Goal: Task Accomplishment & Management: Complete application form

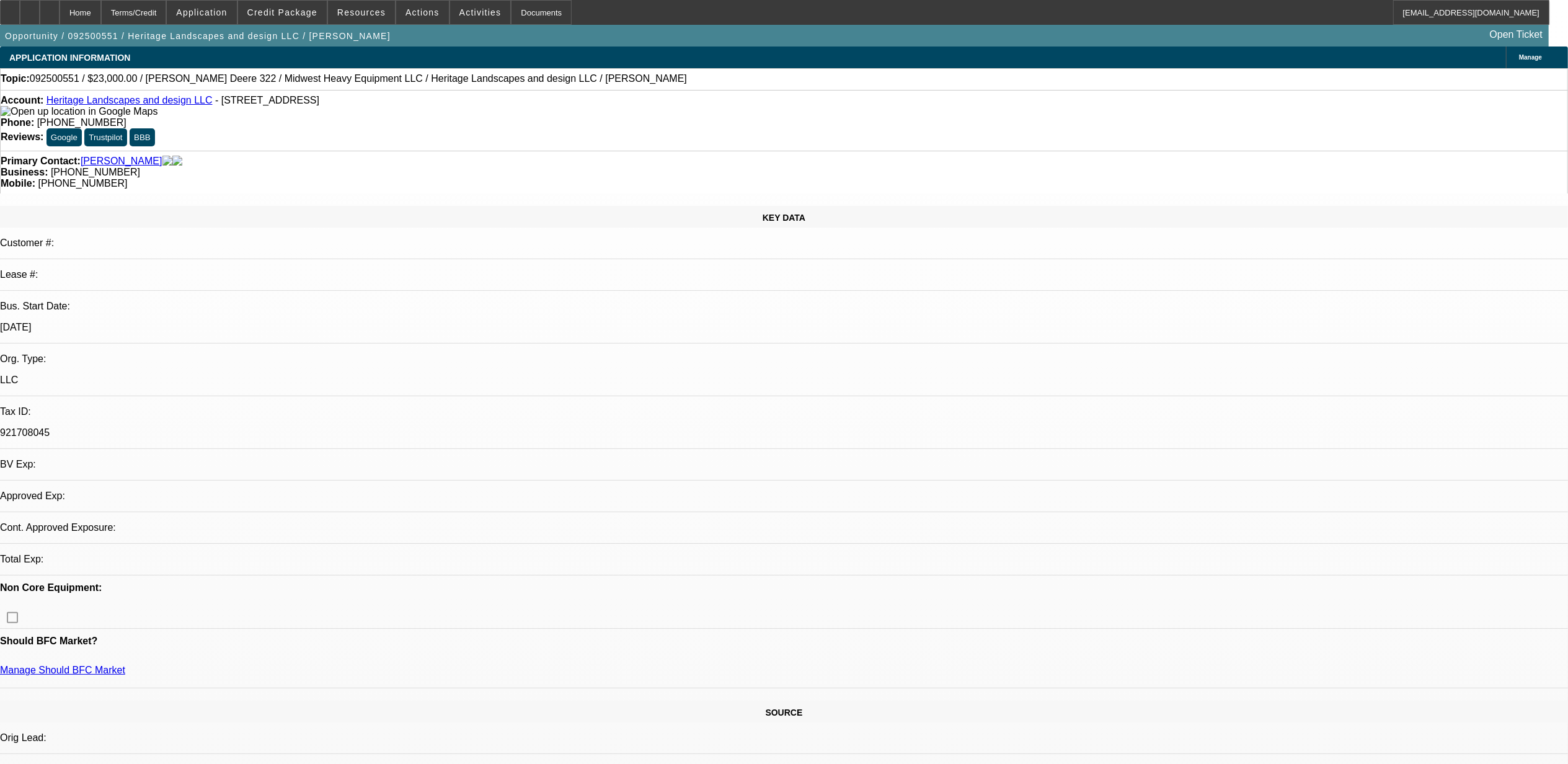
select select "0"
select select "0.1"
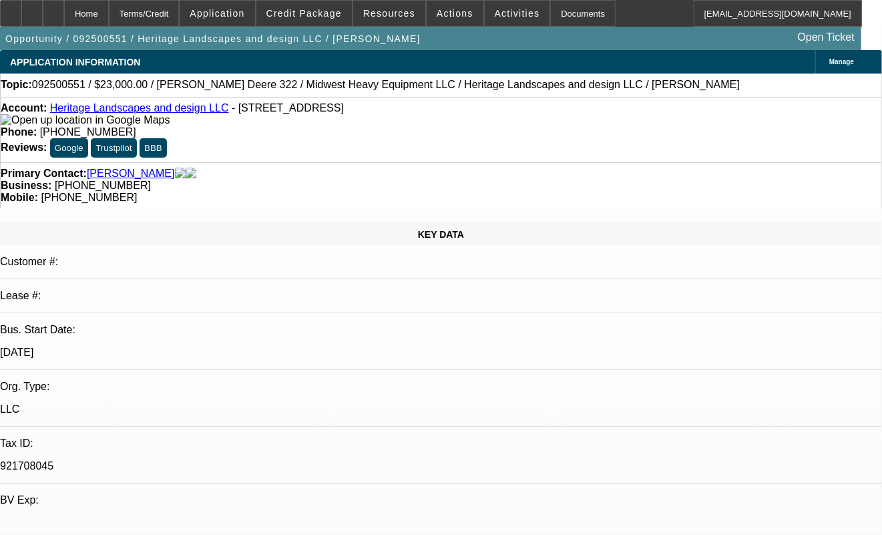
select select "1"
select select "2"
select select "4"
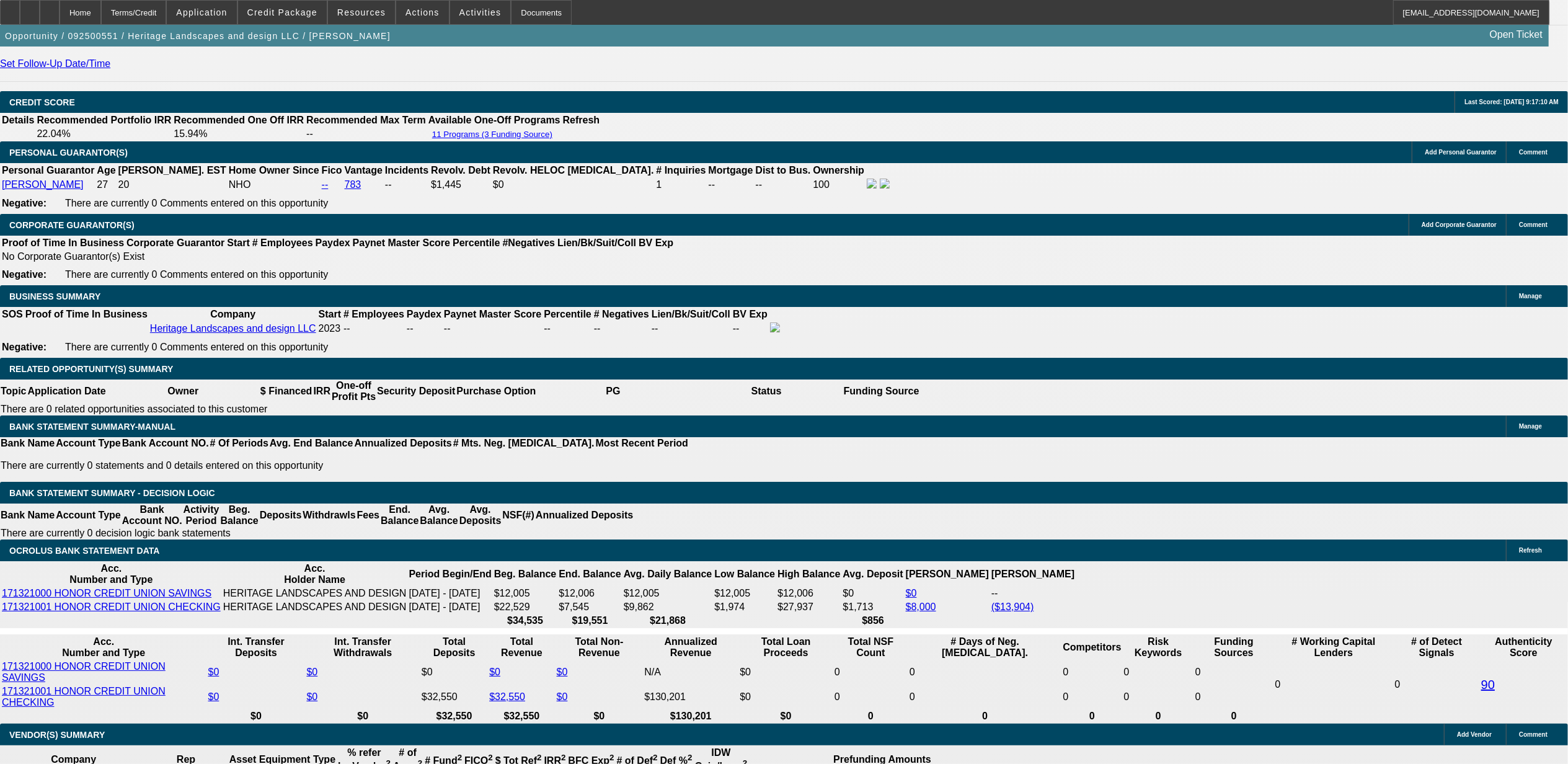
scroll to position [1691, 0]
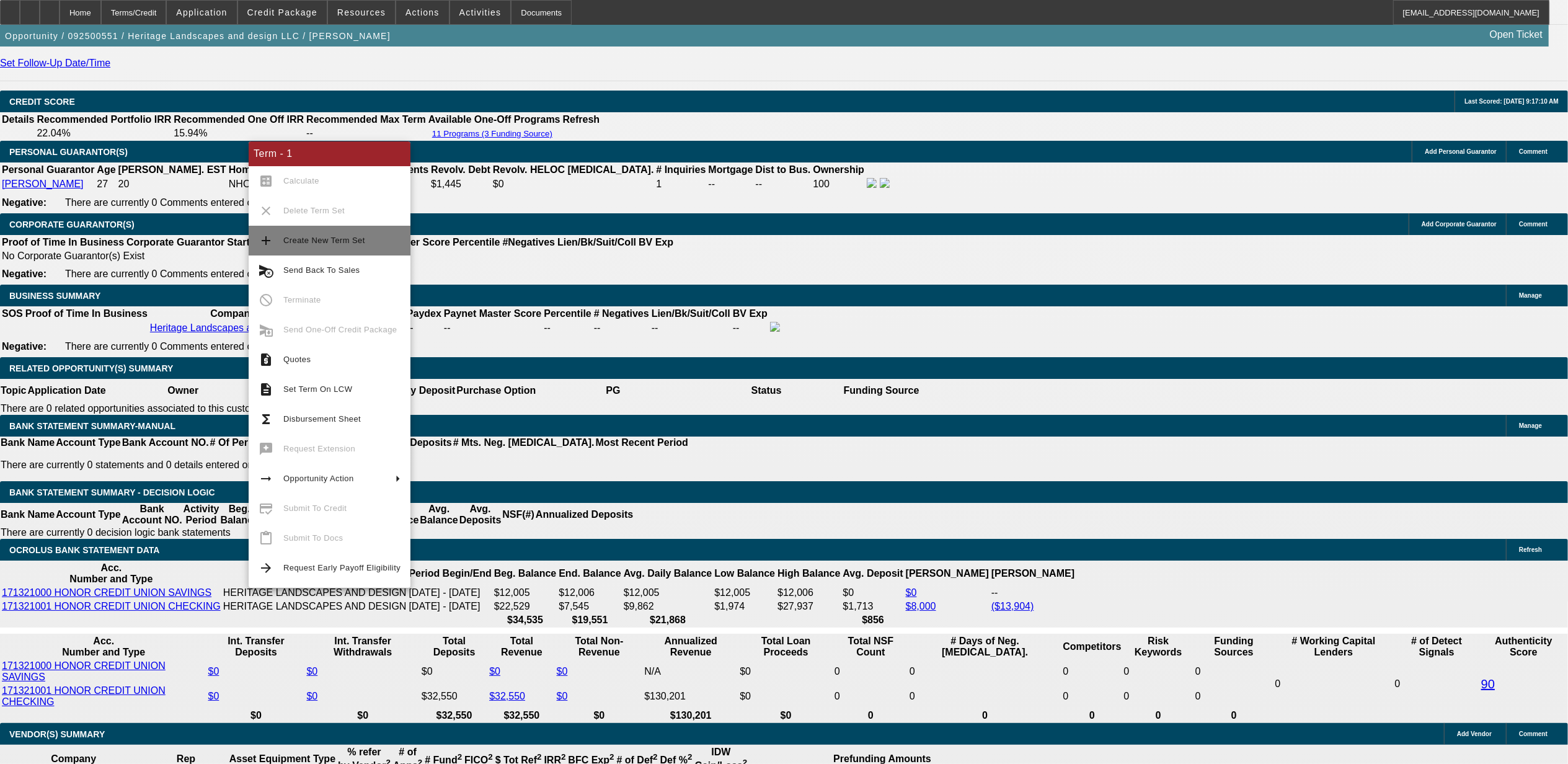
click at [346, 251] on button "add Create New Term Set" at bounding box center [330, 241] width 162 height 30
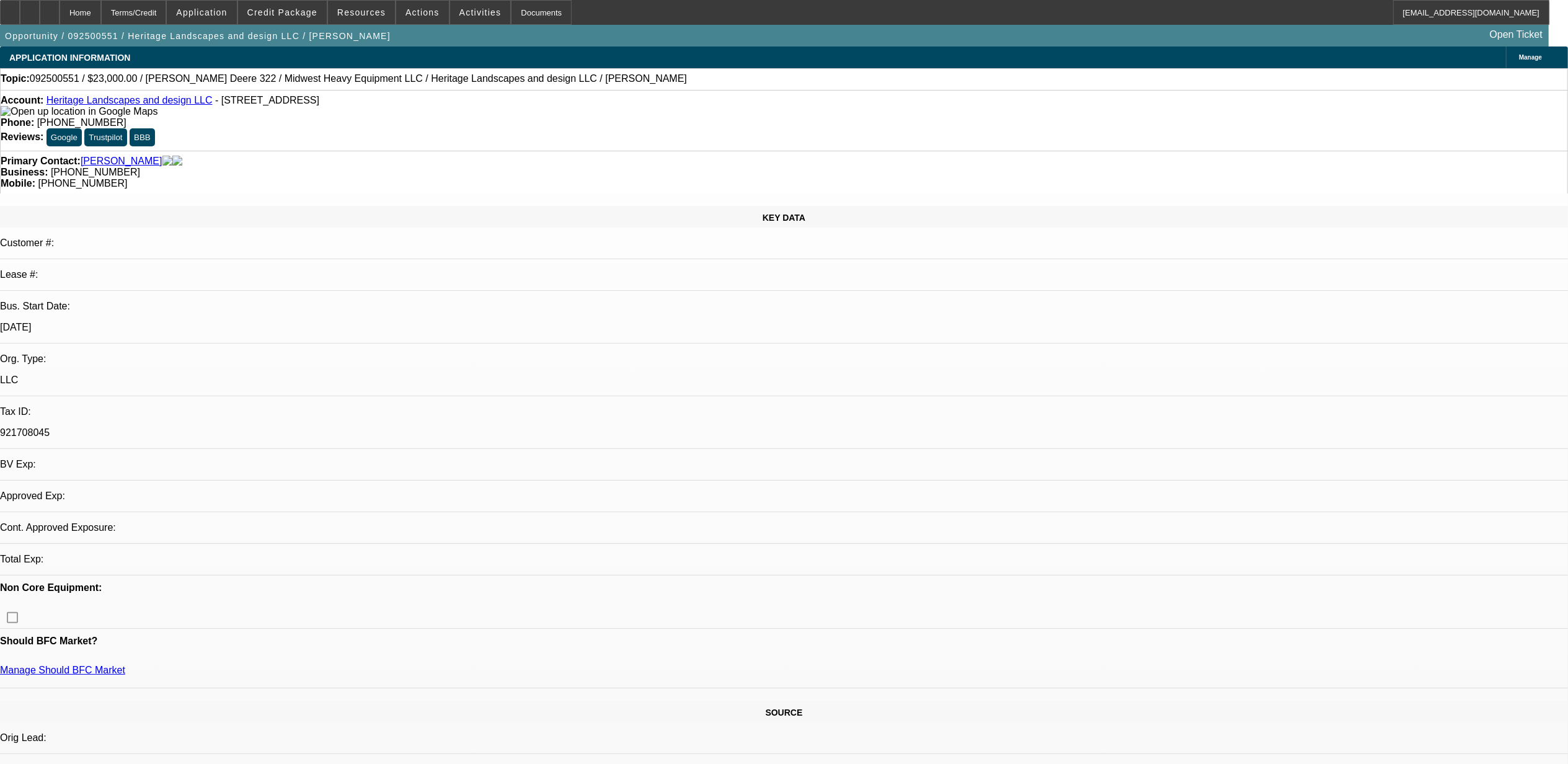
select select "0"
select select "2"
select select "0.1"
select select "4"
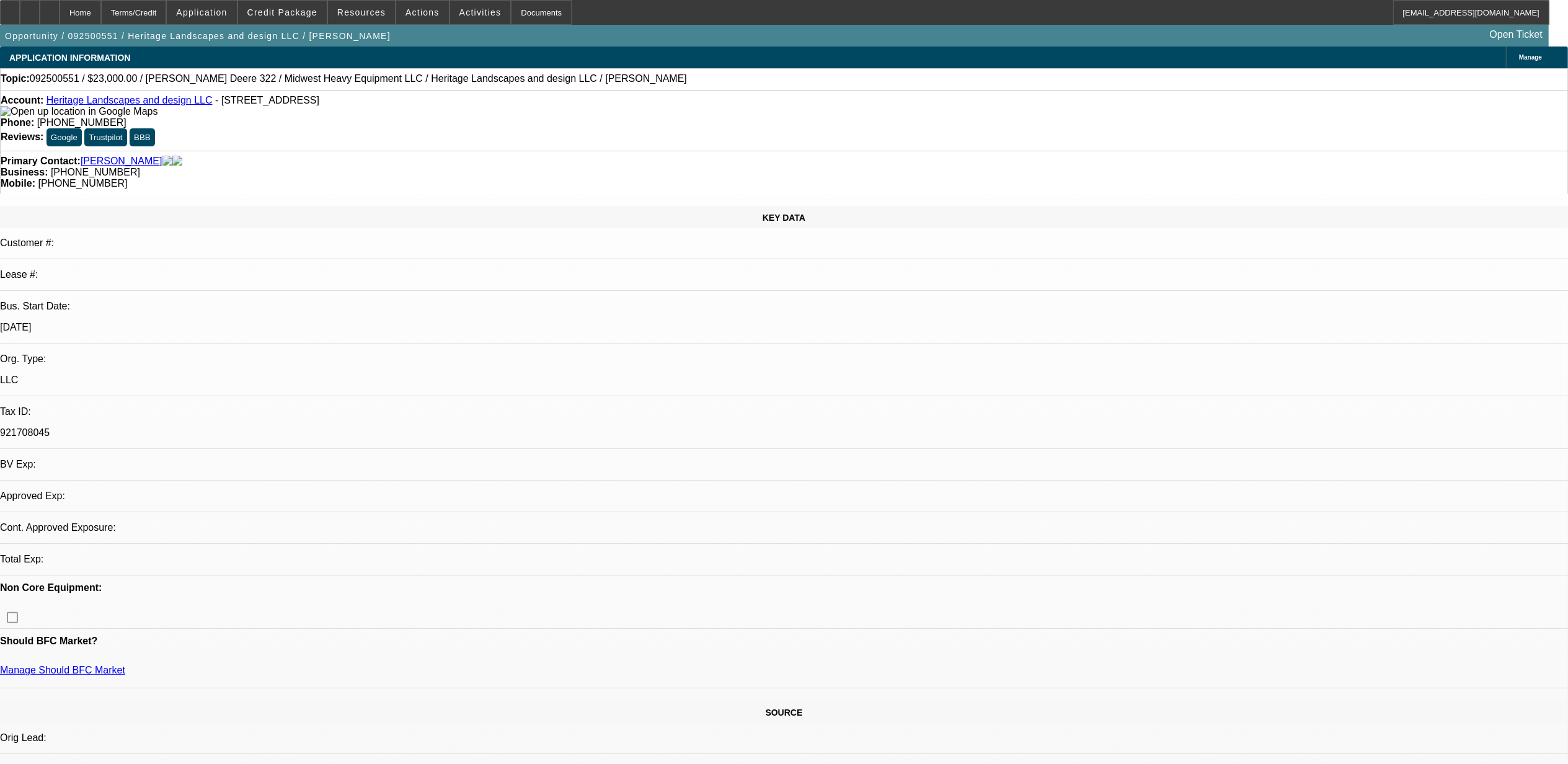
select select "0"
select select "2"
select select "0.1"
select select "4"
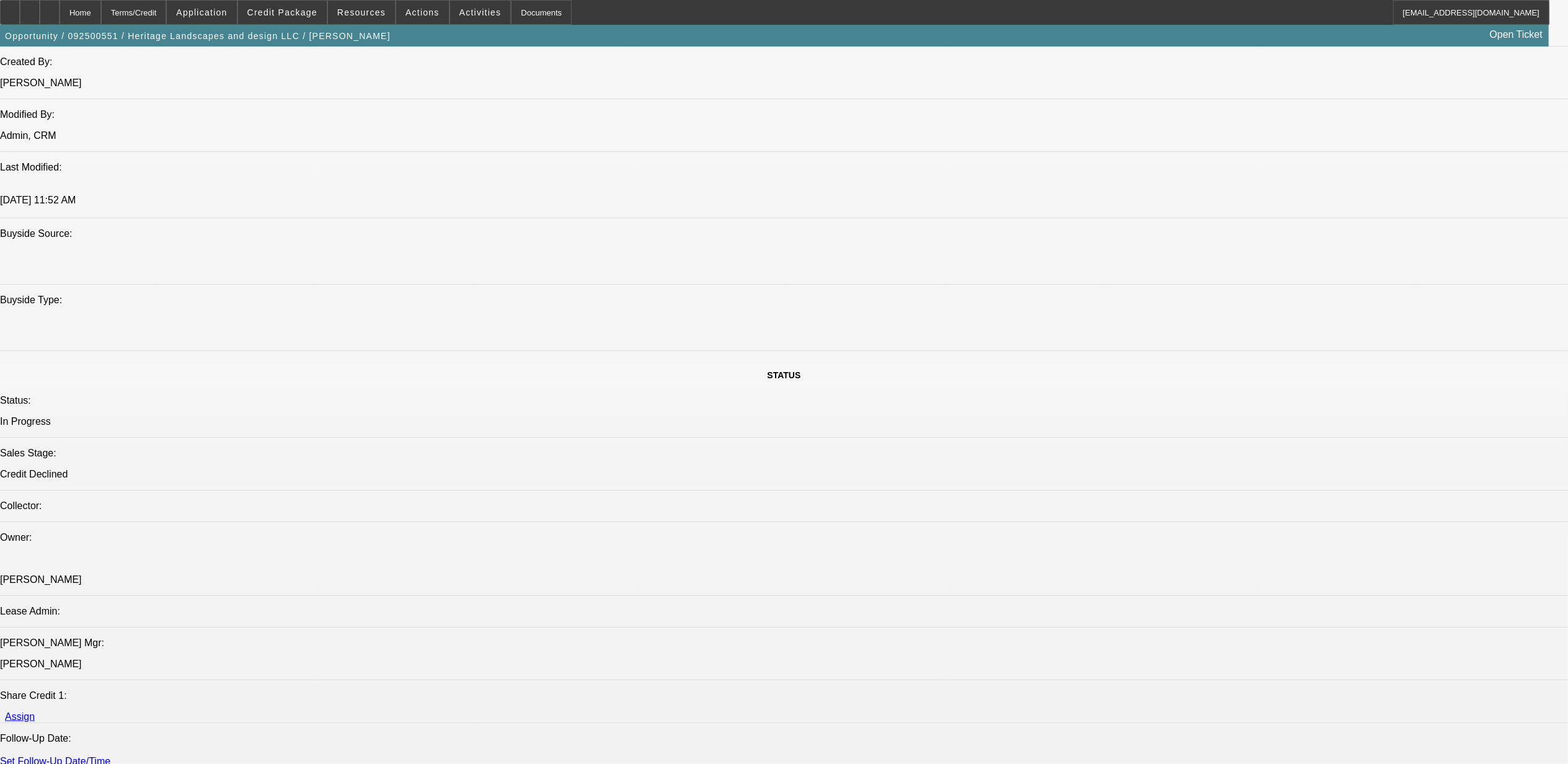
scroll to position [1157, 0]
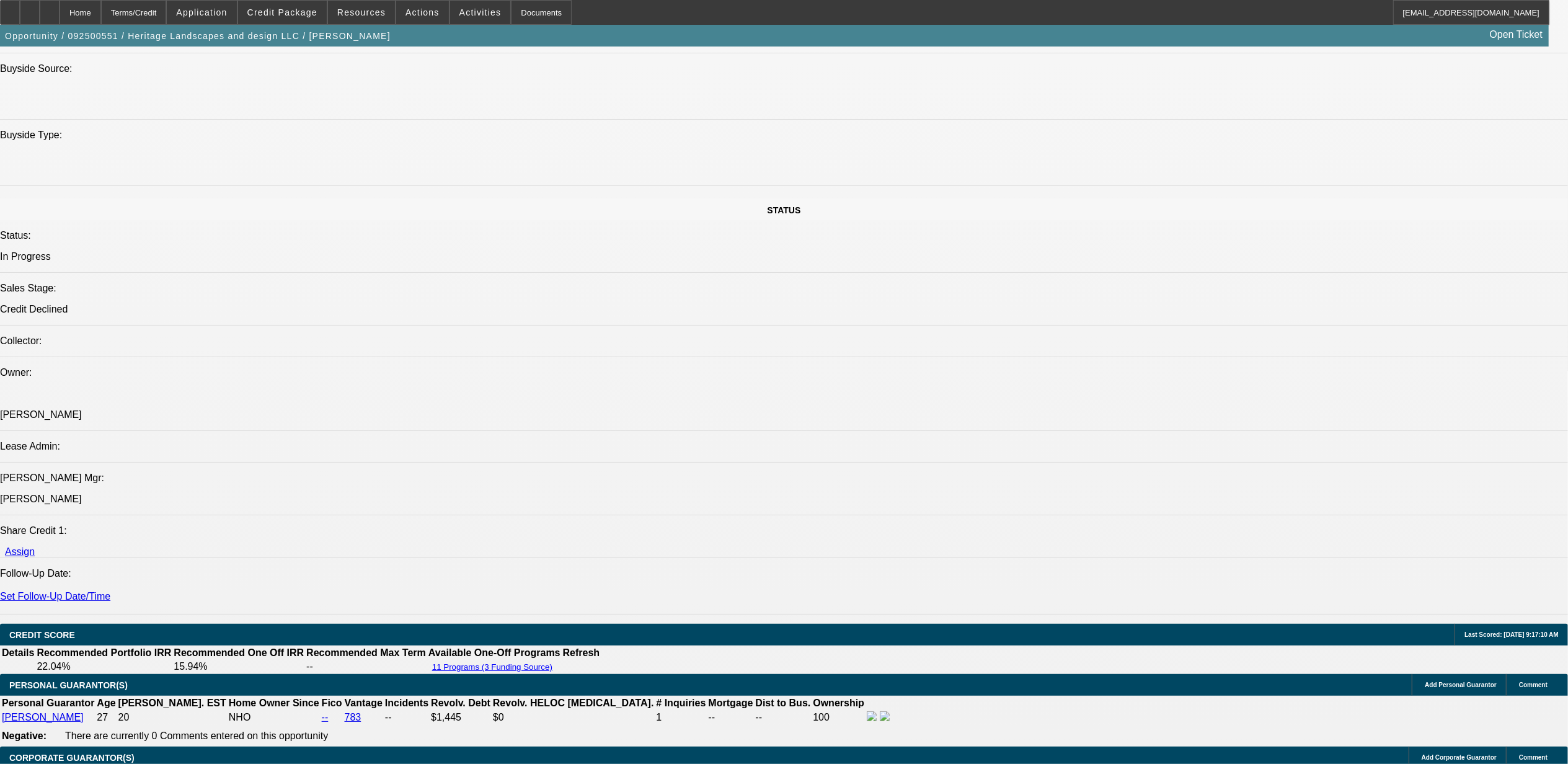
drag, startPoint x: 299, startPoint y: 533, endPoint x: 79, endPoint y: 520, distance: 220.4
copy span "Heritage Landscapes and design LLC was established in [DATE] by our PG [PERSON_…"
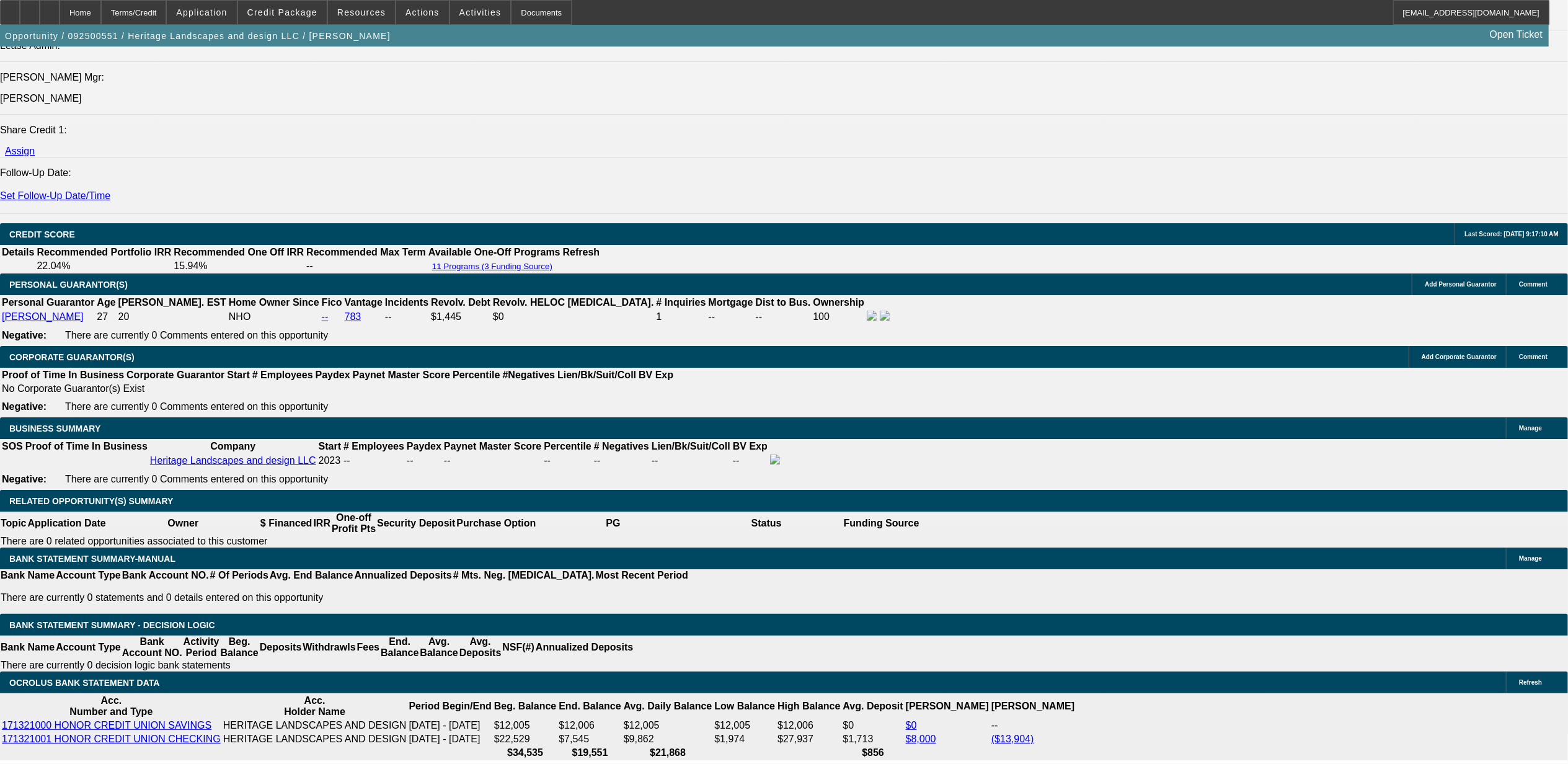
scroll to position [1653, 0]
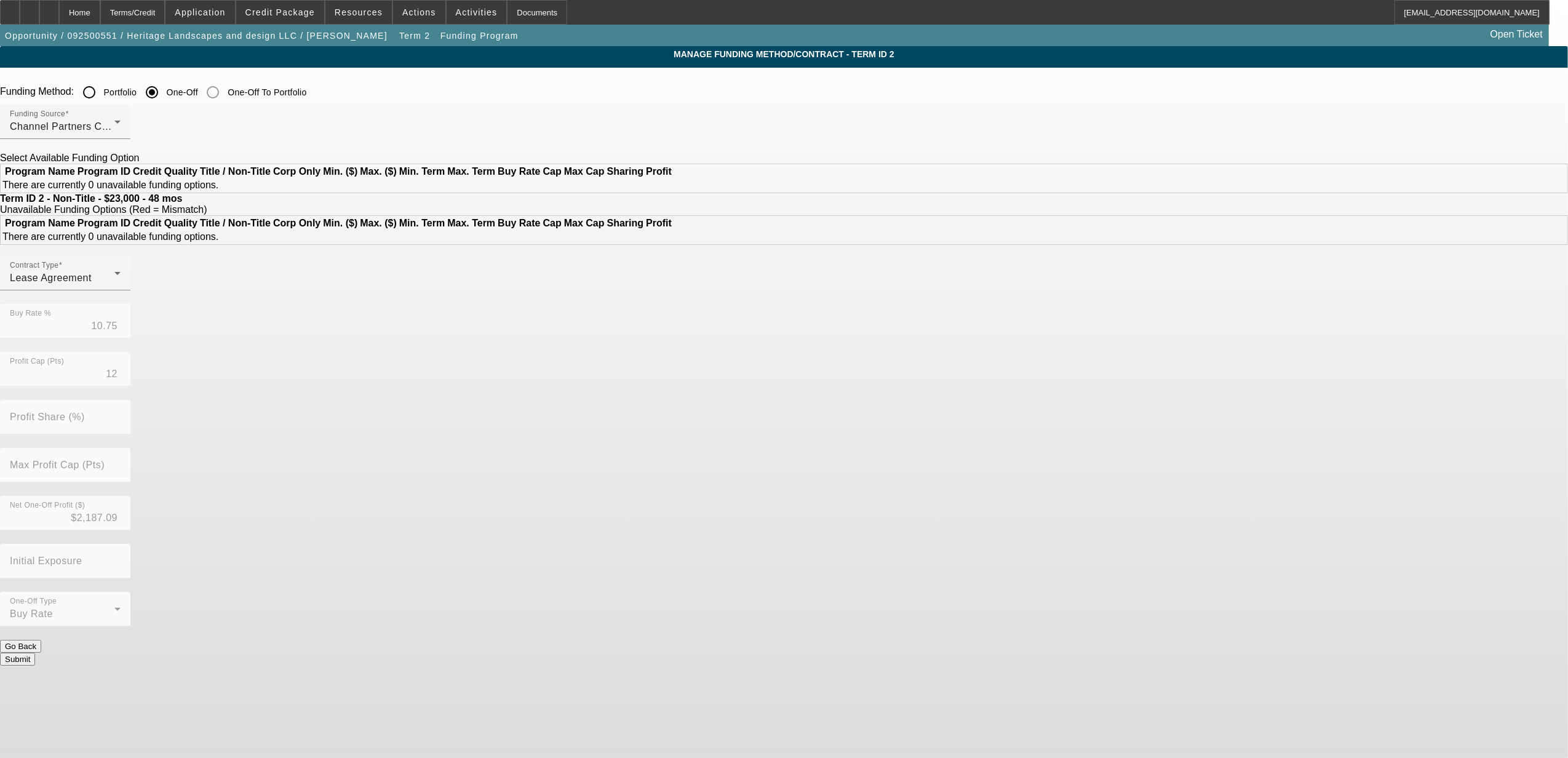
click at [101, 92] on input "Portfolio" at bounding box center [88, 92] width 25 height 25
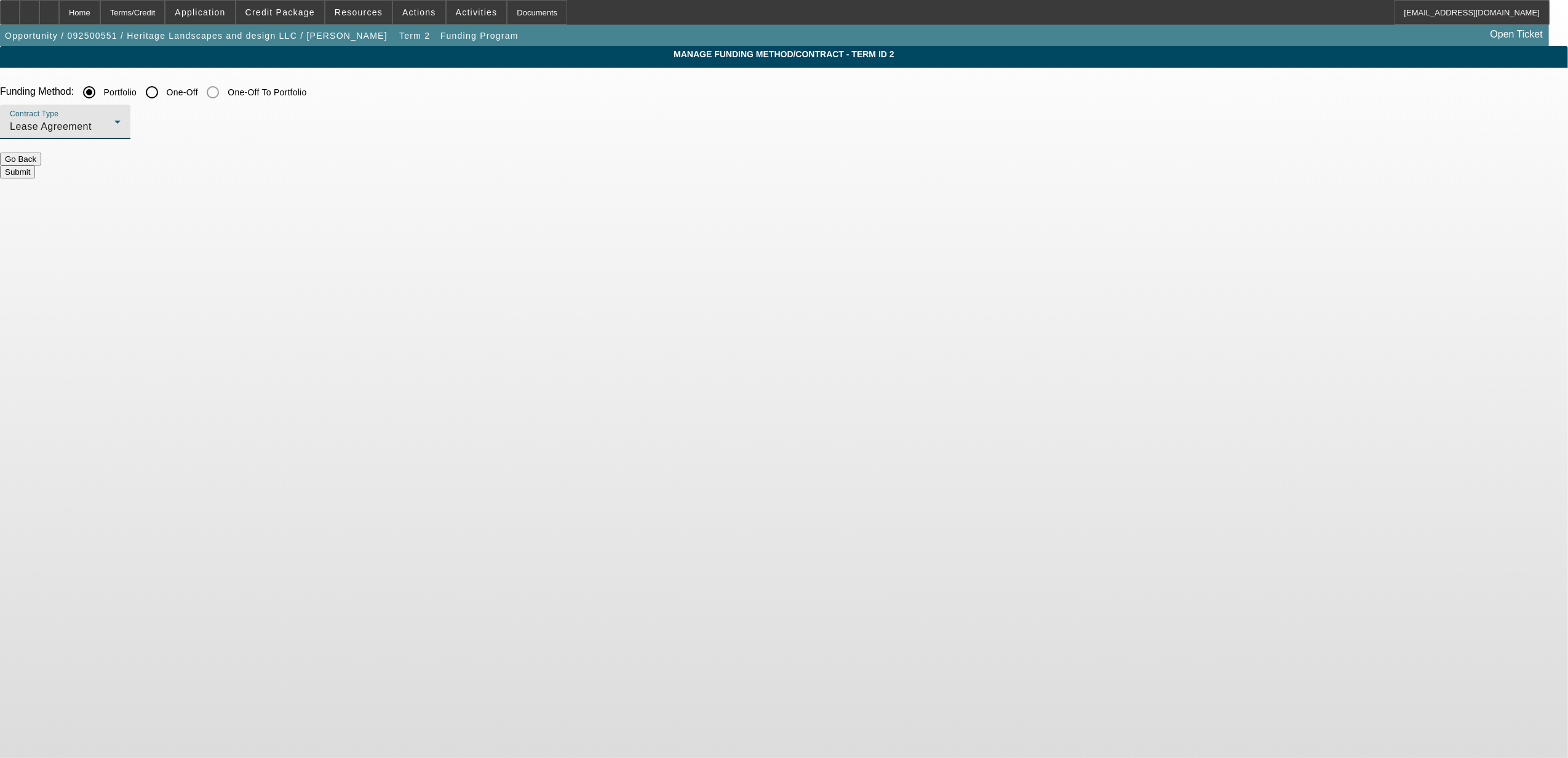
click at [114, 129] on div "Lease Agreement" at bounding box center [62, 126] width 104 height 15
click at [650, 272] on div at bounding box center [784, 379] width 1568 height 758
click at [35, 166] on button "Submit" at bounding box center [18, 172] width 35 height 13
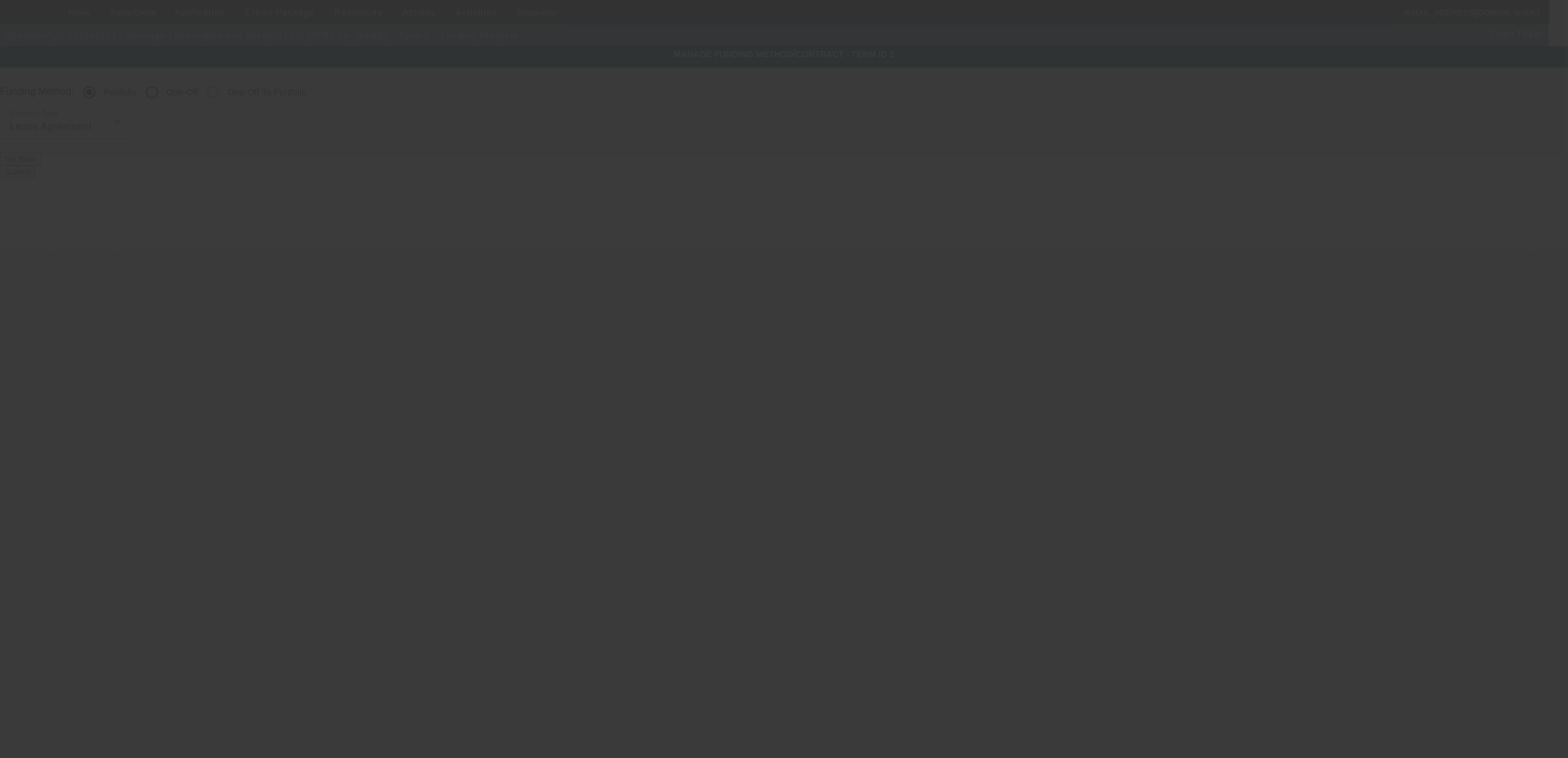
radio input "false"
radio input "true"
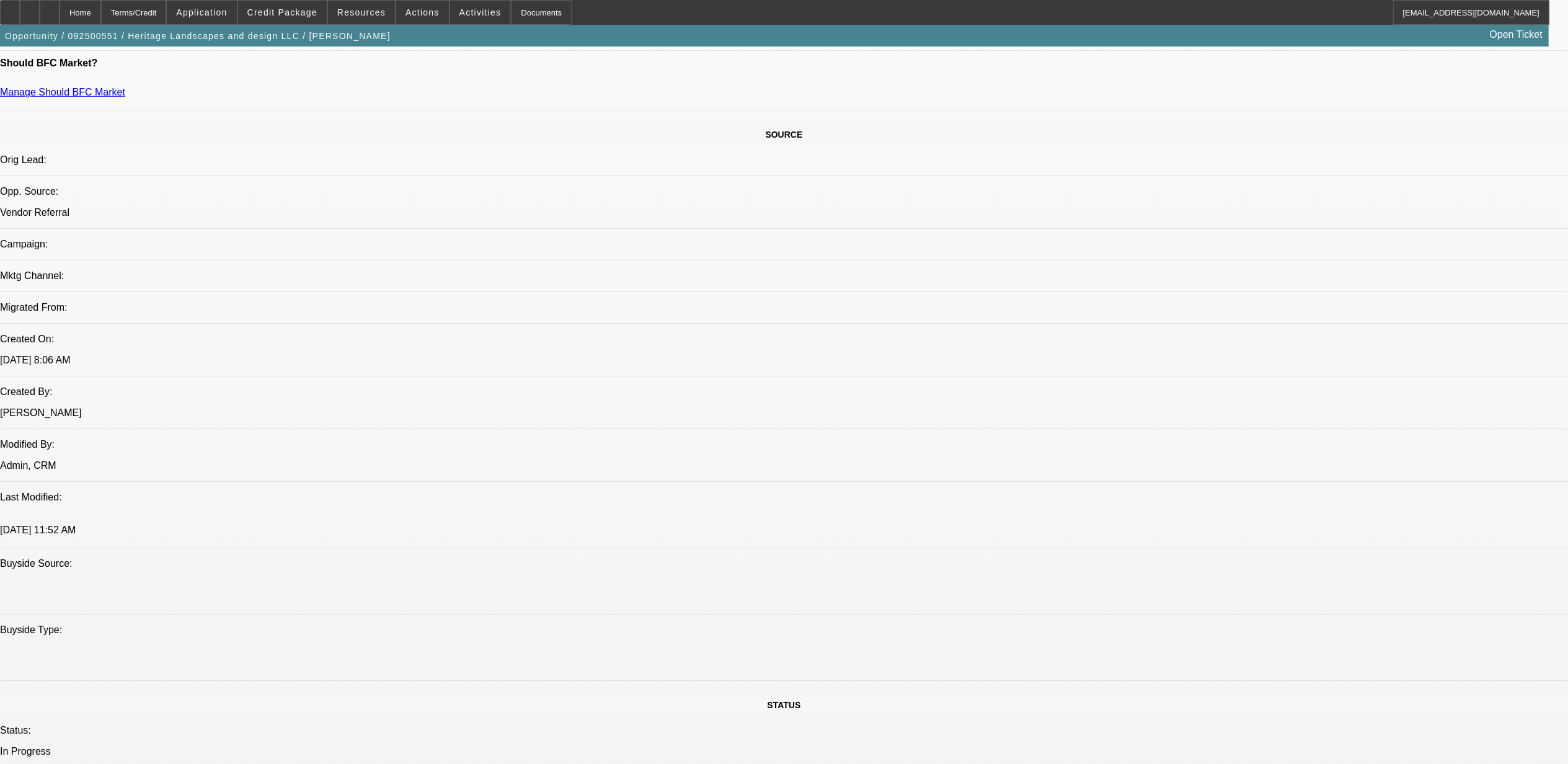
select select "0"
select select "2"
select select "0.1"
select select "4"
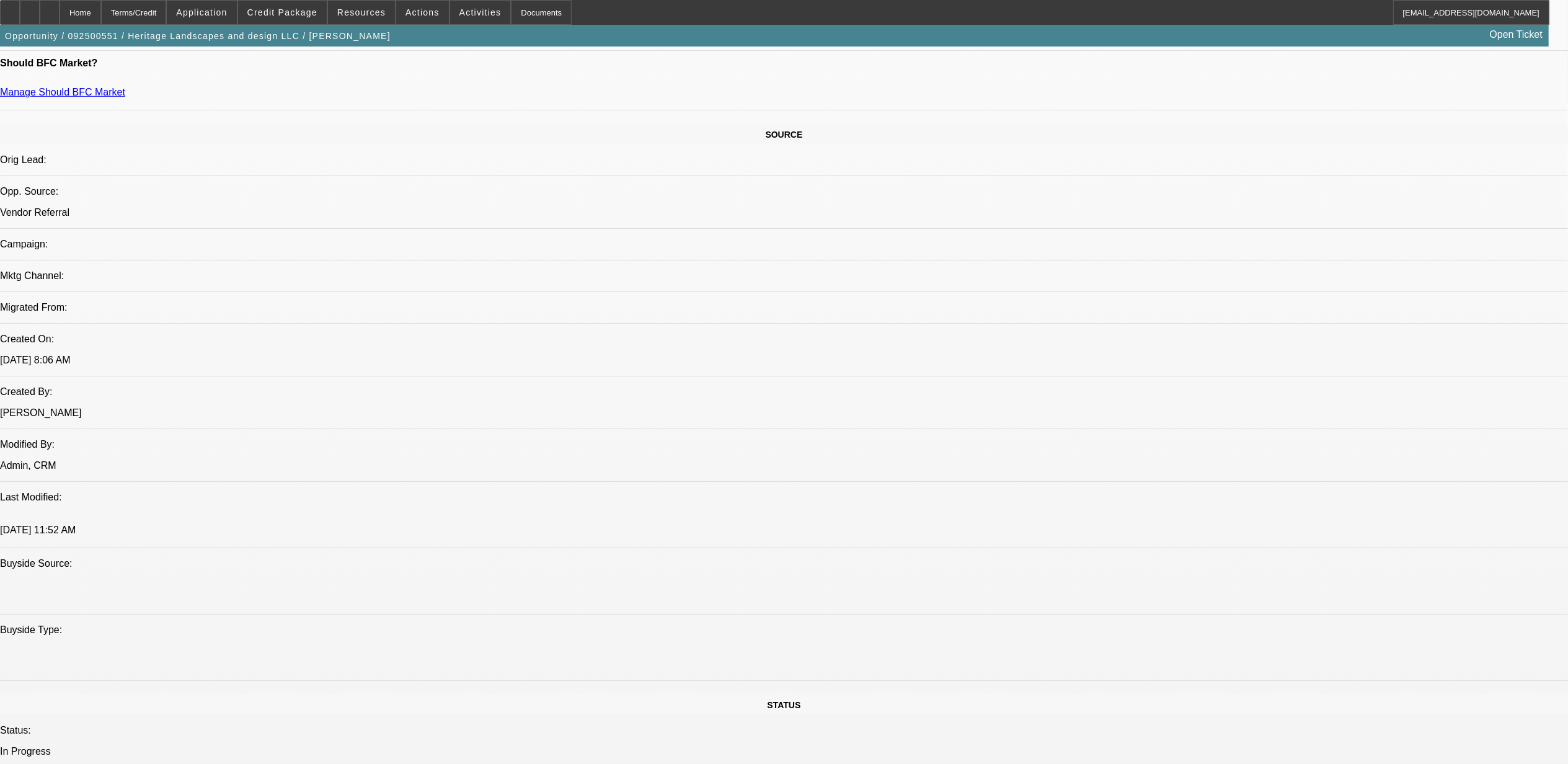
select select "0"
select select "2"
select select "0.1"
select select "4"
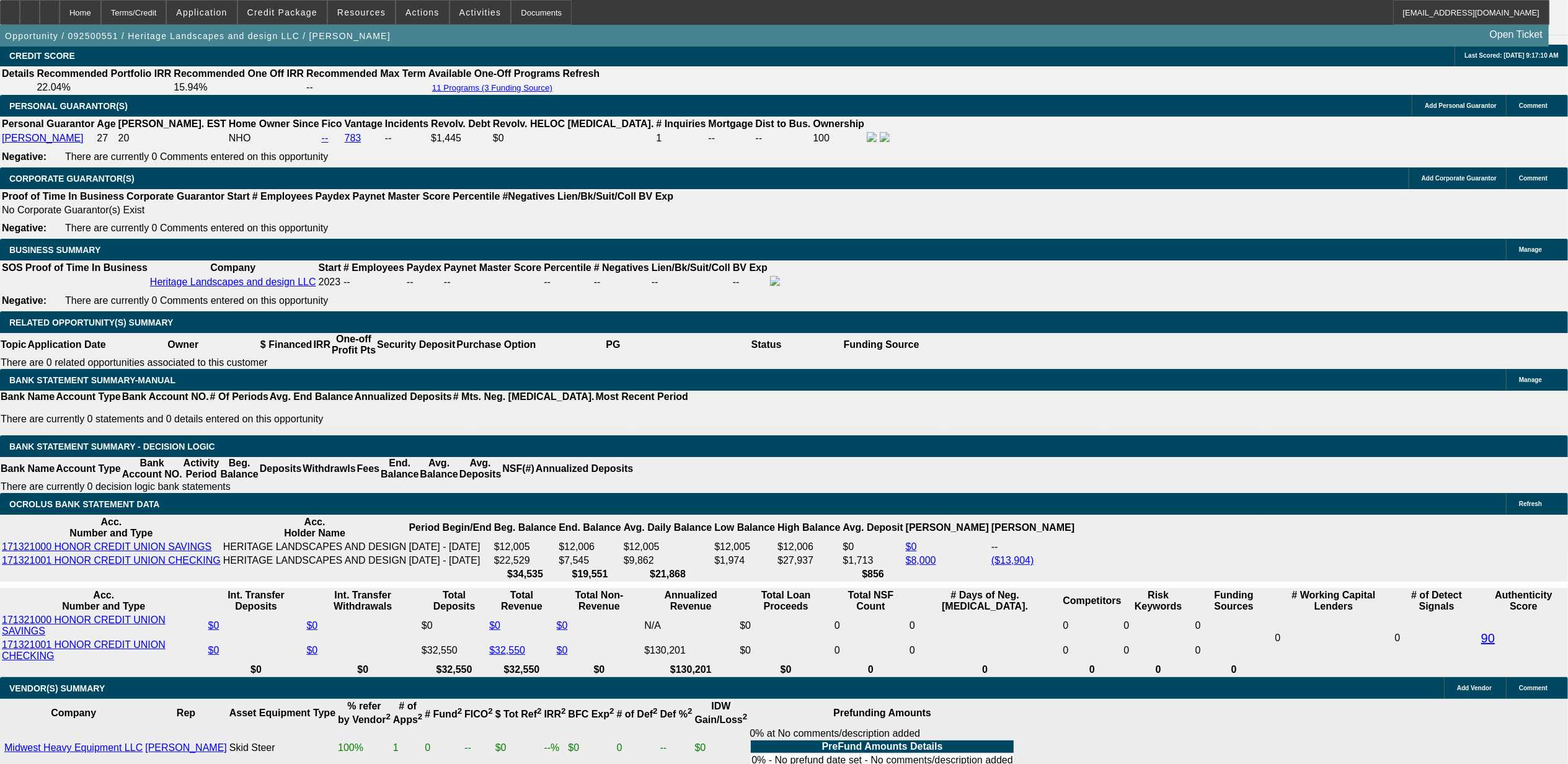
scroll to position [1774, 0]
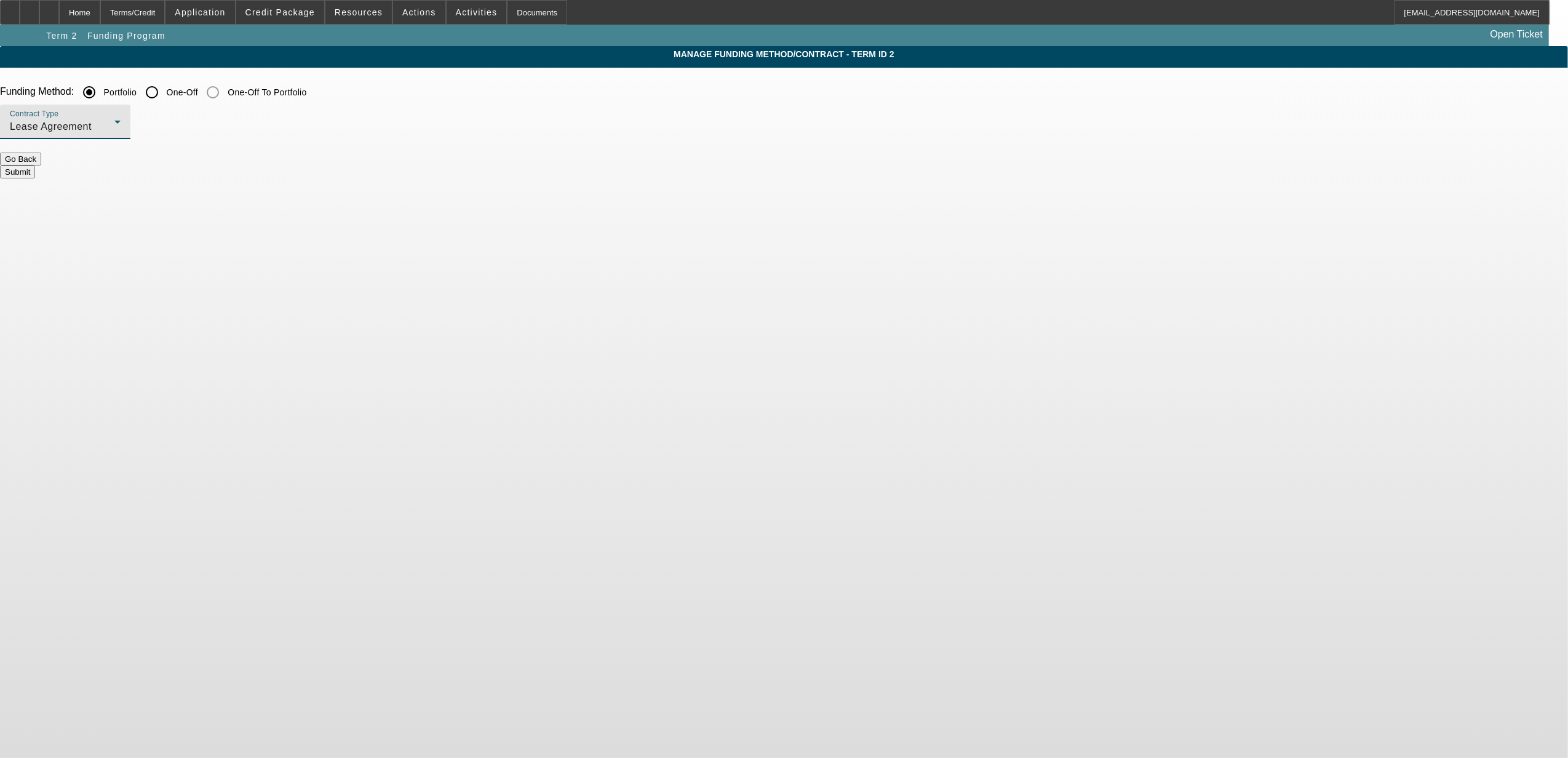
click at [91, 129] on span "Lease Agreement" at bounding box center [51, 125] width 82 height 10
click at [454, 181] on span "Equipment Finance Agreement" at bounding box center [514, 190] width 141 height 30
click at [35, 169] on button "Submit" at bounding box center [18, 172] width 35 height 13
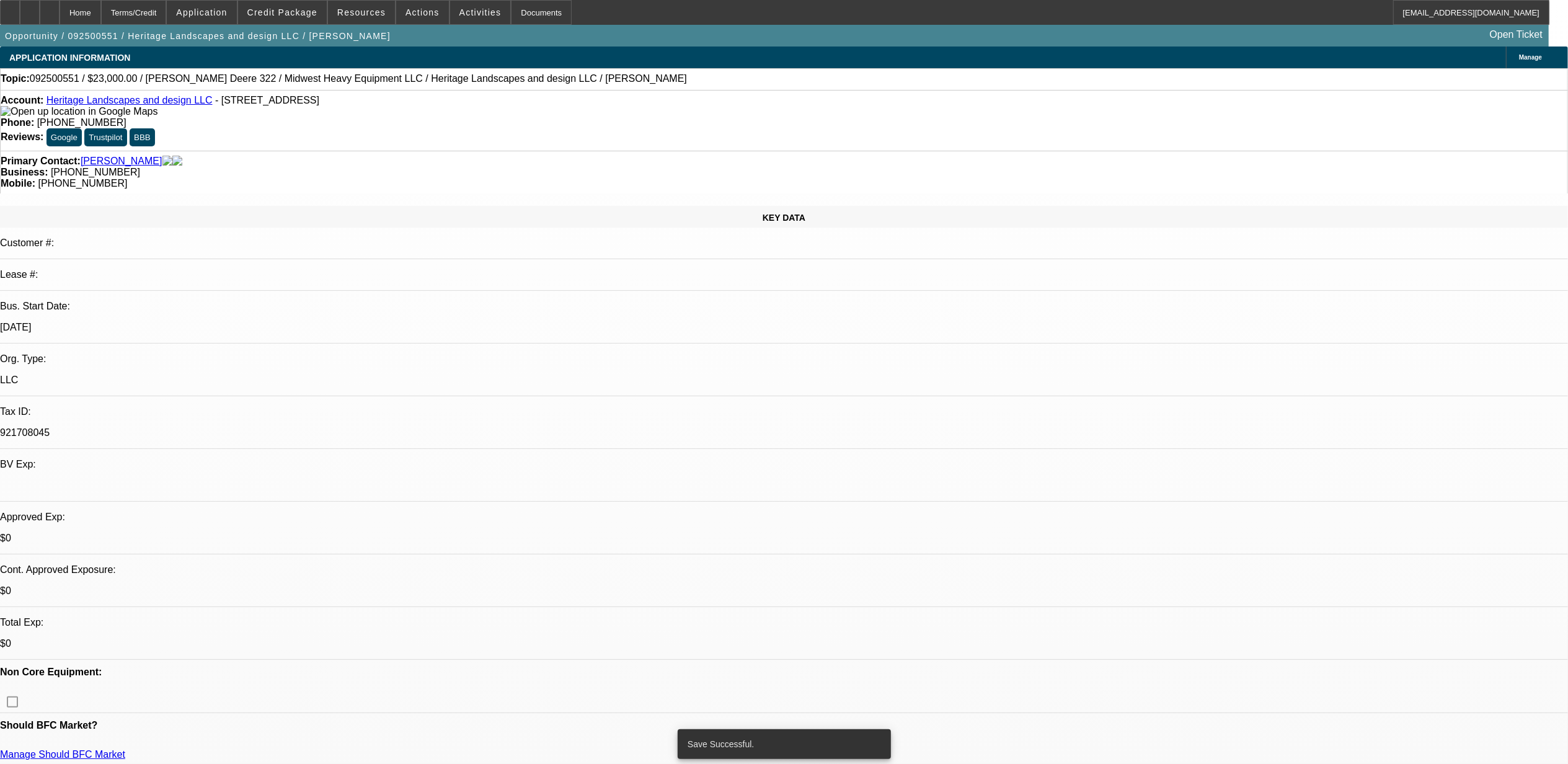
select select "0"
select select "2"
select select "0"
select select "6"
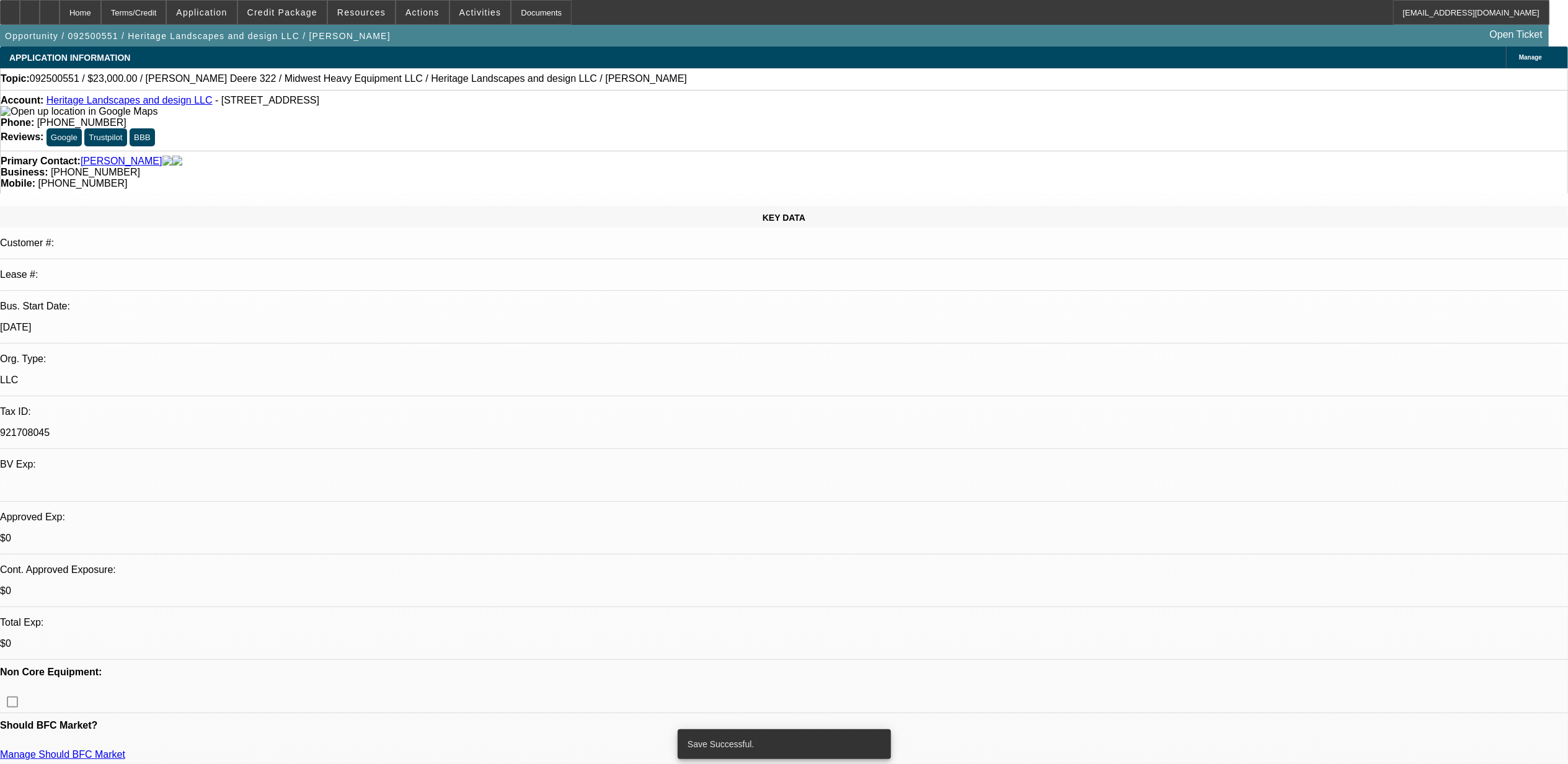
select select "0"
select select "2"
select select "0.1"
select select "4"
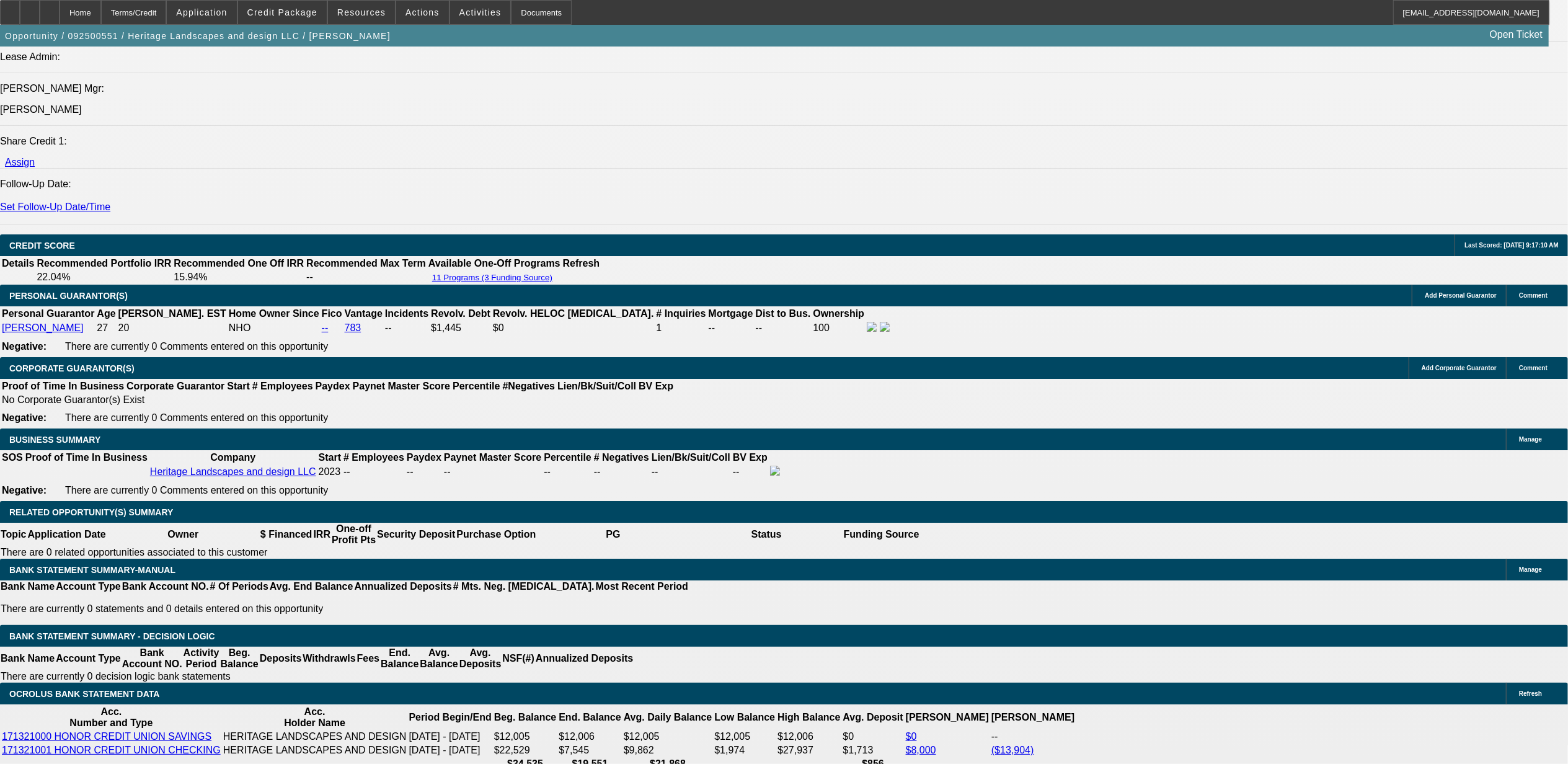
scroll to position [1571, 0]
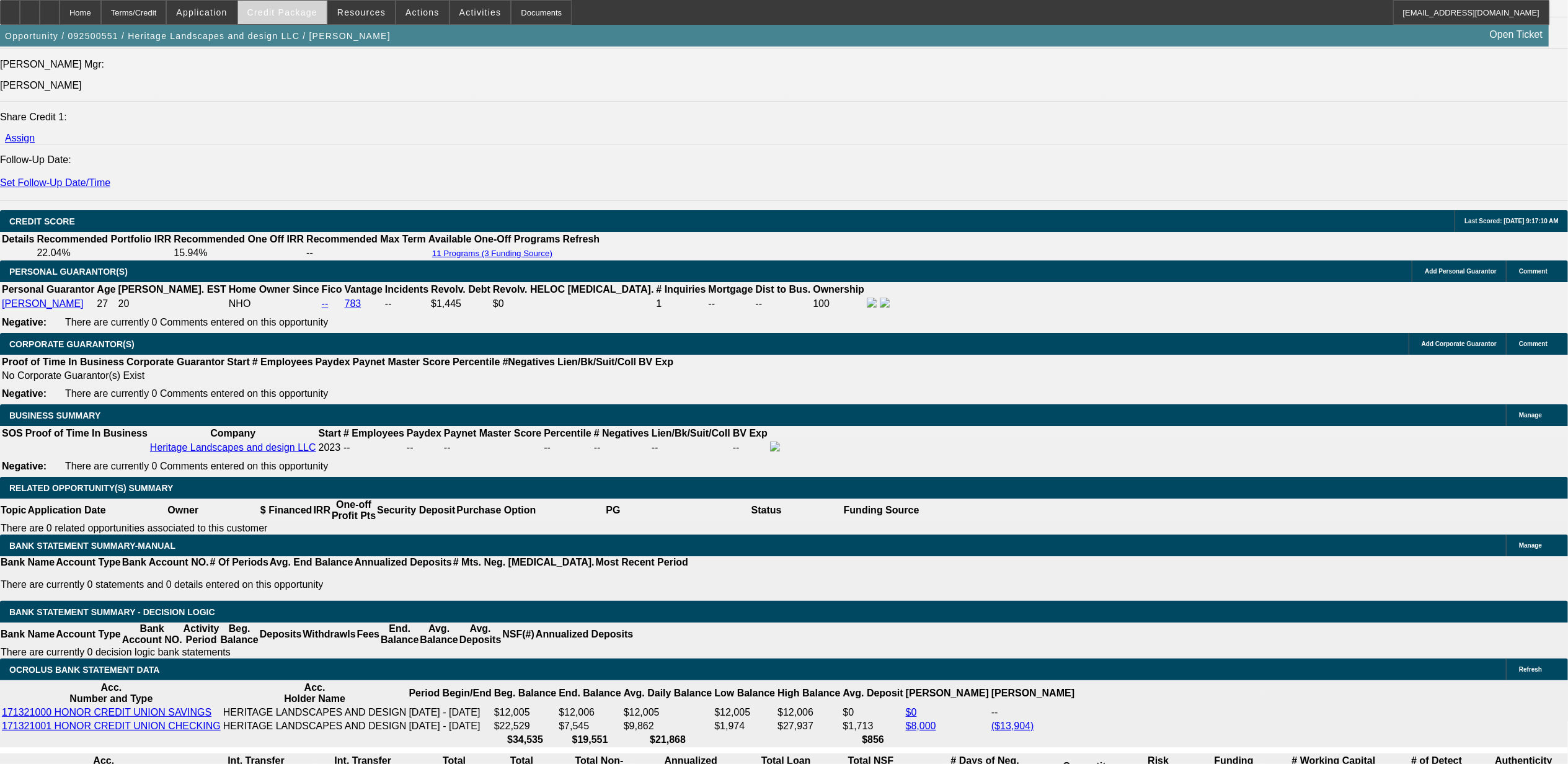
click at [282, 12] on span "Credit Package" at bounding box center [281, 12] width 70 height 10
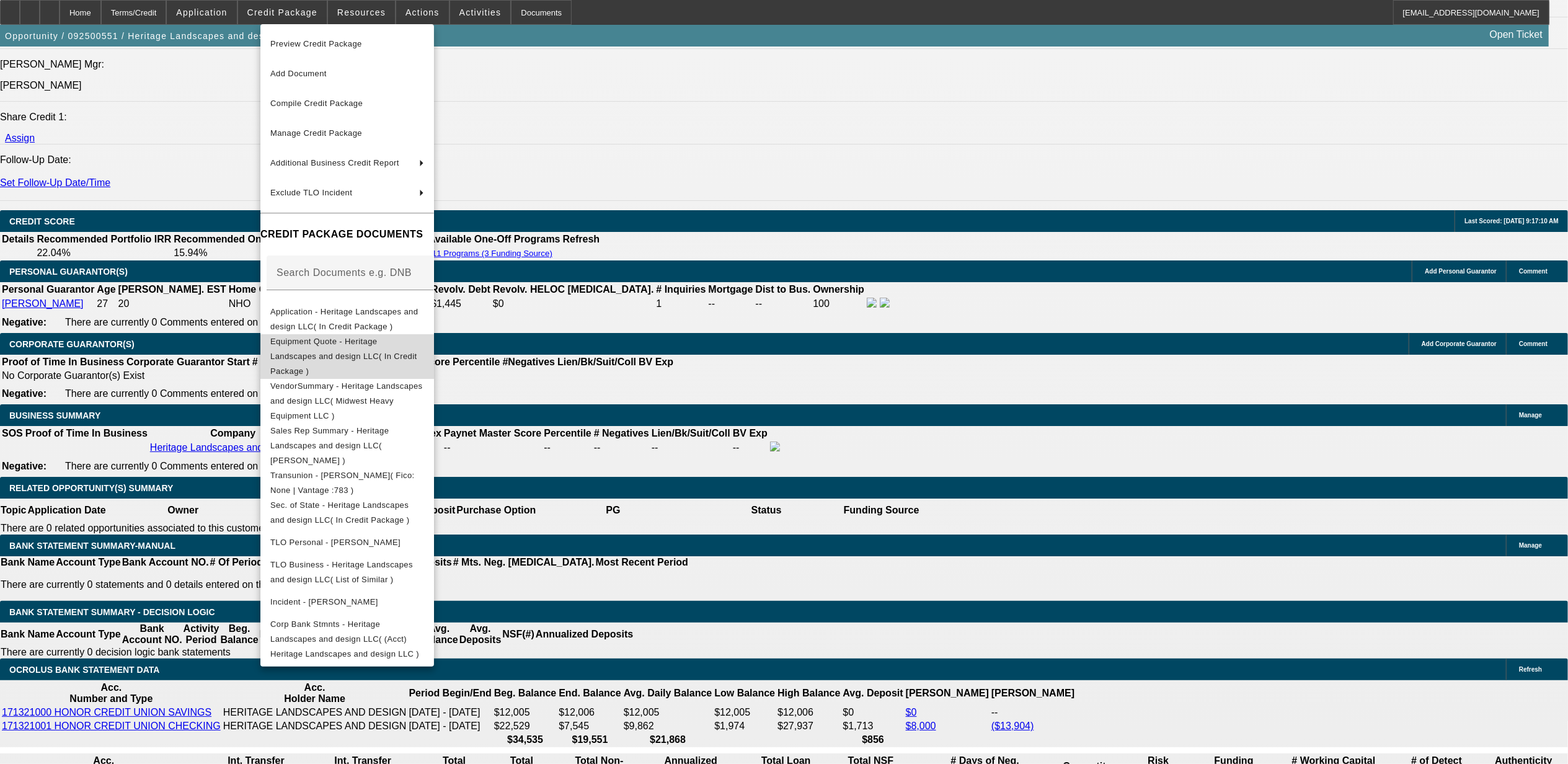
click at [353, 343] on span "Equipment Quote - Heritage Landscapes and design LLC( In Credit Package )" at bounding box center [344, 356] width 147 height 39
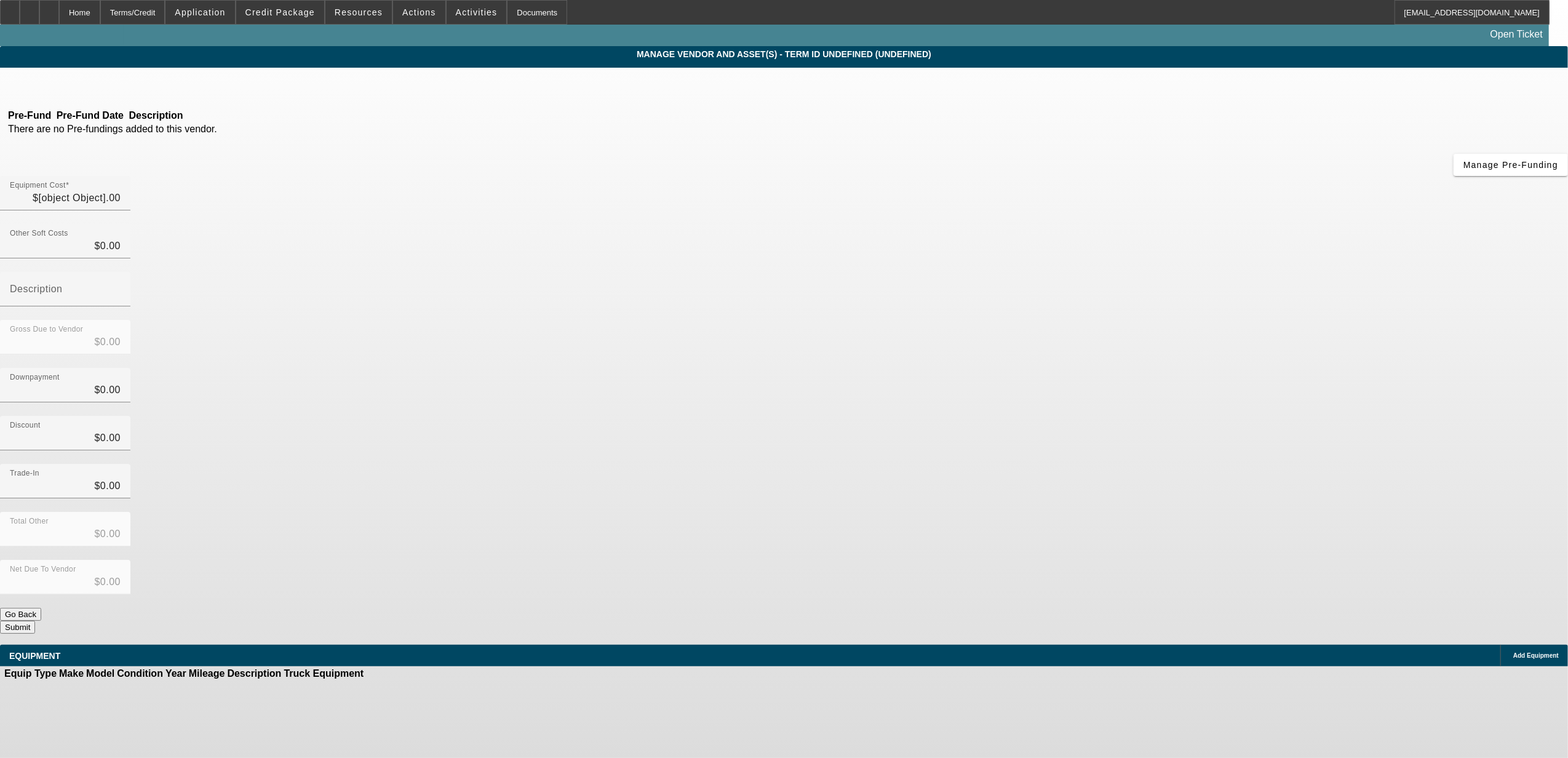
type input "$23,000.00"
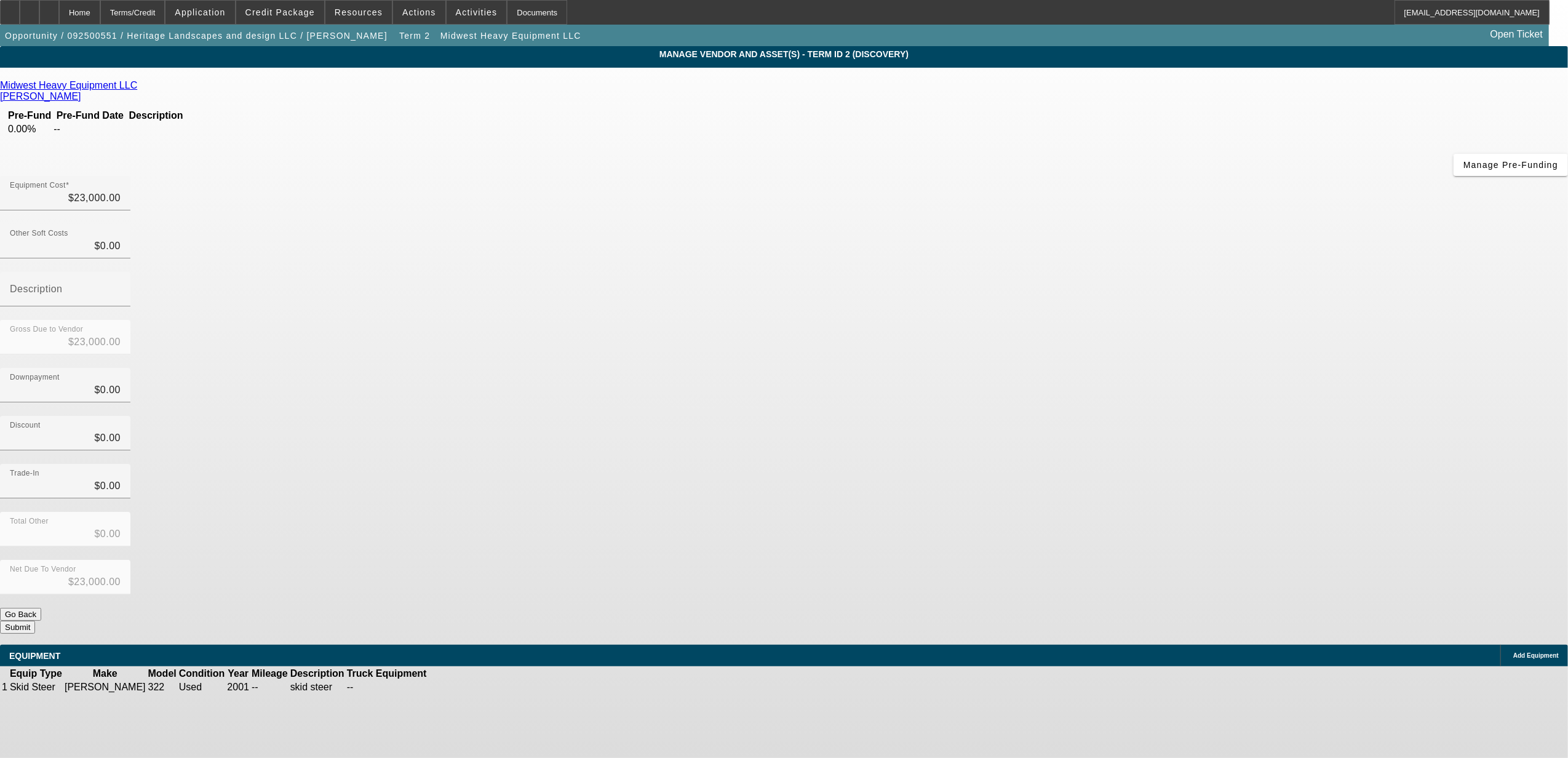
click at [466, 687] on icon at bounding box center [466, 687] width 0 height 0
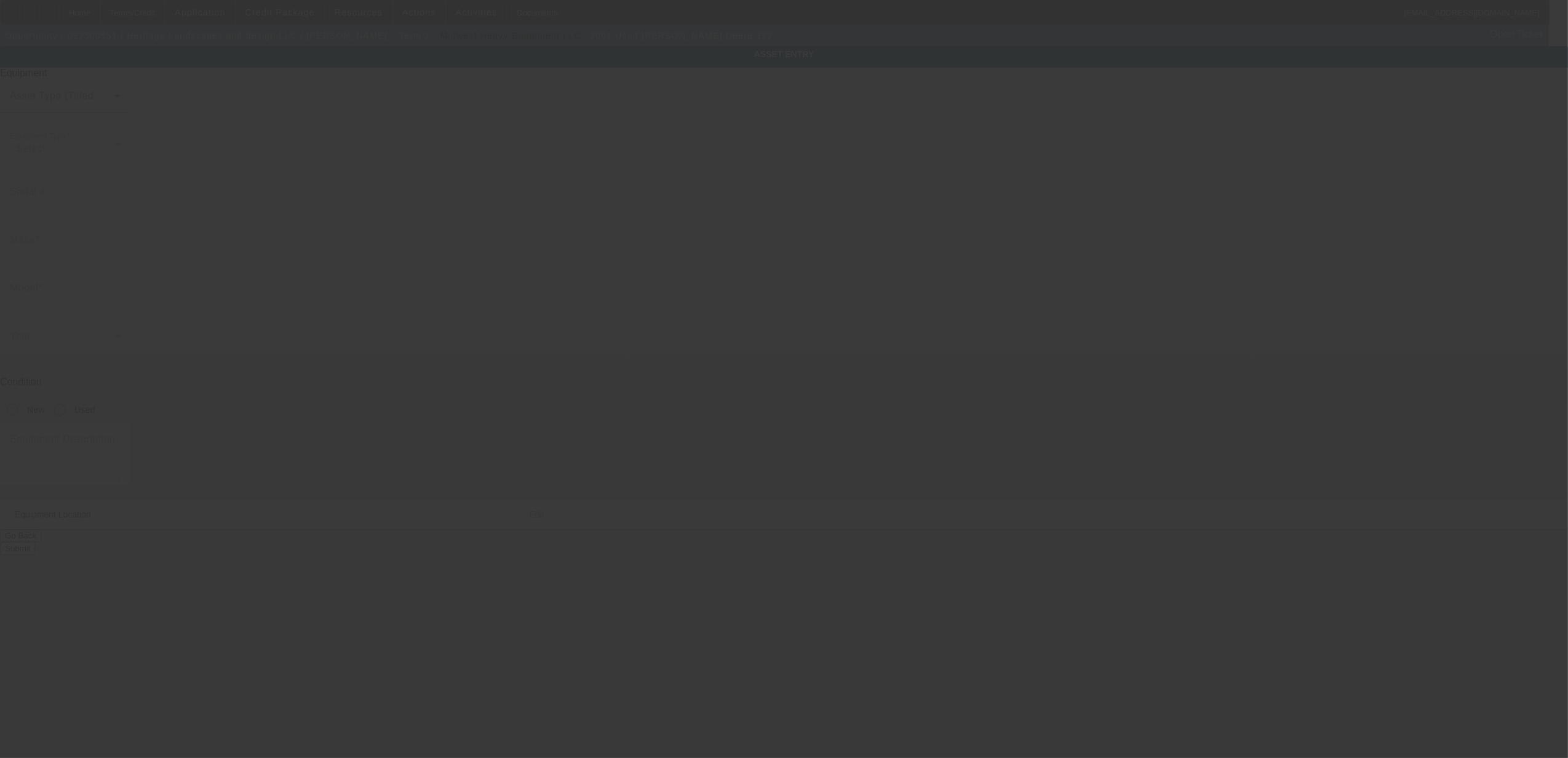
type input "T0322TB143916"
type input "John Deere"
type input "322"
radio input "true"
type textarea "skid steer"
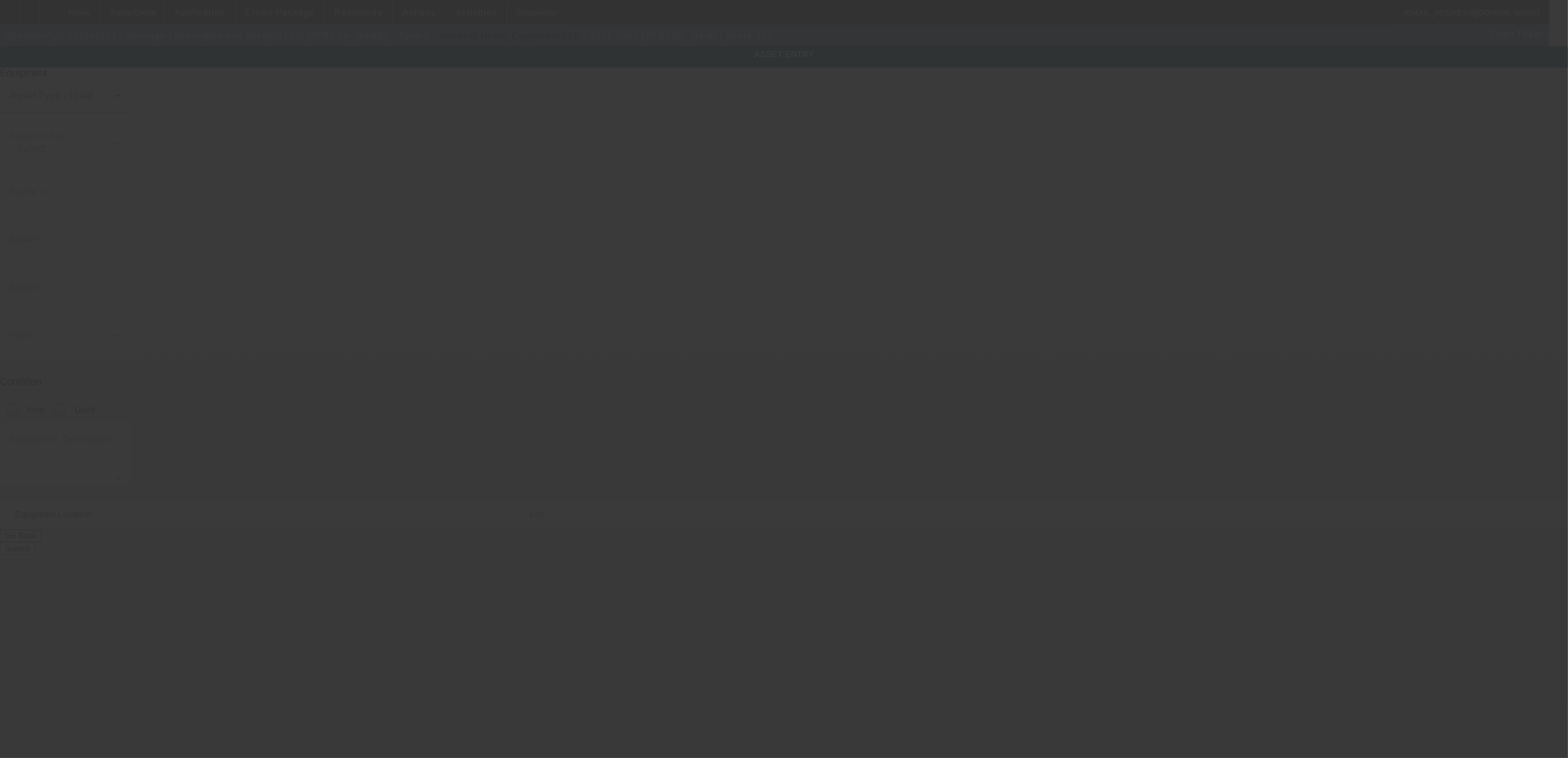
type input "61915 66th Ave"
type input "Hartford"
type input "49057"
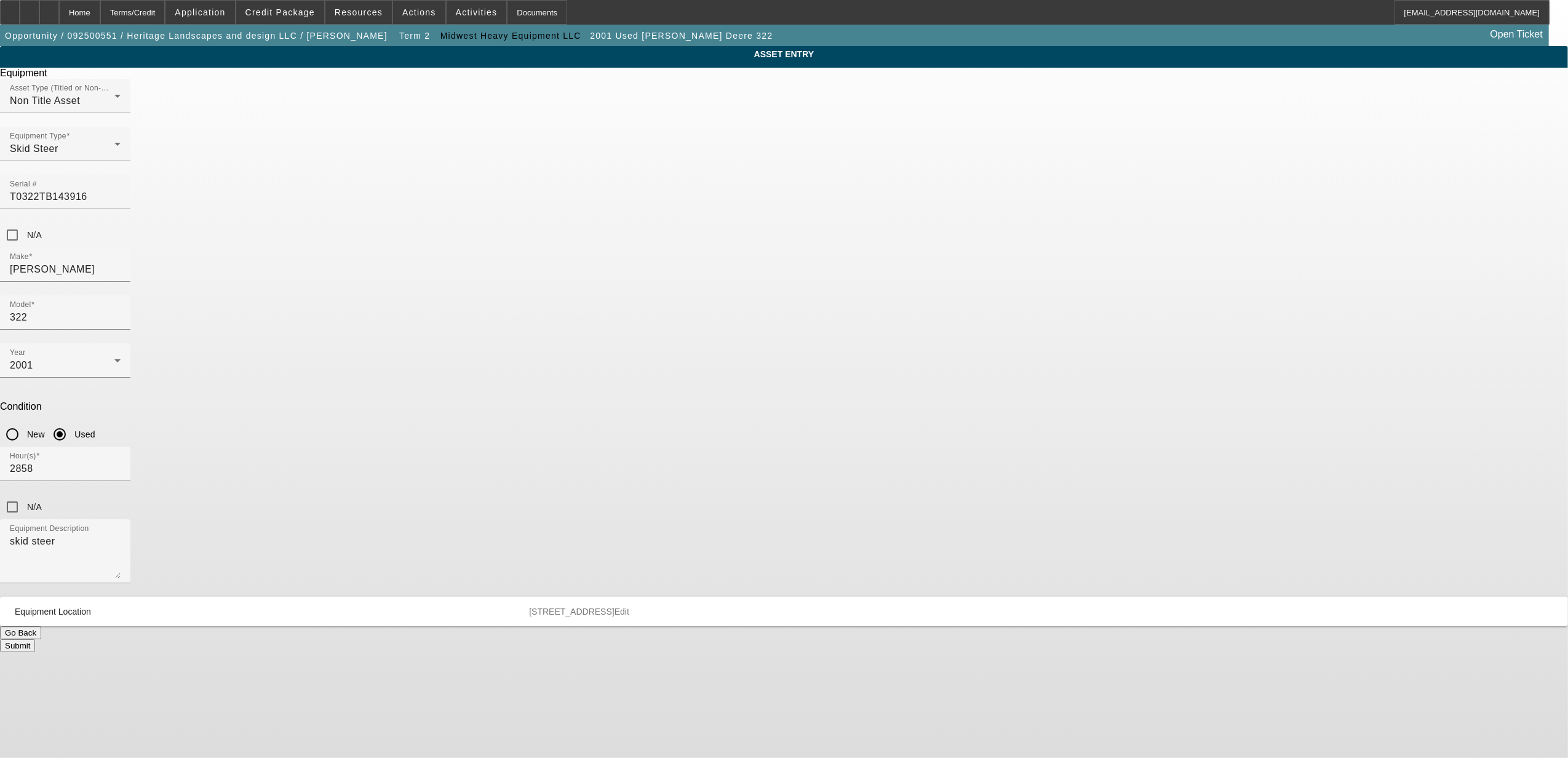
click at [41, 626] on button "Go Back" at bounding box center [20, 633] width 41 height 13
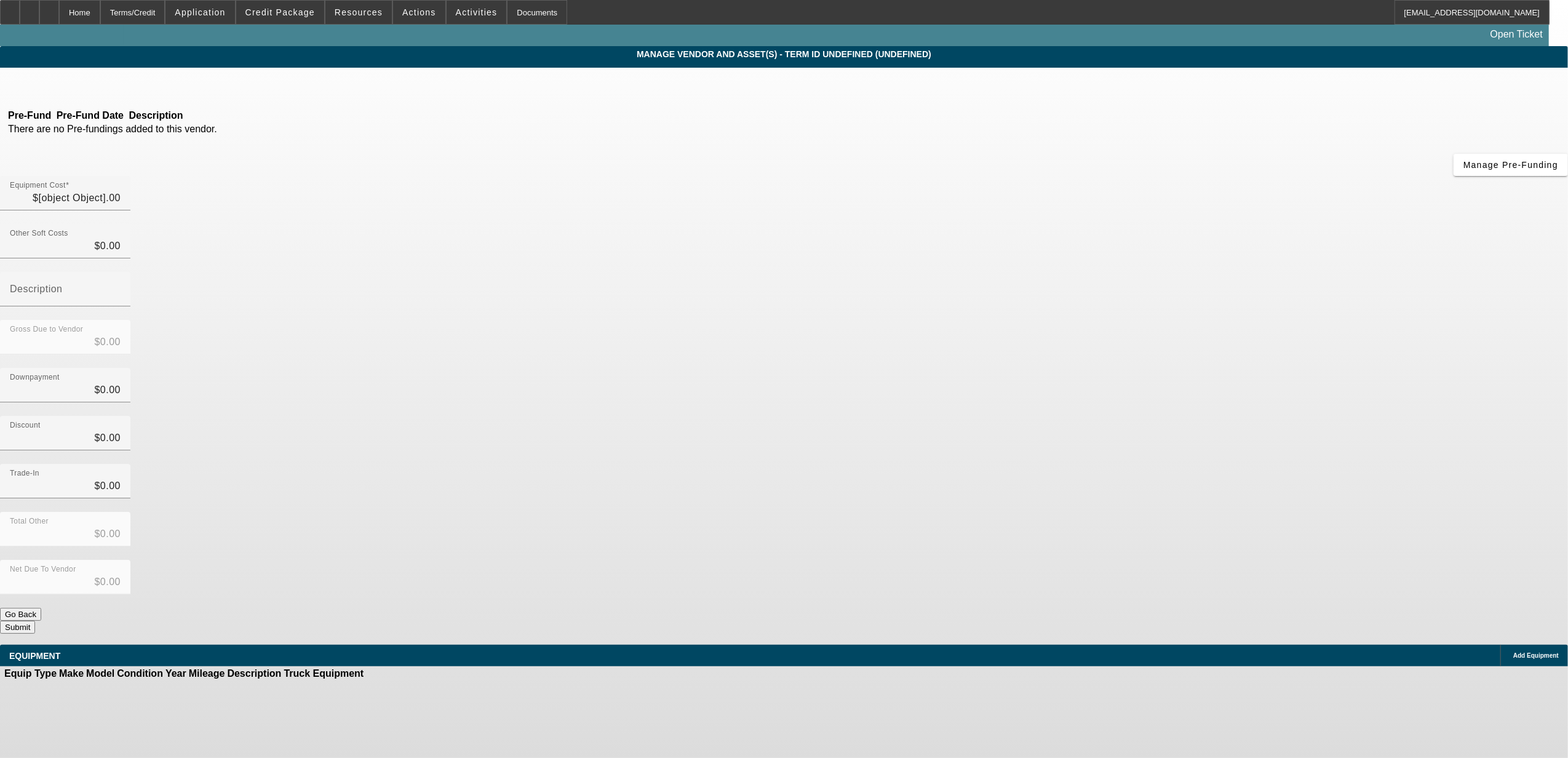
type input "$23,000.00"
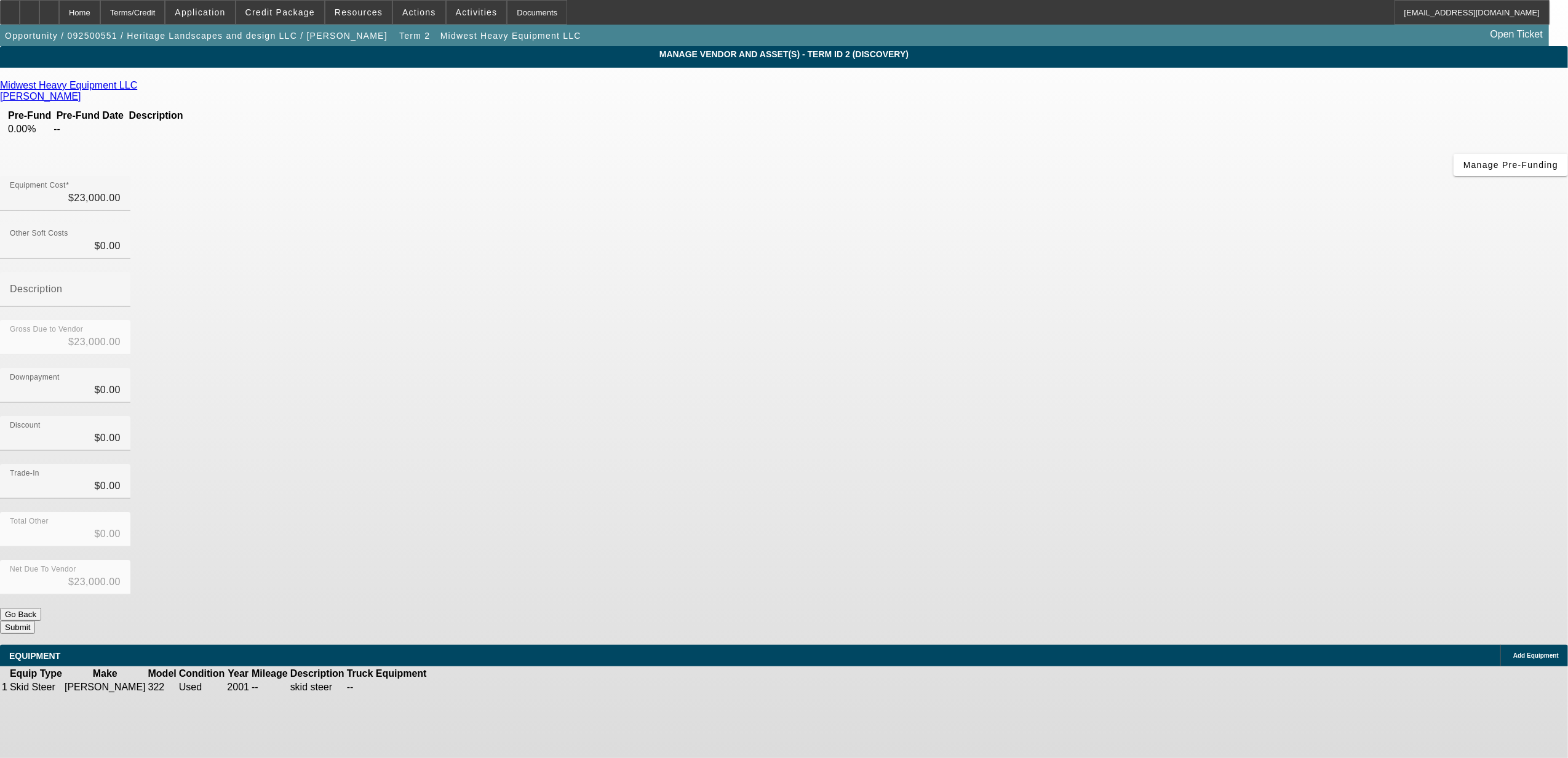
click at [466, 687] on icon at bounding box center [466, 687] width 0 height 0
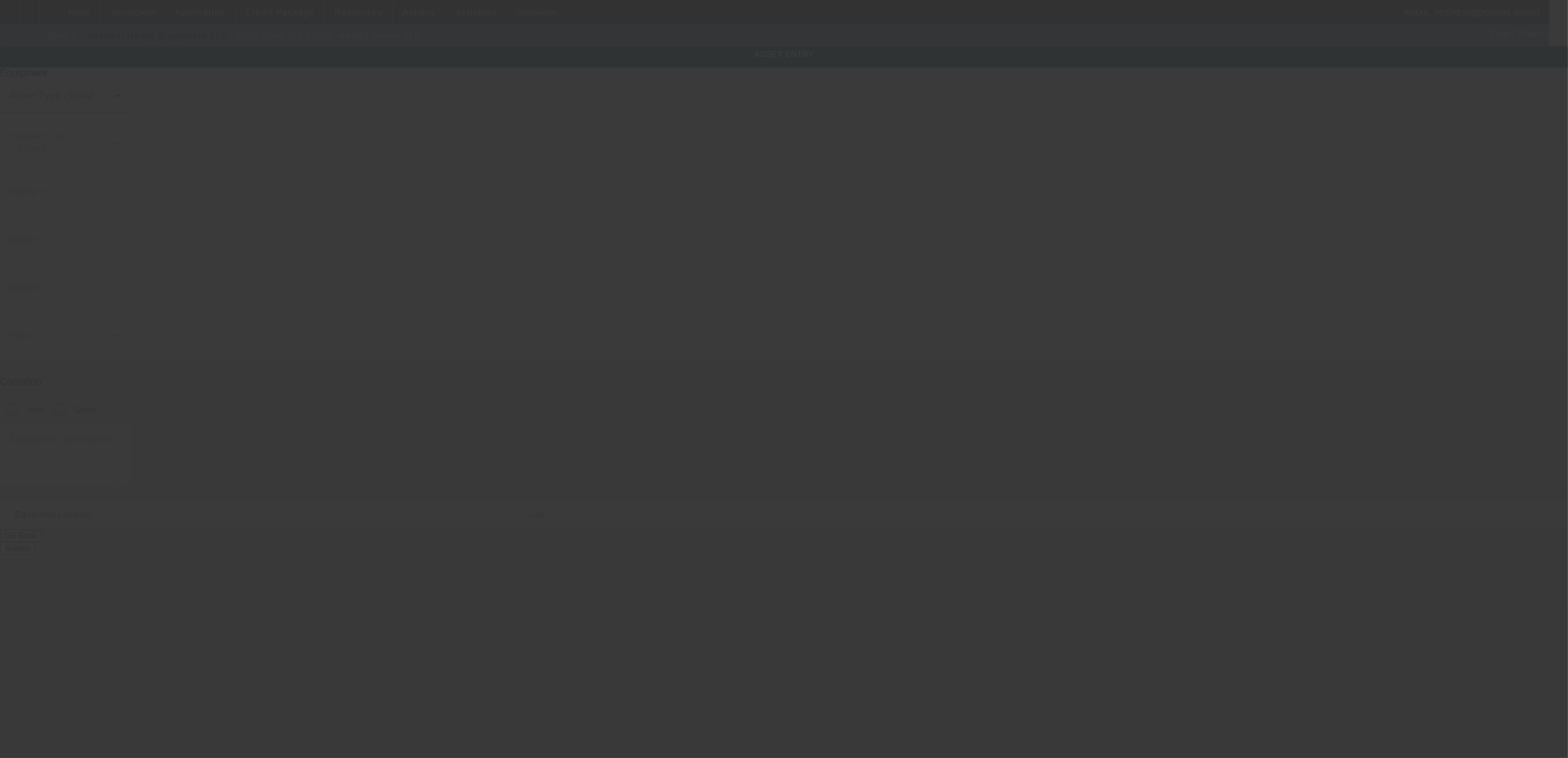
type input "T0322TB143916"
type input "John Deere"
type input "322"
radio input "true"
type textarea "skid steer"
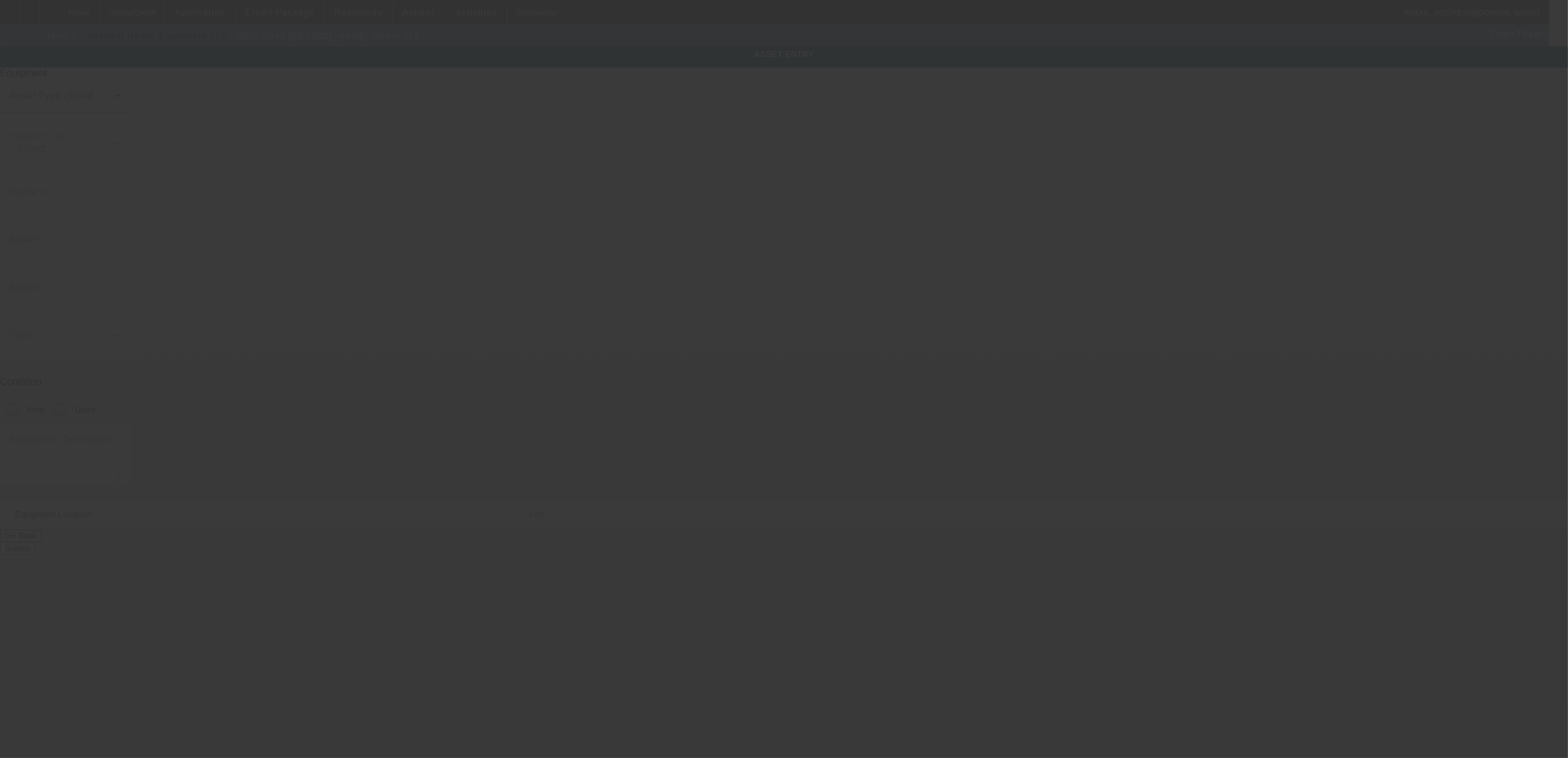
type input "61915 66th Ave"
type input "Hartford"
type input "49057"
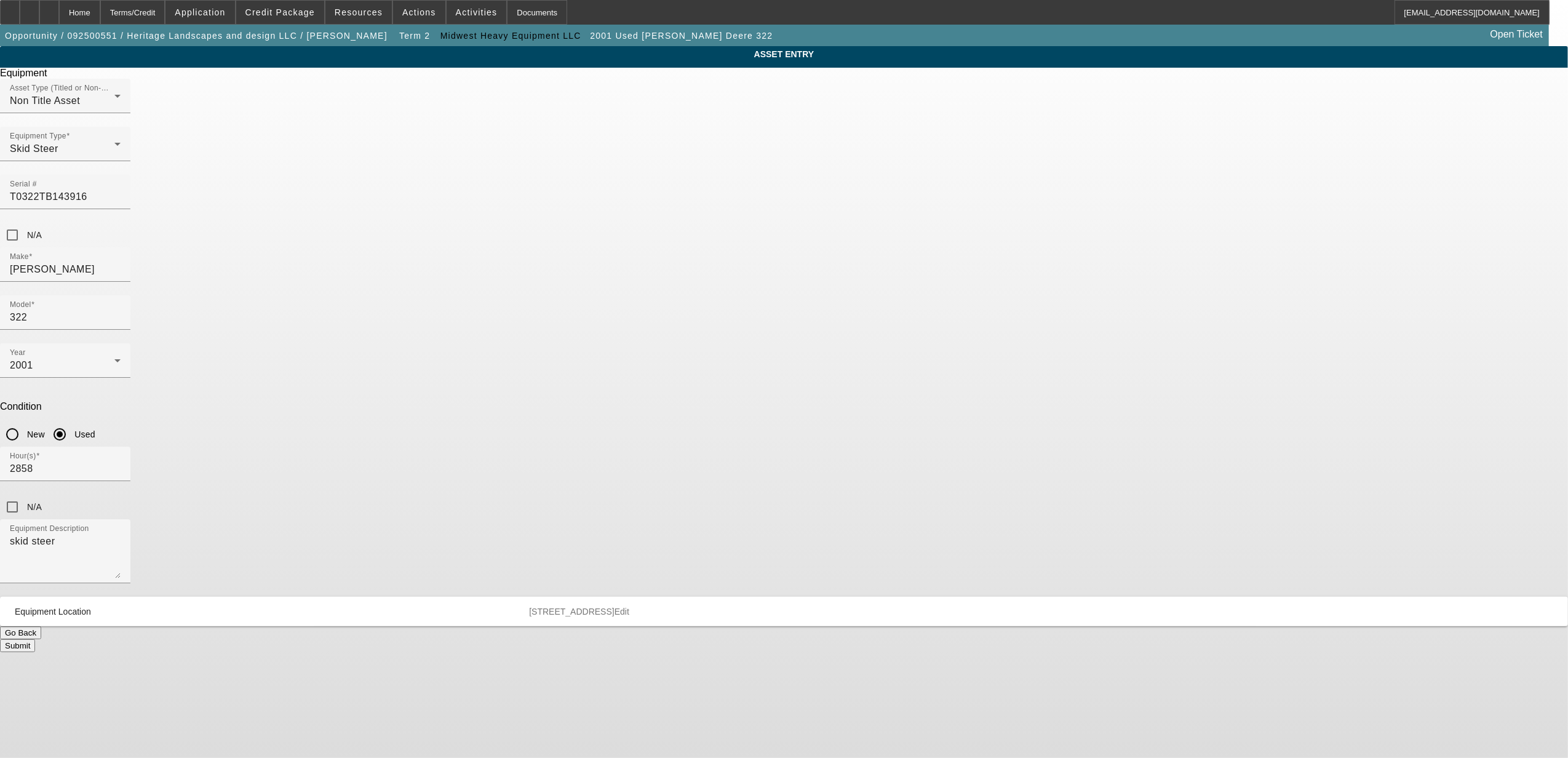
click at [35, 639] on button "Submit" at bounding box center [18, 645] width 35 height 13
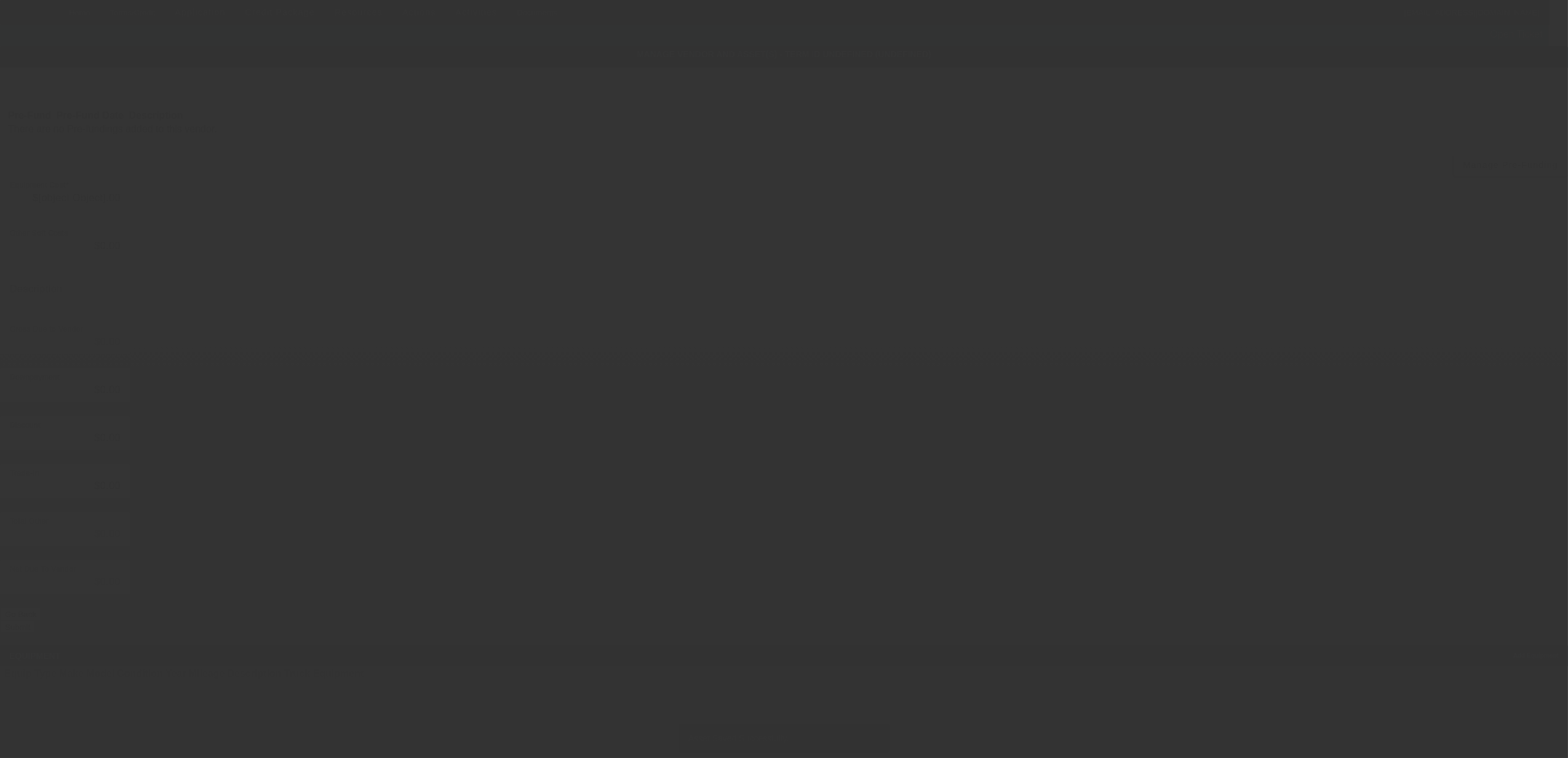
type input "$23,000.00"
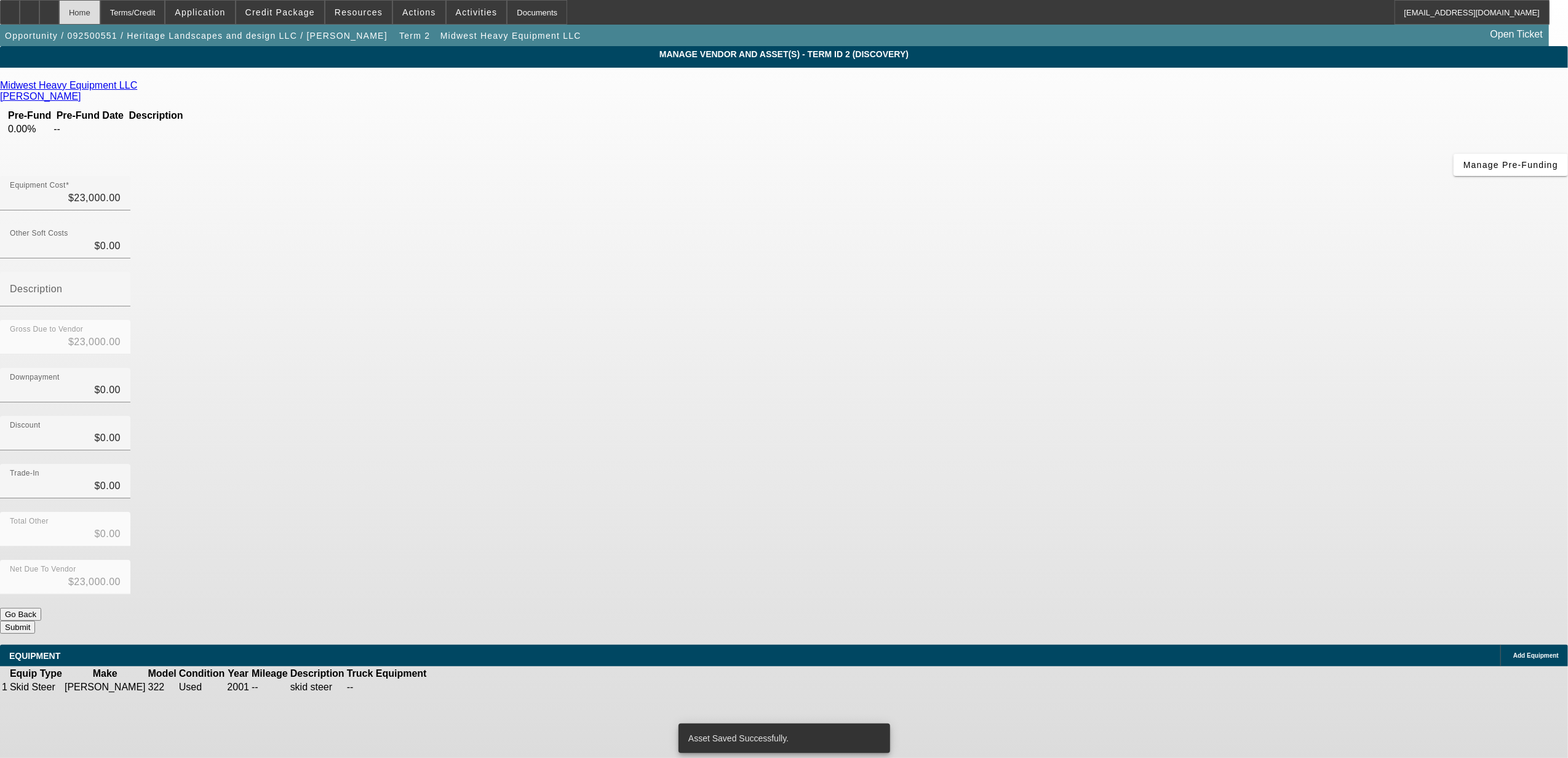
click at [100, 10] on div "Home" at bounding box center [79, 12] width 41 height 25
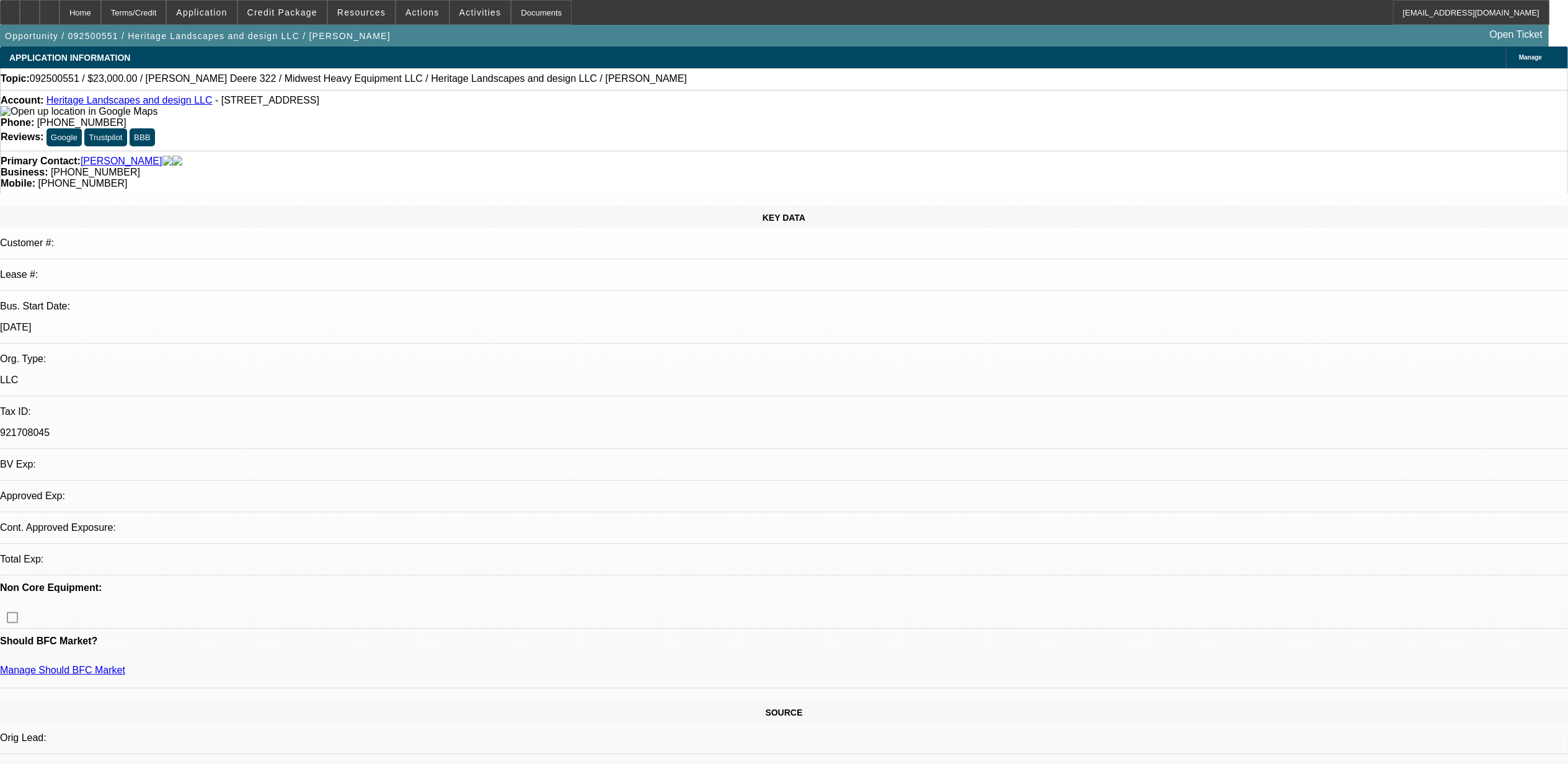
select select "0"
select select "2"
select select "0"
select select "6"
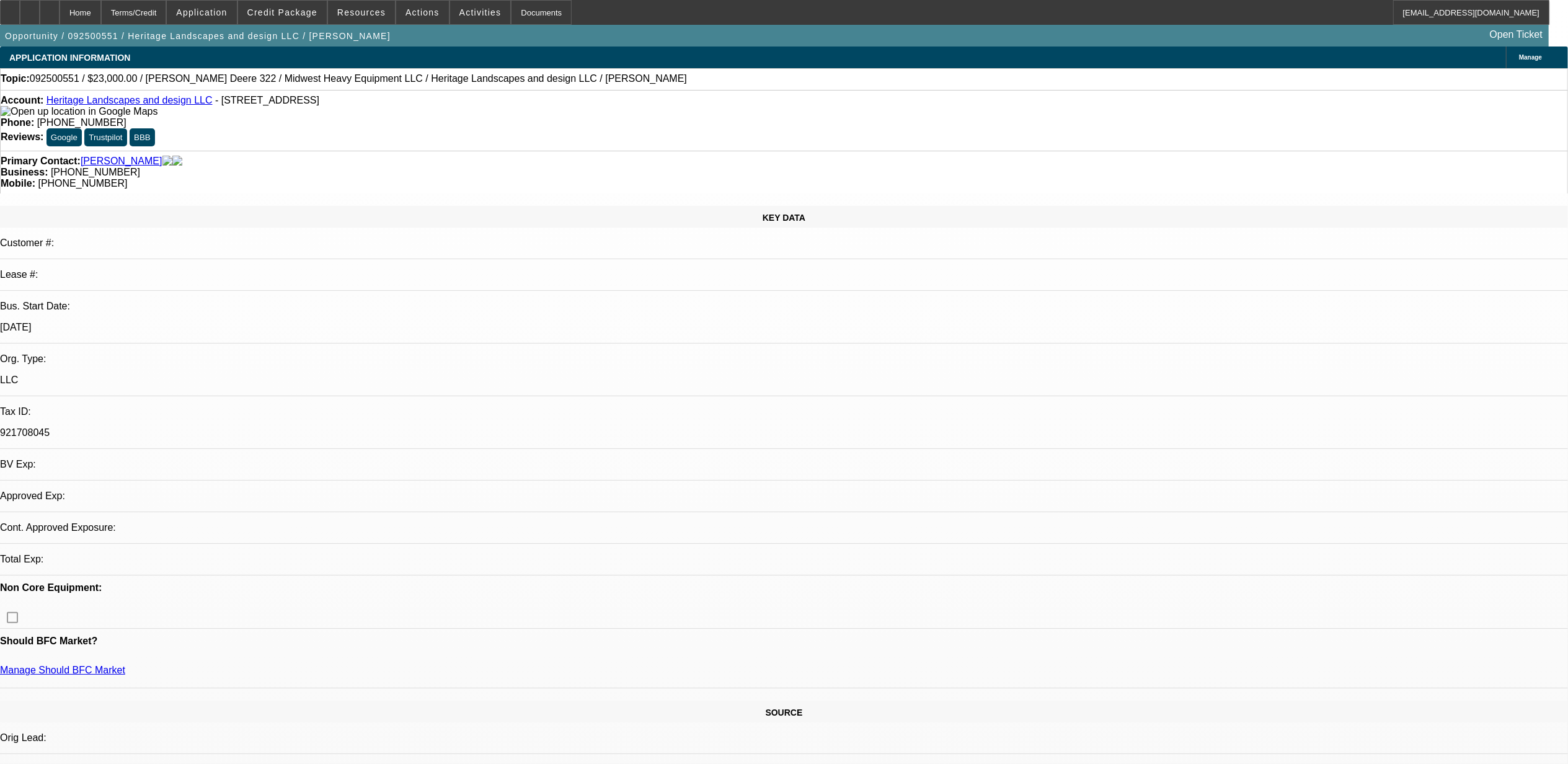
select select "0"
select select "2"
select select "0.1"
select select "4"
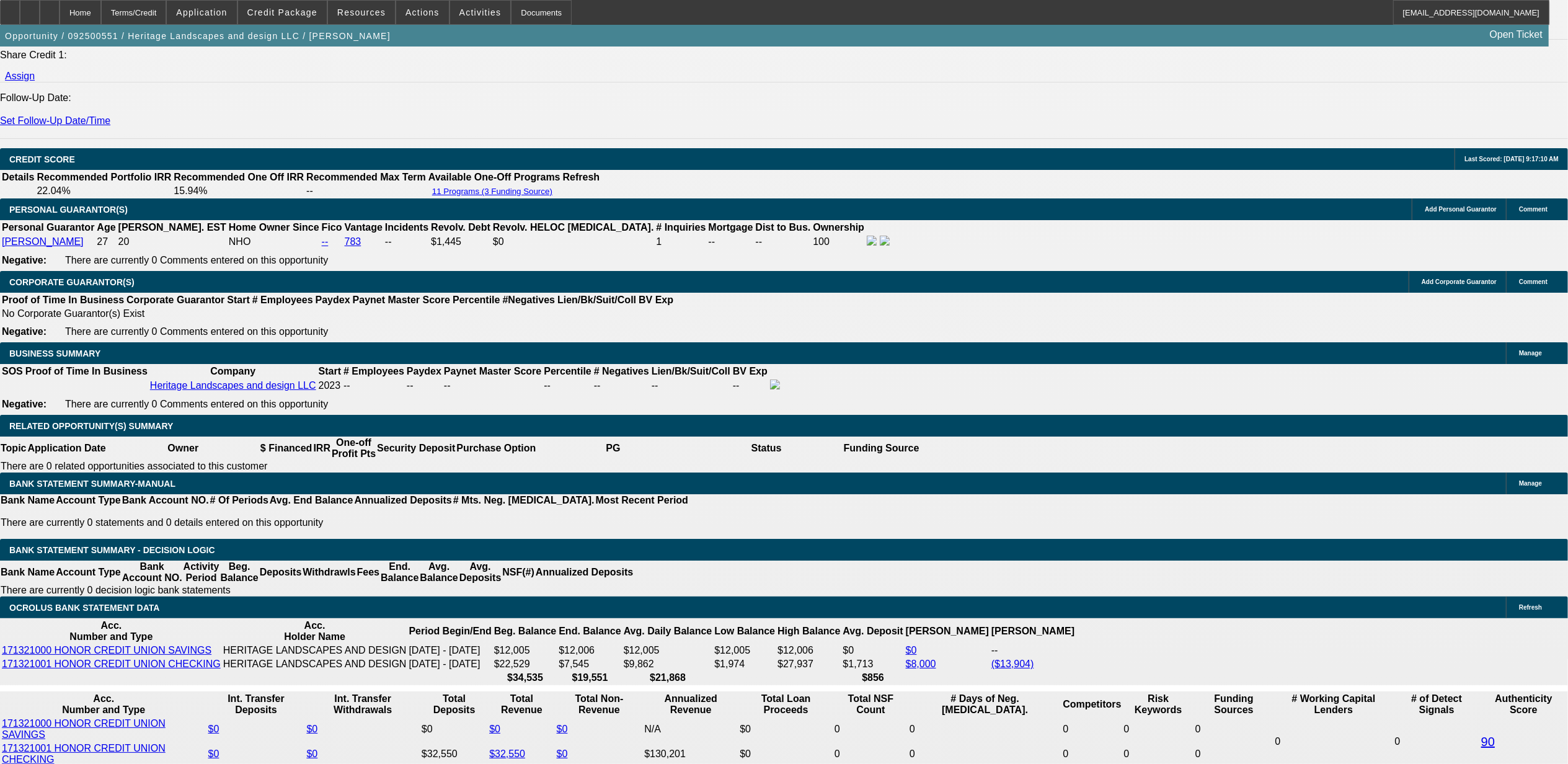
scroll to position [1737, 0]
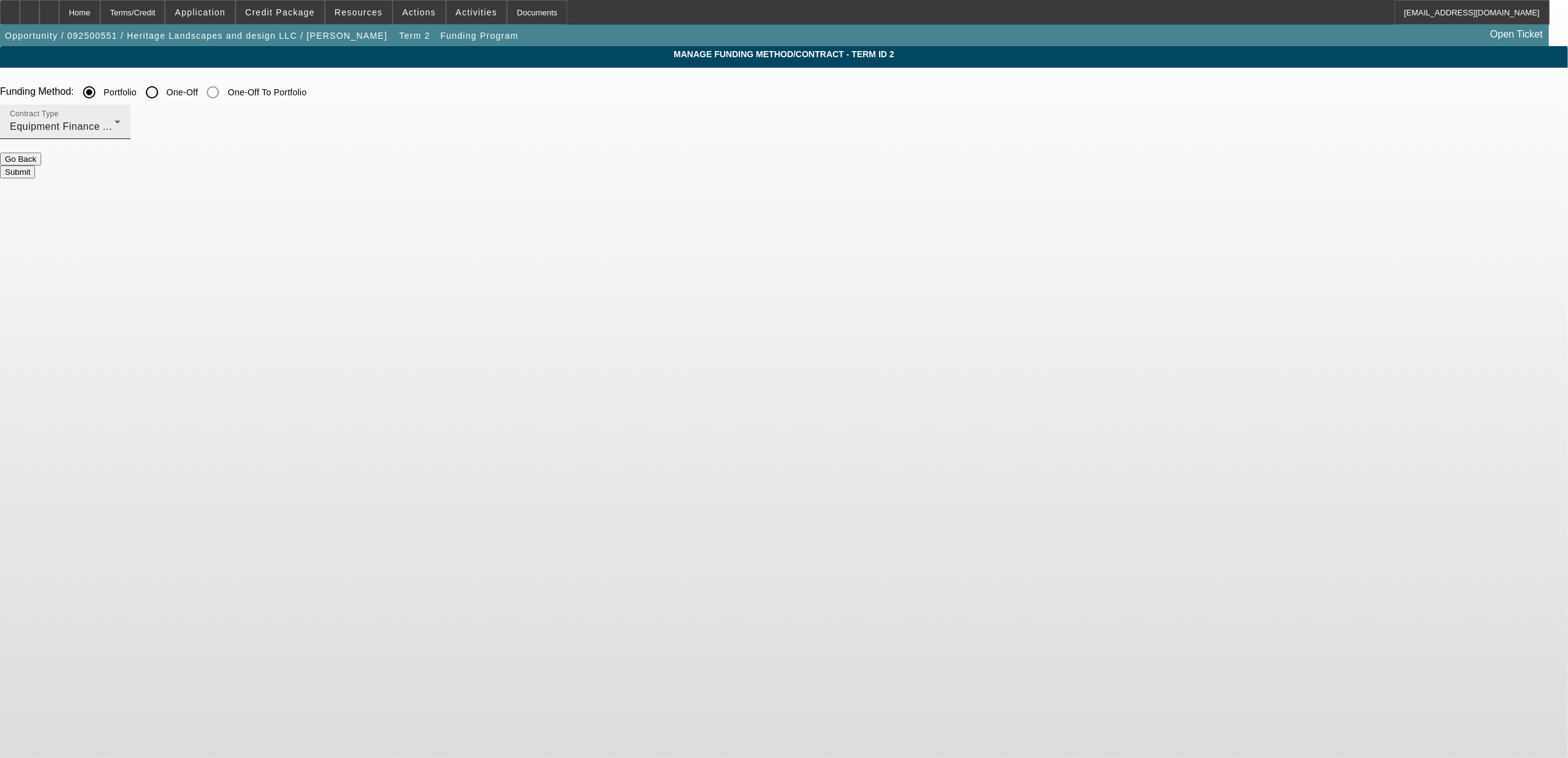
click at [153, 126] on span "Equipment Finance Agreement" at bounding box center [81, 125] width 143 height 10
click at [473, 157] on span "Lease Agreement" at bounding box center [485, 160] width 82 height 15
click at [35, 173] on button "Submit" at bounding box center [18, 172] width 35 height 13
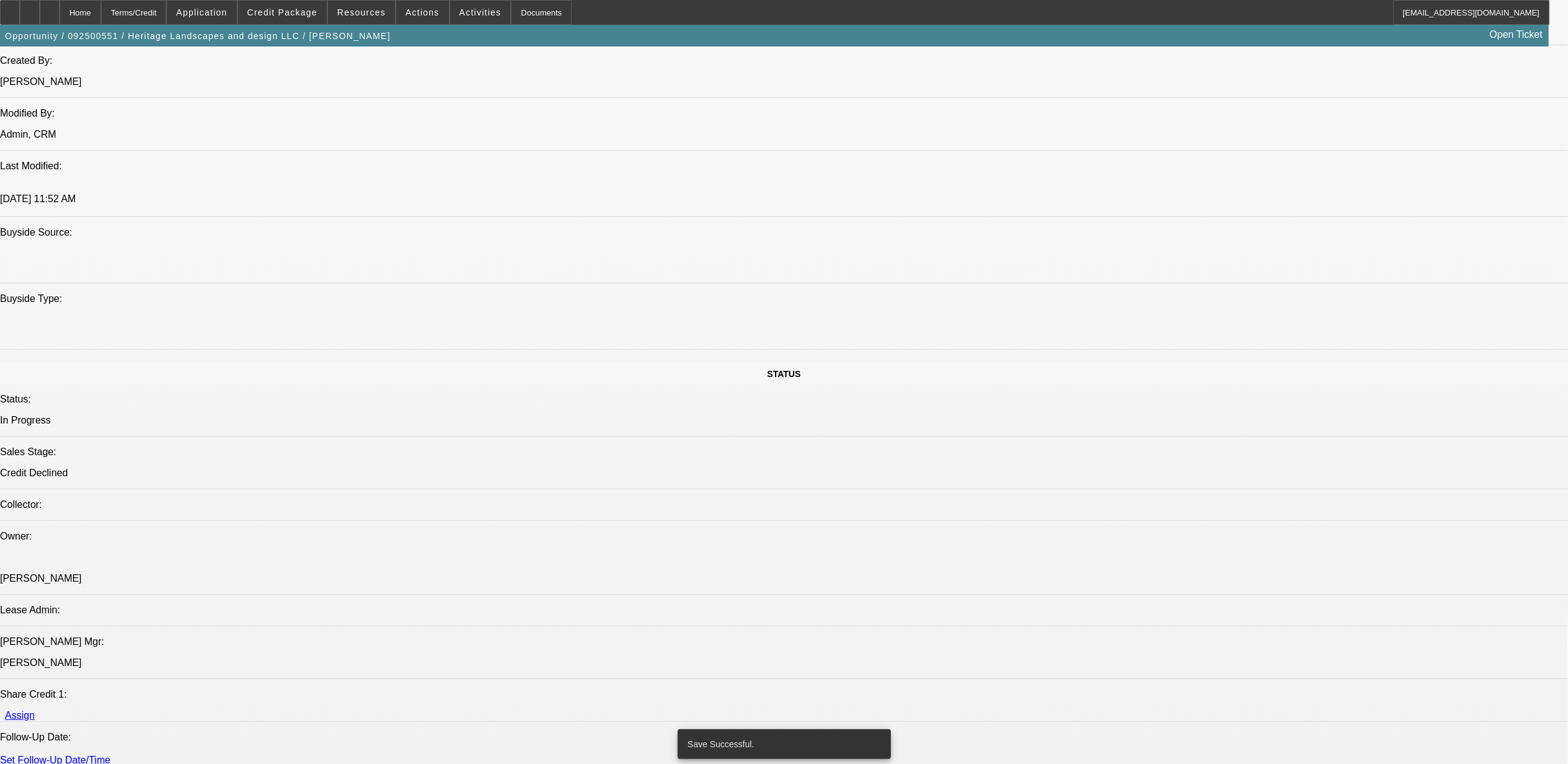
select select "0"
select select "2"
select select "0"
select select "6"
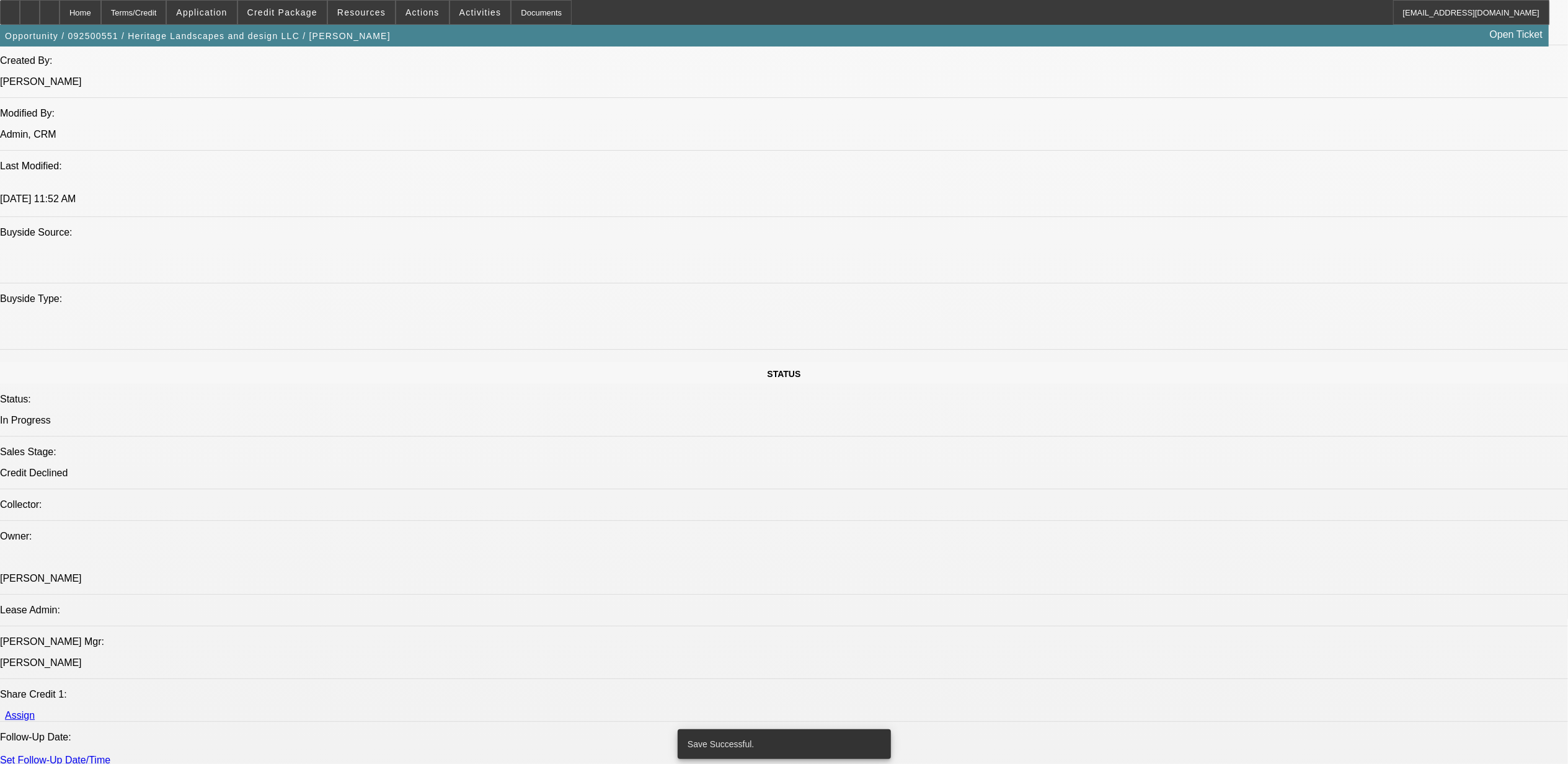
select select "0"
select select "2"
select select "0.1"
select select "4"
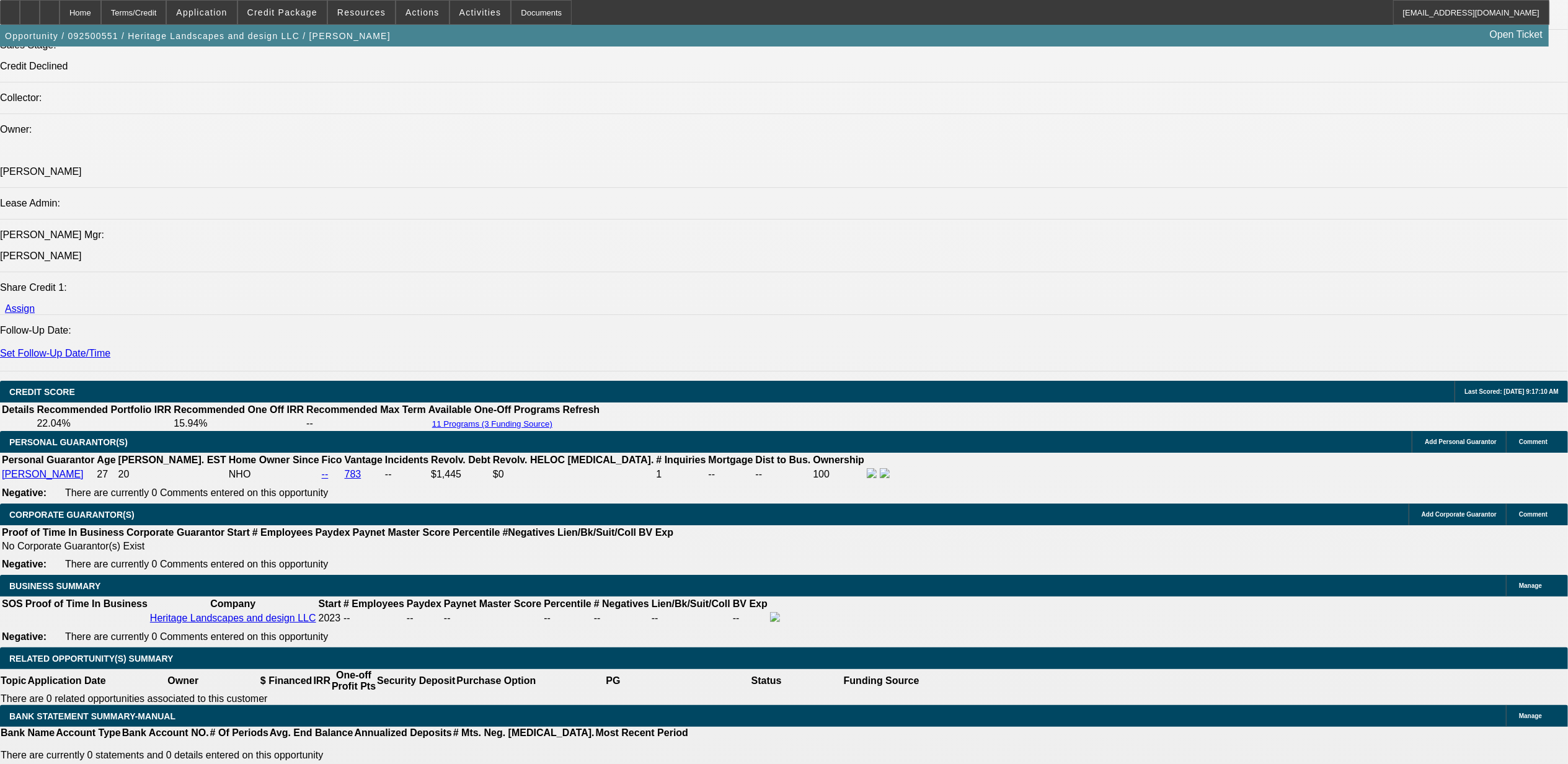
scroll to position [1649, 0]
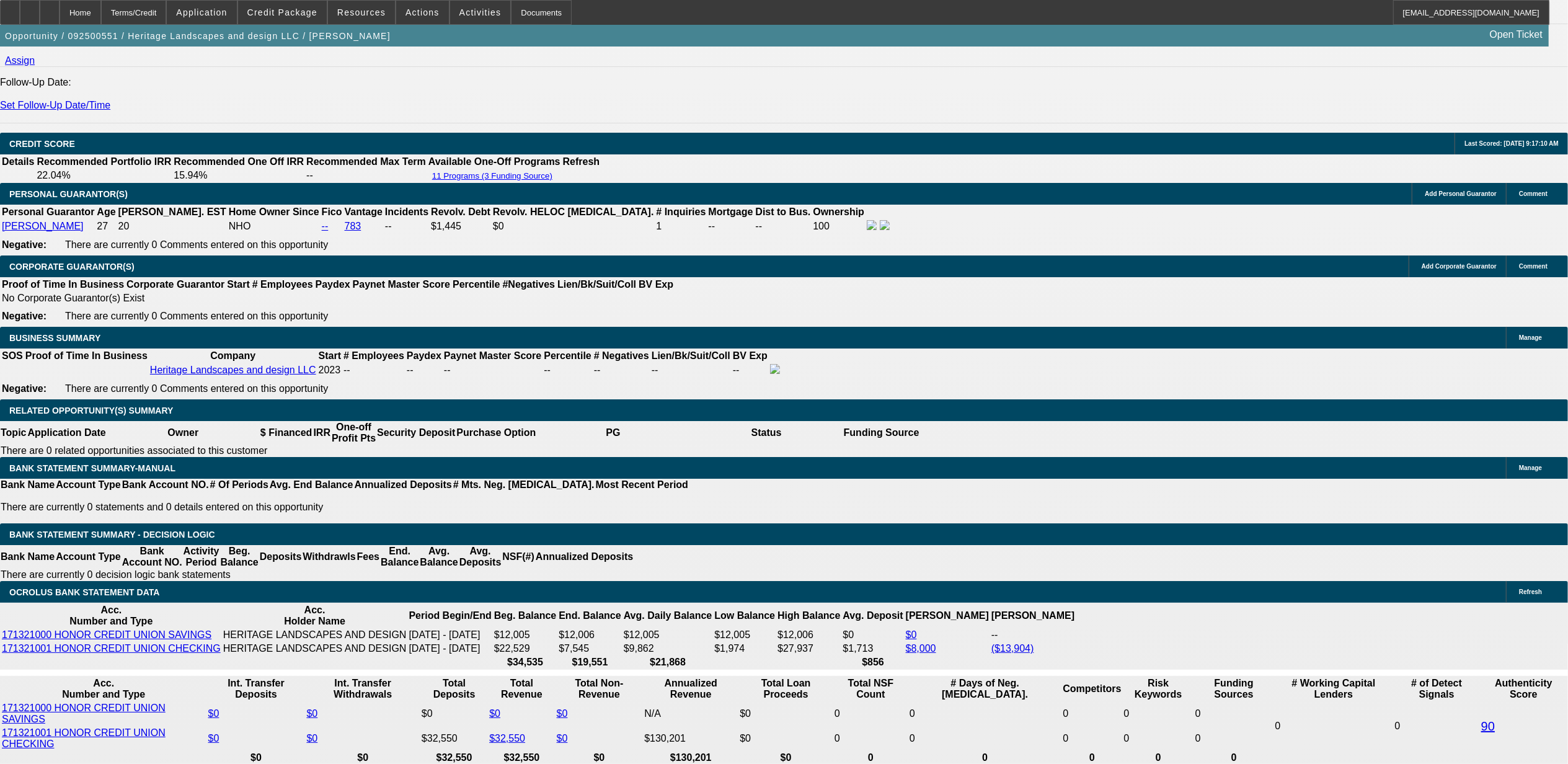
select select "0.1"
type input "$2,300.00"
type input "UNKNOWN"
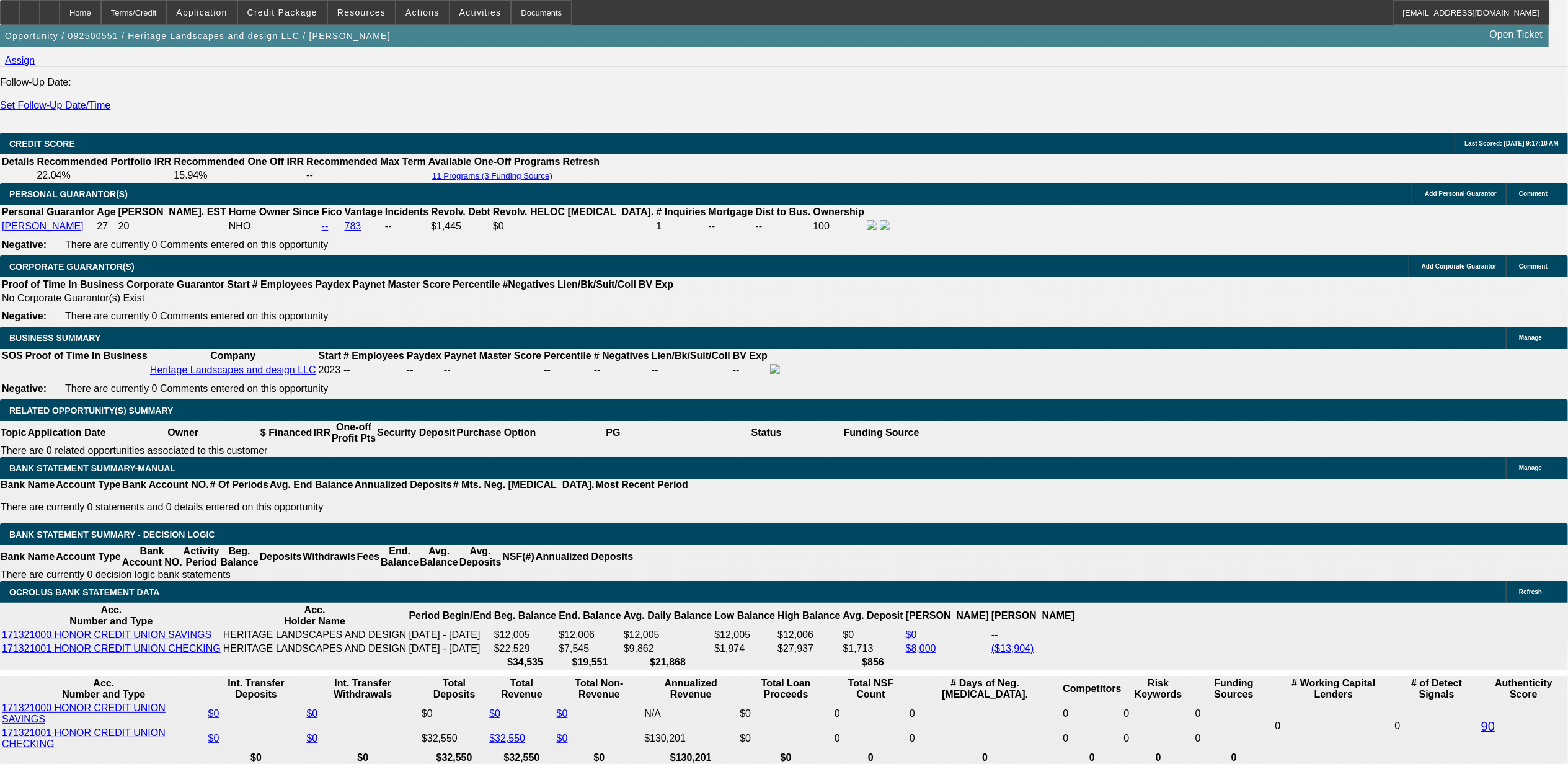
scroll to position [1686, 0]
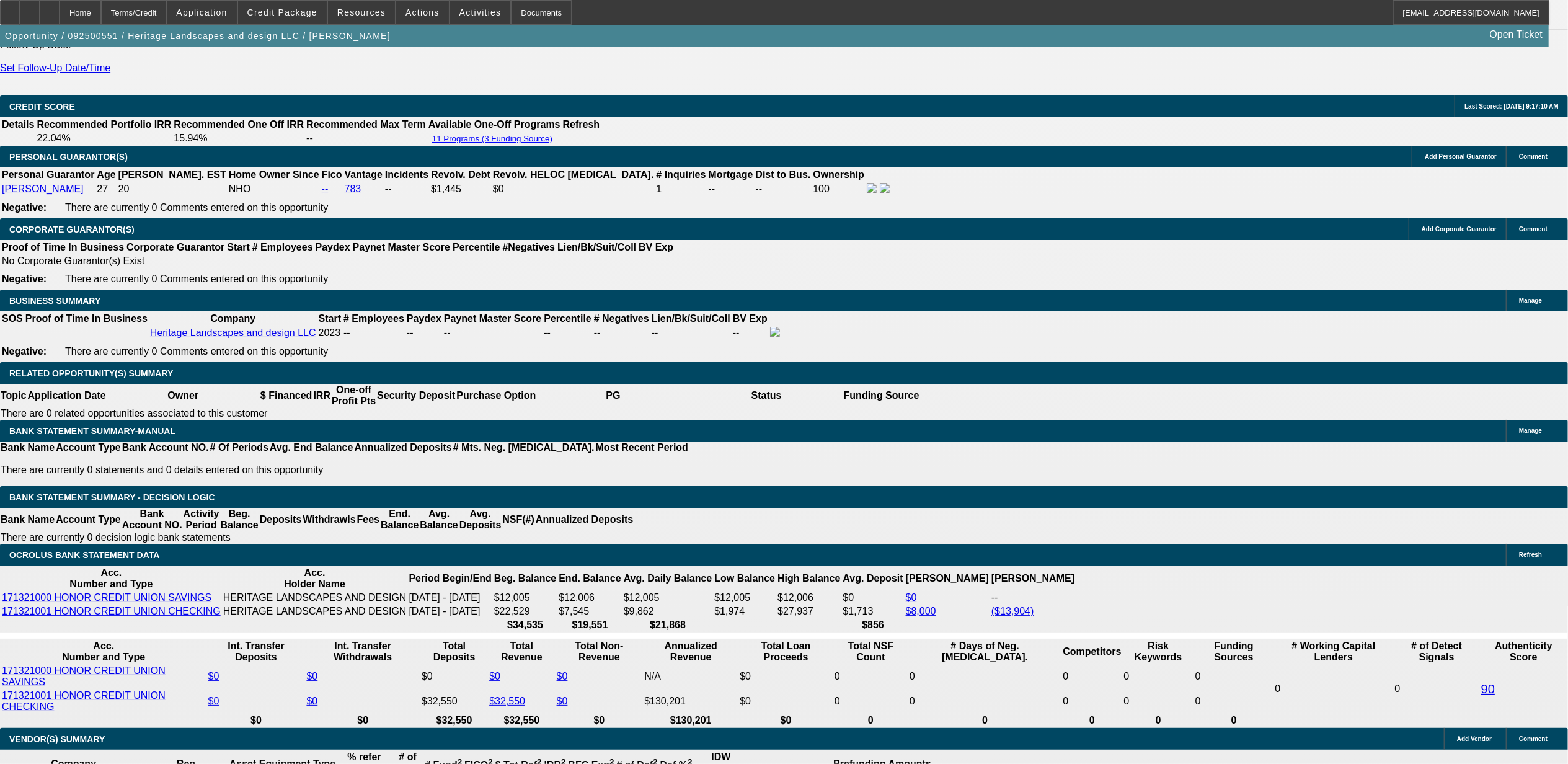
select select "2"
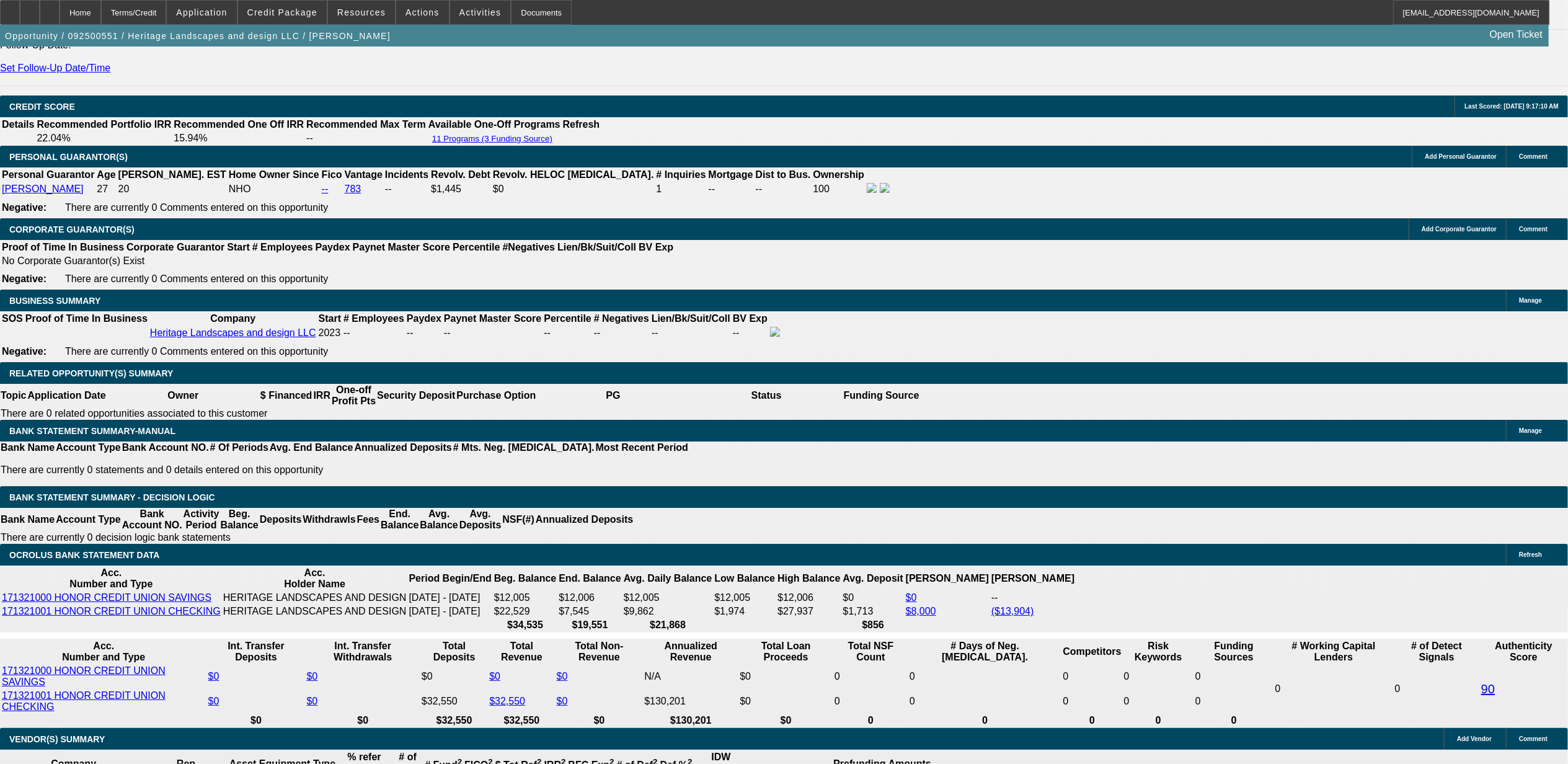
type input "$1,231.78"
select select "4"
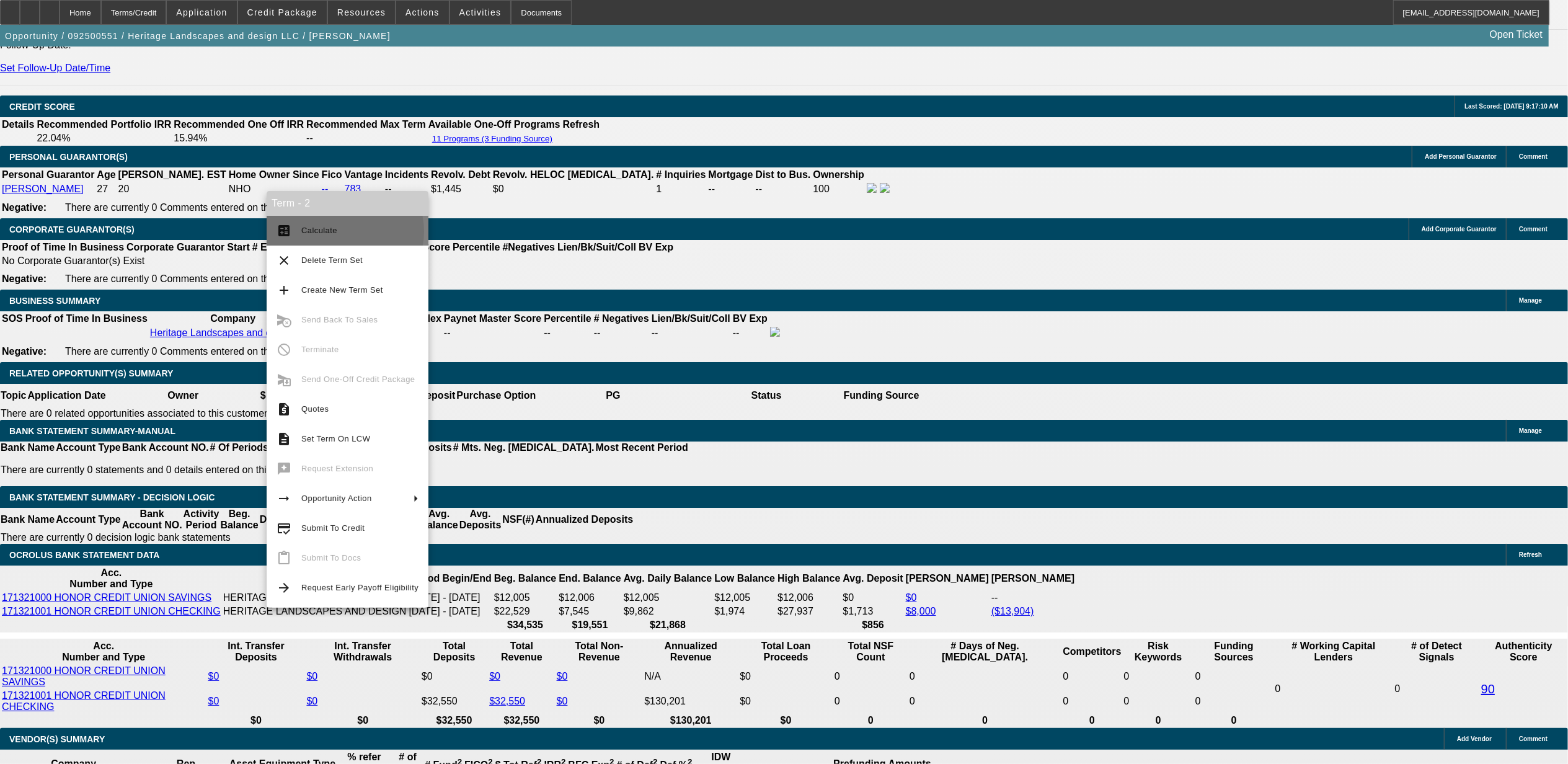
click at [345, 231] on span "Calculate" at bounding box center [359, 231] width 117 height 15
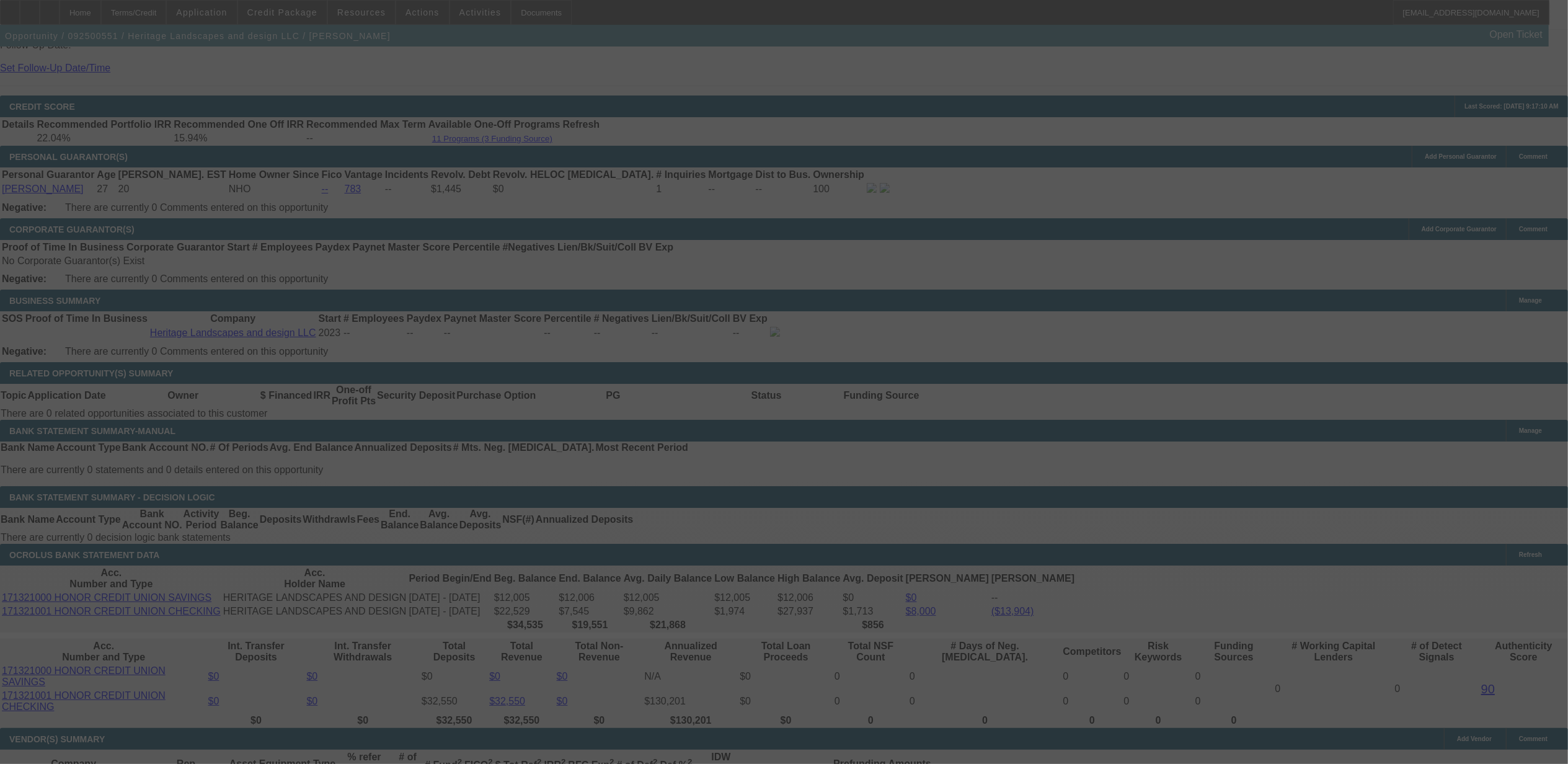
select select "0"
select select "2"
select select "0.1"
select select "4"
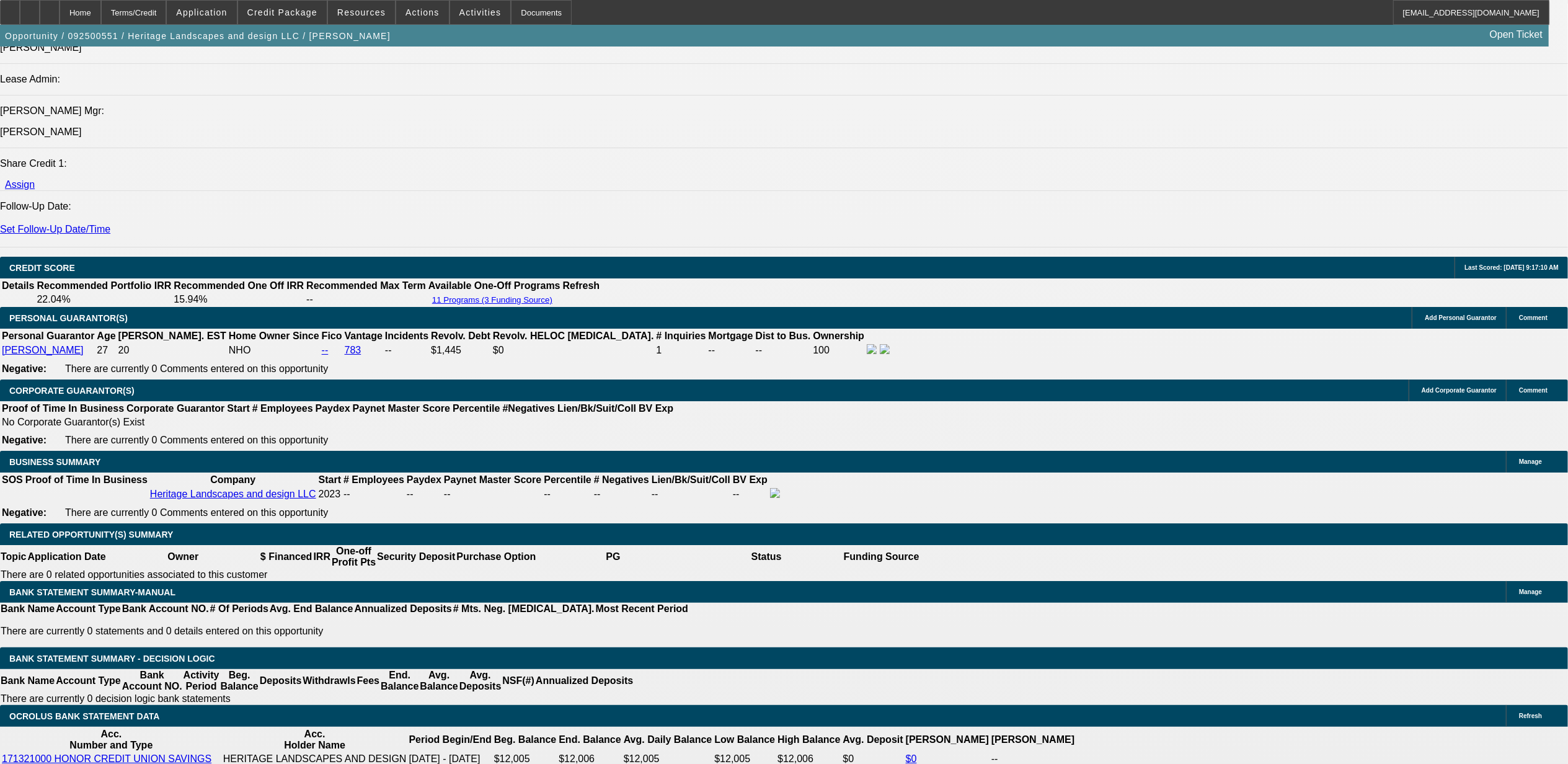
scroll to position [1737, 0]
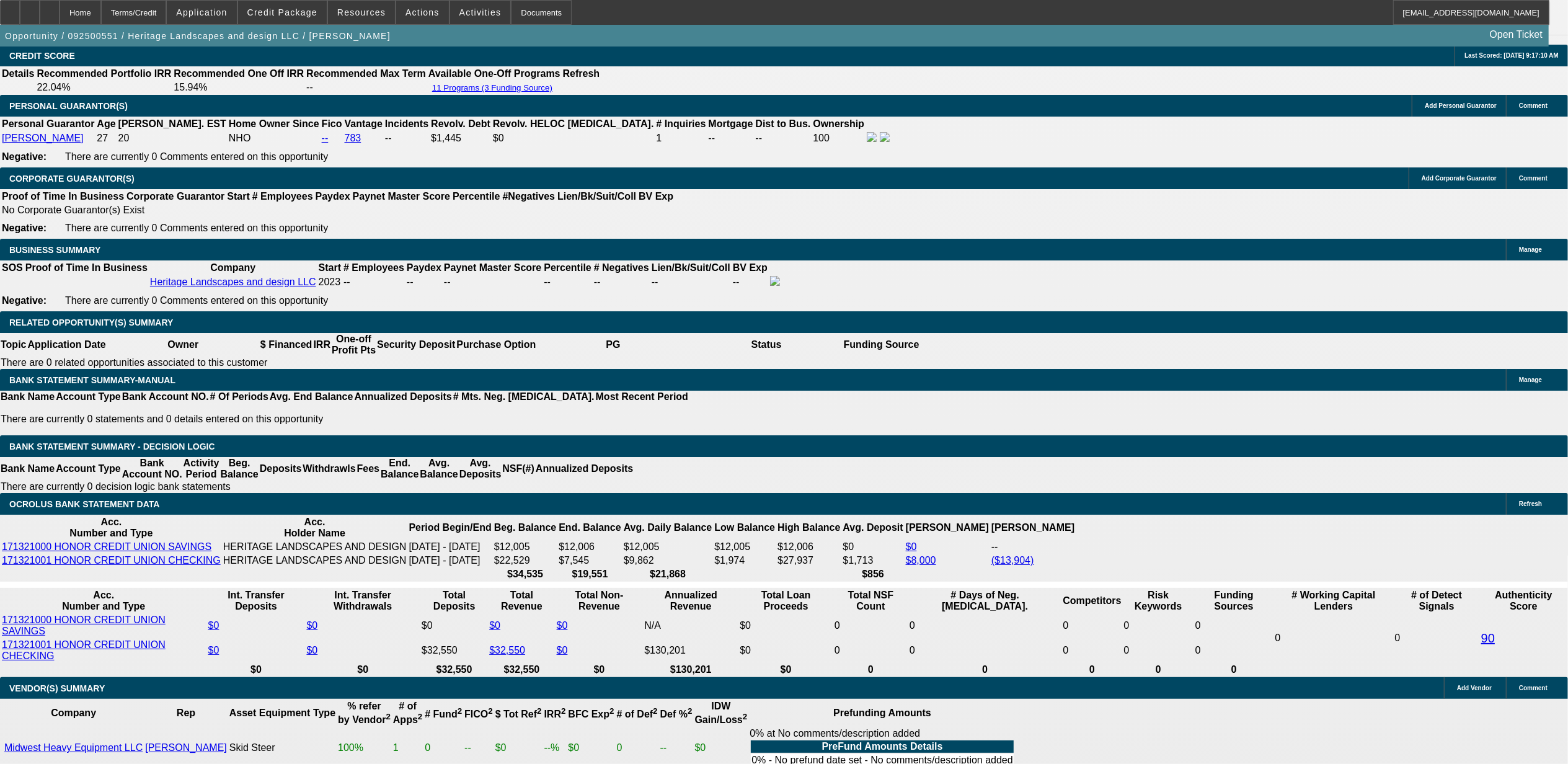
type input "1"
type input "UNKNOWN"
type input "14"
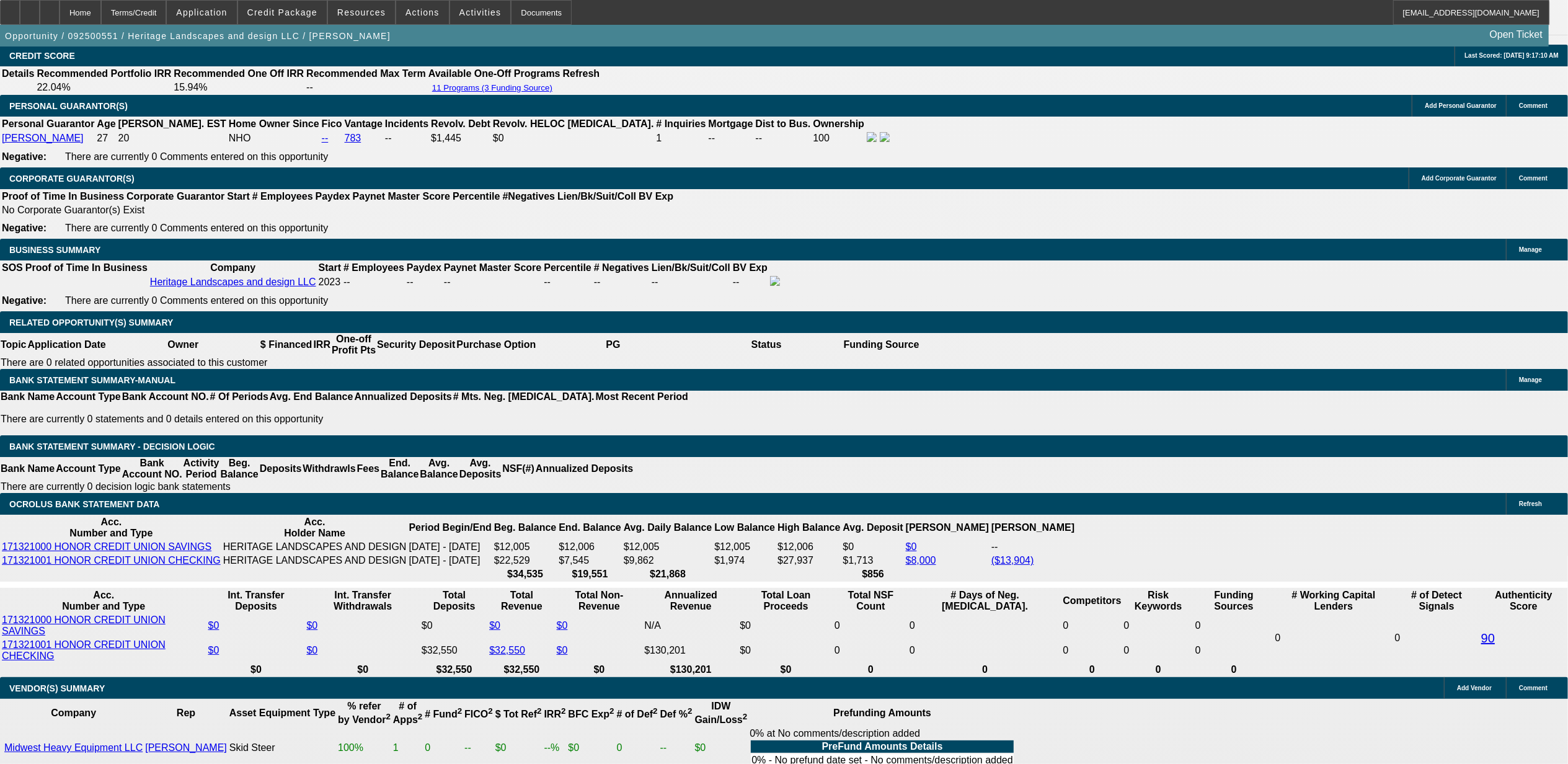
type input "$489.01"
type input "$978.02"
type input "$628.51"
type input "$1,257.02"
type input "14.9"
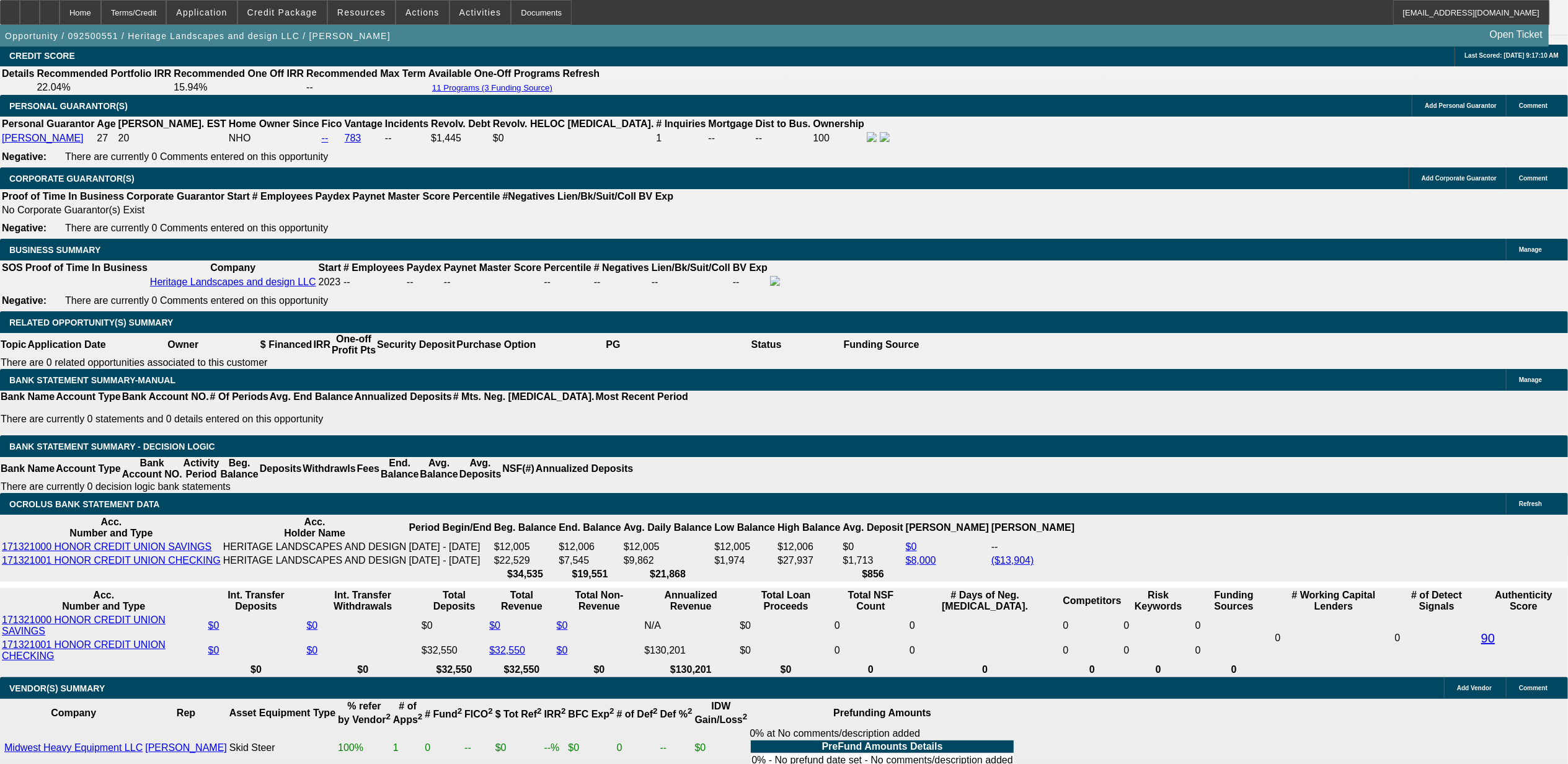
type input "$638.94"
type input "$1,277.88"
type input "14.9"
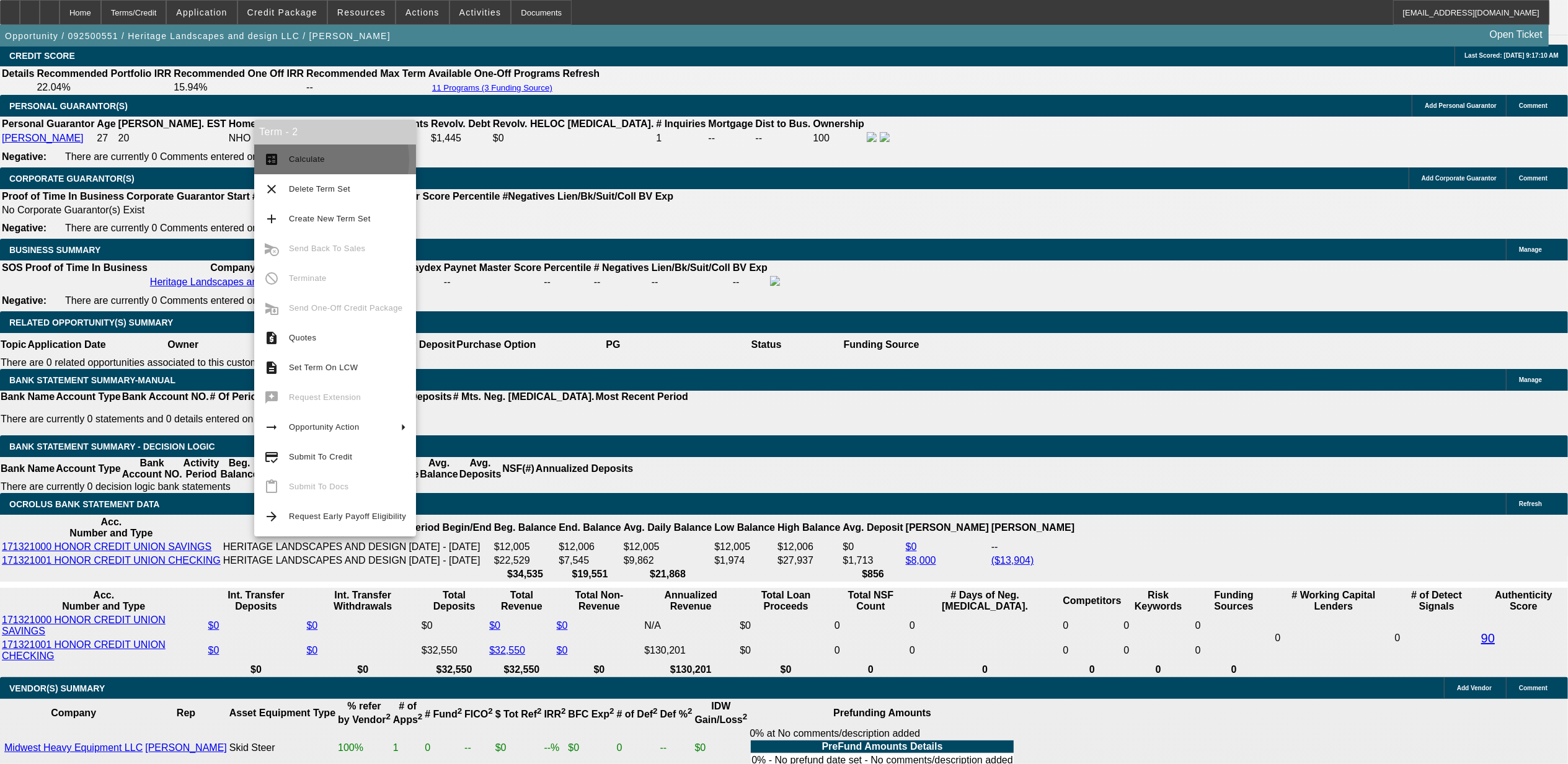
click at [321, 160] on span "Calculate" at bounding box center [307, 159] width 36 height 9
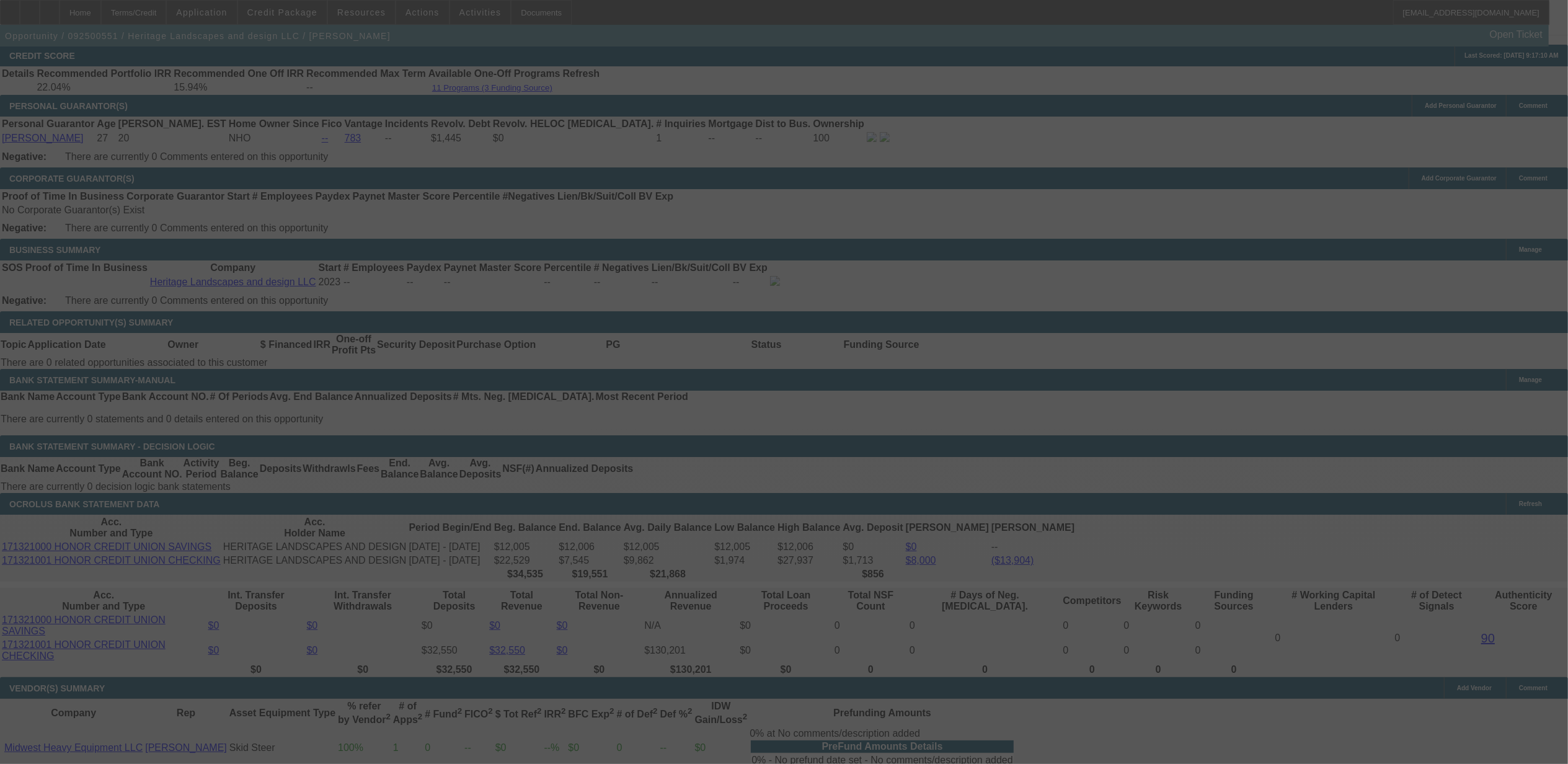
select select "0"
select select "2"
select select "0.1"
select select "4"
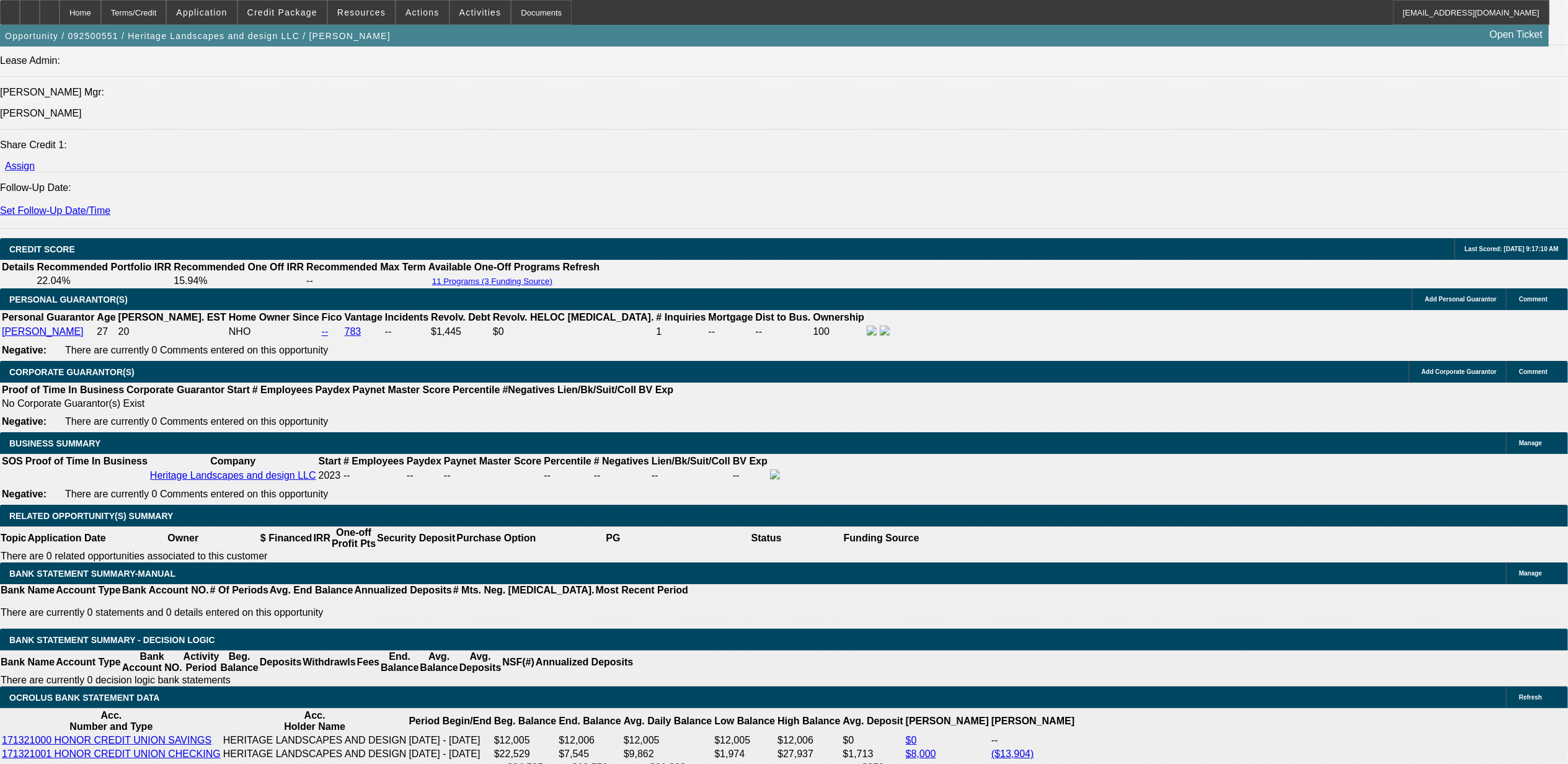
scroll to position [1324, 0]
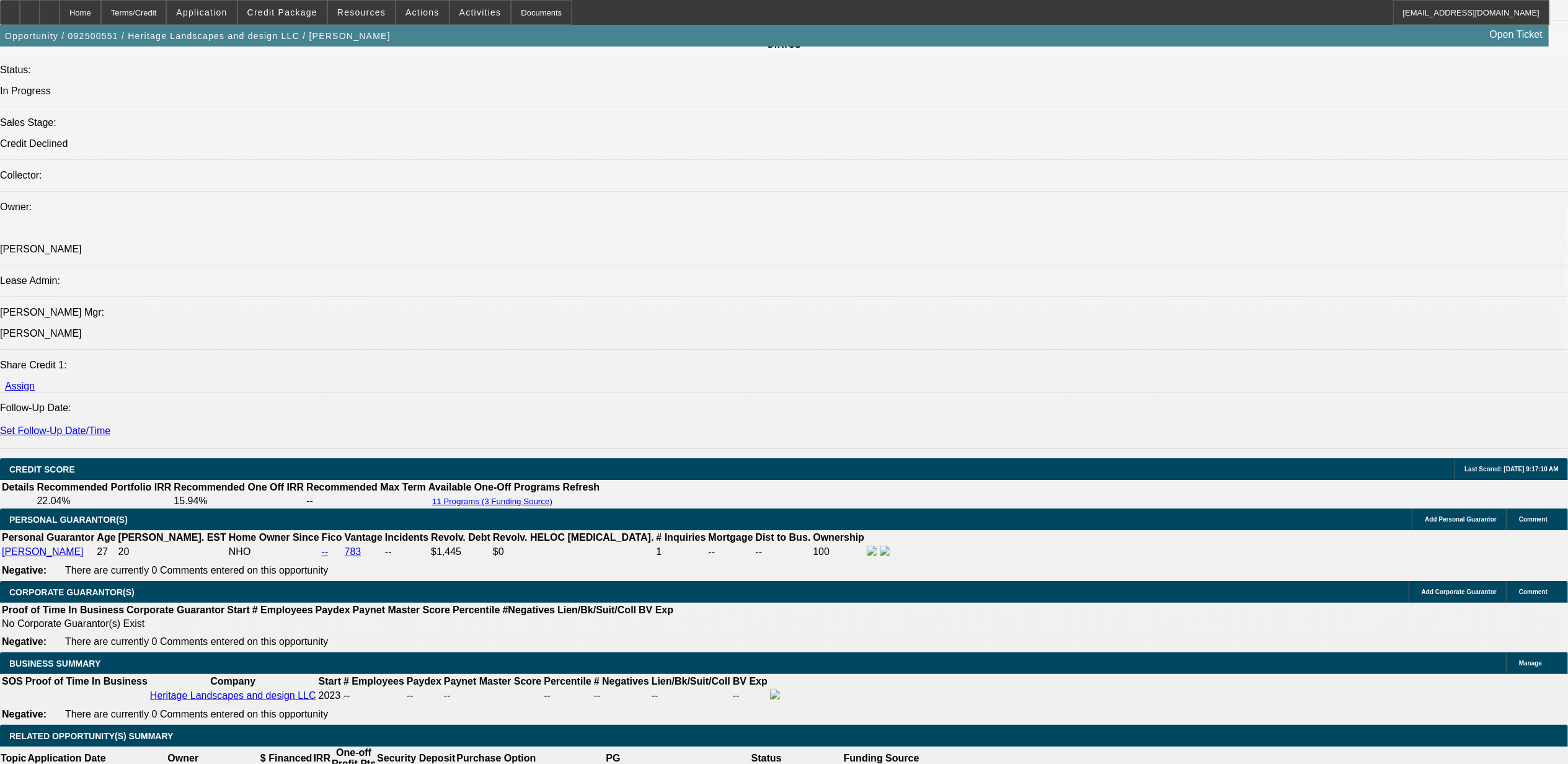
drag, startPoint x: 303, startPoint y: 366, endPoint x: 77, endPoint y: 353, distance: 226.4
copy span "Heritage Landscapes and design LLC was established in 2023 by our PG Gustavo. H…"
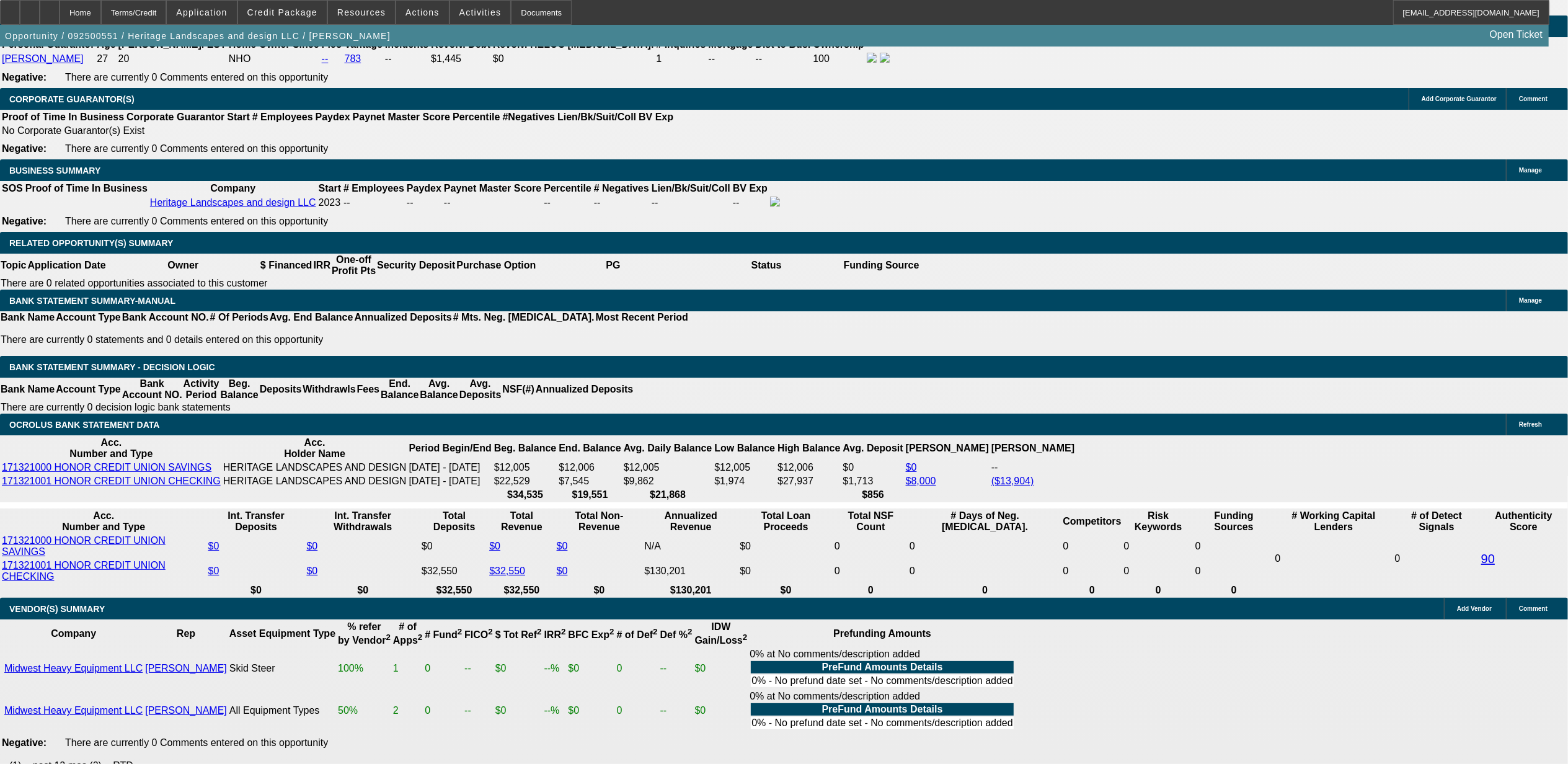
scroll to position [1819, 0]
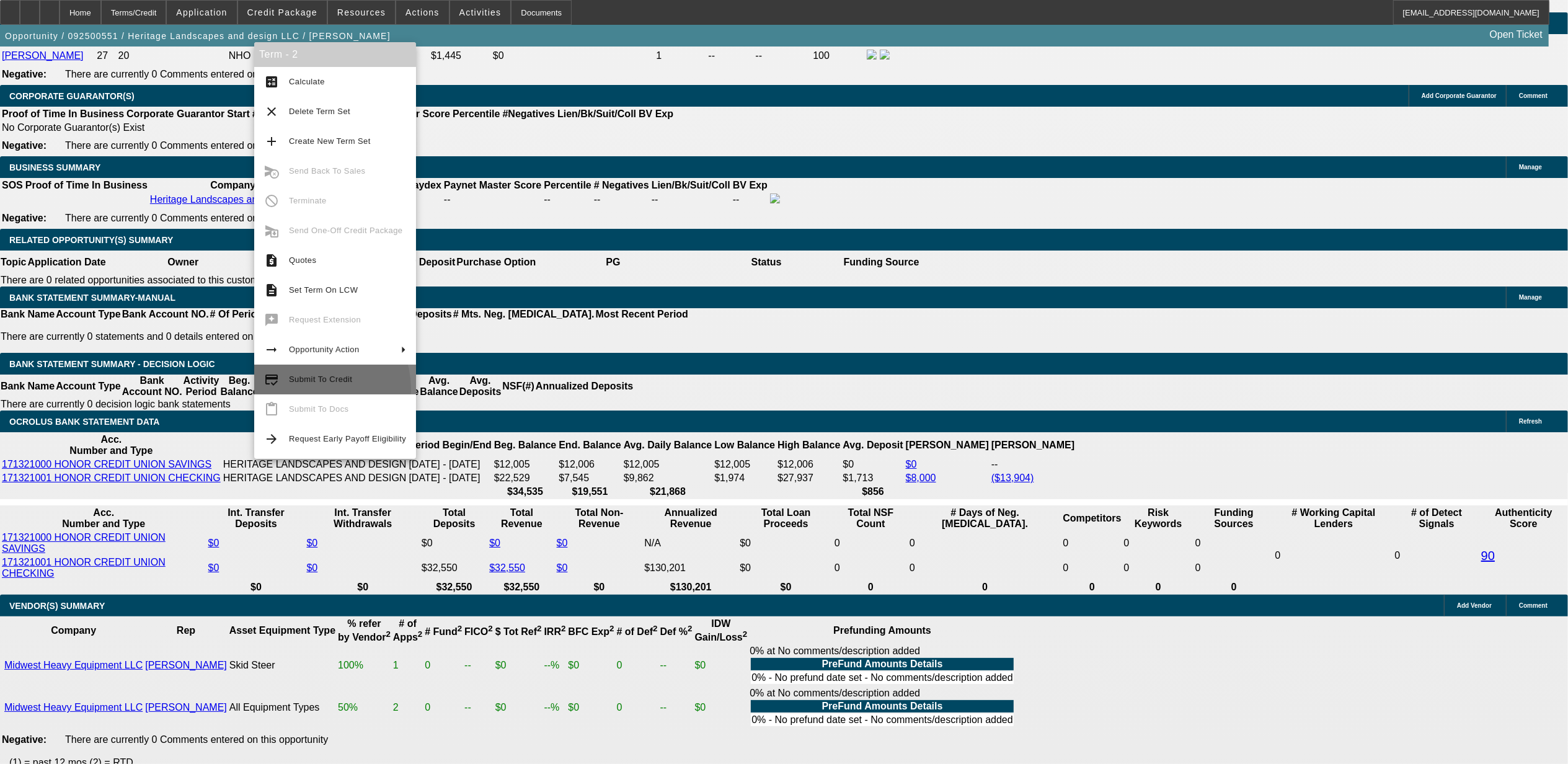
click at [307, 389] on button "credit_score Submit To Credit" at bounding box center [335, 379] width 162 height 30
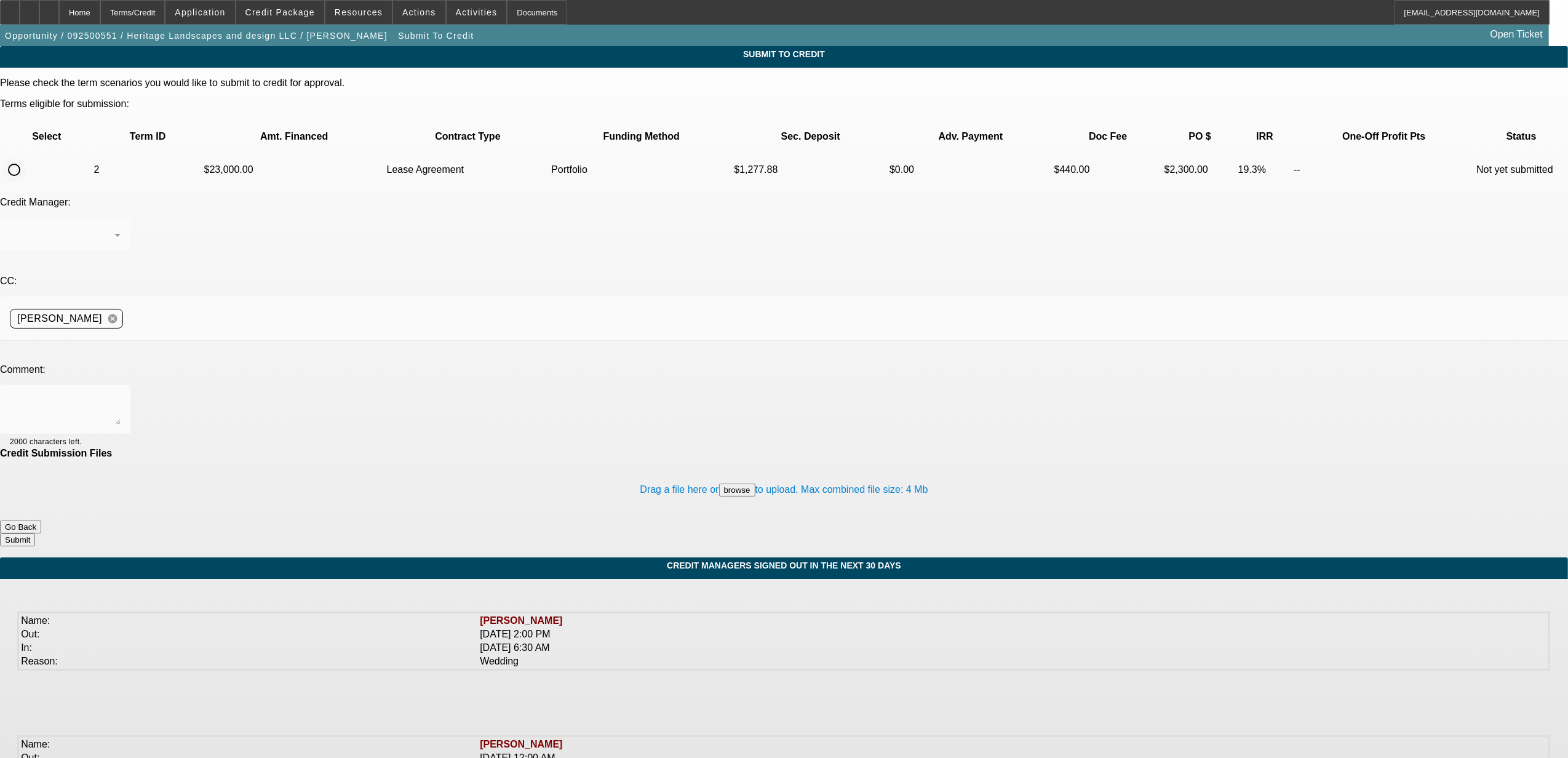
click at [27, 158] on input "radio" at bounding box center [14, 170] width 25 height 25
radio input "true"
click at [114, 228] on div "Arida, George" at bounding box center [62, 235] width 104 height 15
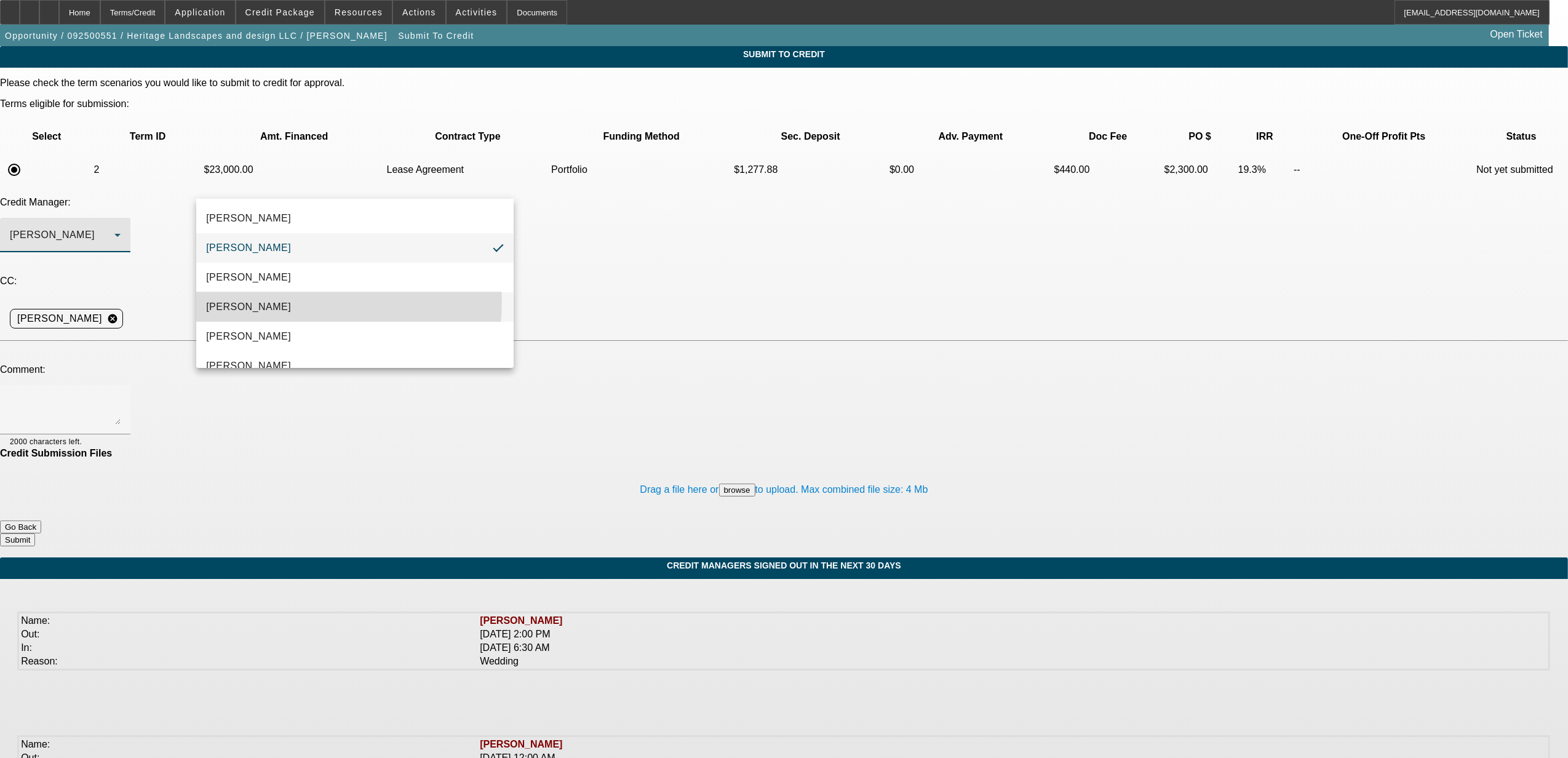
click at [251, 301] on span "Arida, Michael" at bounding box center [249, 307] width 85 height 15
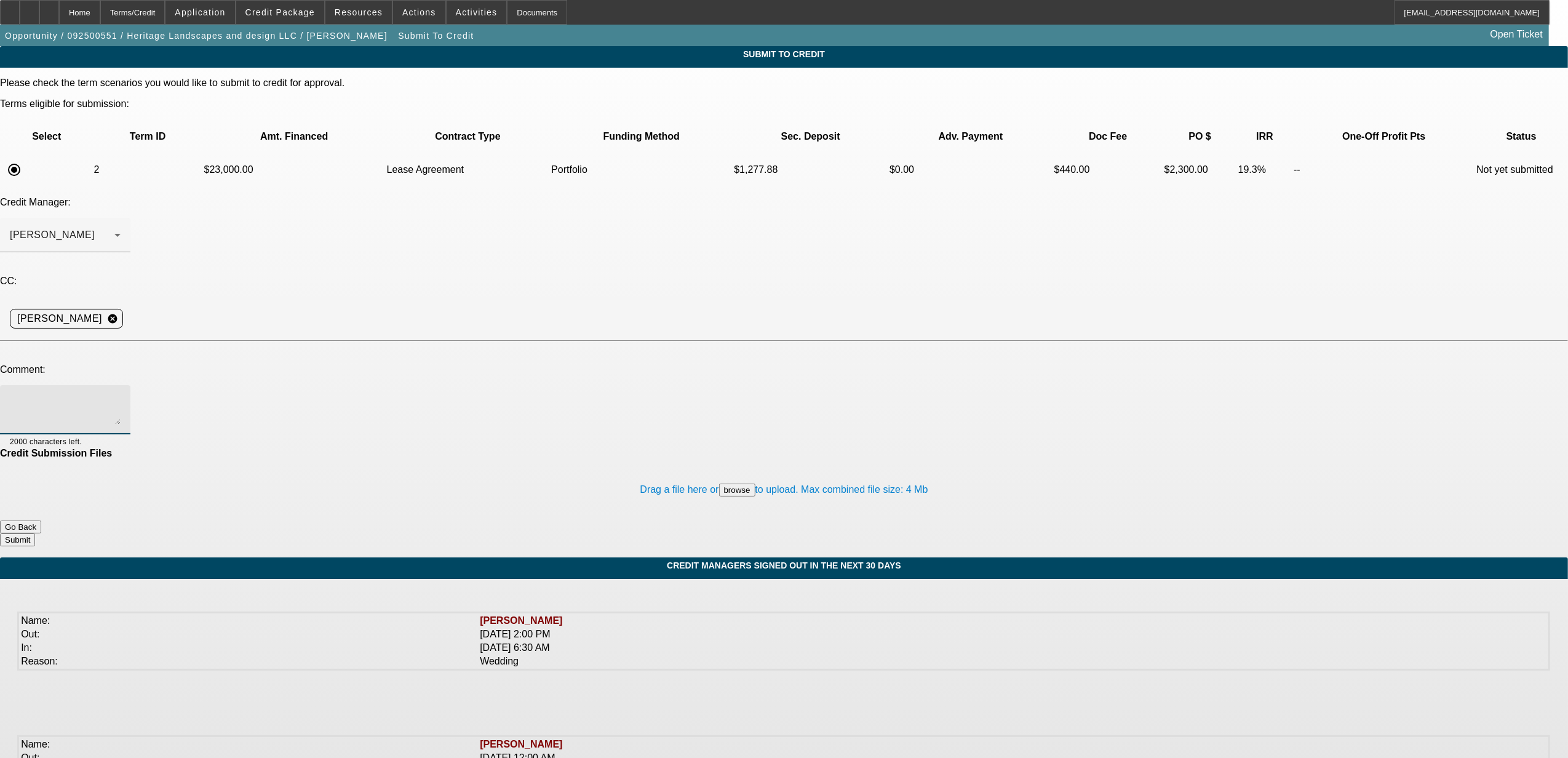
click at [121, 395] on textarea at bounding box center [65, 409] width 111 height 30
paste textarea "Heritage Landscapes and design LLC was established in 2023 by our PG Gustavo. H…"
type textarea "Heritage Landscapes and design LLC was established in 2023 by our PG Gustavo. H…"
click at [35, 534] on button "Submit" at bounding box center [18, 540] width 35 height 13
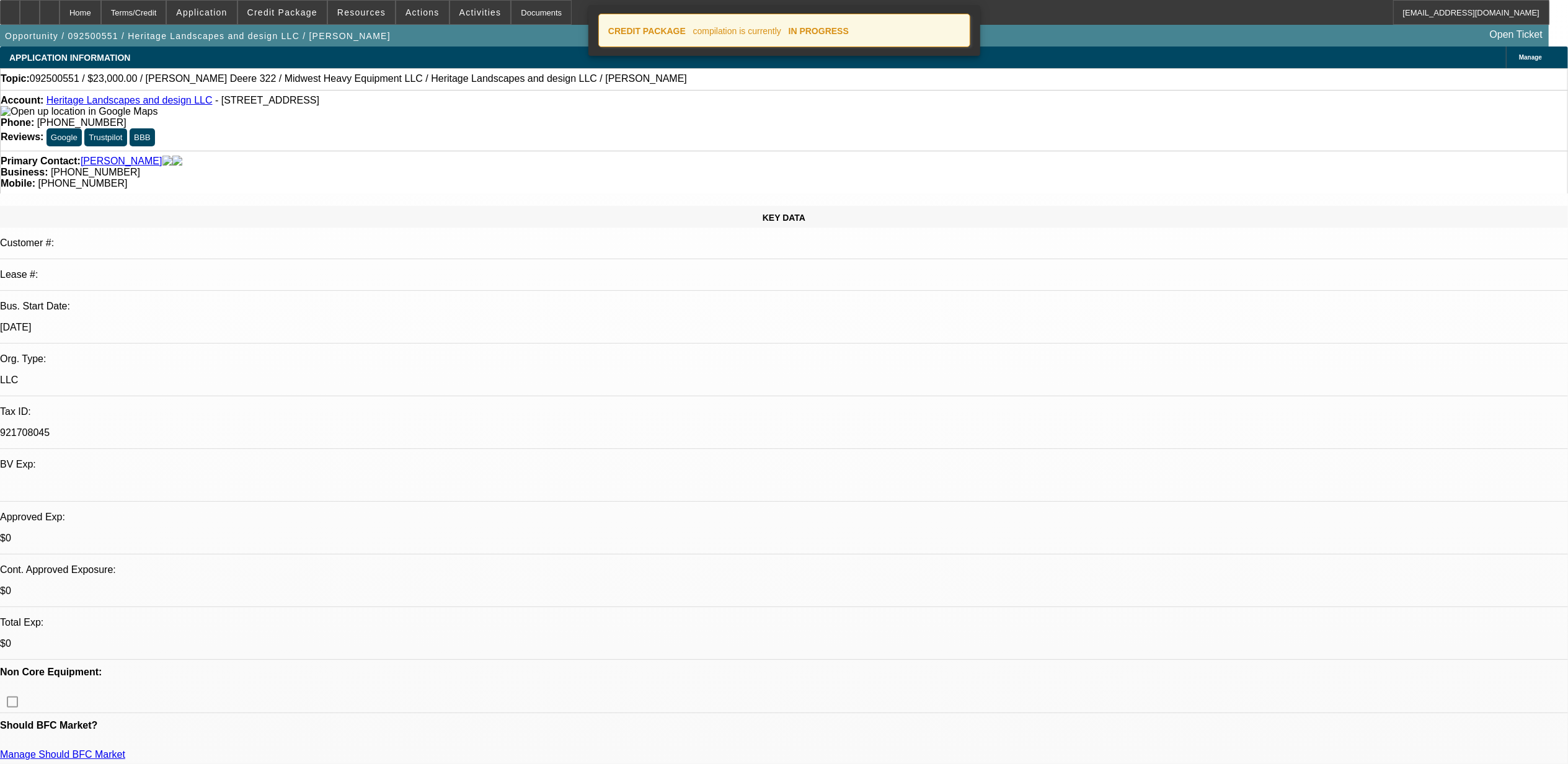
select select "0"
select select "2"
select select "0.1"
select select "4"
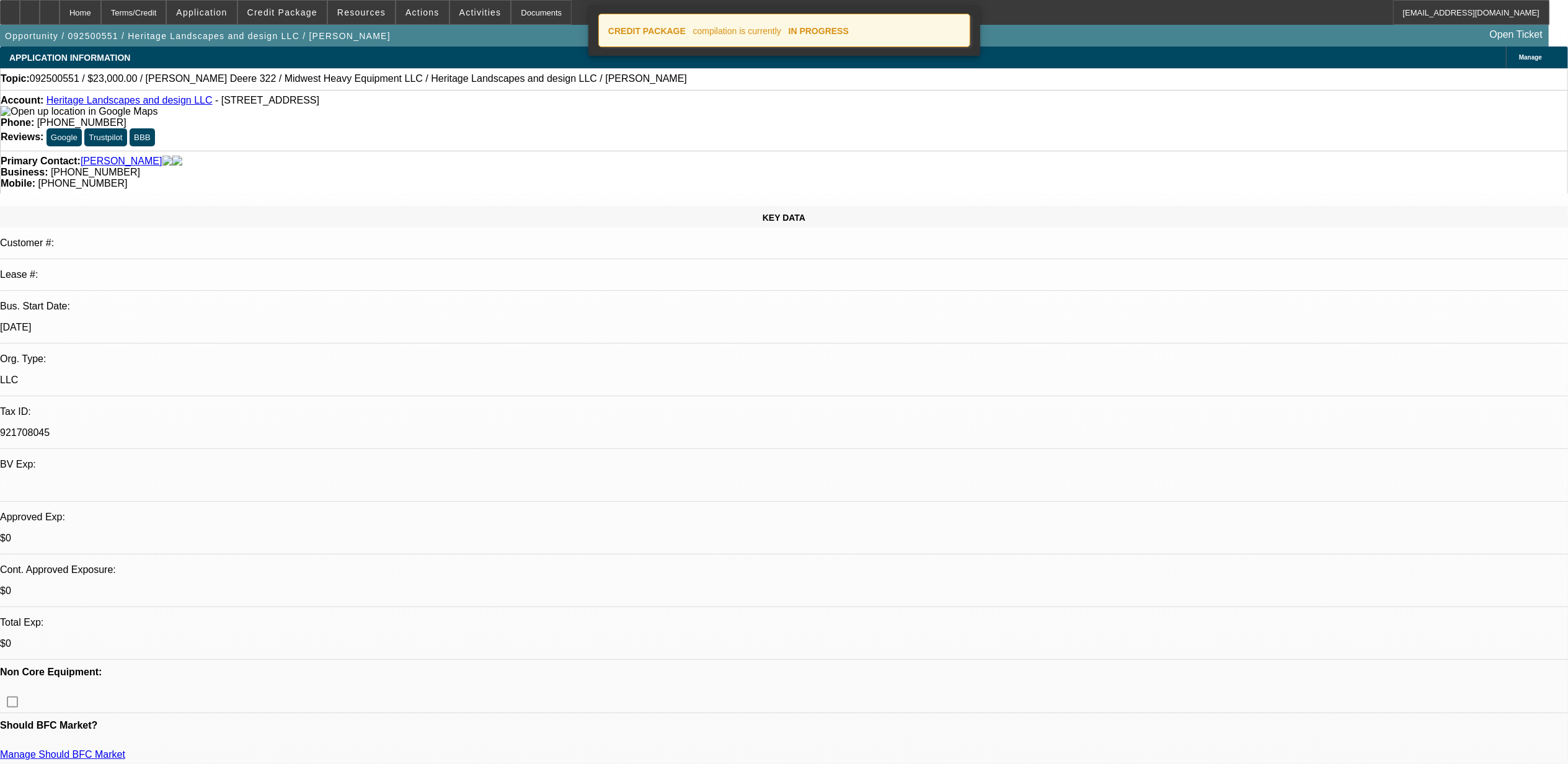
select select "0"
select select "2"
select select "0.1"
select select "4"
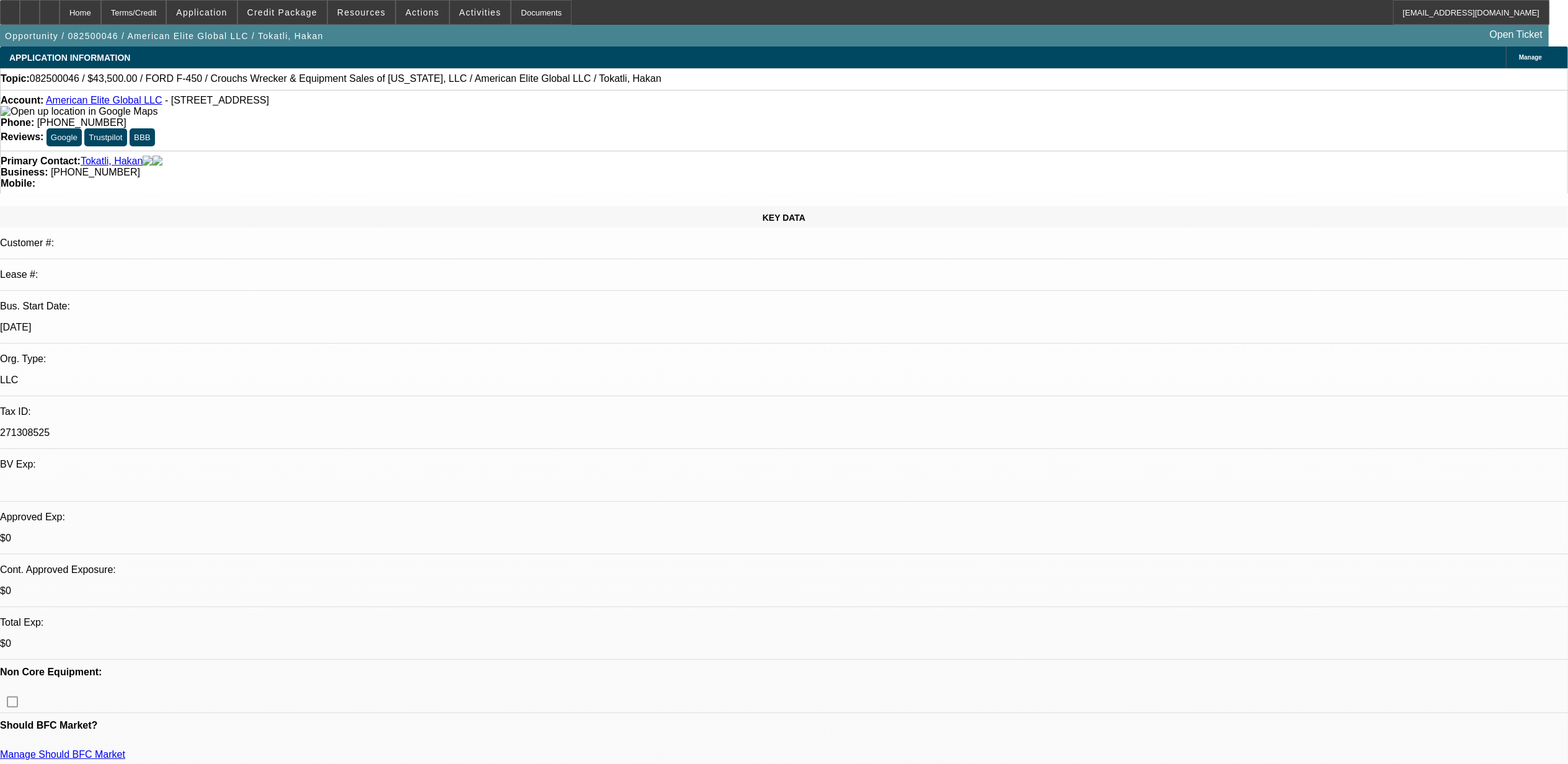
select select "0"
select select "2"
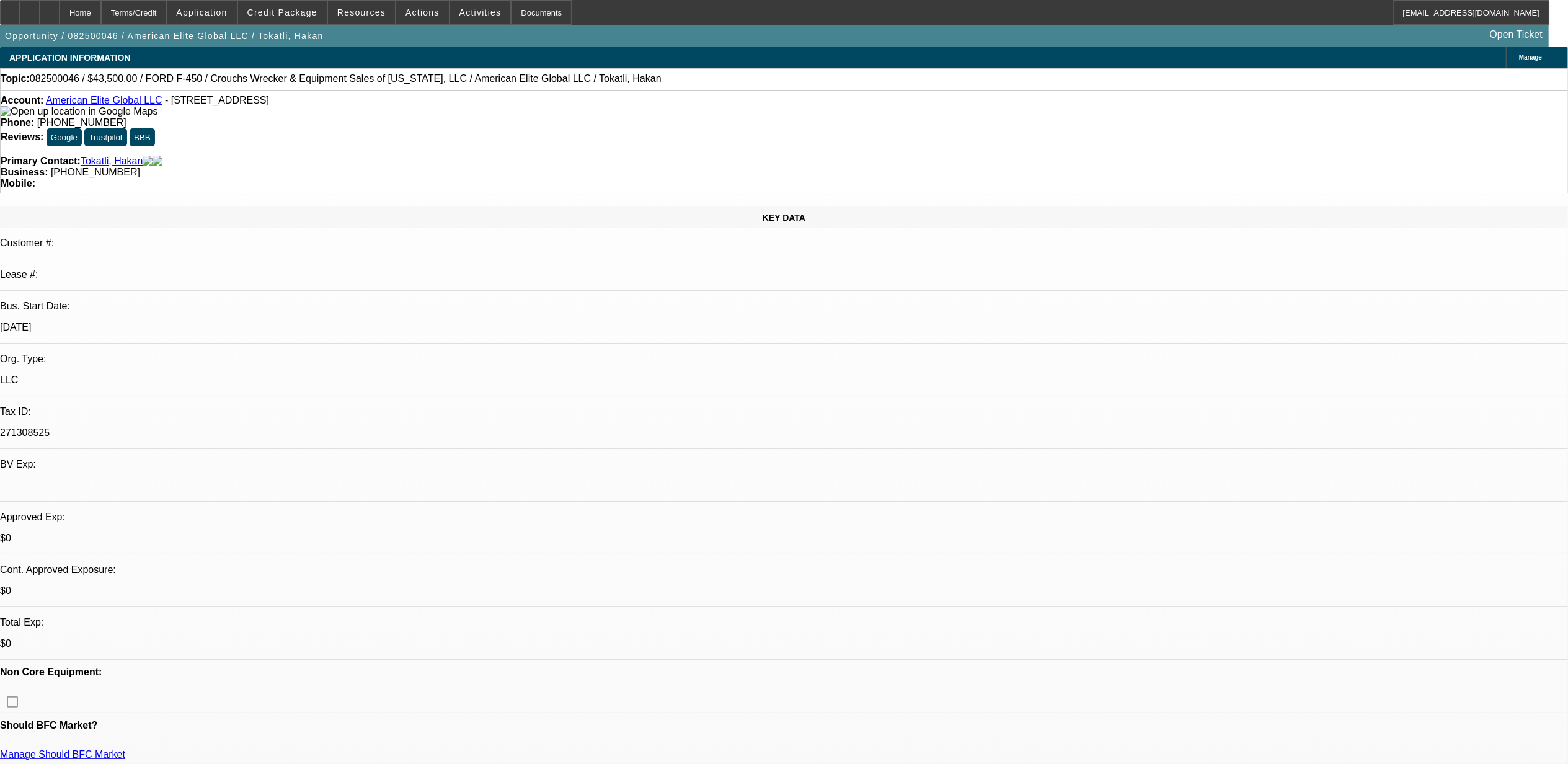
select select "0"
select select "2"
select select "0"
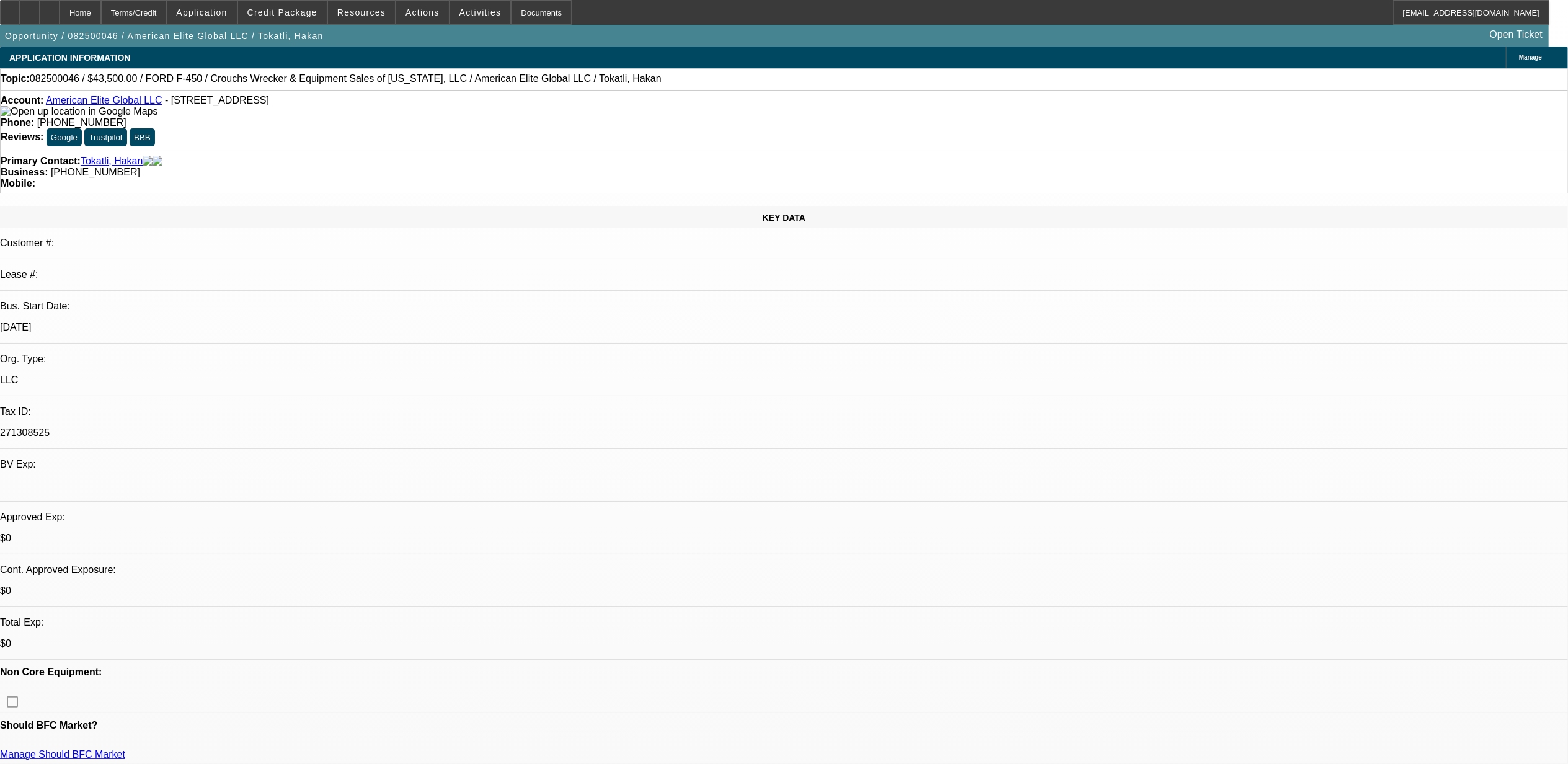
select select "0"
select select "1"
select select "6"
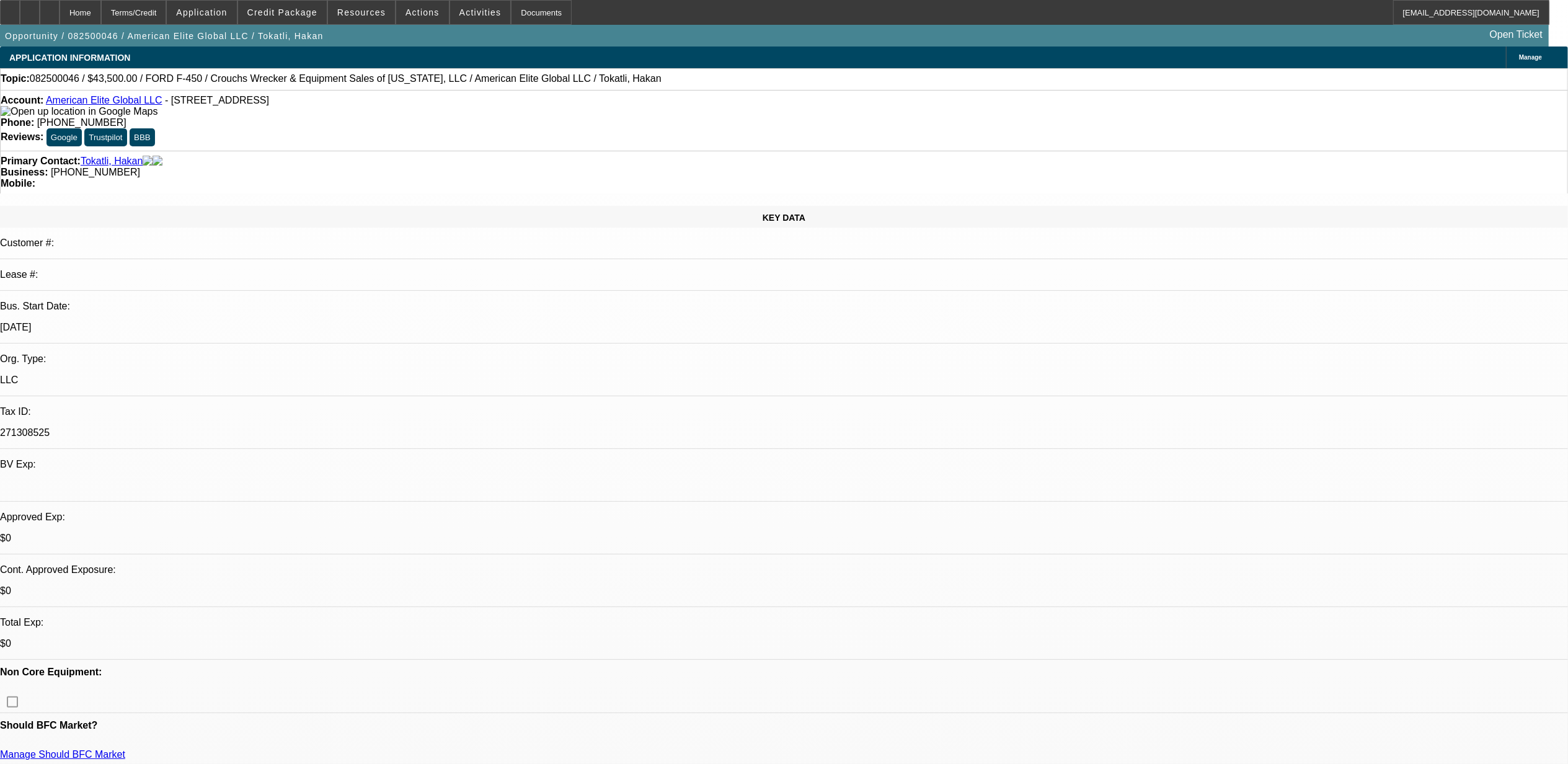
select select "1"
select select "2"
select select "6"
select select "1"
select select "2"
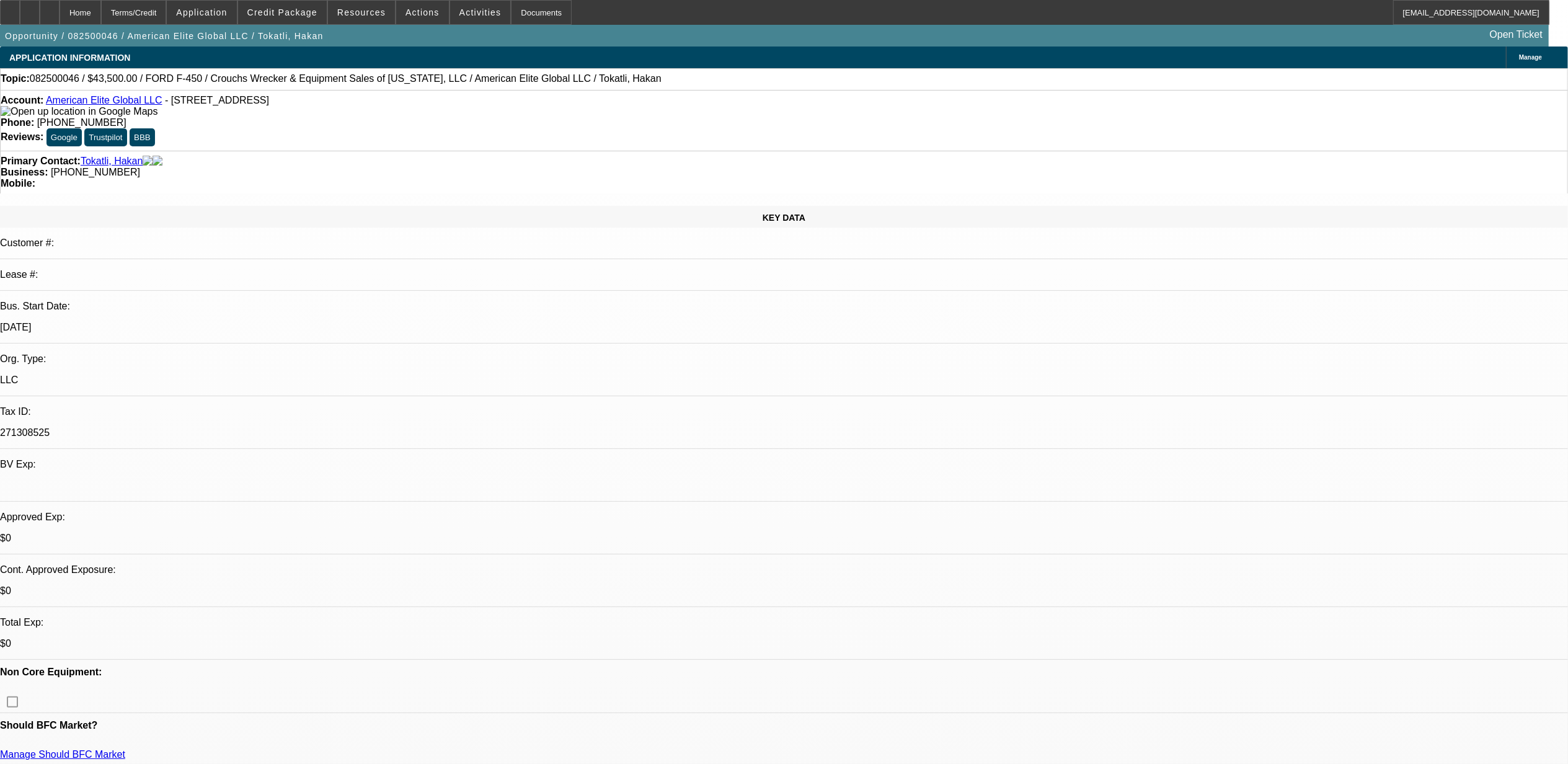
select select "6"
select select "1"
select select "6"
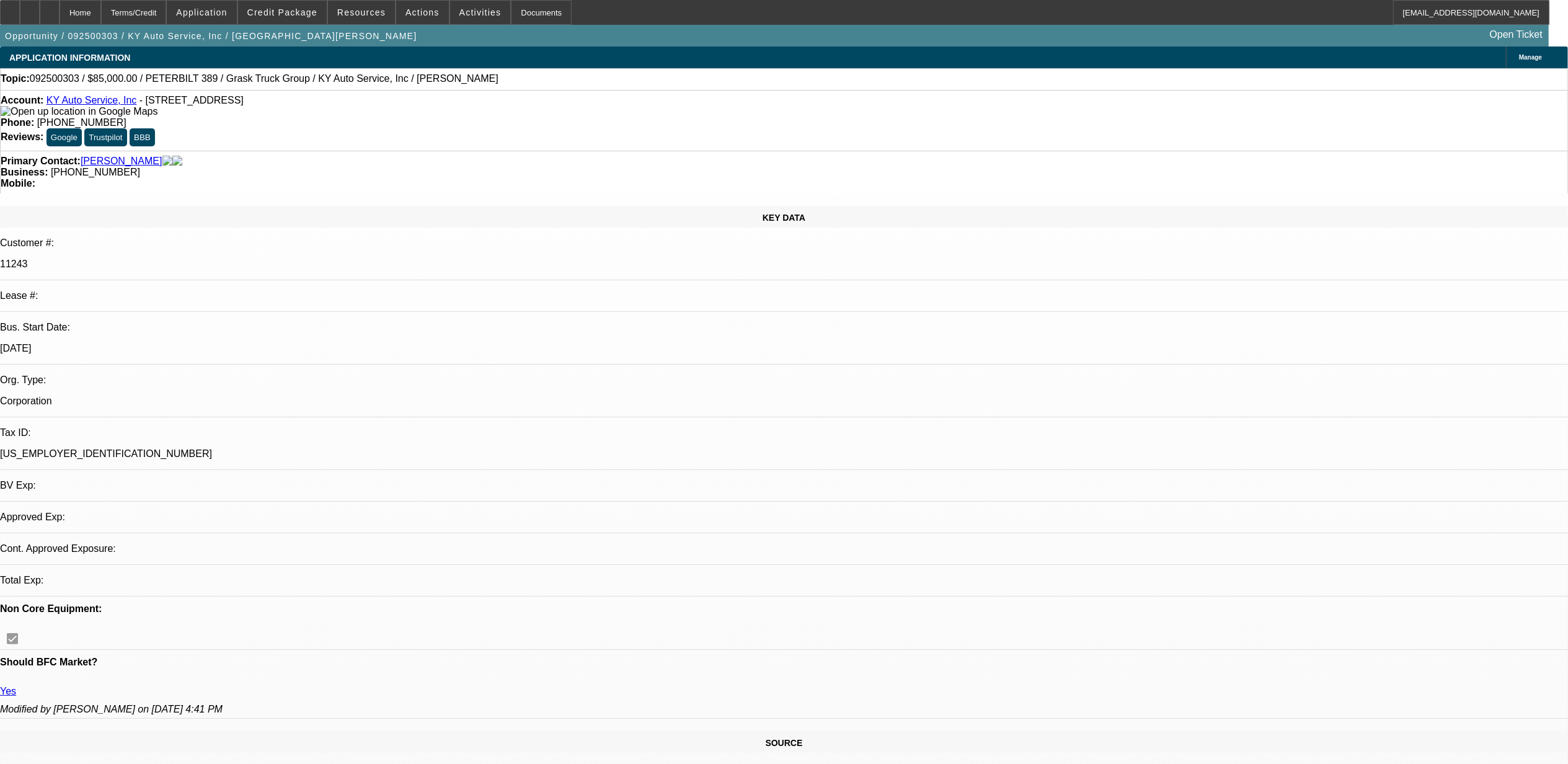
select select "0"
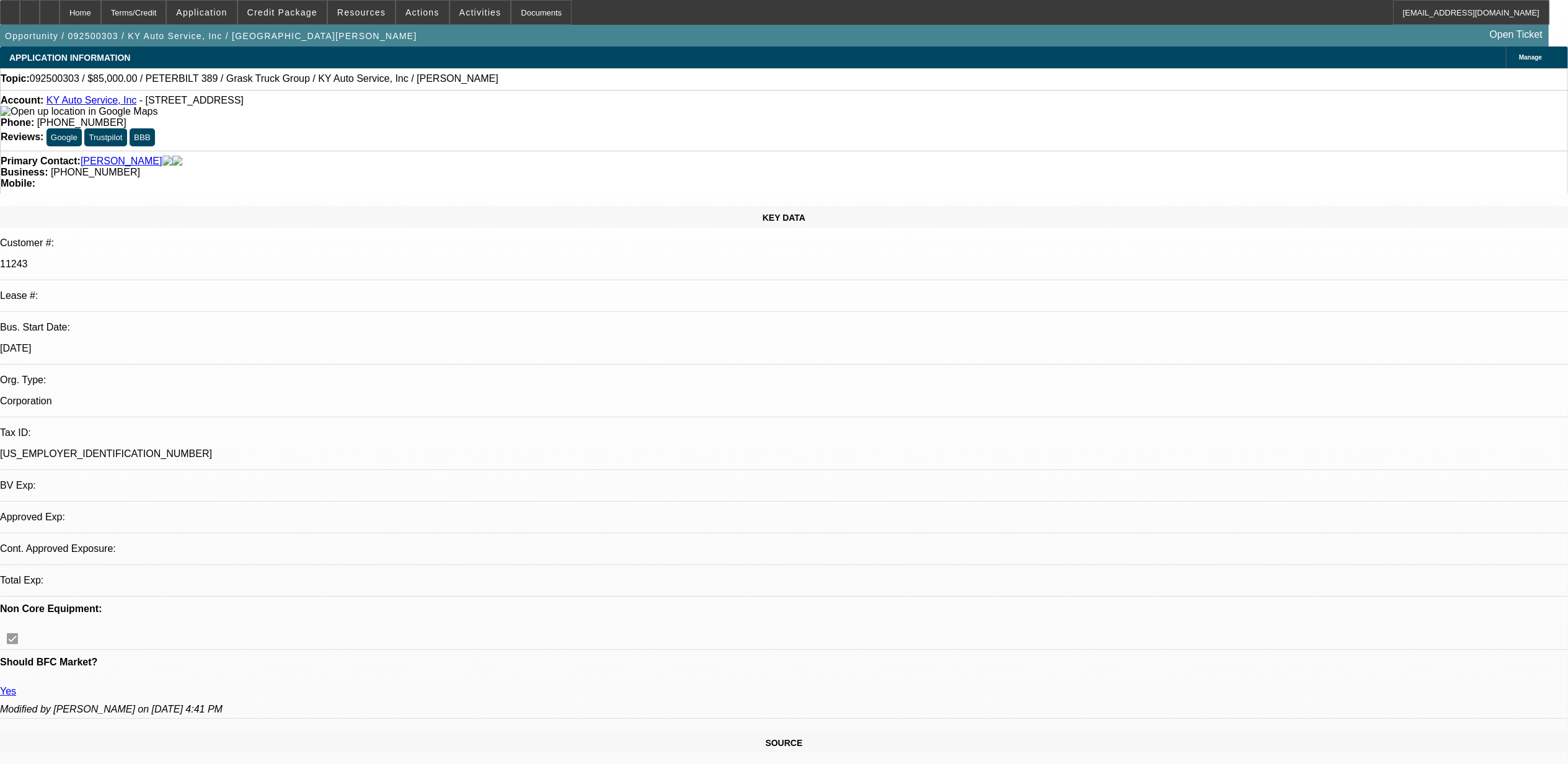
select select "0"
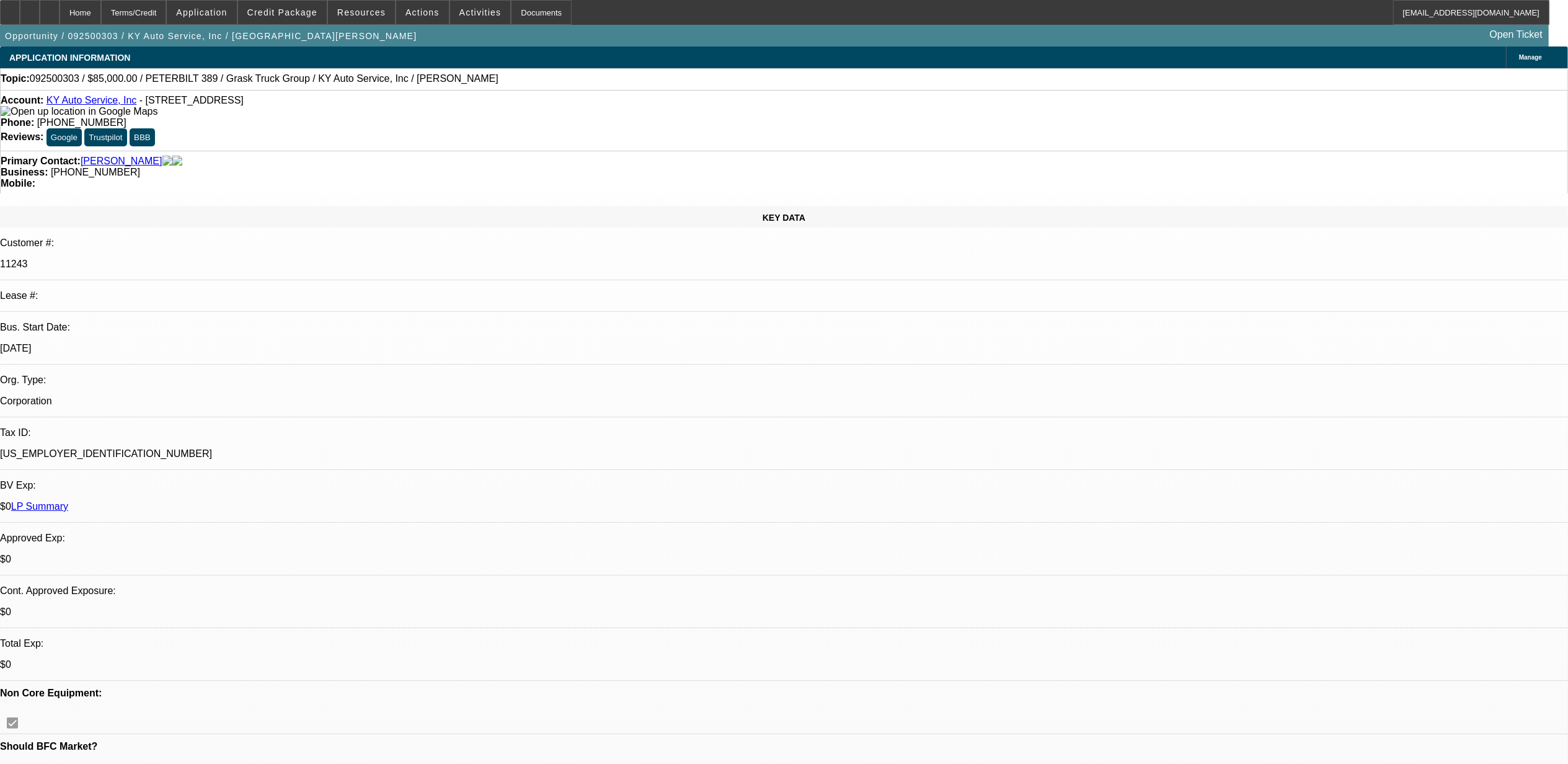
select select "1"
select select "2"
select select "6"
select select "1"
select select "2"
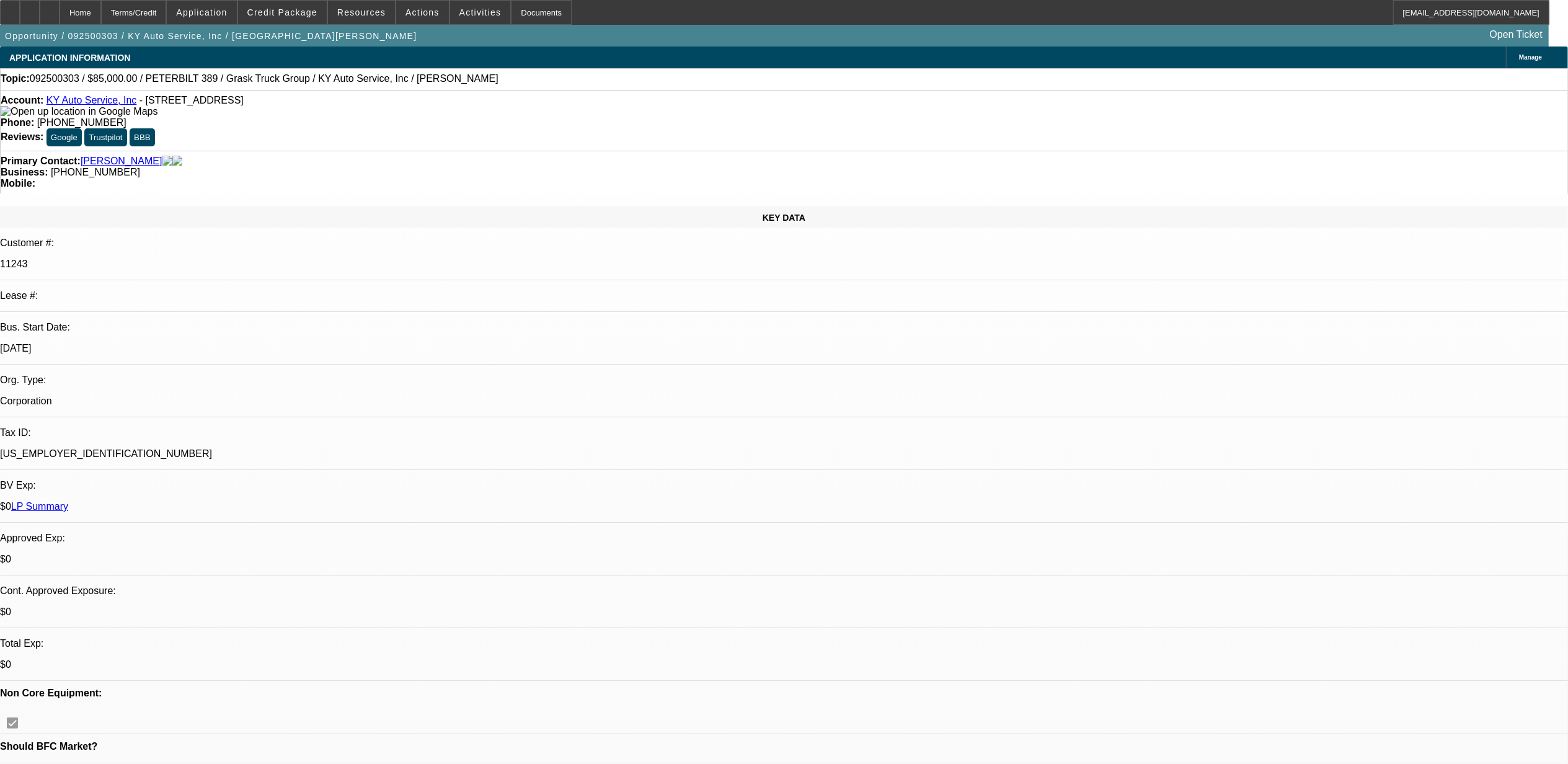
select select "6"
click at [318, 20] on span at bounding box center [281, 12] width 88 height 30
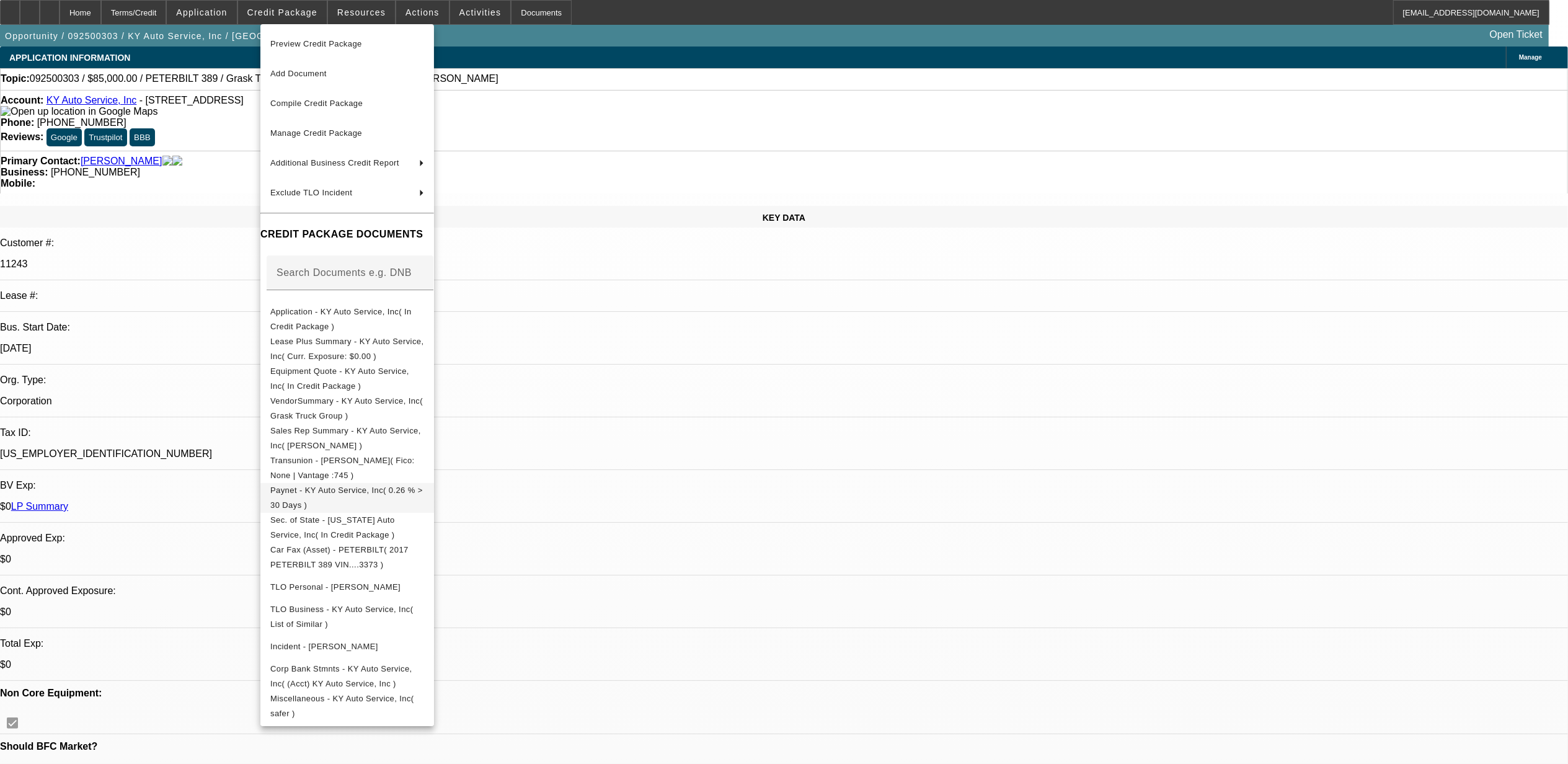
click at [333, 494] on span "Paynet - KY Auto Service, Inc( 0.26 % > 30 Days )" at bounding box center [346, 497] width 152 height 24
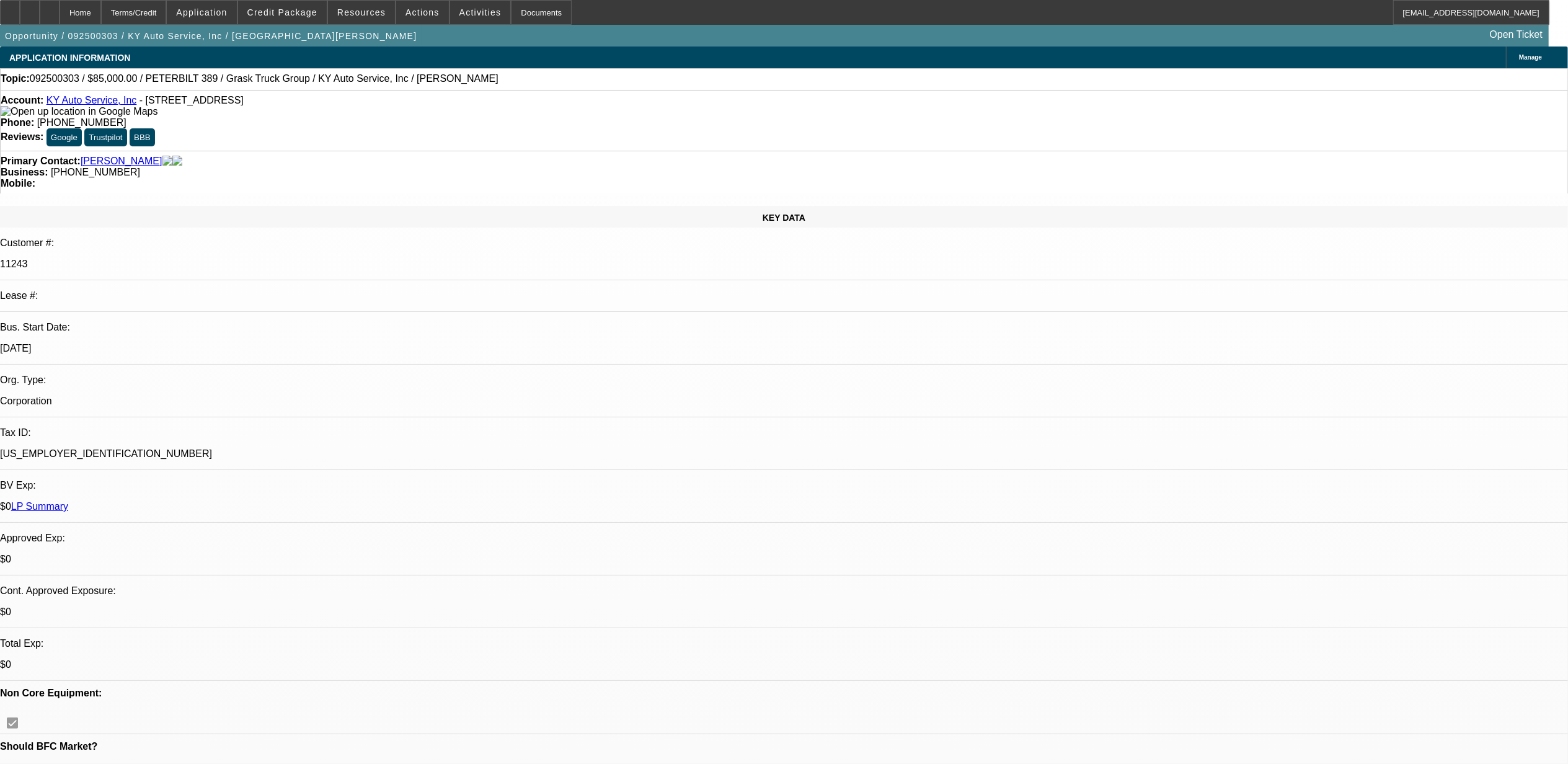
scroll to position [83, 0]
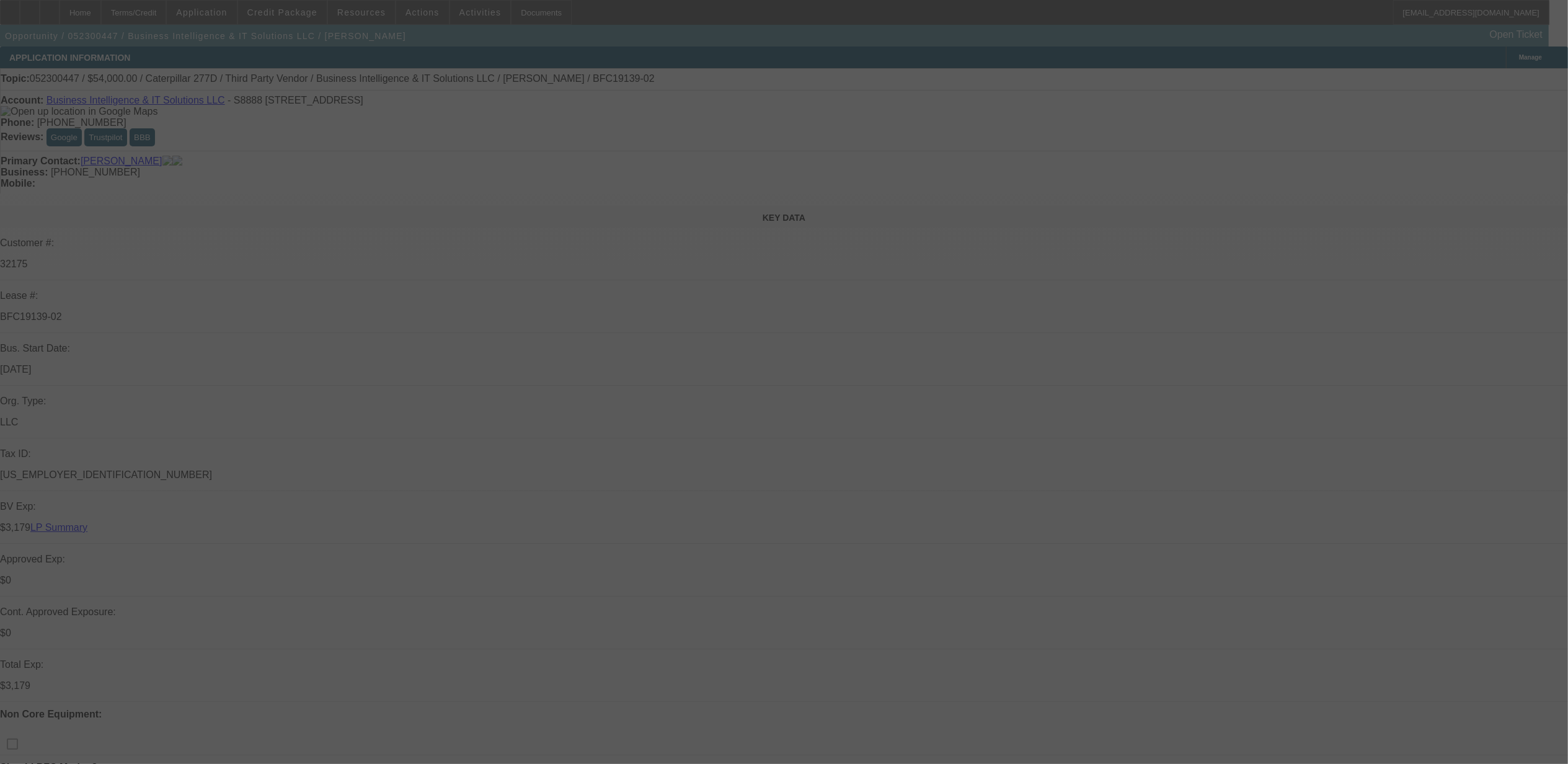
select select "0.1"
select select "0"
select select "0.1"
select select "0"
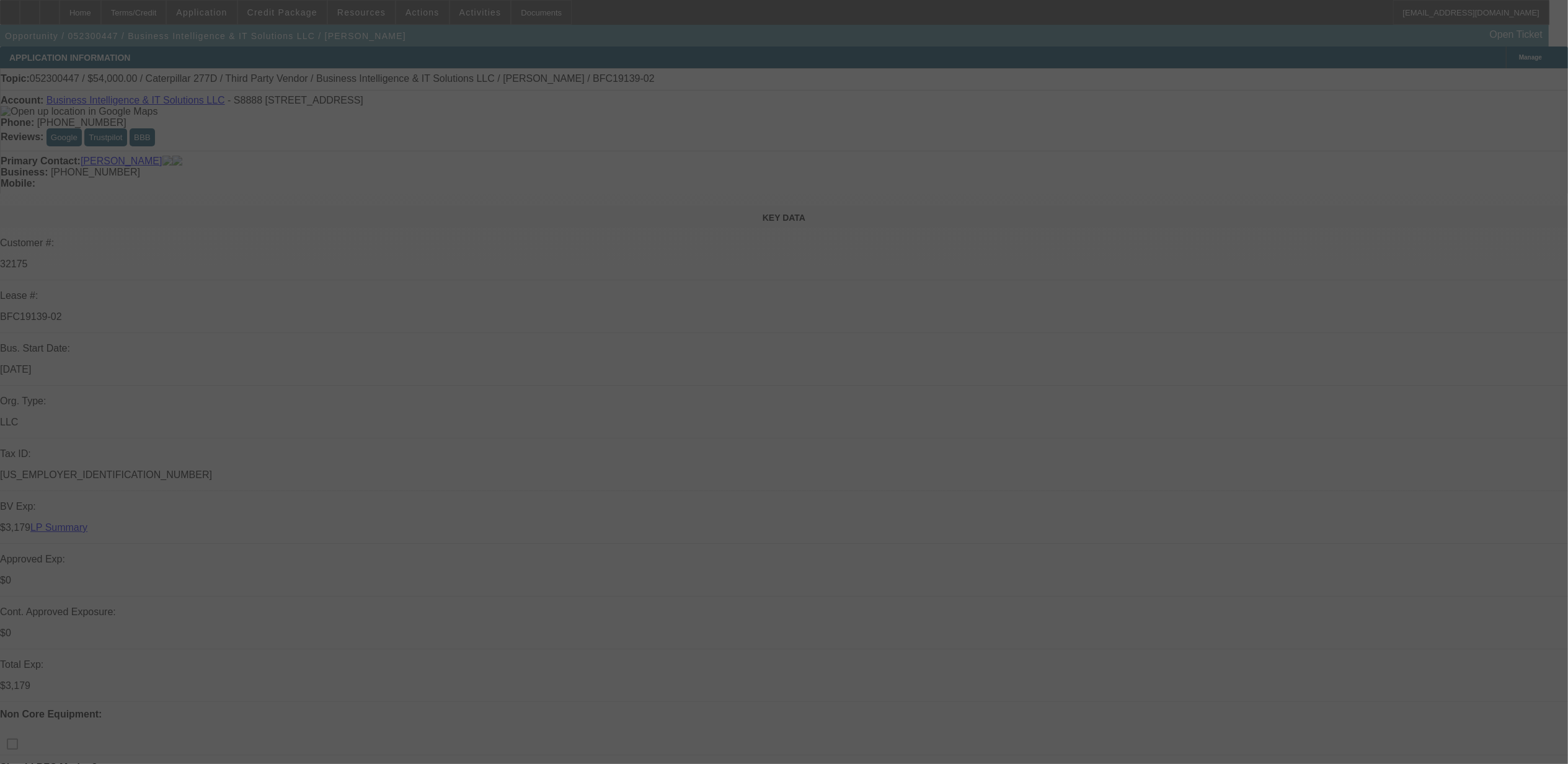
select select "0.1"
select select "0"
select select "0.1"
select select "0"
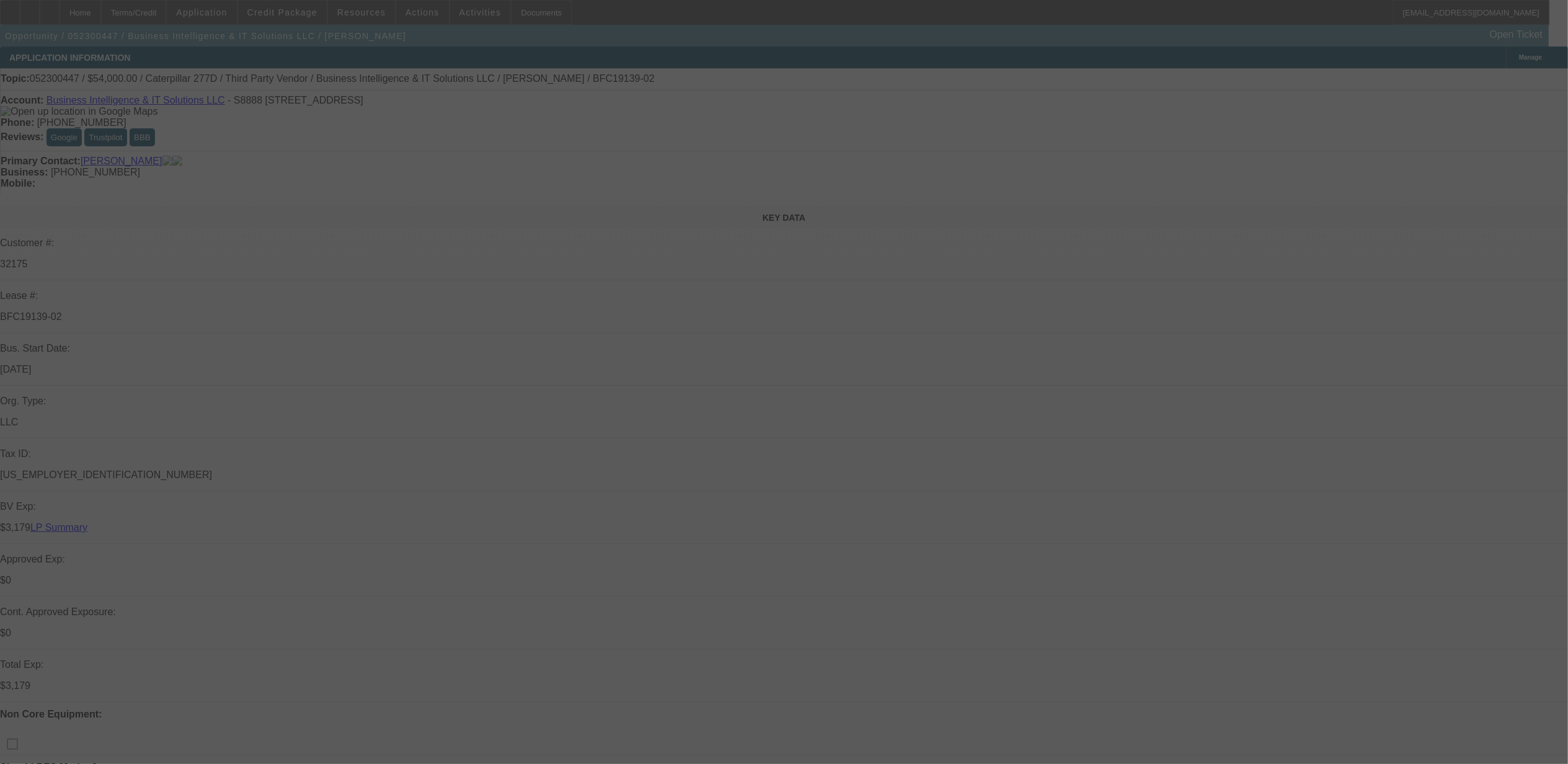
select select "0"
select select "0.1"
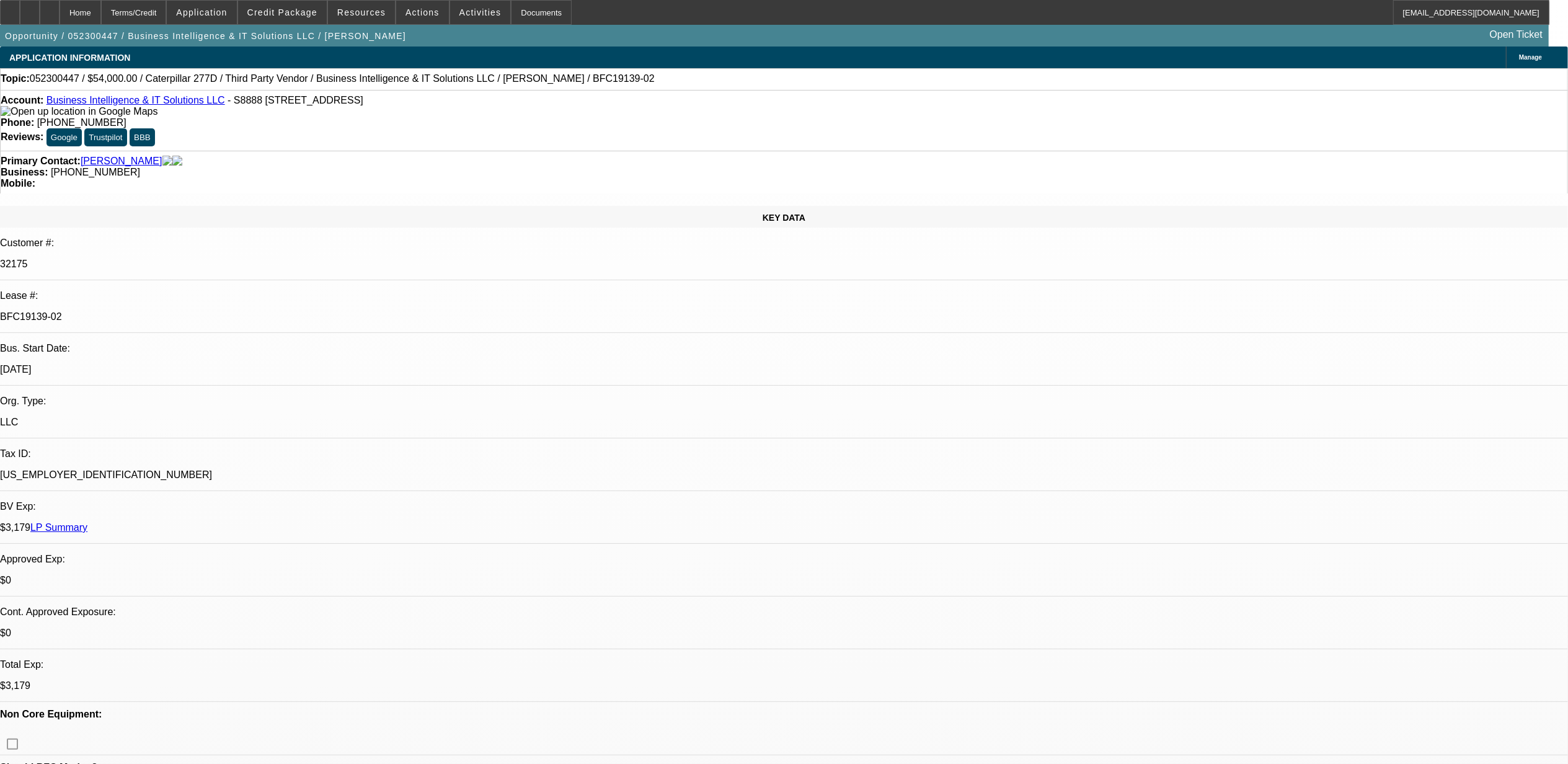
select select "1"
select select "2"
select select "4"
select select "1"
select select "3"
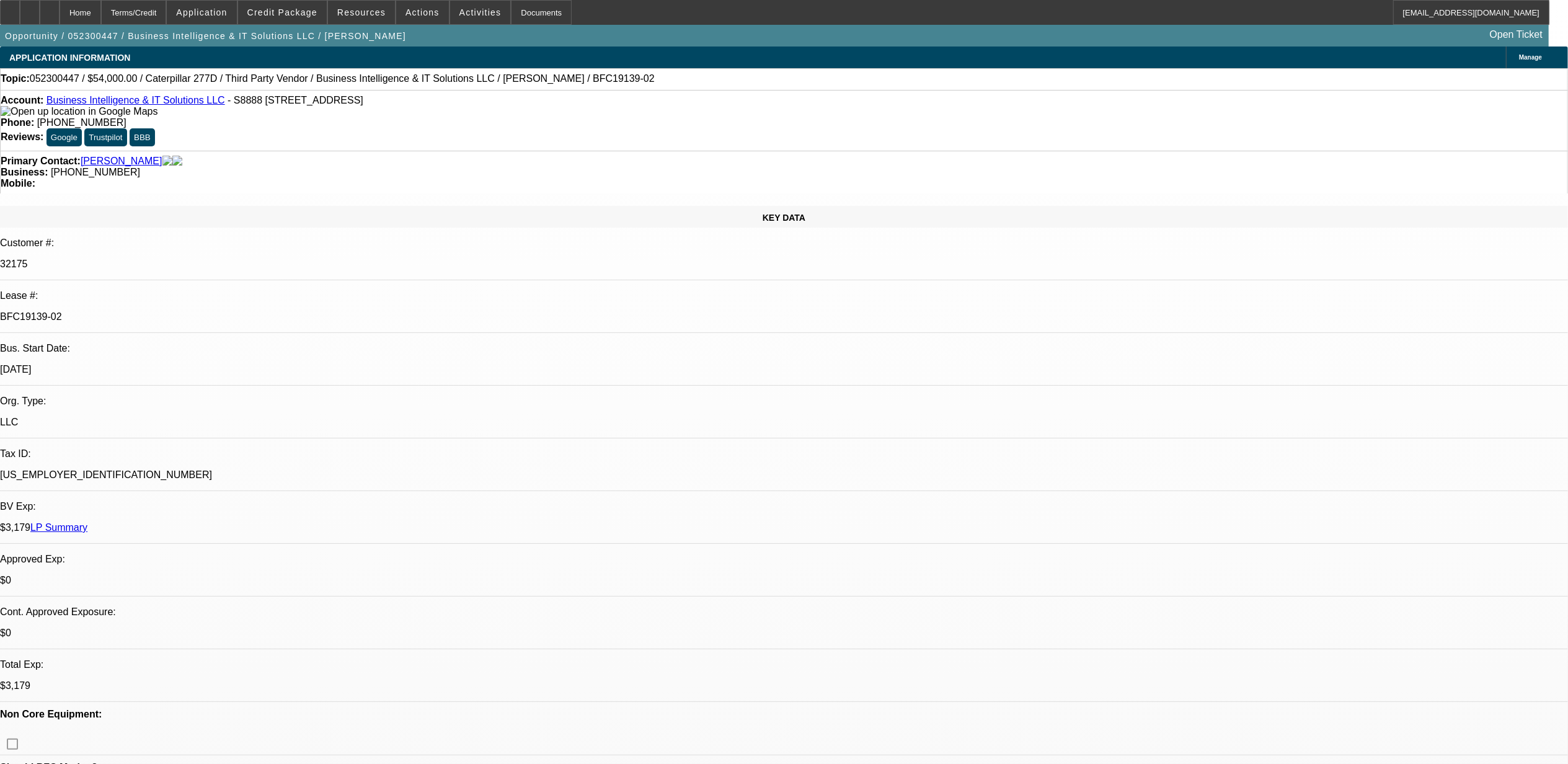
select select "4"
select select "1"
select select "3"
select select "4"
select select "1"
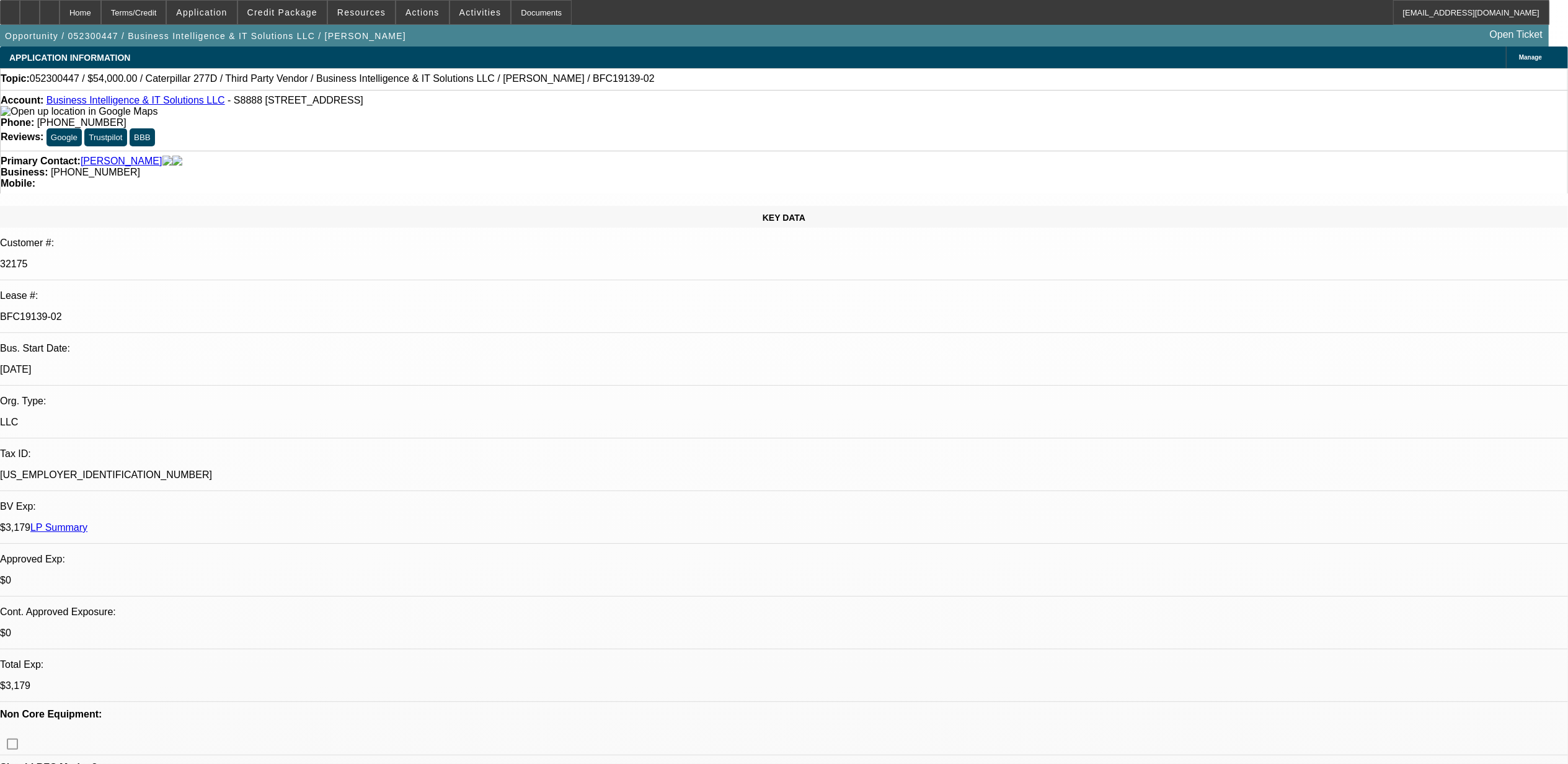
select select "3"
select select "4"
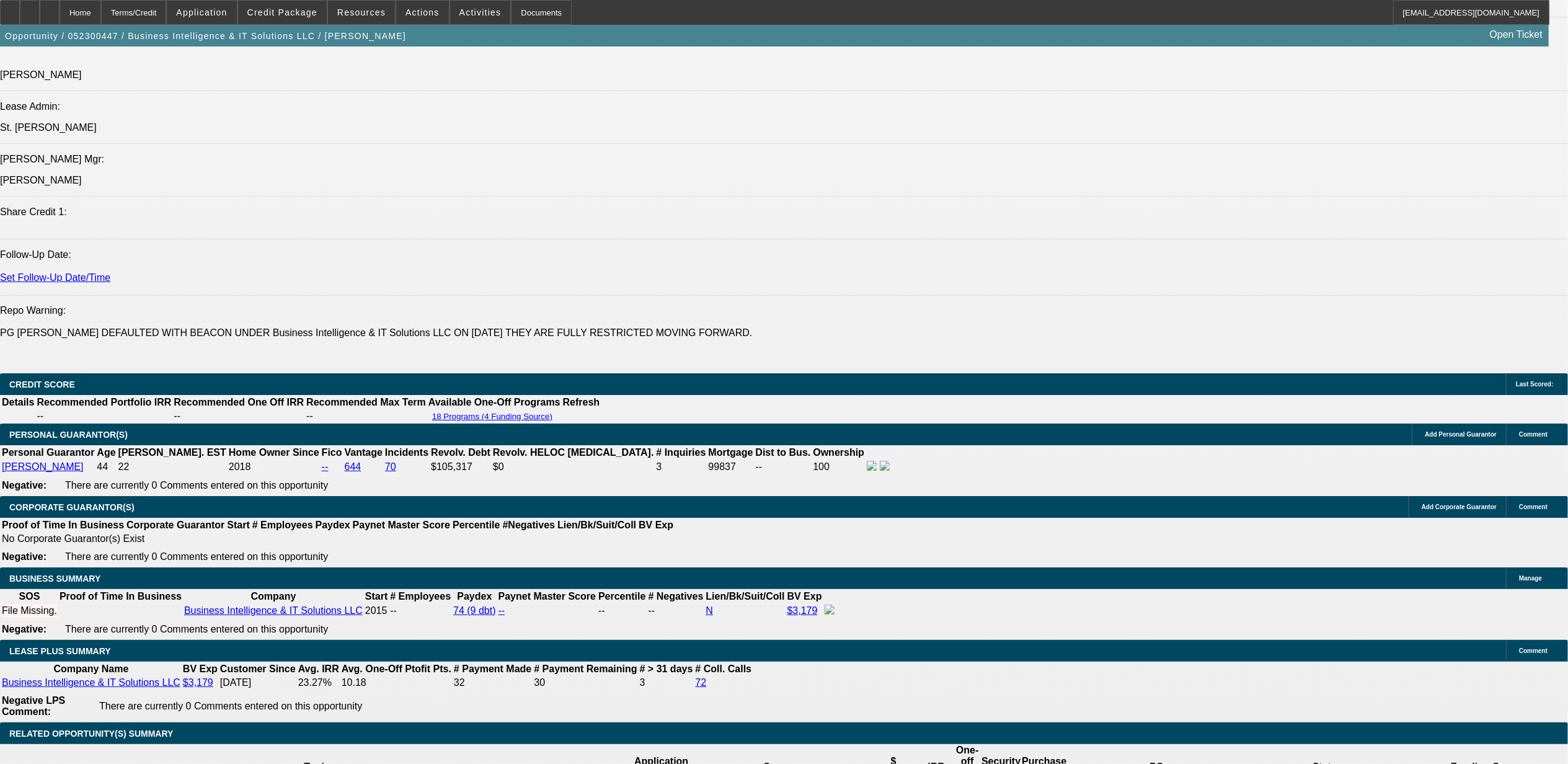
scroll to position [1737, 0]
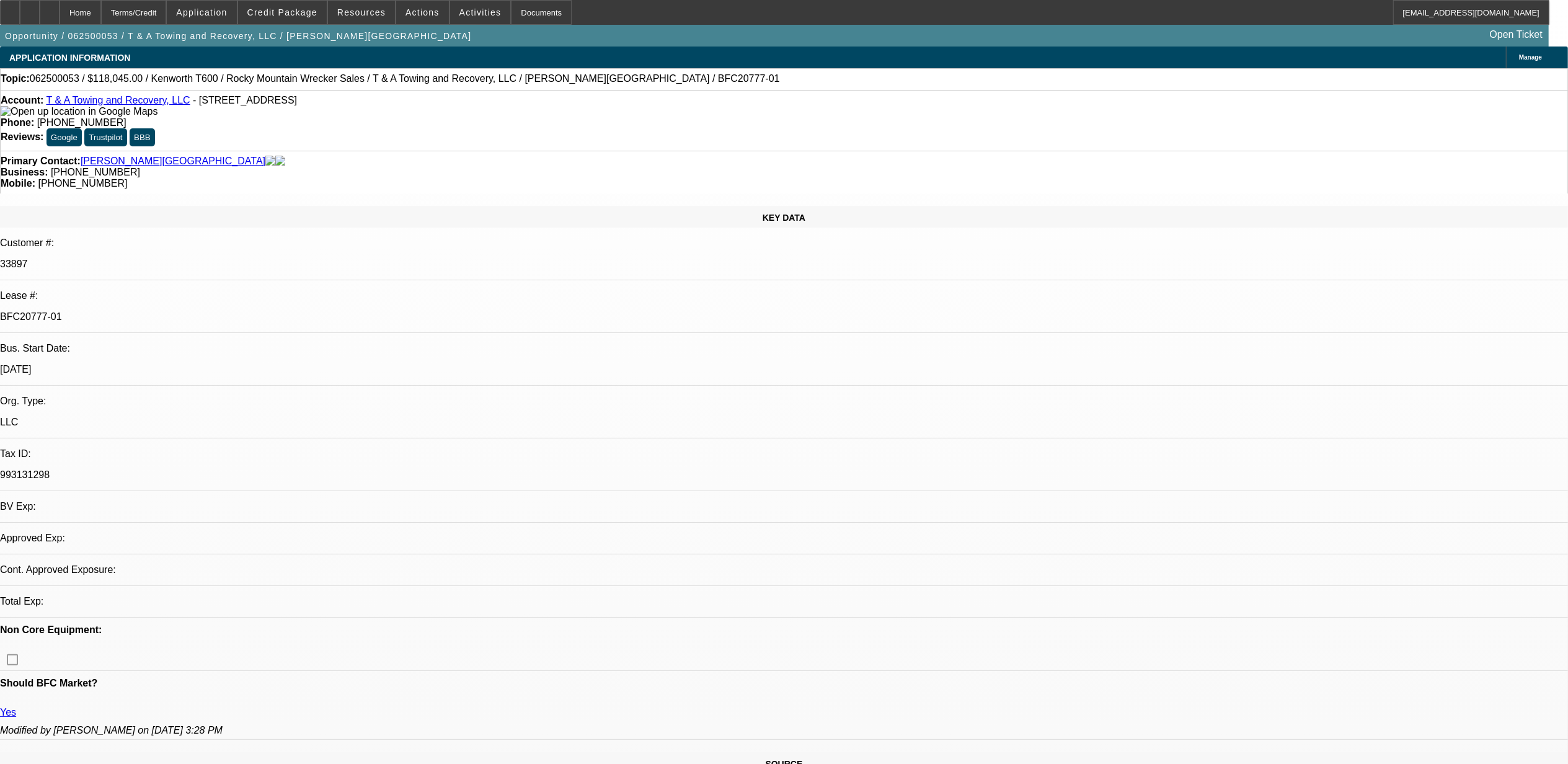
select select "0"
select select "2"
select select "0.1"
select select "0"
select select "2"
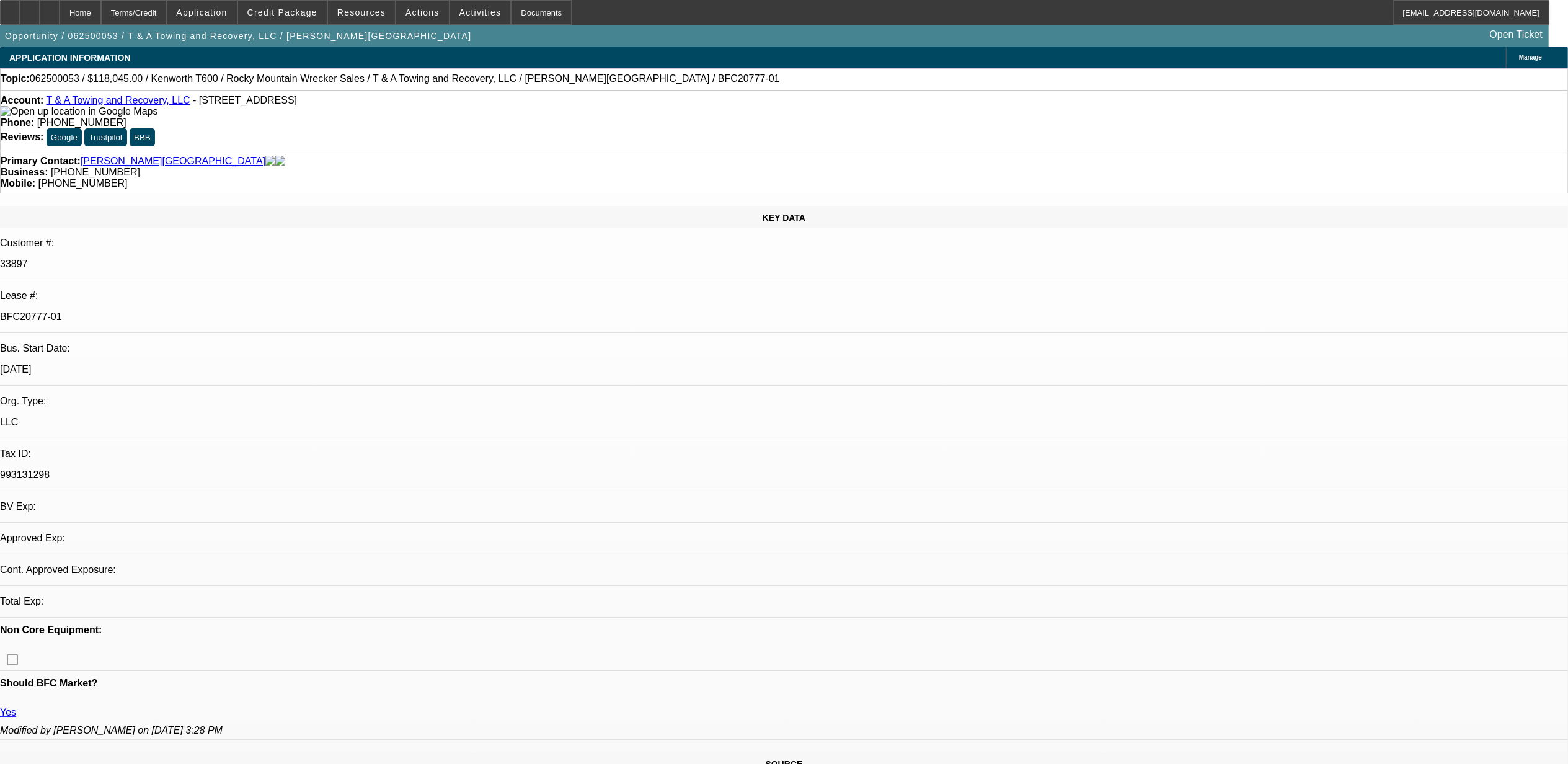
select select "0.1"
select select "0"
select select "2"
select select "0.1"
select select "1"
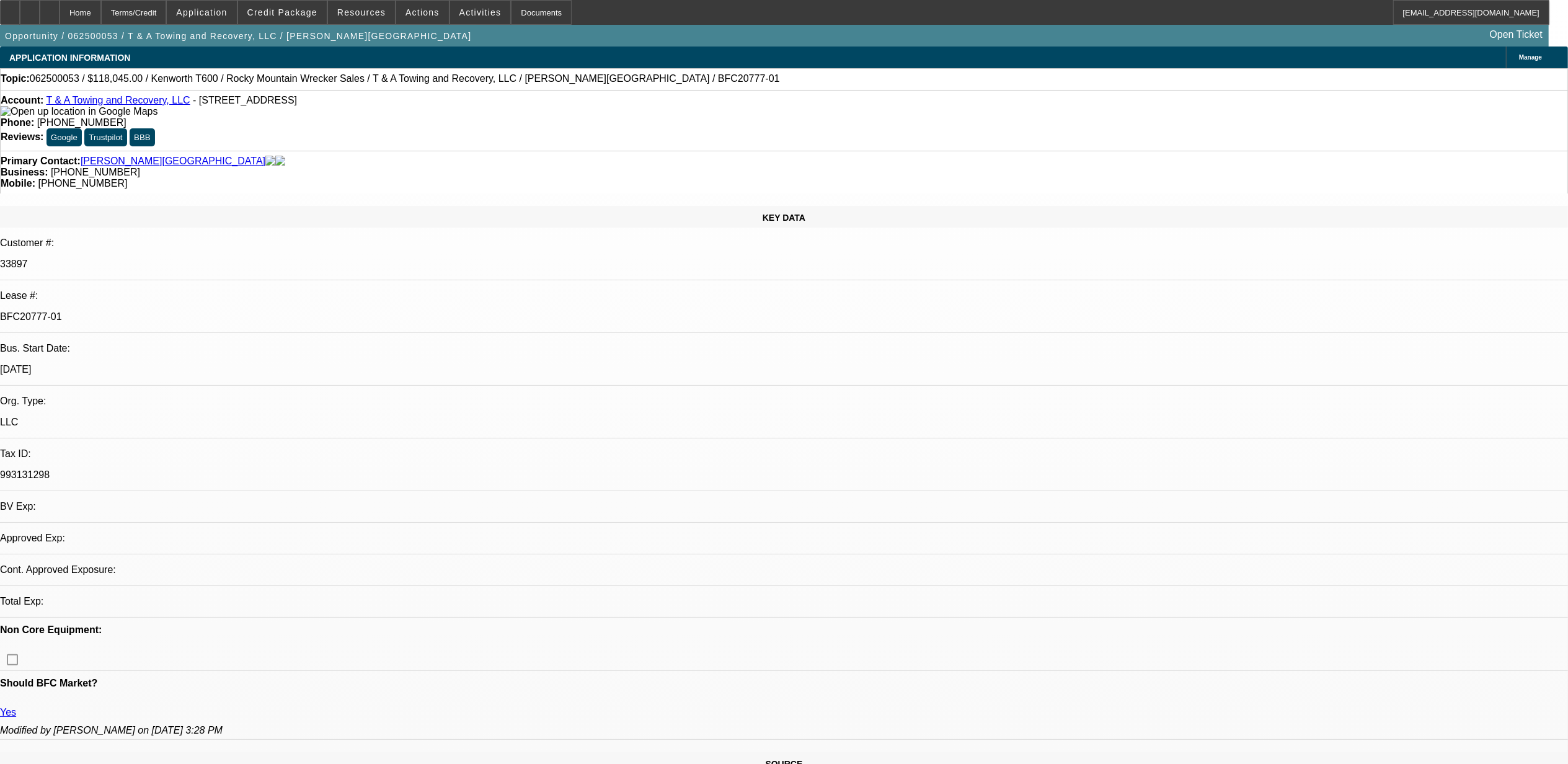
select select "2"
select select "4"
select select "1"
select select "2"
select select "4"
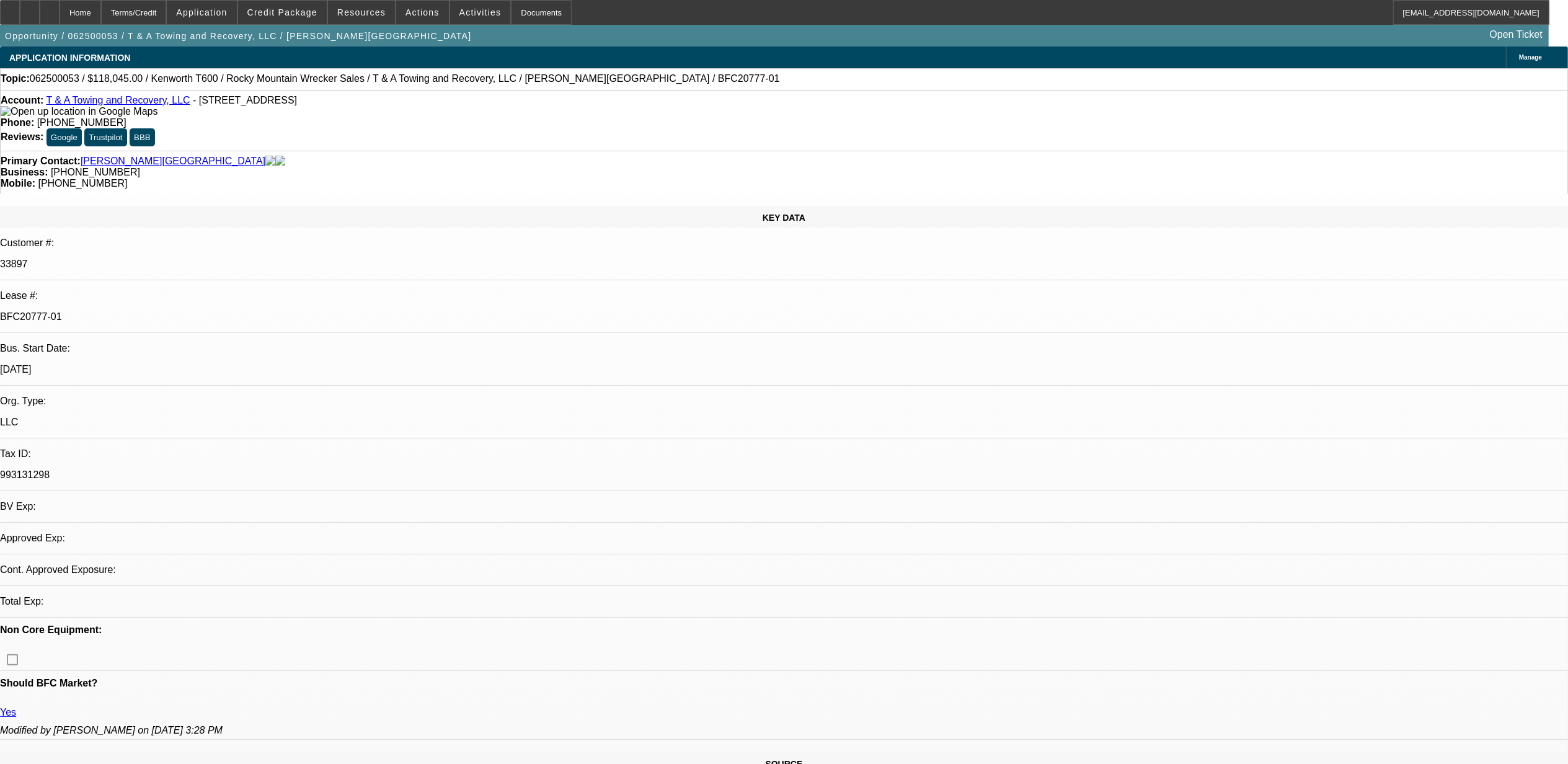
select select "1"
select select "2"
select select "4"
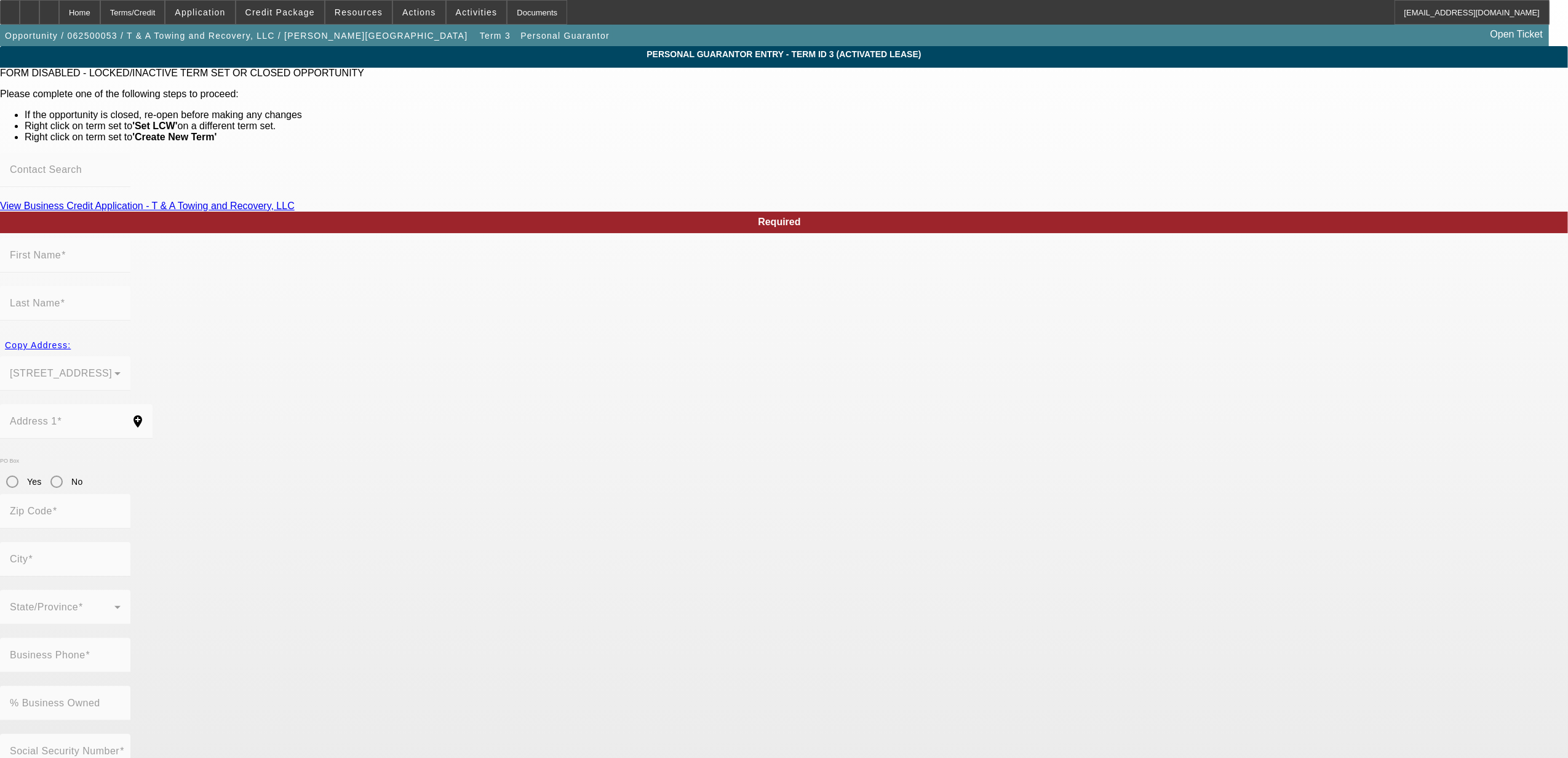
type input "Jordan"
type input "Martin"
type input "2899 Galloway Road"
radio input "true"
type input "82501"
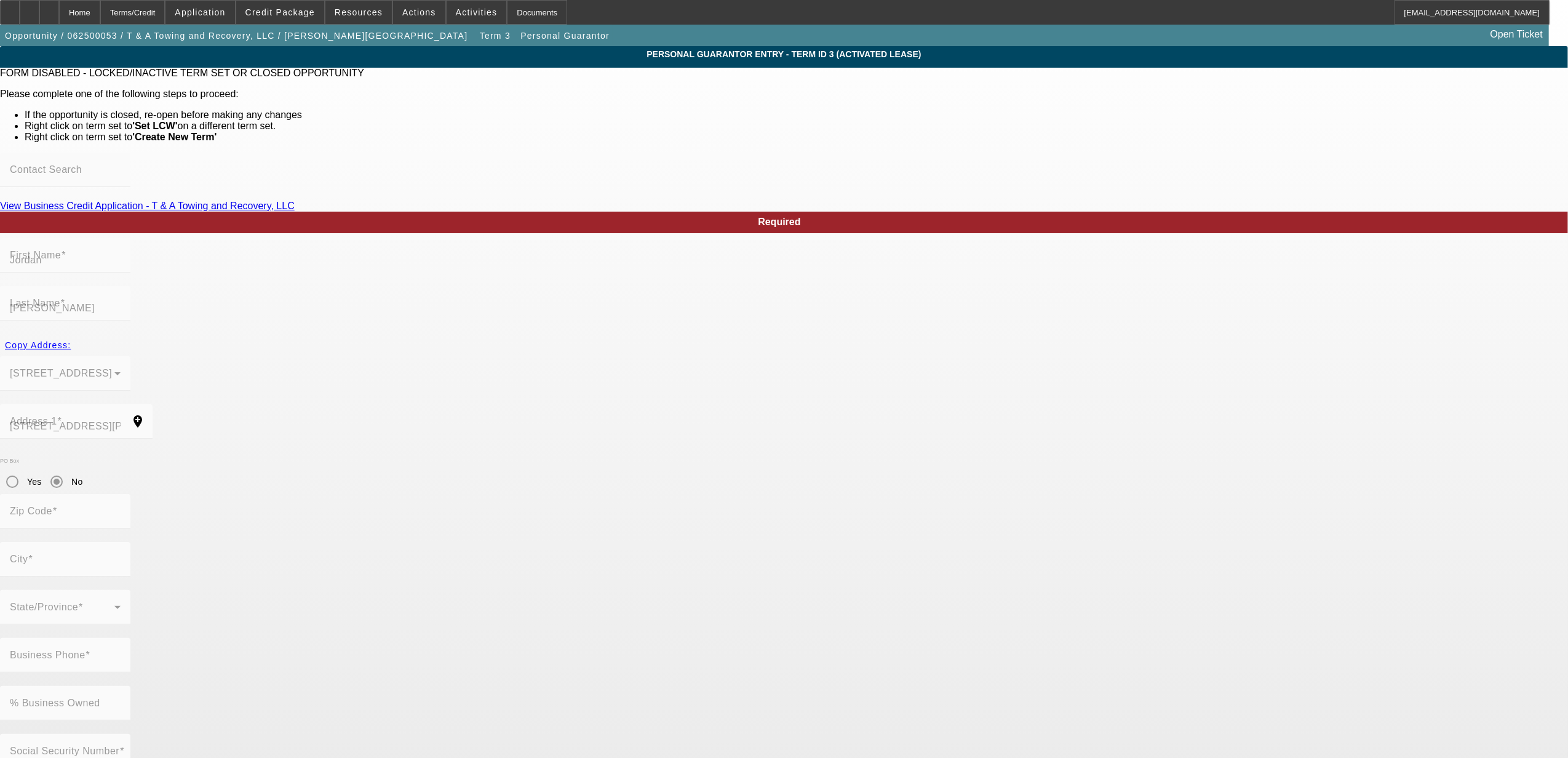
type input "Riverton"
type input "(307) 840-5695"
type input "50"
type input "520-35-7622"
type input "jordanmartin@wyoming.com"
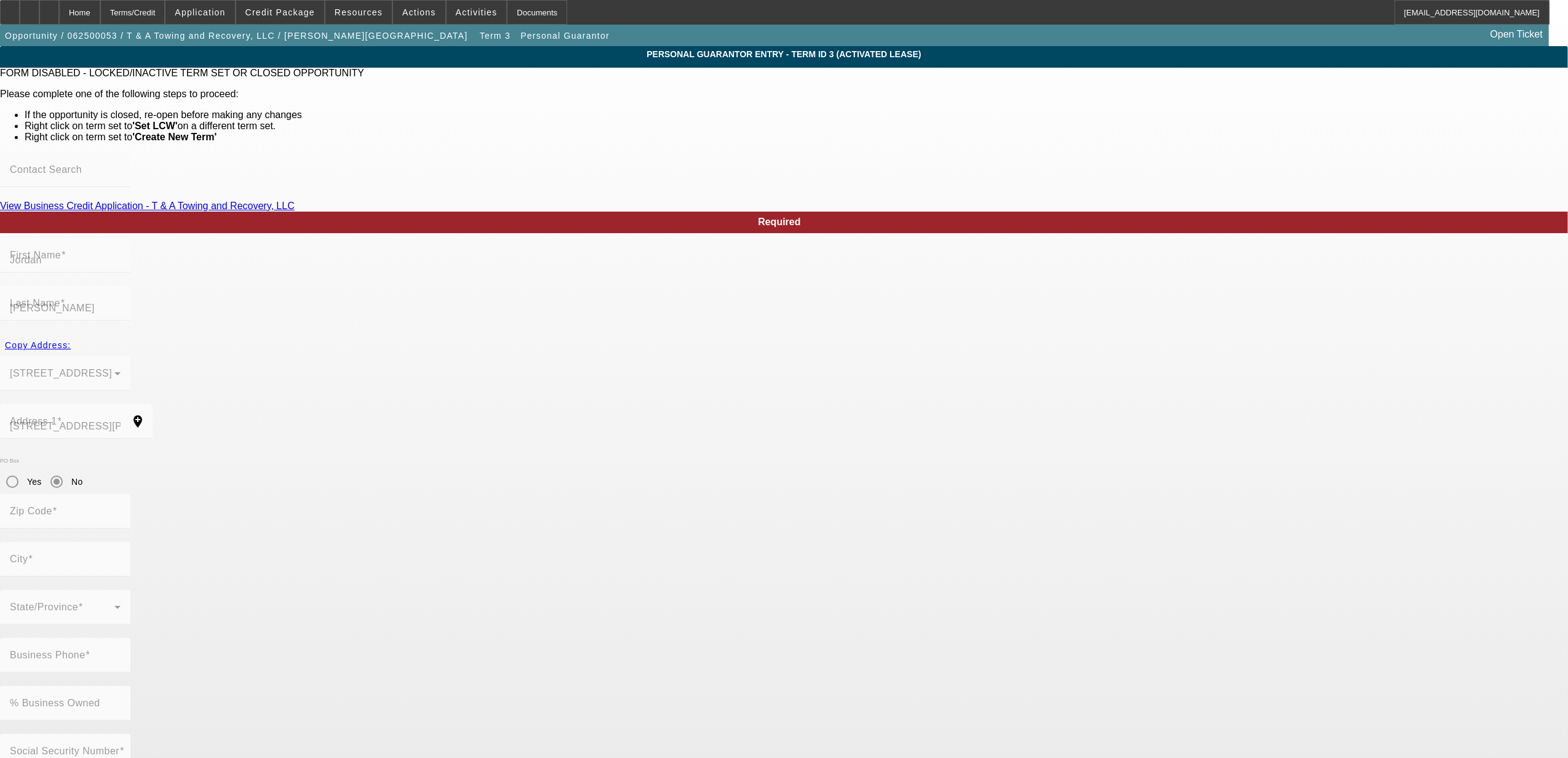
type input "(307) 851-8309"
click at [914, 623] on div "Personal Guarantor Entry - Term ID 3 (Activated Lease) FORM DISABLED - LOCKED/I…" at bounding box center [784, 705] width 1568 height 1317
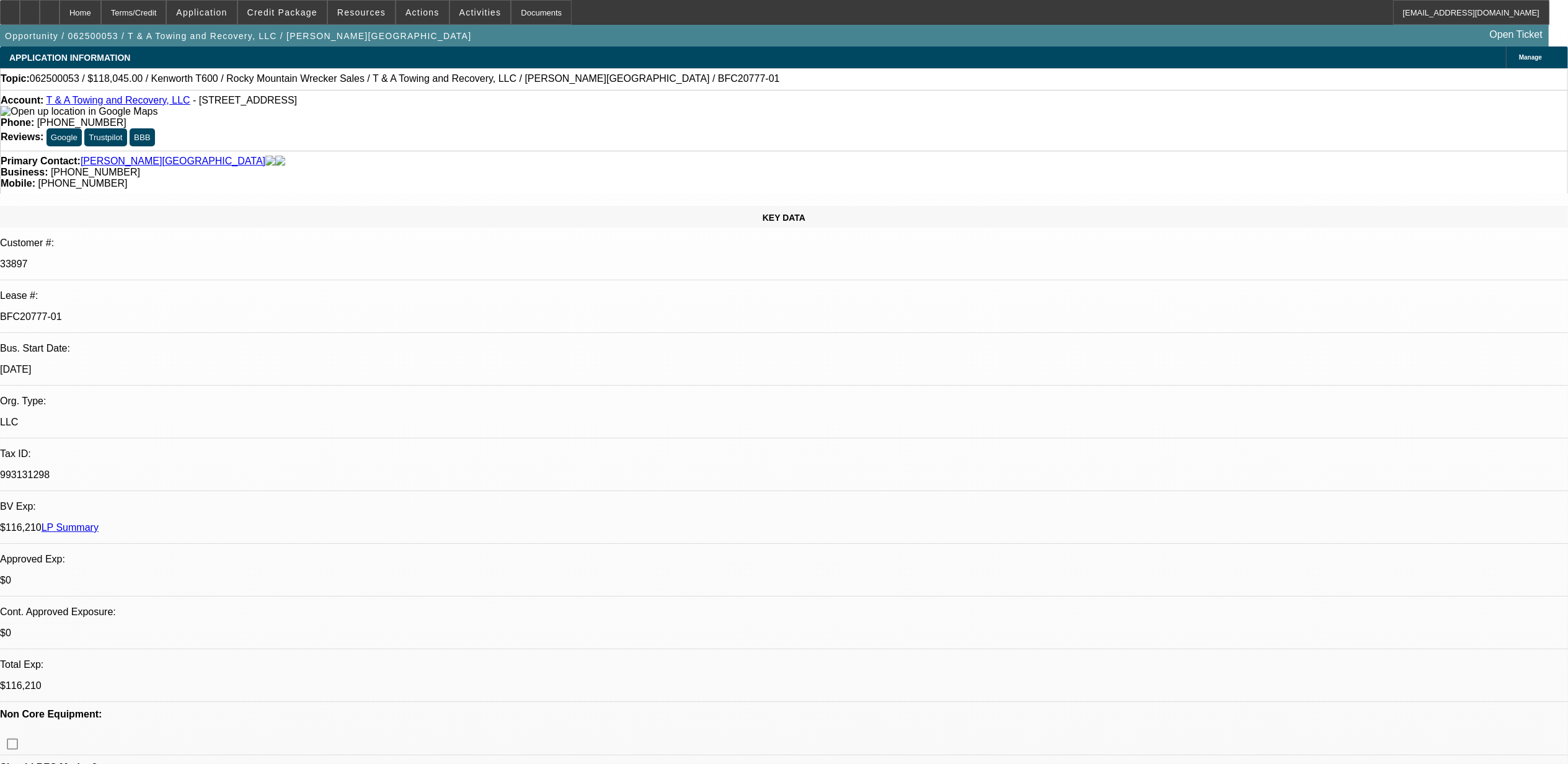
select select "0"
select select "2"
select select "0.1"
select select "4"
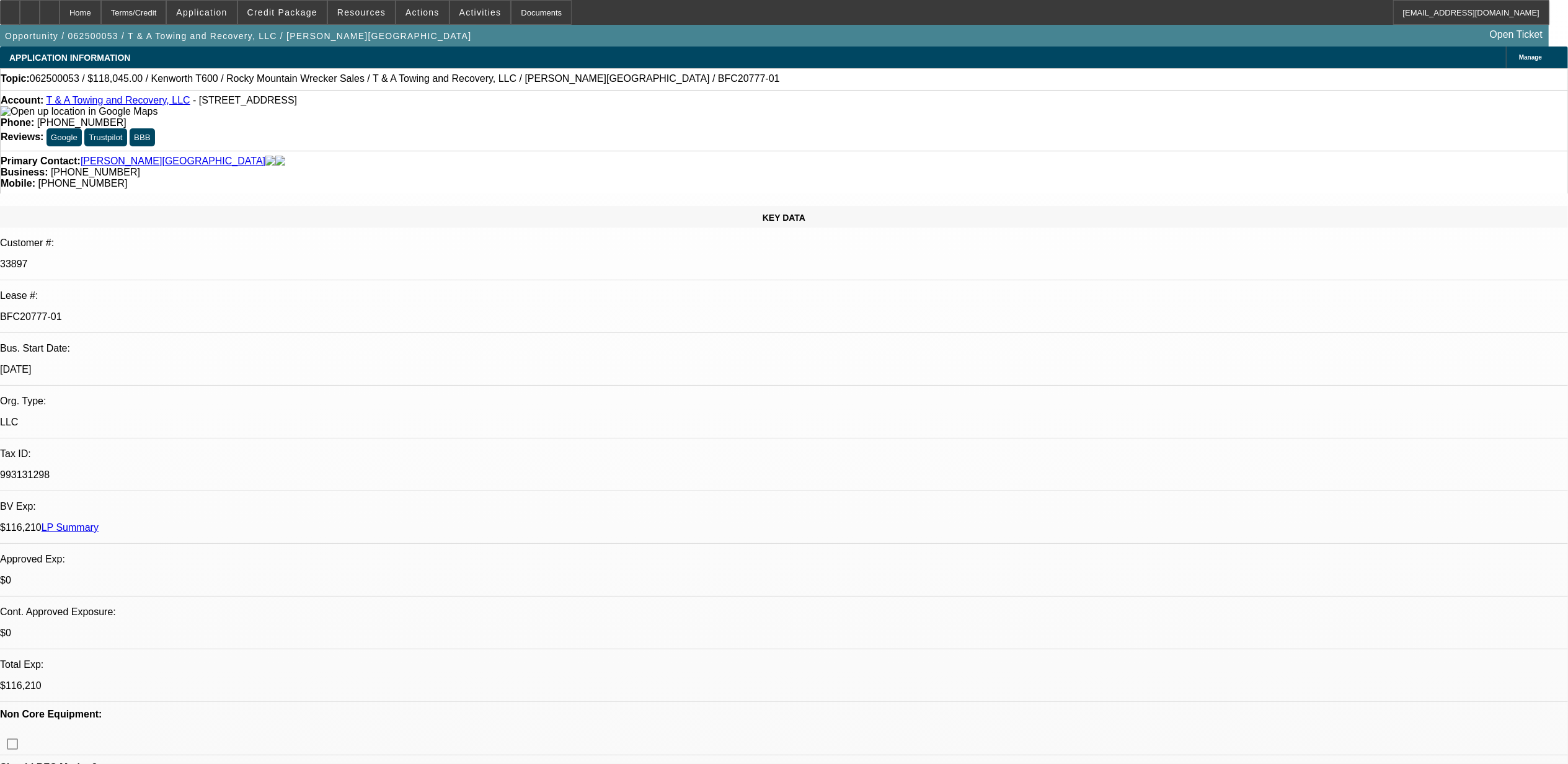
select select "0"
select select "2"
select select "0.1"
select select "4"
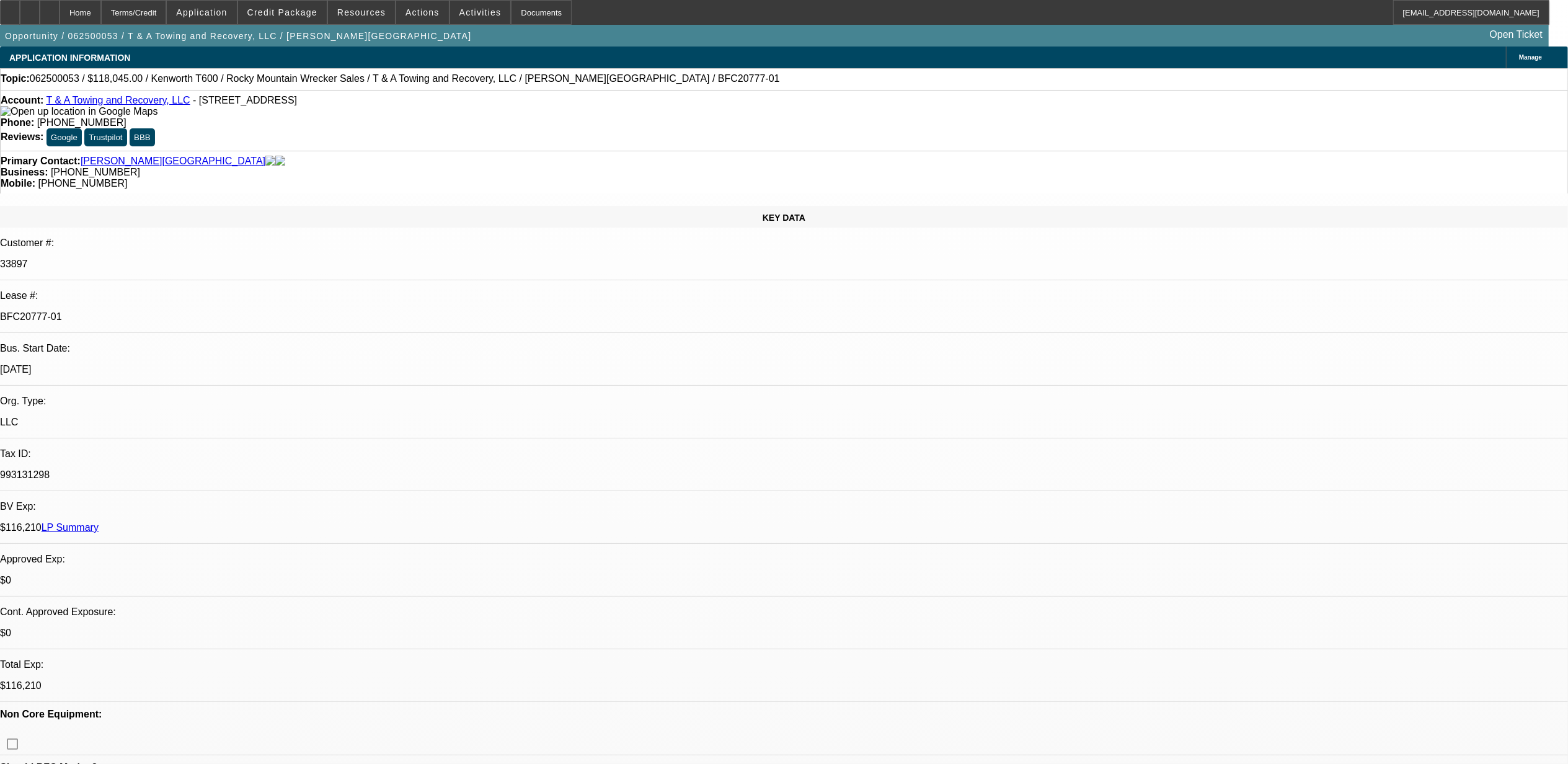
select select "0"
select select "2"
select select "0.1"
select select "4"
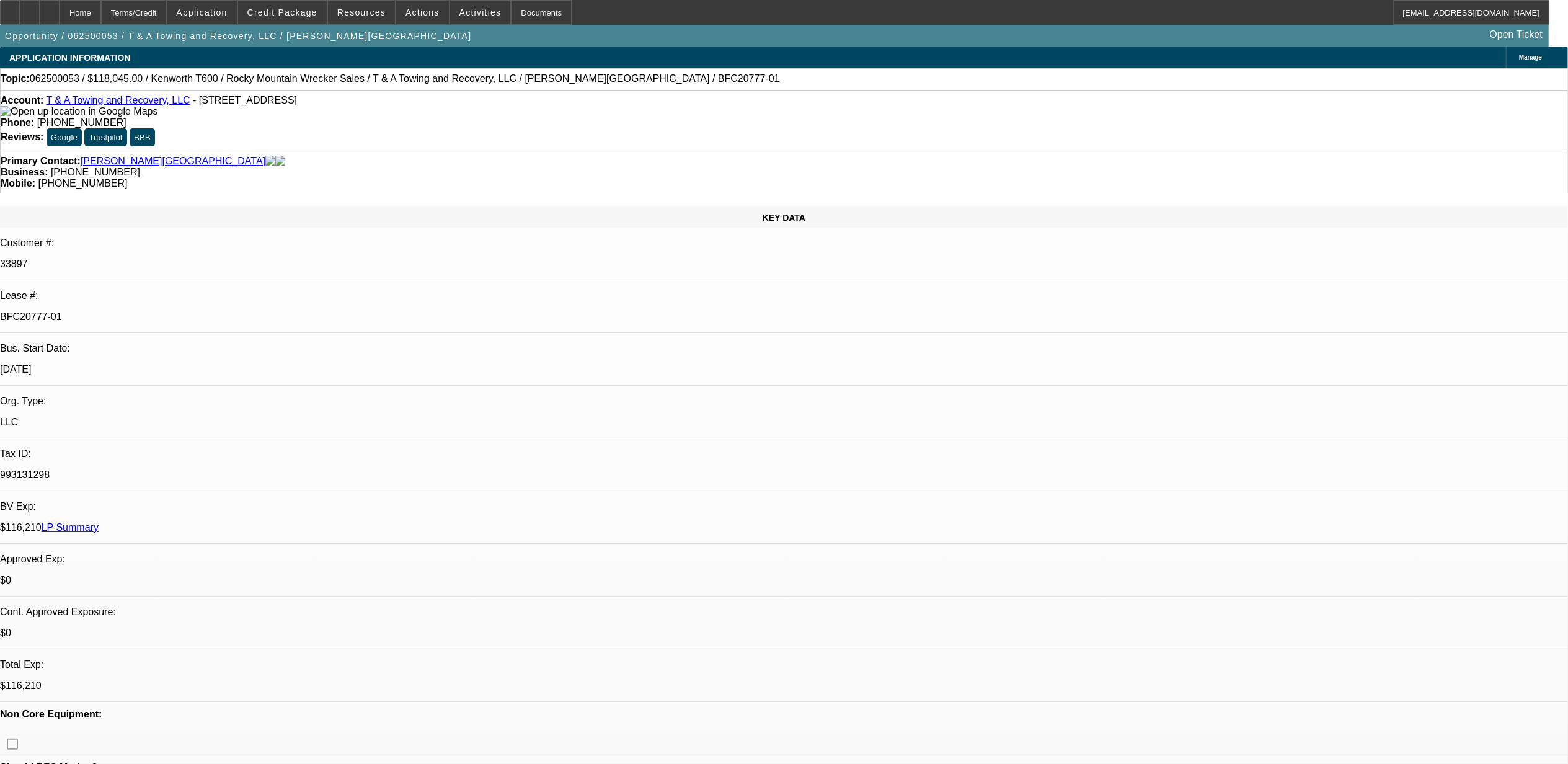
click at [137, 103] on link "T & A Towing and Recovery, LLC" at bounding box center [117, 99] width 144 height 10
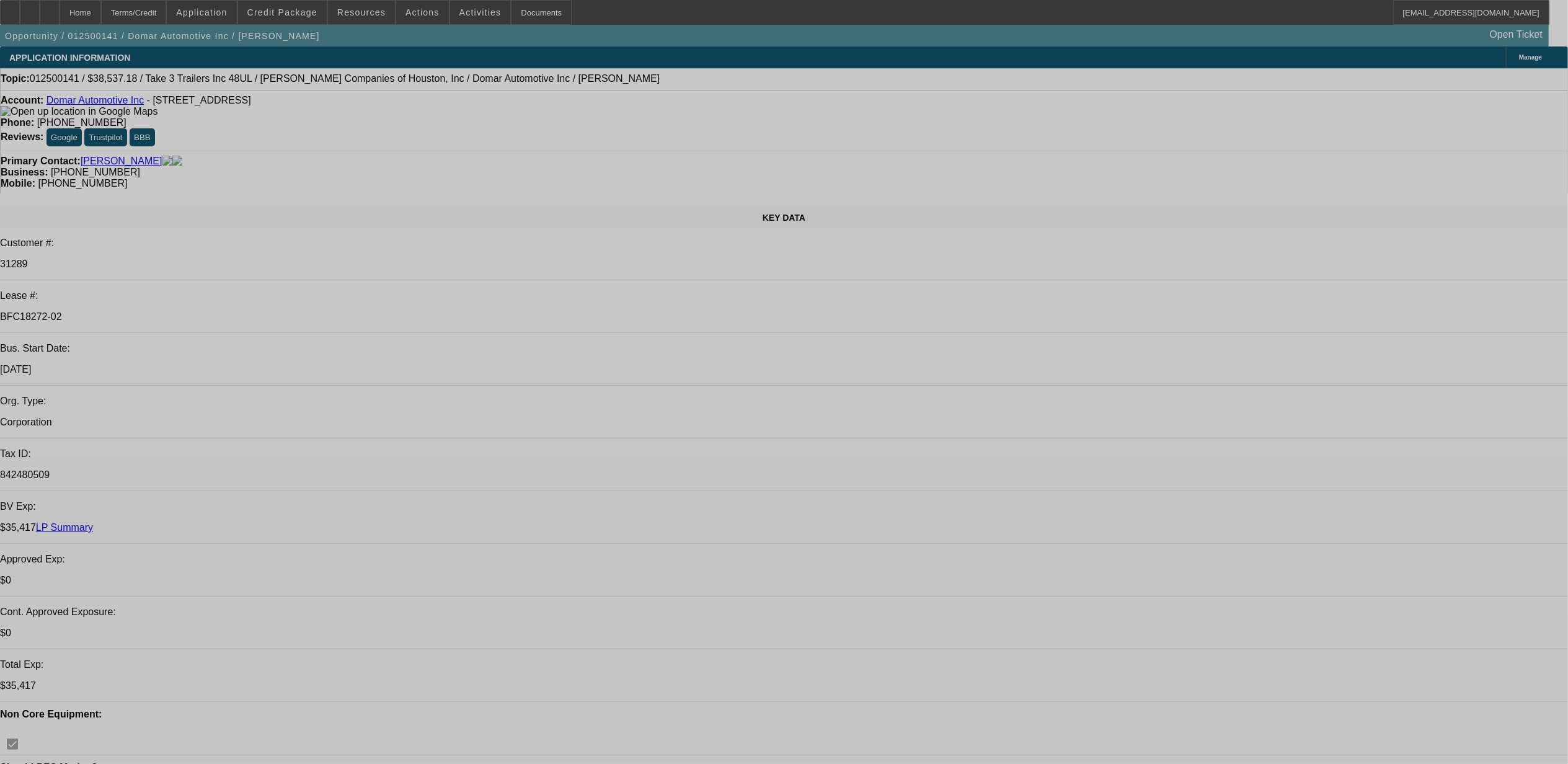
select select "0"
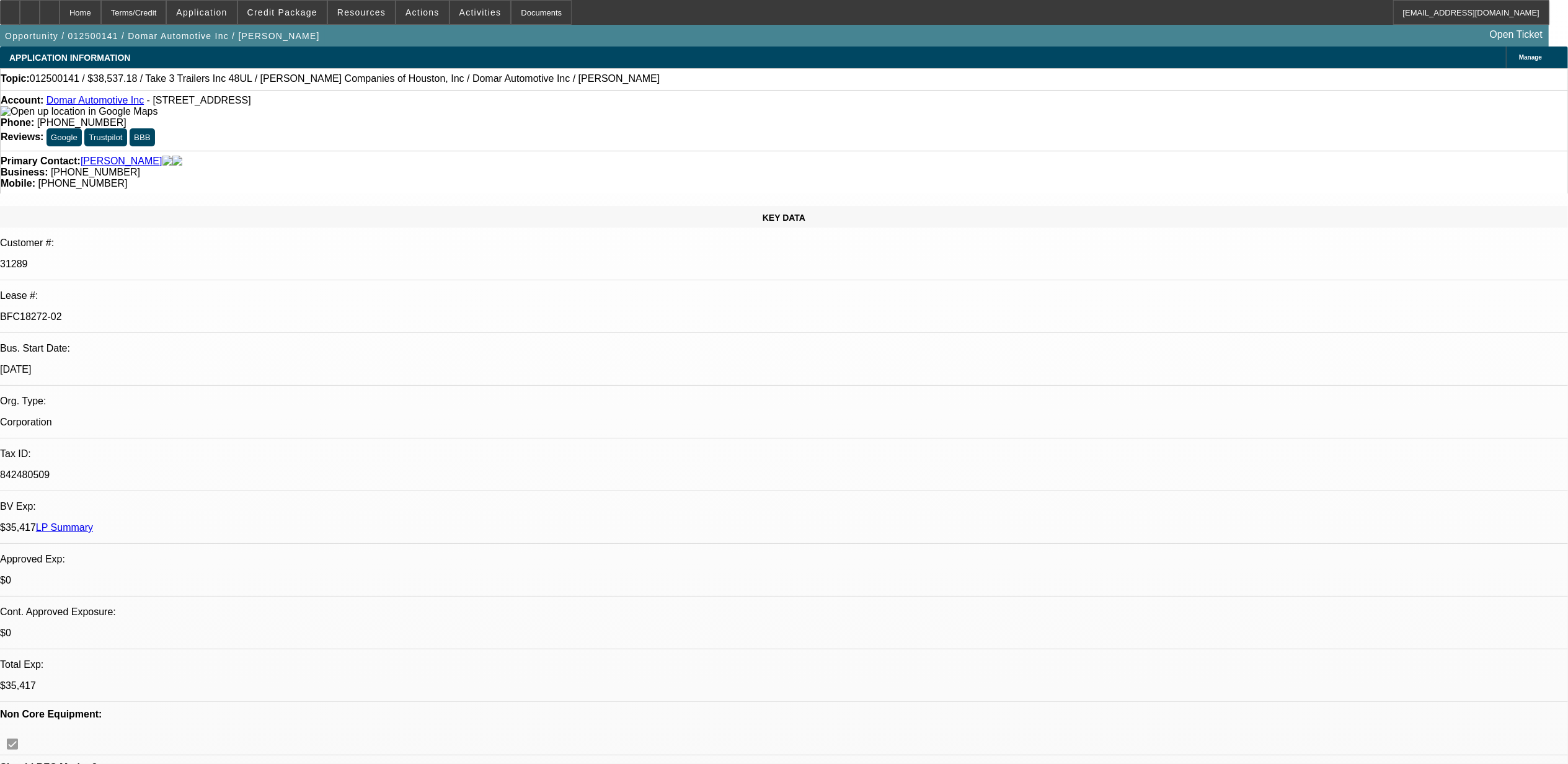
select select "2"
select select "0"
select select "2"
select select "0"
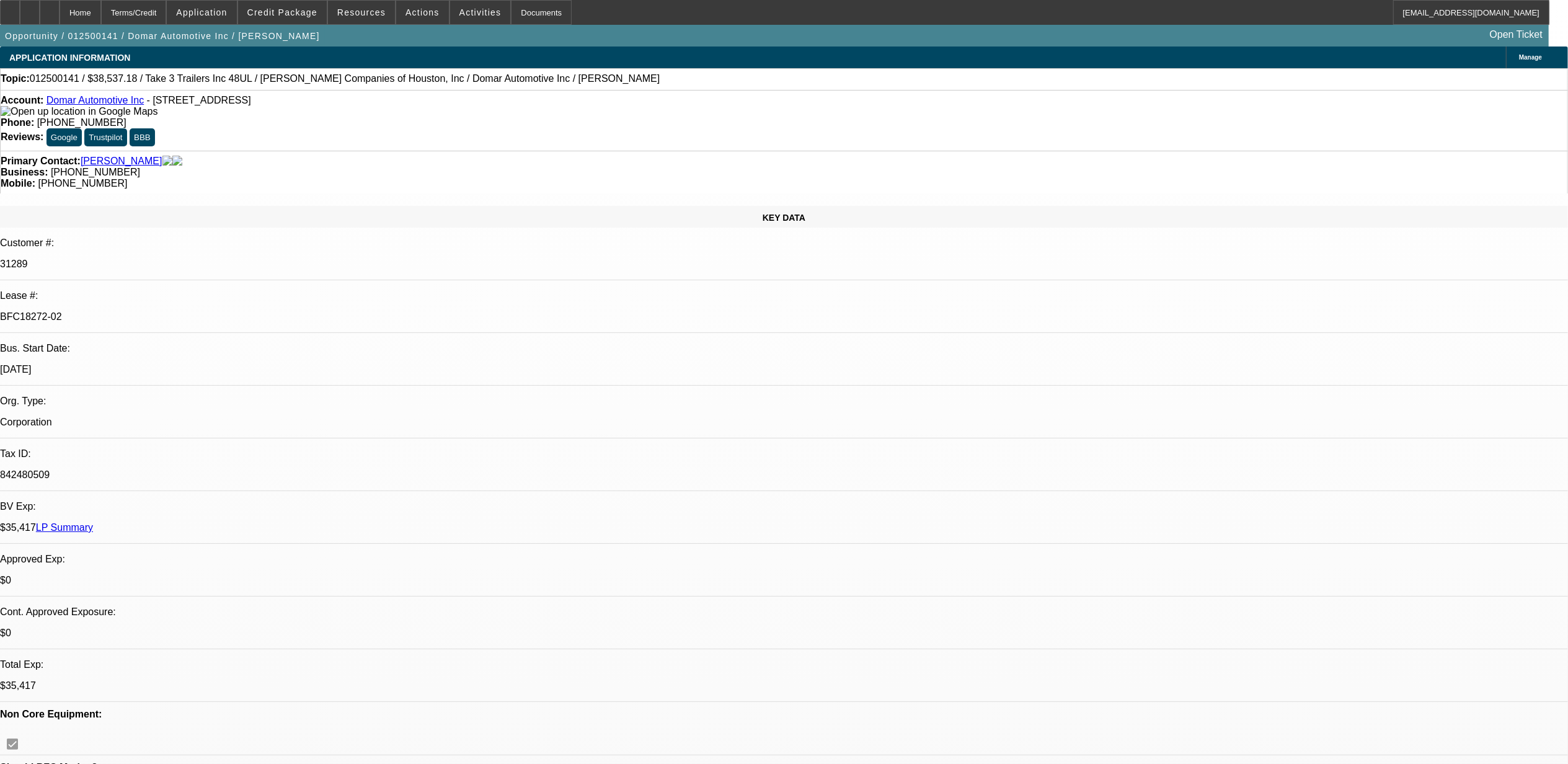
select select "0"
select select "1"
select select "2"
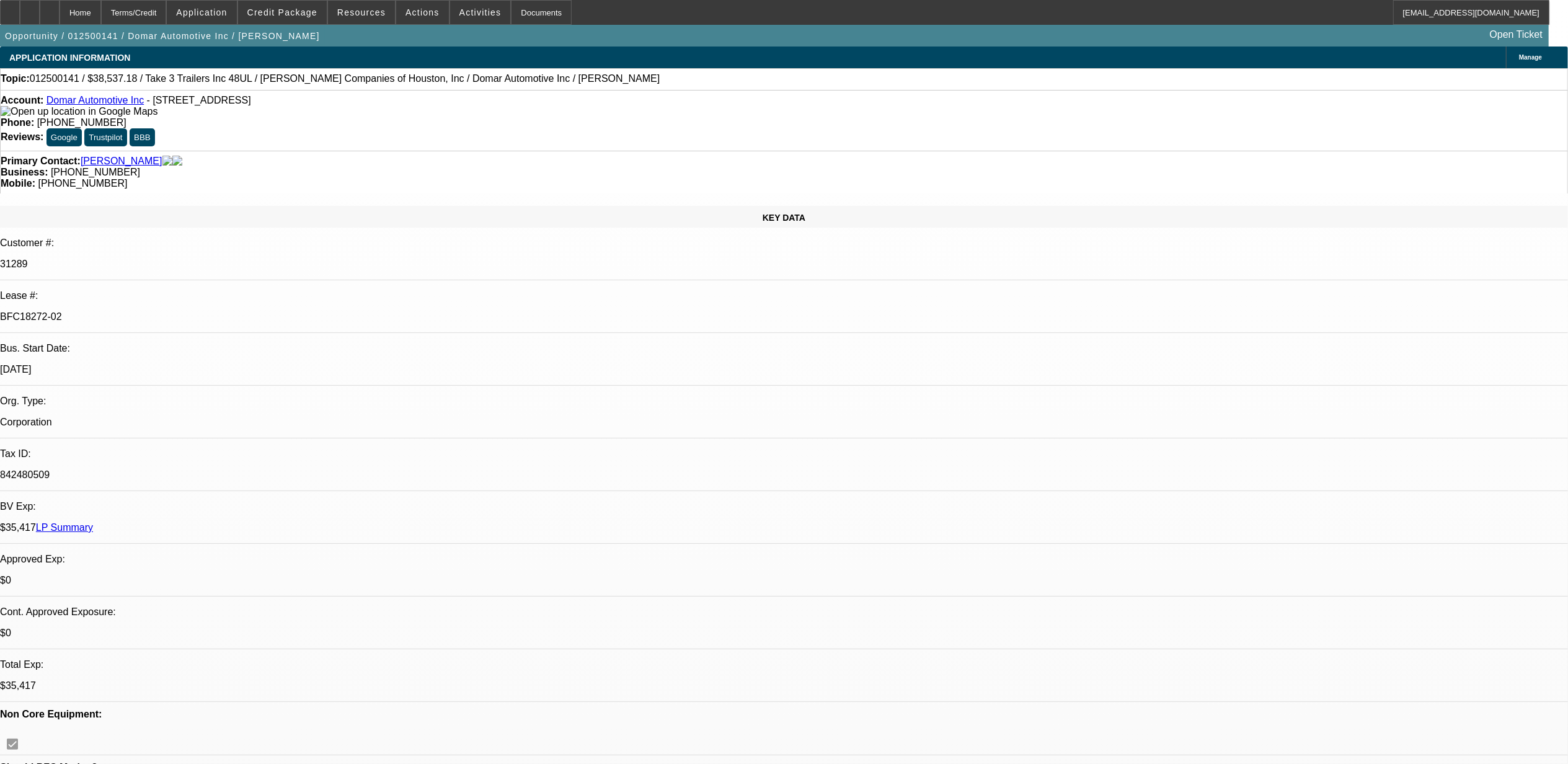
select select "6"
select select "1"
select select "2"
select select "6"
select select "1"
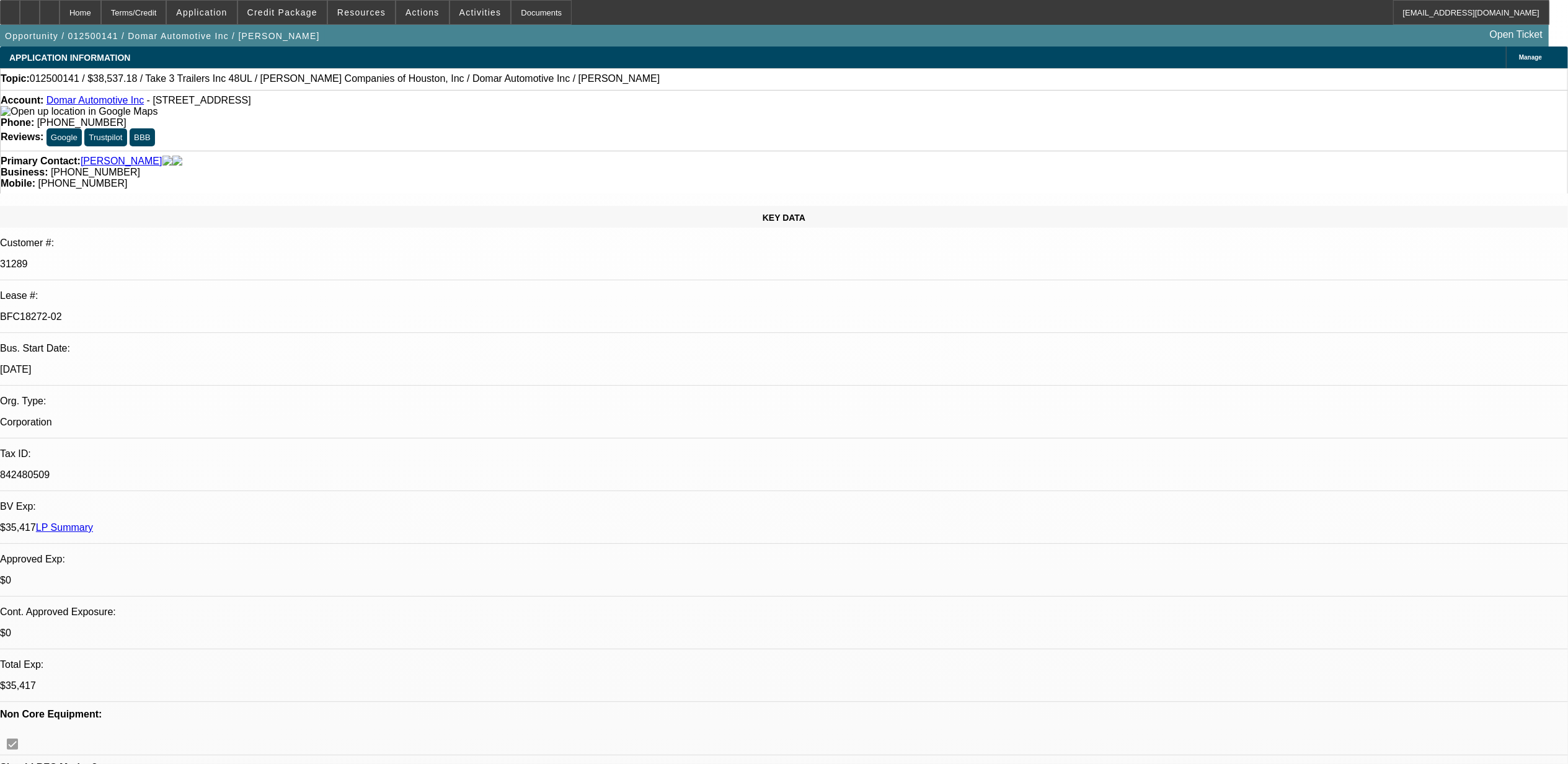
select select "2"
select select "6"
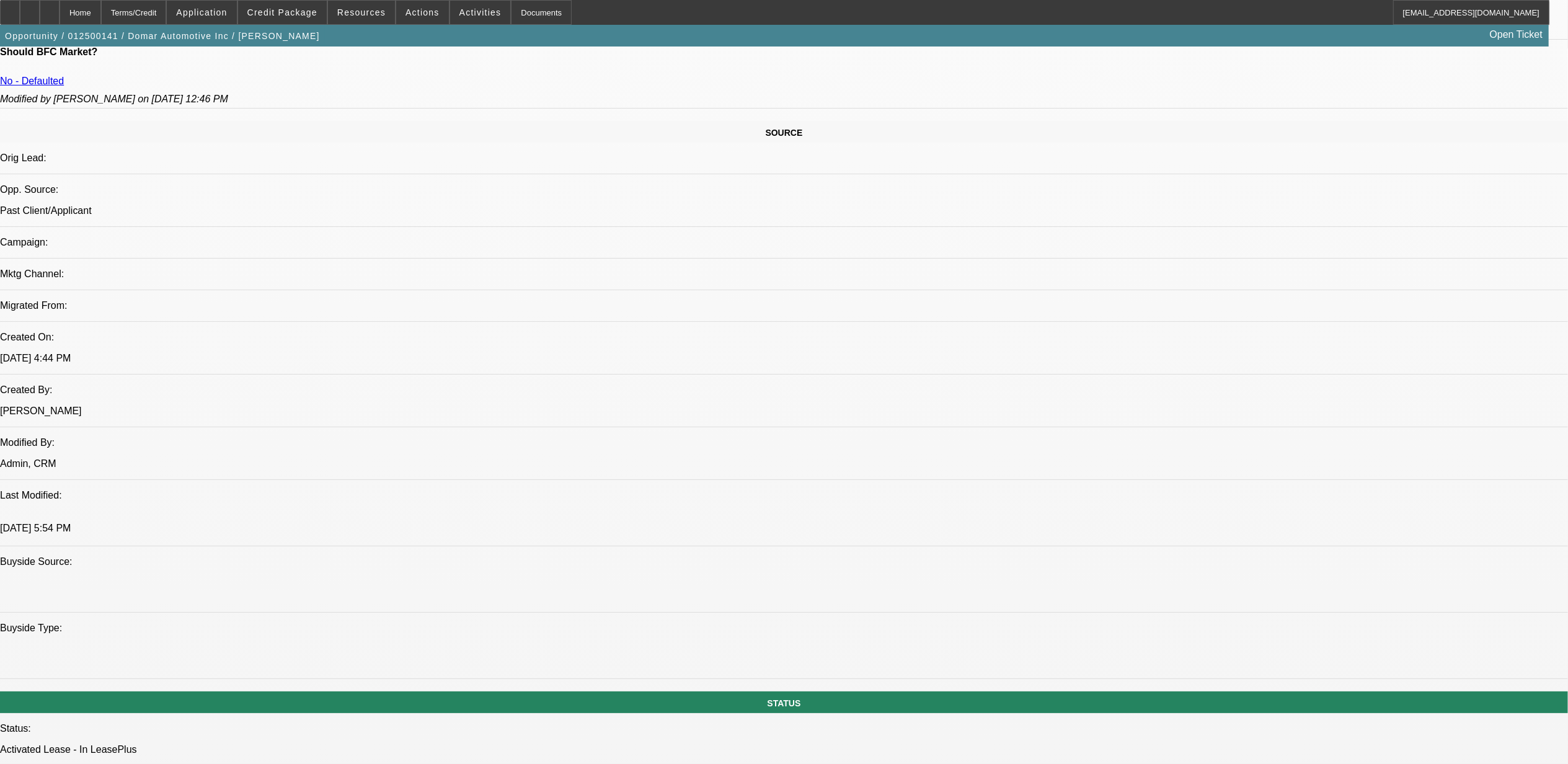
scroll to position [744, 0]
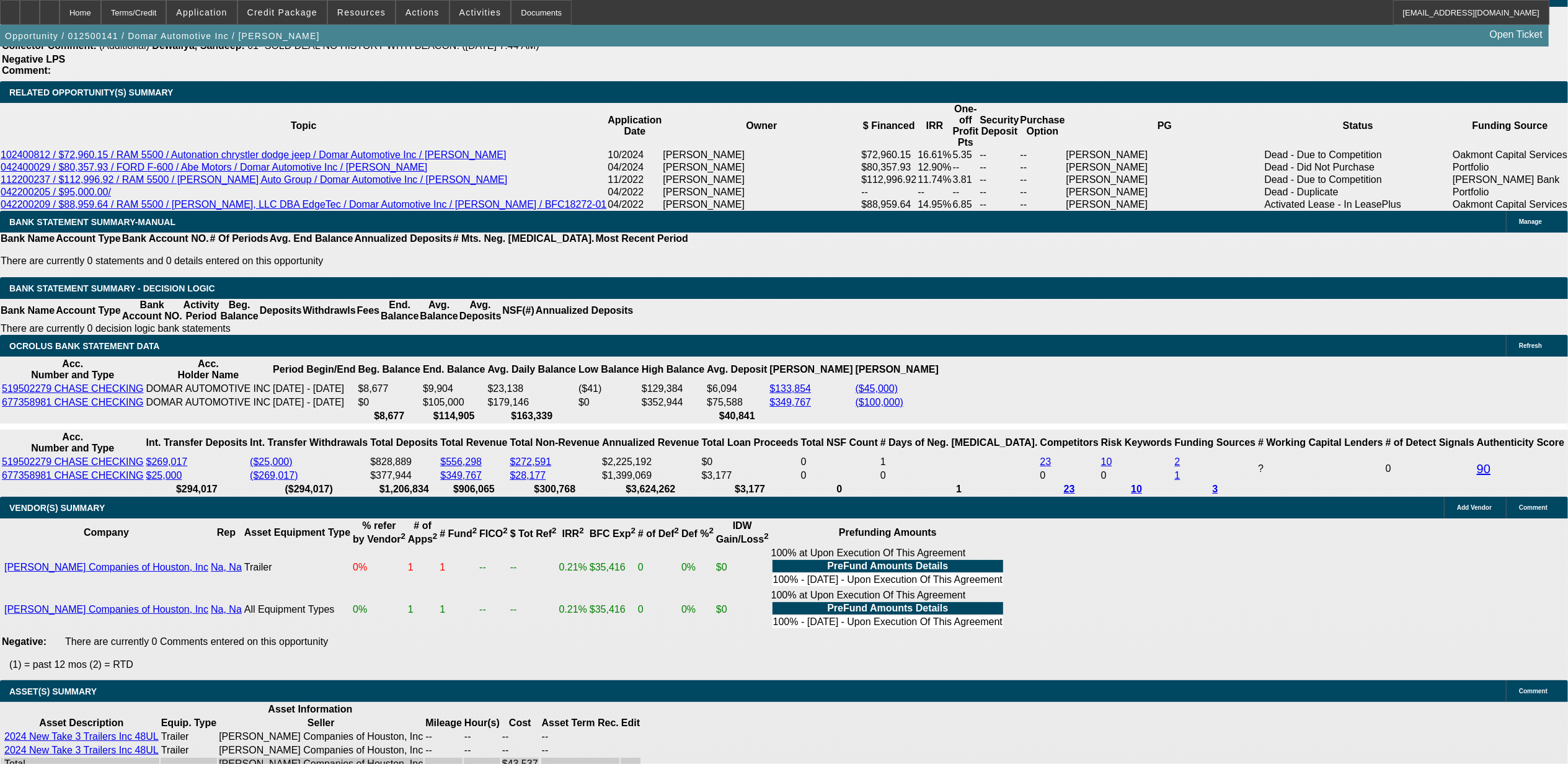
scroll to position [2352, 0]
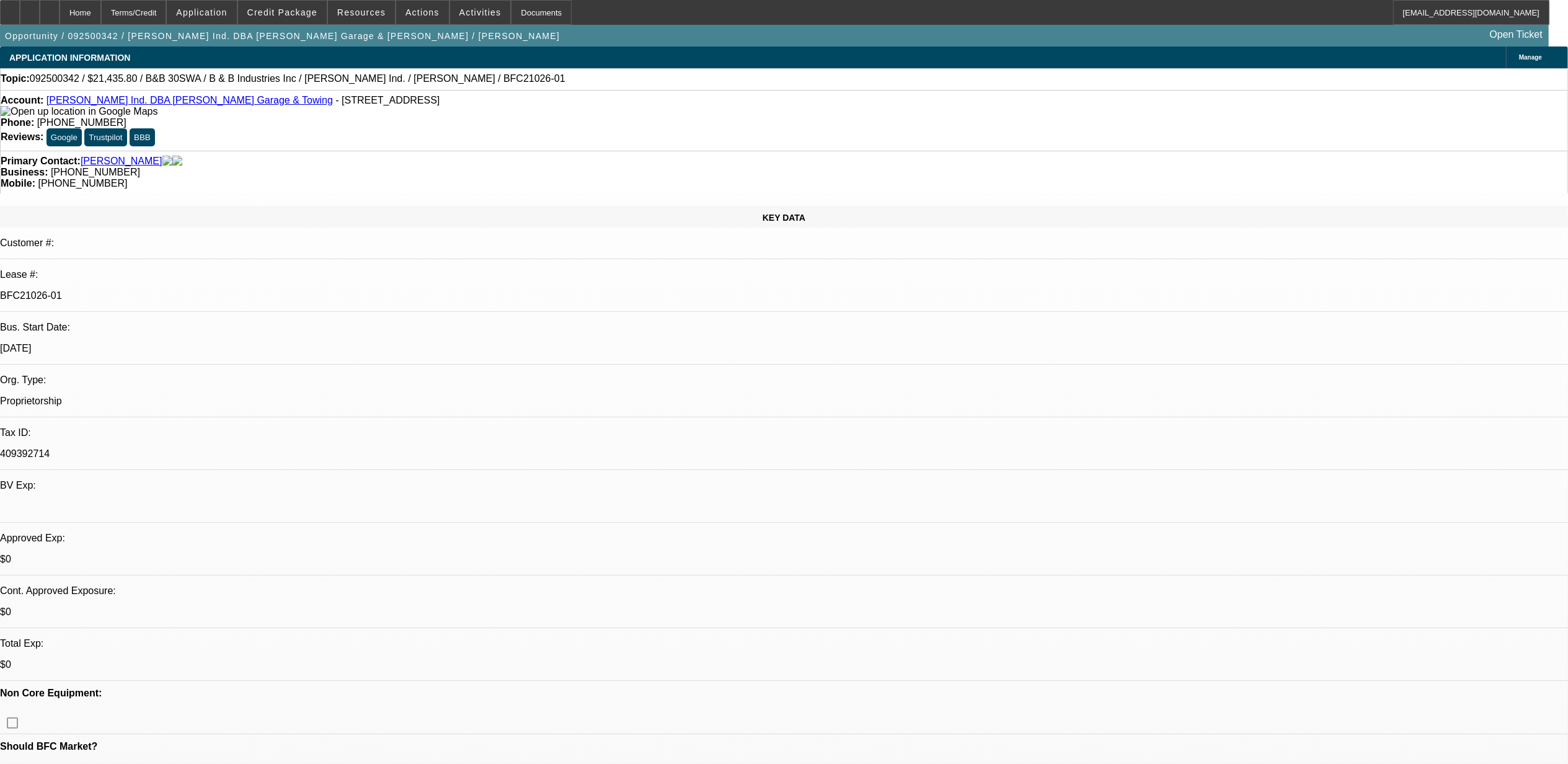
select select "0"
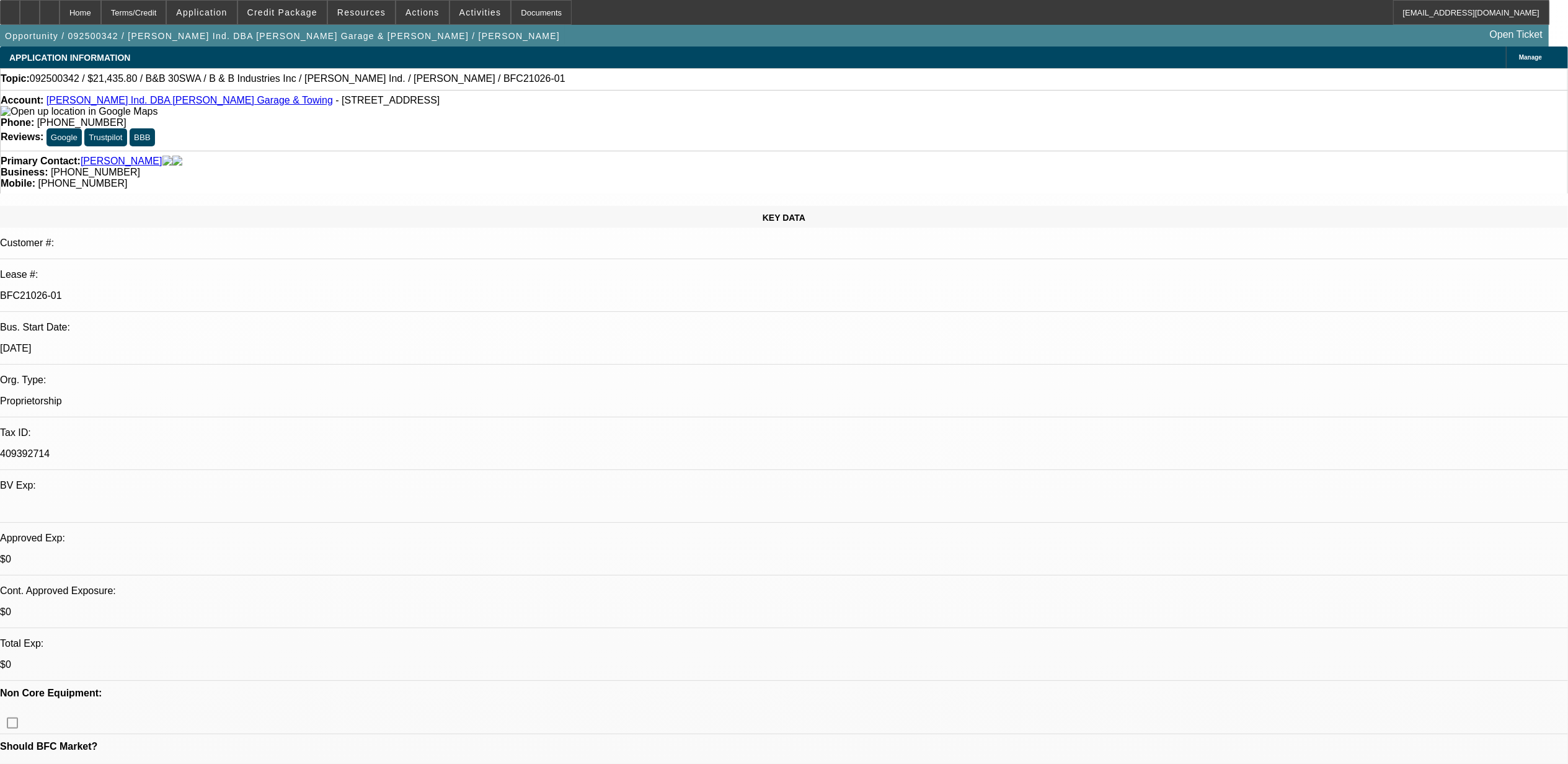
select select "0"
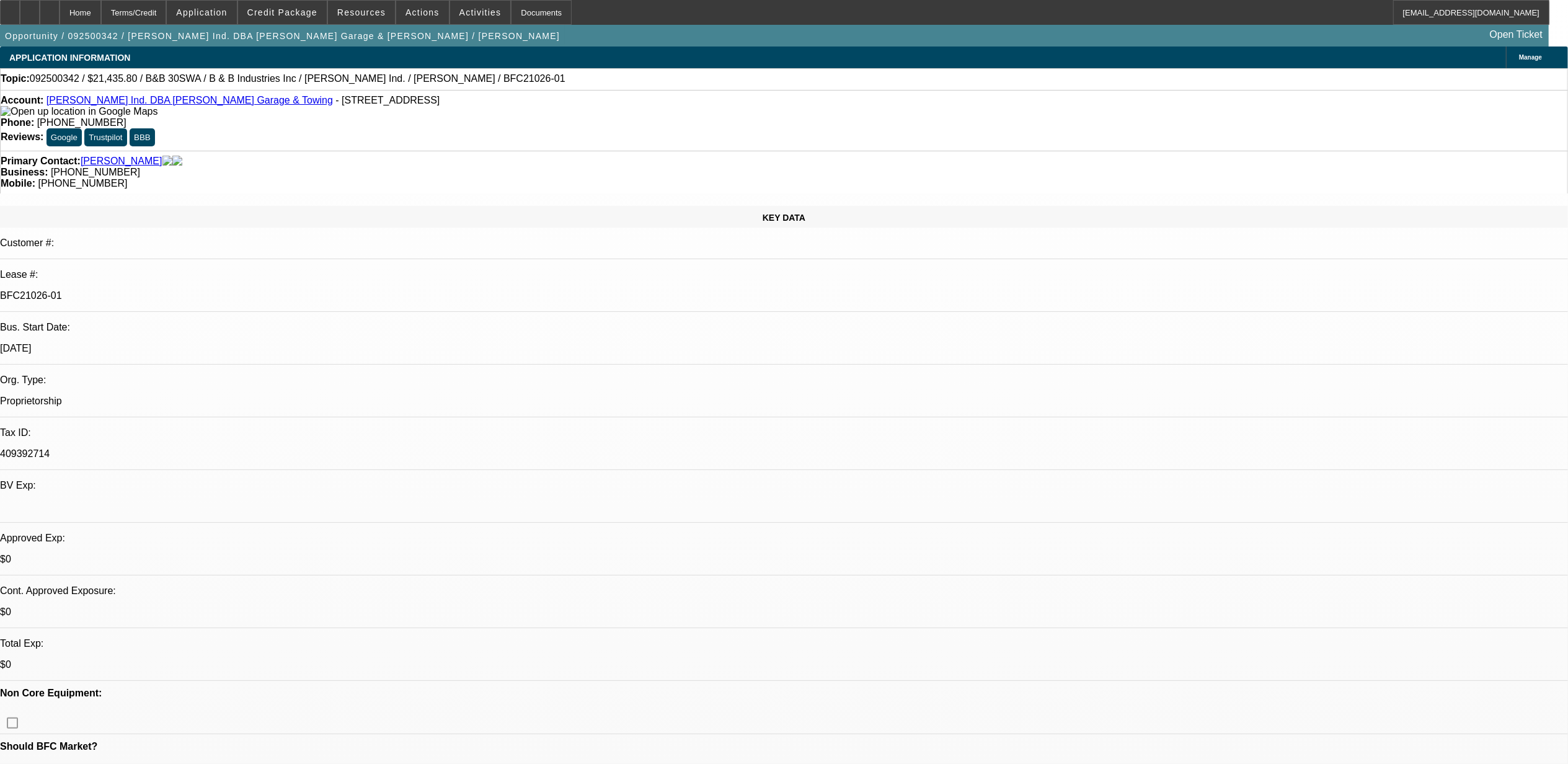
select select "0"
select select "1"
select select "6"
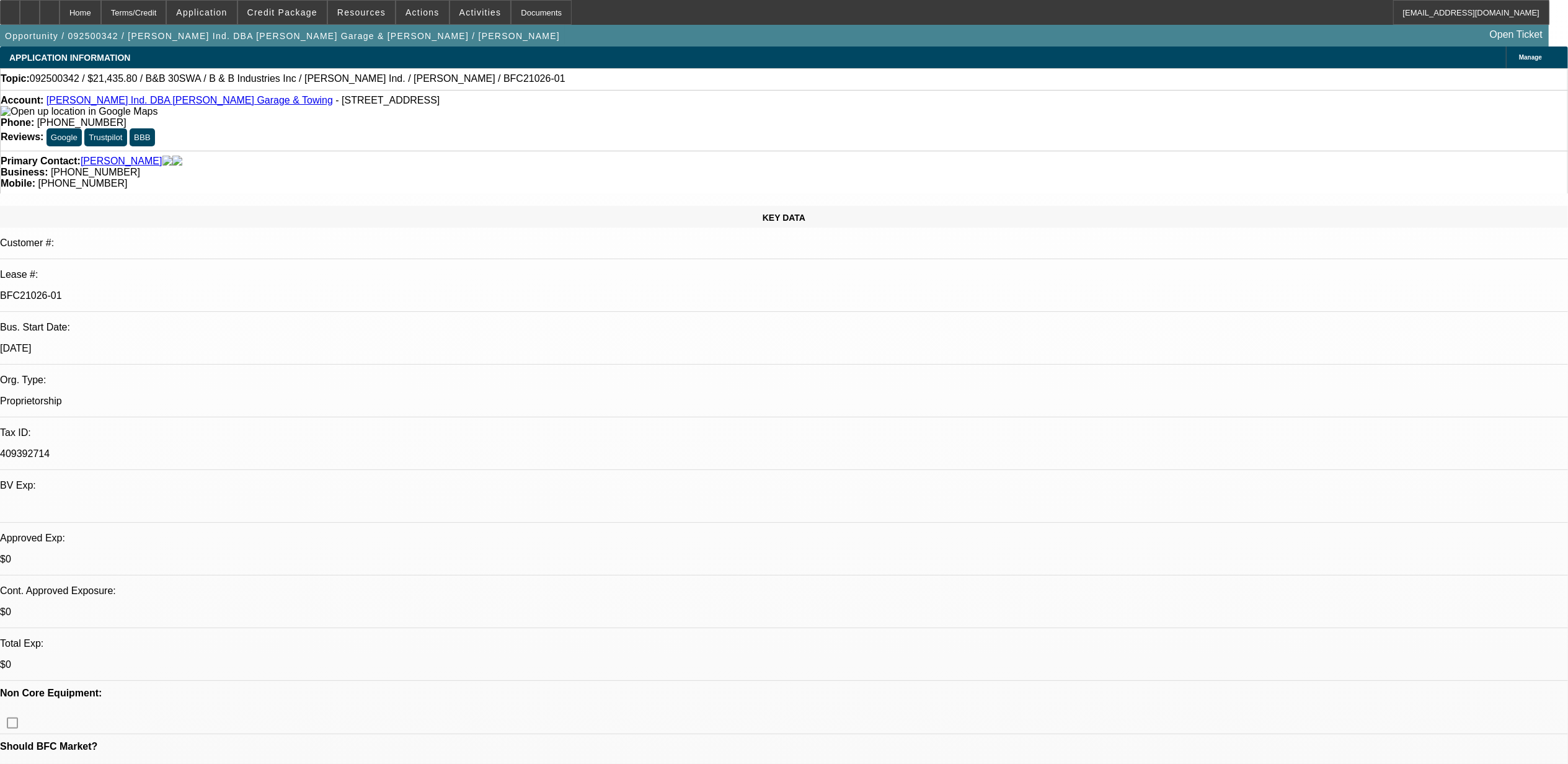
select select "1"
select select "6"
select select "1"
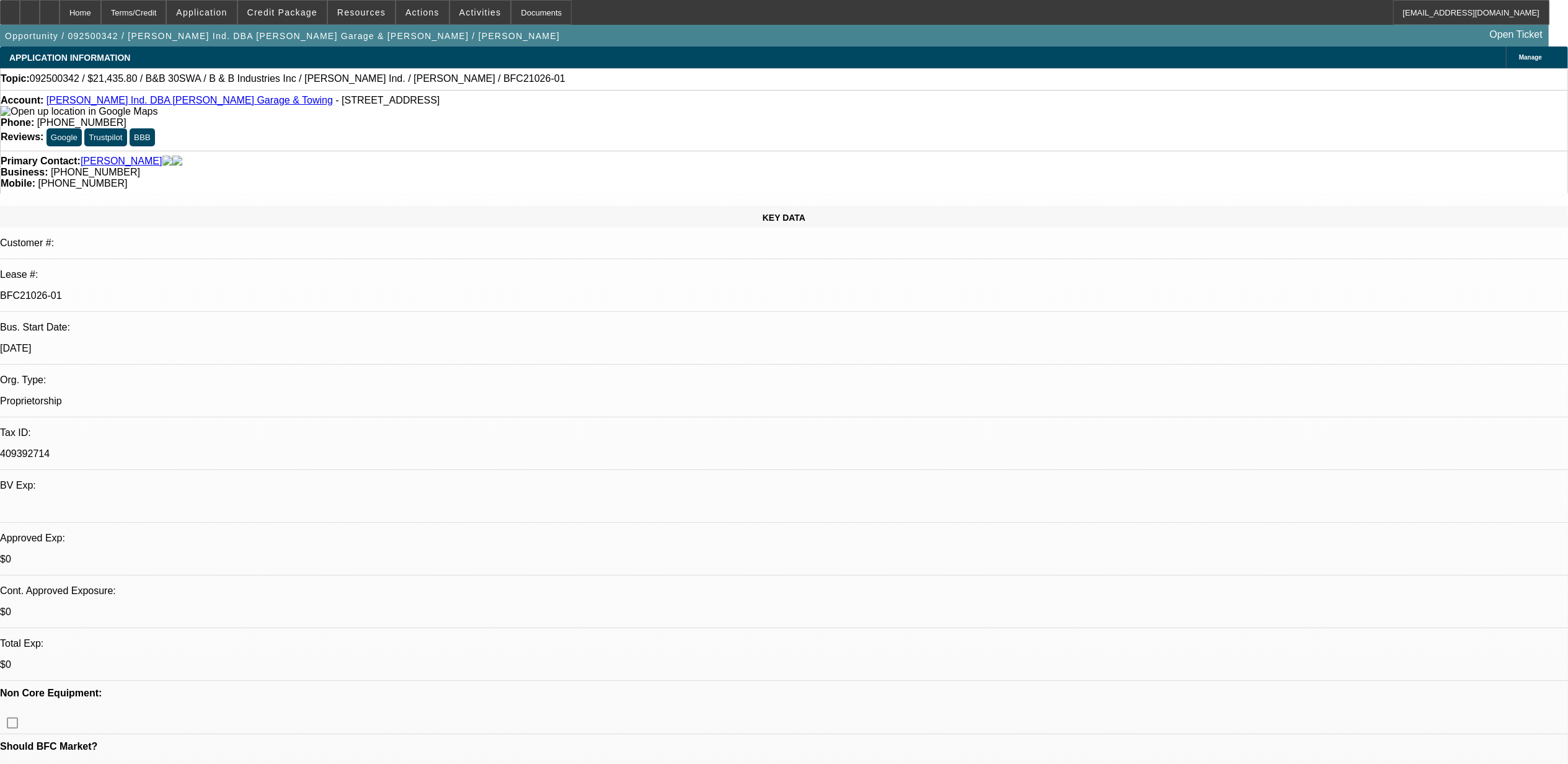
select select "6"
select select "1"
select select "6"
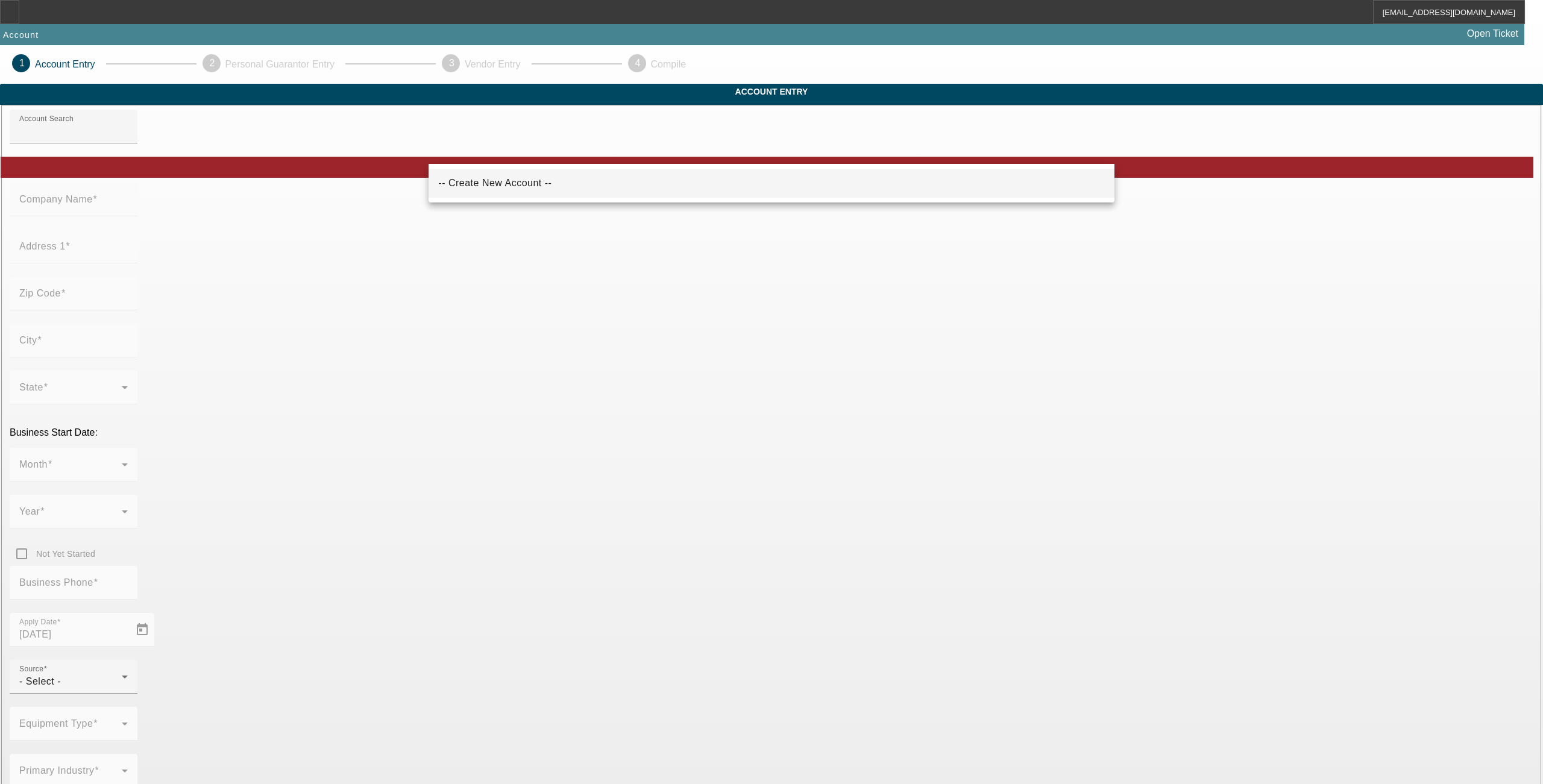
click at [465, 182] on span "-- Create New Account --" at bounding box center [494, 182] width 113 height 10
type input "-- Create New Account --"
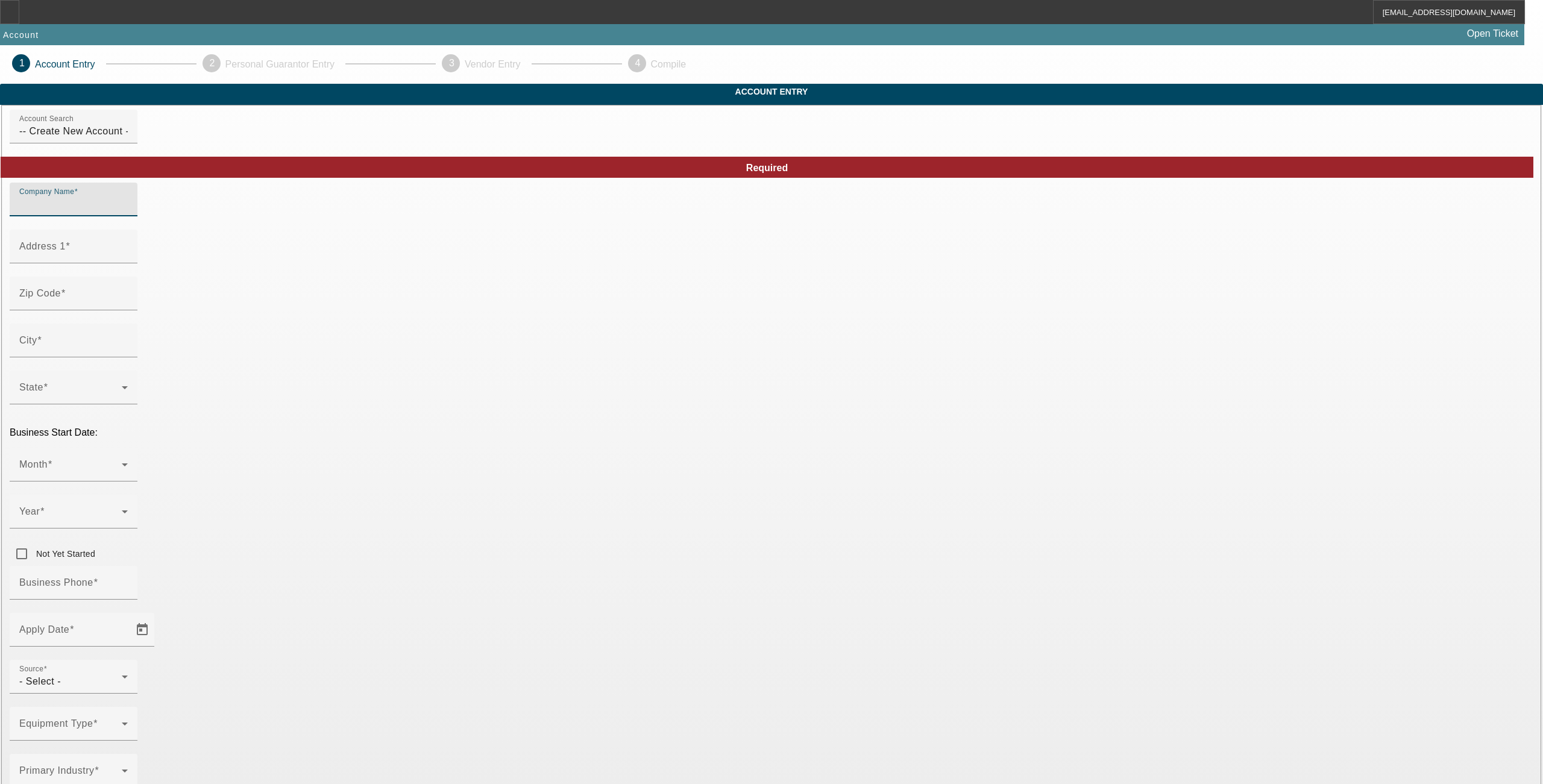
click at [127, 211] on input "Company Name" at bounding box center [73, 204] width 108 height 14
type input "Three Sisters Transport LLC"
type input "[STREET_ADDRESS]"
type input "98198"
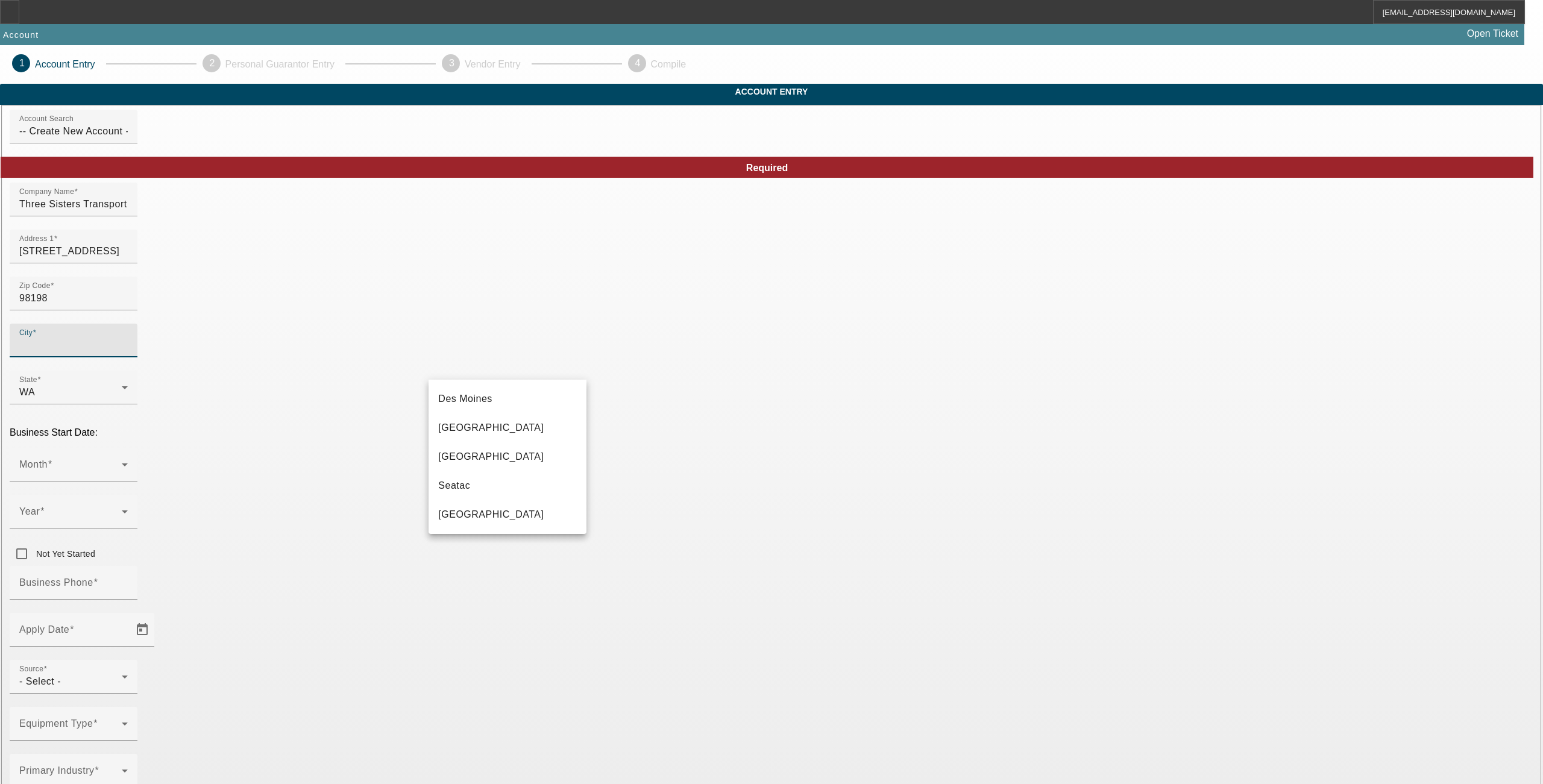
type input "King"
click at [472, 485] on mat-option "Seatac" at bounding box center [508, 486] width 158 height 29
type input "Seatac"
click at [137, 481] on div at bounding box center [73, 488] width 127 height 14
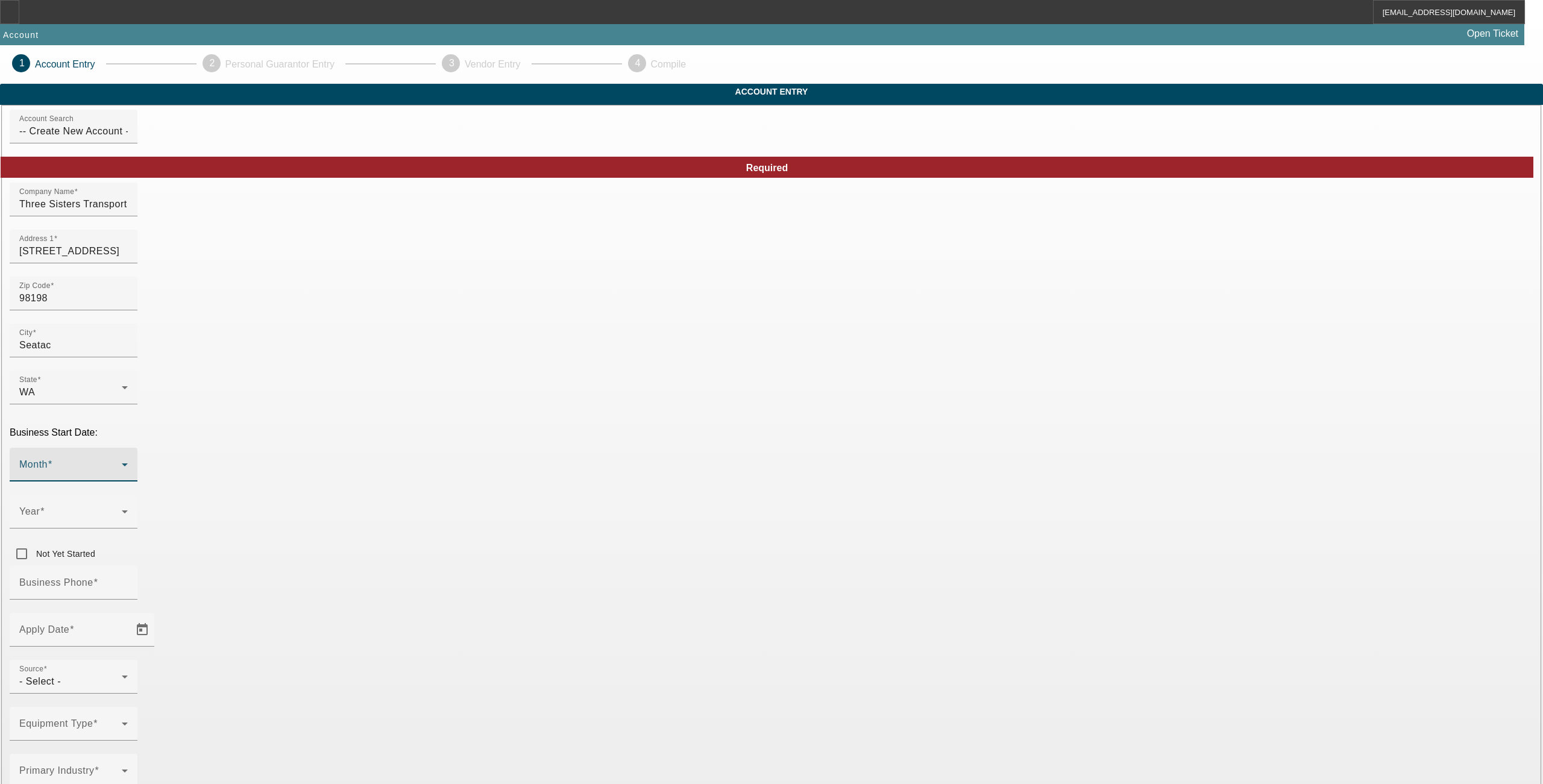
click at [122, 462] on span at bounding box center [70, 470] width 102 height 14
click at [472, 527] on mat-option "May" at bounding box center [508, 526] width 158 height 29
click at [122, 509] on span at bounding box center [70, 517] width 102 height 14
click at [622, 425] on body "[EMAIL_ADDRESS][DOMAIN_NAME] Account Open Ticket 1 Account Entry 2 Personal Gua…" at bounding box center [772, 765] width 1543 height 1530
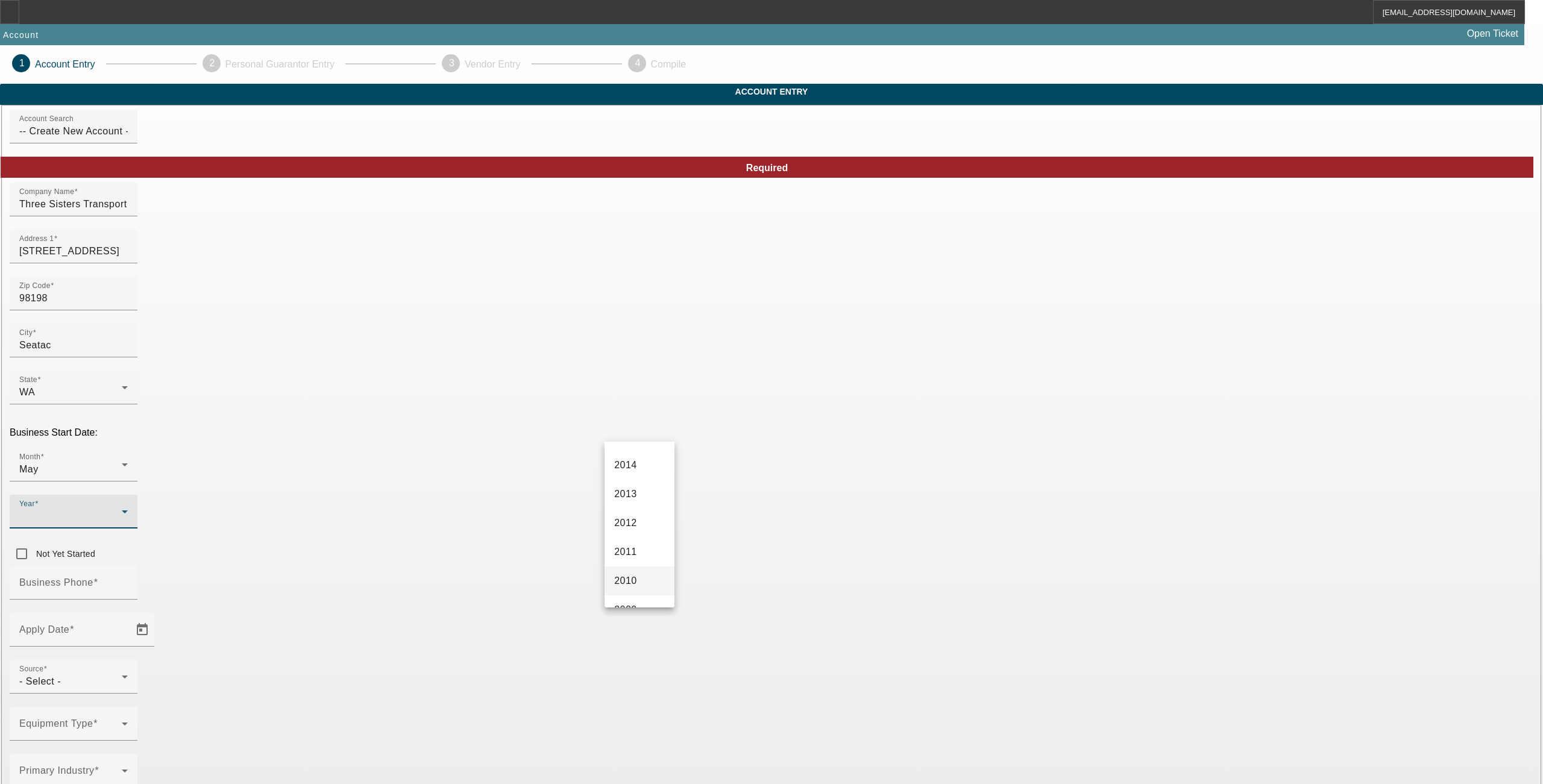
scroll to position [401, 0]
click at [621, 586] on span "2010" at bounding box center [625, 581] width 23 height 14
click at [127, 581] on input "Business Phone" at bounding box center [73, 588] width 108 height 14
type input "[PHONE_NUMBER]"
click at [157, 615] on span "Open calendar" at bounding box center [142, 630] width 29 height 29
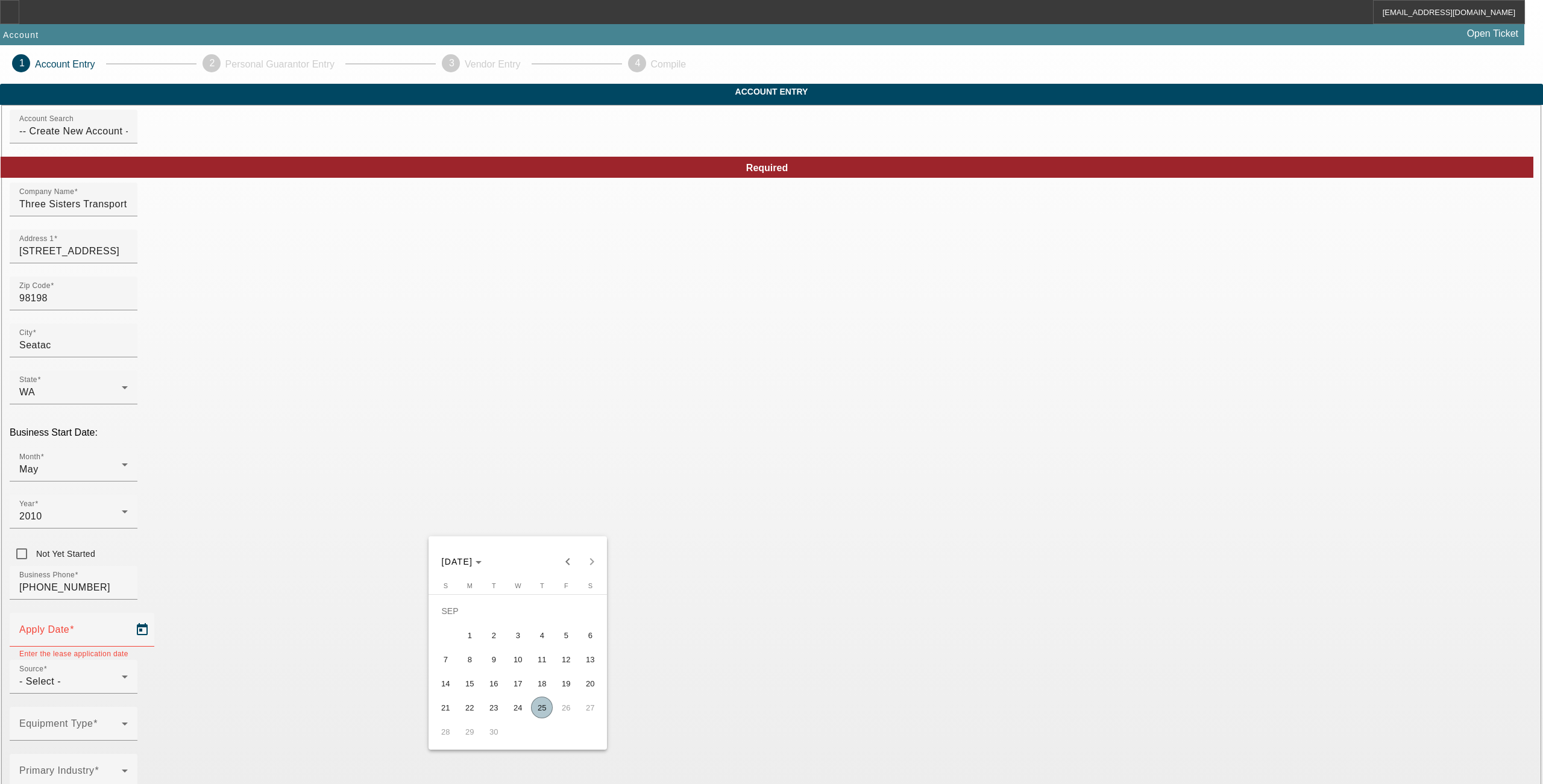
click at [545, 709] on span "25" at bounding box center [542, 707] width 22 height 22
type input "[DATE]"
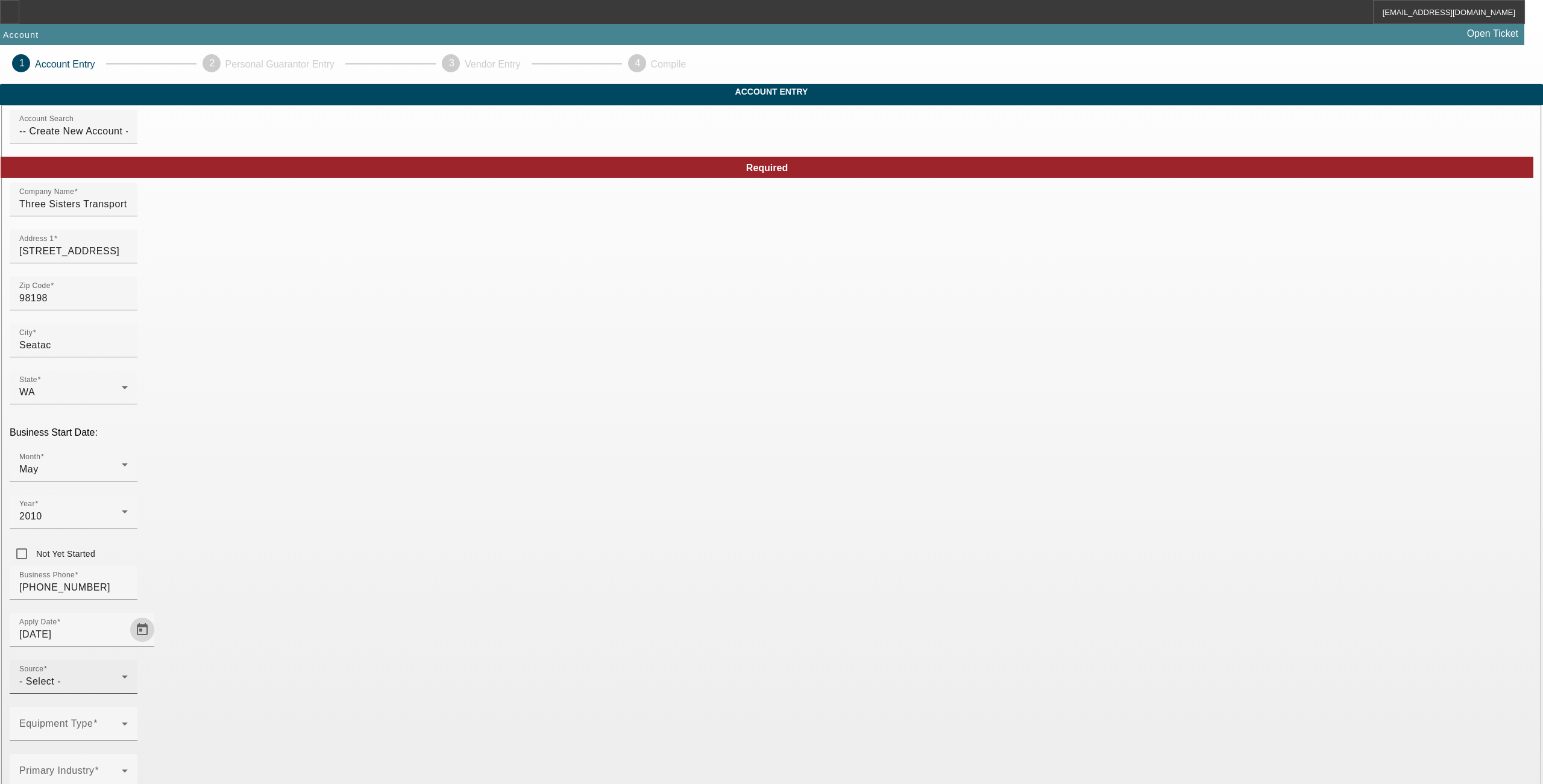
click at [122, 675] on div "- Select -" at bounding box center [70, 682] width 102 height 14
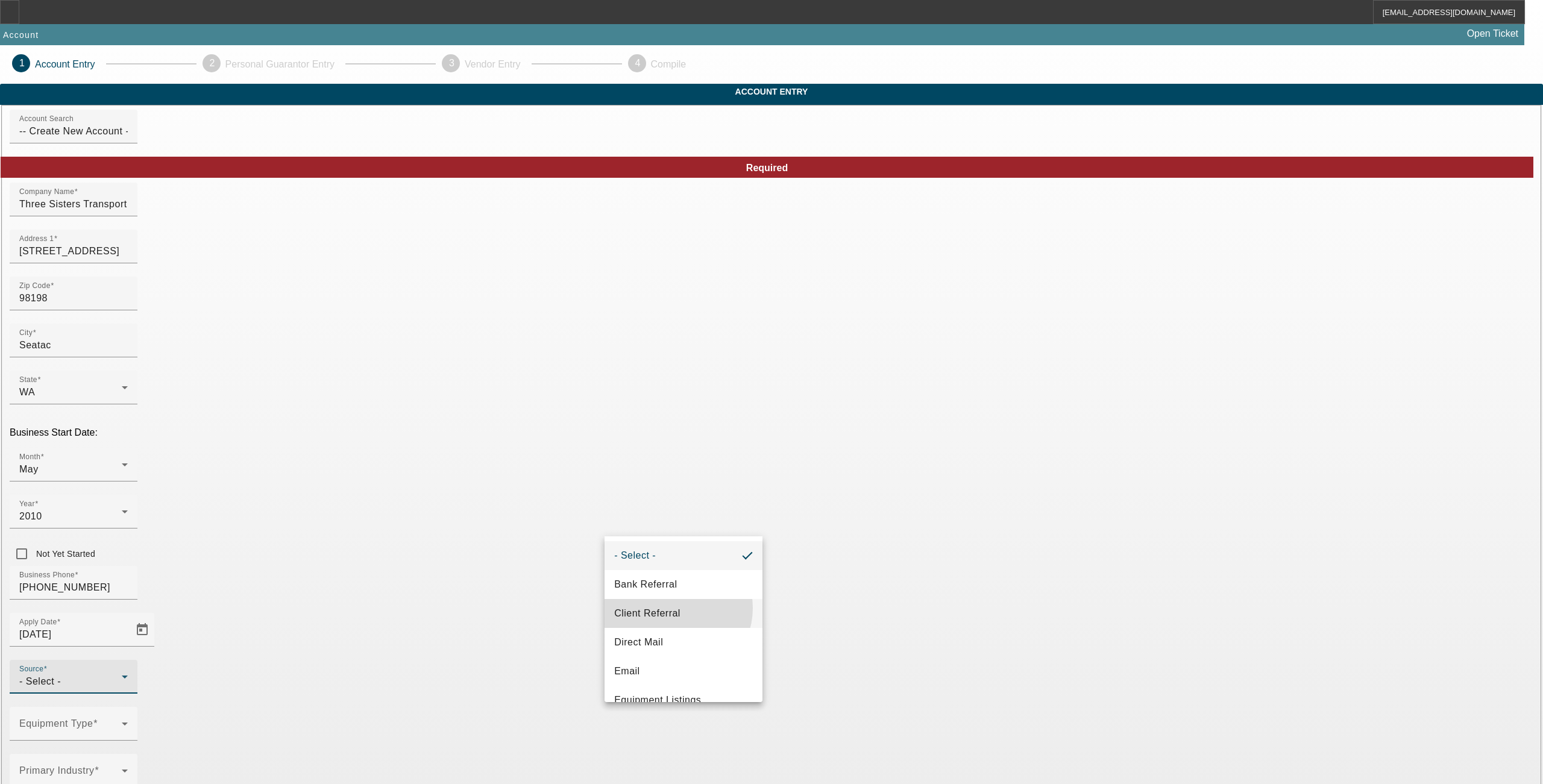
click at [674, 608] on span "Client Referral" at bounding box center [647, 613] width 66 height 14
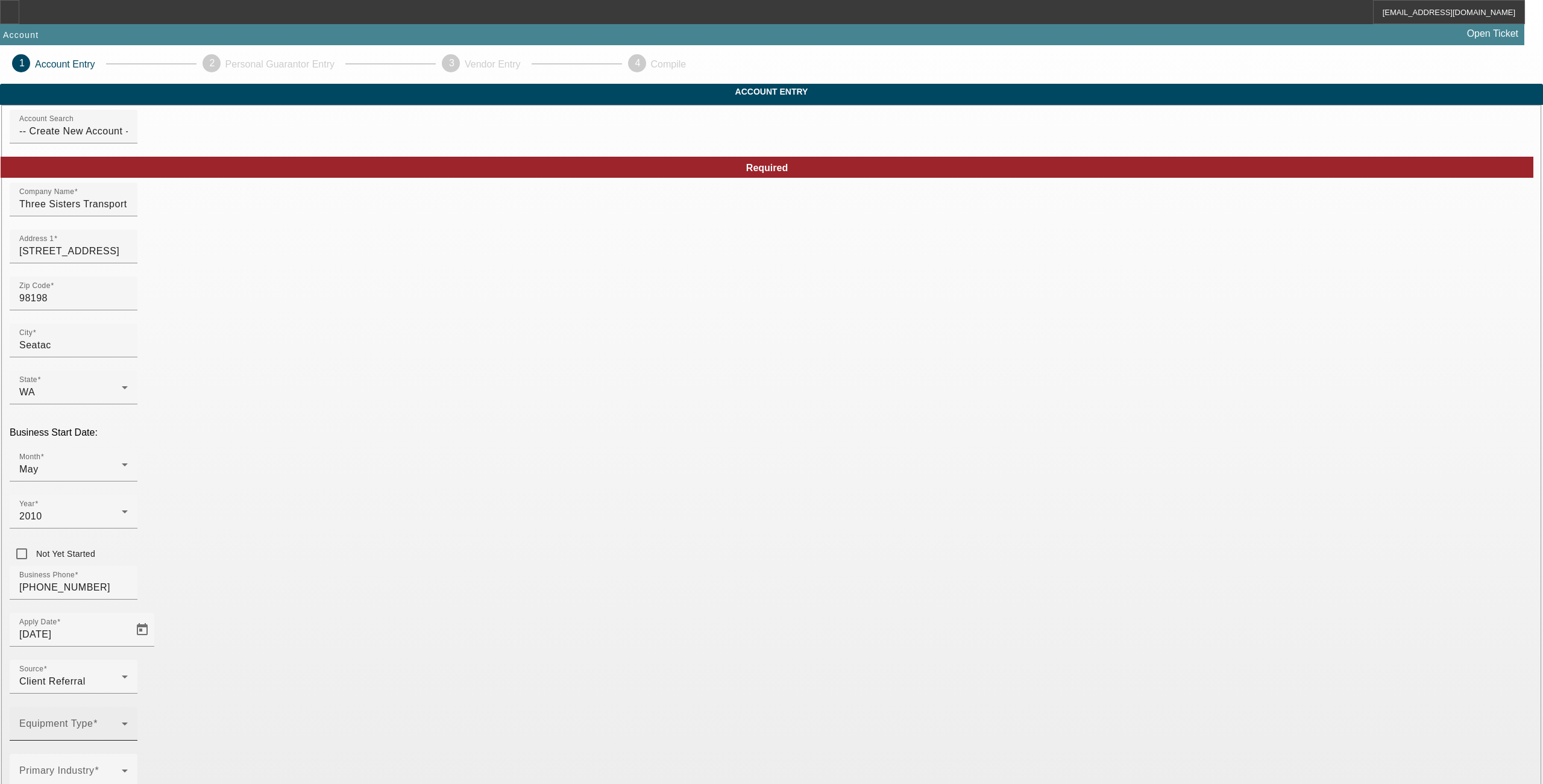
click at [127, 707] on div "Equipment Type" at bounding box center [73, 723] width 108 height 33
click at [472, 630] on span "Tow Truck" at bounding box center [482, 632] width 46 height 14
drag, startPoint x: 654, startPoint y: 583, endPoint x: 670, endPoint y: 575, distance: 17.9
click at [657, 581] on div at bounding box center [772, 392] width 1543 height 784
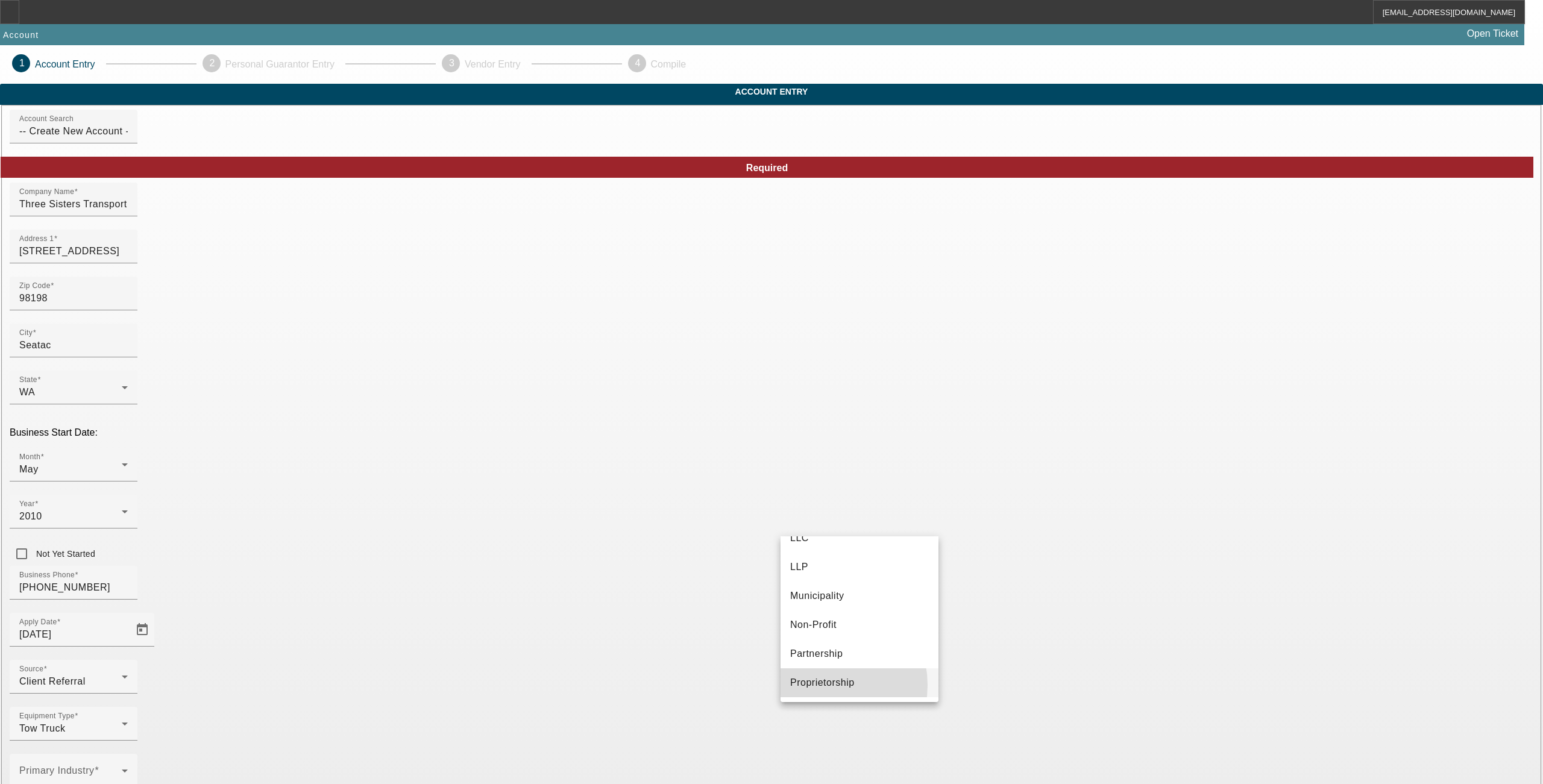
click at [817, 686] on span "Proprietorship" at bounding box center [822, 683] width 64 height 14
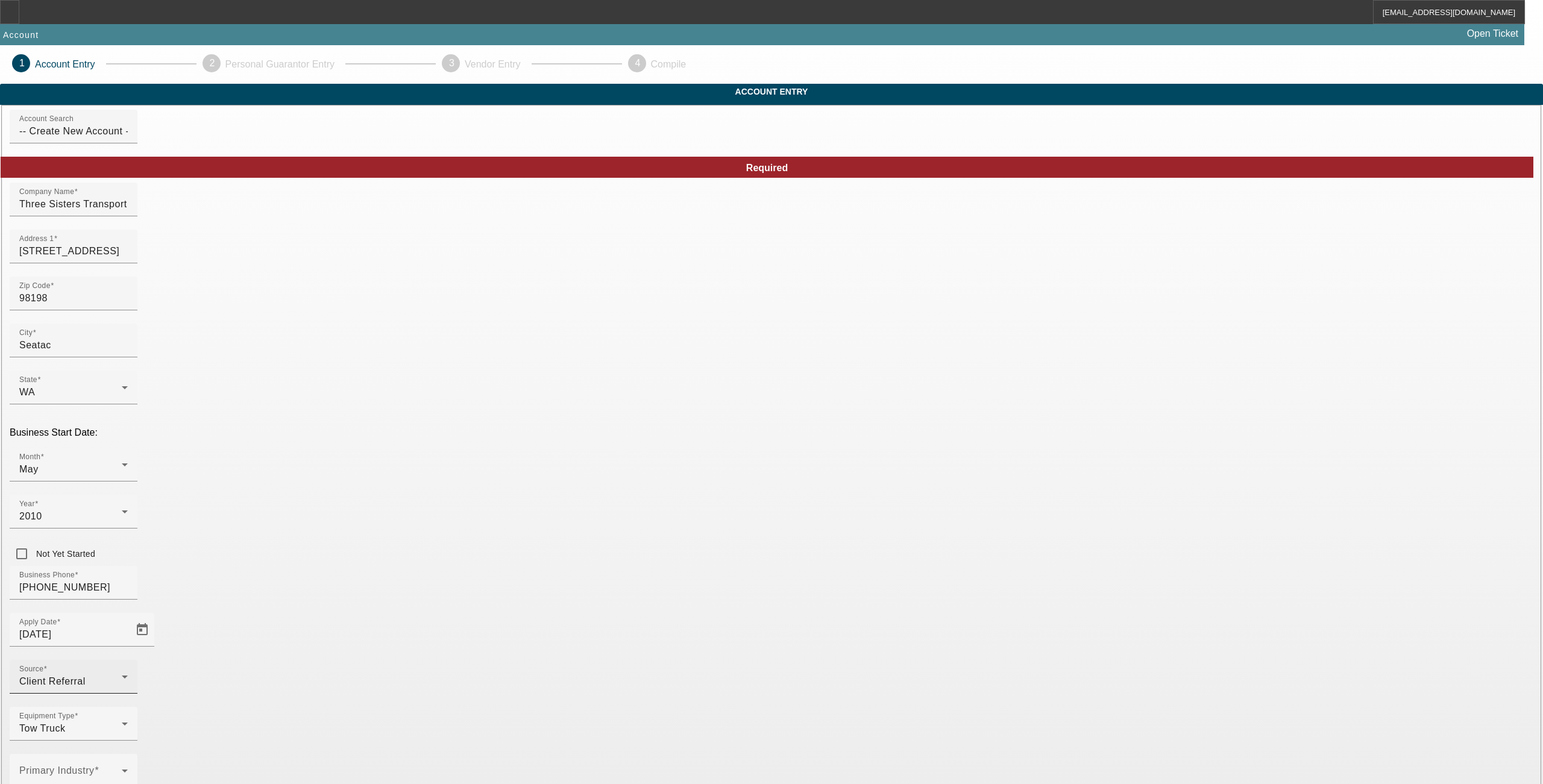
click at [127, 660] on div "Source Client Referral" at bounding box center [73, 677] width 108 height 33
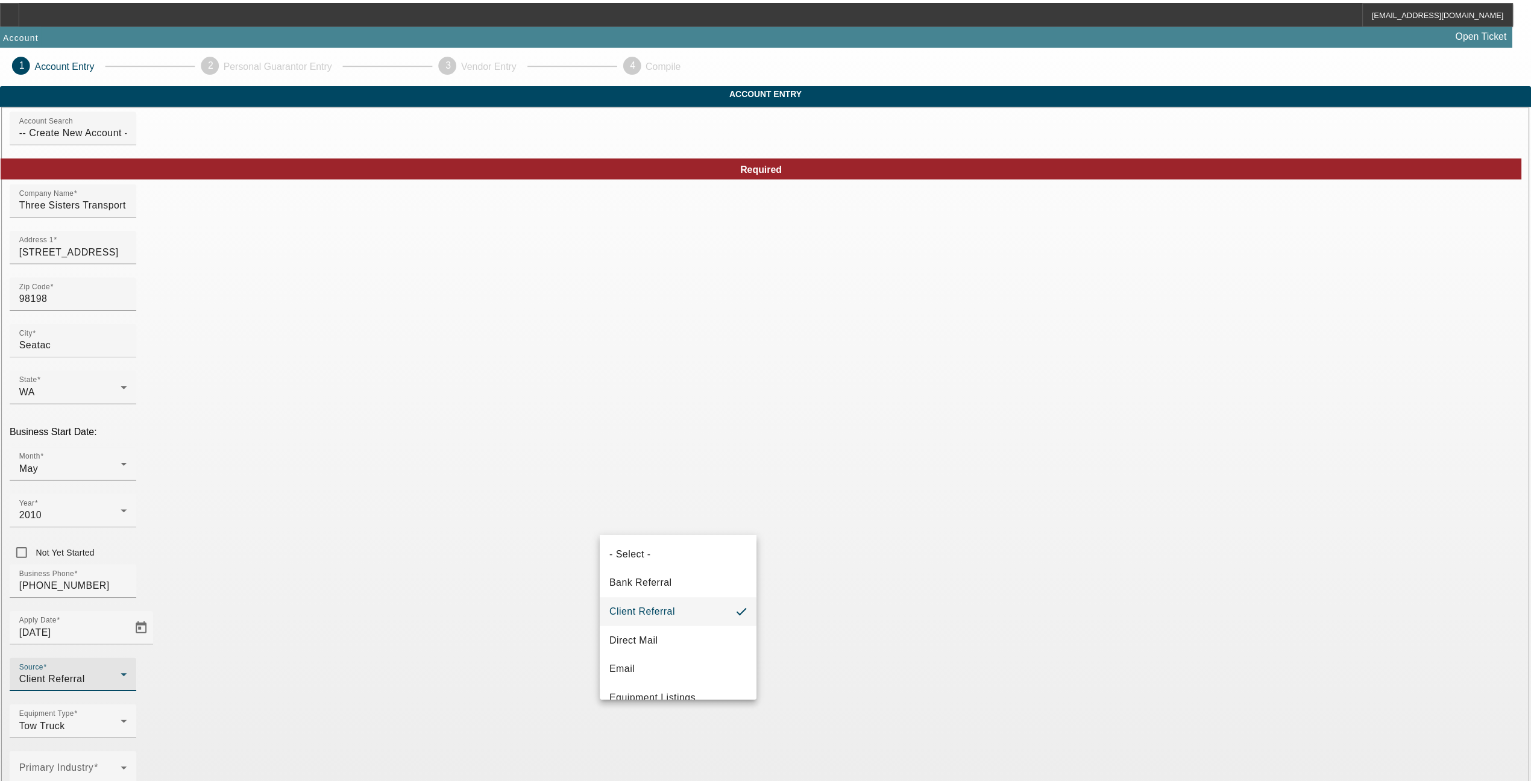
scroll to position [394, 0]
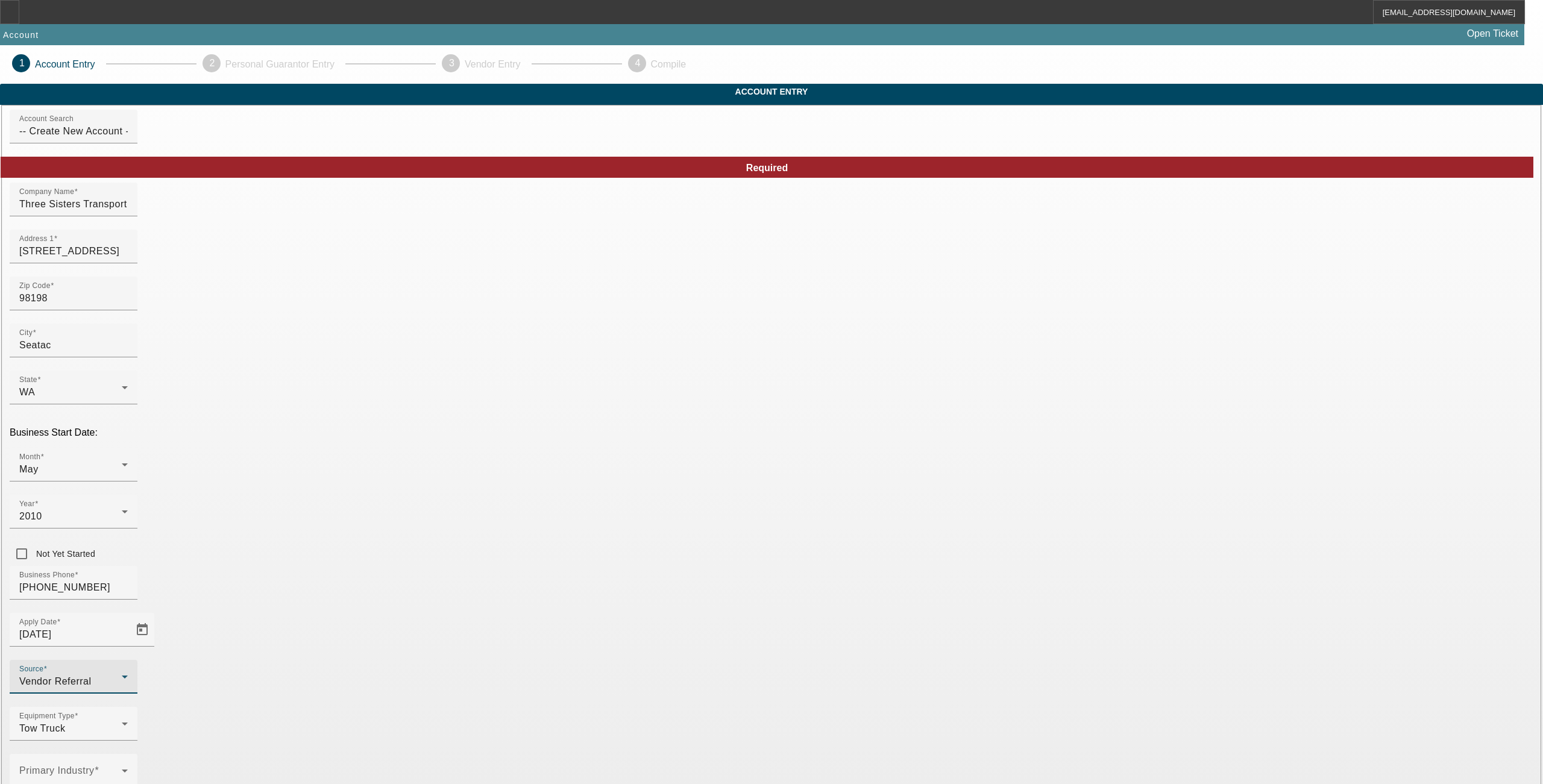
type input "37690423"
click at [1220, 592] on app-account-manage "1 Account Entry 2 Personal Guarantor Entry 3 Vendor Entry 4 Compile Account Ent…" at bounding box center [772, 788] width 1543 height 1485
drag, startPoint x: 849, startPoint y: 512, endPoint x: 799, endPoint y: 510, distance: 50.0
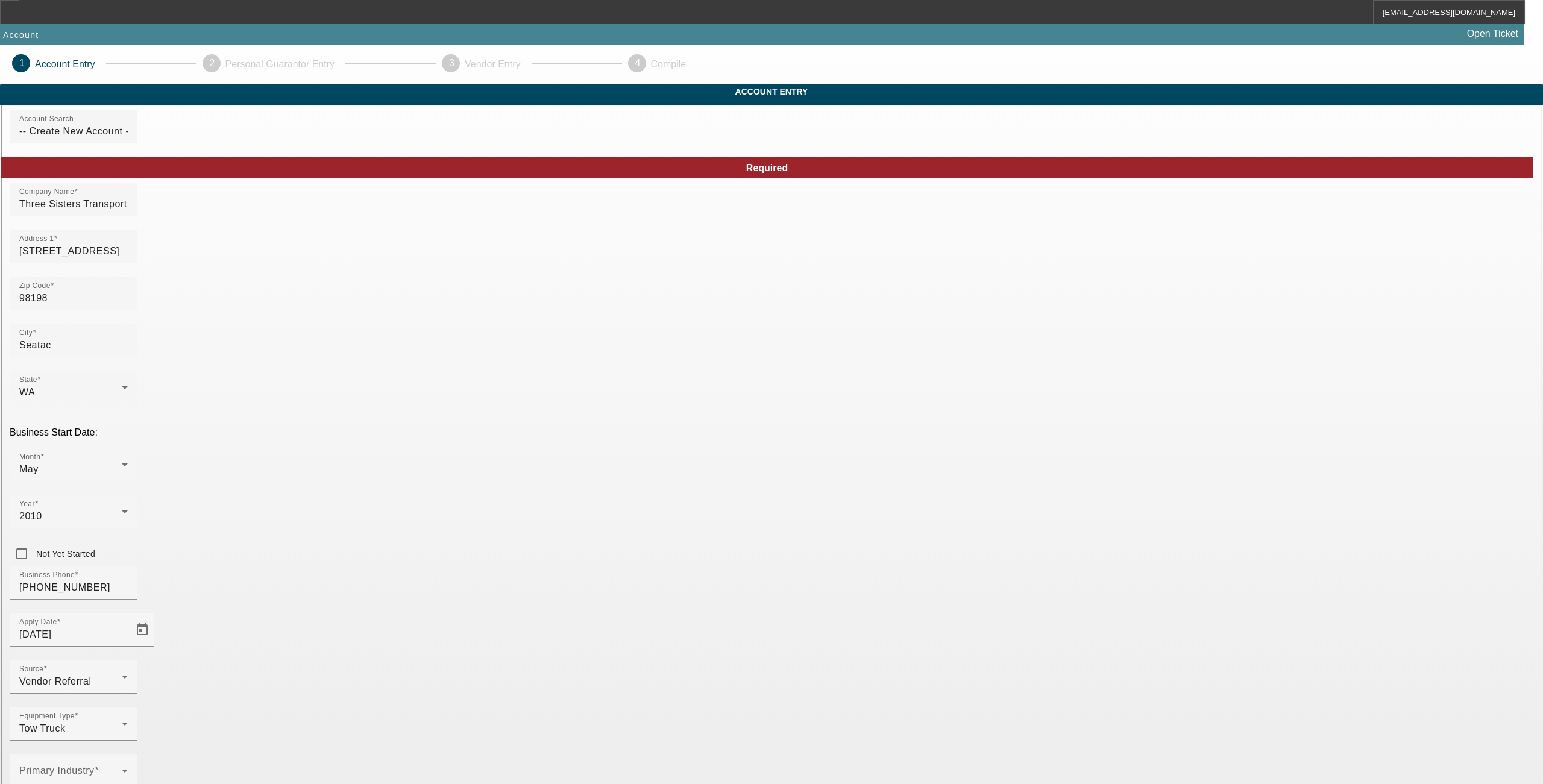
click at [127, 754] on div "Primary Industry" at bounding box center [73, 770] width 108 height 33
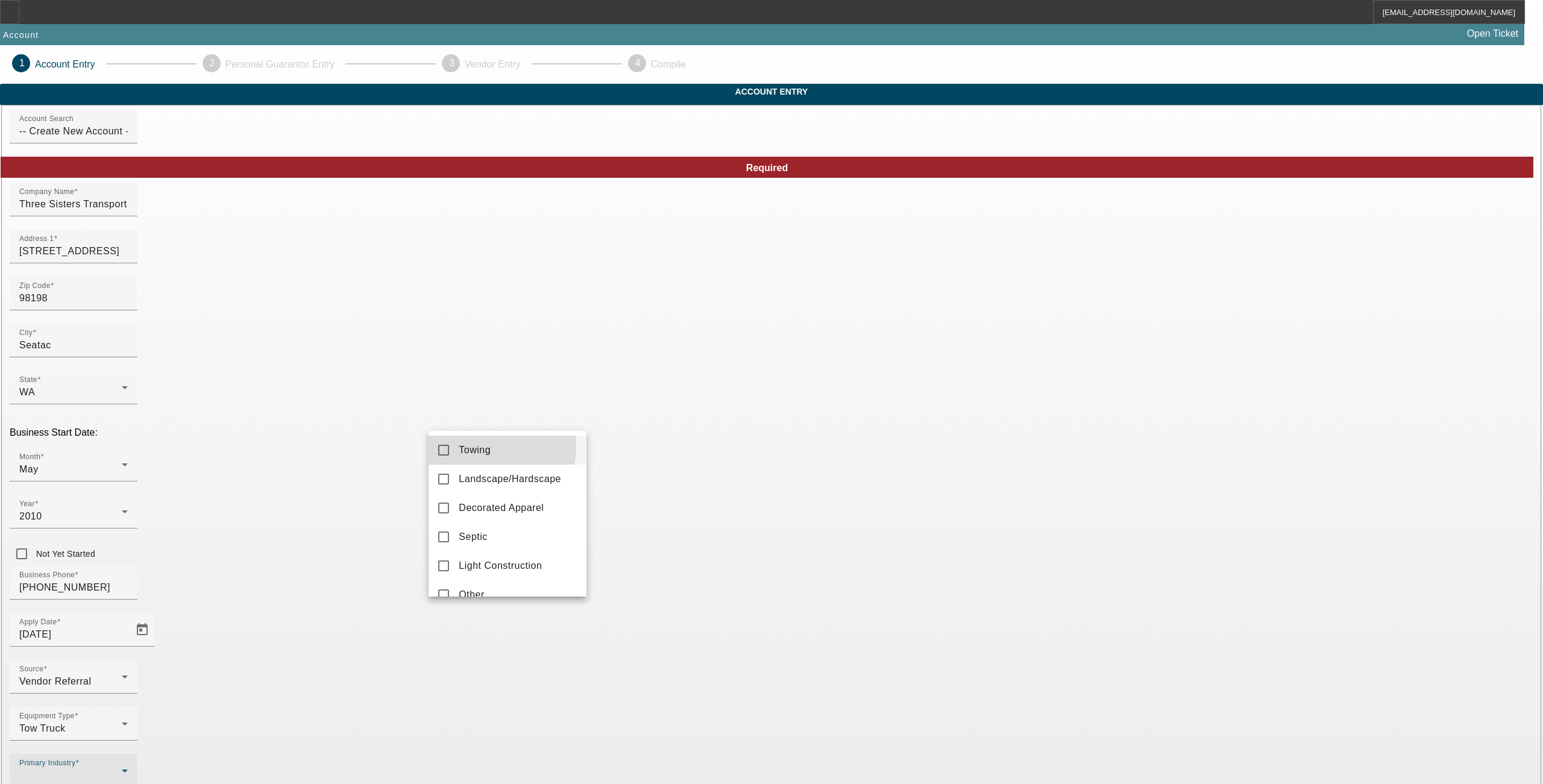
click at [483, 447] on span "Towing" at bounding box center [474, 451] width 32 height 14
click at [1005, 523] on div at bounding box center [772, 392] width 1543 height 784
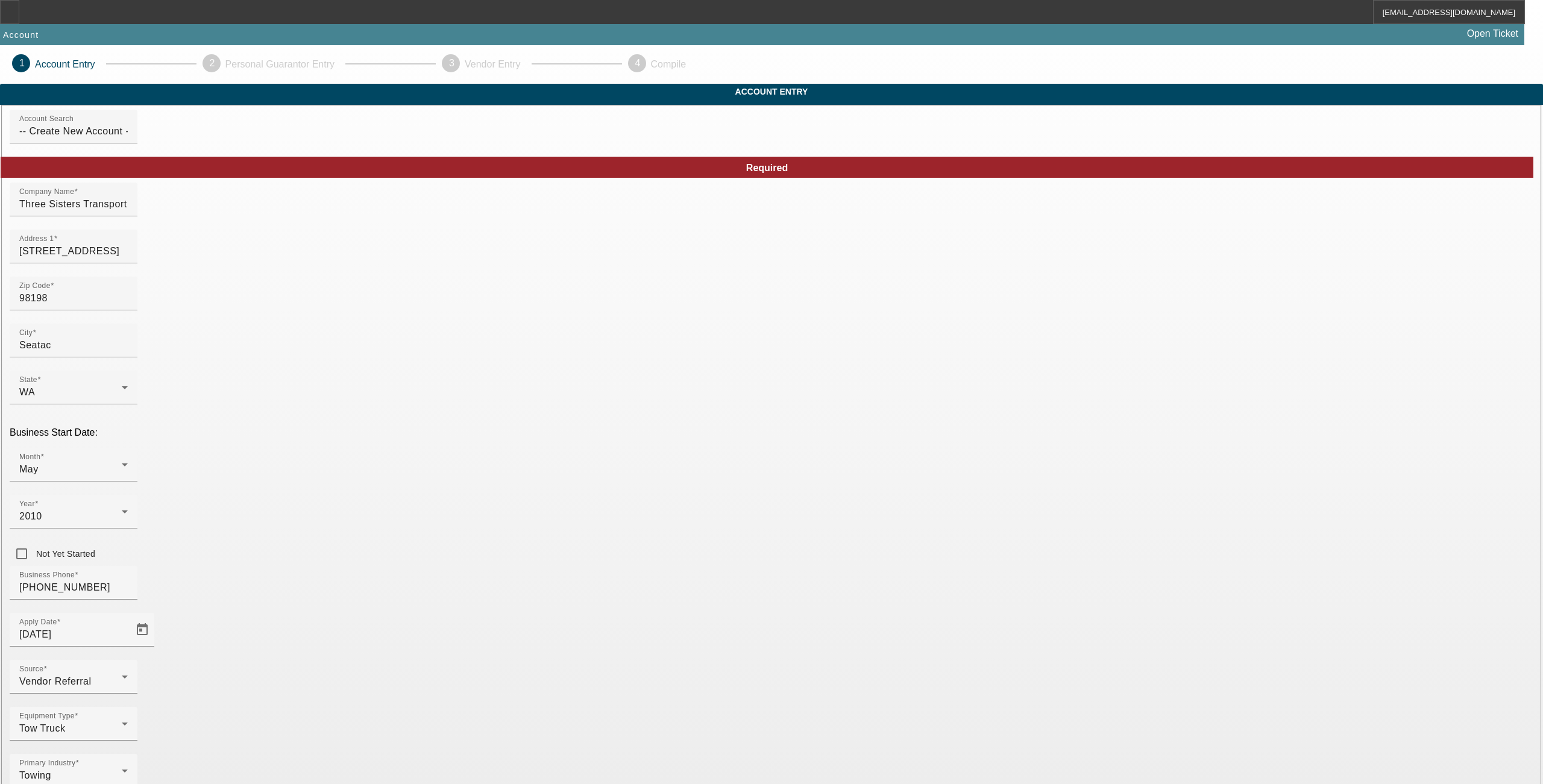
type input "239614028"
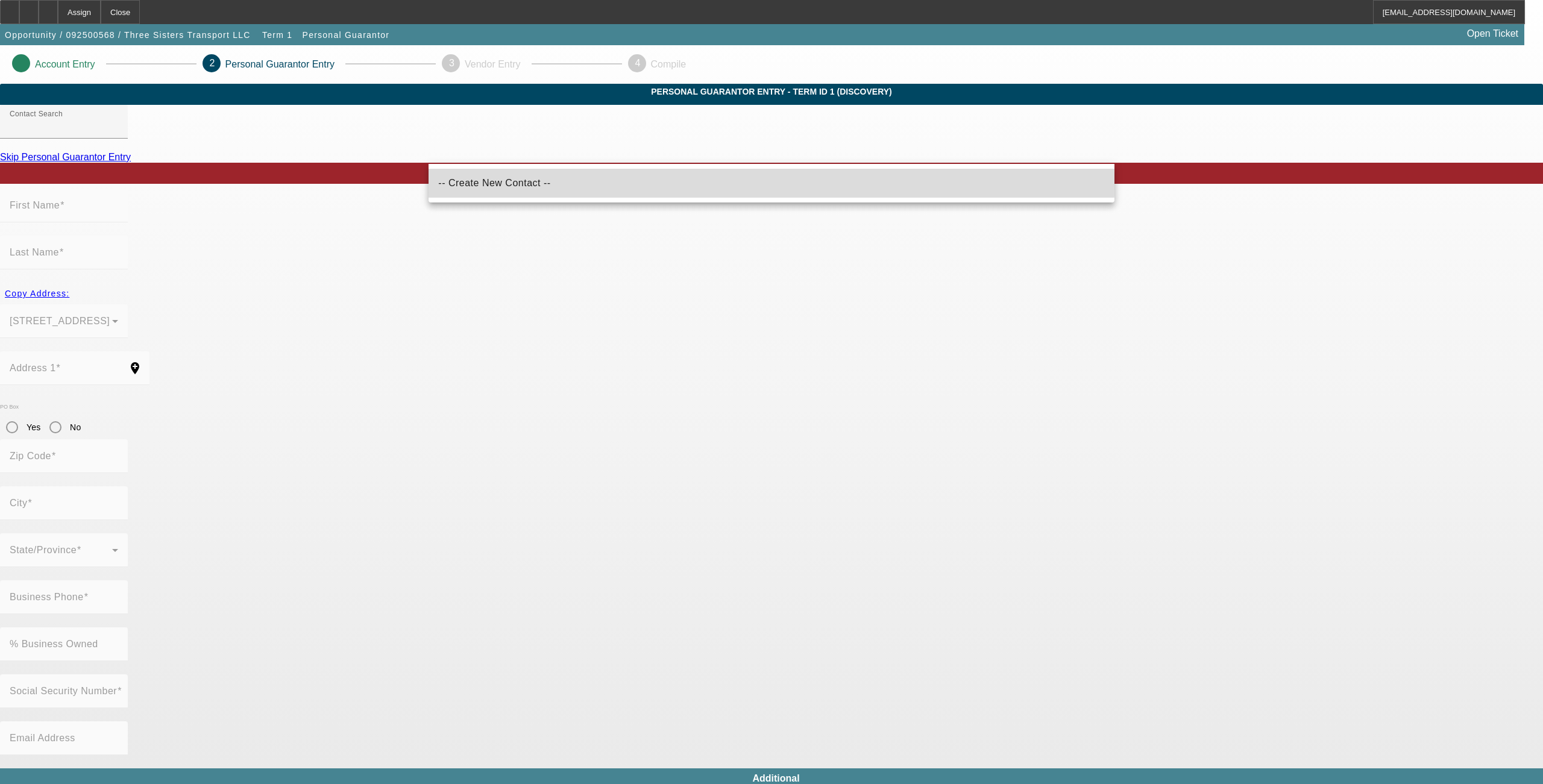
click at [482, 186] on span "-- Create New Contact --" at bounding box center [494, 182] width 112 height 10
type input "-- Create New Contact --"
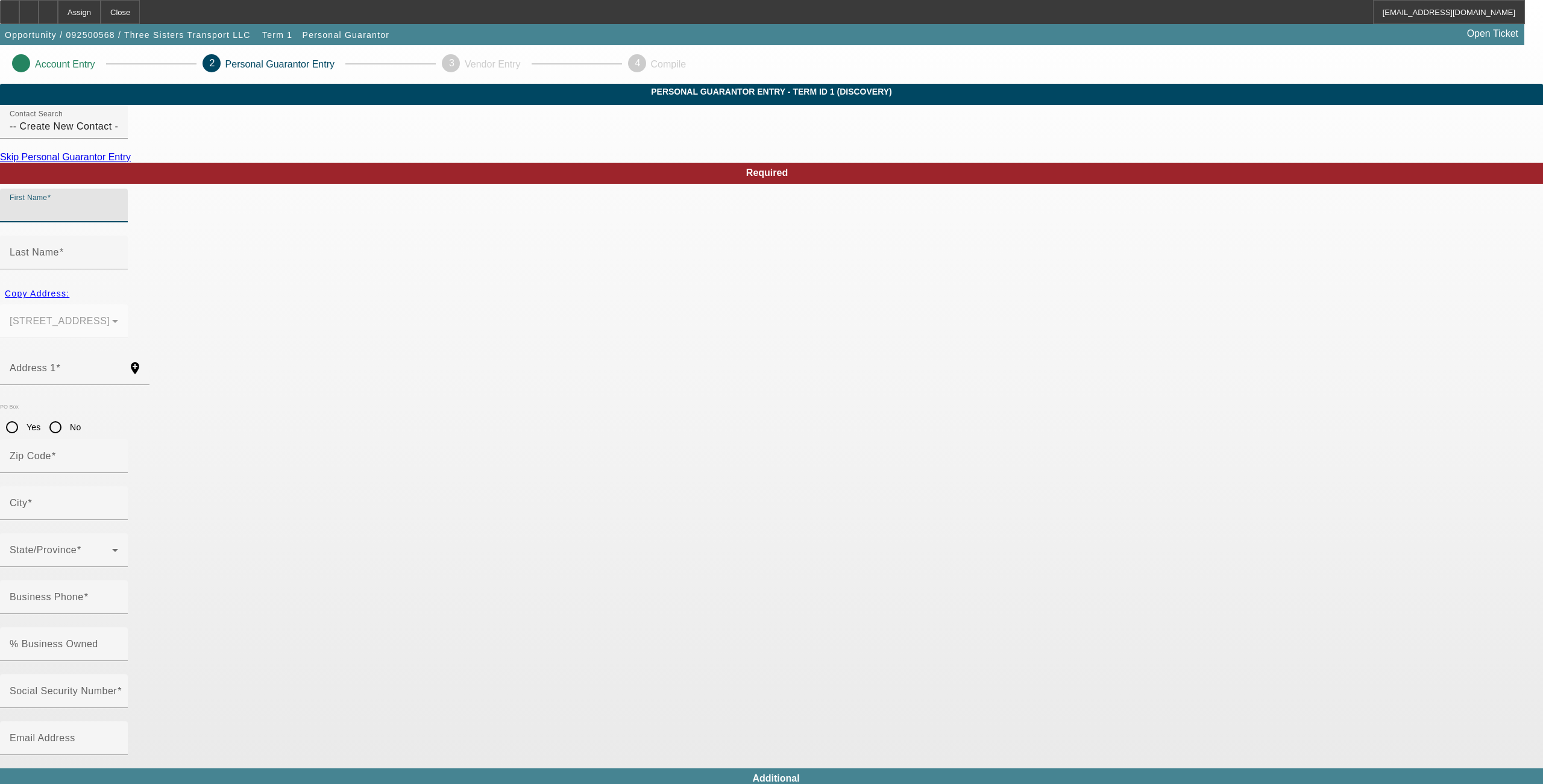
click at [118, 218] on input "First Name" at bounding box center [64, 210] width 108 height 14
type input "Alieu"
type input "Jeng"
click at [70, 289] on span "Copy Address:" at bounding box center [36, 294] width 64 height 10
type input "20639 26th Ave S"
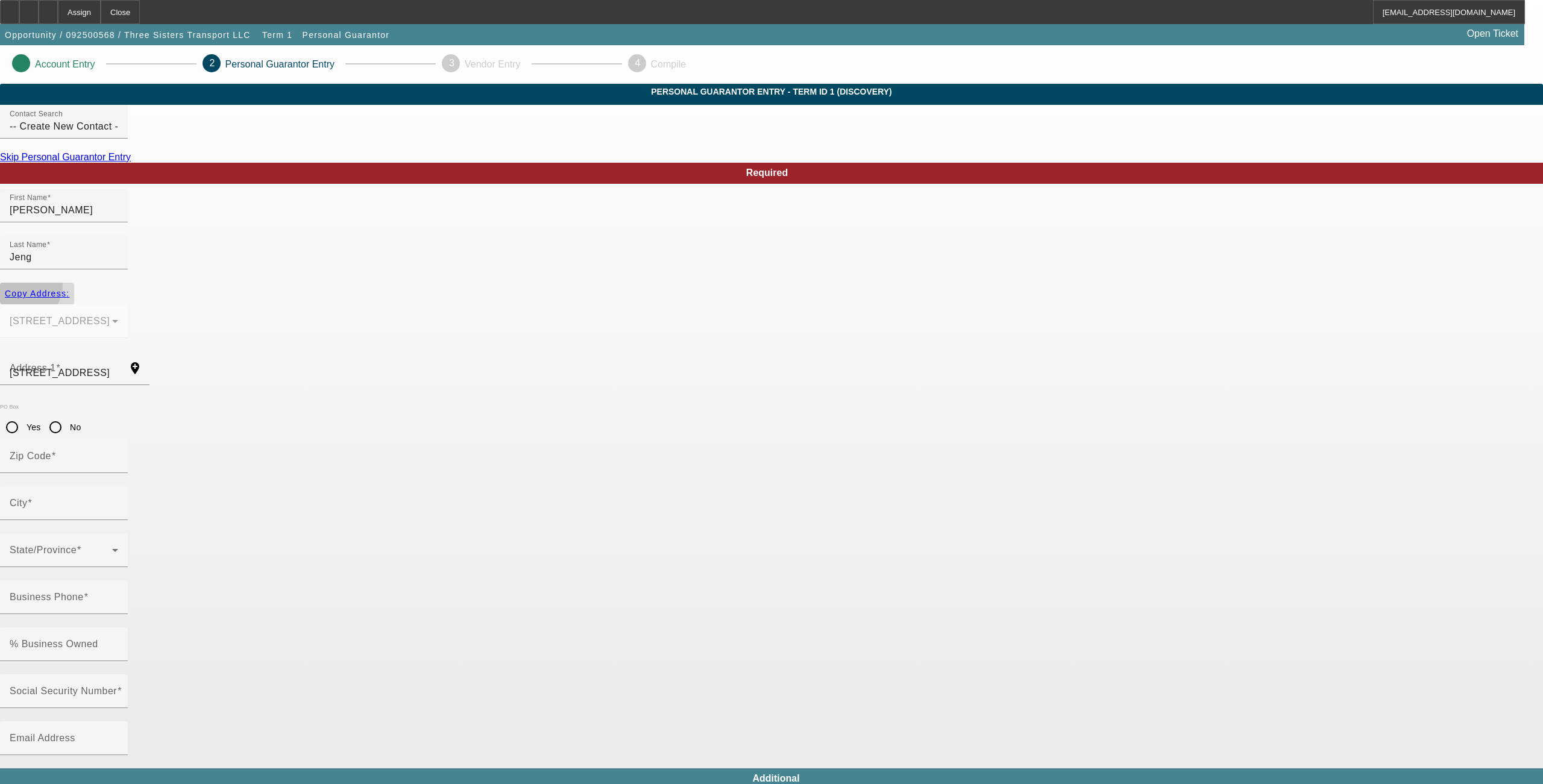
type input "98198"
type input "Seatac"
click at [118, 595] on input "Business Phone" at bounding box center [64, 602] width 108 height 14
type input "(206) 255-3059"
type input "100"
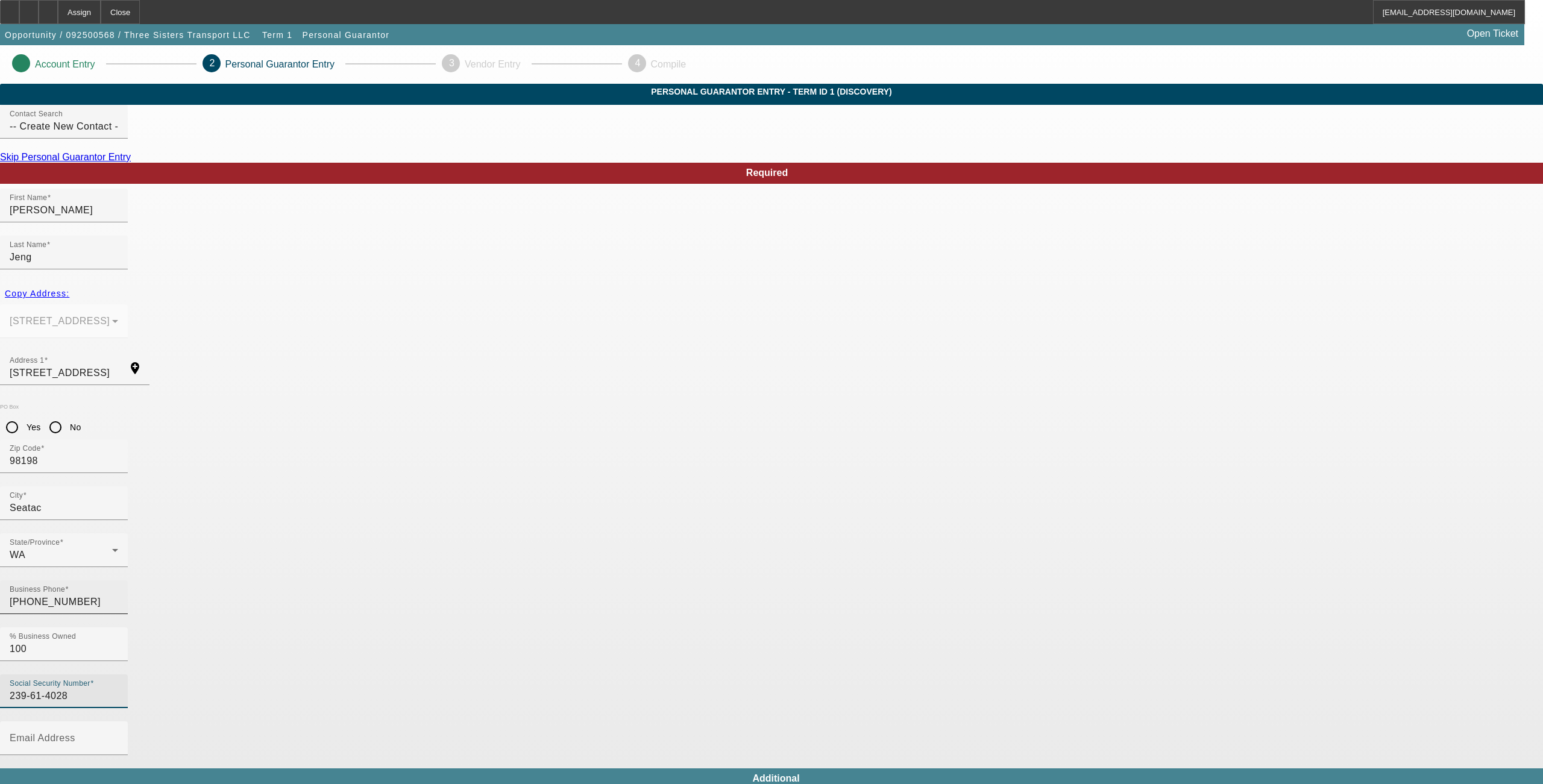
type input "239-61-4028"
type input "72threesisters@gmail.com"
click at [813, 544] on div "Required First Name Alieu Last Name Jeng Copy Address: 20639 26th Ave S Seatac,…" at bounding box center [772, 714] width 1543 height 1102
type input "(206) 255-3059"
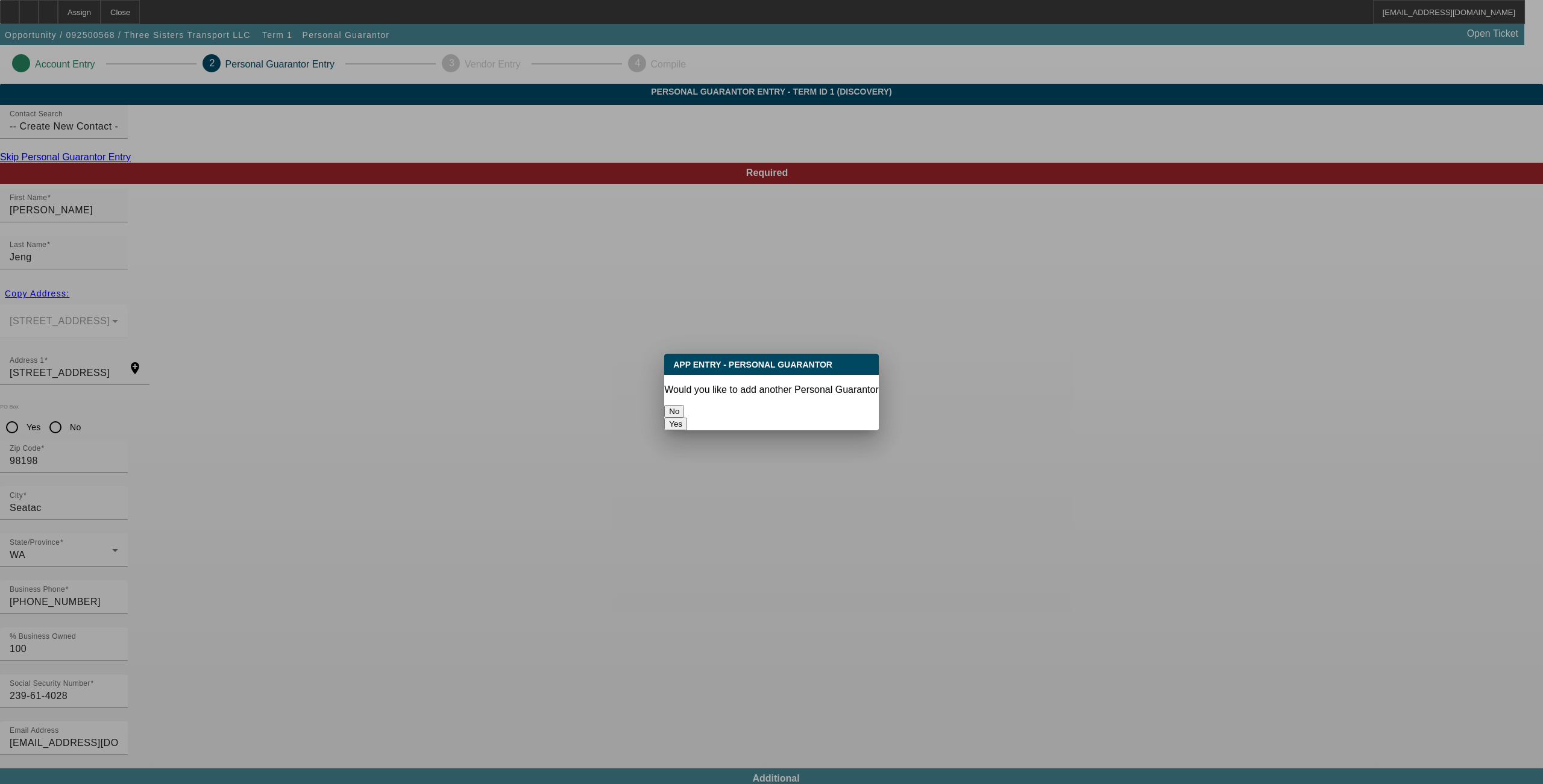
click at [684, 406] on button "No" at bounding box center [674, 411] width 20 height 13
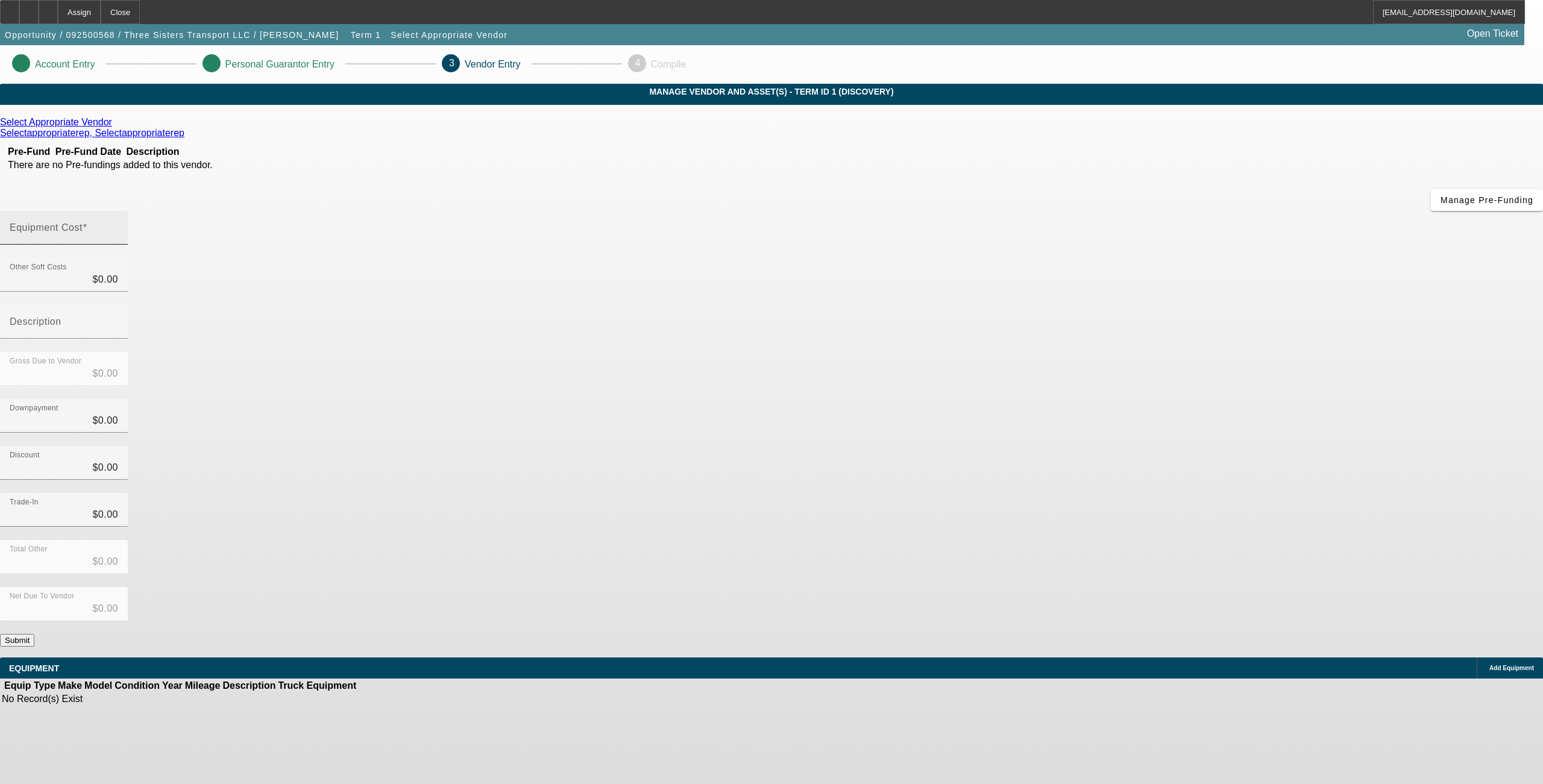
click at [82, 222] on mat-label "Equipment Cost" at bounding box center [46, 227] width 73 height 10
click at [118, 226] on input "Equipment Cost" at bounding box center [64, 233] width 108 height 14
type input "5"
type input "$5.00"
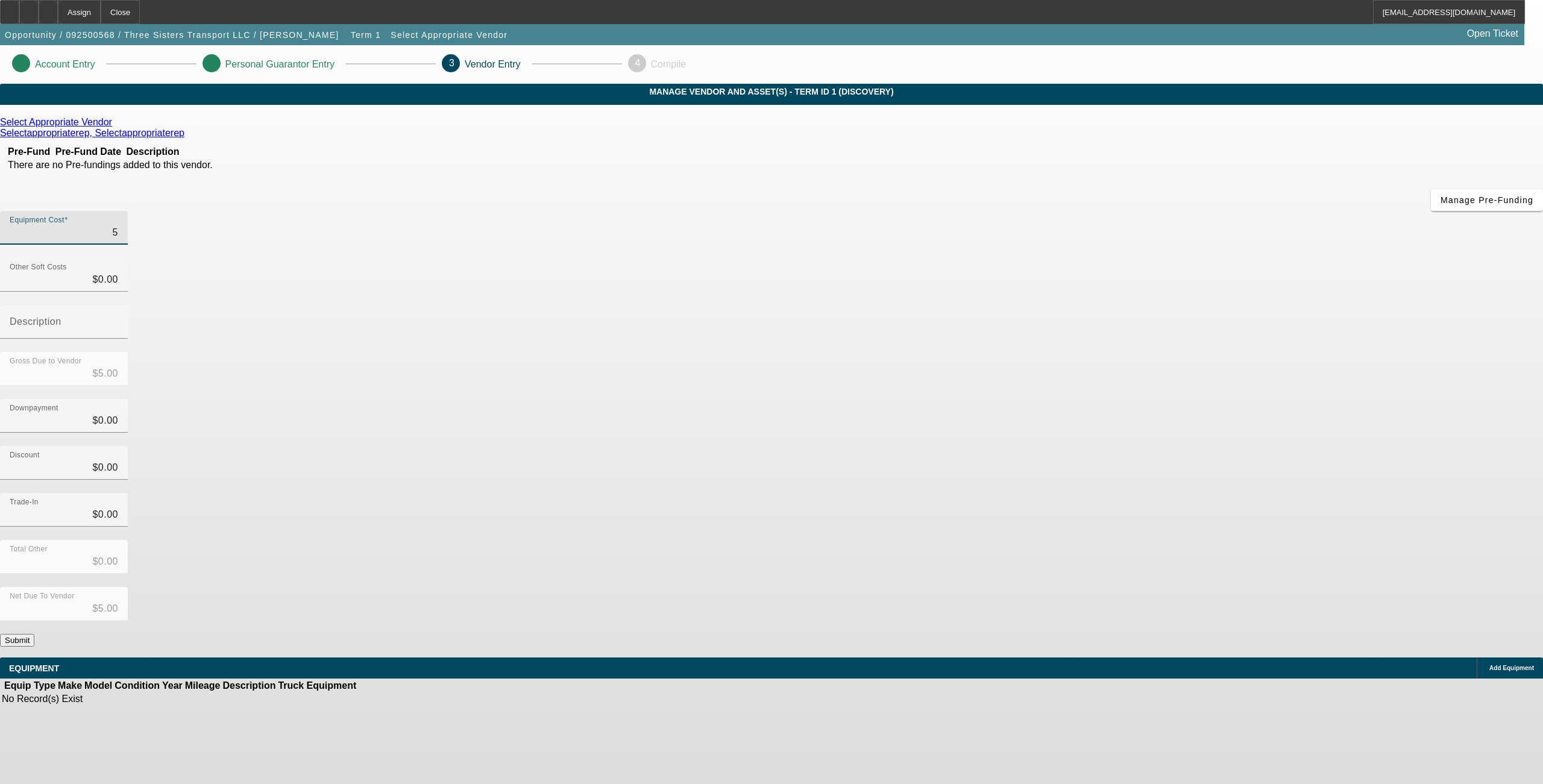
type input "55"
type input "$55.00"
type input "550"
type input "$550.00"
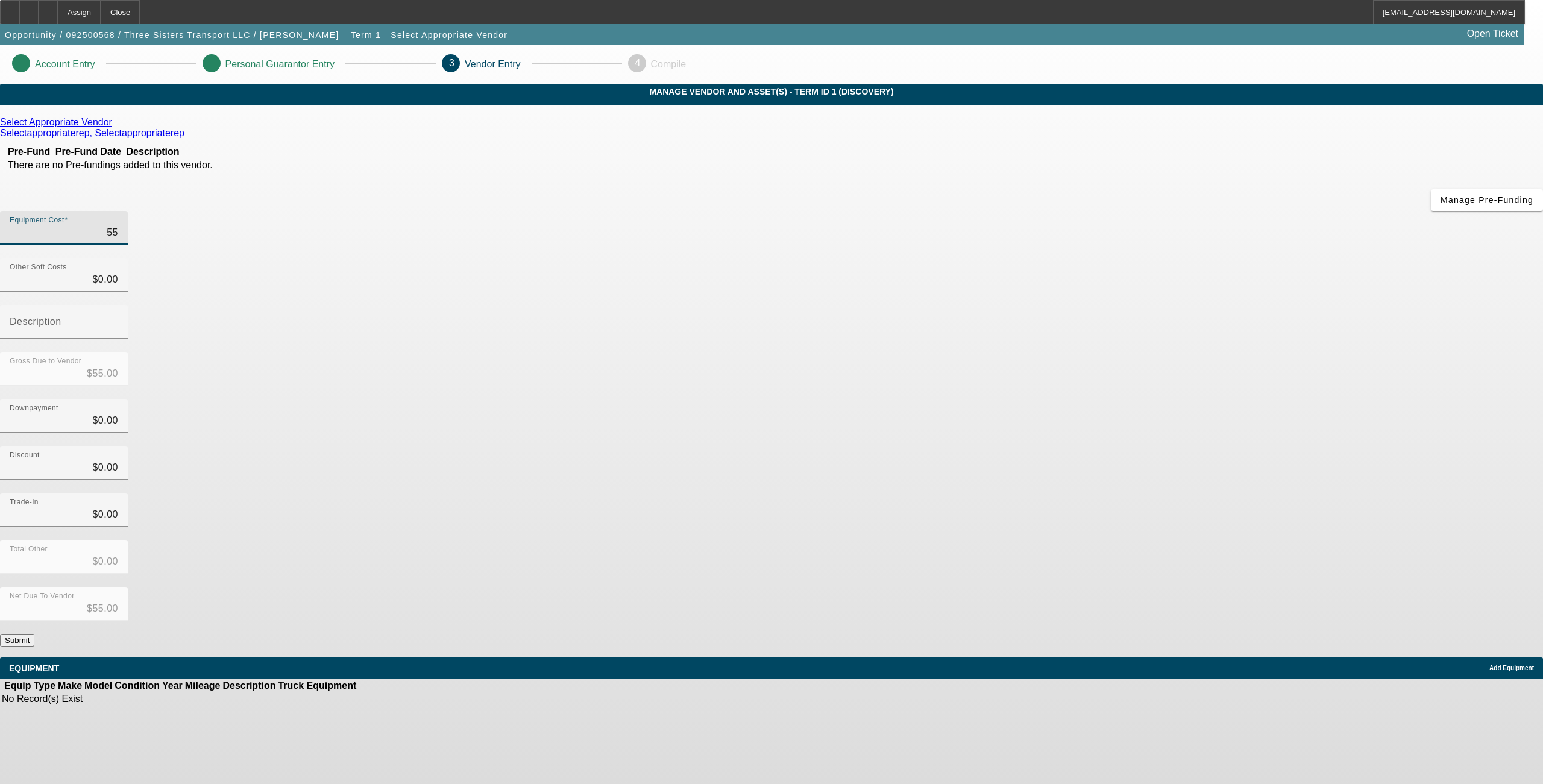
type input "$550.00"
type input "5500"
type input "$5,500.00"
type input "55000"
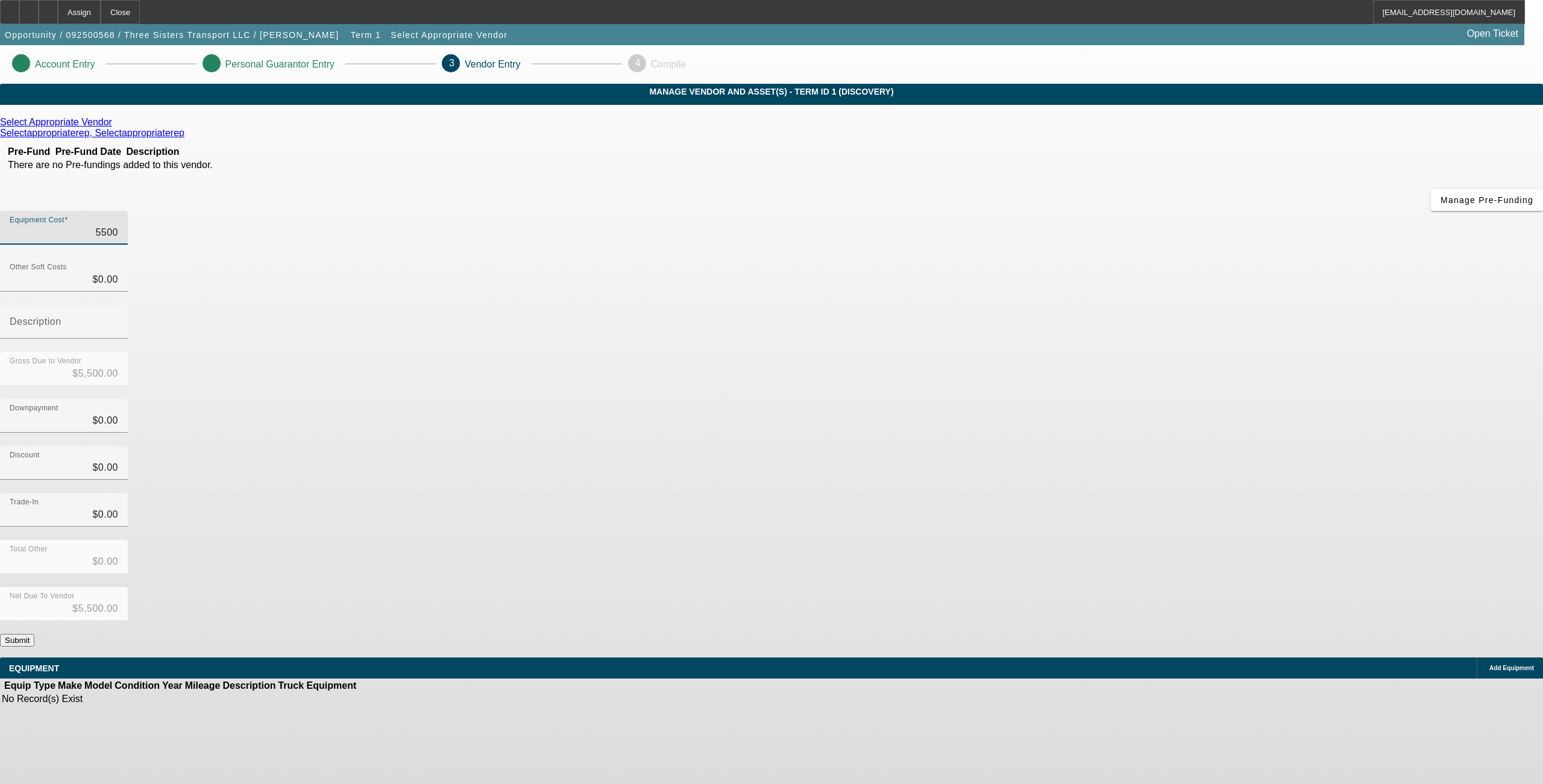
type input "$55,000.00"
type input "$0.00"
click at [115, 127] on icon at bounding box center [115, 121] width 0 height 10
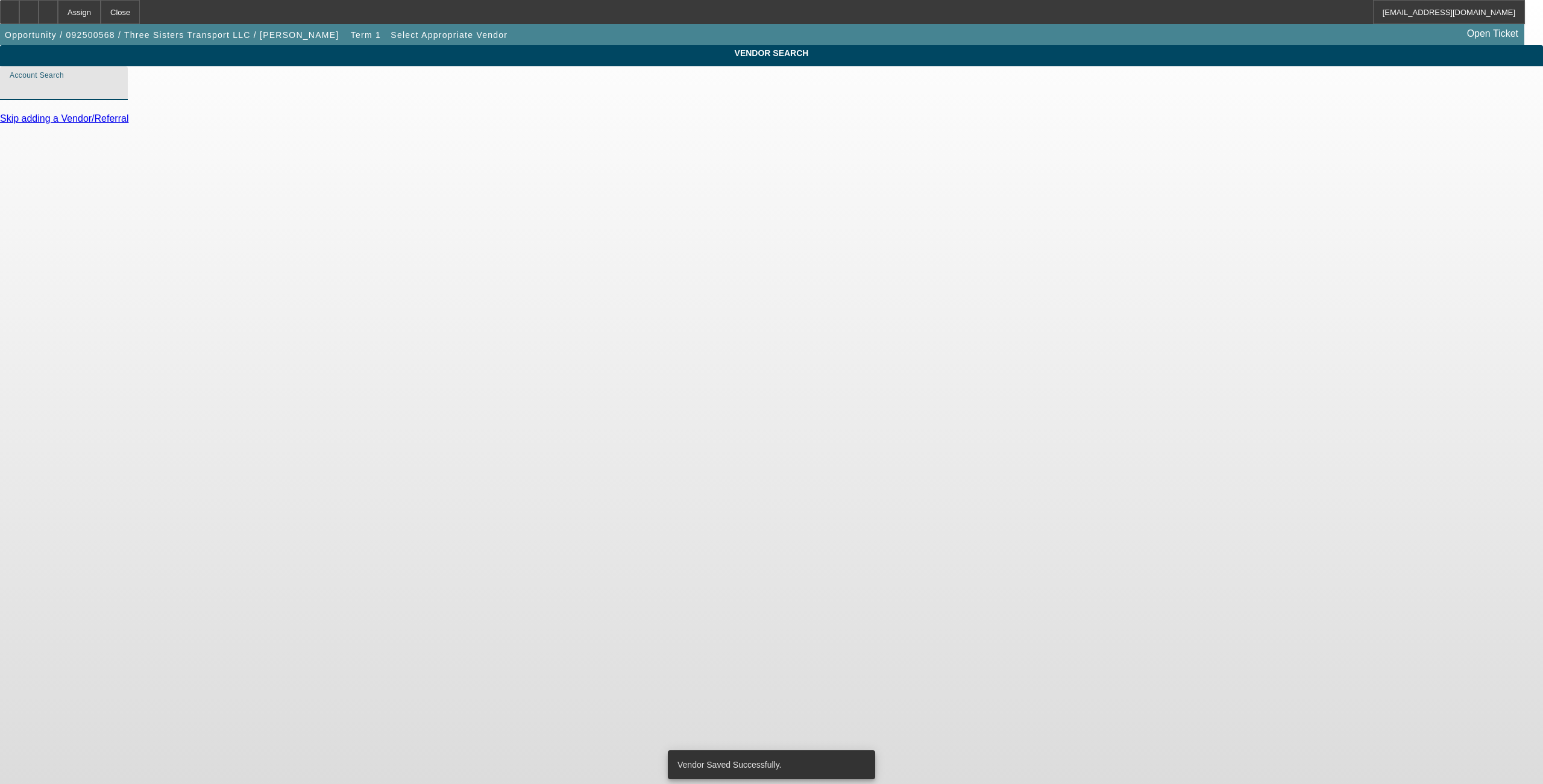
click at [118, 95] on input "Account Search" at bounding box center [64, 88] width 108 height 14
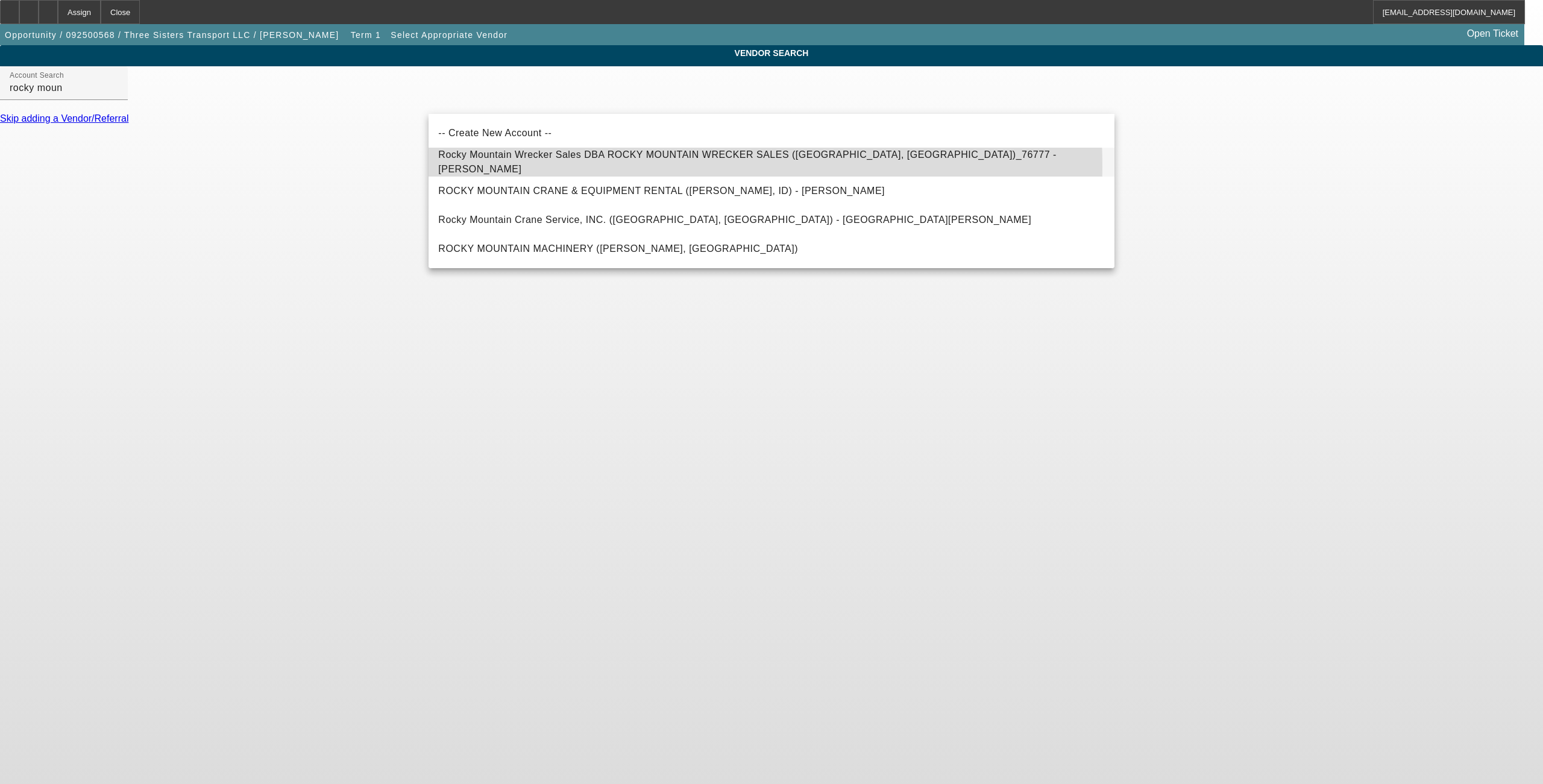
click at [579, 165] on span "Rocky Mountain Wrecker Sales DBA ROCKY MOUNTAIN WRECKER SALES (Salt Lake City, …" at bounding box center [771, 163] width 666 height 29
type input "Rocky Mountain Wrecker Sales DBA ROCKY MOUNTAIN WRECKER SALES (Salt Lake City, …"
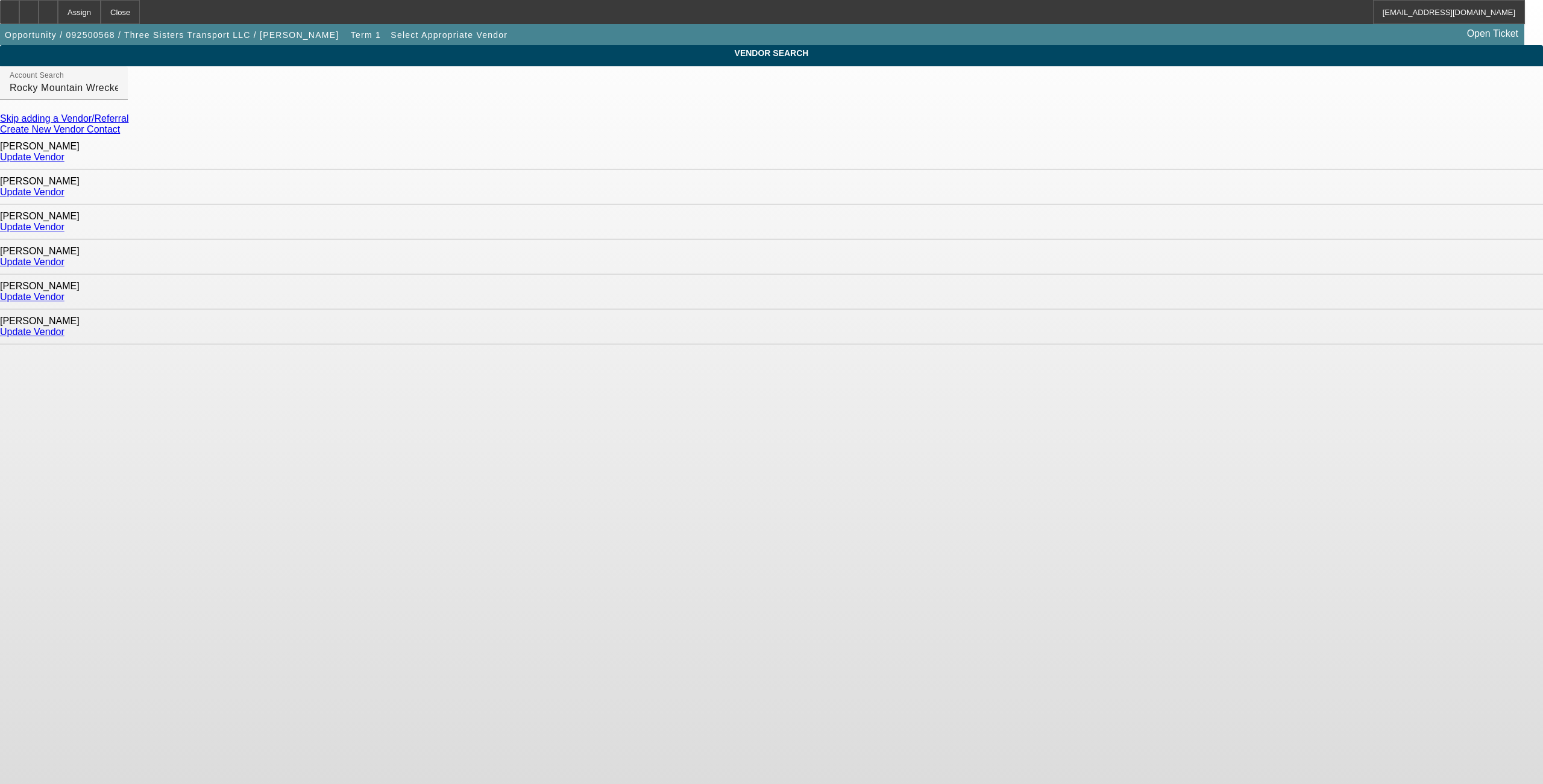
click at [64, 187] on link "Update Vendor" at bounding box center [32, 191] width 64 height 10
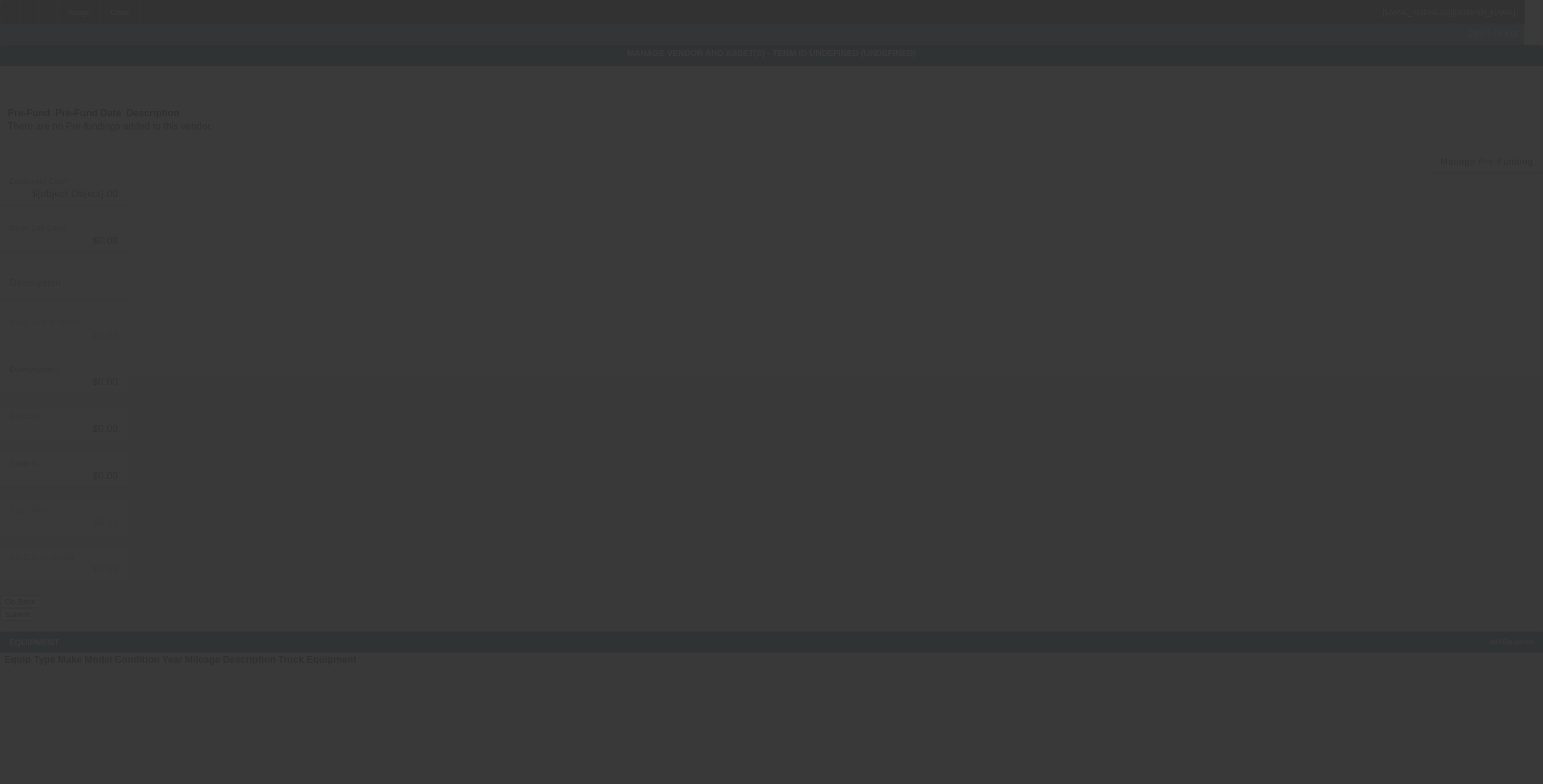
type input "$55,000.00"
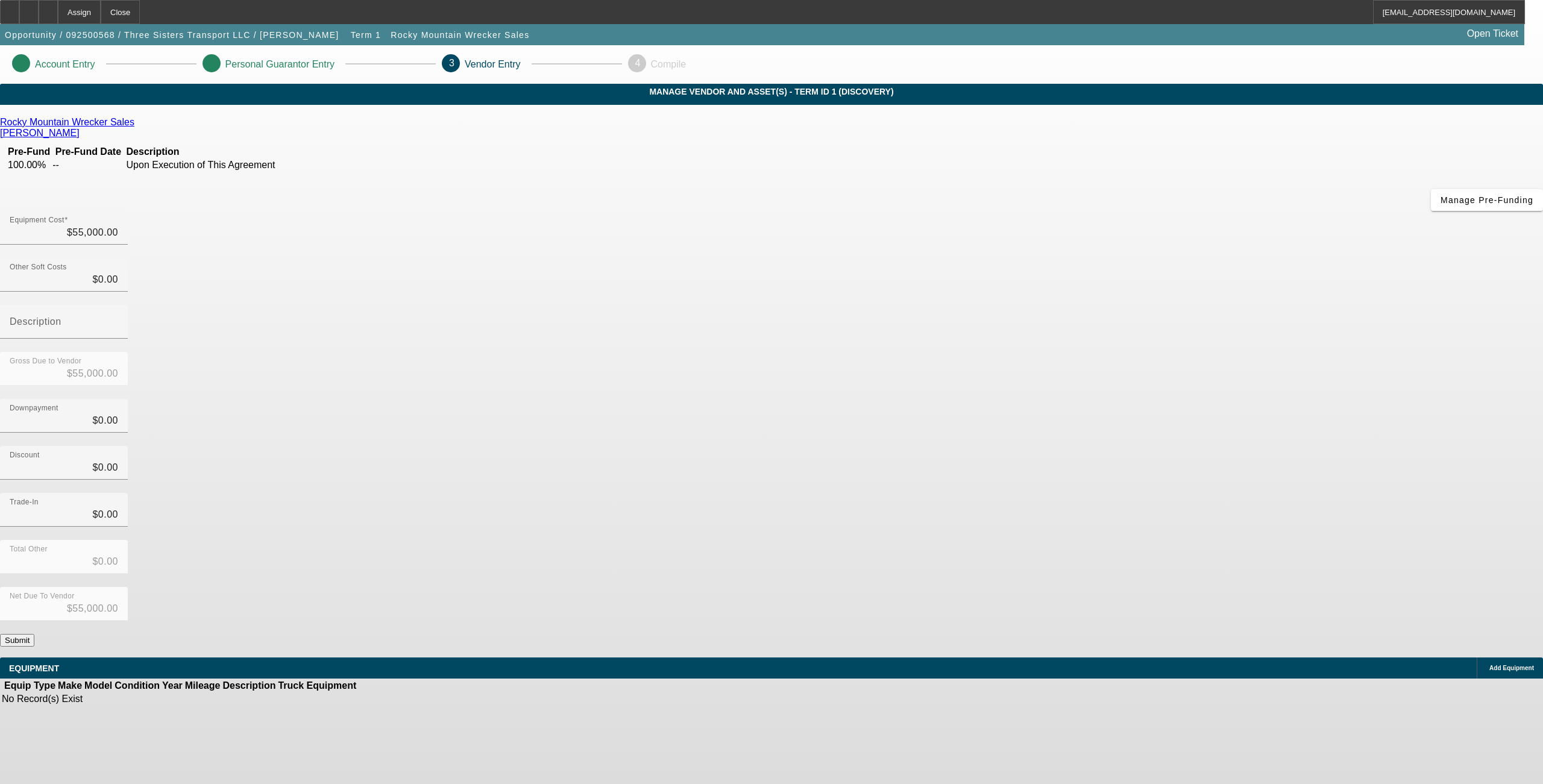
click at [34, 634] on button "Submit" at bounding box center [17, 640] width 34 height 13
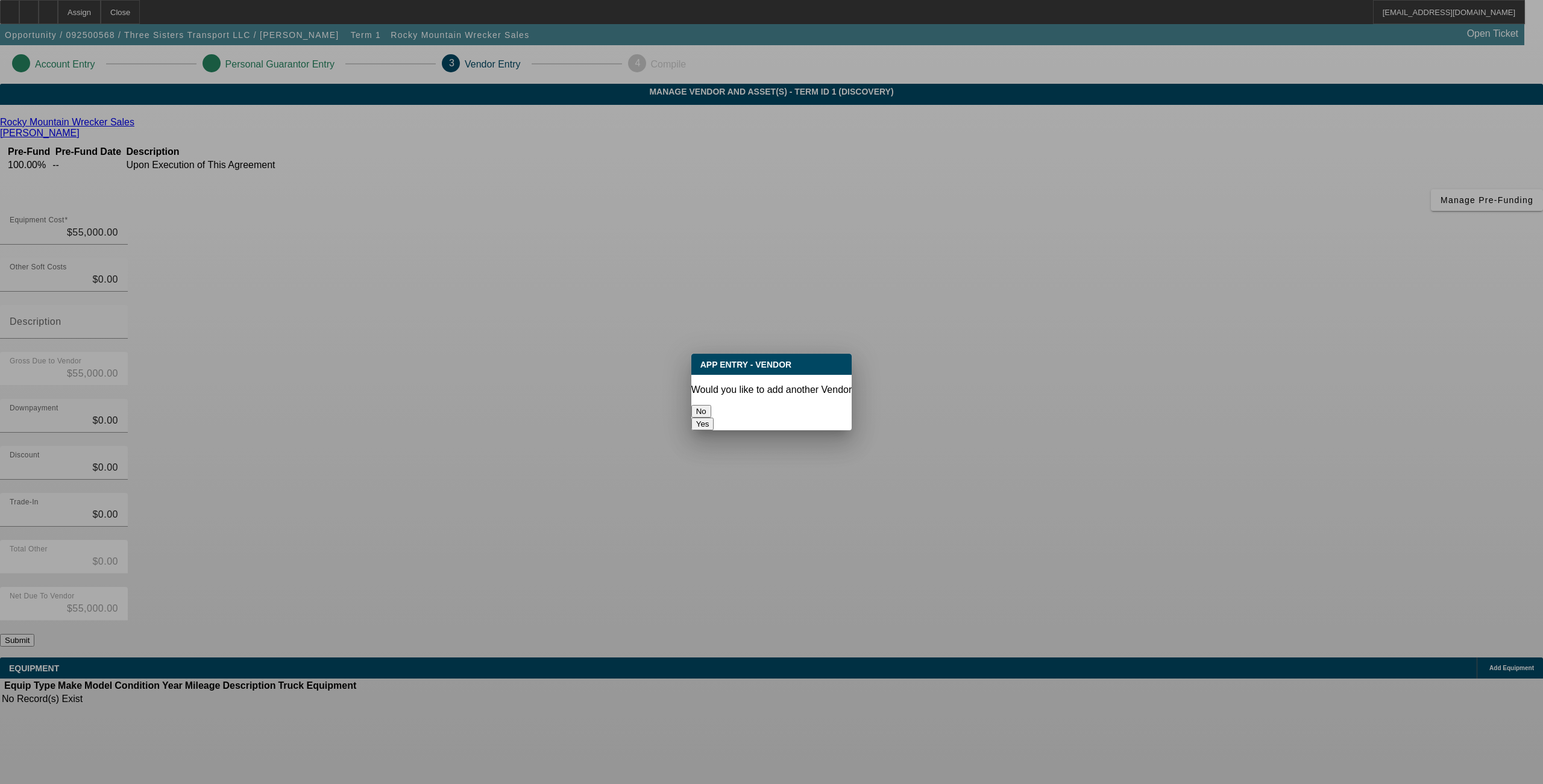
click at [712, 414] on button "No" at bounding box center [701, 411] width 20 height 13
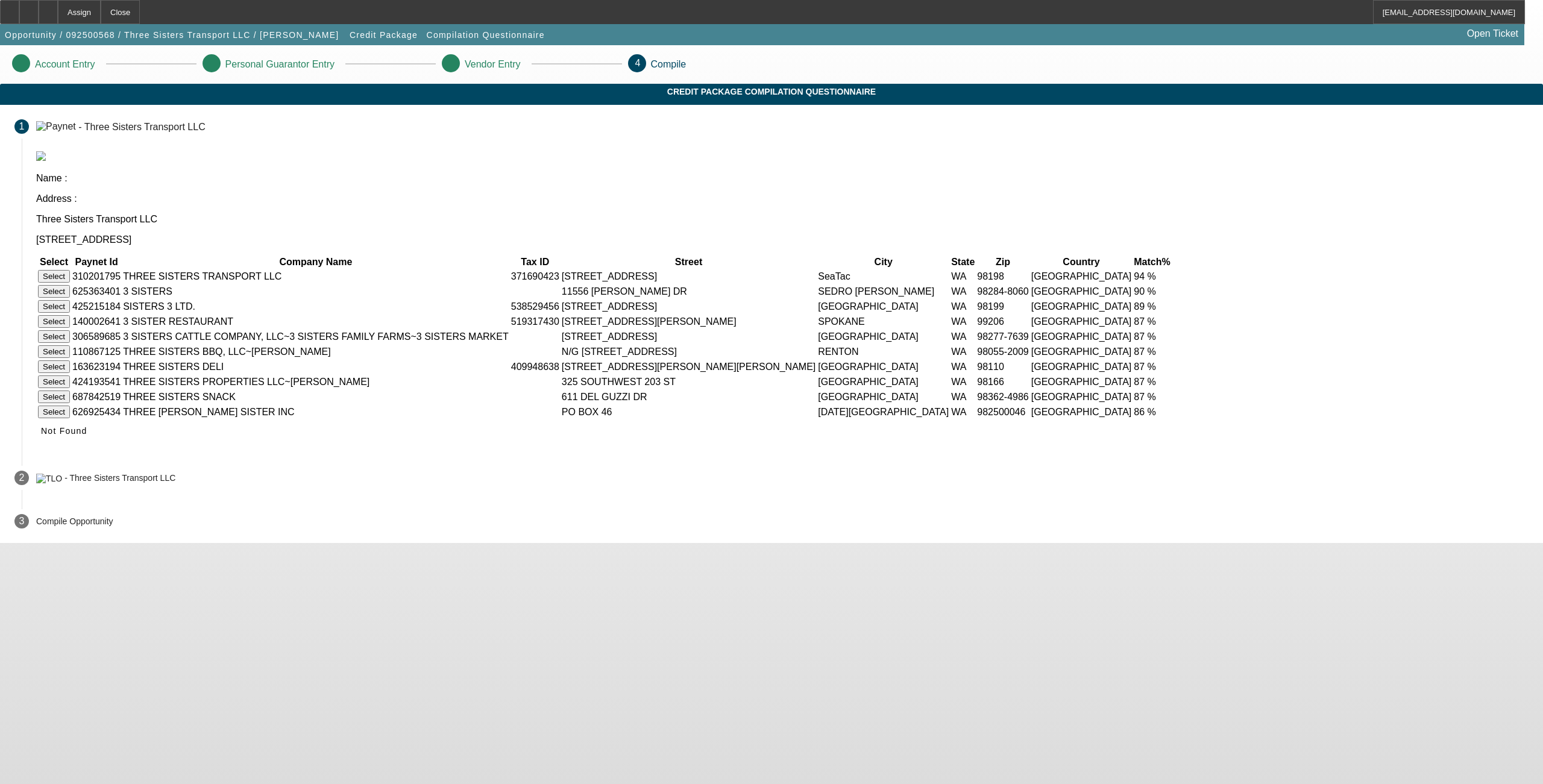
click at [70, 270] on button "Select" at bounding box center [53, 276] width 32 height 13
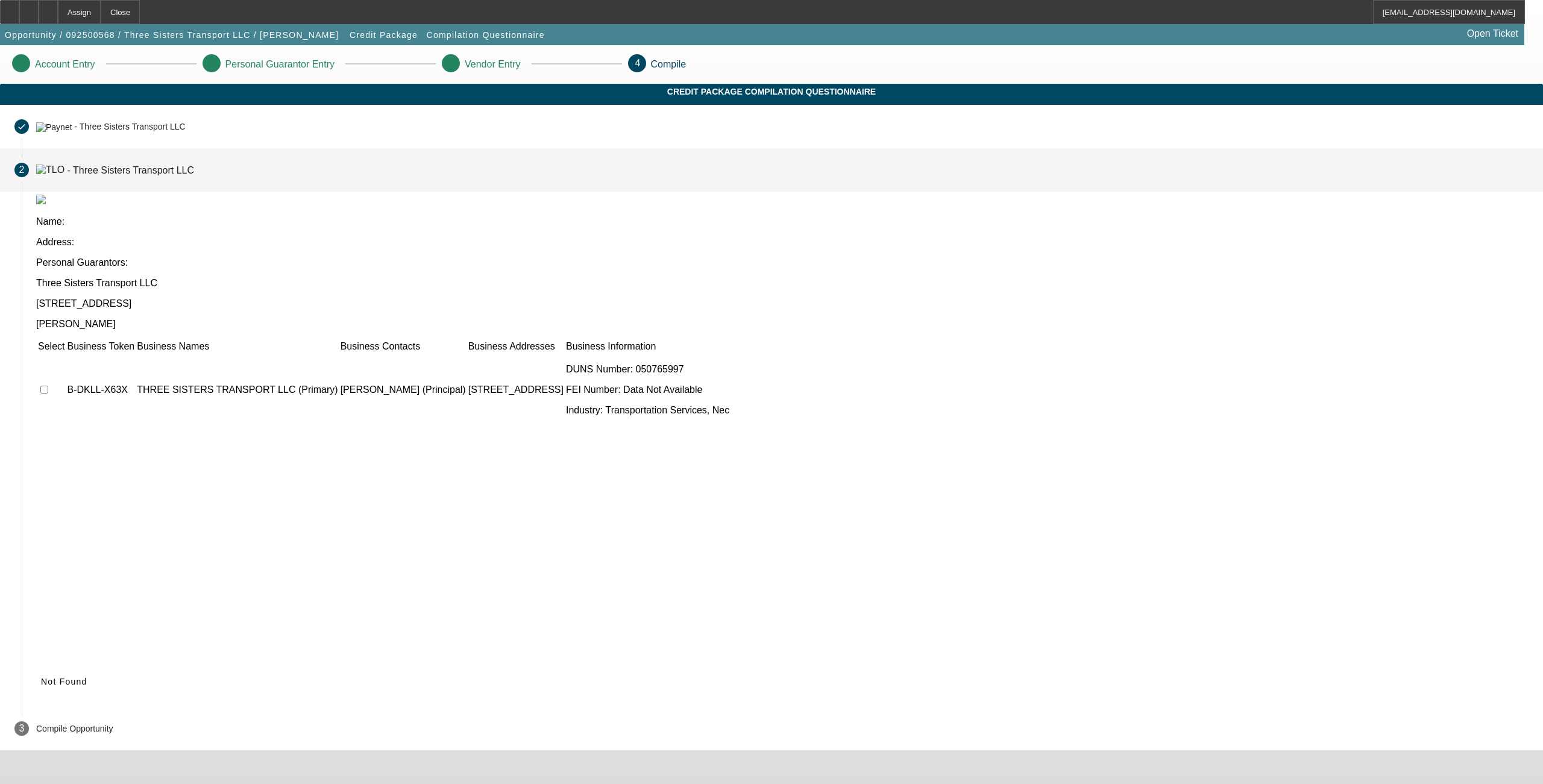
click at [48, 386] on input "checkbox" at bounding box center [44, 389] width 8 height 8
checkbox input "true"
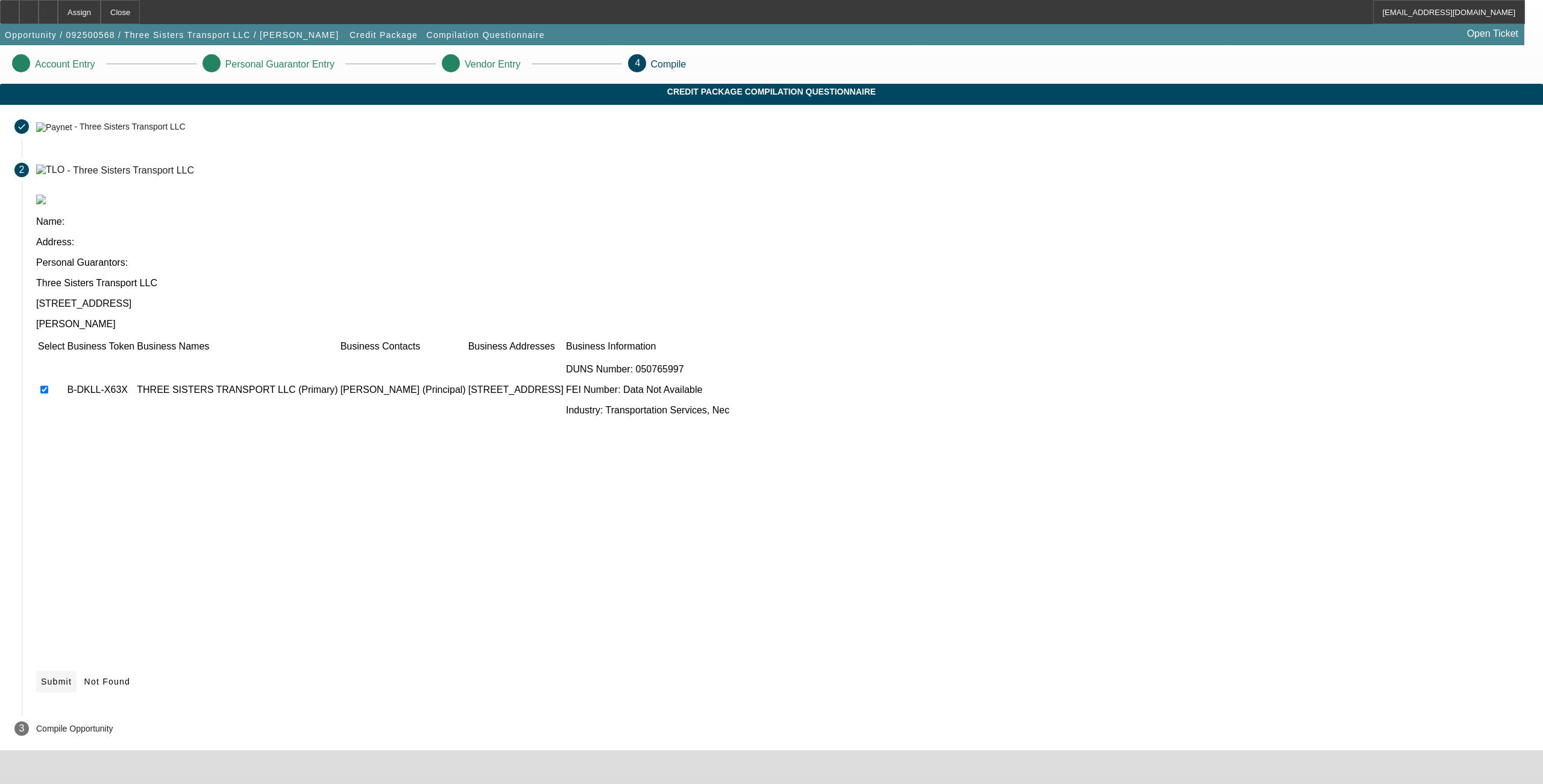
click at [71, 677] on span "Submit" at bounding box center [56, 681] width 31 height 10
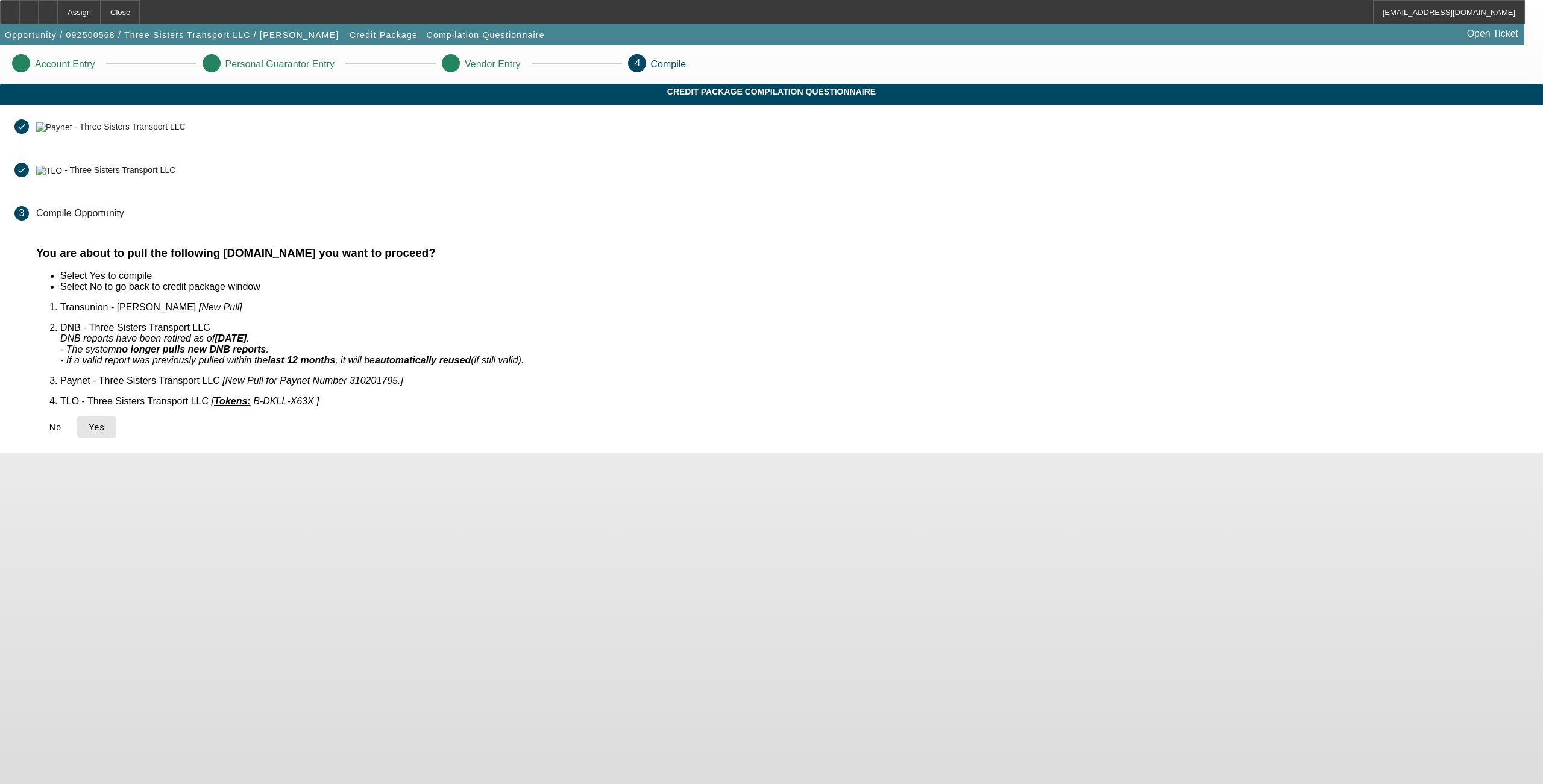
click at [105, 423] on span "Yes" at bounding box center [97, 427] width 16 height 10
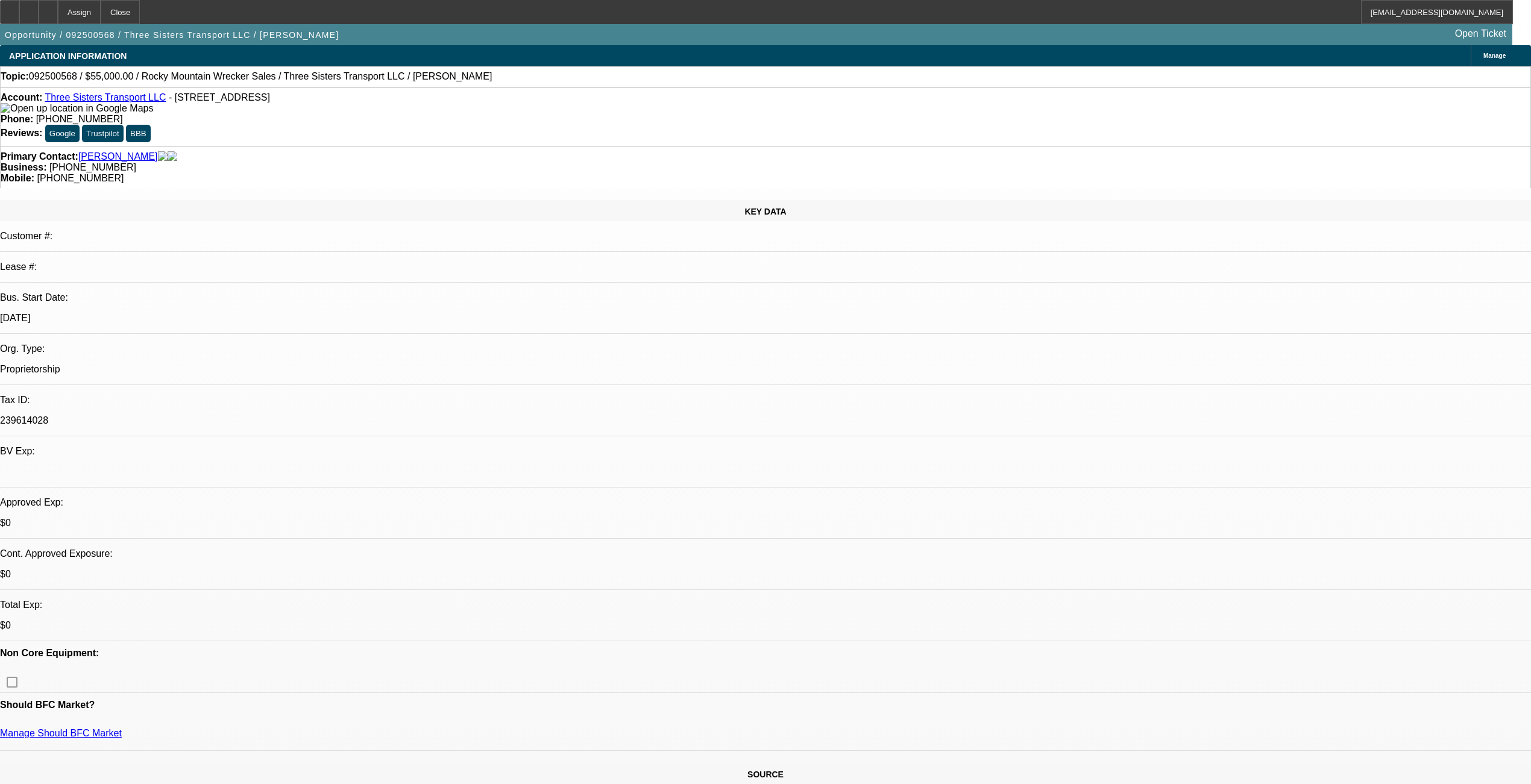
select select "0"
select select "2"
select select "0.1"
select select "4"
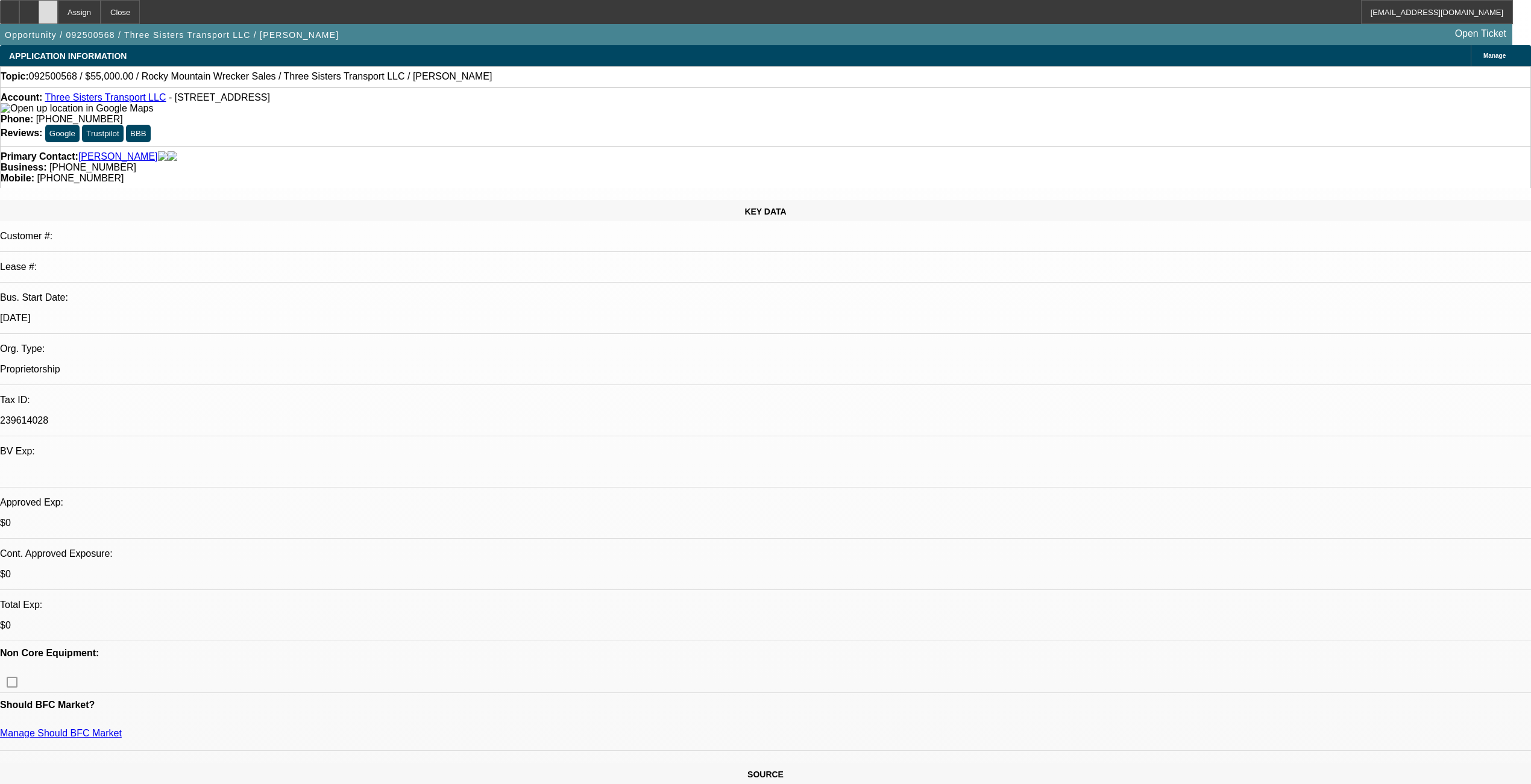
click at [48, 8] on icon at bounding box center [48, 8] width 0 height 0
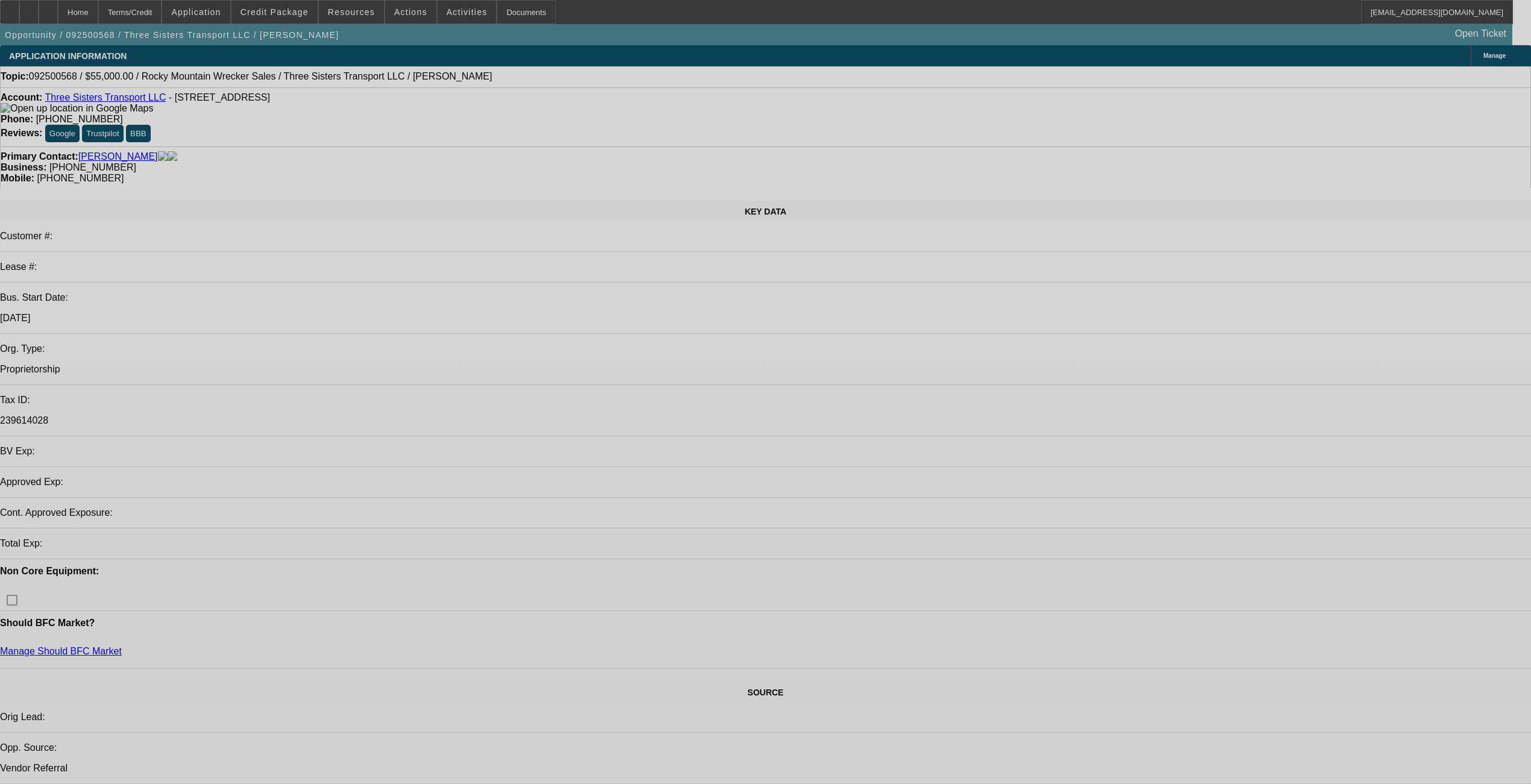
select select "0"
select select "2"
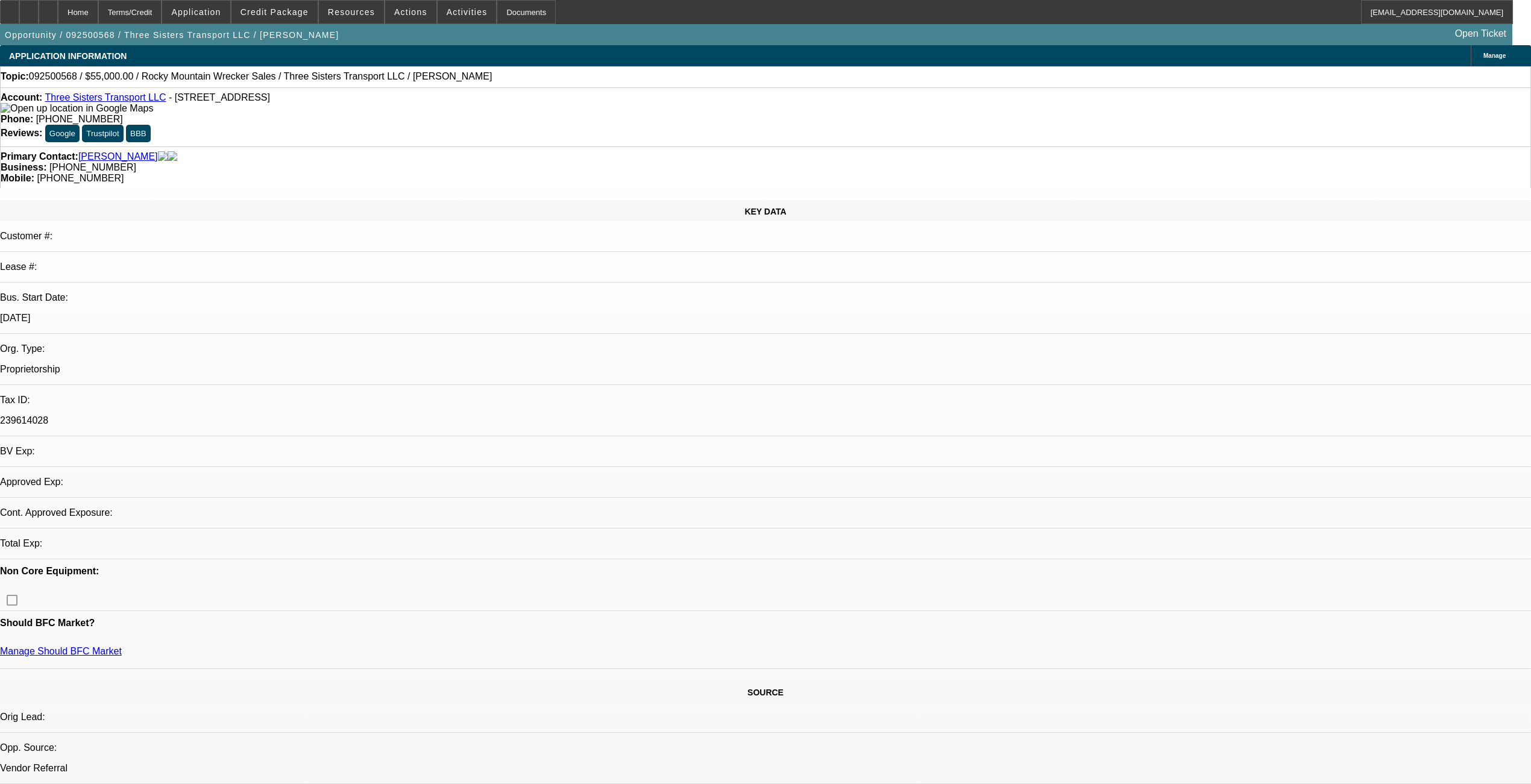
select select "0.1"
select select "4"
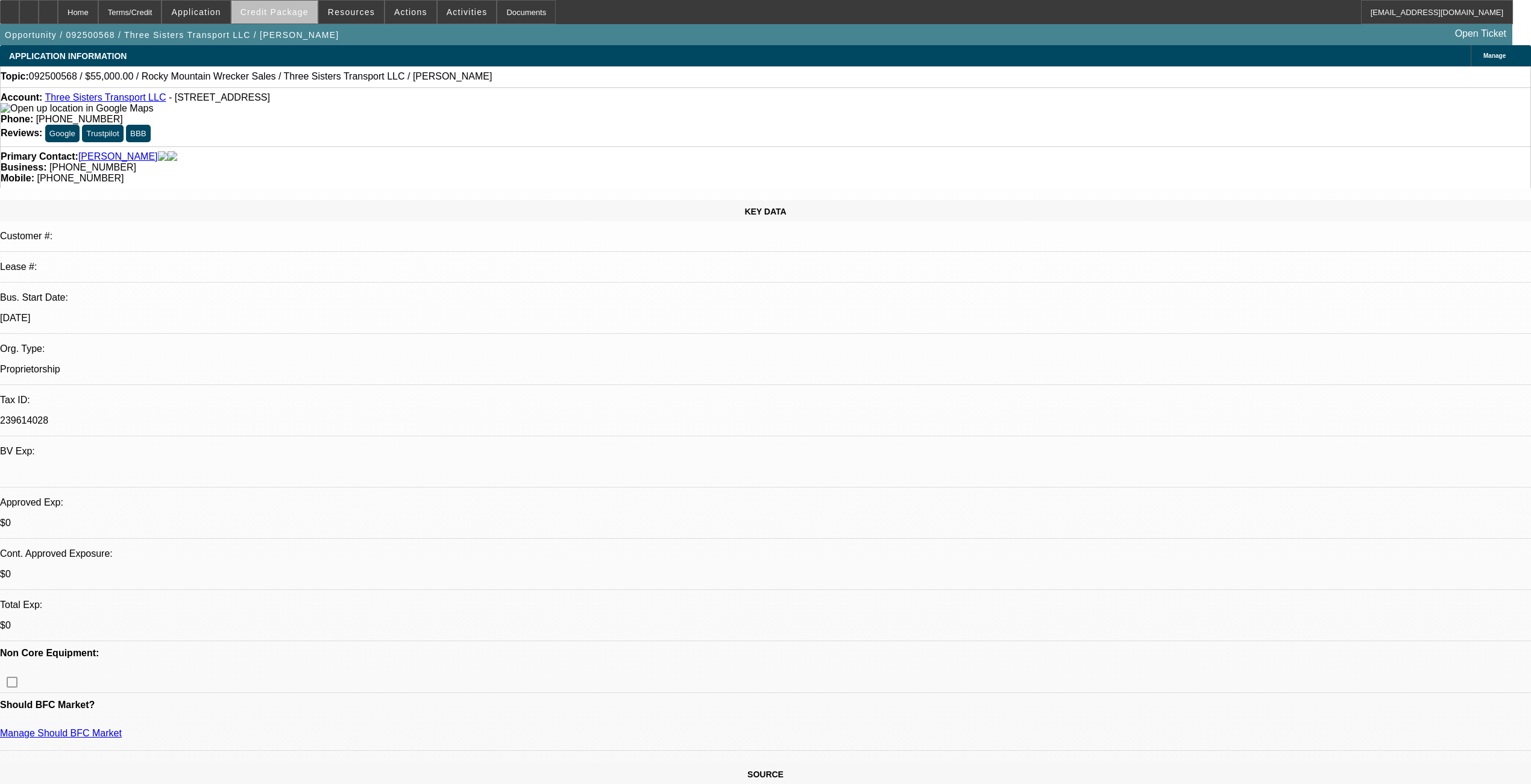
click at [309, 15] on span "Credit Package" at bounding box center [274, 12] width 68 height 10
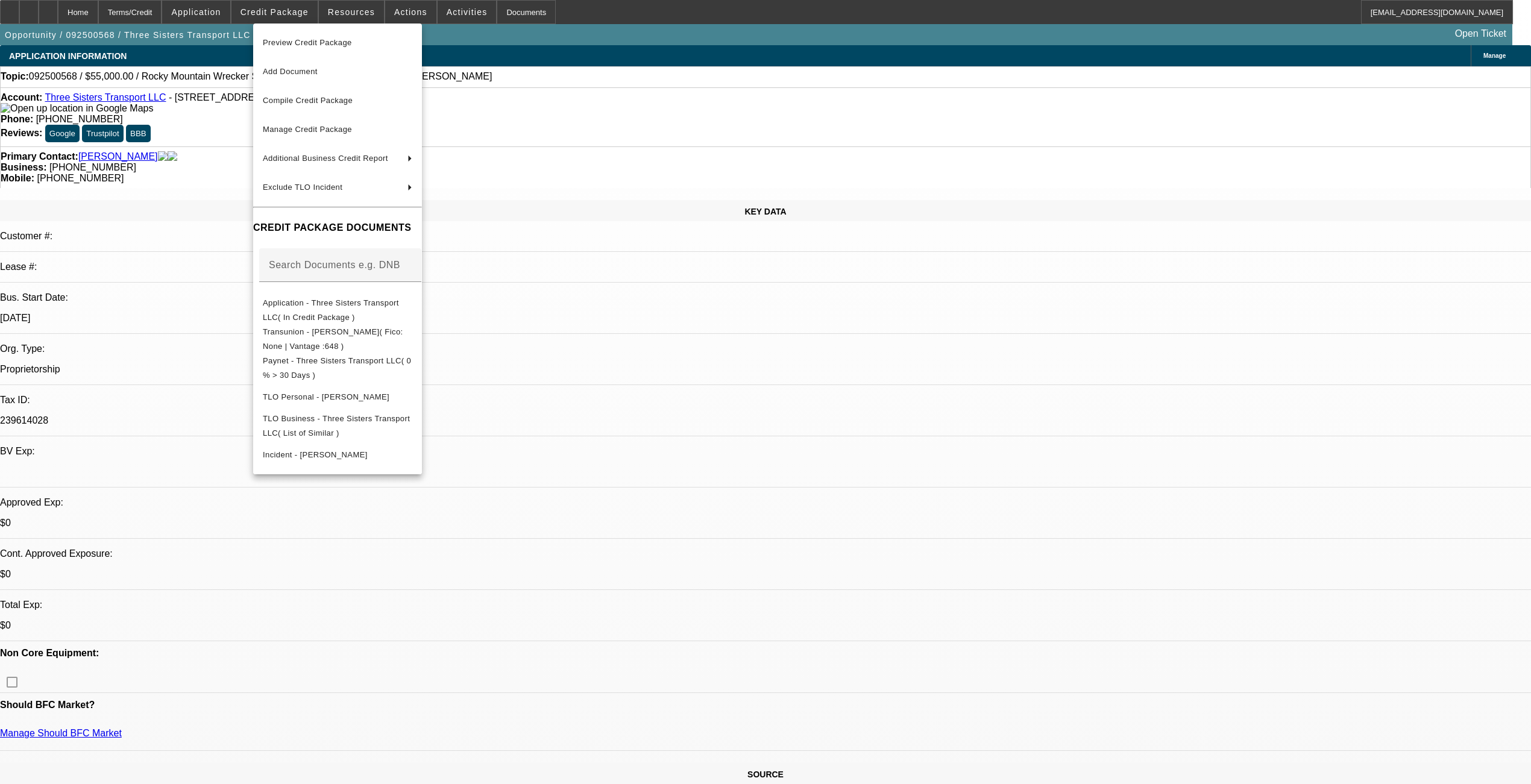
click at [313, 44] on span "Preview Credit Package" at bounding box center [307, 42] width 89 height 9
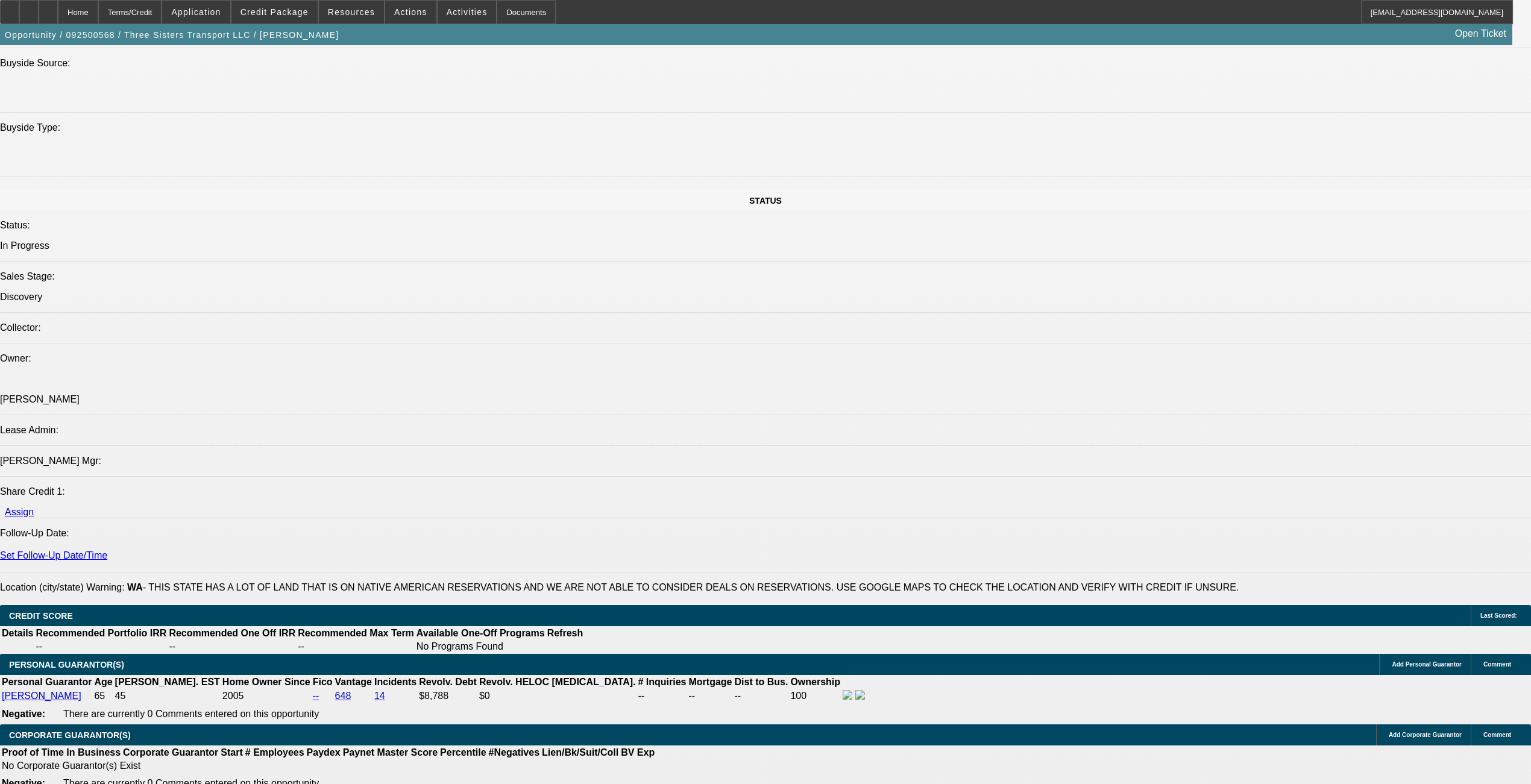
scroll to position [1447, 0]
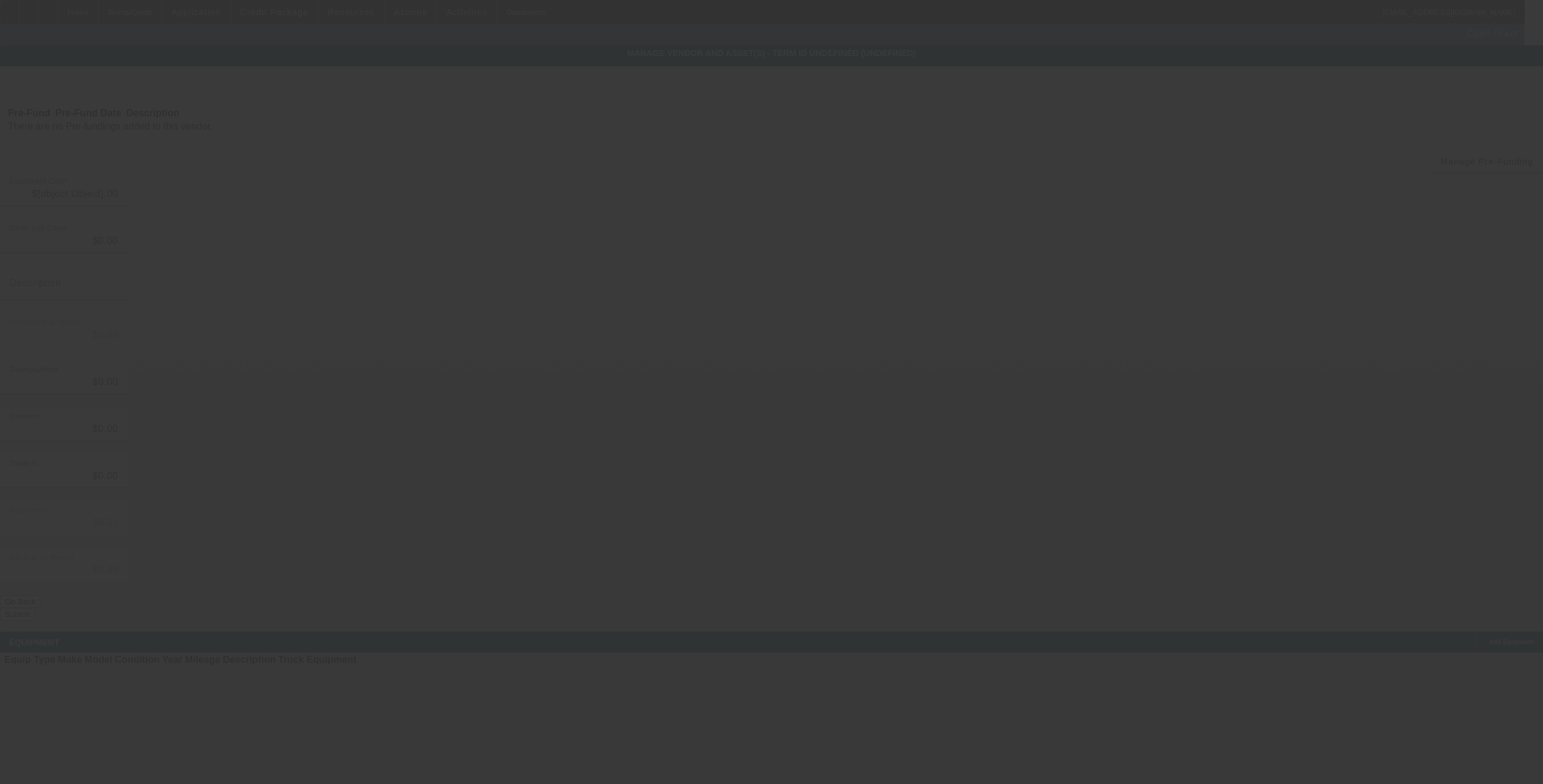
type input "$55,000.00"
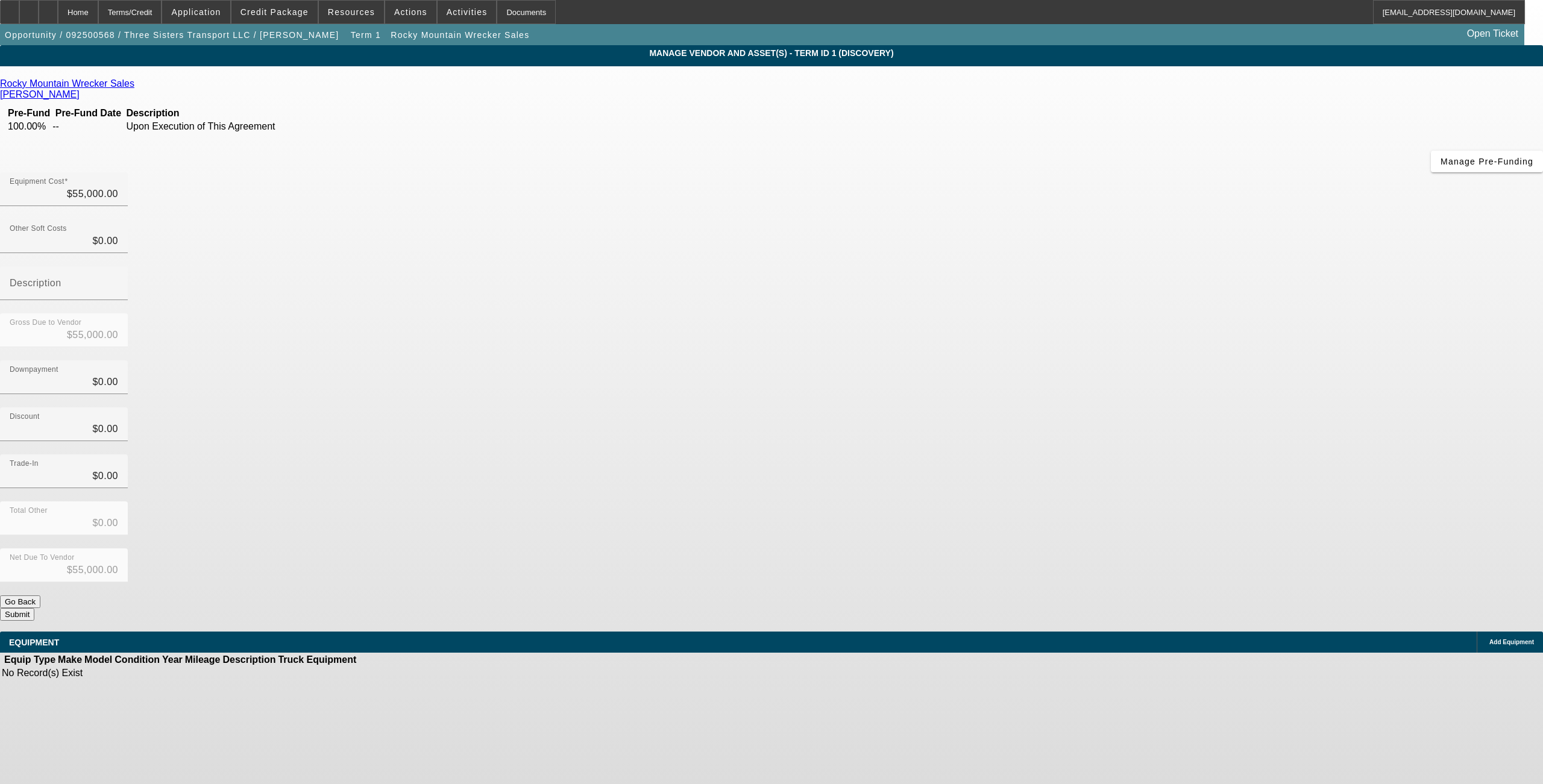
click at [1477, 631] on div "Add Equipment" at bounding box center [1510, 641] width 66 height 21
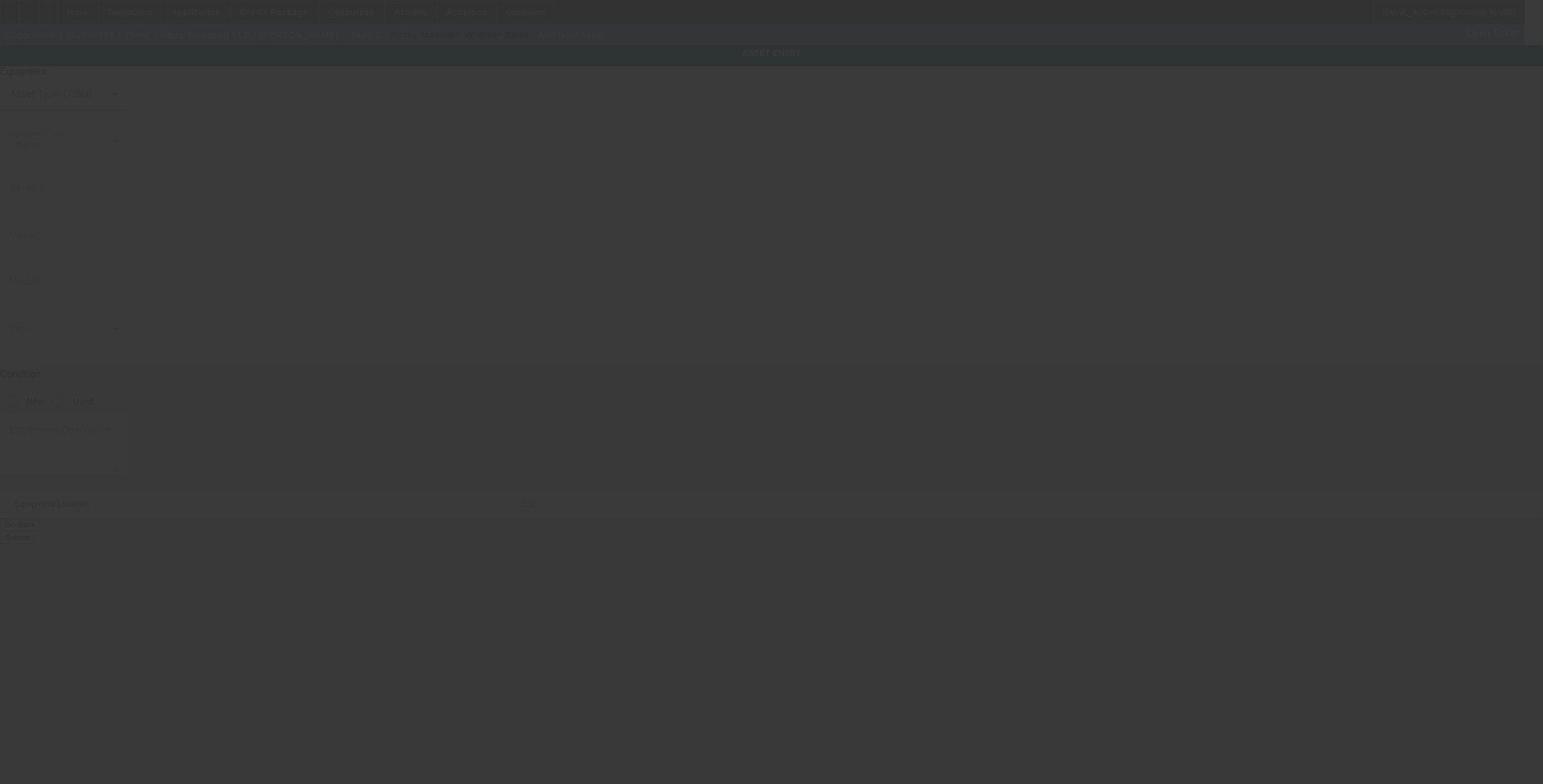
type input "20639 26th Ave S"
type input "Seatac"
type input "98198"
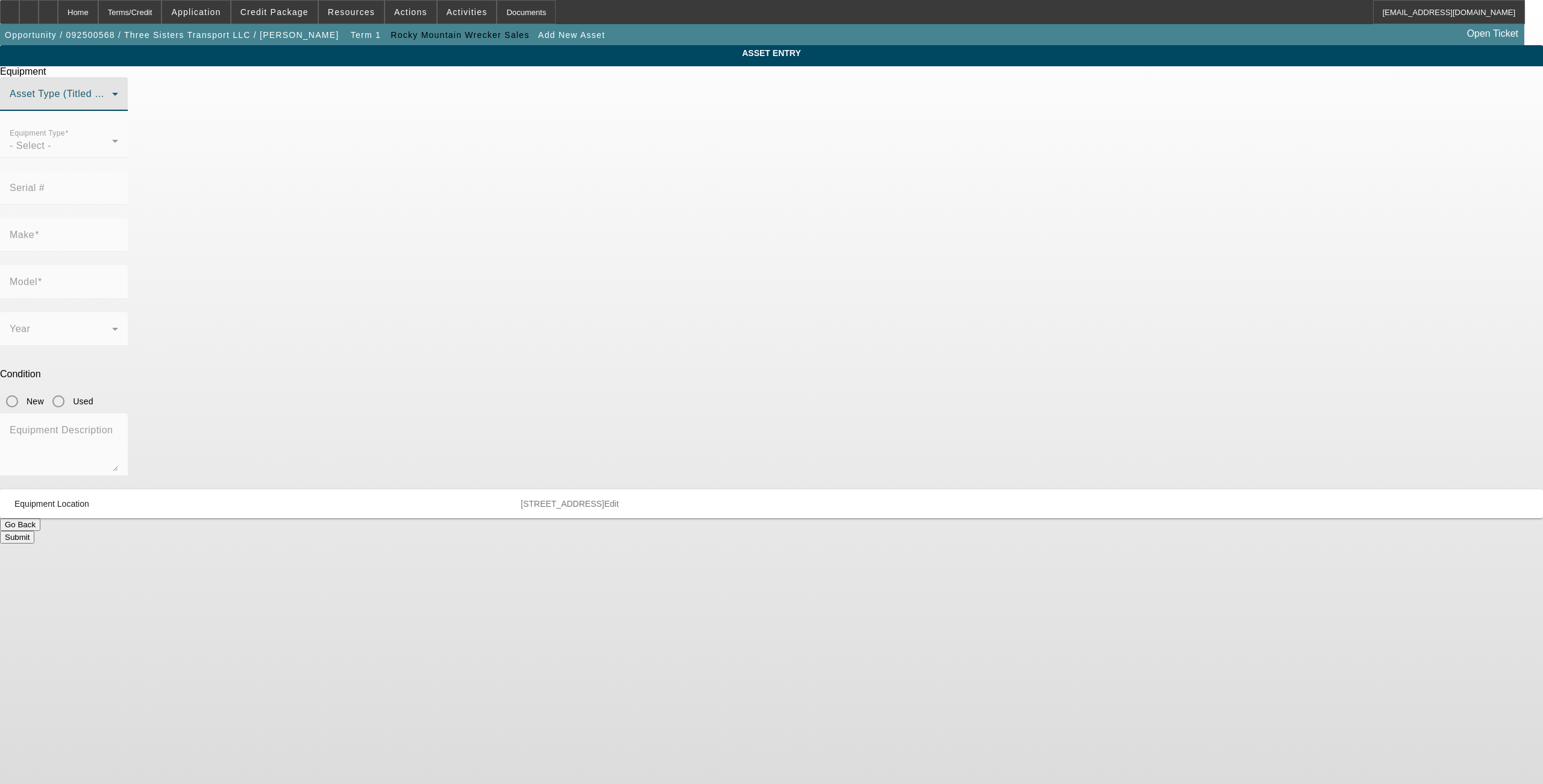
click at [112, 106] on span at bounding box center [61, 98] width 102 height 14
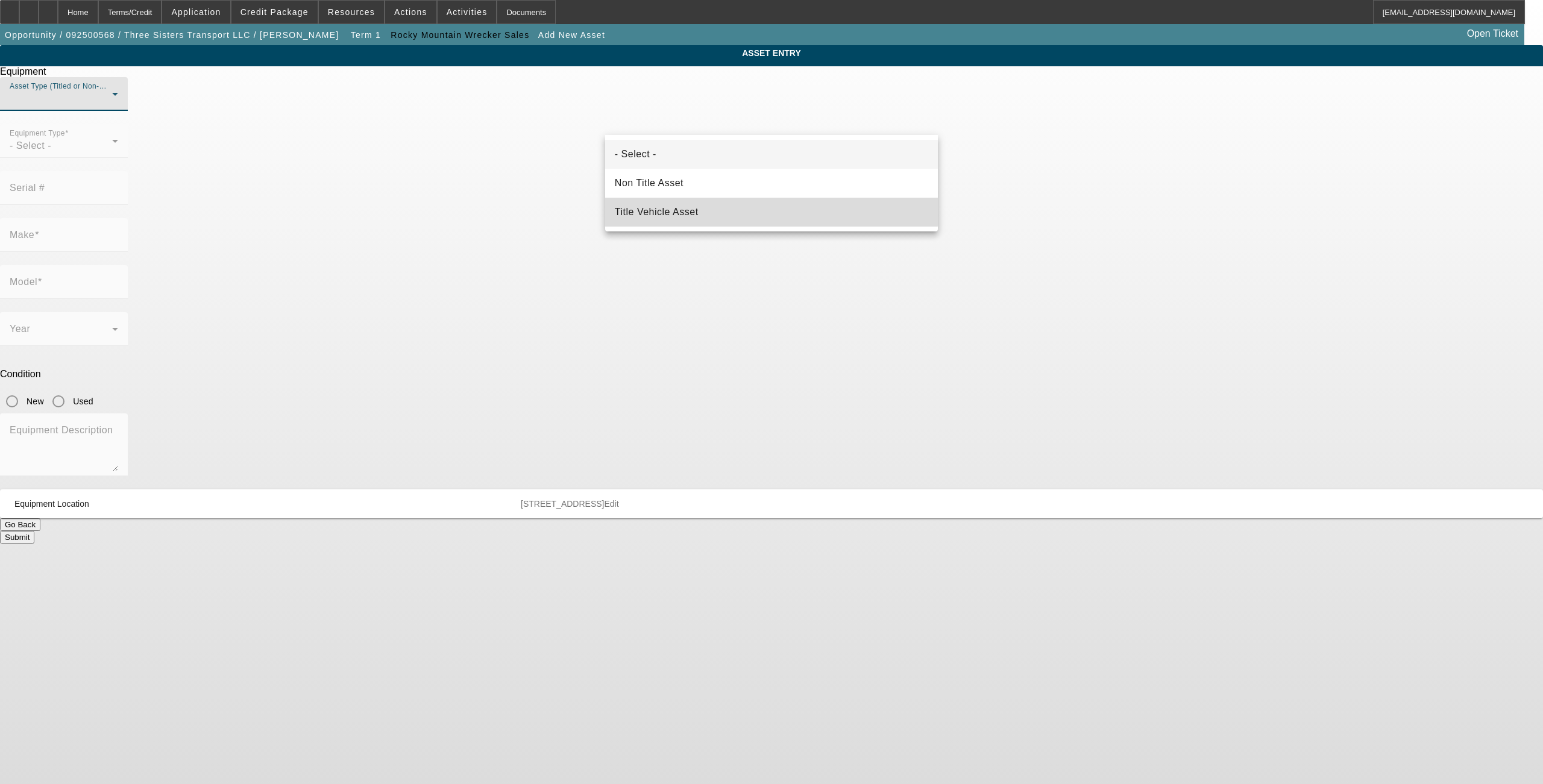
click at [666, 201] on mat-option "Title Vehicle Asset" at bounding box center [772, 212] width 332 height 29
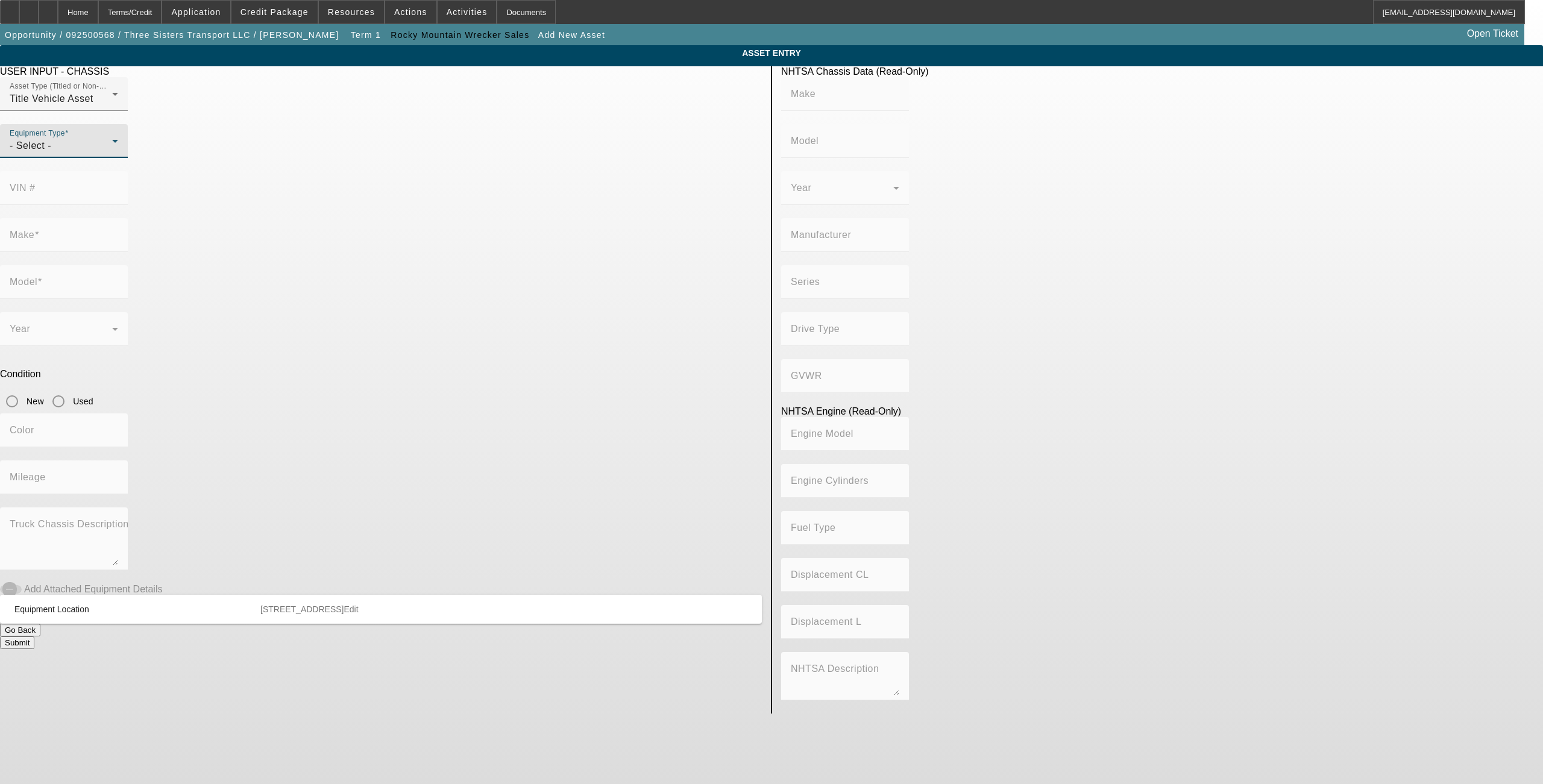
click at [112, 154] on div "- Select -" at bounding box center [61, 145] width 102 height 14
click at [472, 295] on span "Tow Truck" at bounding box center [461, 300] width 46 height 14
click at [118, 186] on input "VIN #" at bounding box center [64, 193] width 108 height 14
type input "1FDWX6DE4KDF02144"
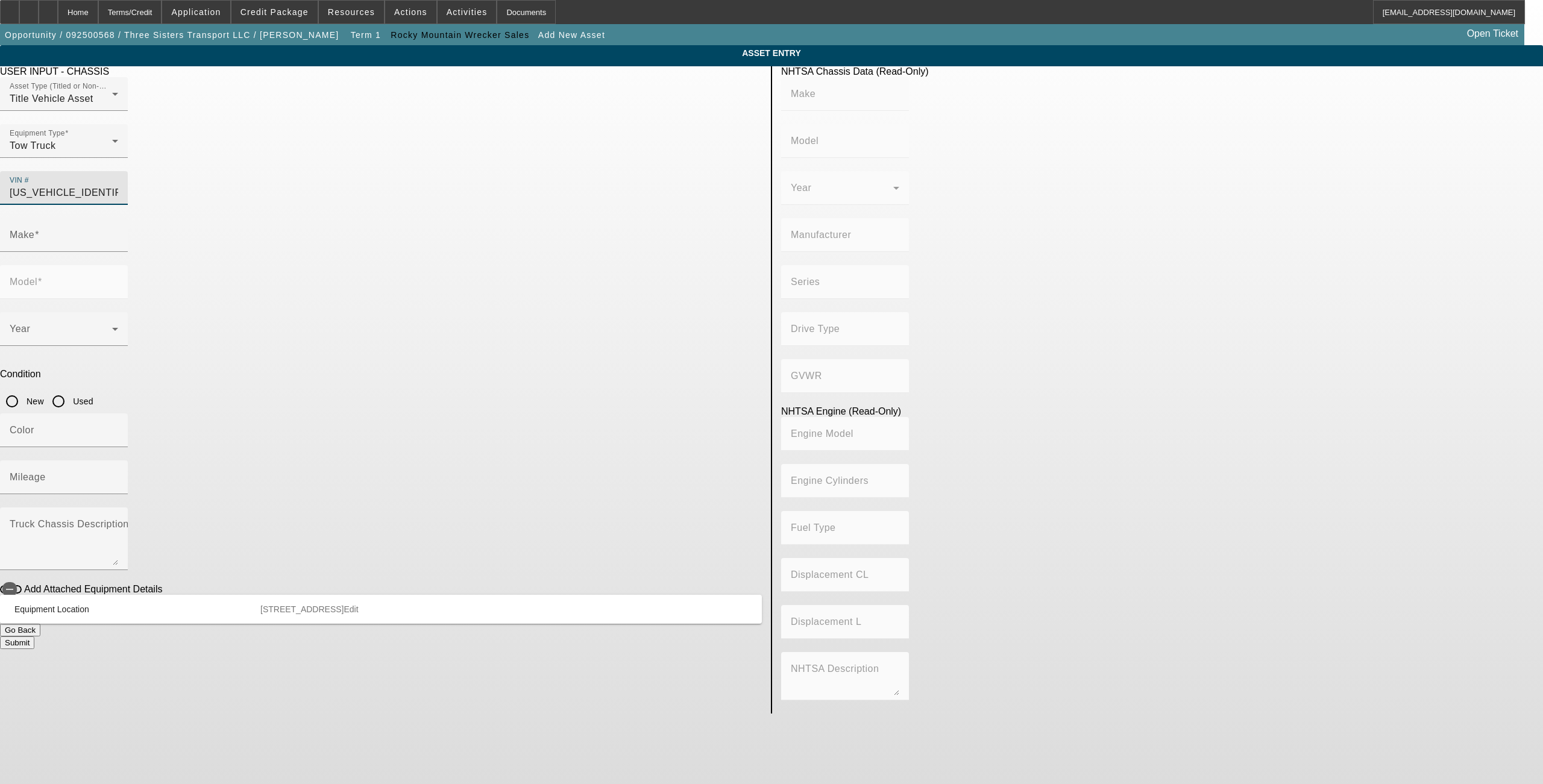
type input "FORD"
type input "F-650"
type input "FORD MOTOR COMPANY"
type input "F-Series Super Duty"
type input "4x2"
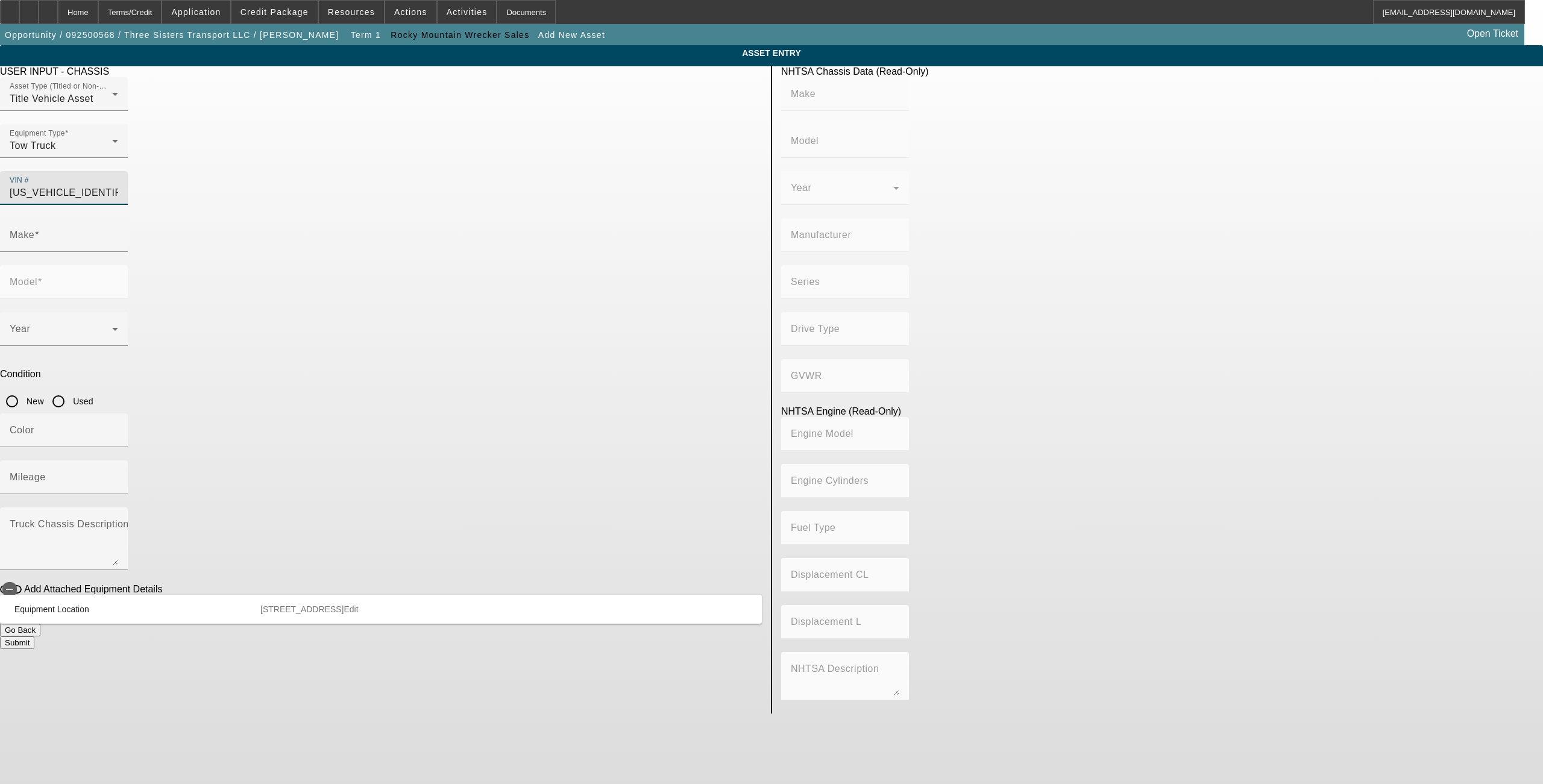
type input "Class 6: 19,501 - 26,000 lb (8,845 - 11,794 kg)"
type input "8"
type input "Diesel"
type input "408.85908543470"
type input "6.7"
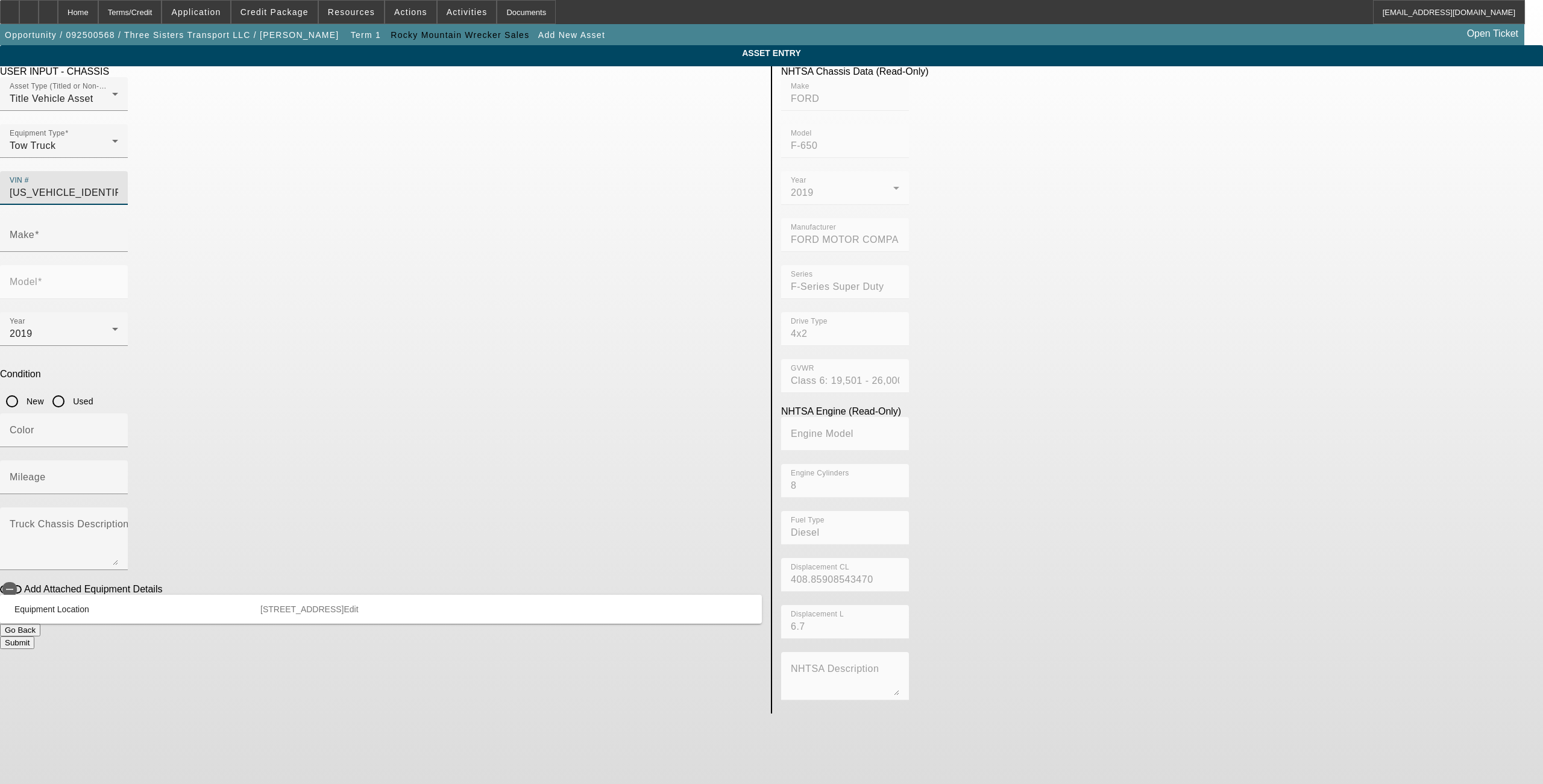
type input "FORD"
type input "F-650"
type input "1FDWX6DE4KDF02144"
click at [70, 389] on input "Used" at bounding box center [58, 401] width 24 height 24
radio input "true"
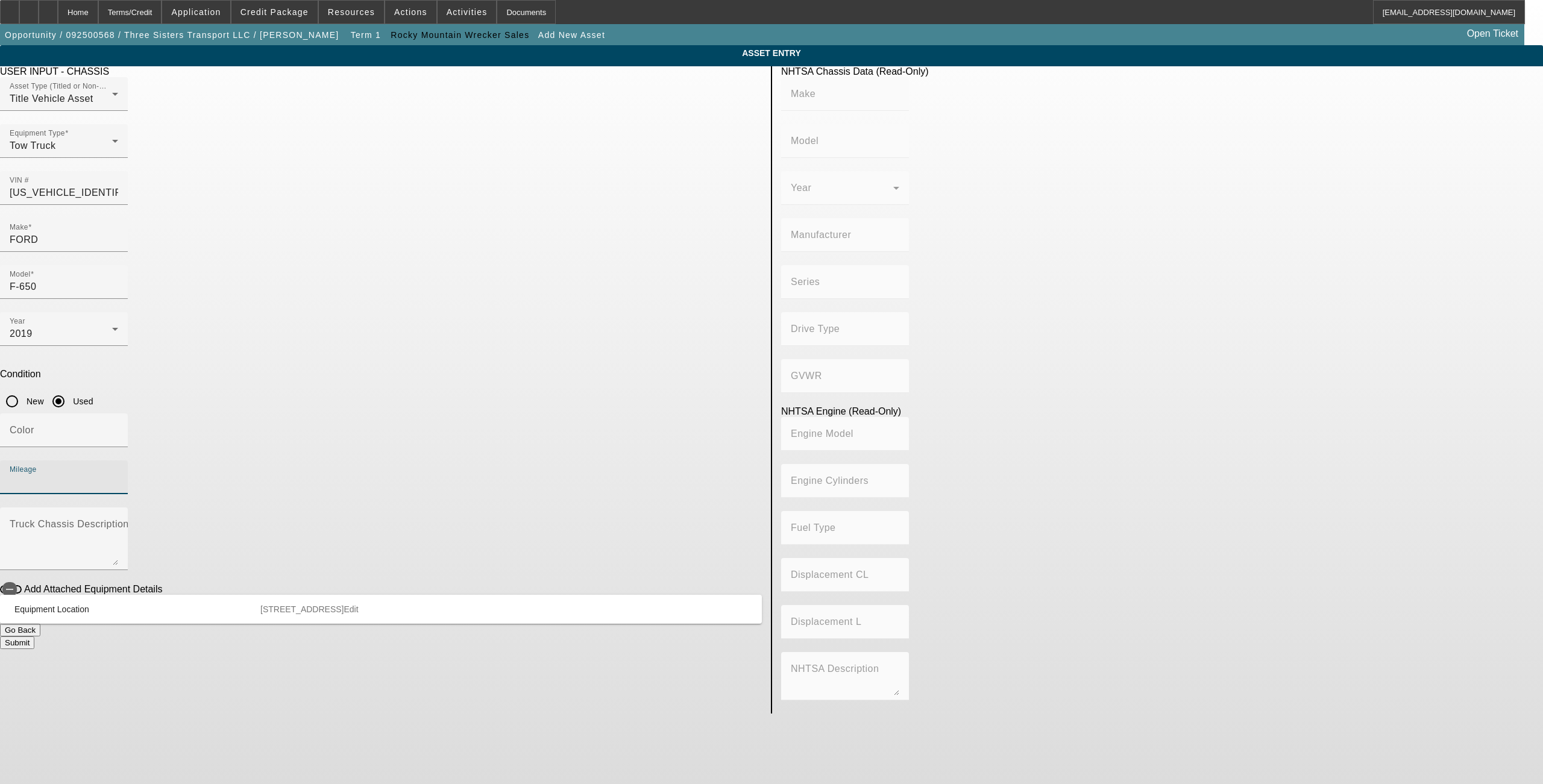
click at [118, 475] on input "Mileage" at bounding box center [64, 482] width 108 height 14
type input "FORD"
type input "F-650"
type input "FORD MOTOR COMPANY"
type input "F-Series Super Duty"
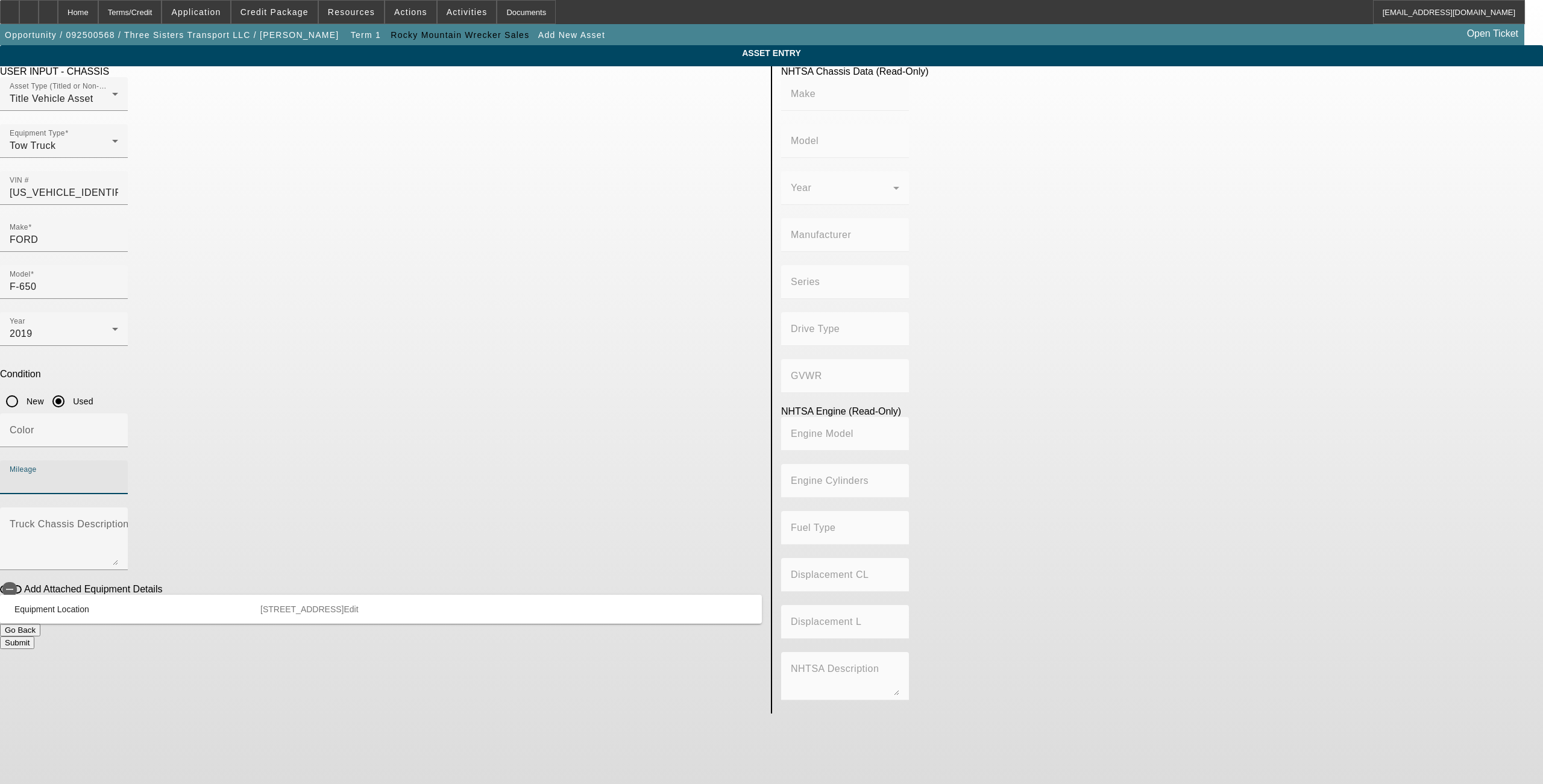
type input "4x2"
type input "Class 6: 19,501 - 26,000 lb (8,845 - 11,794 kg)"
type input "8"
type input "Diesel"
type input "408.85908543470"
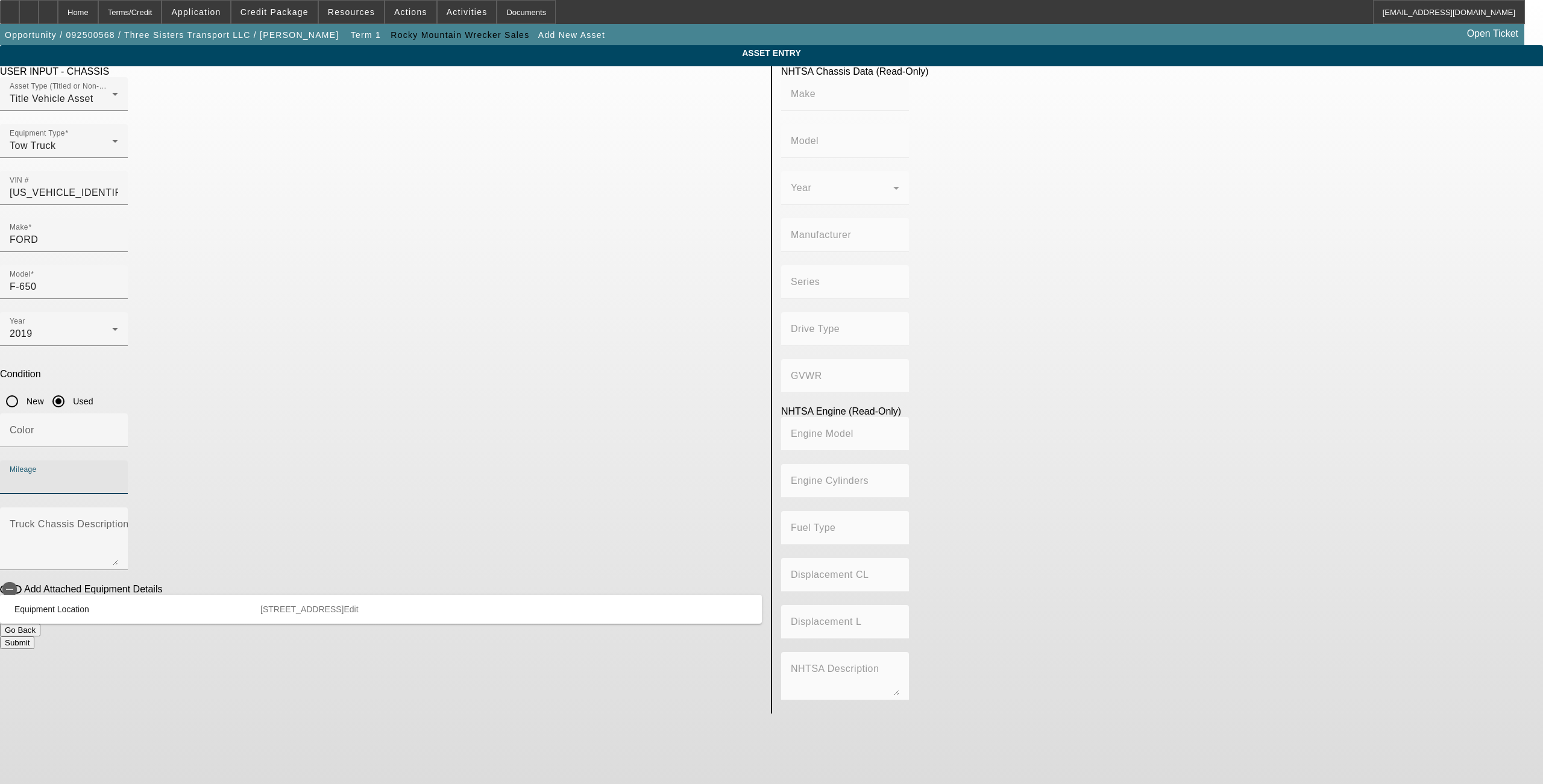
type input "6.7"
click at [299, 10] on span "Credit Package" at bounding box center [274, 12] width 68 height 10
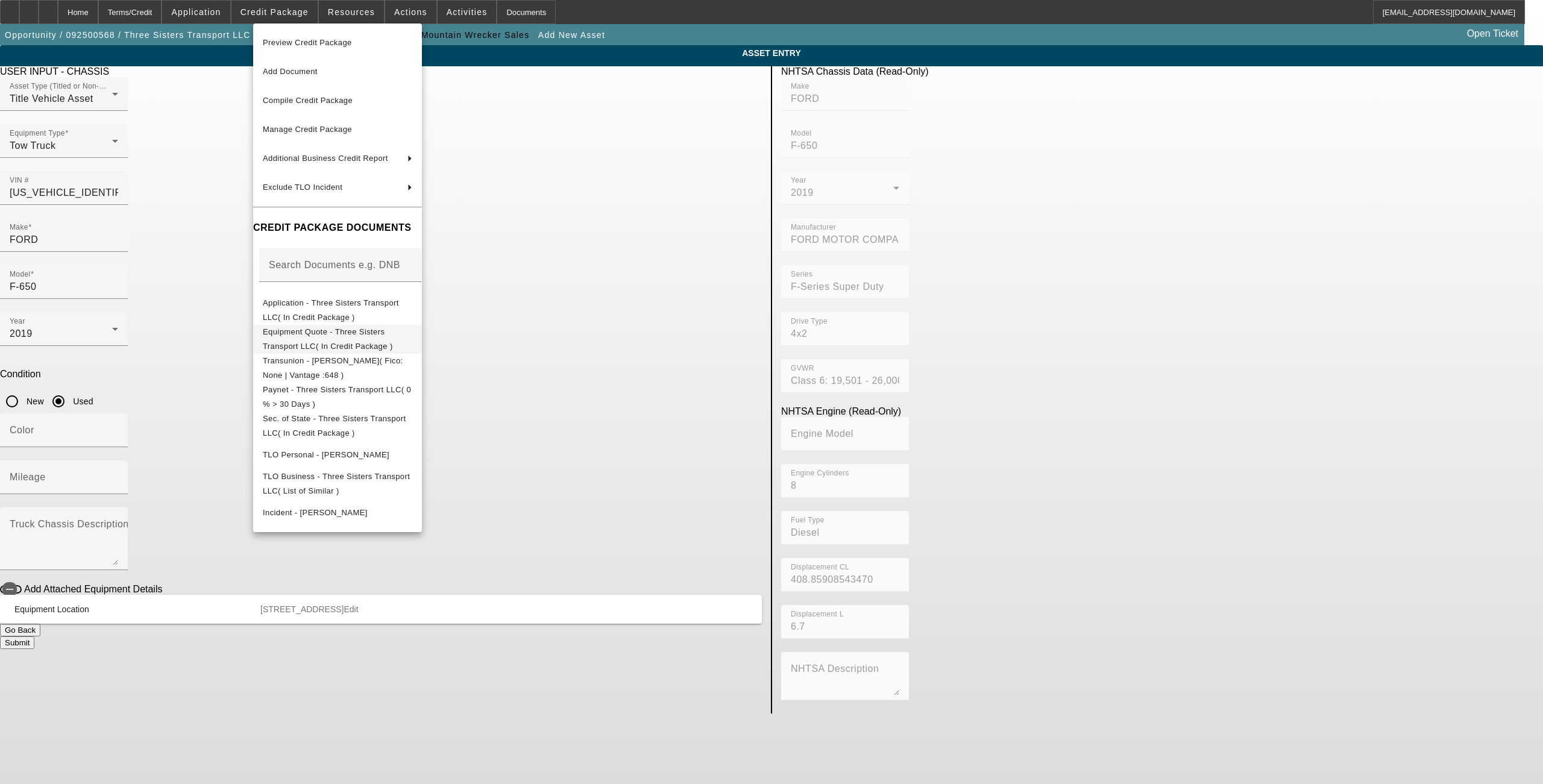
click at [321, 341] on span "Equipment Quote - Three Sisters Transport LLC( In Credit Package )" at bounding box center [338, 339] width 150 height 29
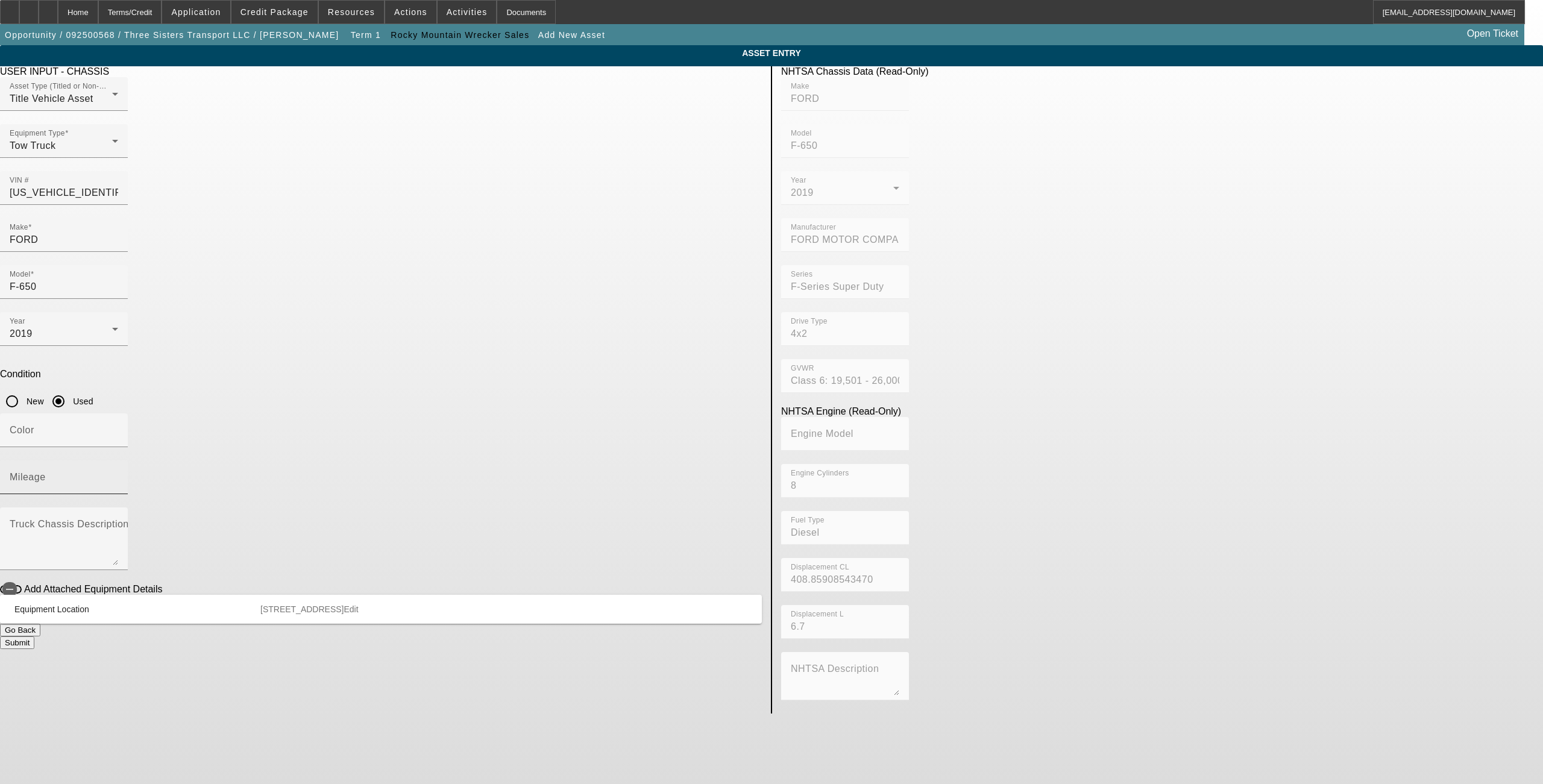
click at [118, 475] on input "Mileage" at bounding box center [64, 482] width 108 height 14
type input "163255"
click at [118, 522] on textarea "Truck Chassis Description (Describe the truck chassis only)" at bounding box center [64, 544] width 108 height 43
type textarea "J"
click at [22, 577] on span "button" at bounding box center [9, 589] width 24 height 24
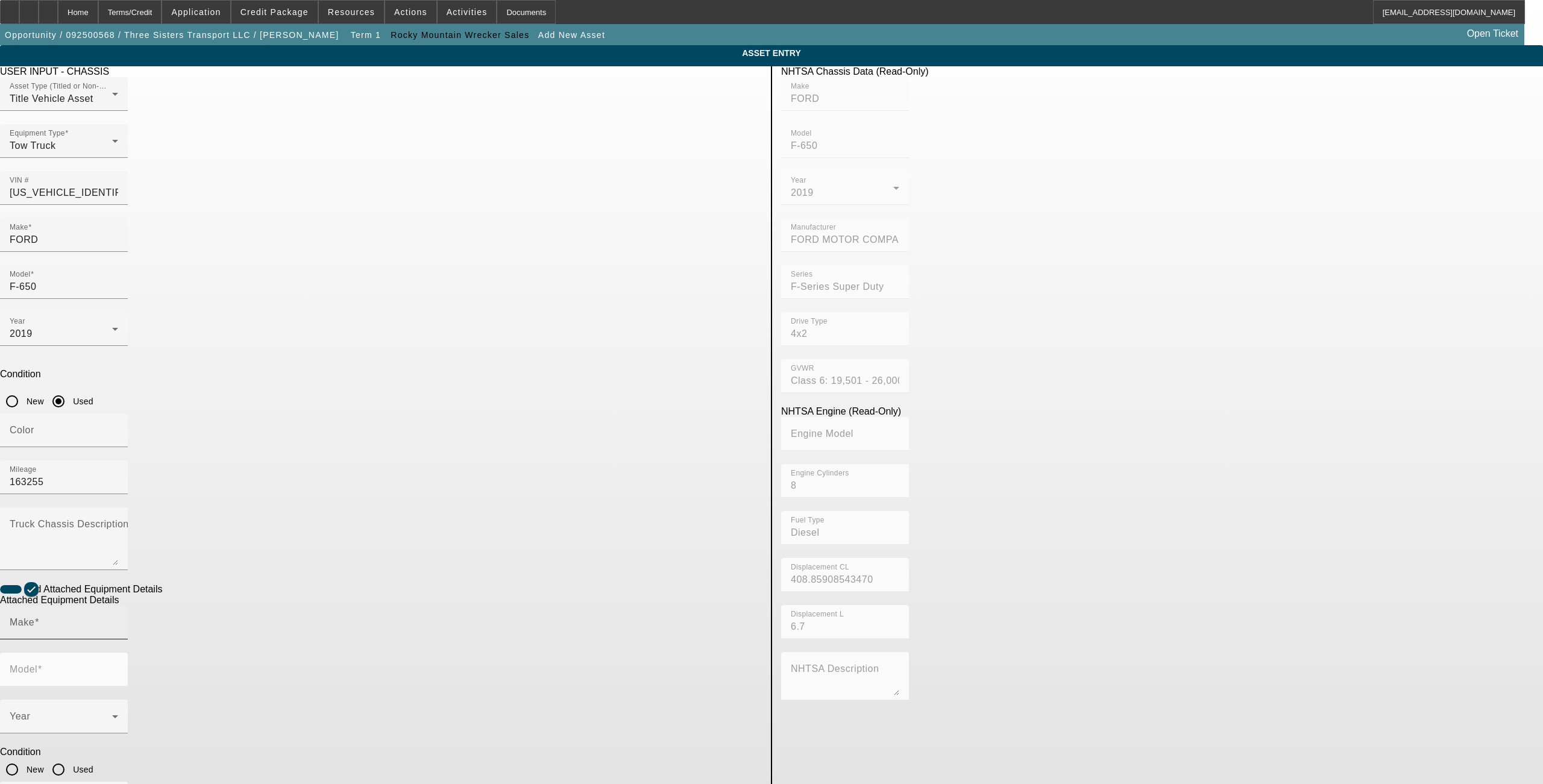
click at [39, 617] on label "Make" at bounding box center [24, 622] width 30 height 11
click at [118, 621] on input "Make" at bounding box center [64, 628] width 108 height 14
drag, startPoint x: 473, startPoint y: 547, endPoint x: 601, endPoint y: 498, distance: 137.1
click at [478, 544] on mat-option "Jerr-Dan" at bounding box center [508, 549] width 157 height 29
type input "Jerr-Dan"
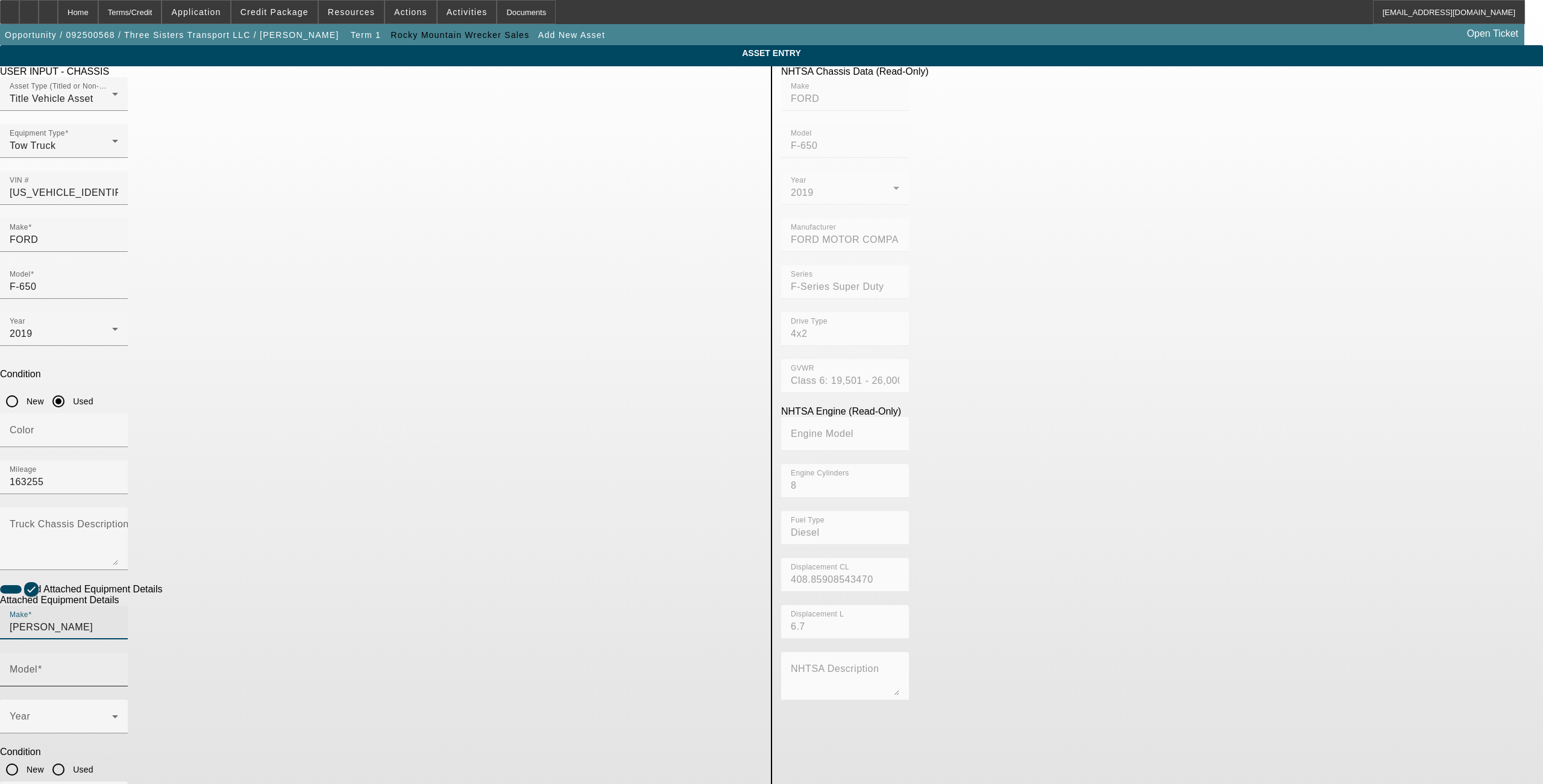
click at [118, 667] on input "Model" at bounding box center [64, 675] width 108 height 14
click at [653, 545] on span "21' Rollback" at bounding box center [642, 548] width 56 height 10
type input "21' Rollback"
click at [70, 758] on input "Used" at bounding box center [58, 770] width 24 height 24
radio input "true"
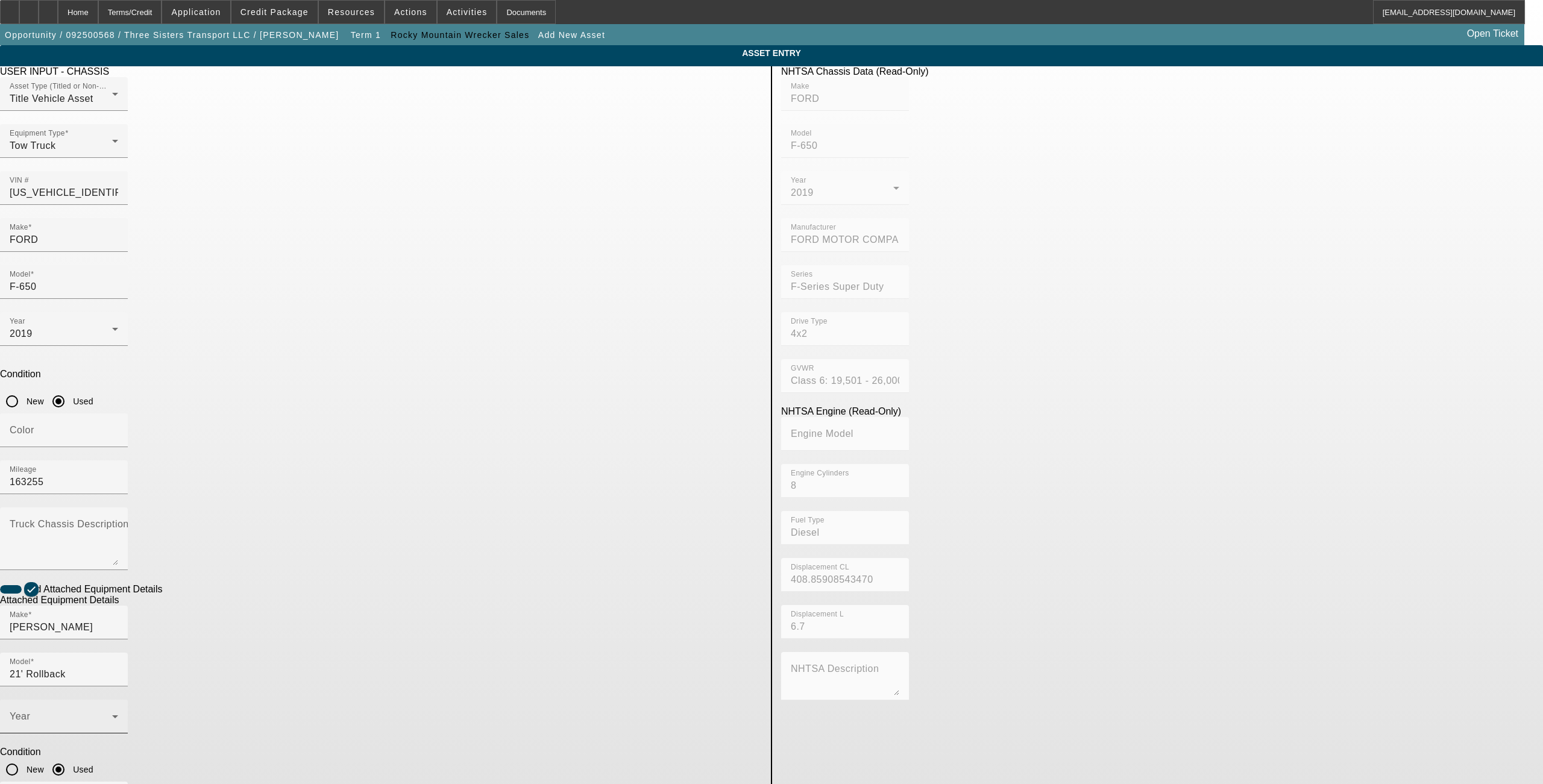
click at [112, 714] on span at bounding box center [61, 722] width 102 height 14
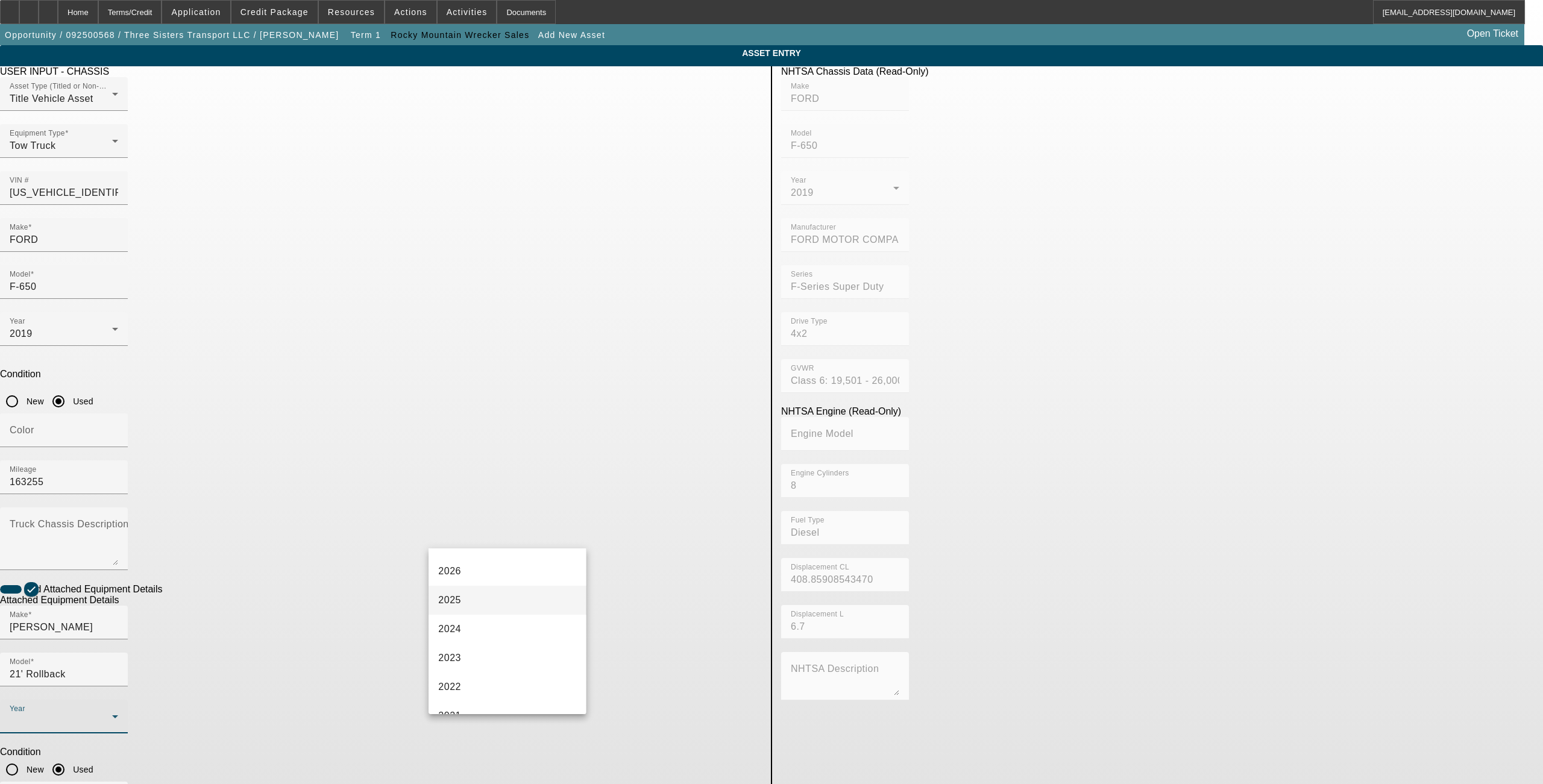
scroll to position [161, 0]
click at [462, 664] on mat-option "2019" at bounding box center [508, 667] width 157 height 29
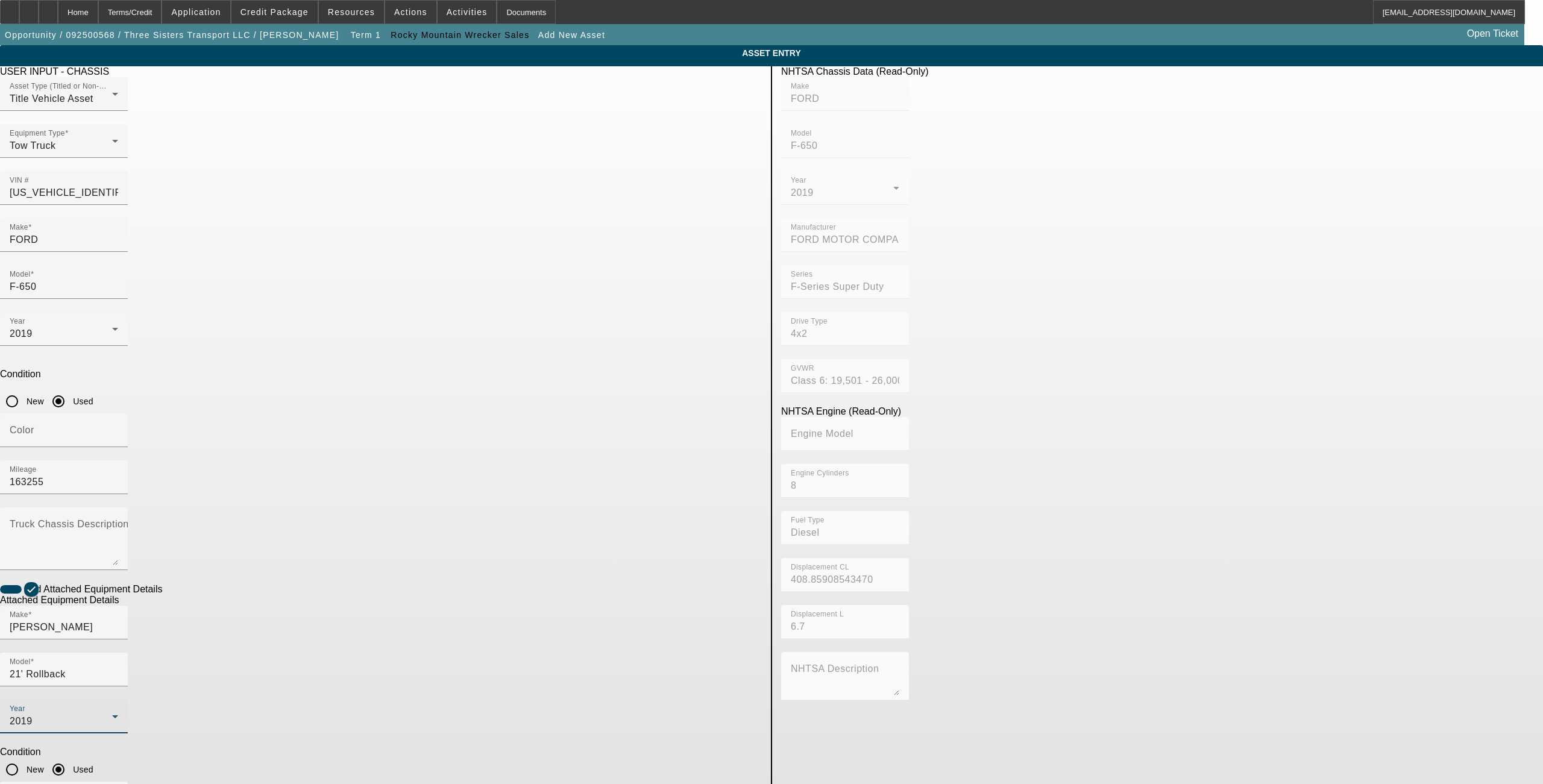
type textarea "rollback"
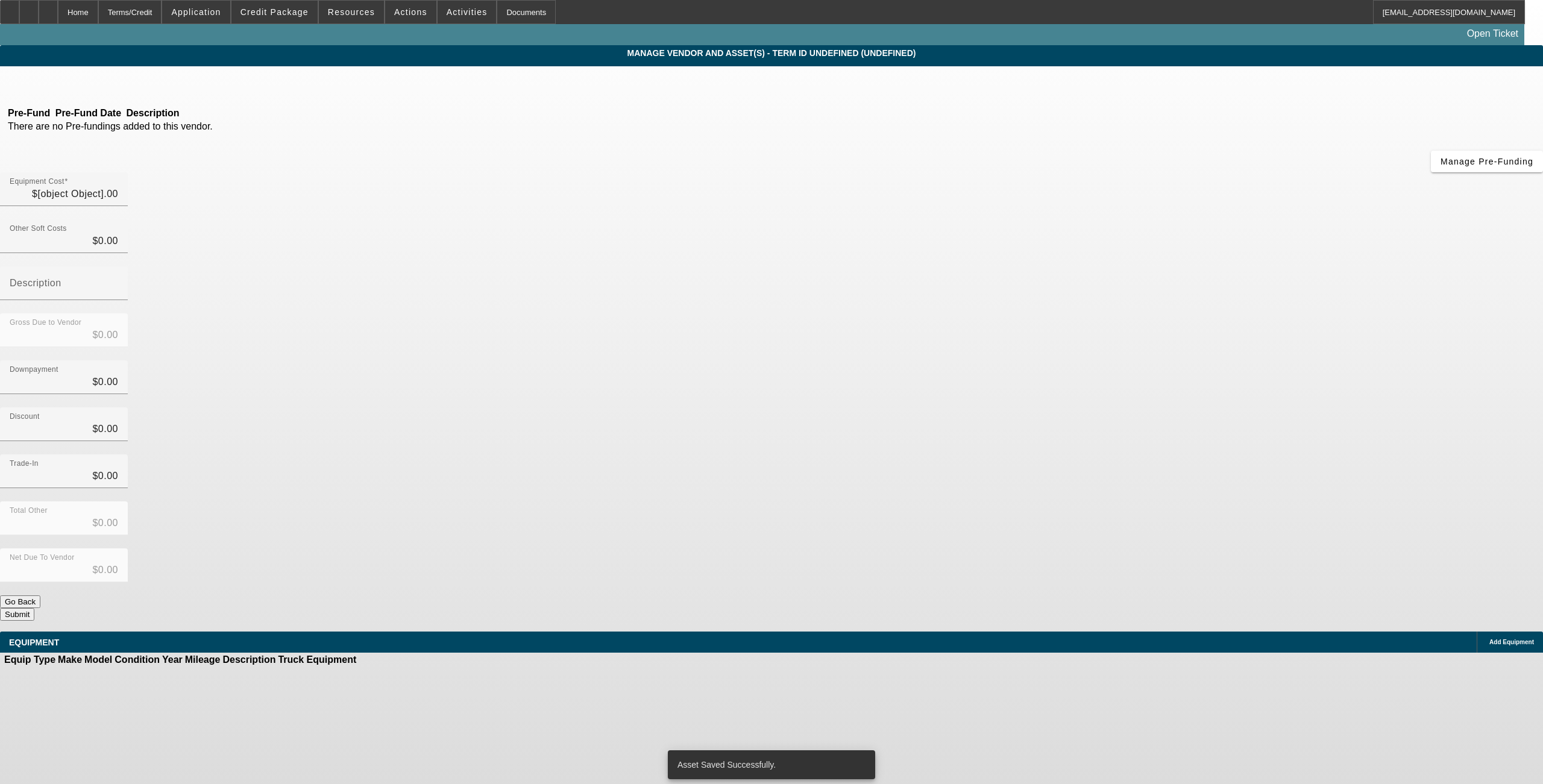
type input "$55,000.00"
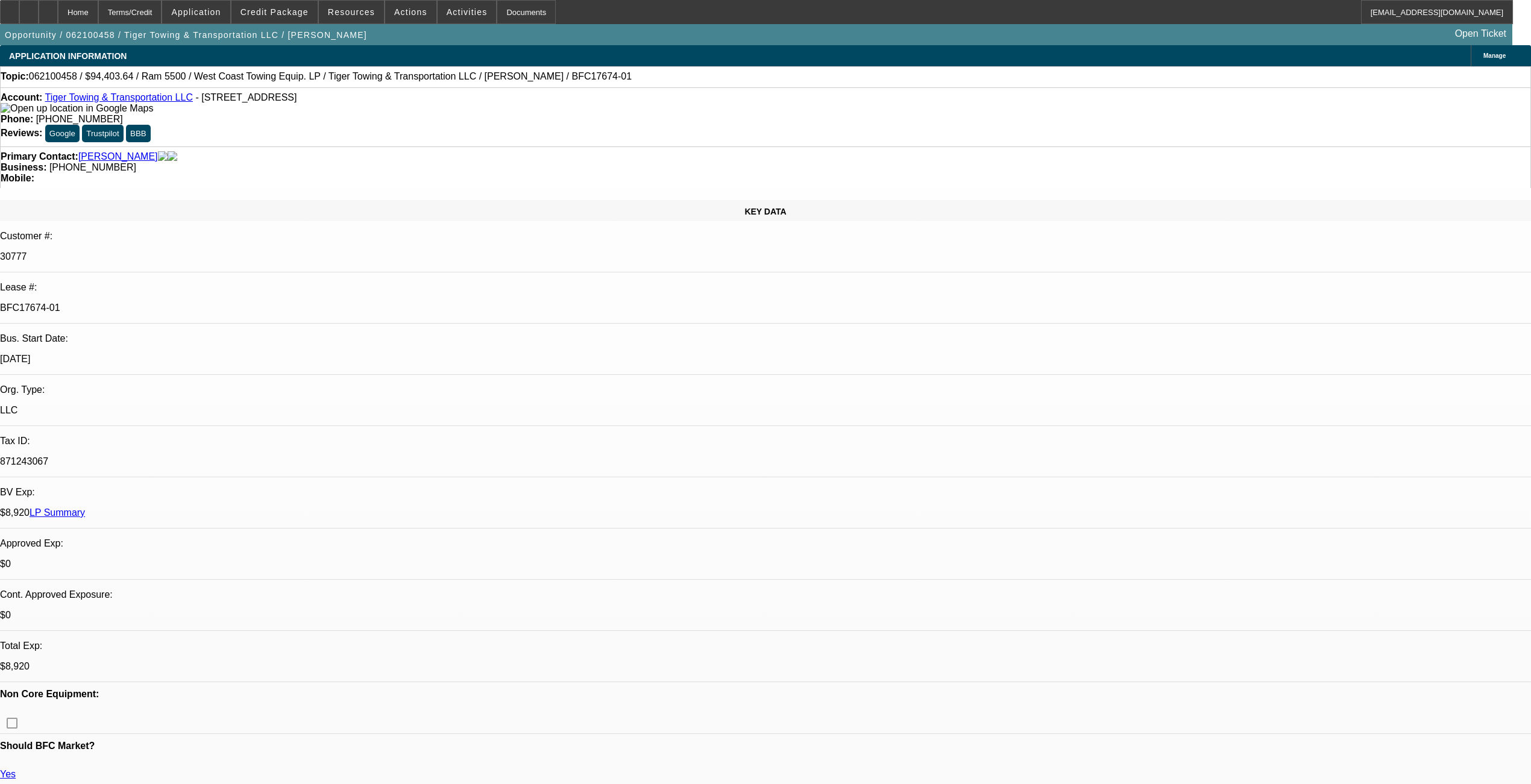
select select "0"
select select "2"
select select "0.1"
select select "4"
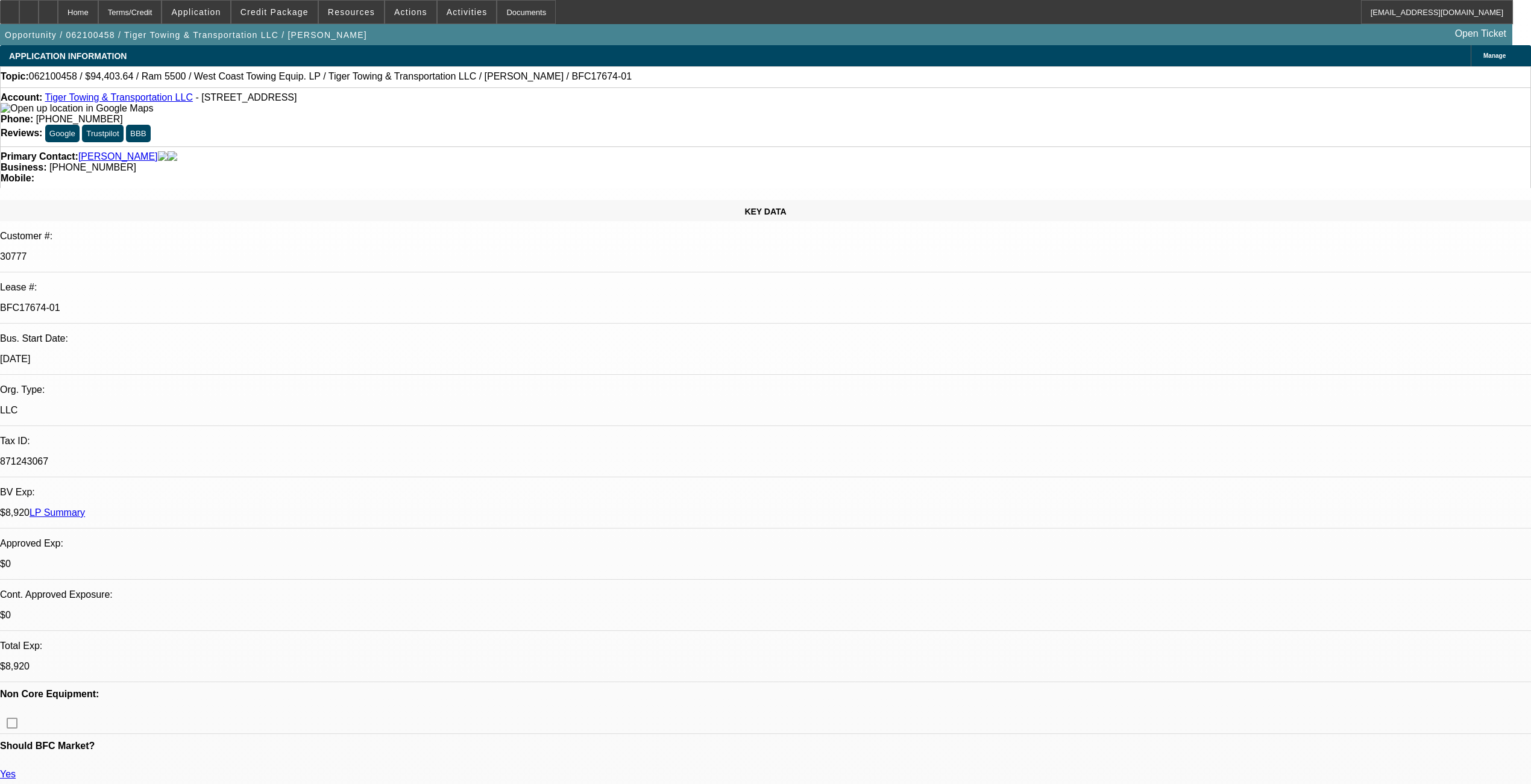
select select "0"
select select "2"
select select "0.1"
select select "4"
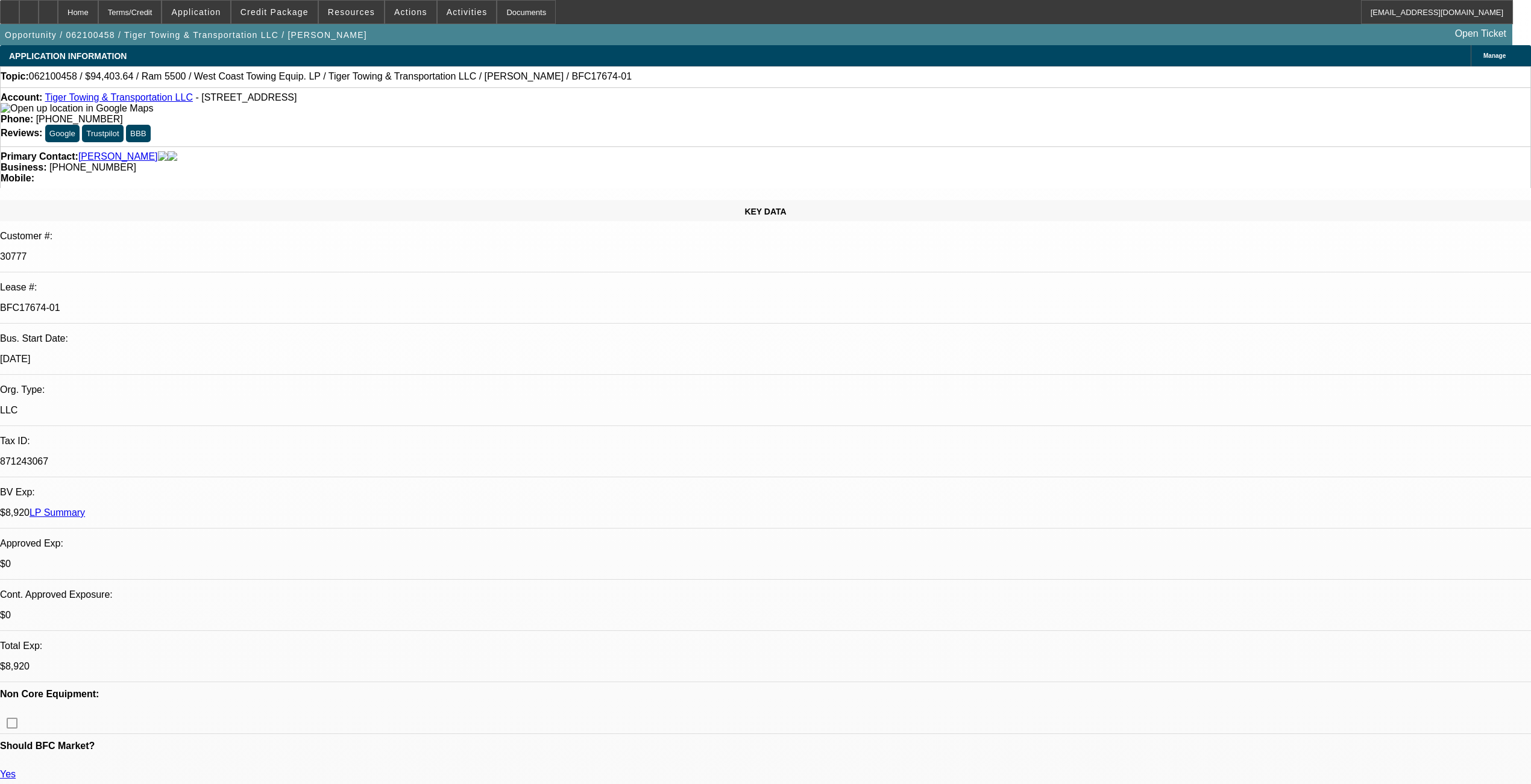
select select "0"
select select "2"
select select "0.1"
select select "4"
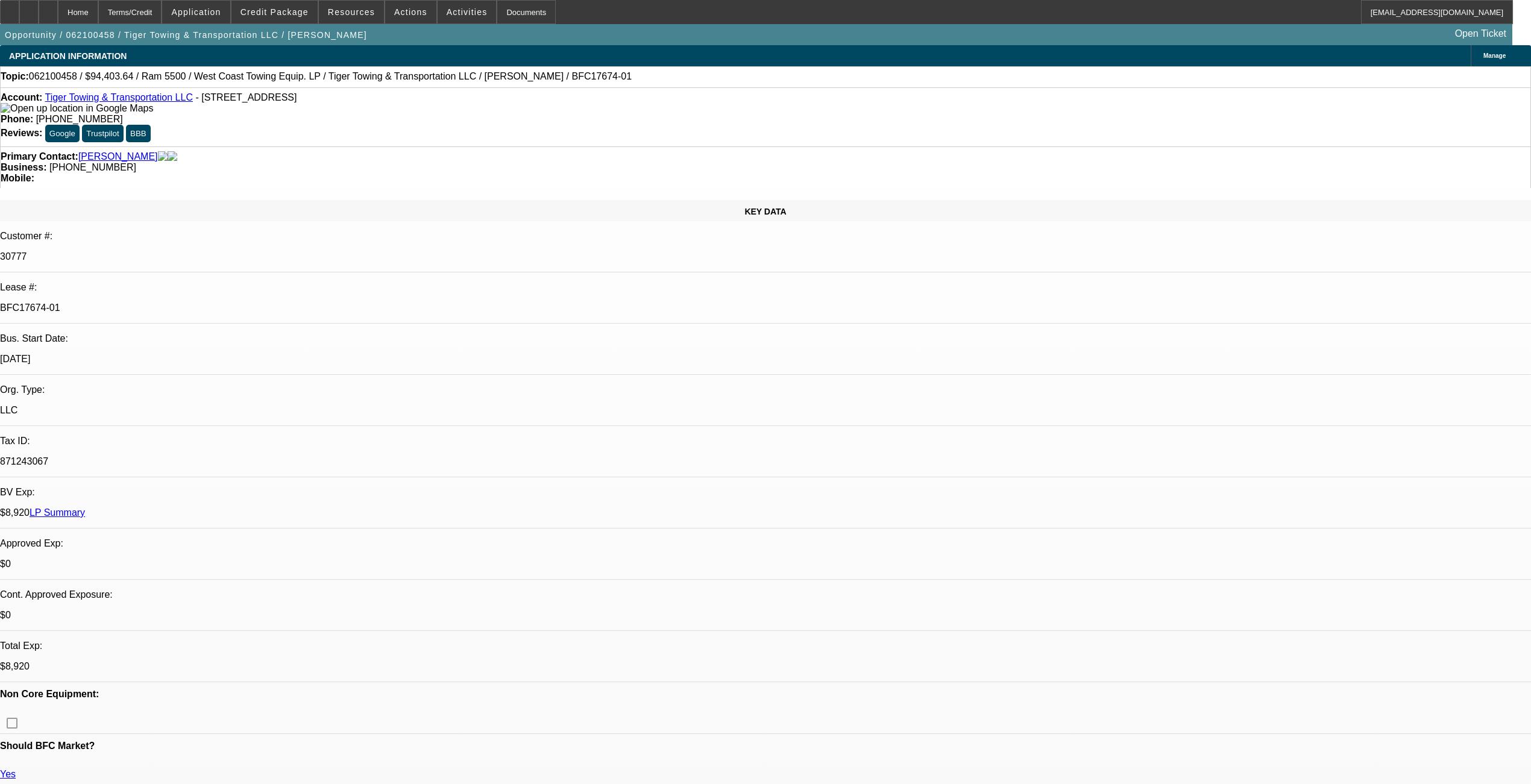
select select "0"
select select "2"
select select "0.1"
select select "4"
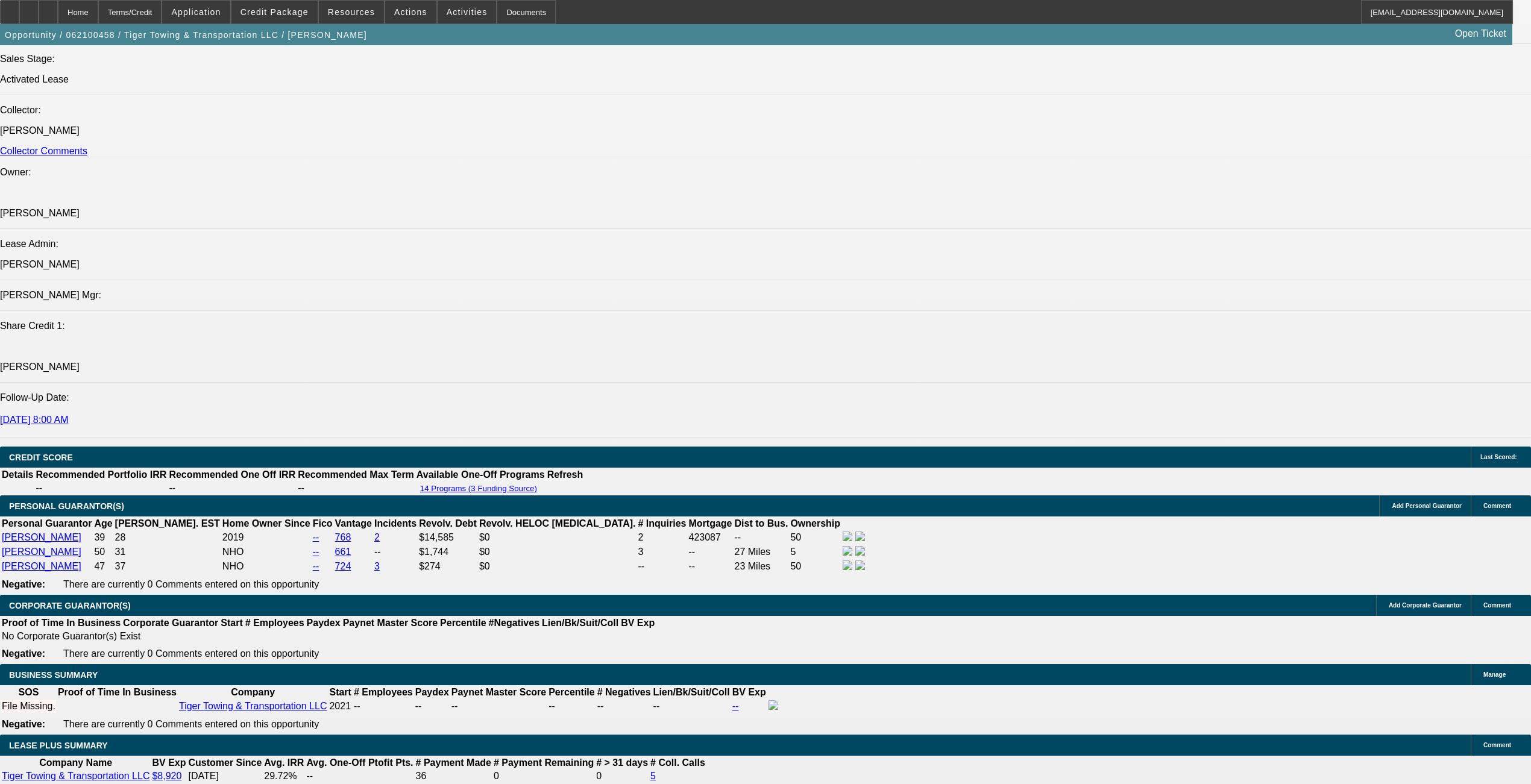
scroll to position [1434, 0]
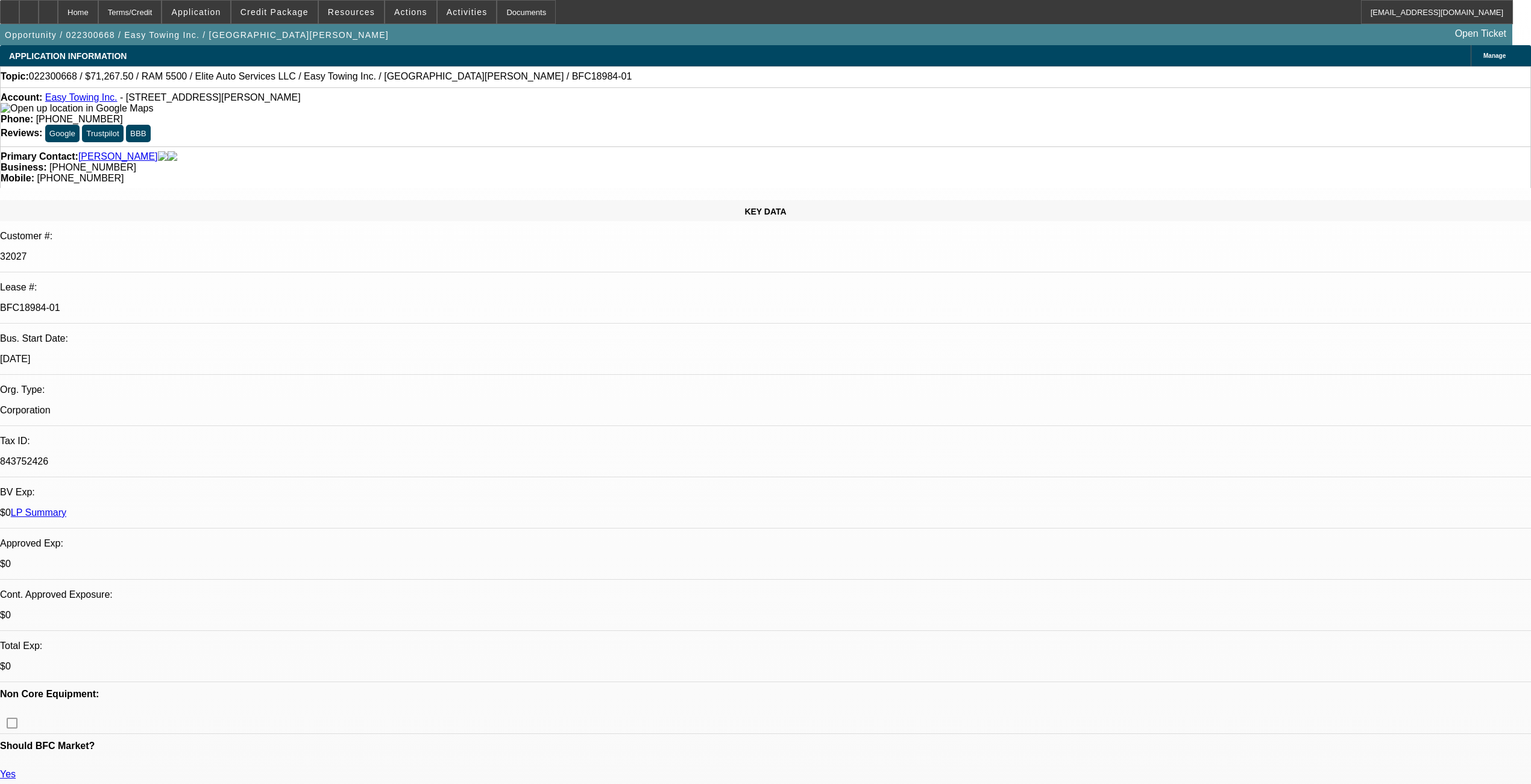
select select "0"
select select "2"
select select "0"
select select "6"
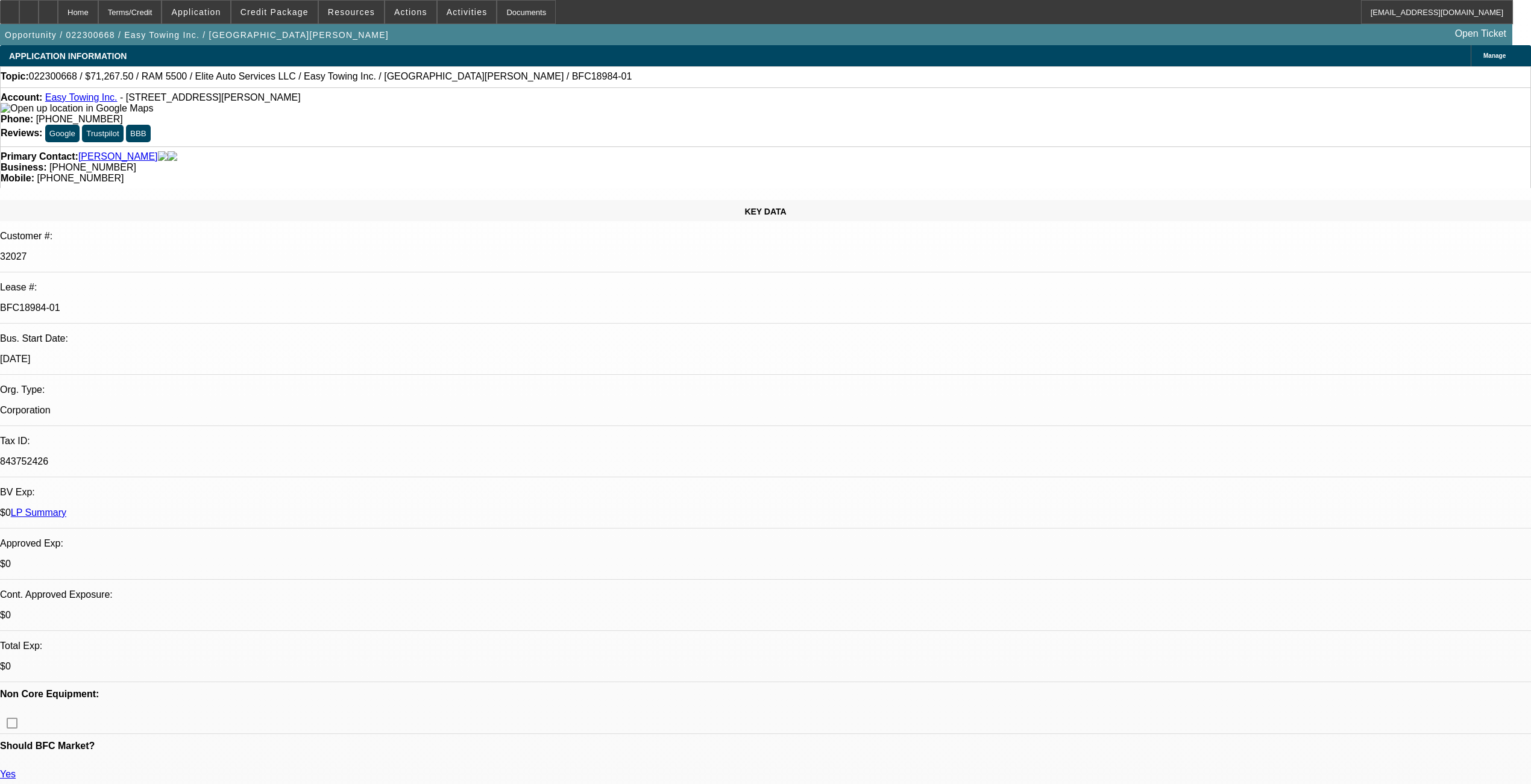
select select "0"
select select "6"
select select "0"
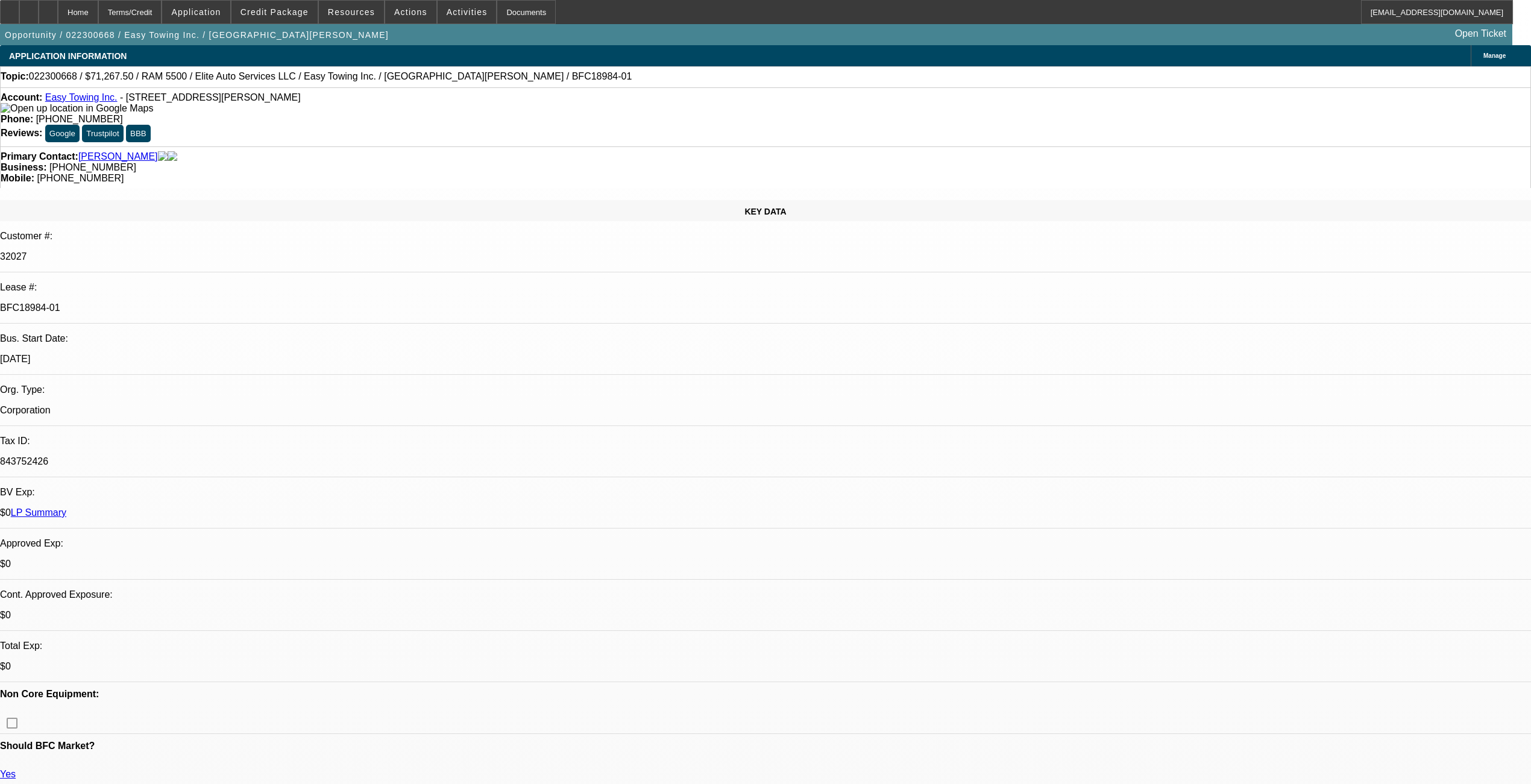
select select "0"
select select "2"
select select "0"
select select "6"
select select "0"
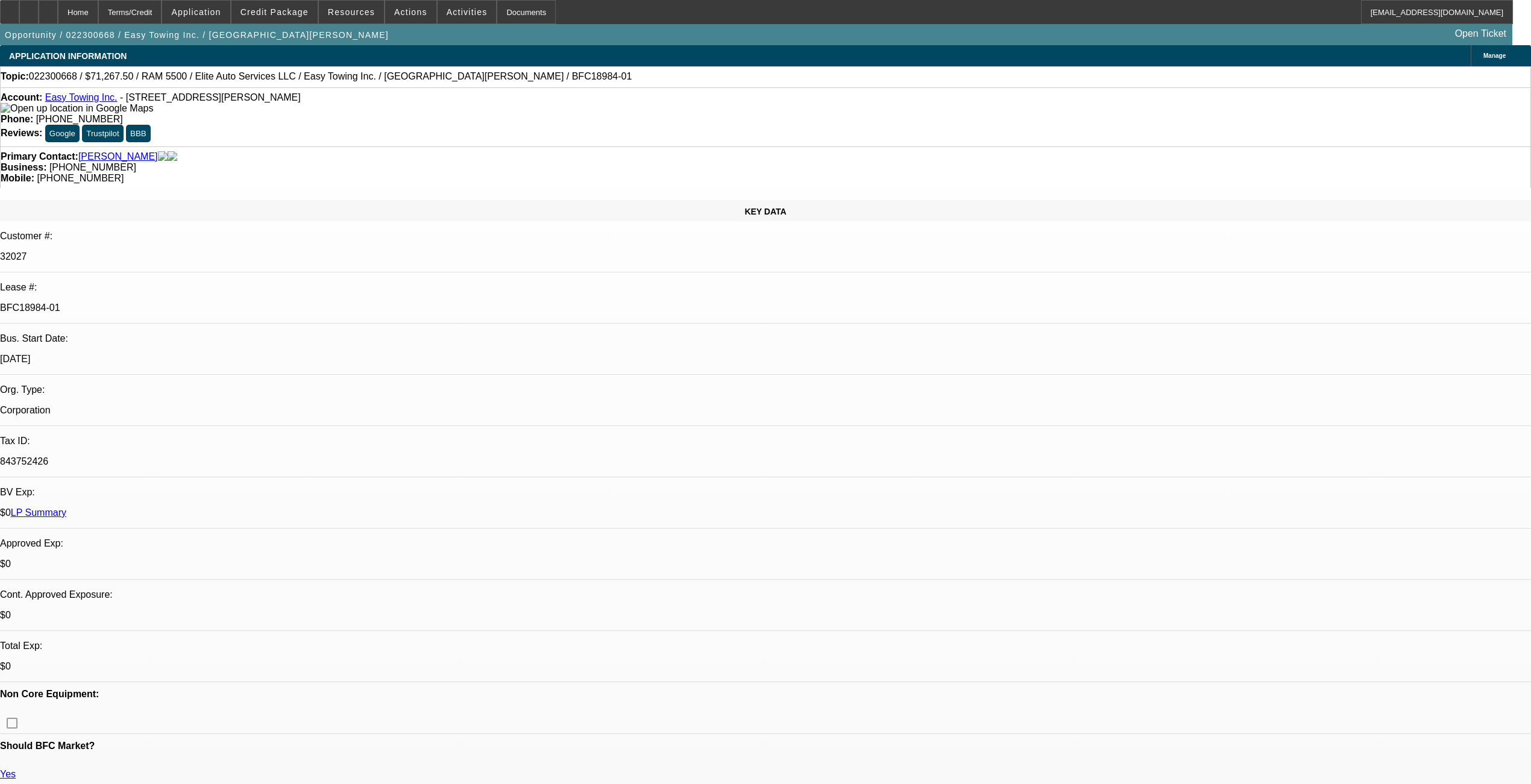
select select "0"
select select "6"
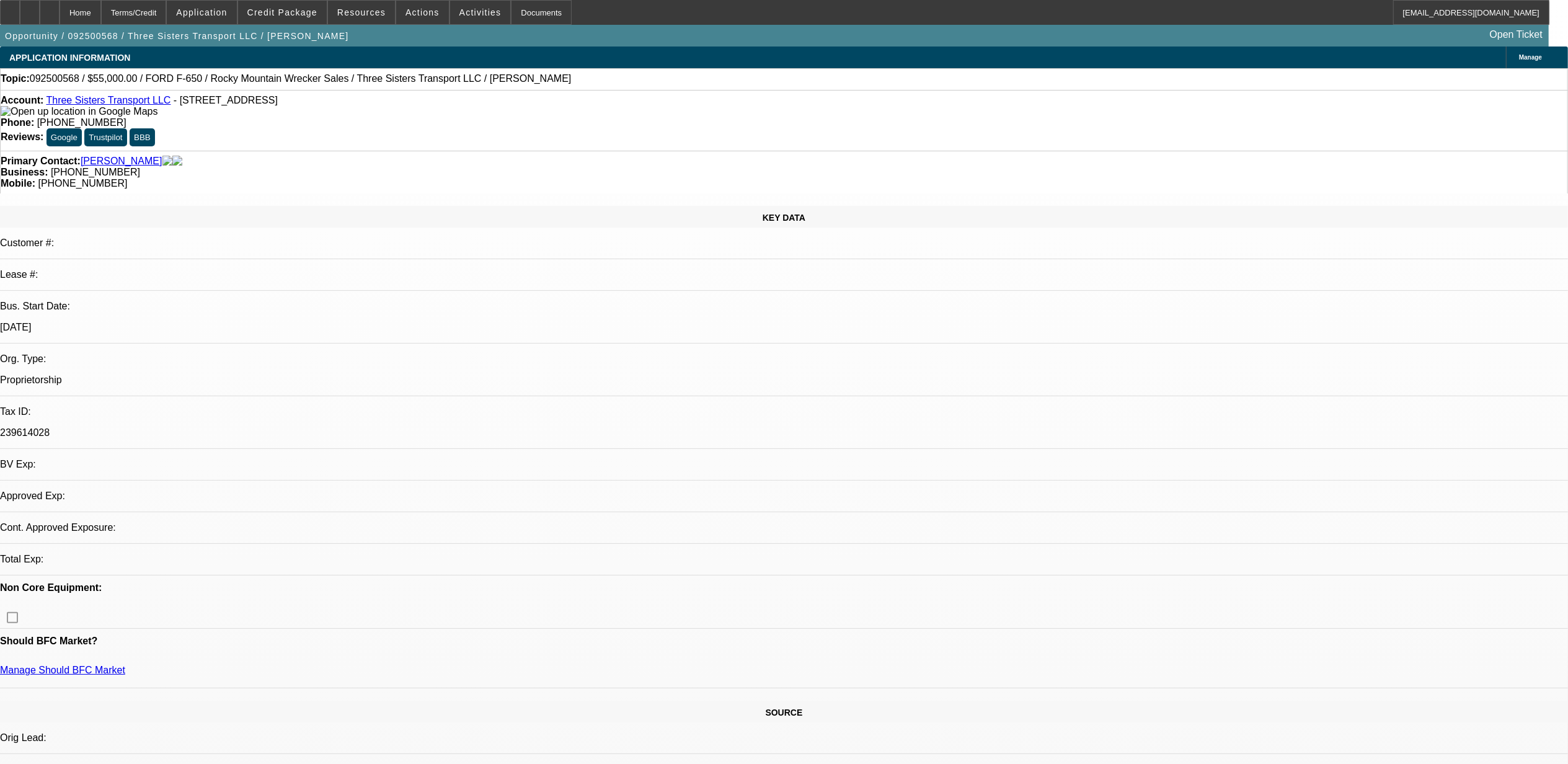
select select "0"
select select "2"
select select "0.1"
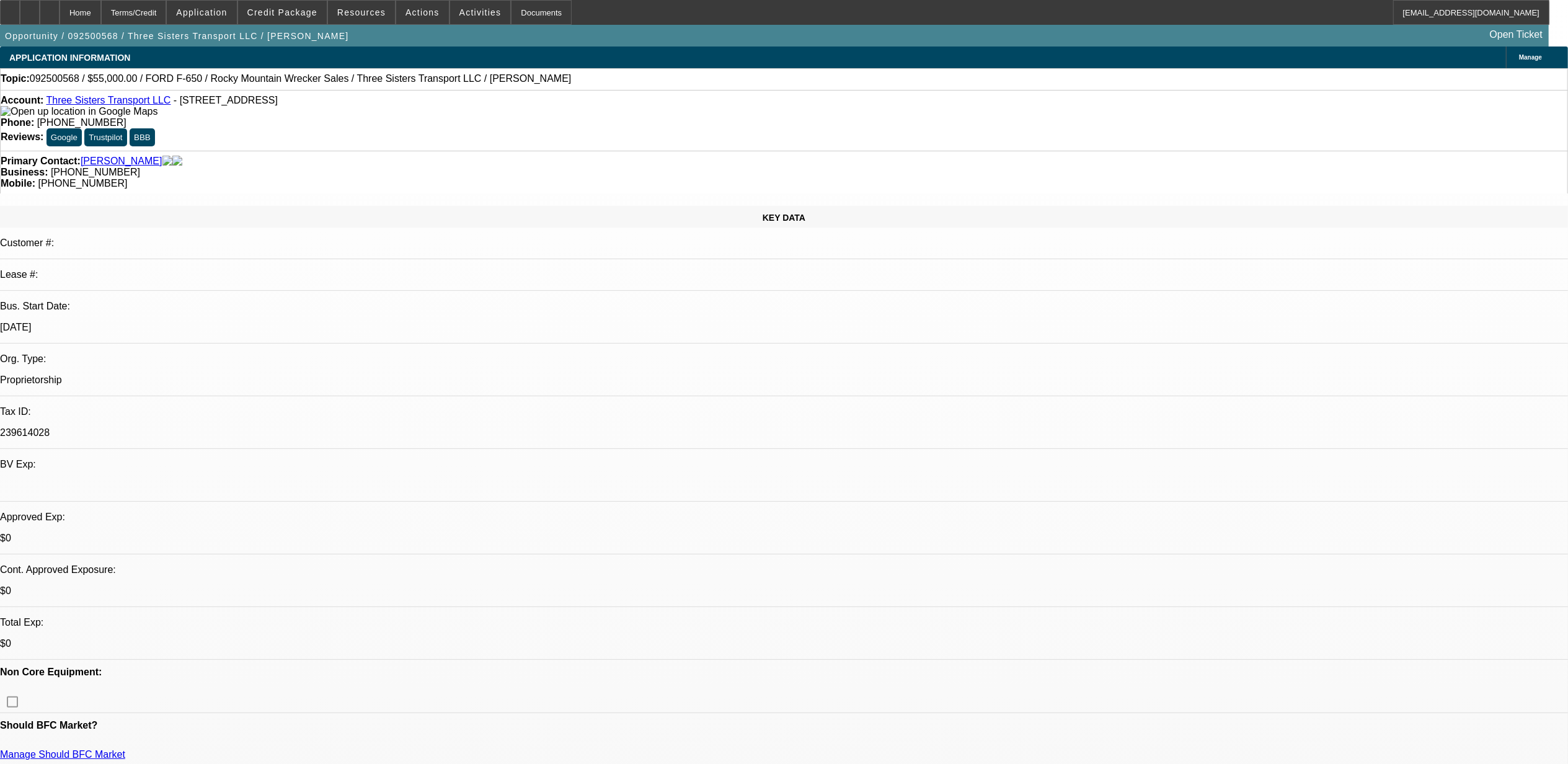
select select "1"
select select "2"
select select "4"
click at [300, 18] on span at bounding box center [281, 12] width 88 height 30
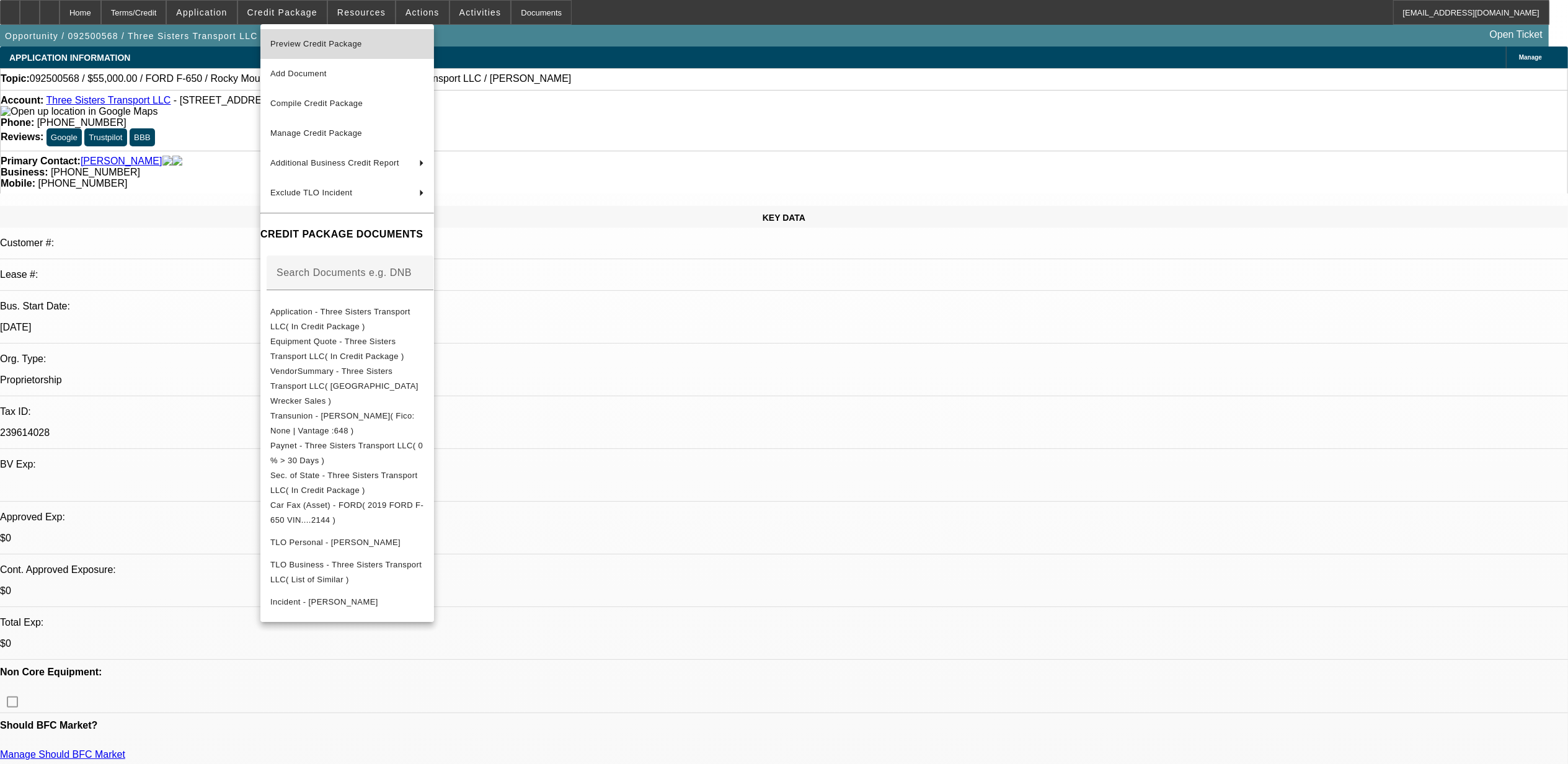
click at [312, 45] on span "Preview Credit Package" at bounding box center [316, 44] width 92 height 9
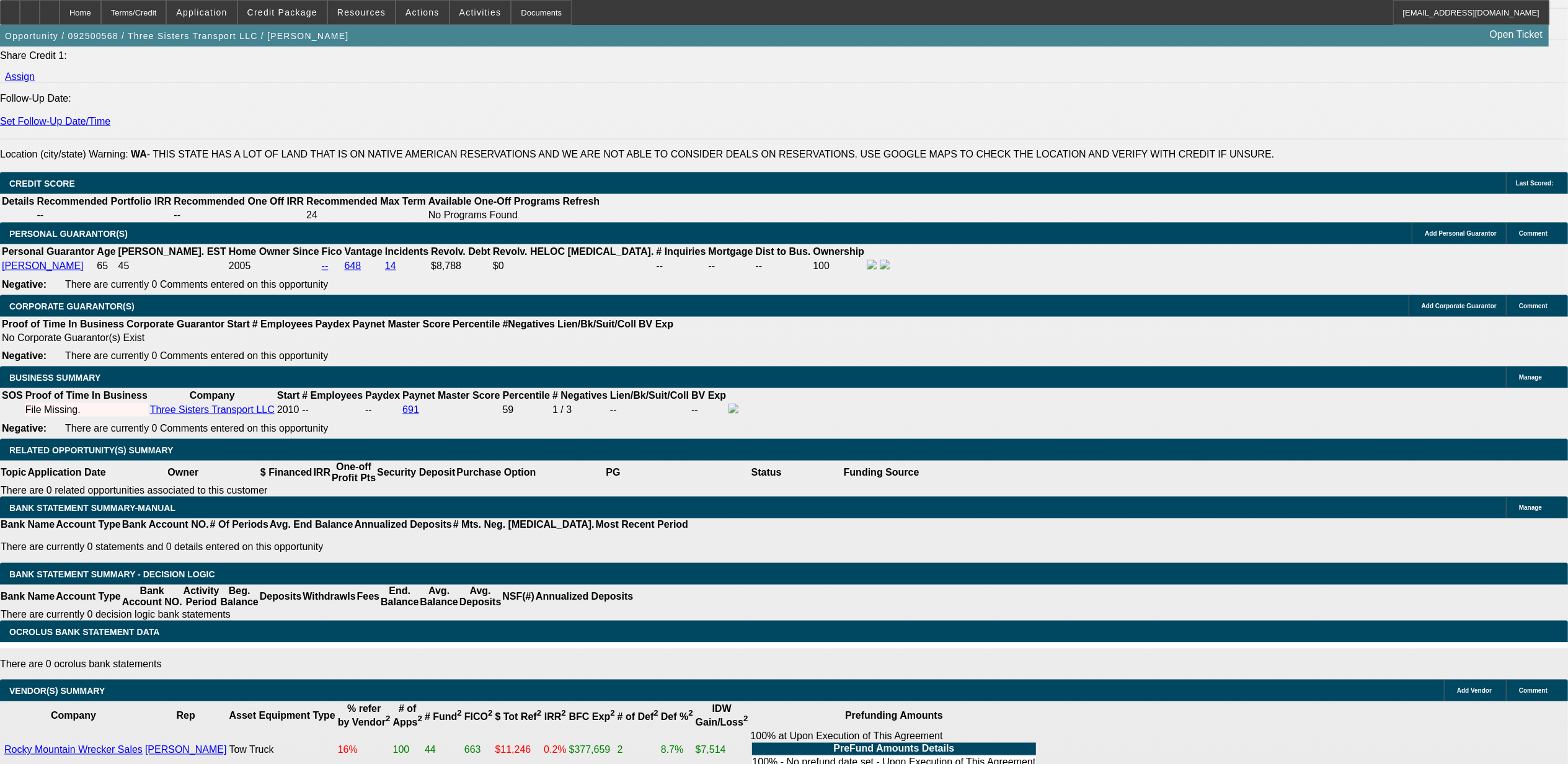
scroll to position [1571, 0]
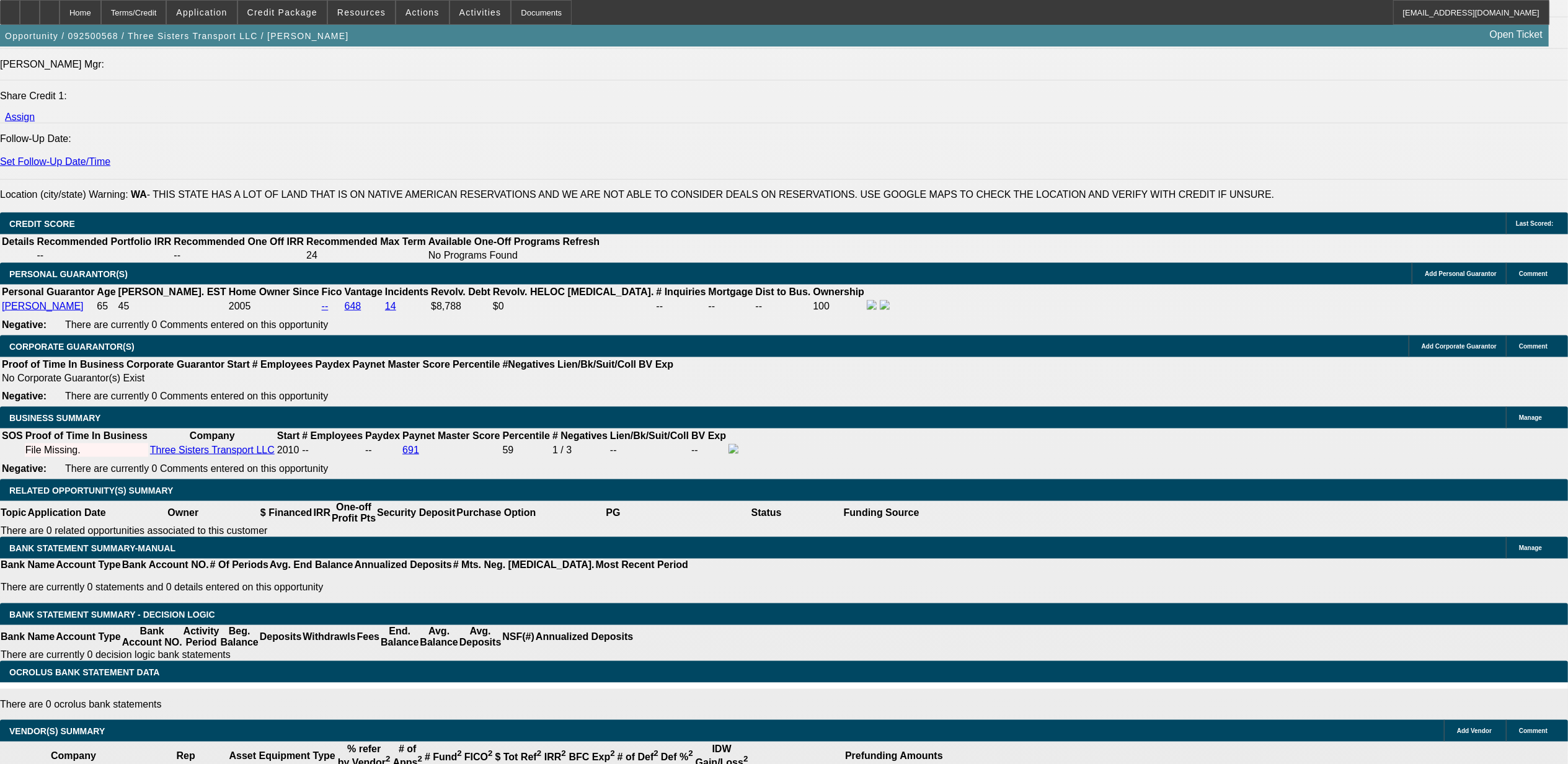
type input "$0.00"
select select "0.1"
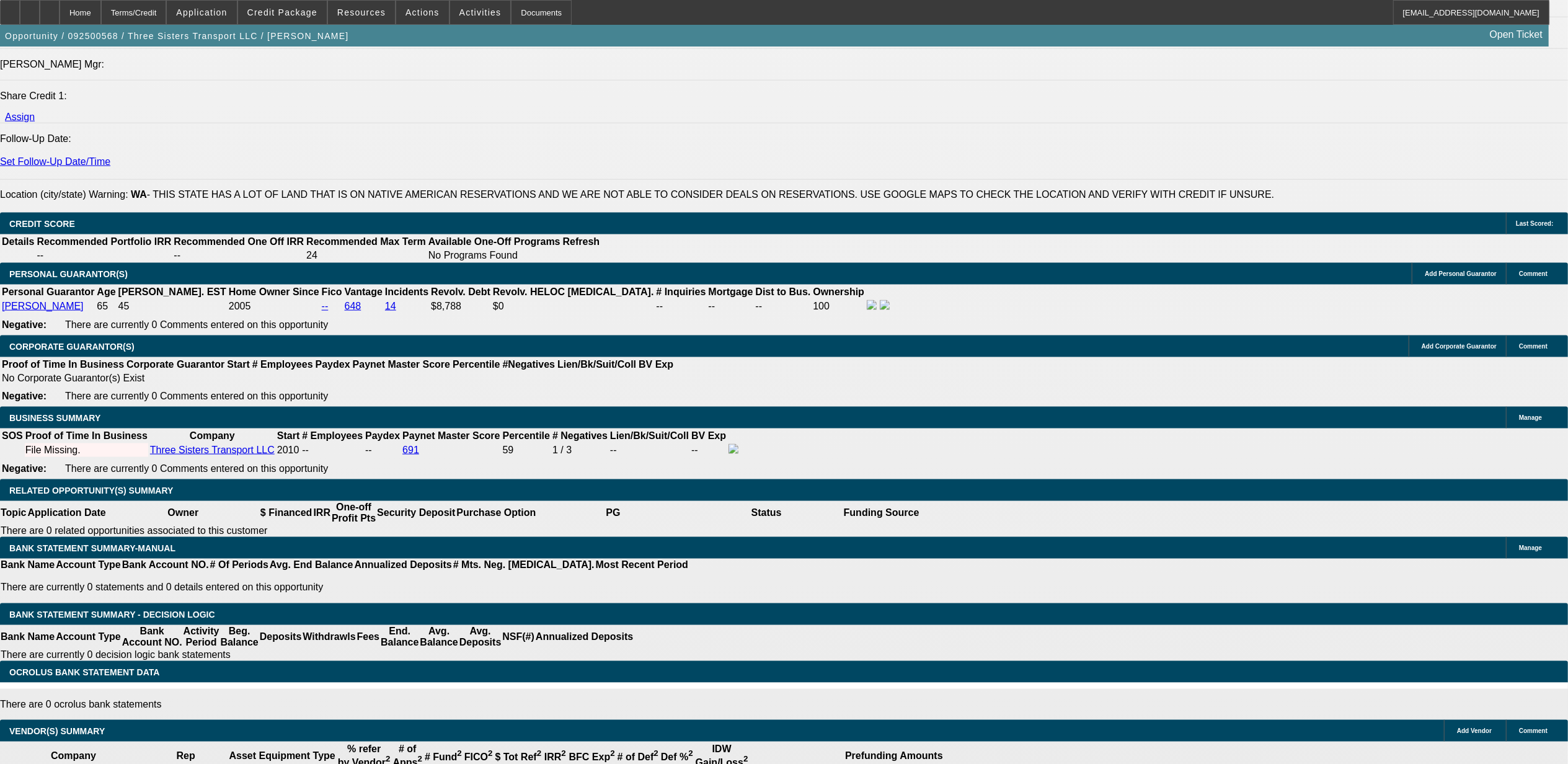
drag, startPoint x: 180, startPoint y: 389, endPoint x: 192, endPoint y: 377, distance: 17.0
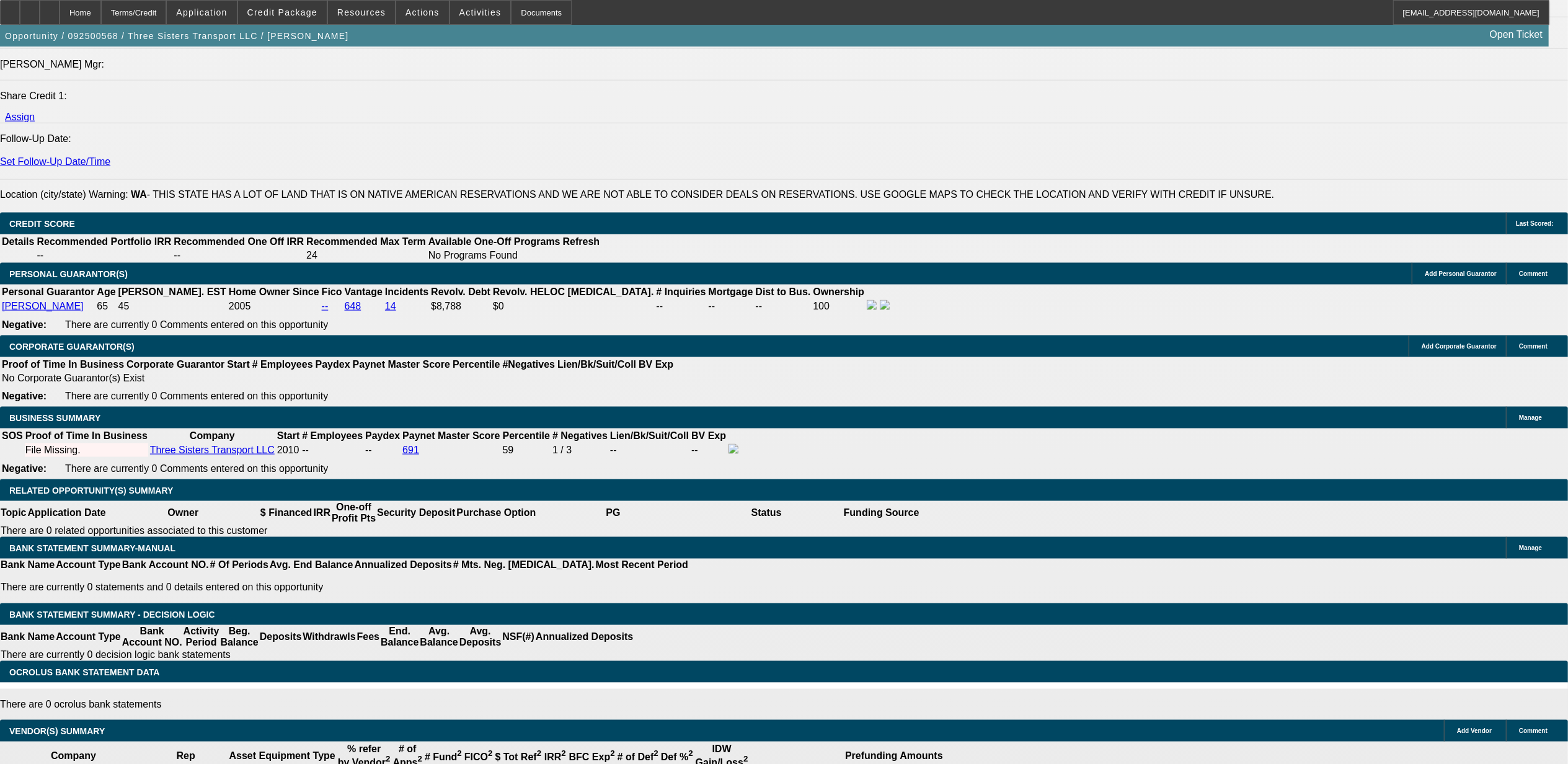
type input "$10,000.00"
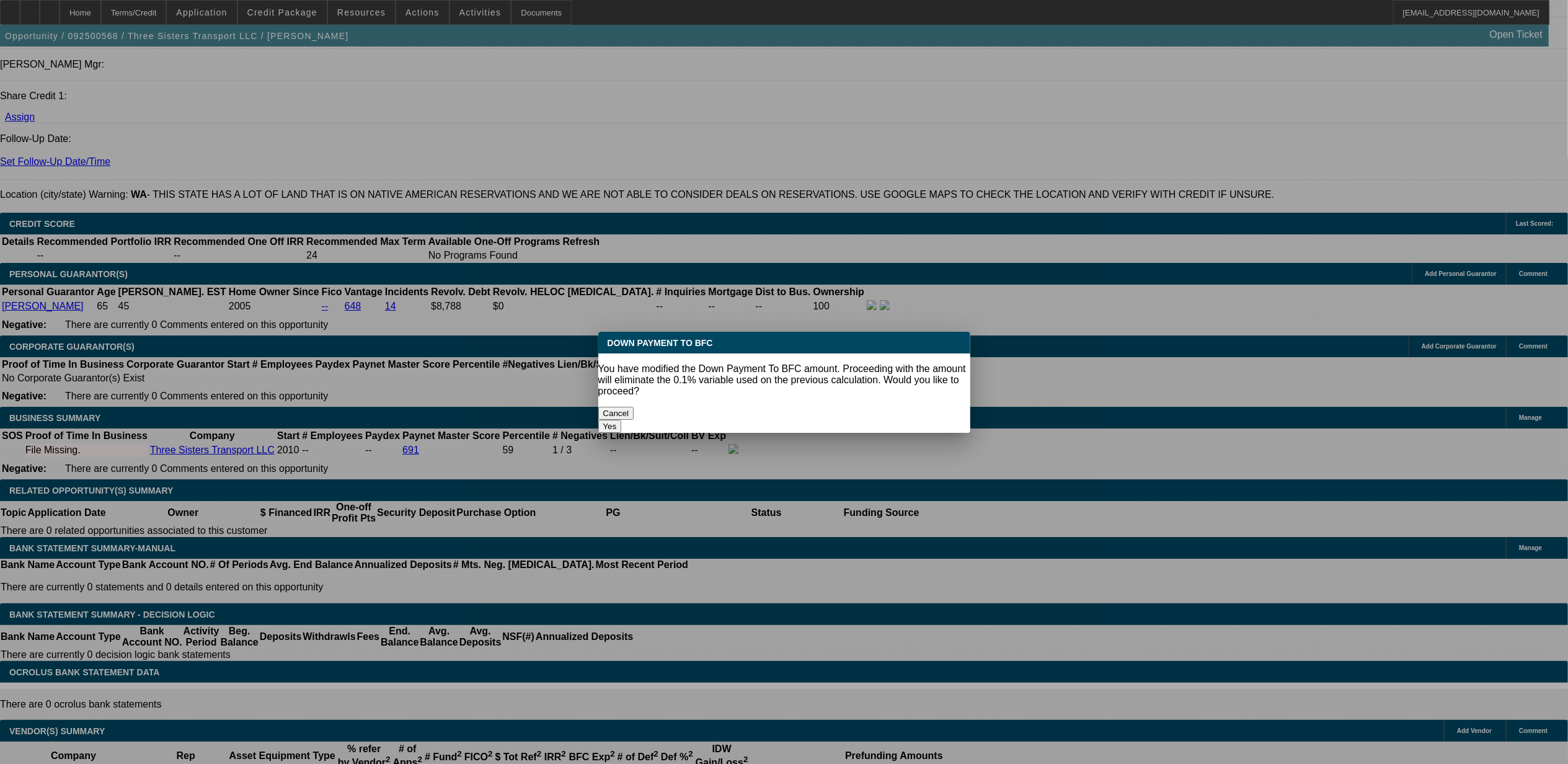
scroll to position [0, 0]
click at [139, 448] on body "Home Terms/Credit Application Credit Package Resources Actions Activities Docum…" at bounding box center [784, 518] width 1568 height 4177
click at [621, 420] on button "Yes" at bounding box center [609, 427] width 23 height 13
select select "0"
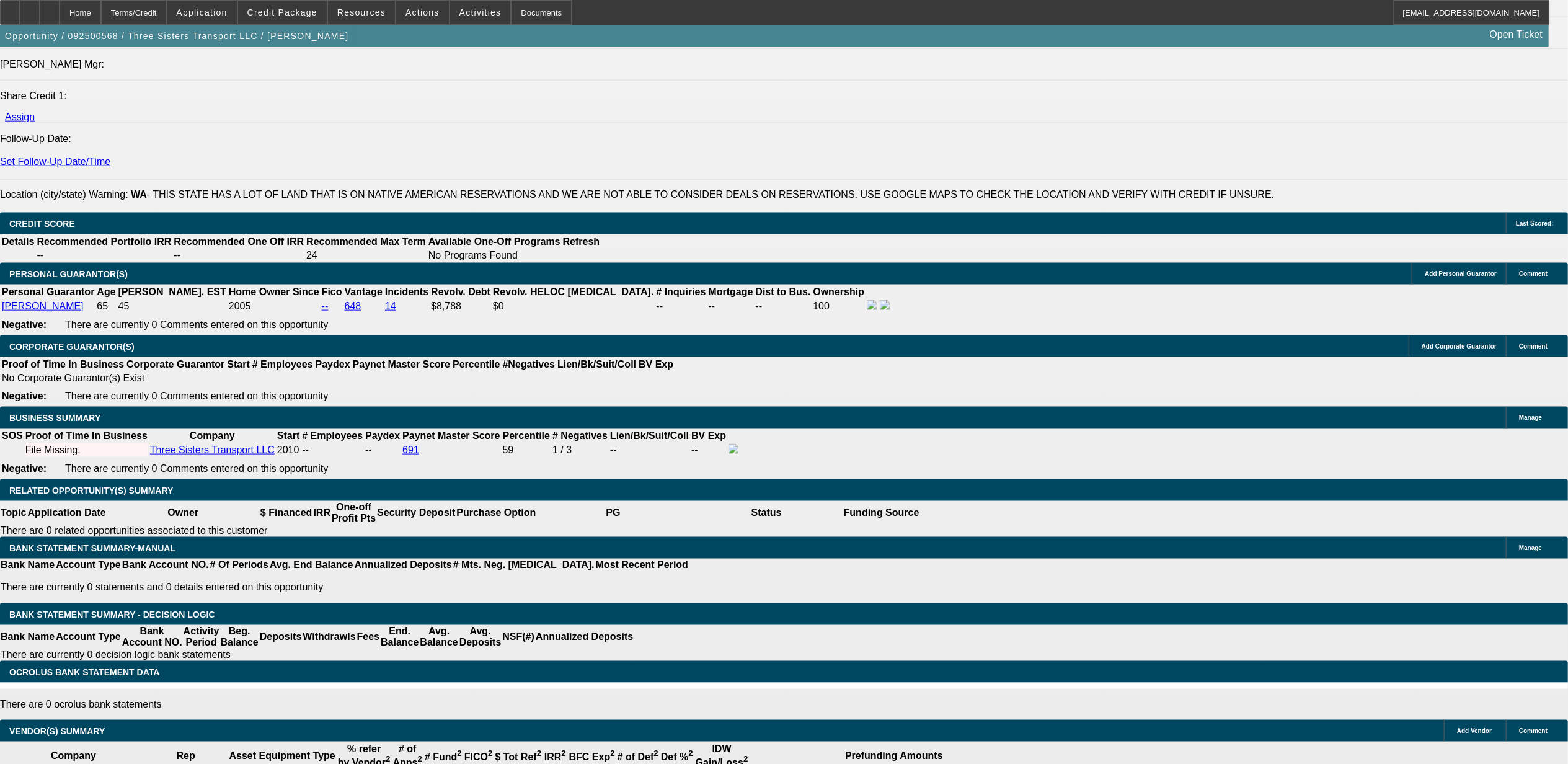
type input "24"
type input "17"
type input "$3,789.18"
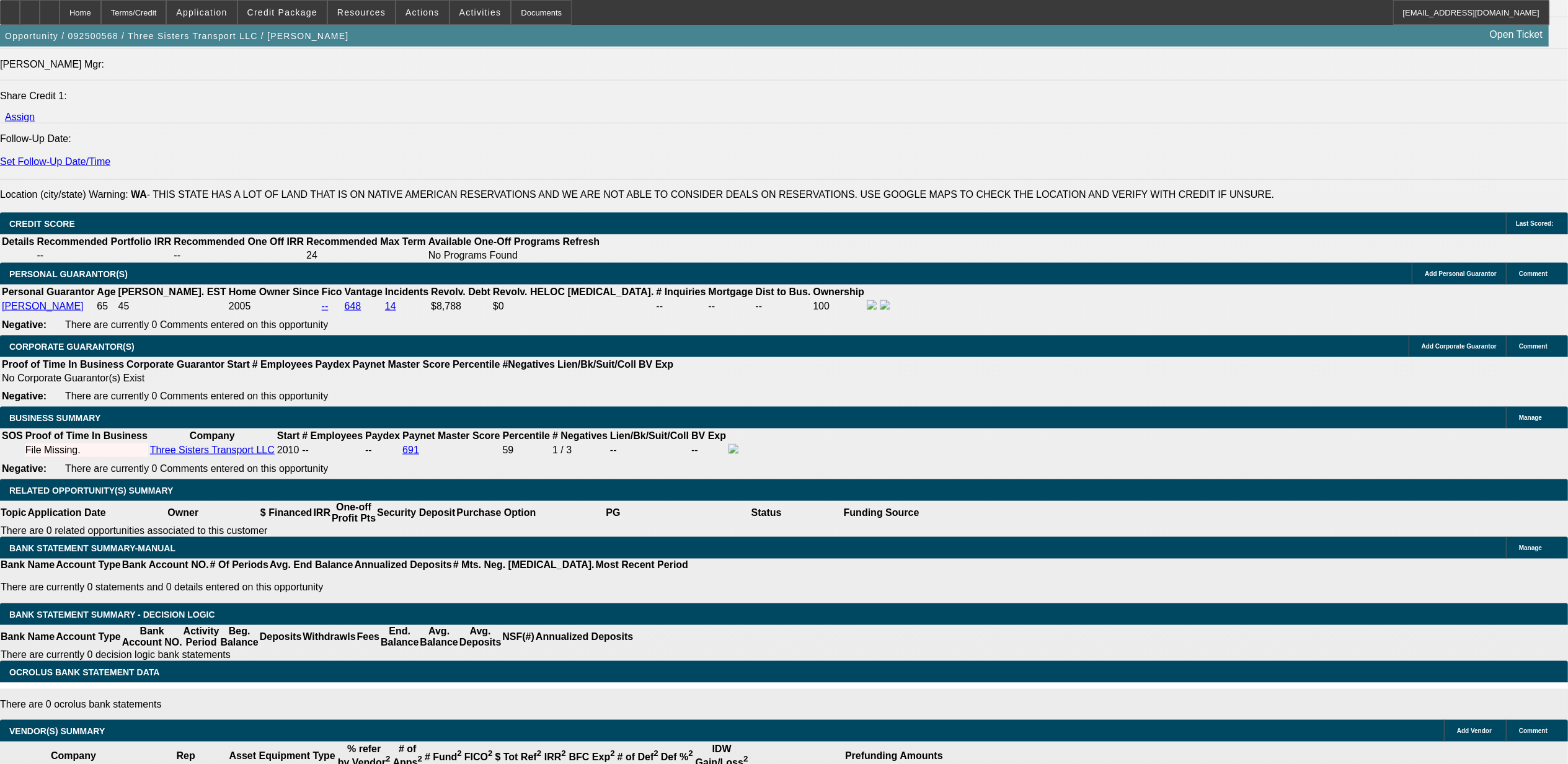
type input "$1,894.59"
type input "$4,449.80"
type input "$2,224.90"
type input "17.9"
type input "$4,488.82"
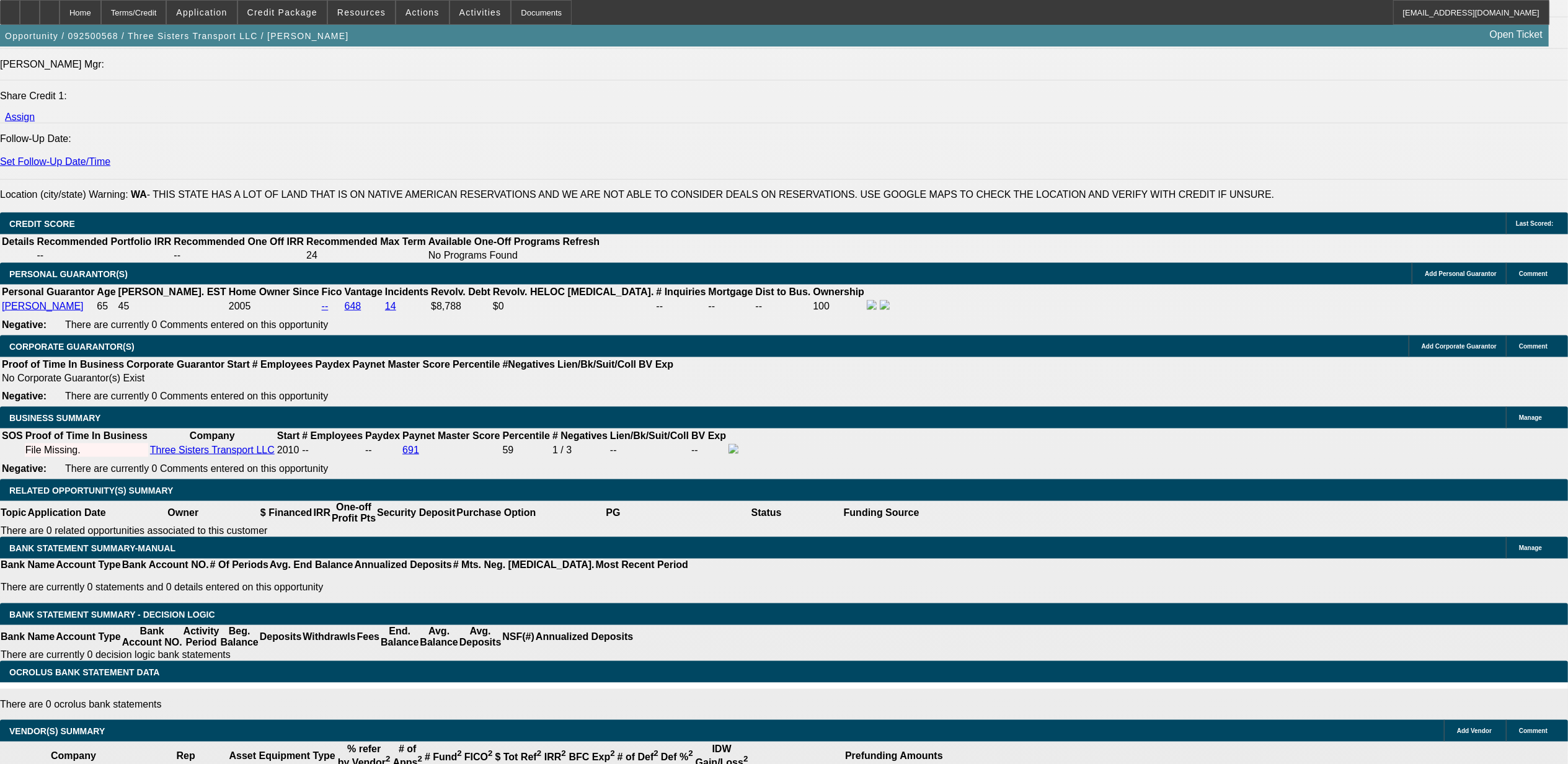
type input "$2,244.41"
type input "17.9"
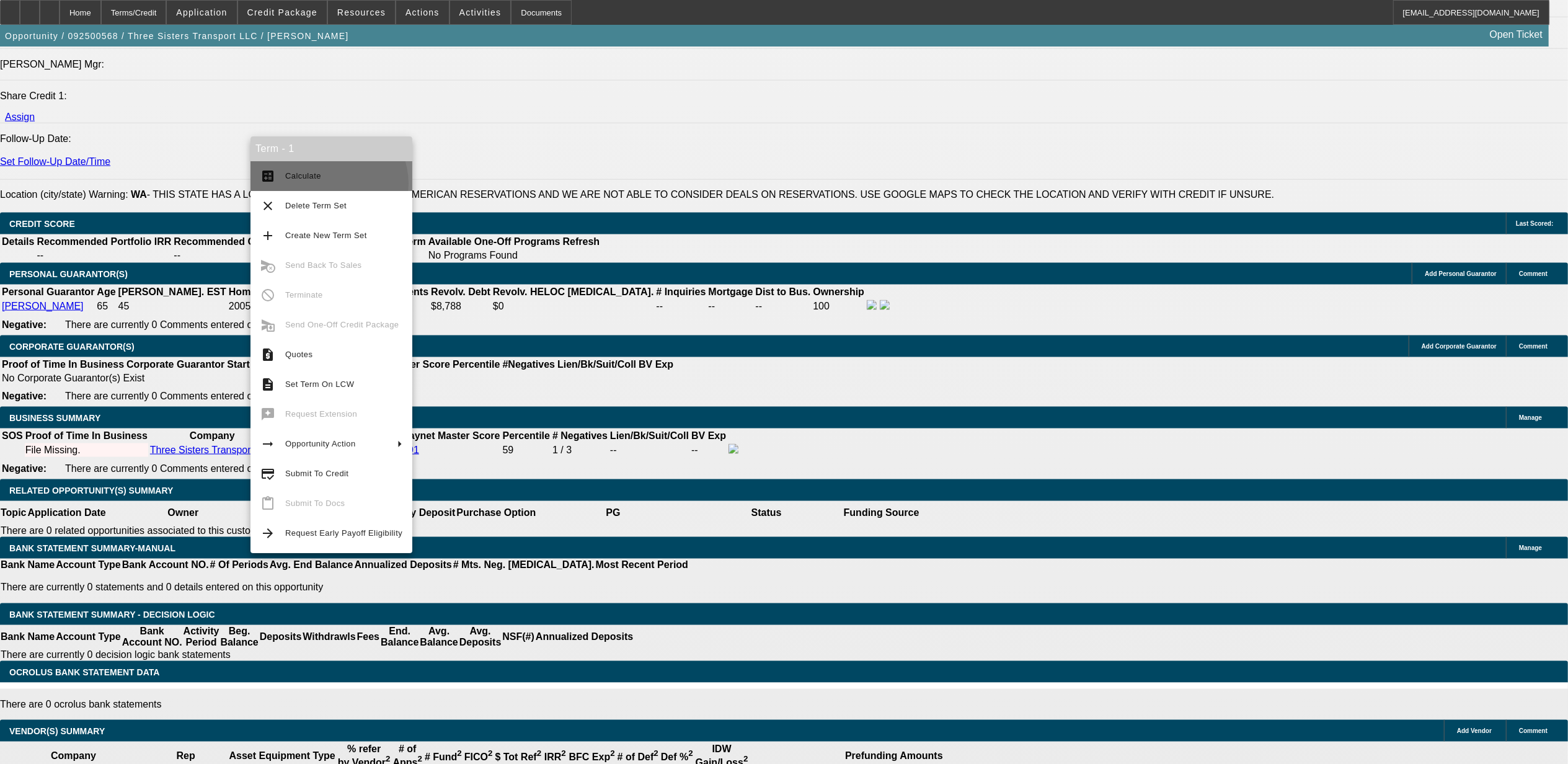
click at [328, 182] on button "calculate Calculate" at bounding box center [332, 177] width 162 height 30
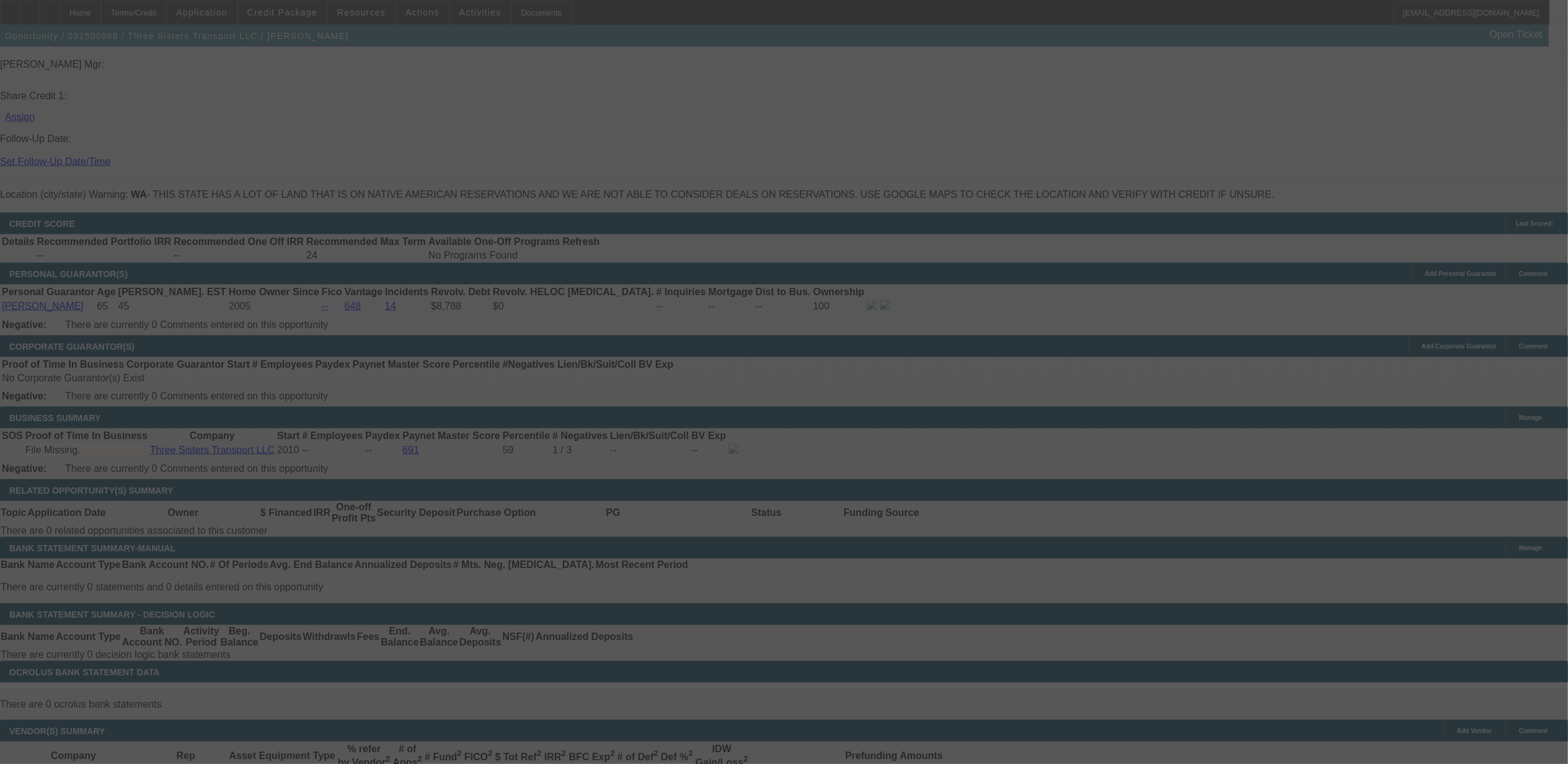
select select "0"
select select "2"
select select "0.1"
select select "4"
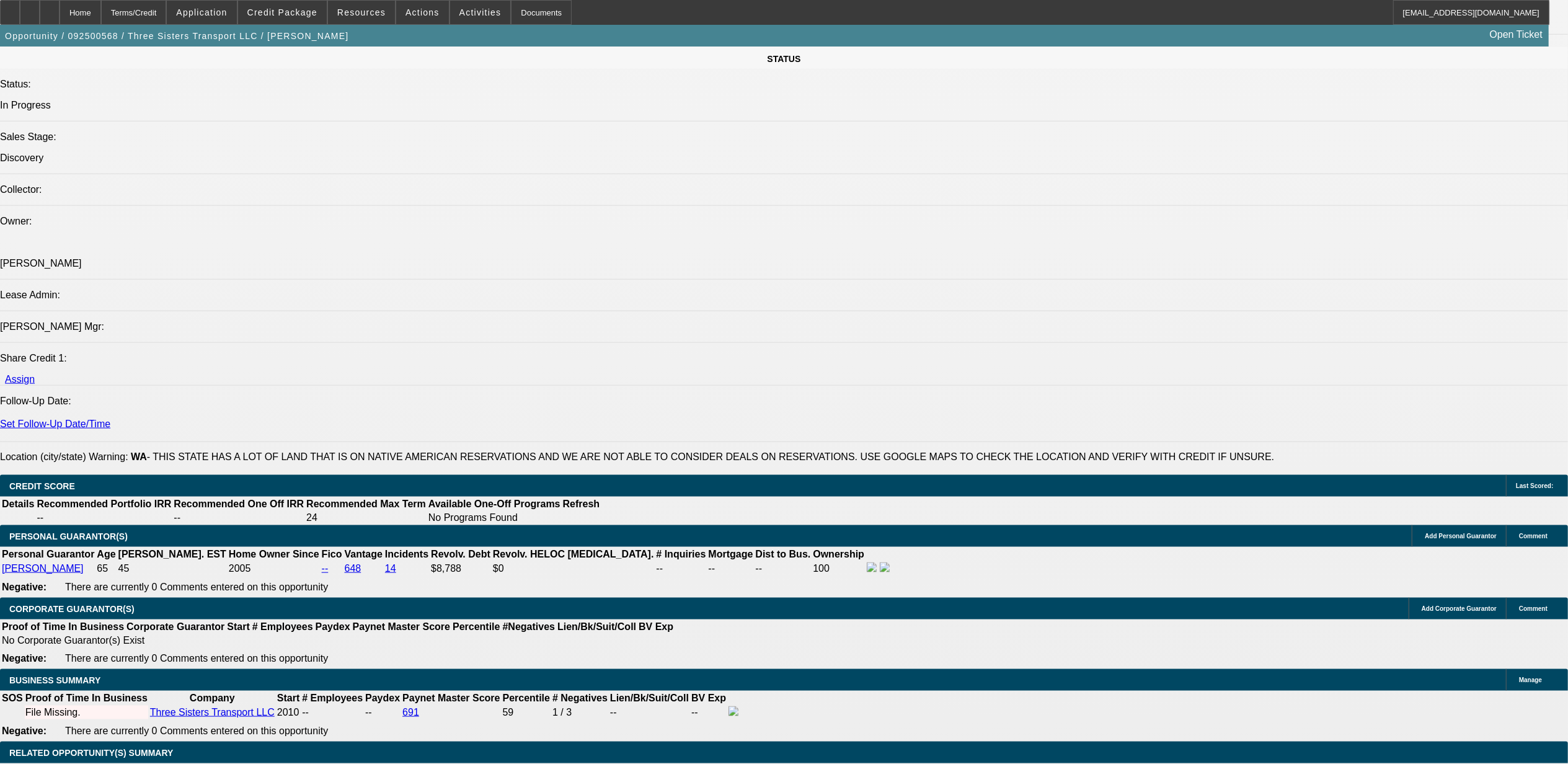
scroll to position [1489, 0]
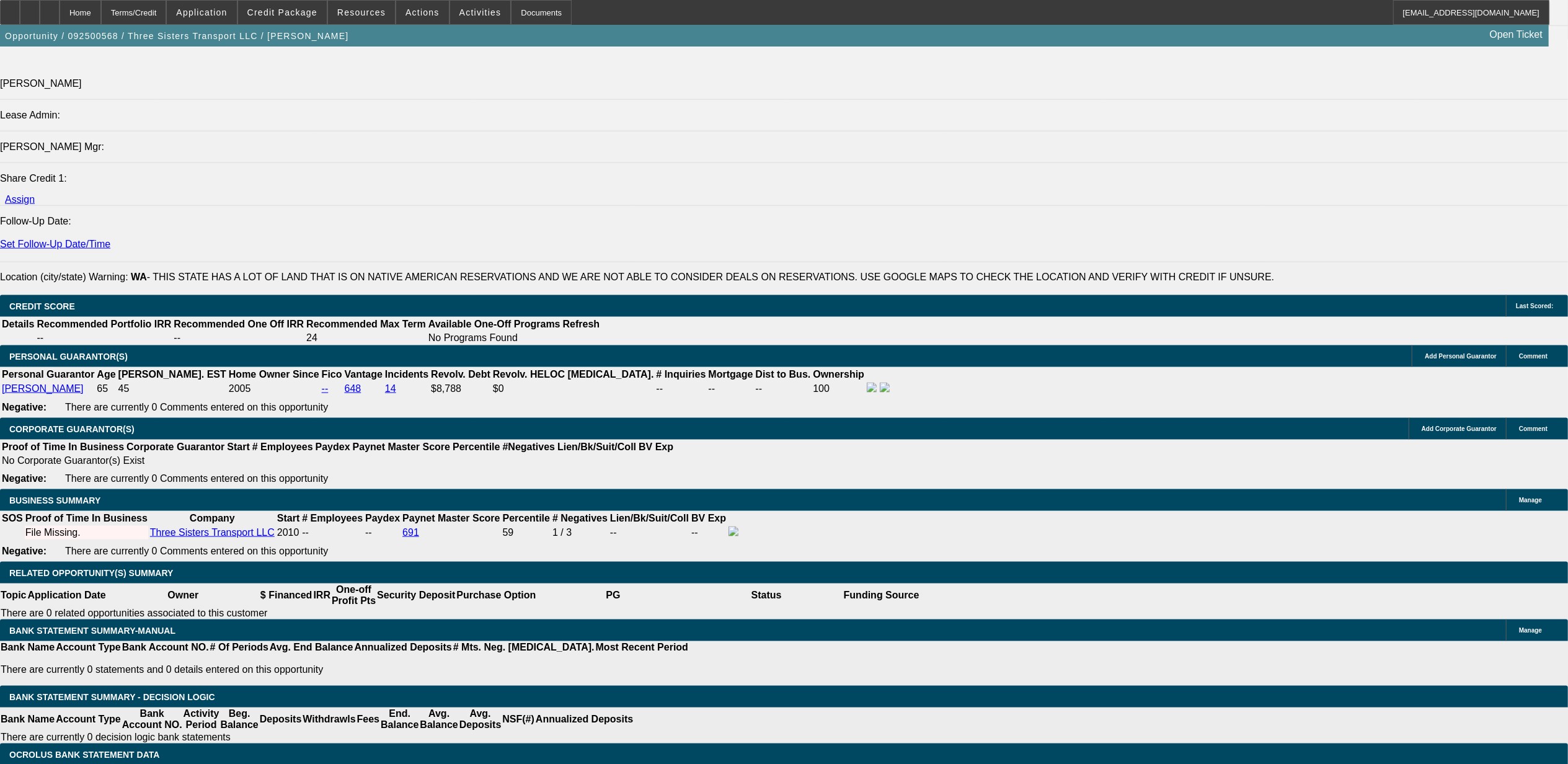
type input "UNKNOWN"
type input "15."
type input "$3,789.18"
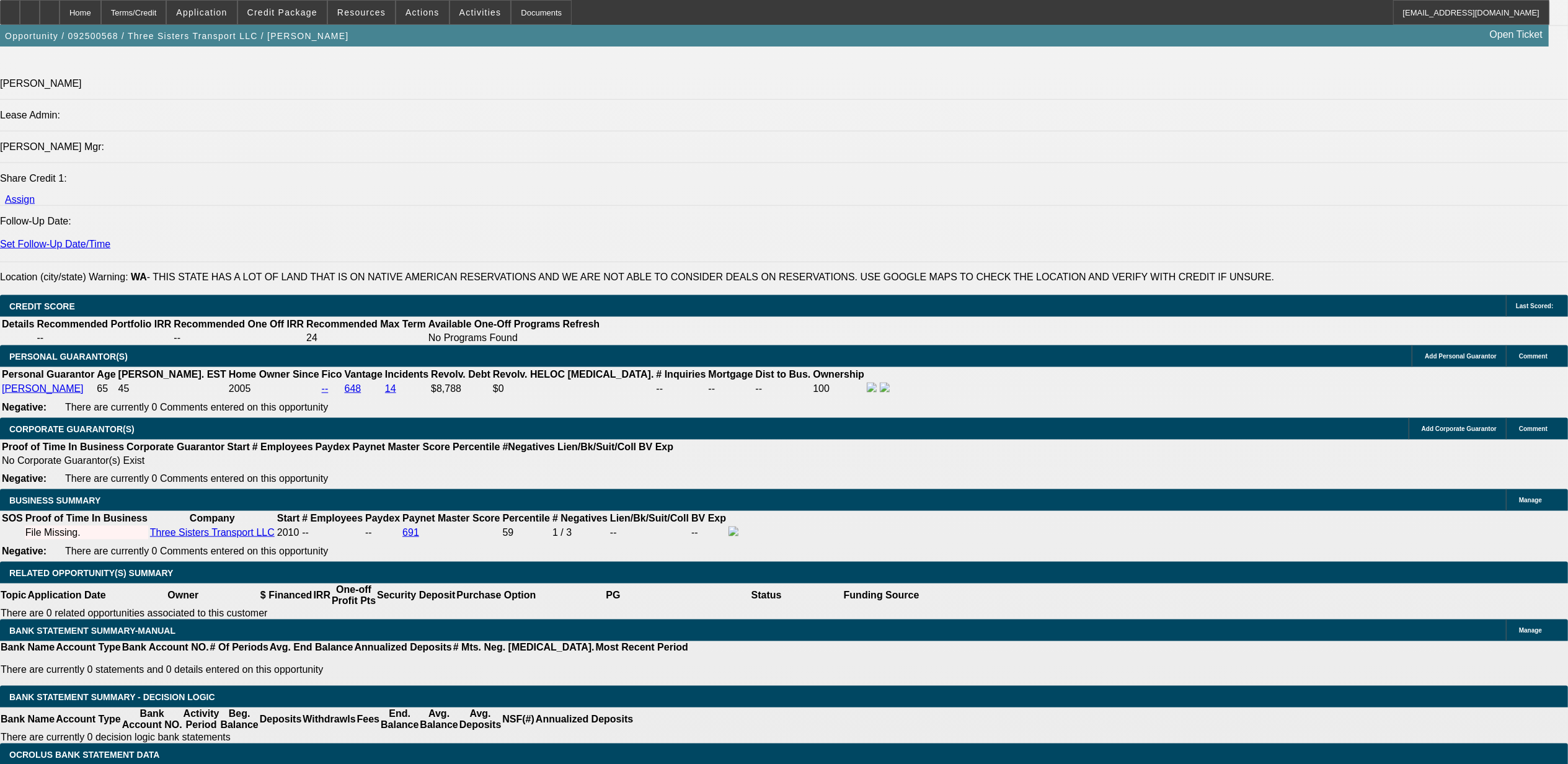
type input "$1,894.59"
type input "15.9"
type input "$4,363.80"
type input "$2,181.90"
type input "$4,402.38"
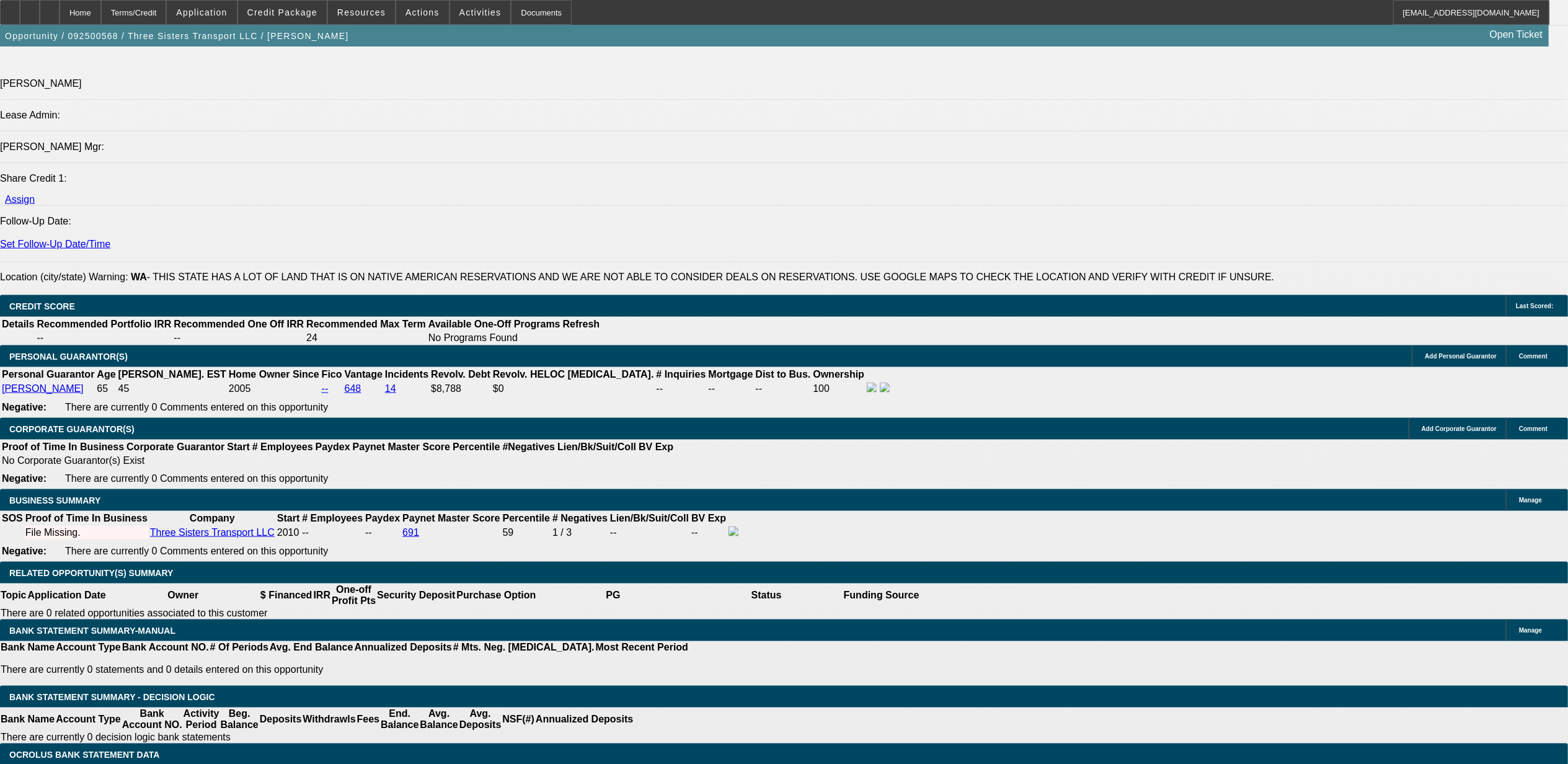
type input "$2,201.19"
type input "15.9"
drag, startPoint x: 154, startPoint y: 643, endPoint x: 164, endPoint y: 639, distance: 10.8
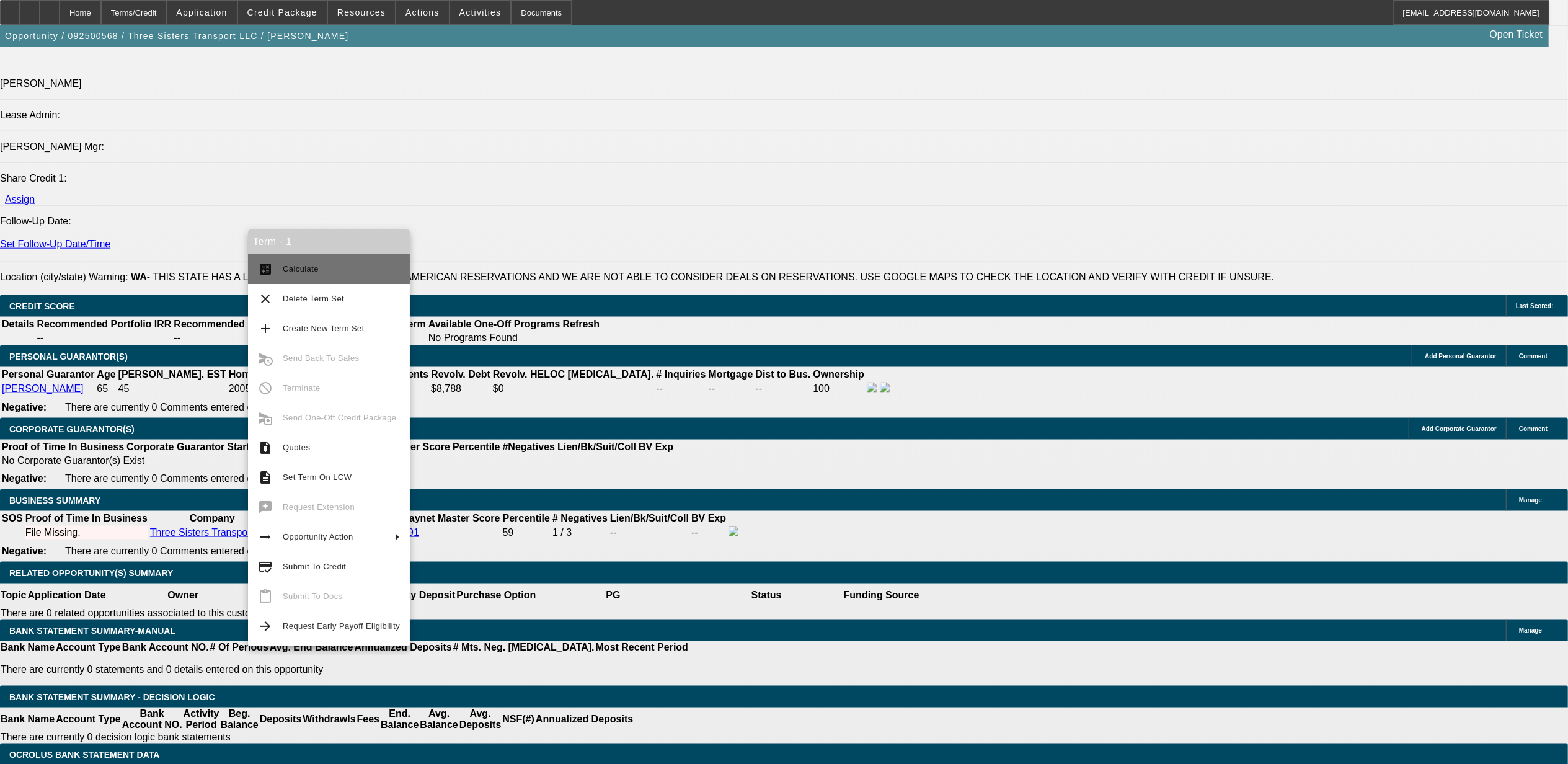
click at [362, 279] on button "calculate Calculate" at bounding box center [329, 270] width 162 height 30
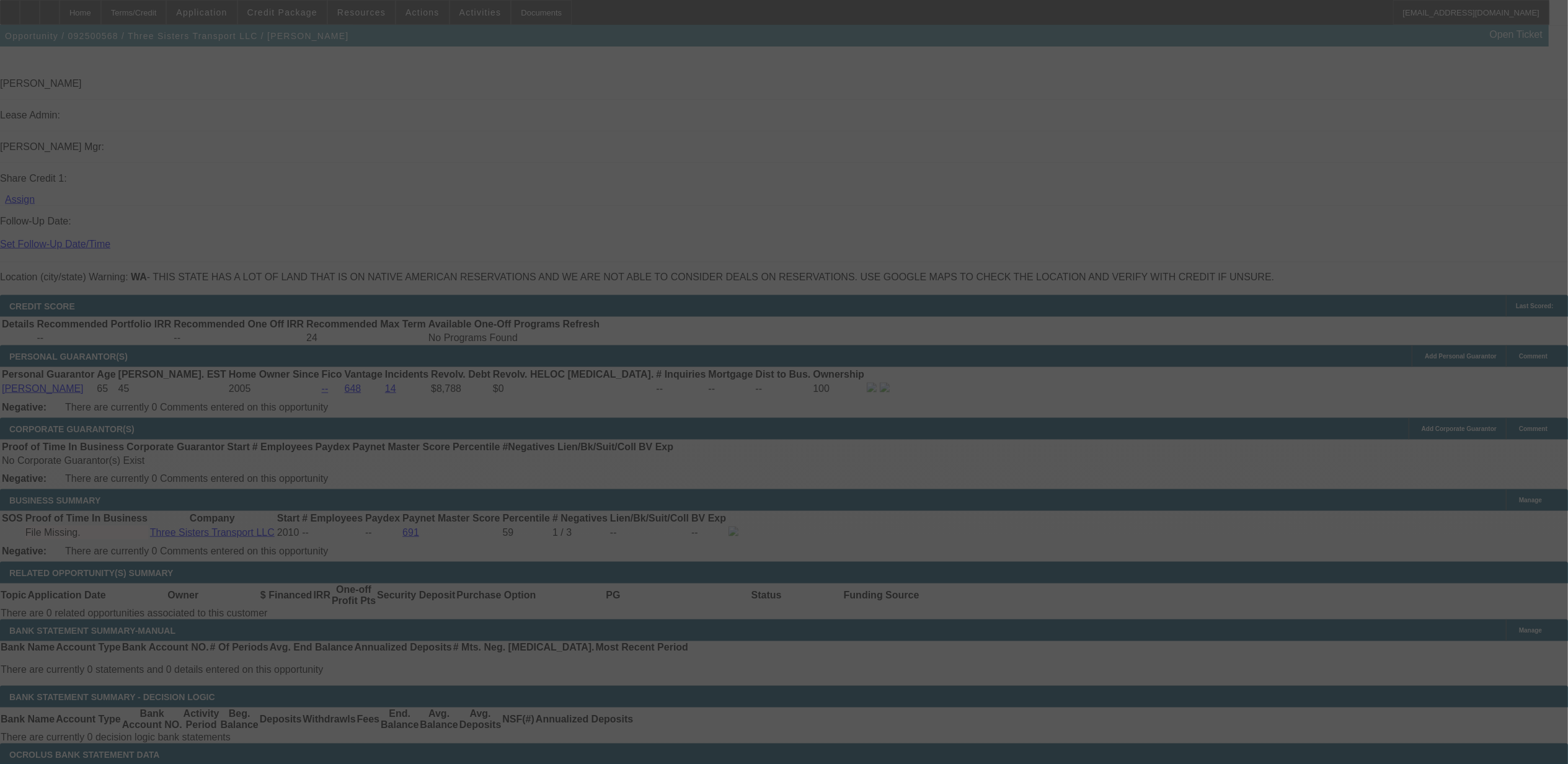
select select "0"
select select "2"
select select "0.1"
select select "4"
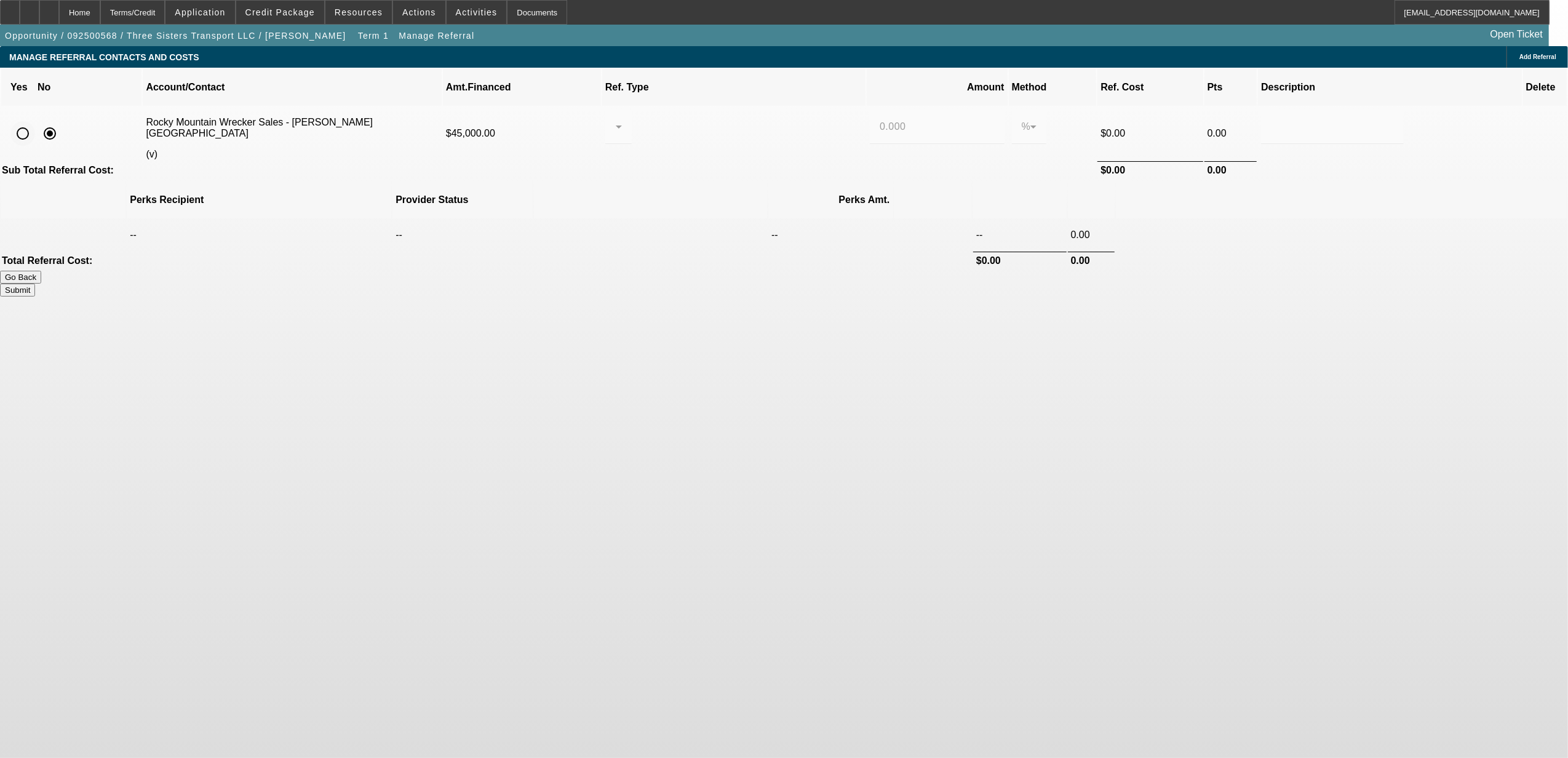
click at [35, 121] on input "radio" at bounding box center [22, 133] width 25 height 25
radio input "true"
click at [616, 119] on div at bounding box center [615, 126] width 1 height 15
click at [716, 169] on span "Pay vendor COMPANY" at bounding box center [728, 175] width 107 height 15
click at [879, 119] on input "0.000" at bounding box center [937, 126] width 114 height 15
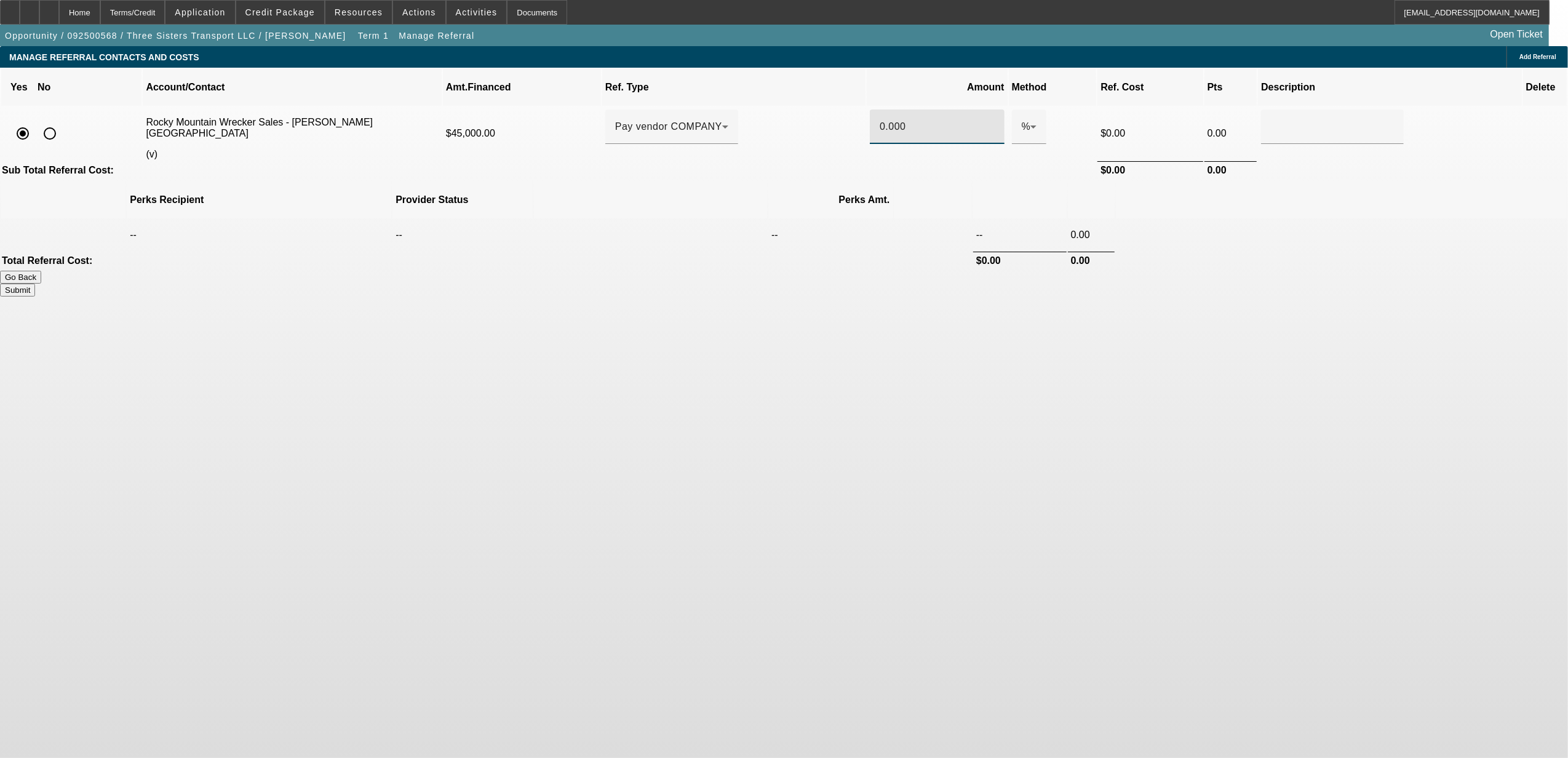
click at [879, 119] on input "0.000" at bounding box center [937, 126] width 114 height 15
click at [925, 271] on body "Home Terms/Credit Application Credit Package Resources Actions Activities Docum…" at bounding box center [784, 379] width 1568 height 758
click at [35, 284] on button "Submit" at bounding box center [18, 290] width 35 height 13
type input "1.000"
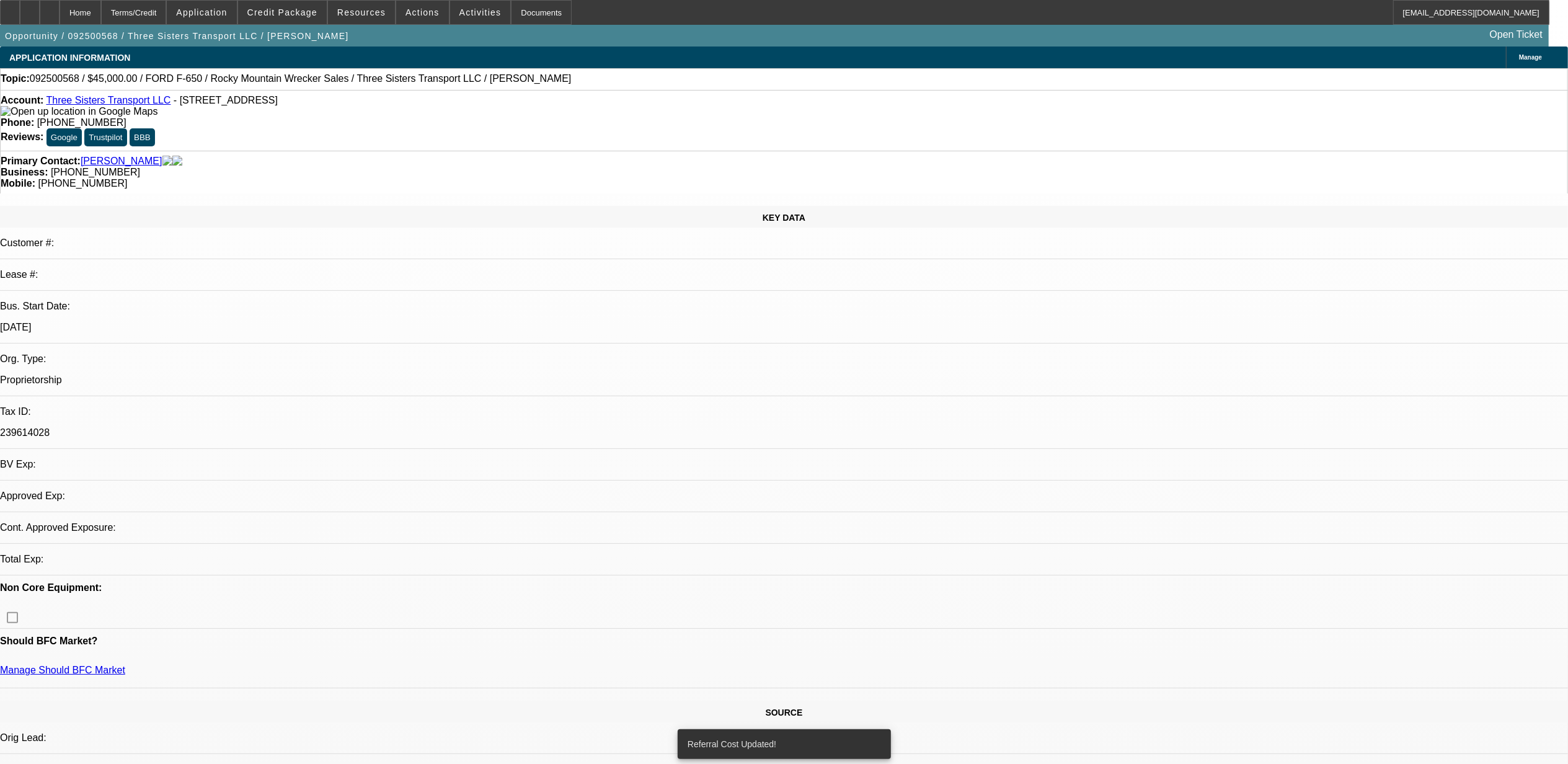
select select "0"
select select "2"
select select "0.1"
select select "4"
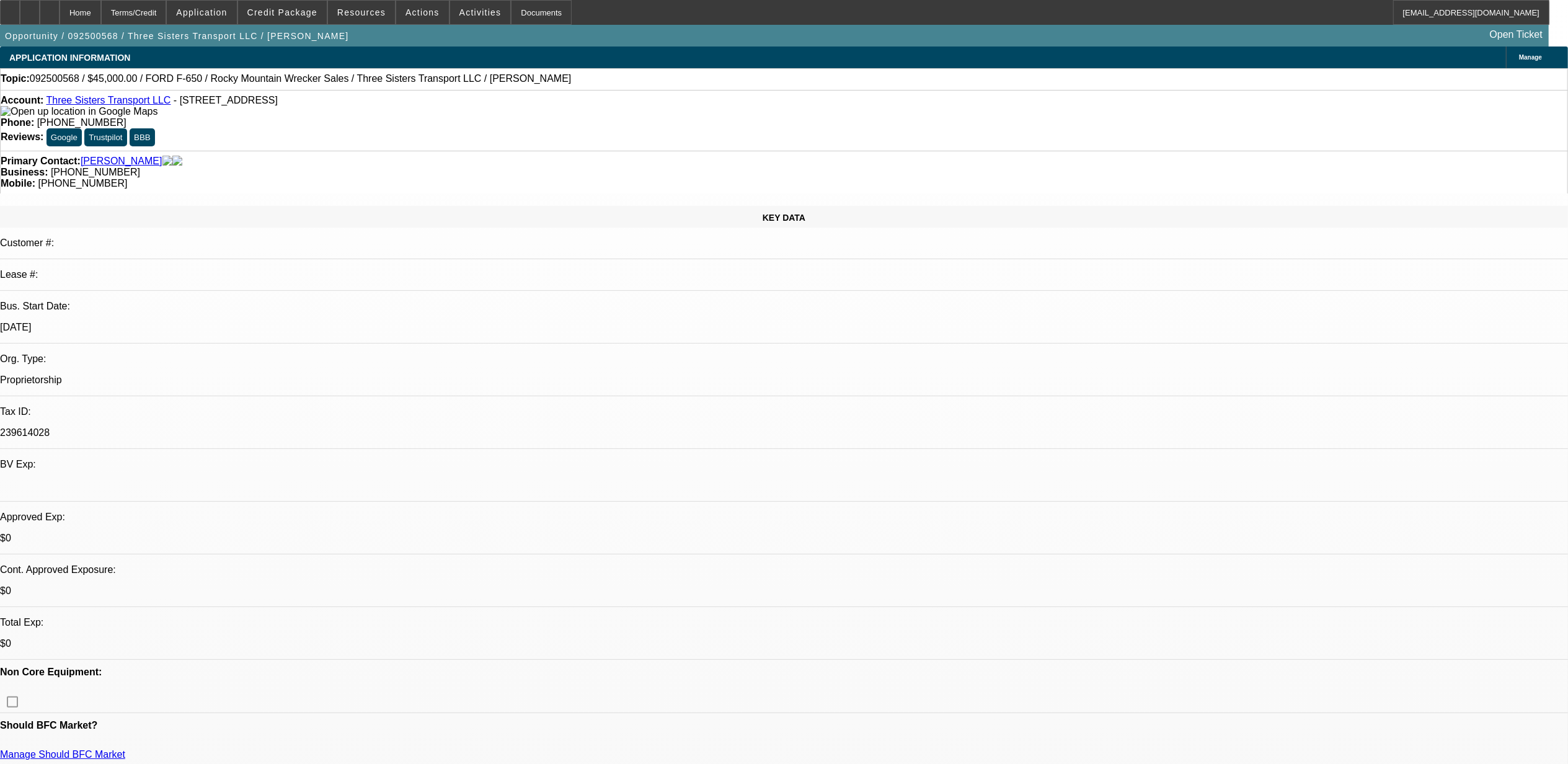
click at [66, 85] on span "092500568 / $45,000.00 / FORD F-650 / Rocky Mountain Wrecker Sales / Three Sist…" at bounding box center [300, 79] width 542 height 11
copy span "092500568"
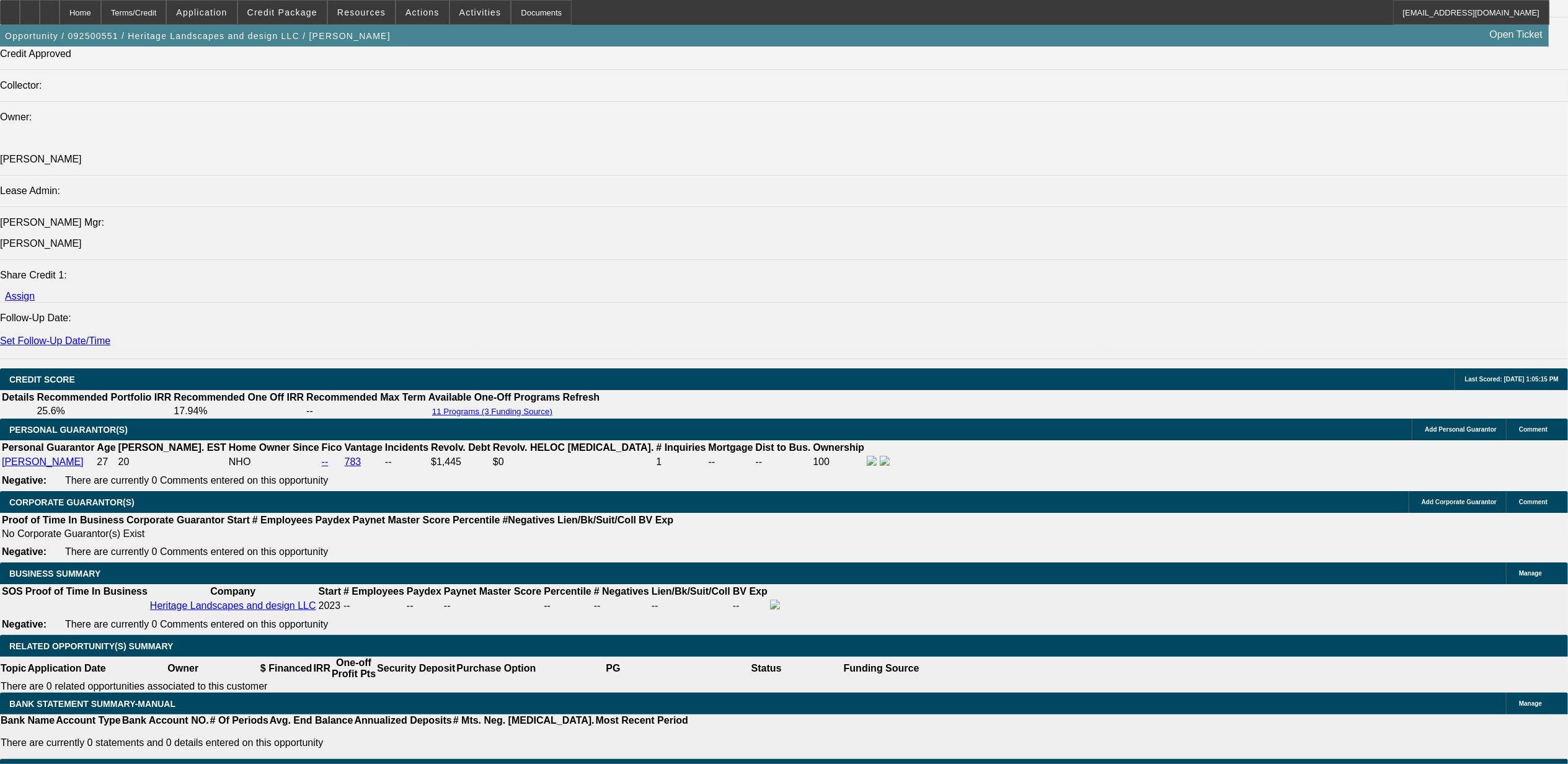
select select "0"
select select "2"
select select "0.1"
select select "0"
select select "2"
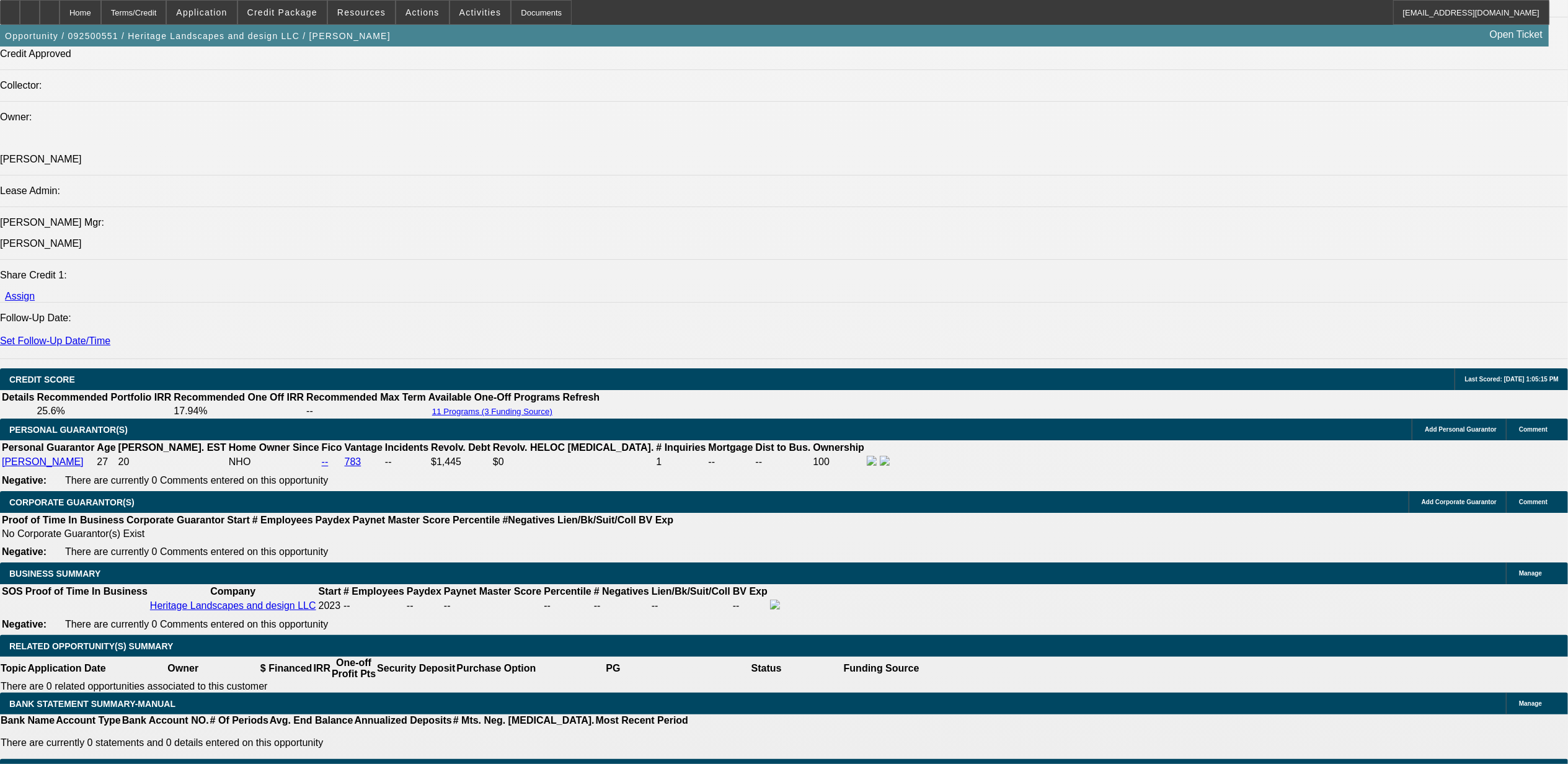
select select "0.1"
select select "0"
select select "2"
select select "0.1"
select select "0"
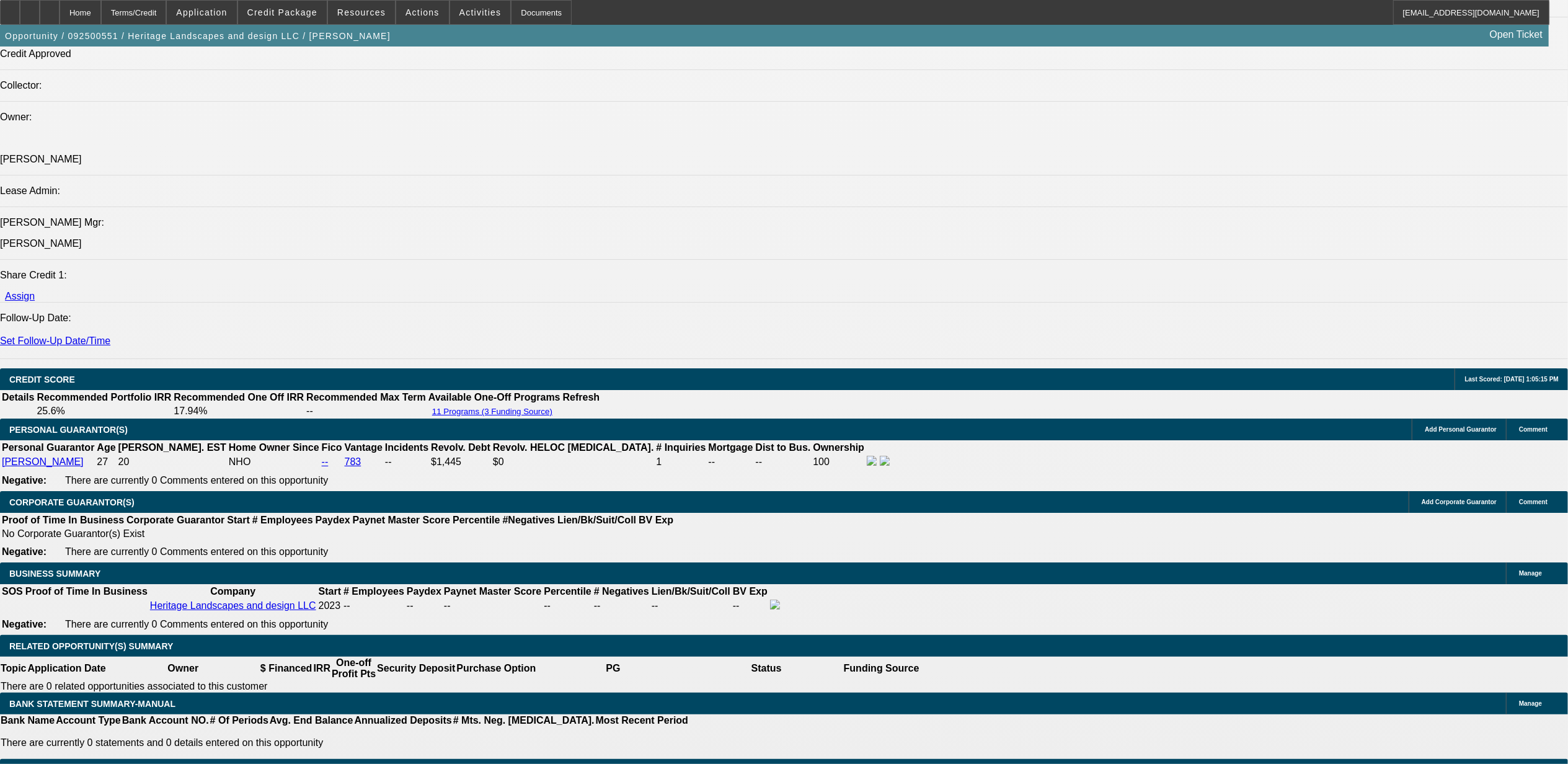
select select "0"
select select "0.1"
select select "1"
select select "2"
select select "4"
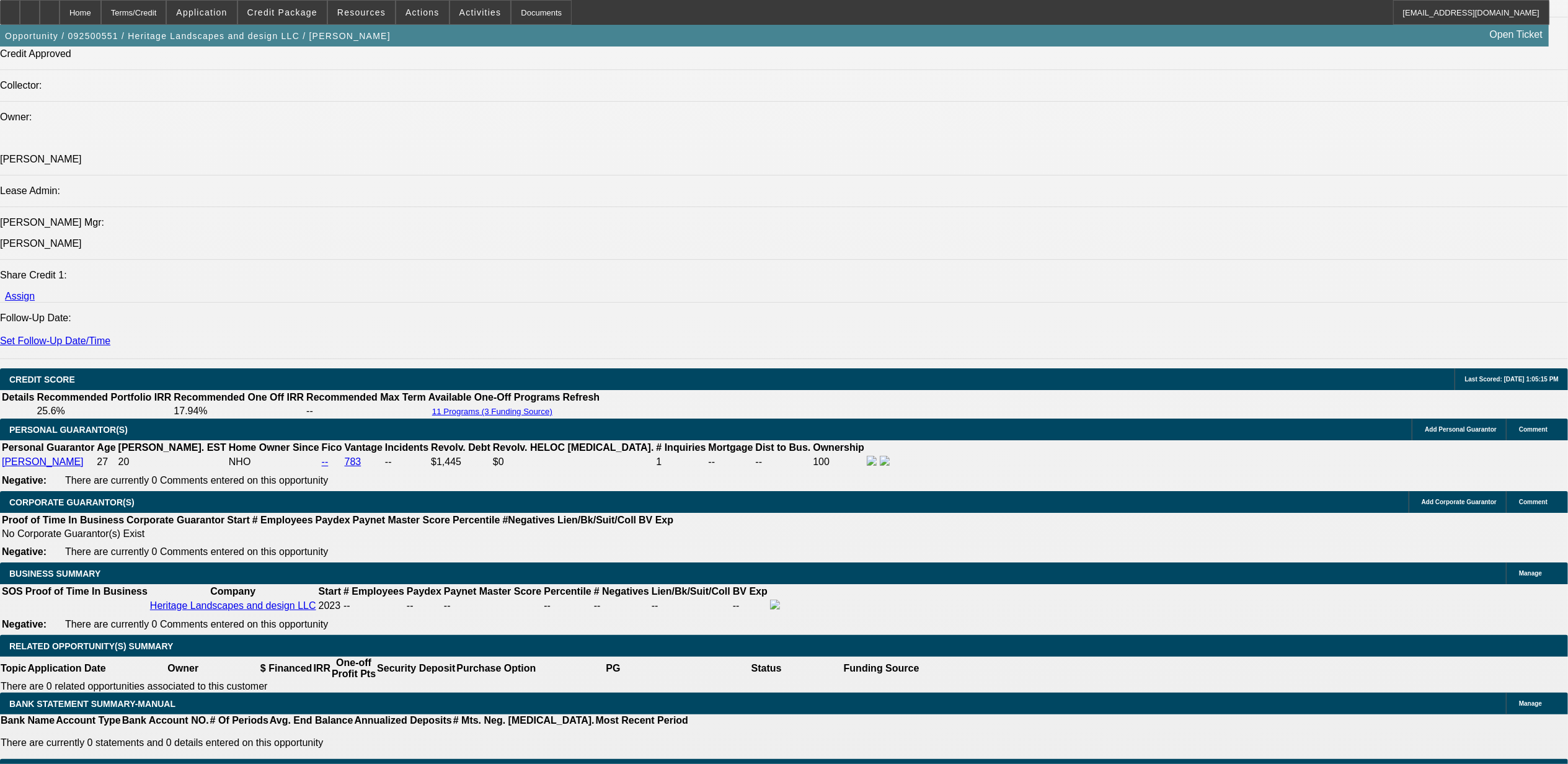
select select "1"
select select "2"
select select "4"
select select "1"
select select "2"
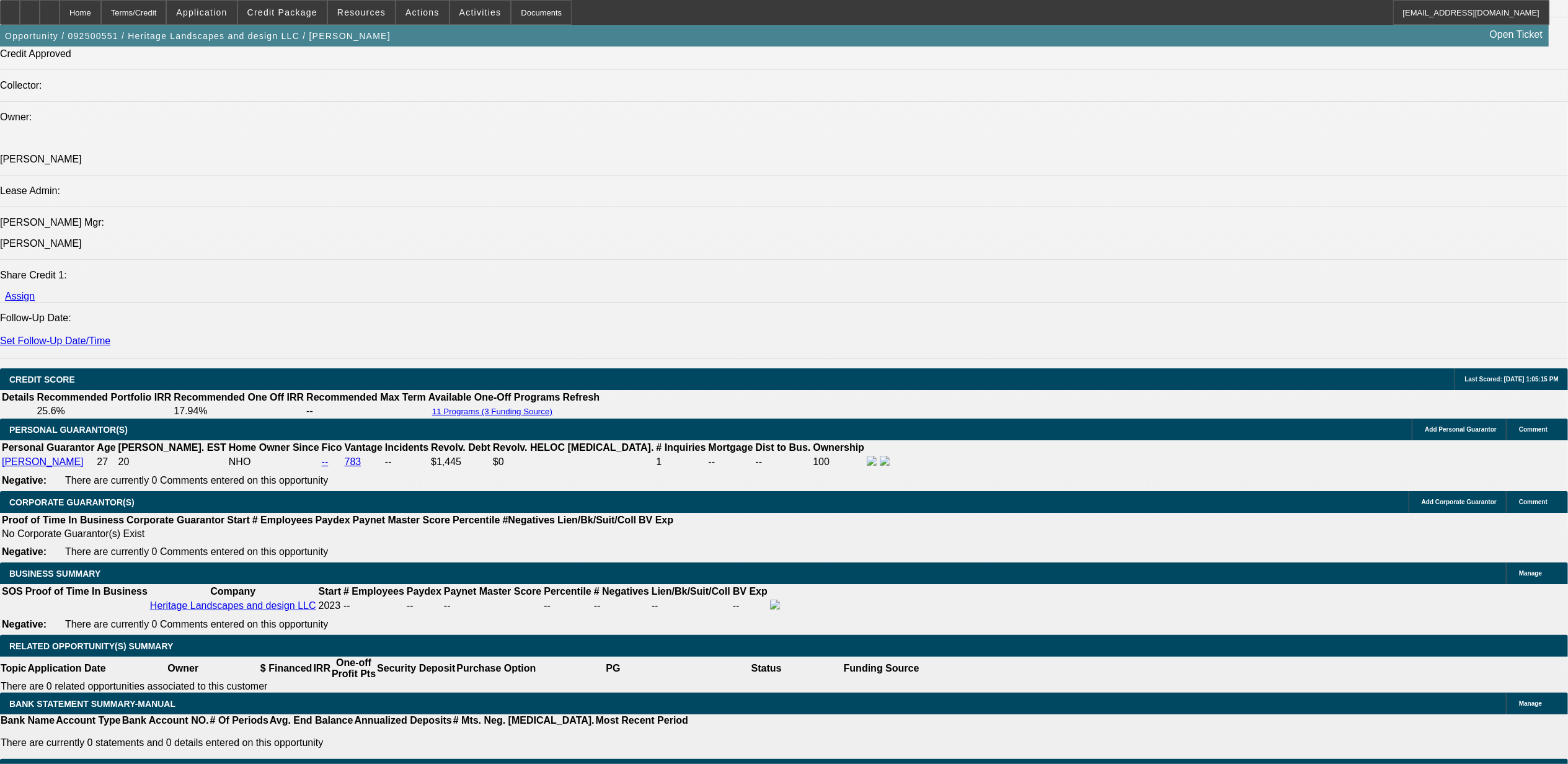
select select "4"
select select "1"
select select "2"
select select "4"
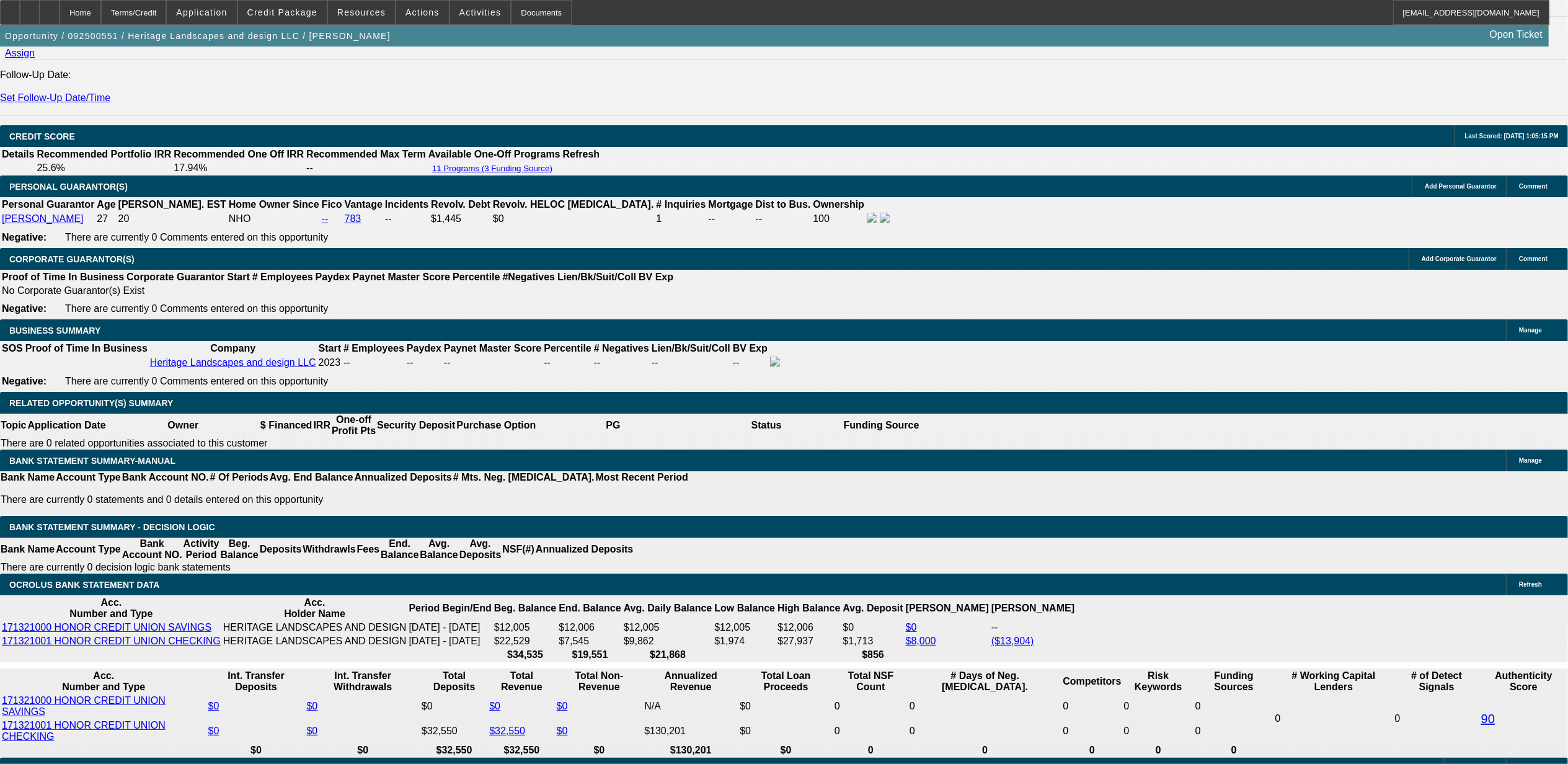
scroll to position [1812, 0]
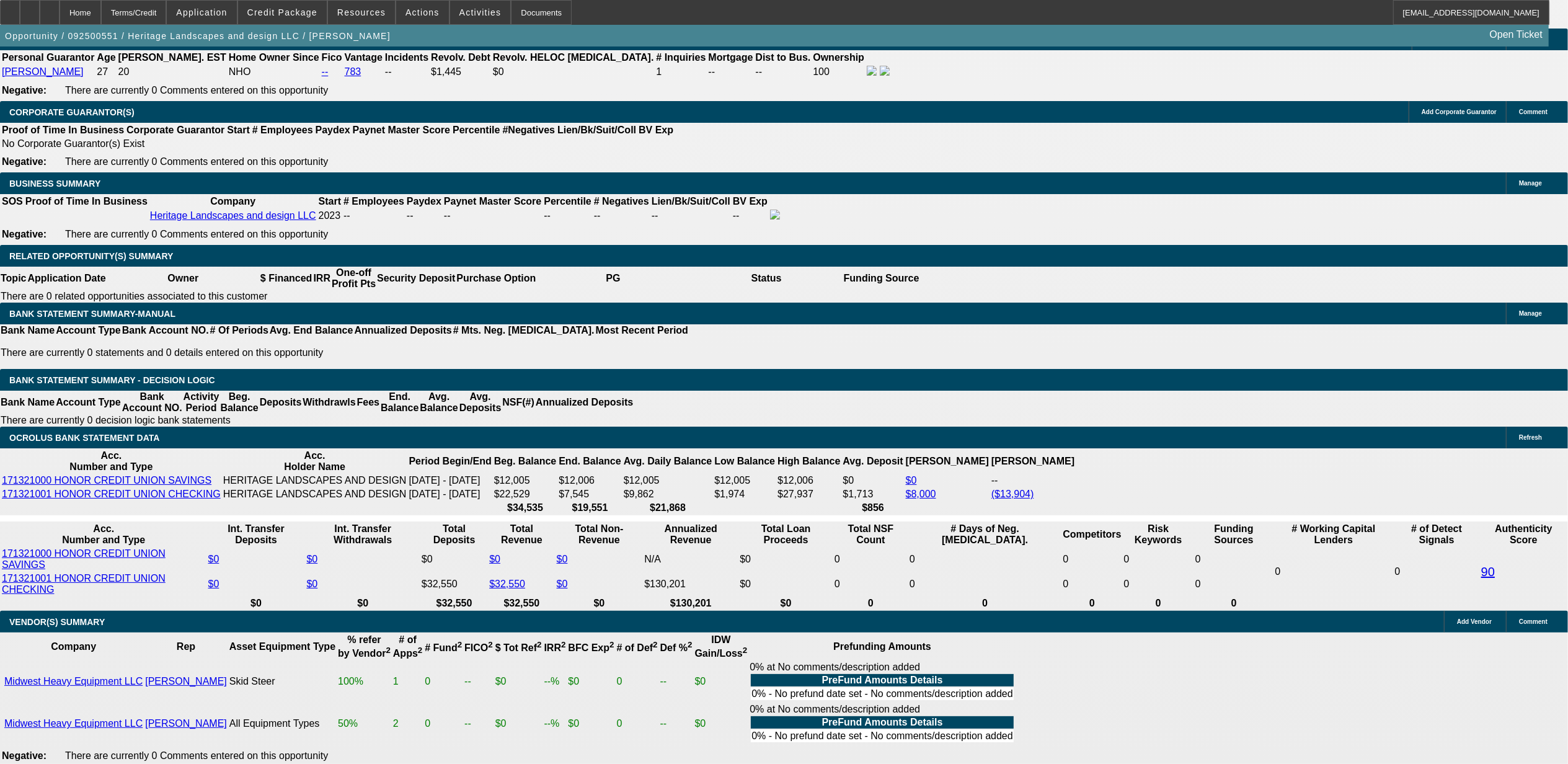
scroll to position [1849, 0]
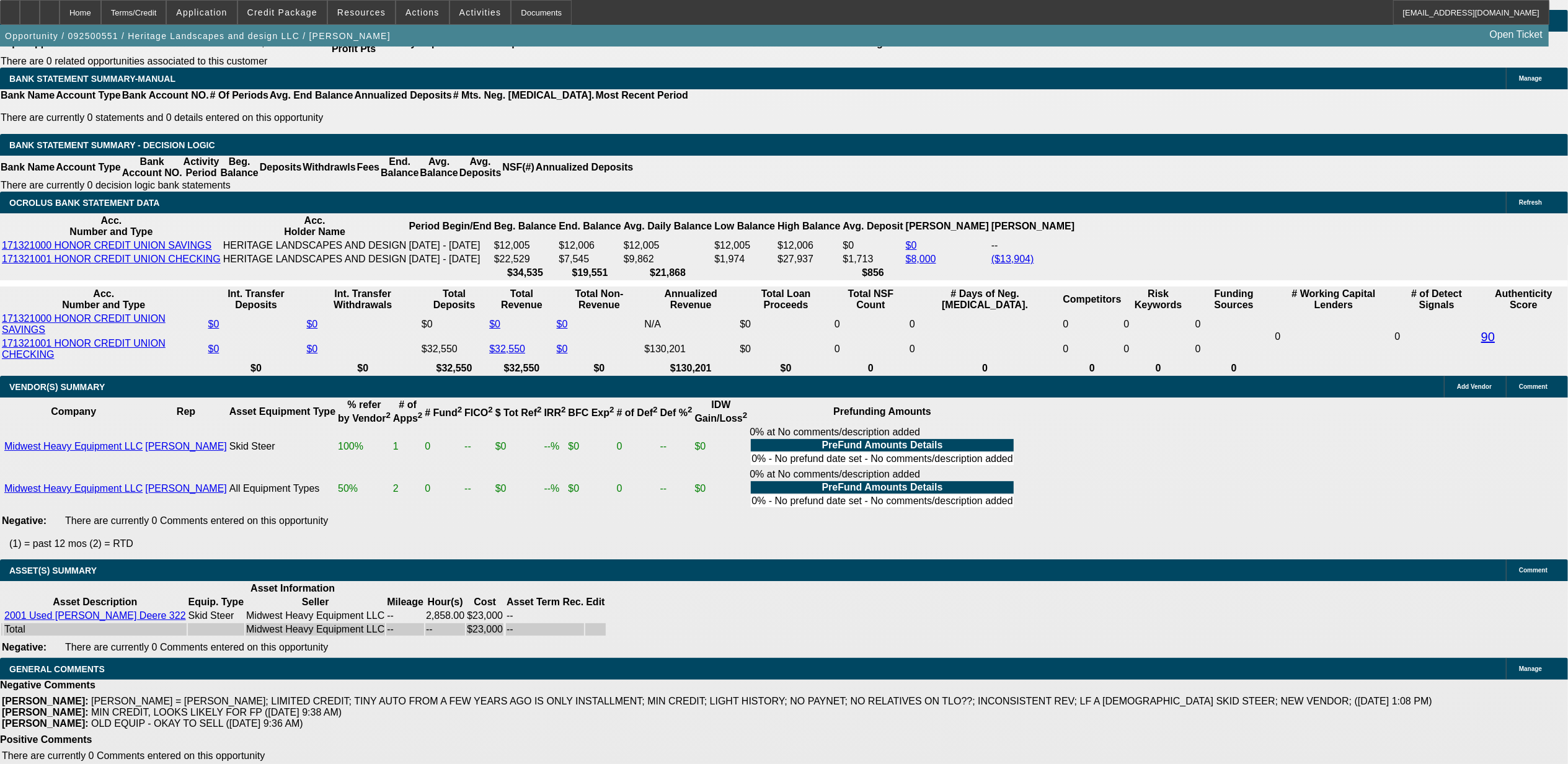
scroll to position [1965, 0]
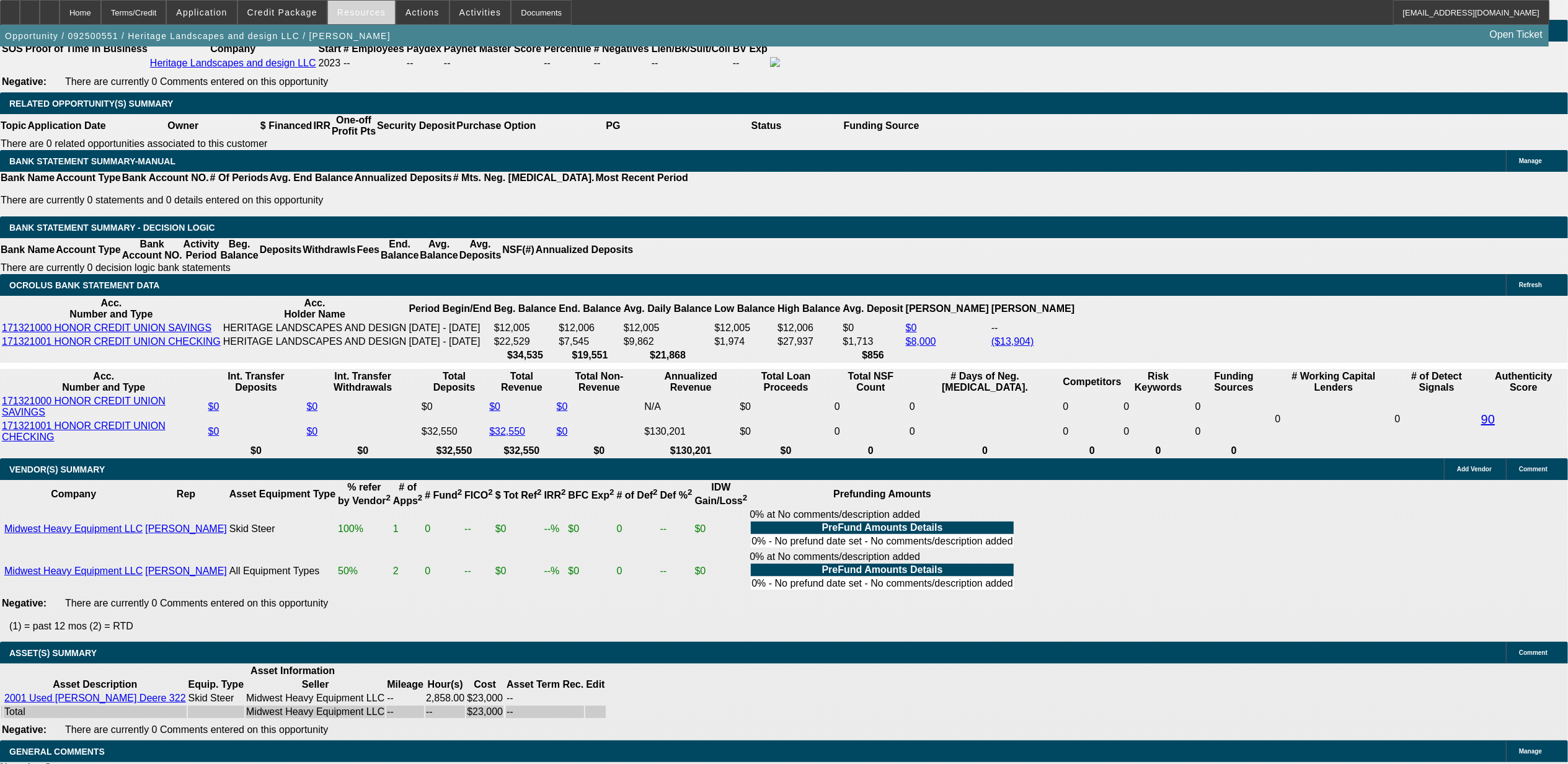
click at [378, 16] on button "Resources" at bounding box center [361, 12] width 67 height 23
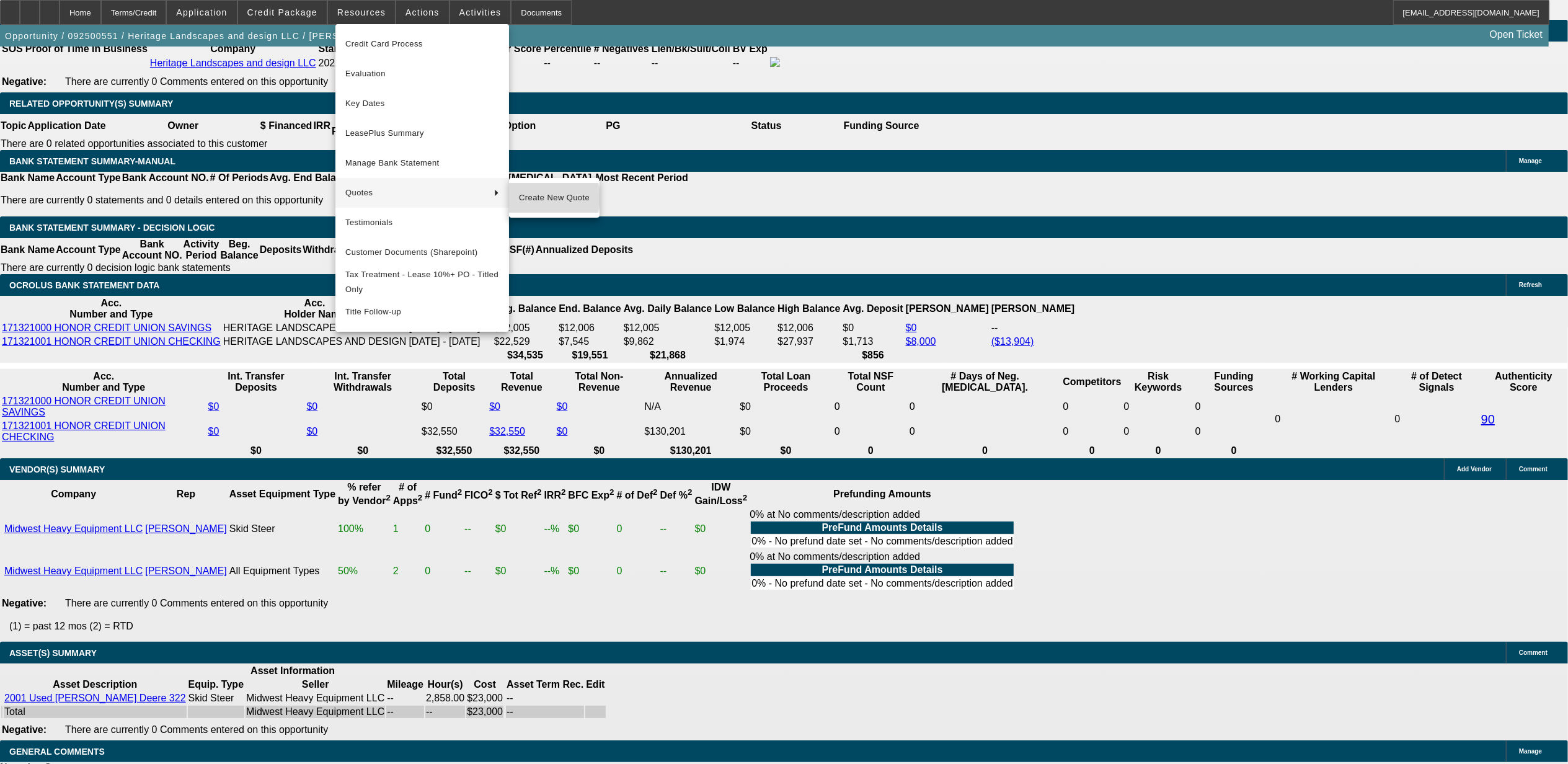
click at [540, 197] on span "Create New Quote" at bounding box center [555, 198] width 71 height 15
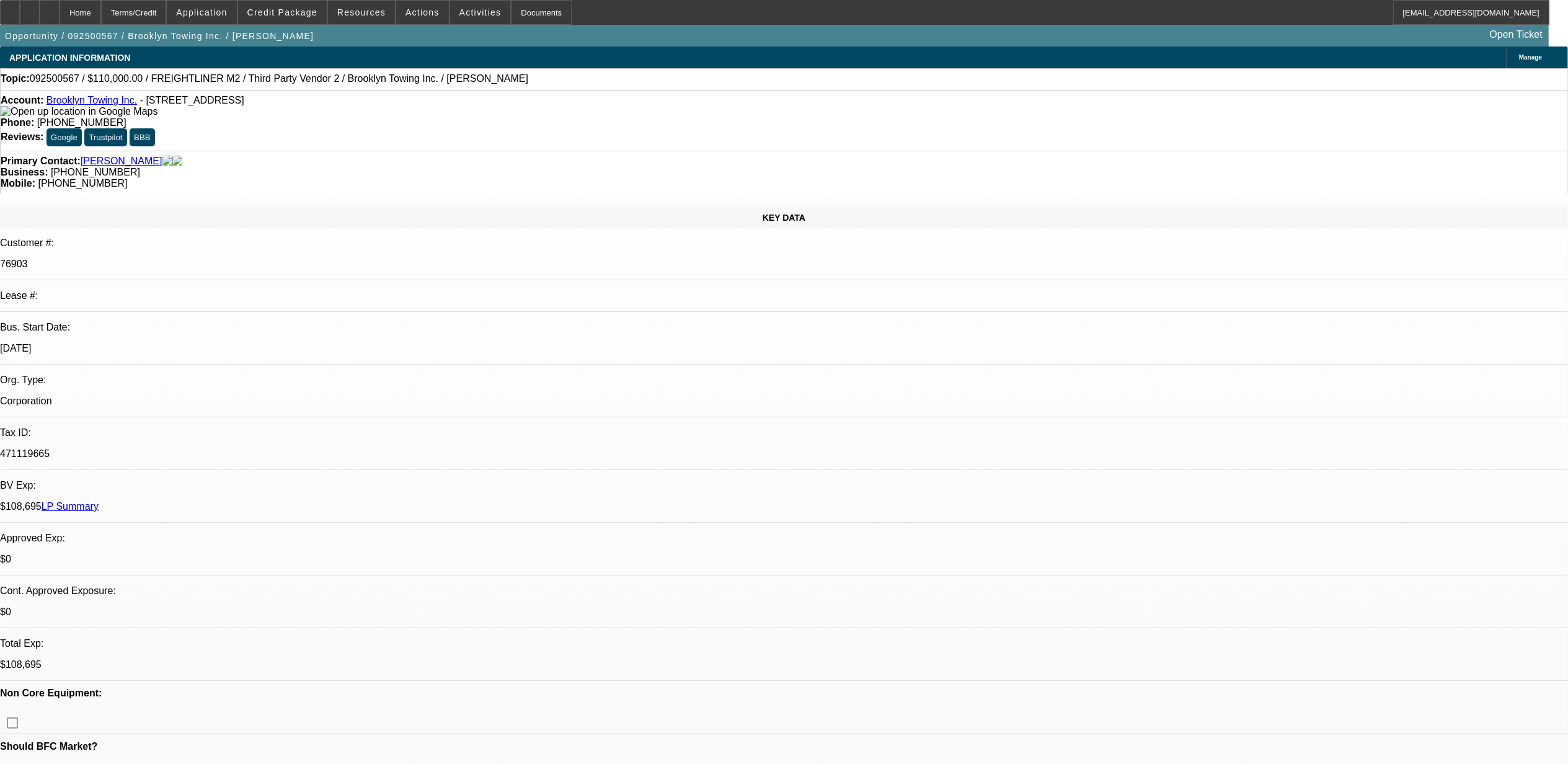
select select "0"
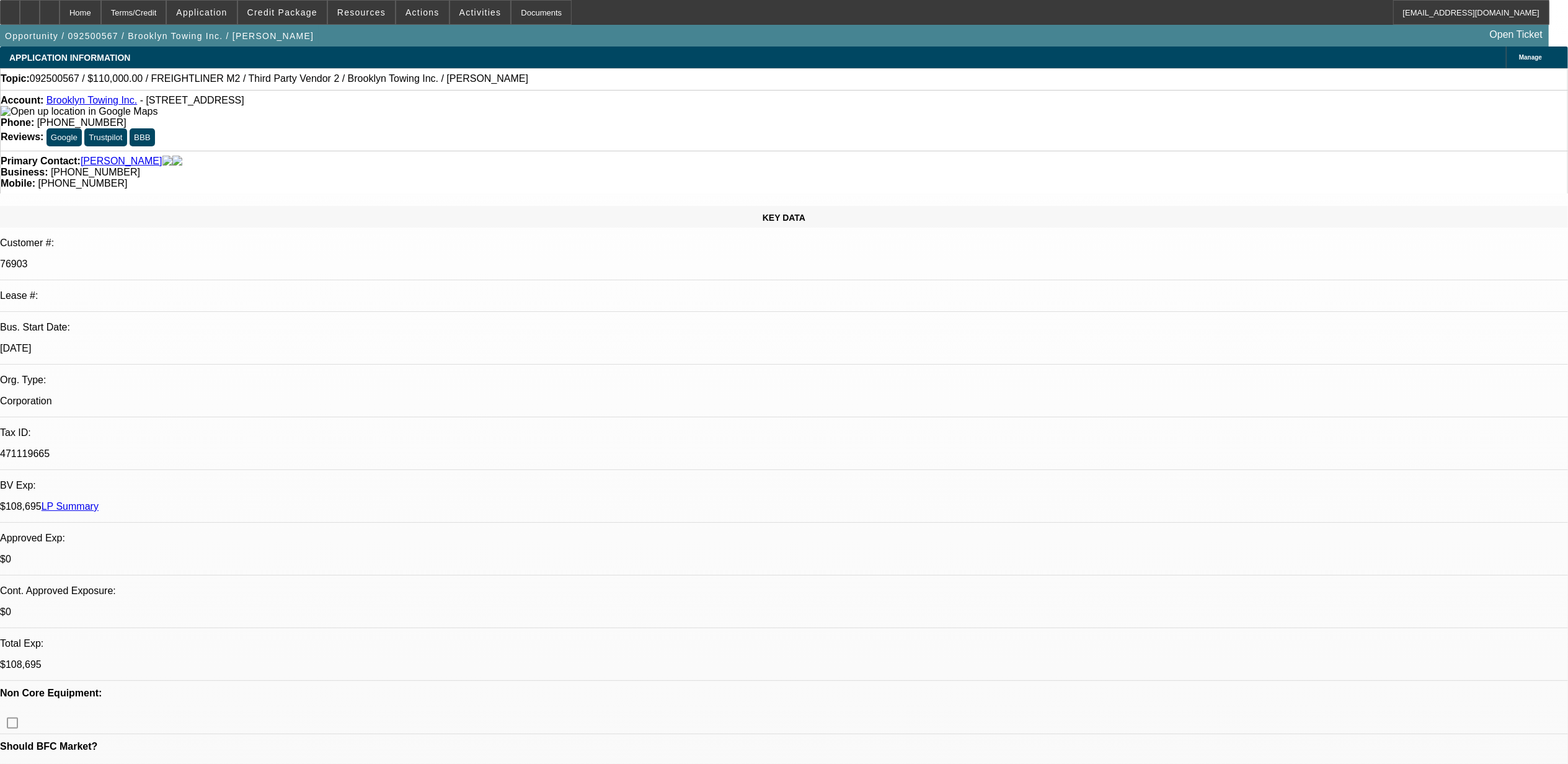
select select "0"
select select "1"
select select "2"
select select "6"
select select "1"
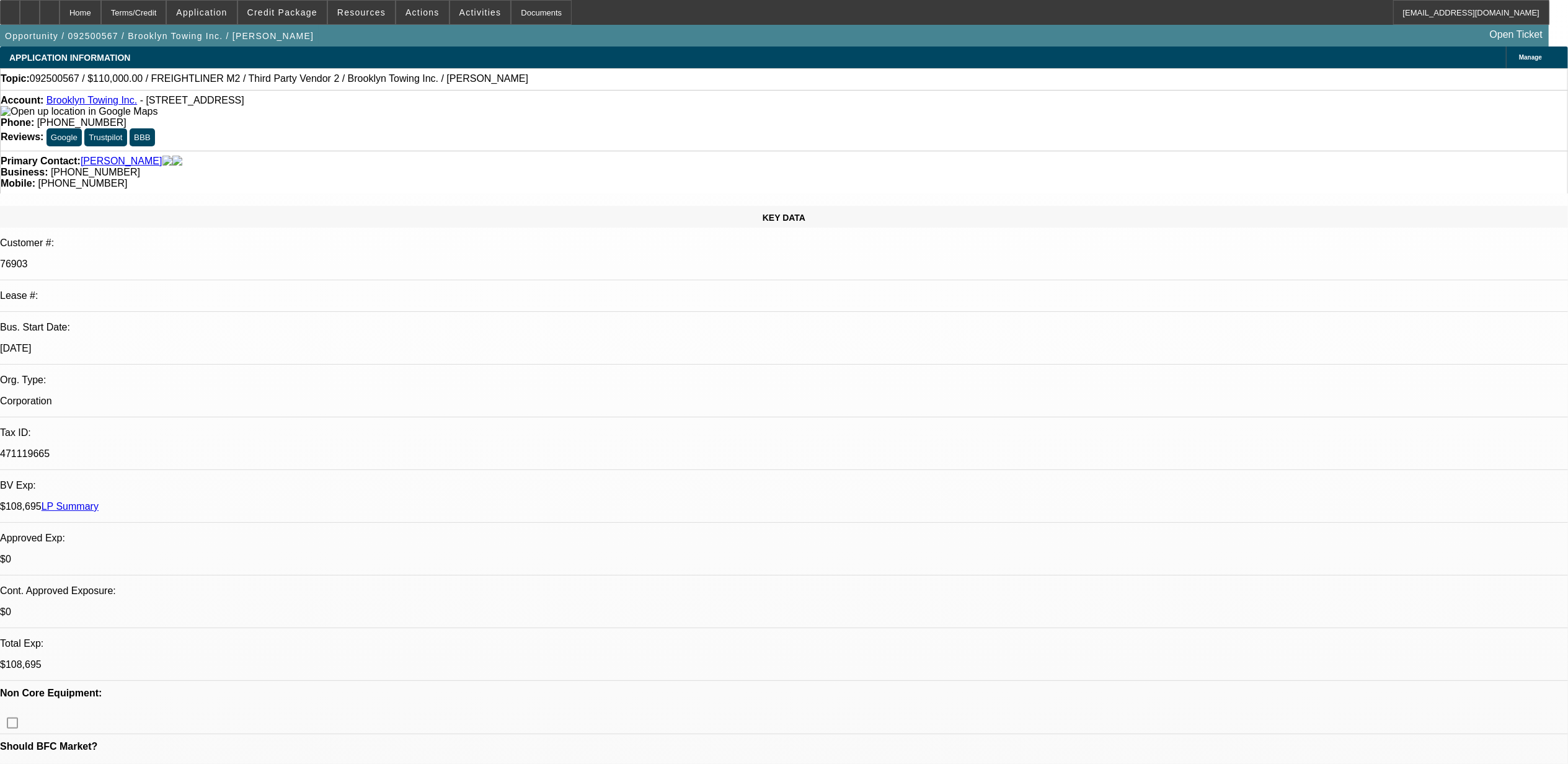
select select "2"
select select "6"
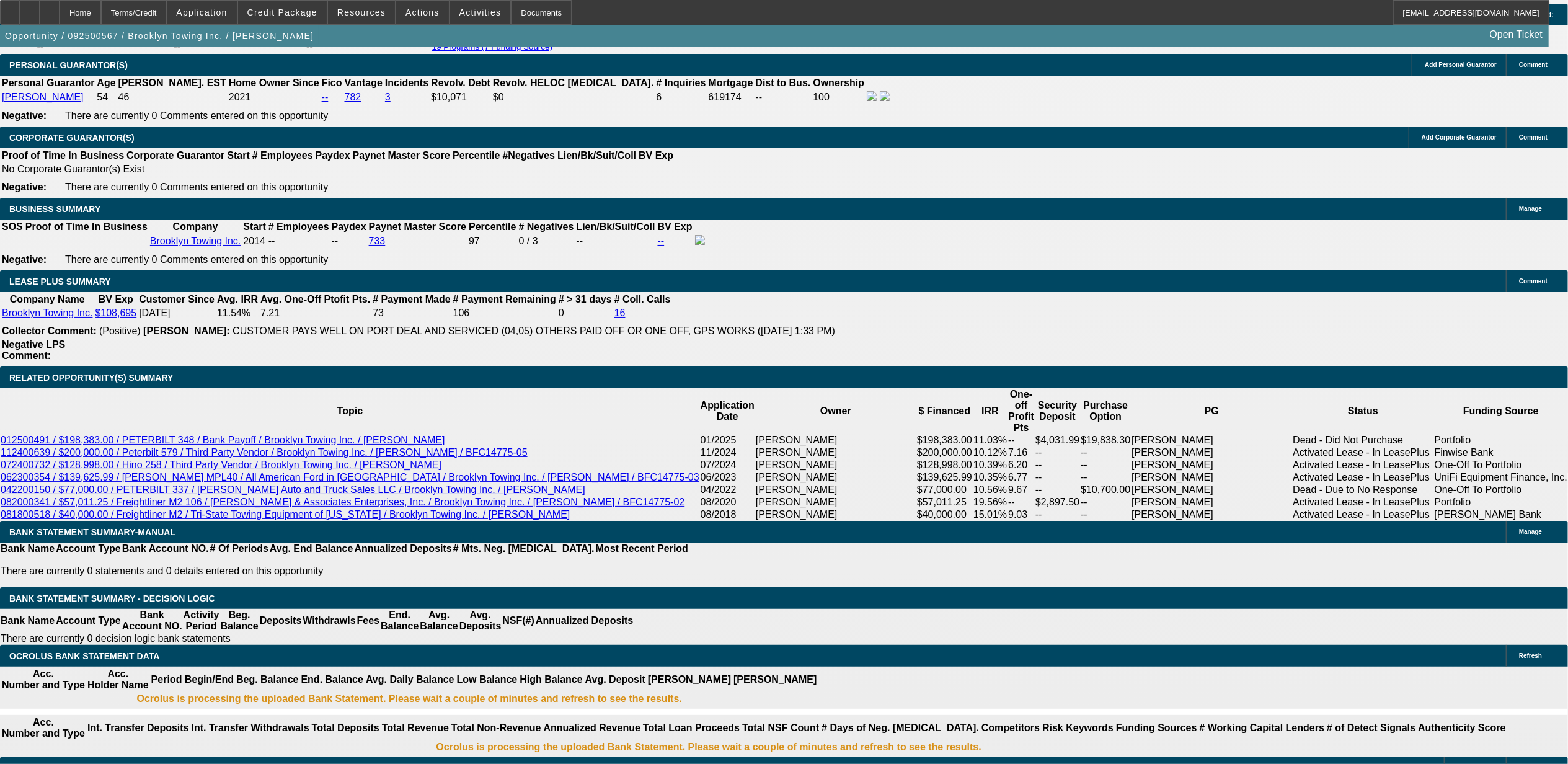
scroll to position [2188, 0]
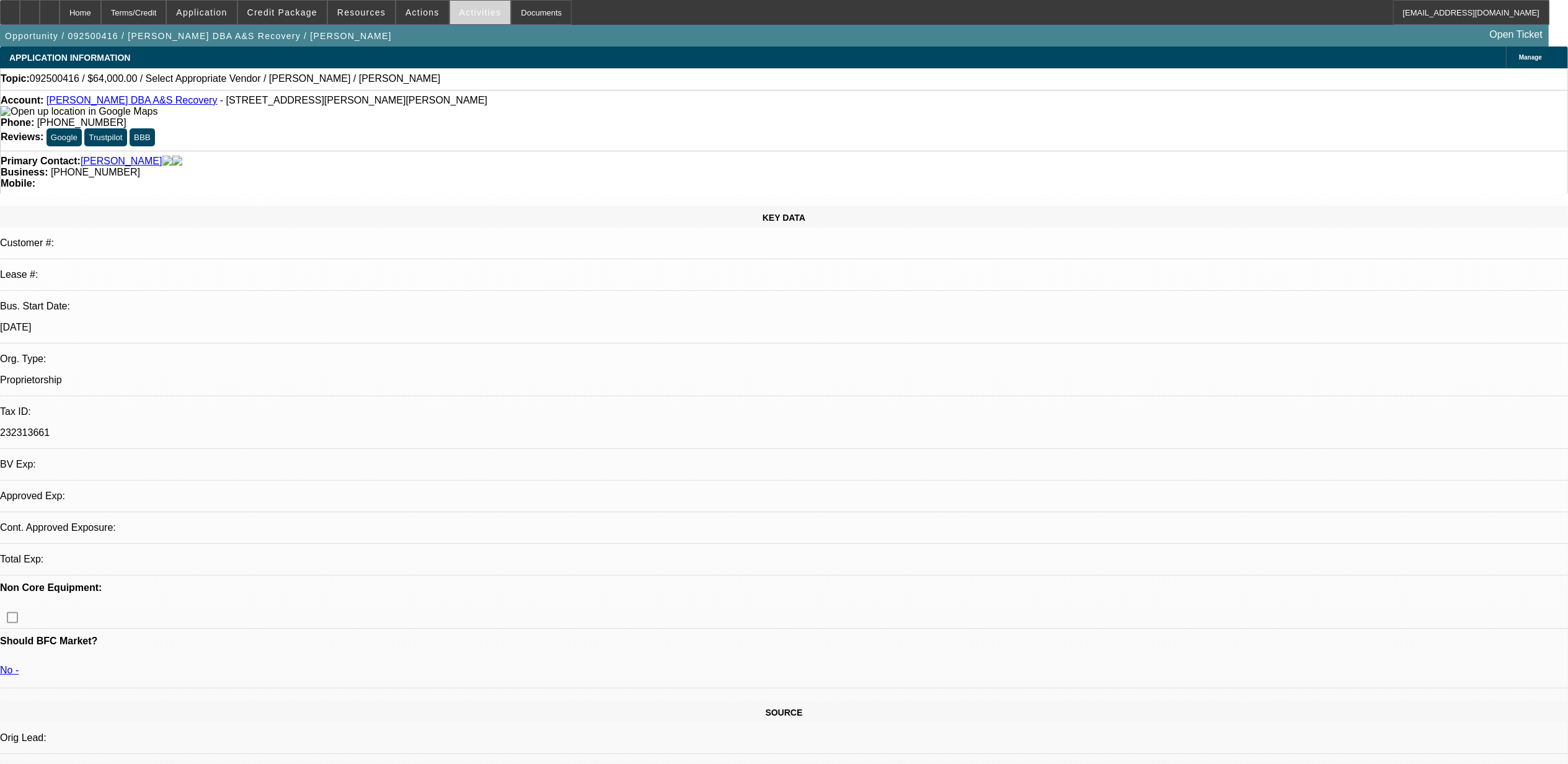
select select "0"
select select "2"
select select "0.1"
select select "4"
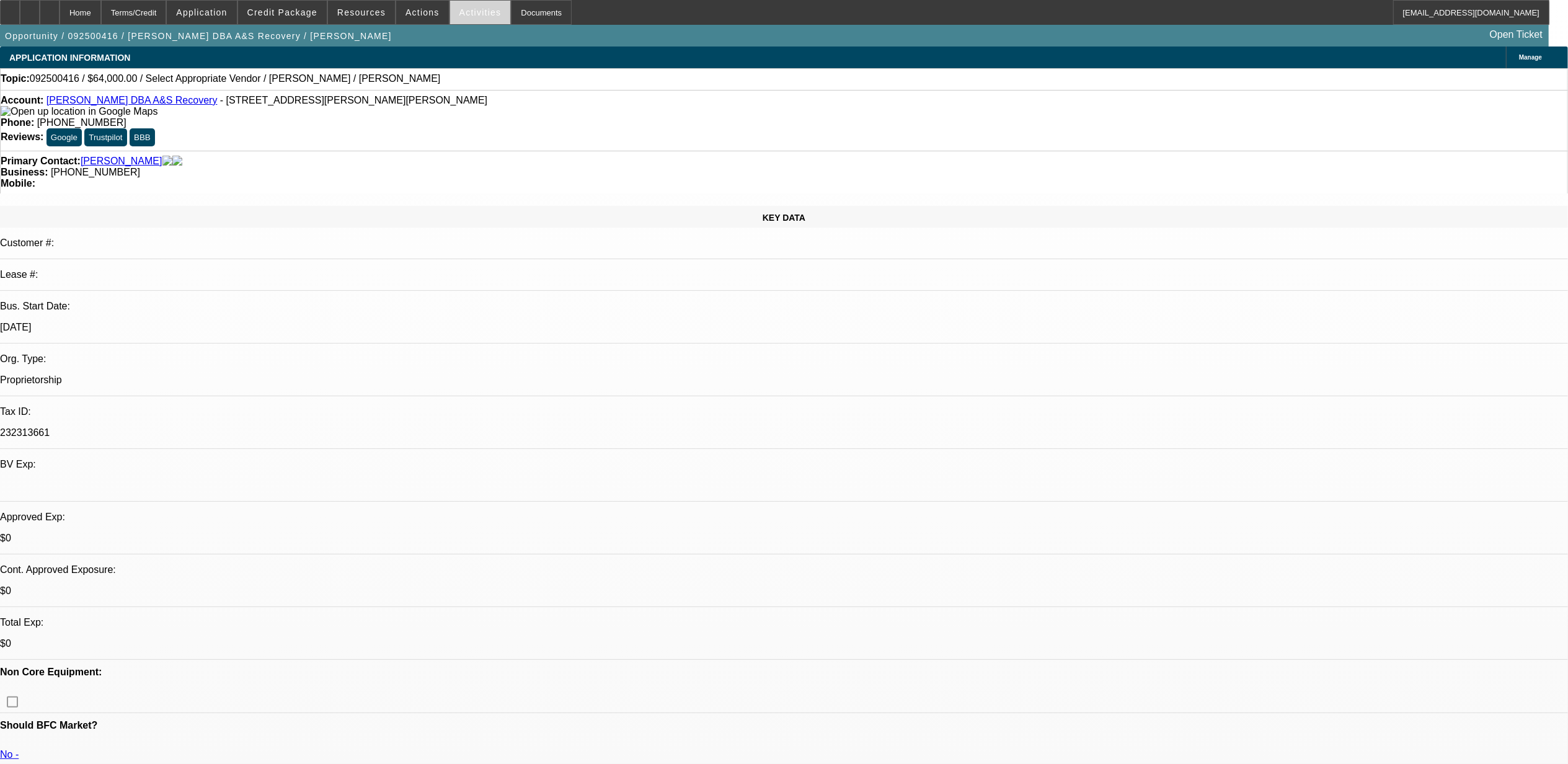
click at [460, 15] on span "Activities" at bounding box center [480, 12] width 42 height 10
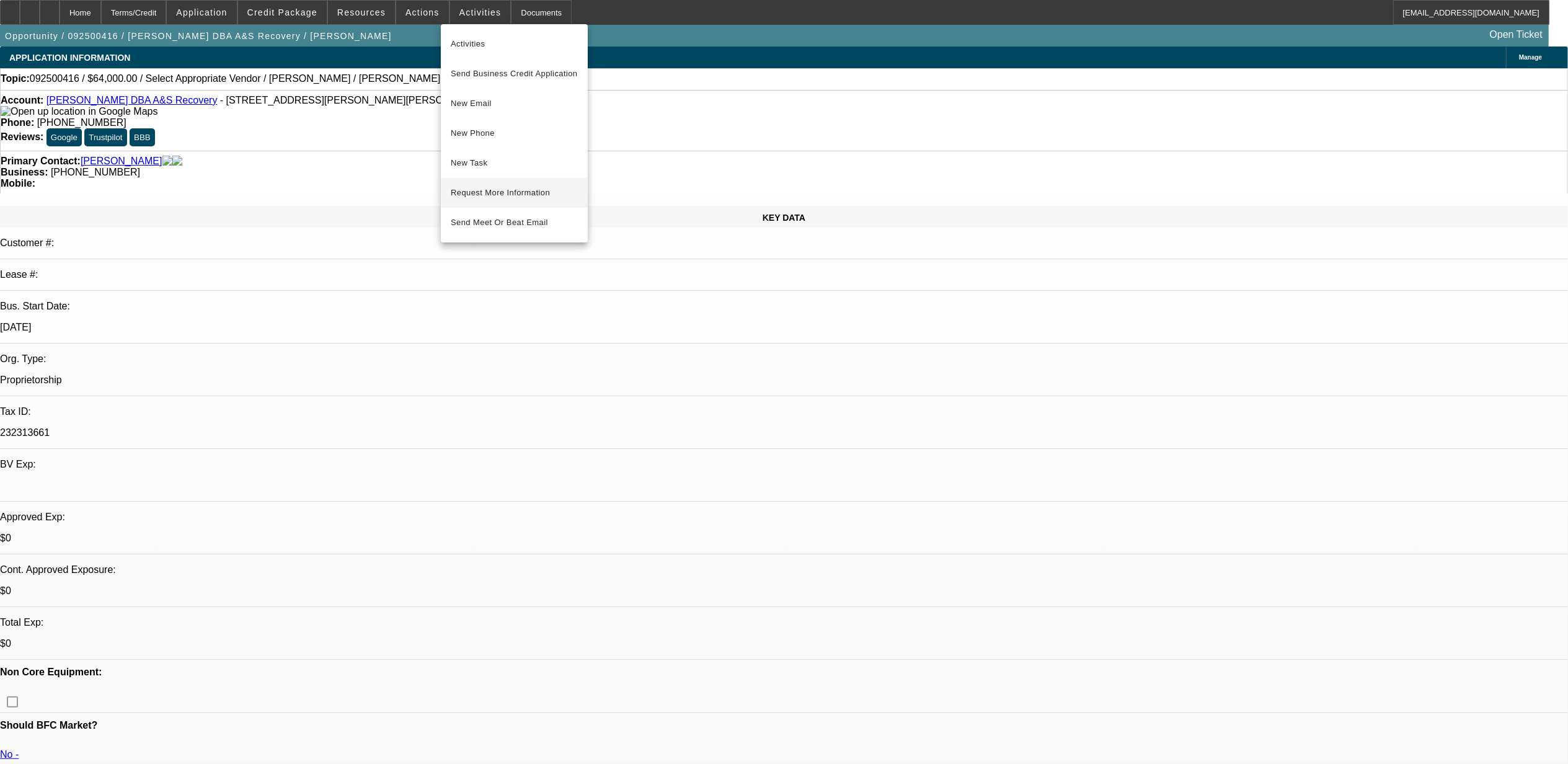
click at [475, 182] on button "Request More Information" at bounding box center [515, 193] width 147 height 30
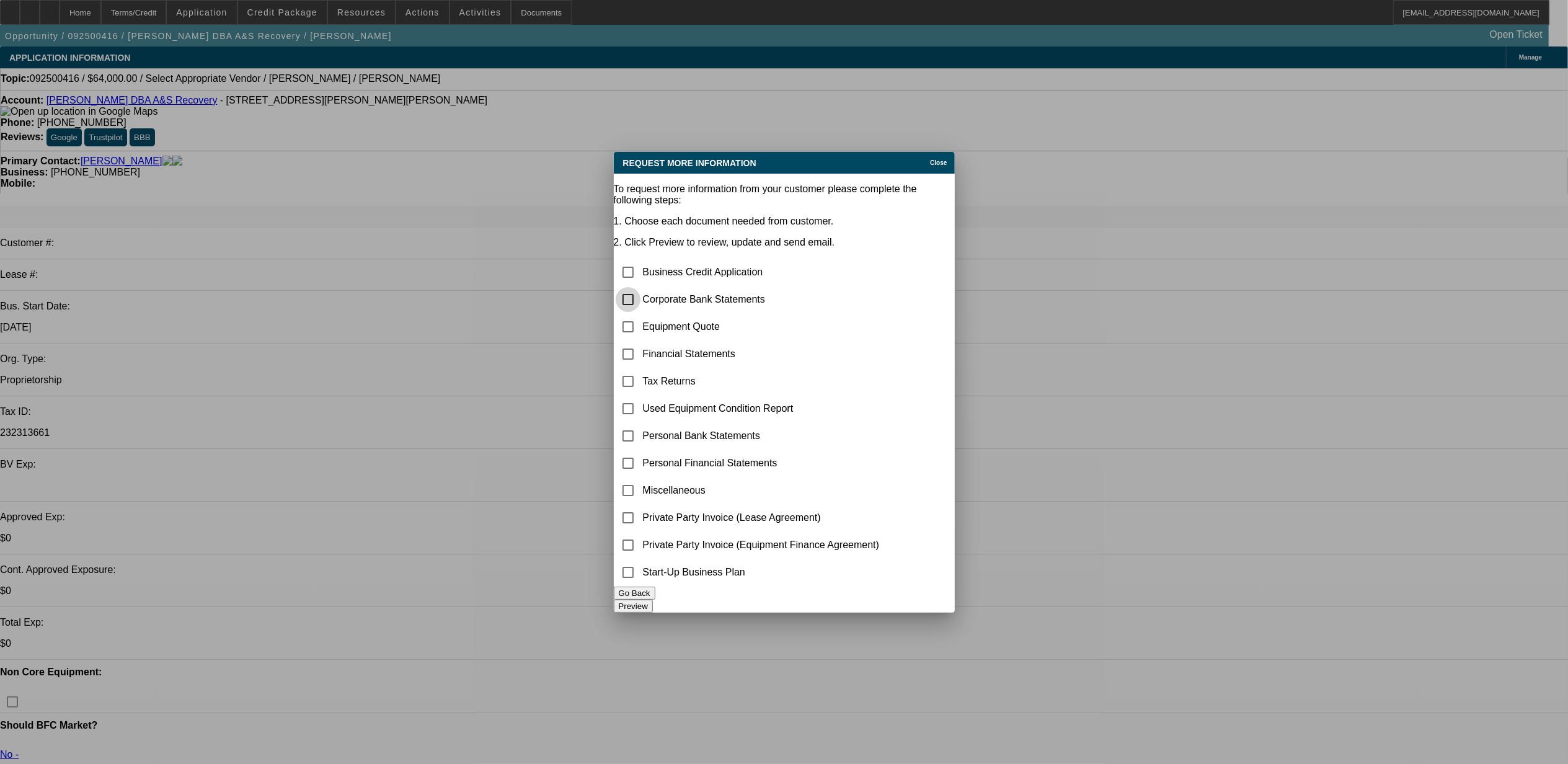
click at [640, 287] on input "checkbox" at bounding box center [628, 299] width 25 height 25
checkbox input "true"
click at [653, 603] on button "Preview" at bounding box center [634, 606] width 39 height 13
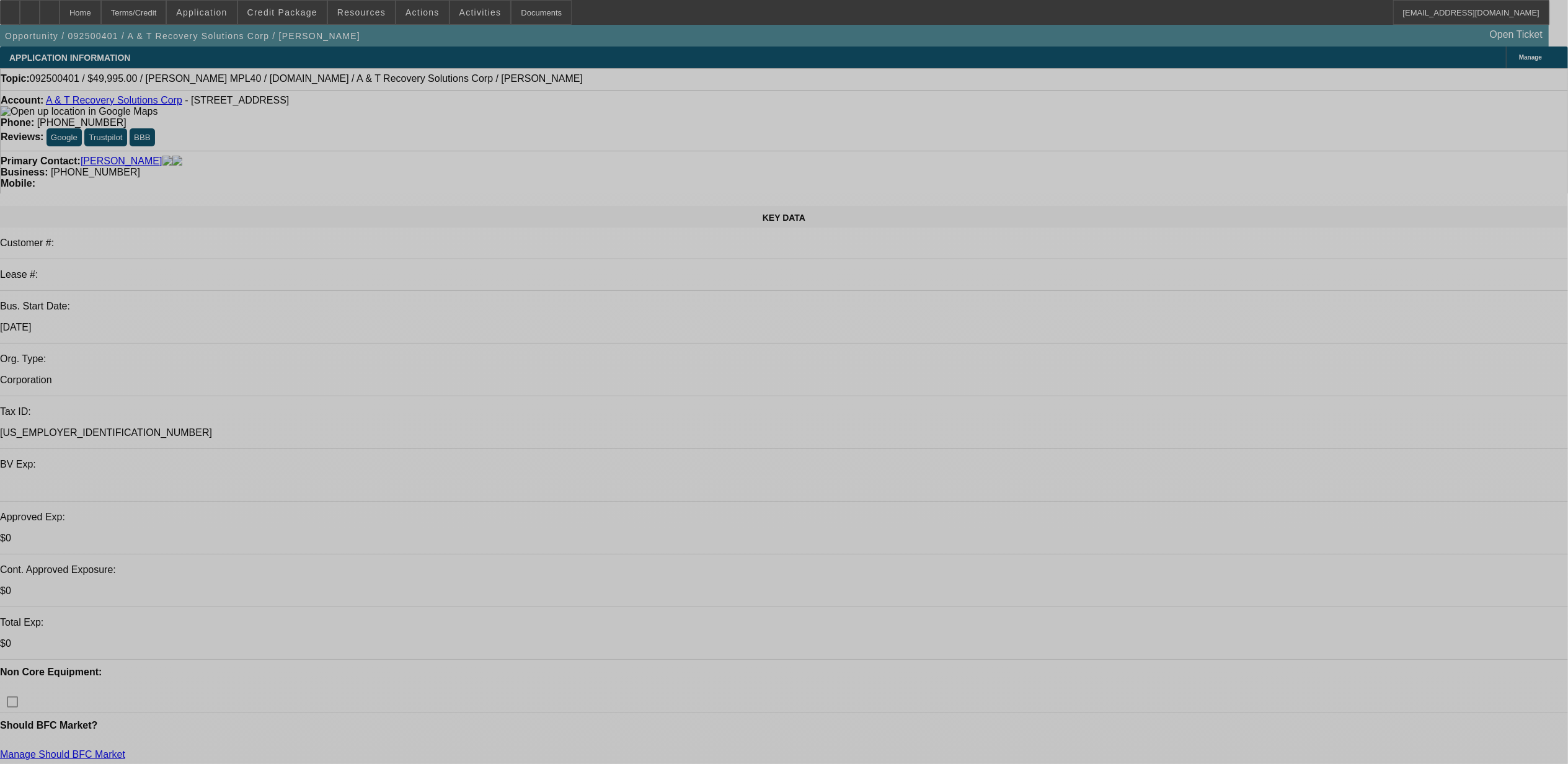
select select "0"
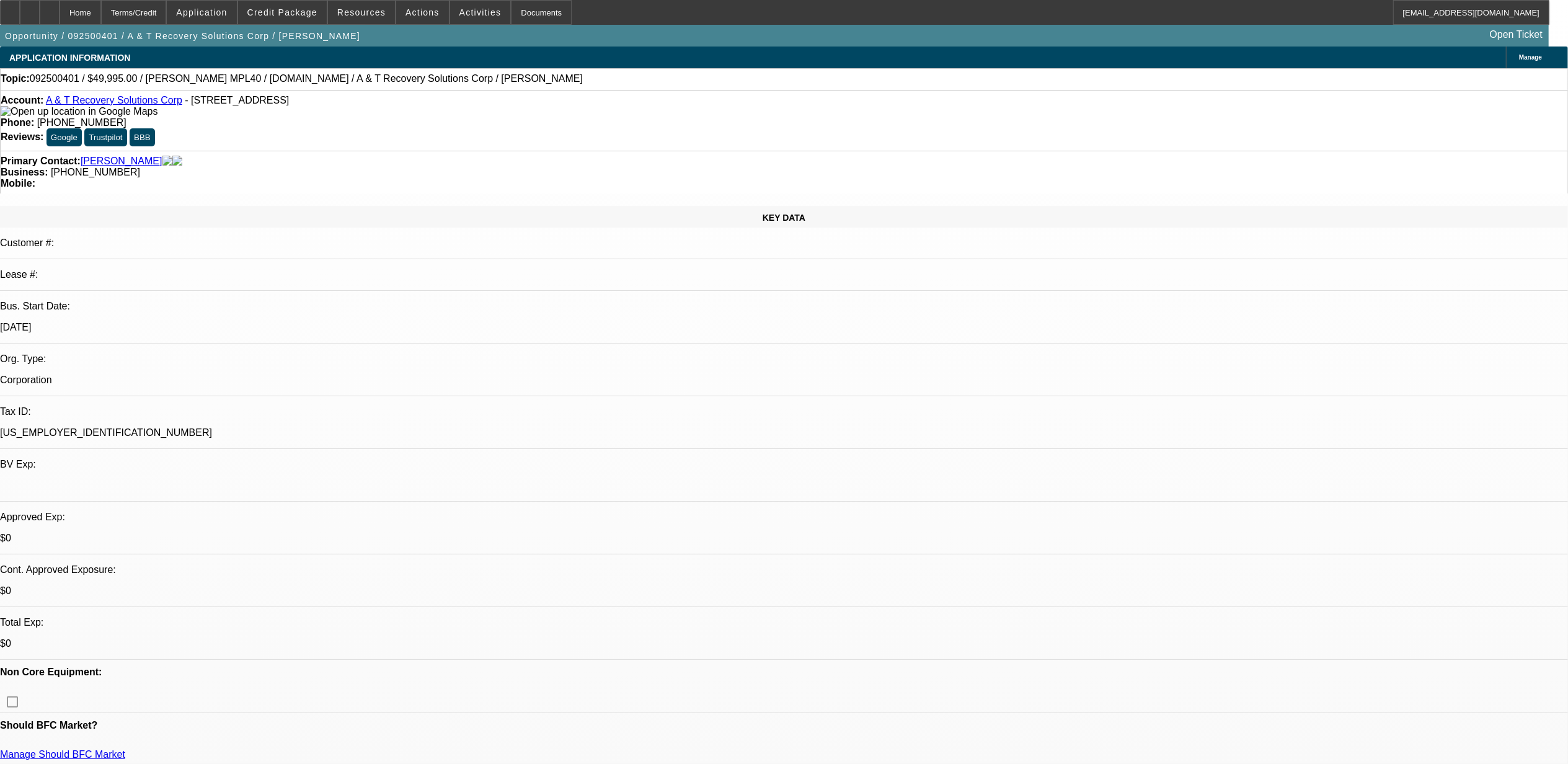
select select "2.5"
select select "0.1"
select select "0"
select select "2.5"
select select "0.1"
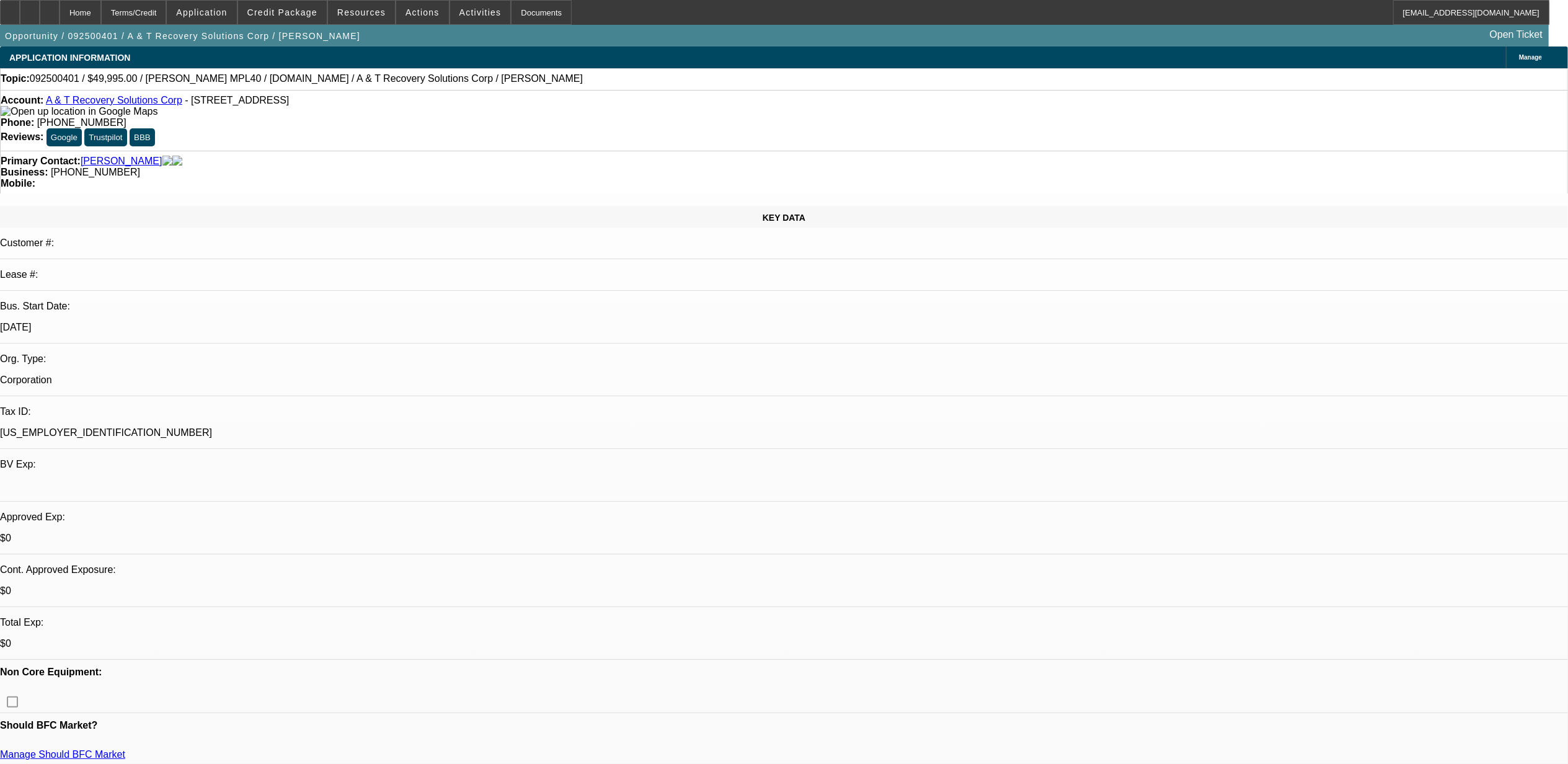
select select "0"
select select "2"
select select "0.1"
select select "1"
select select "2"
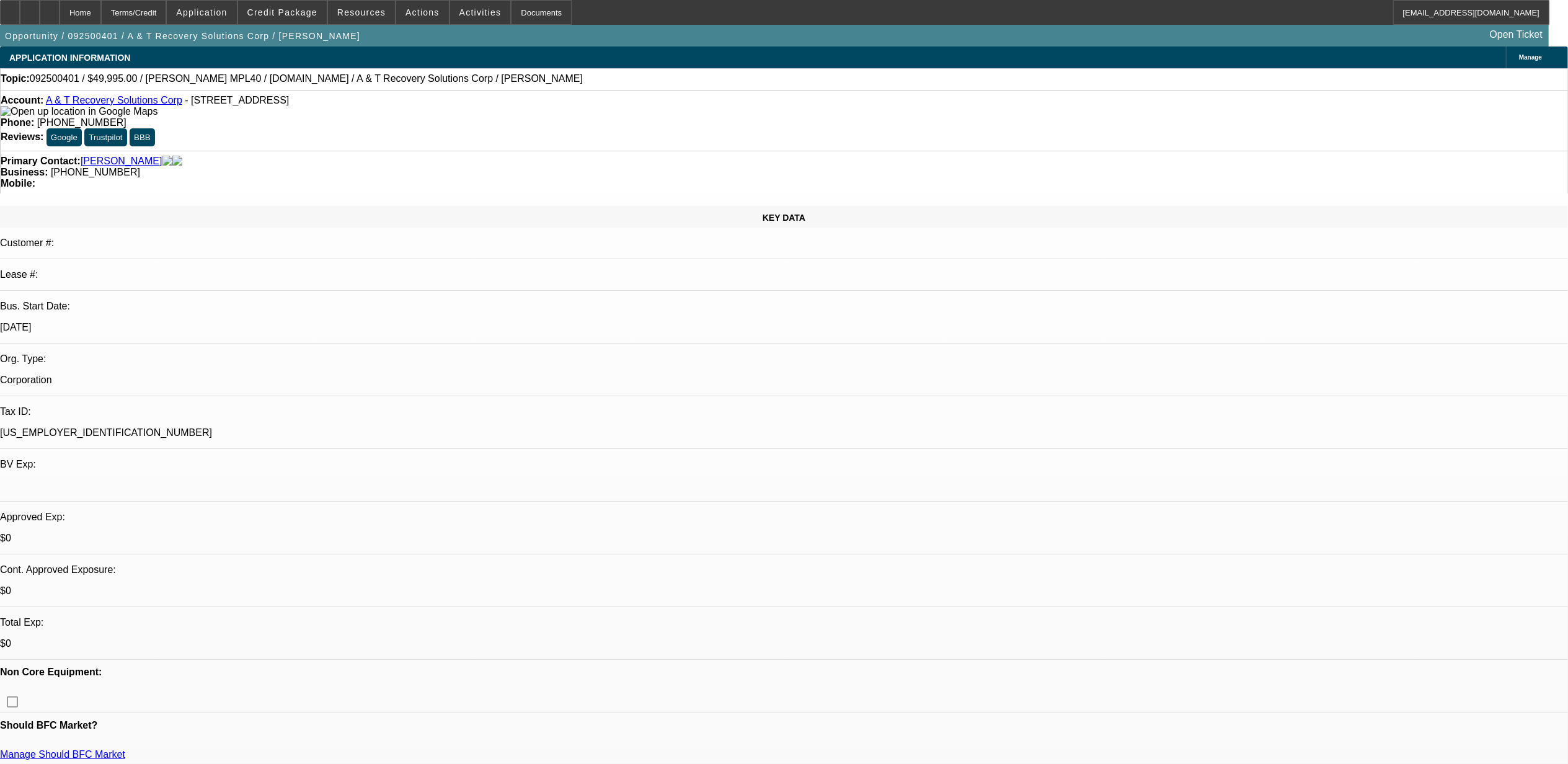
select select "4"
select select "1"
select select "2"
select select "4"
select select "1"
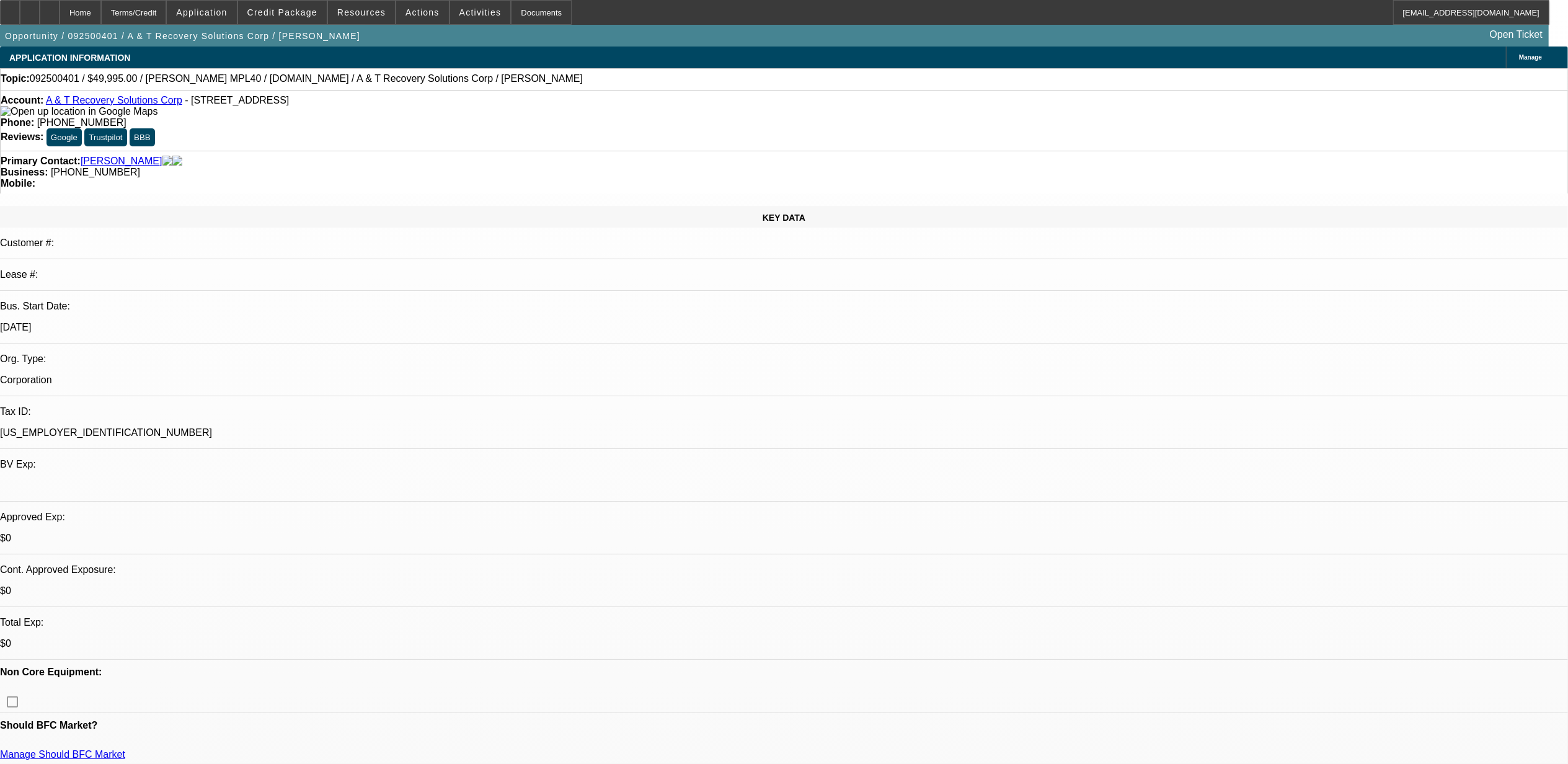
select select "2"
select select "4"
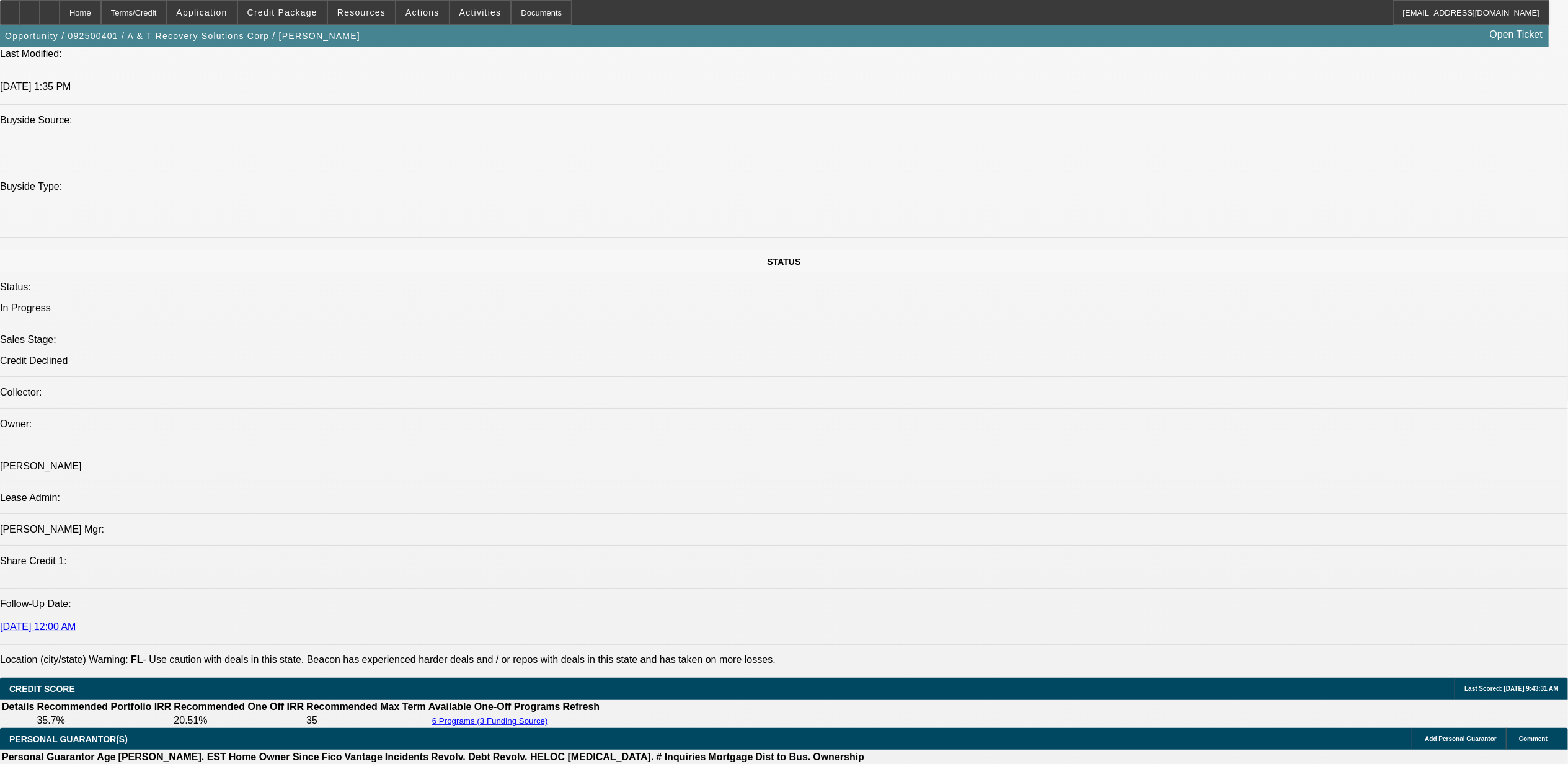
scroll to position [1489, 0]
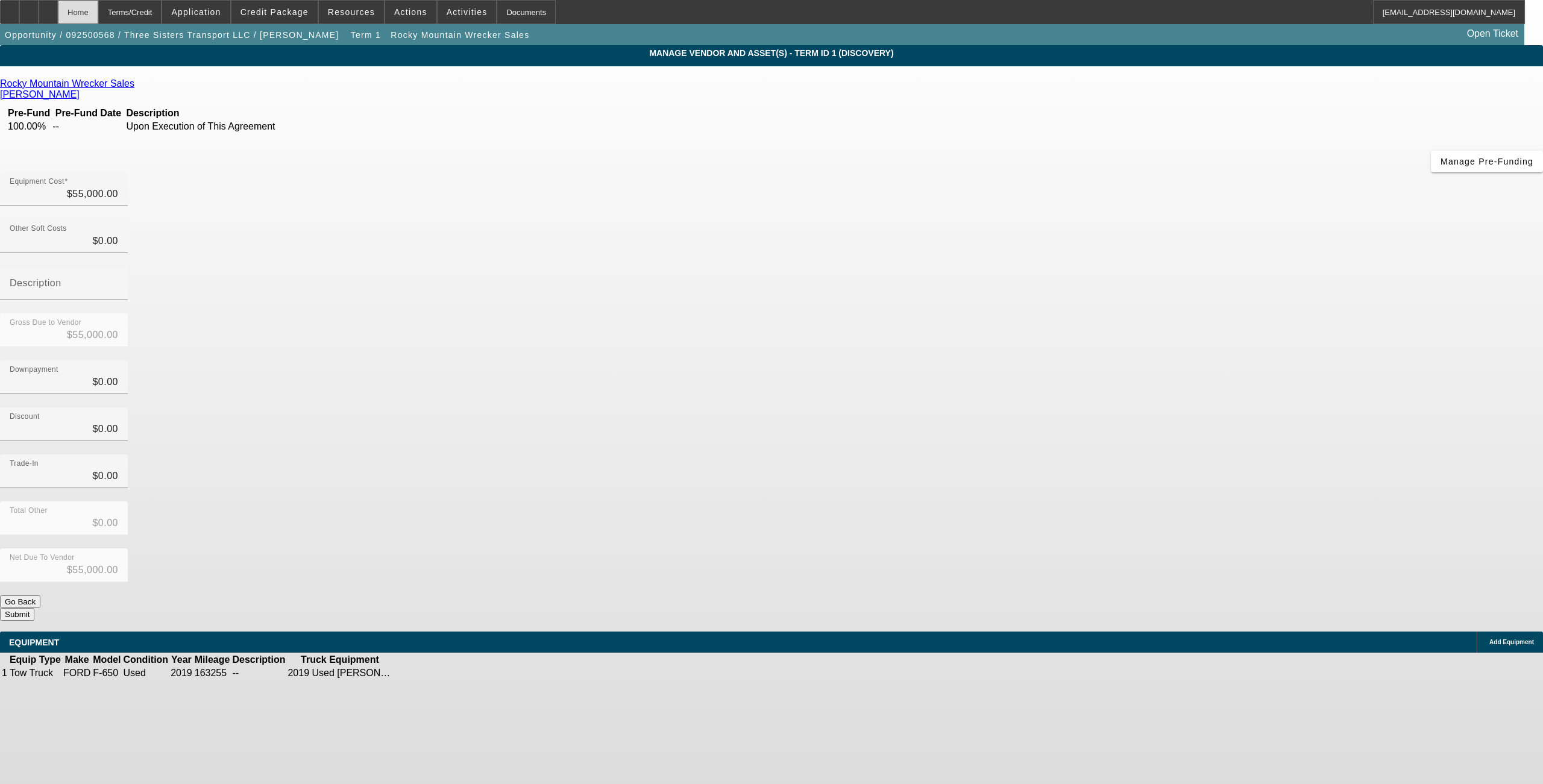
click at [95, 21] on div "Home" at bounding box center [78, 12] width 41 height 24
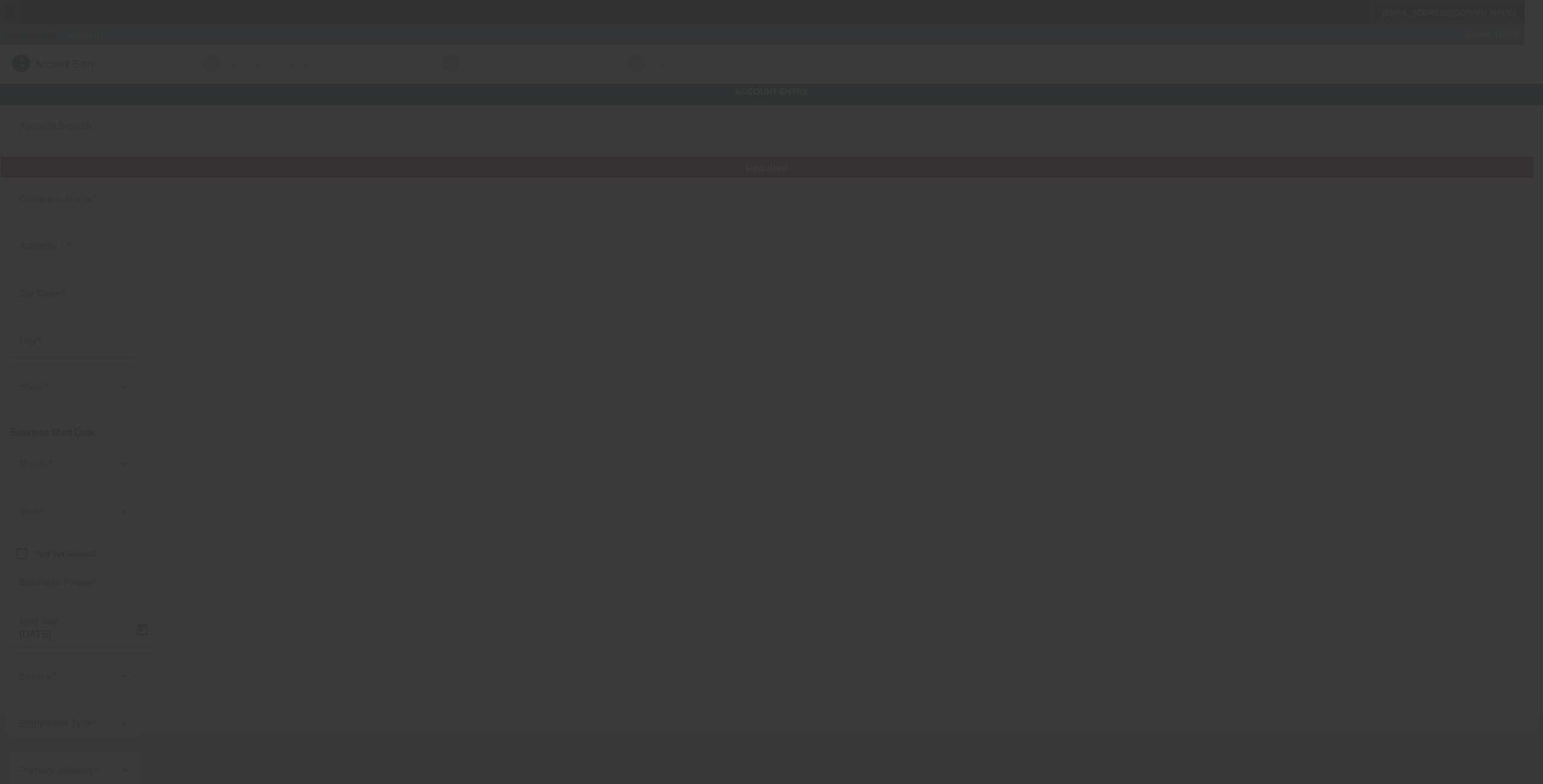
type input "TBB Towing And Recovery"
type input "[STREET_ADDRESS][PERSON_NAME]"
type input "33612"
type input "[GEOGRAPHIC_DATA]"
type input "[PHONE_NUMBER]"
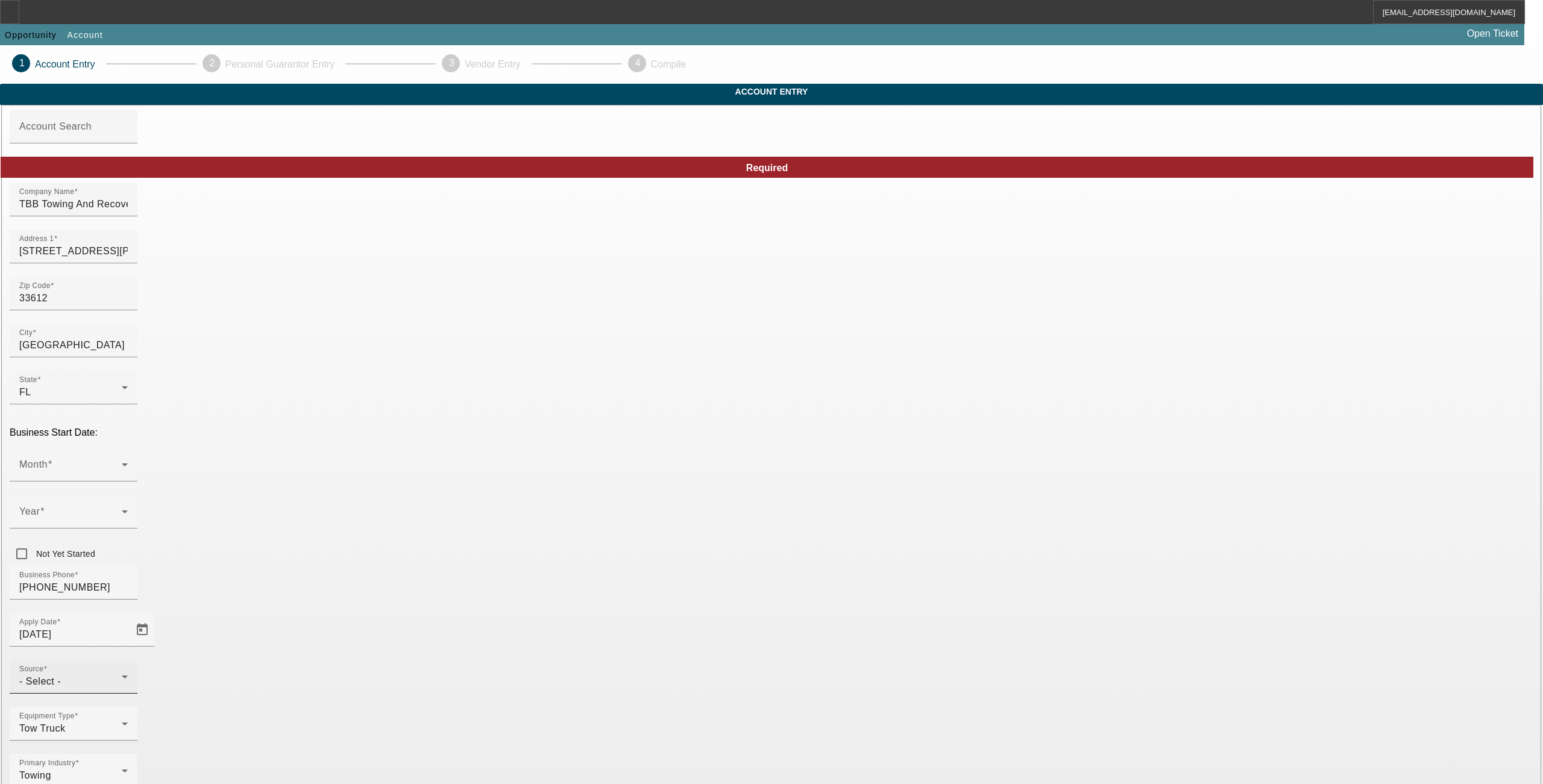
click at [122, 675] on div "- Select -" at bounding box center [70, 682] width 102 height 14
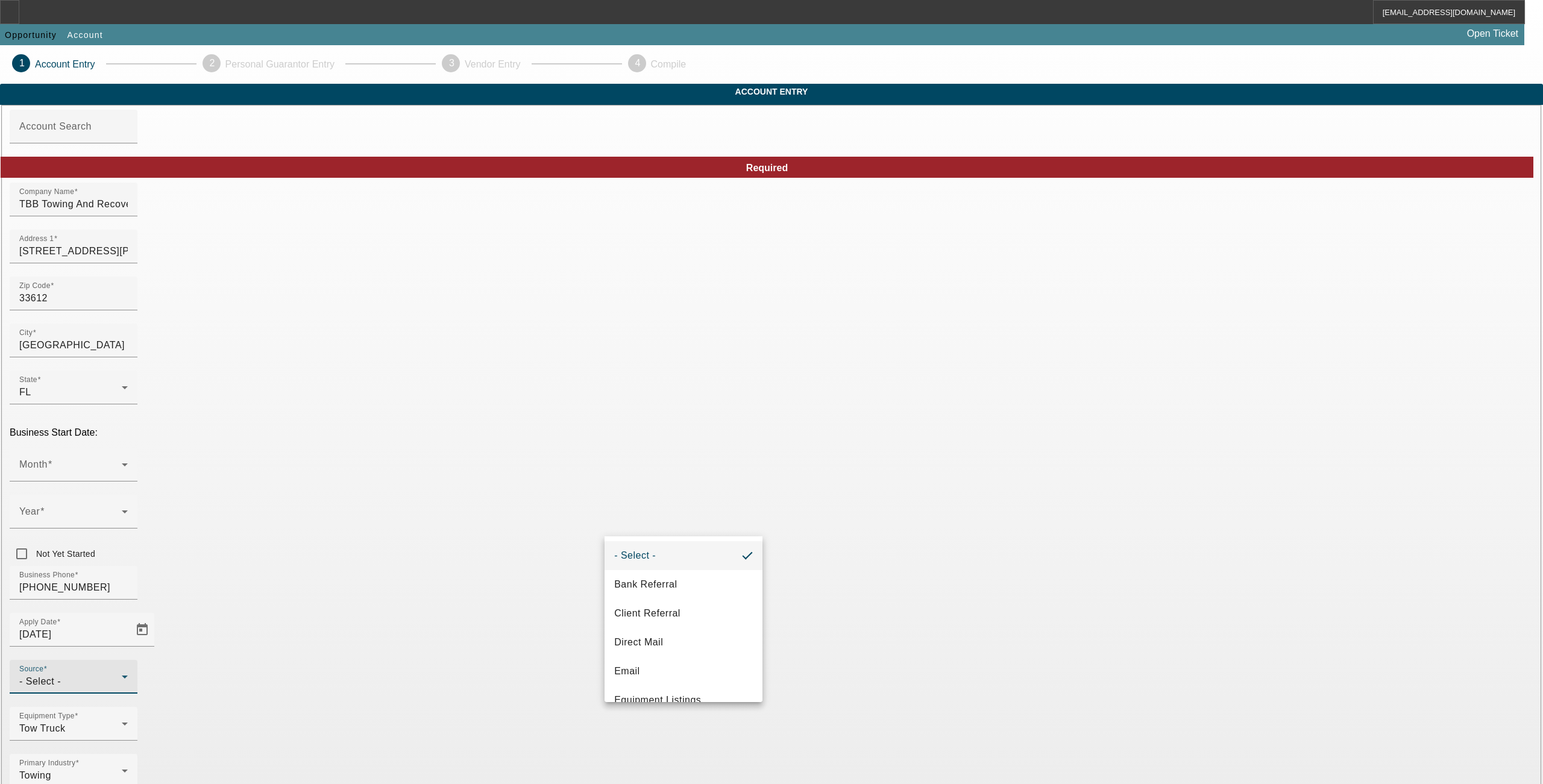
drag, startPoint x: 340, startPoint y: 602, endPoint x: 543, endPoint y: 516, distance: 220.5
click at [364, 586] on div at bounding box center [772, 392] width 1543 height 784
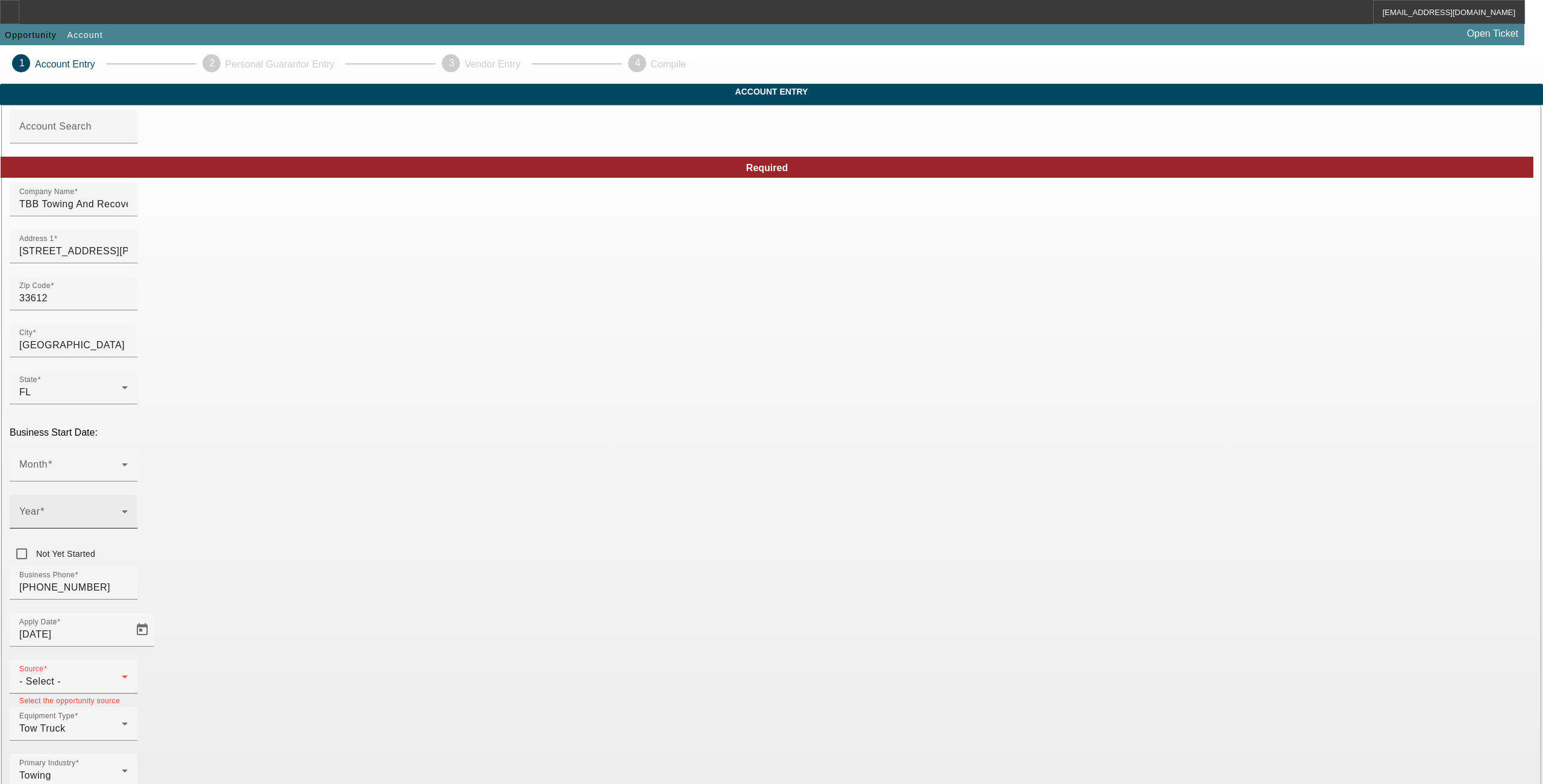
click at [122, 509] on span at bounding box center [70, 517] width 102 height 14
drag, startPoint x: 329, startPoint y: 526, endPoint x: 355, endPoint y: 505, distance: 33.4
click at [349, 512] on div at bounding box center [772, 392] width 1543 height 784
click at [840, 615] on mat-option "LLC" at bounding box center [859, 613] width 158 height 29
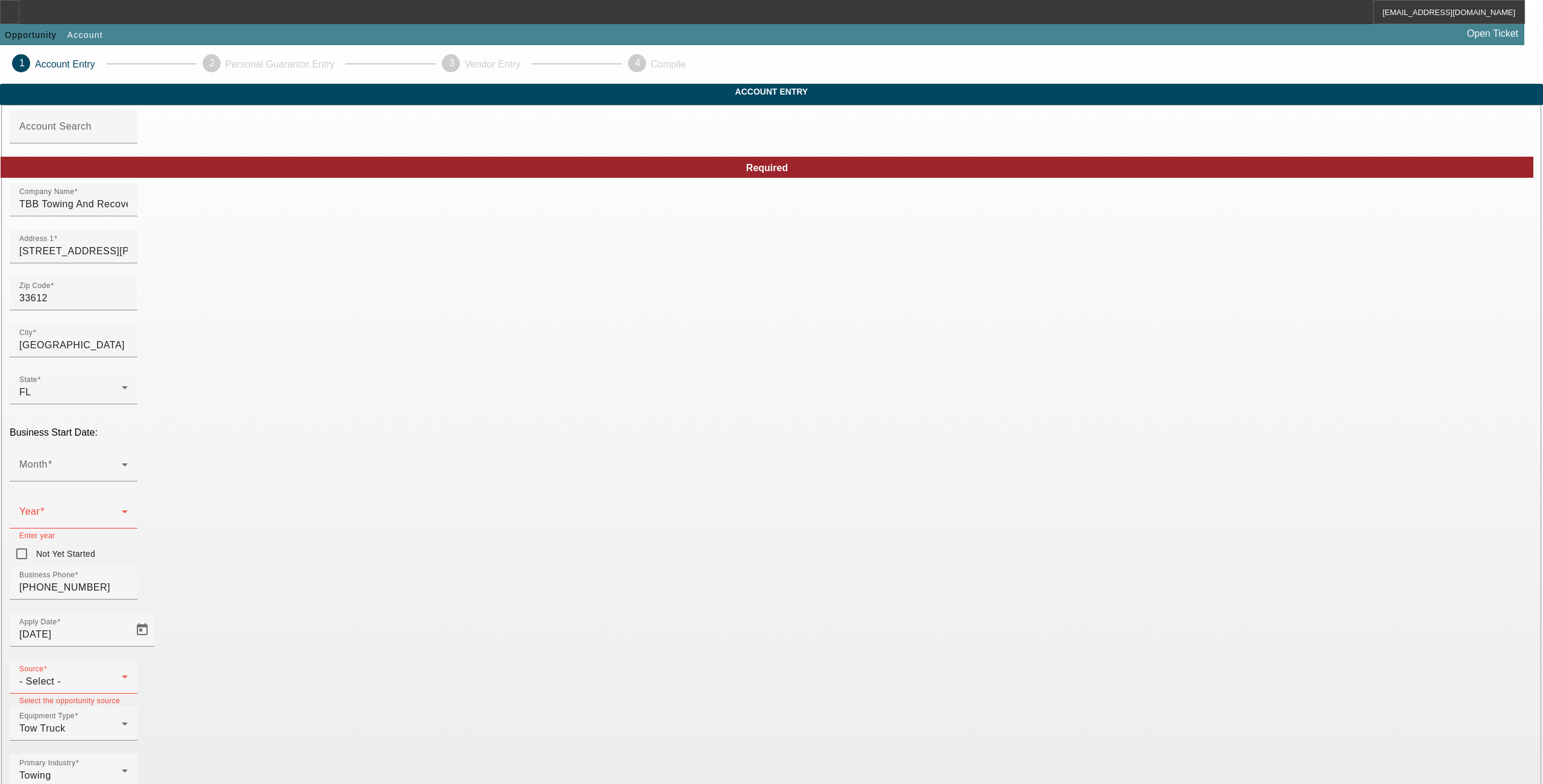
type input "851598996"
click at [122, 462] on span at bounding box center [70, 470] width 102 height 14
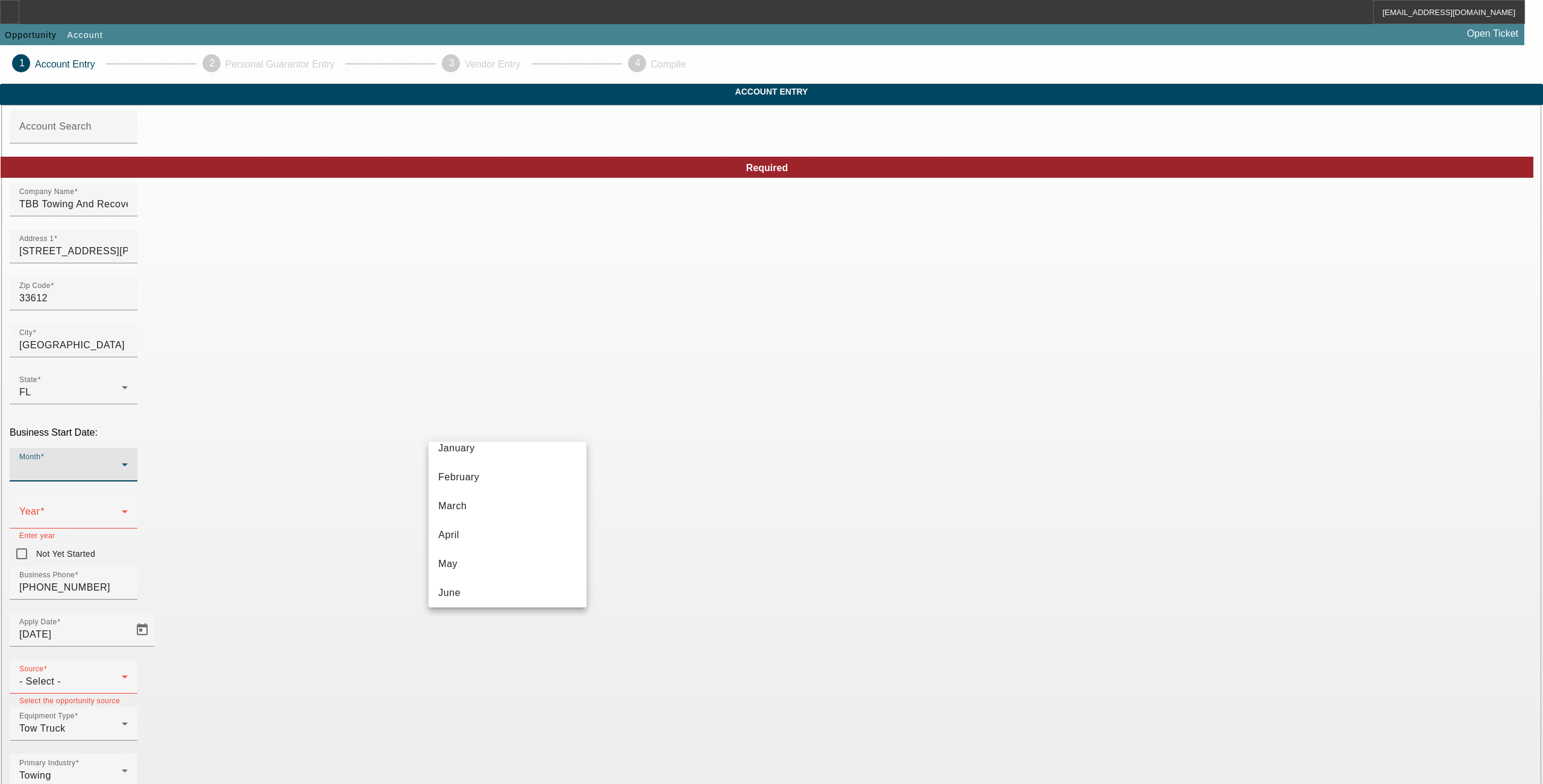
scroll to position [70, 0]
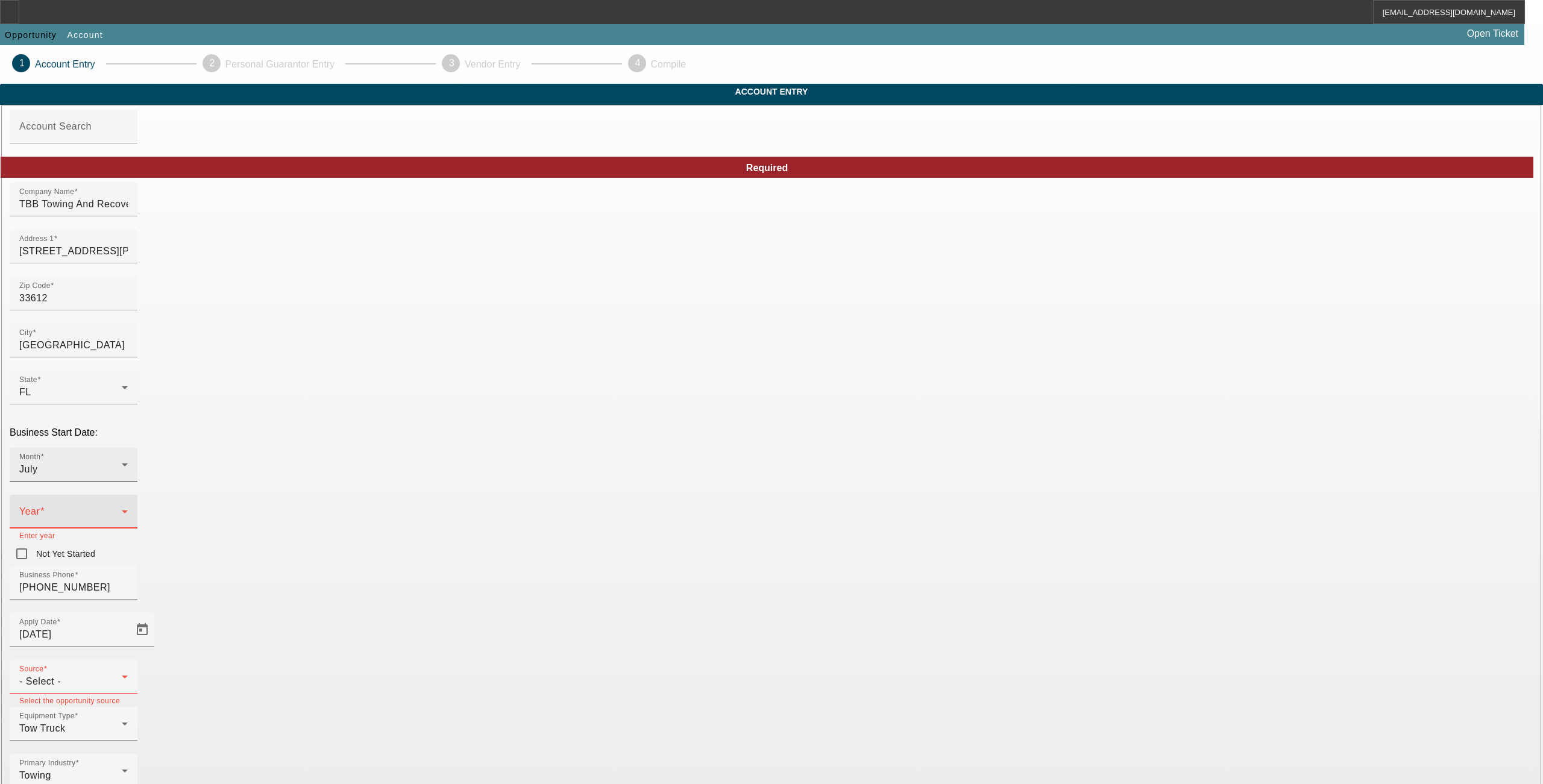
click at [127, 495] on div "Year" at bounding box center [73, 511] width 108 height 33
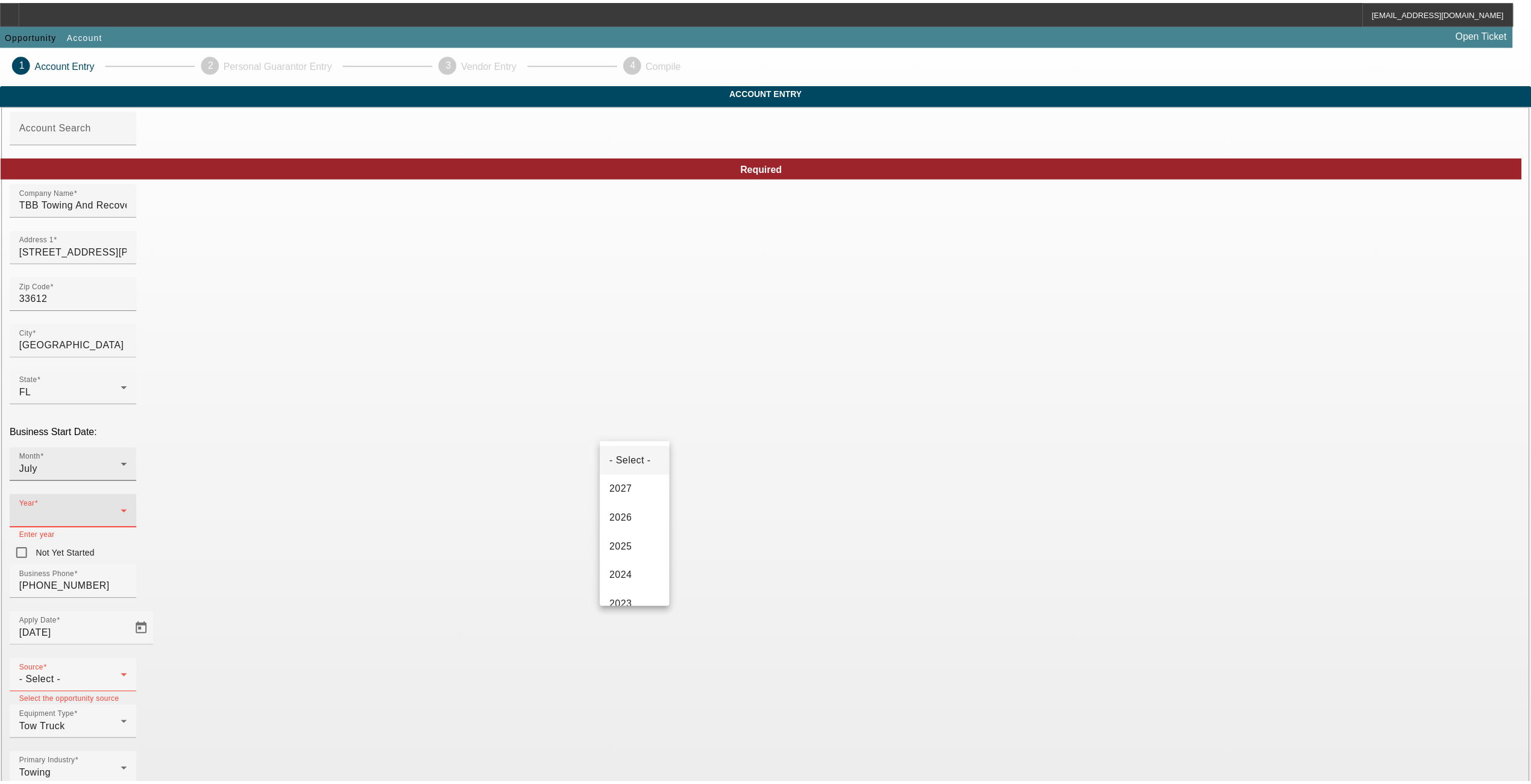
scroll to position [105, 0]
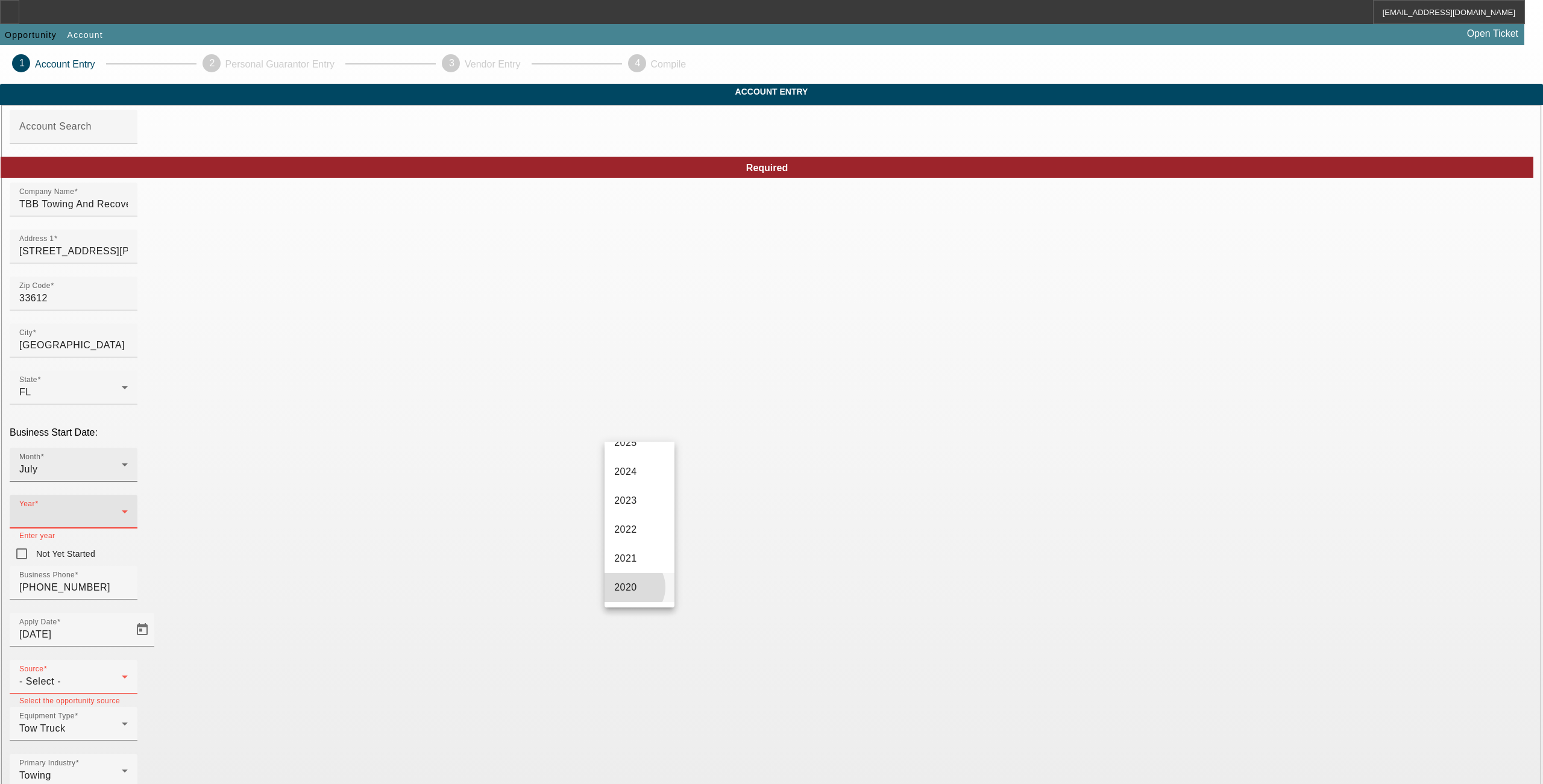
click at [630, 593] on span "2020" at bounding box center [625, 588] width 23 height 14
click at [122, 675] on div "- Select -" at bounding box center [70, 682] width 102 height 14
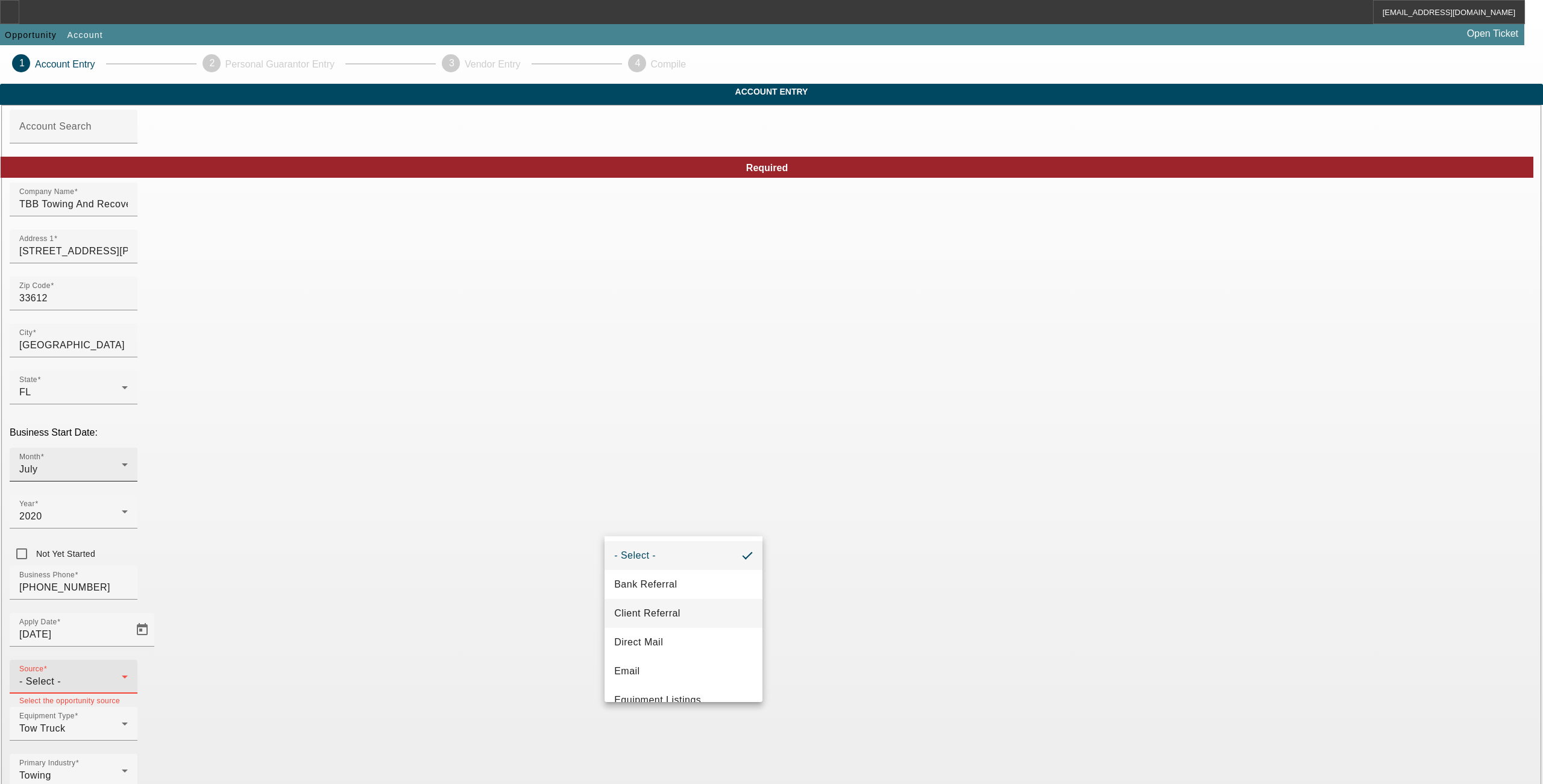
click at [651, 615] on span "Client Referral" at bounding box center [647, 613] width 66 height 14
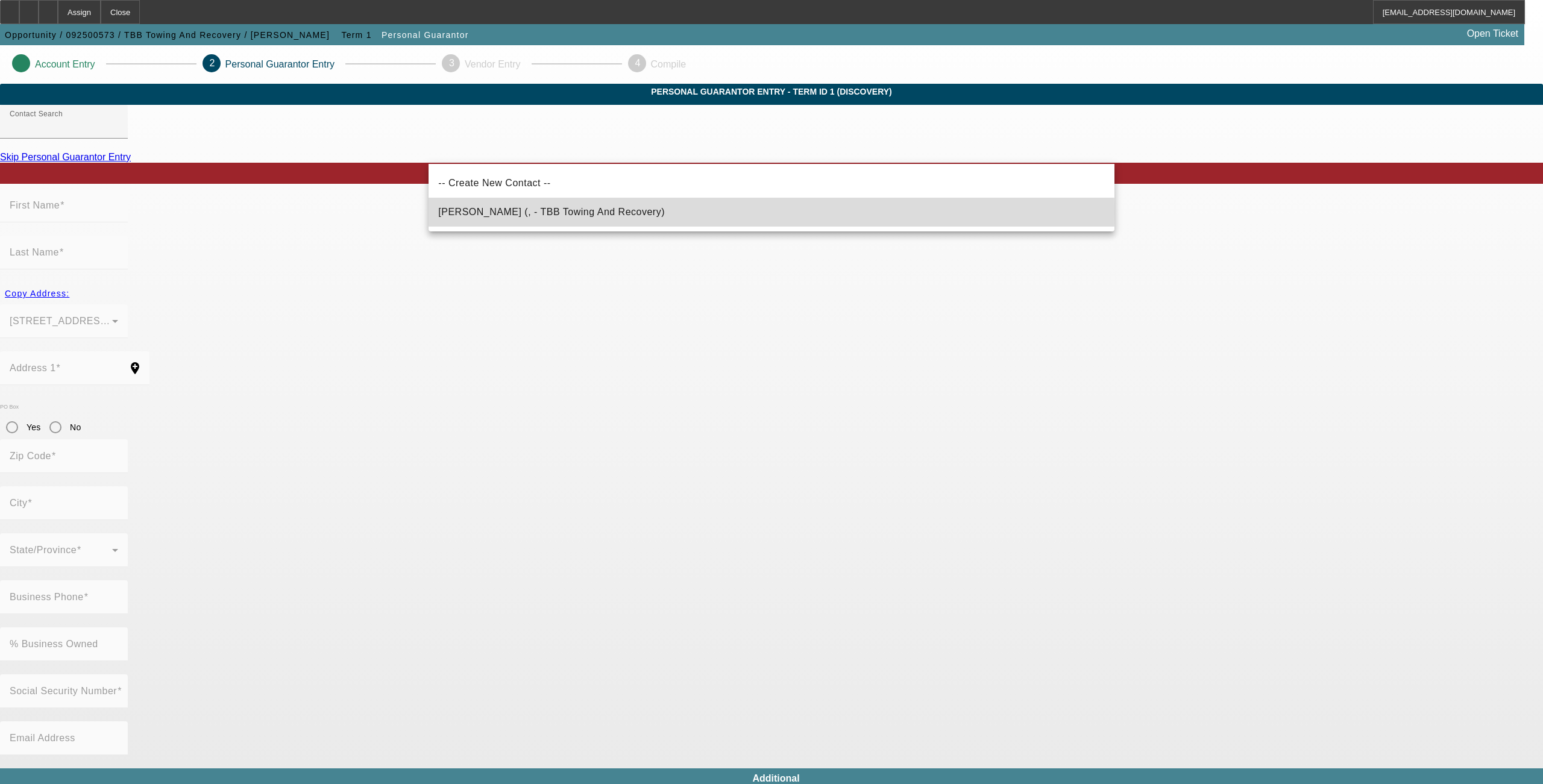
click at [487, 213] on span "[PERSON_NAME] (, - TBB Towing And Recovery)" at bounding box center [551, 211] width 227 height 10
type input "[PERSON_NAME] (, - TBB Towing And Recovery)"
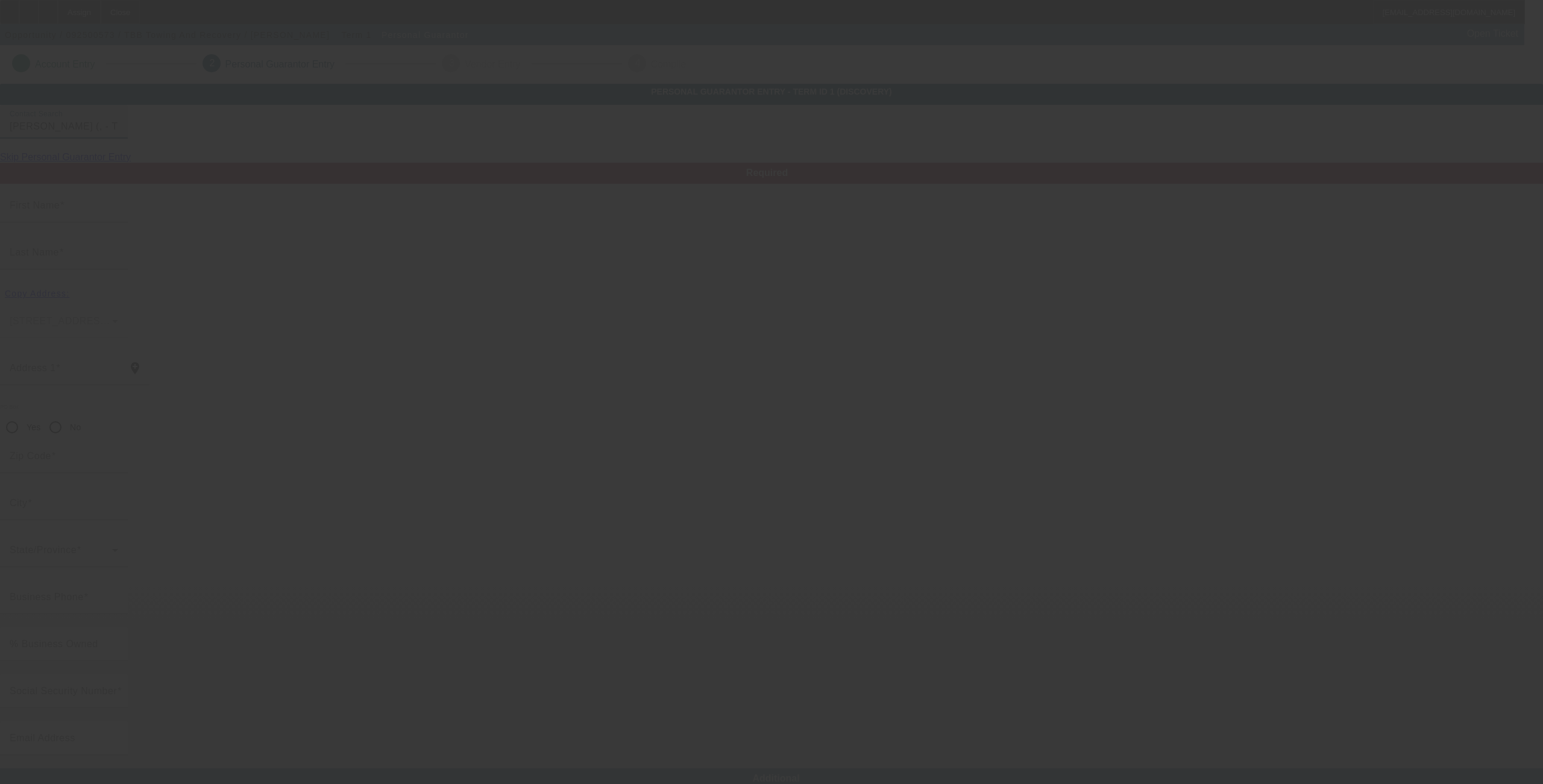
type input "[PERSON_NAME]"
radio input "true"
type input "[PHONE_NUMBER]"
type input "[EMAIL_ADDRESS][DOMAIN_NAME]"
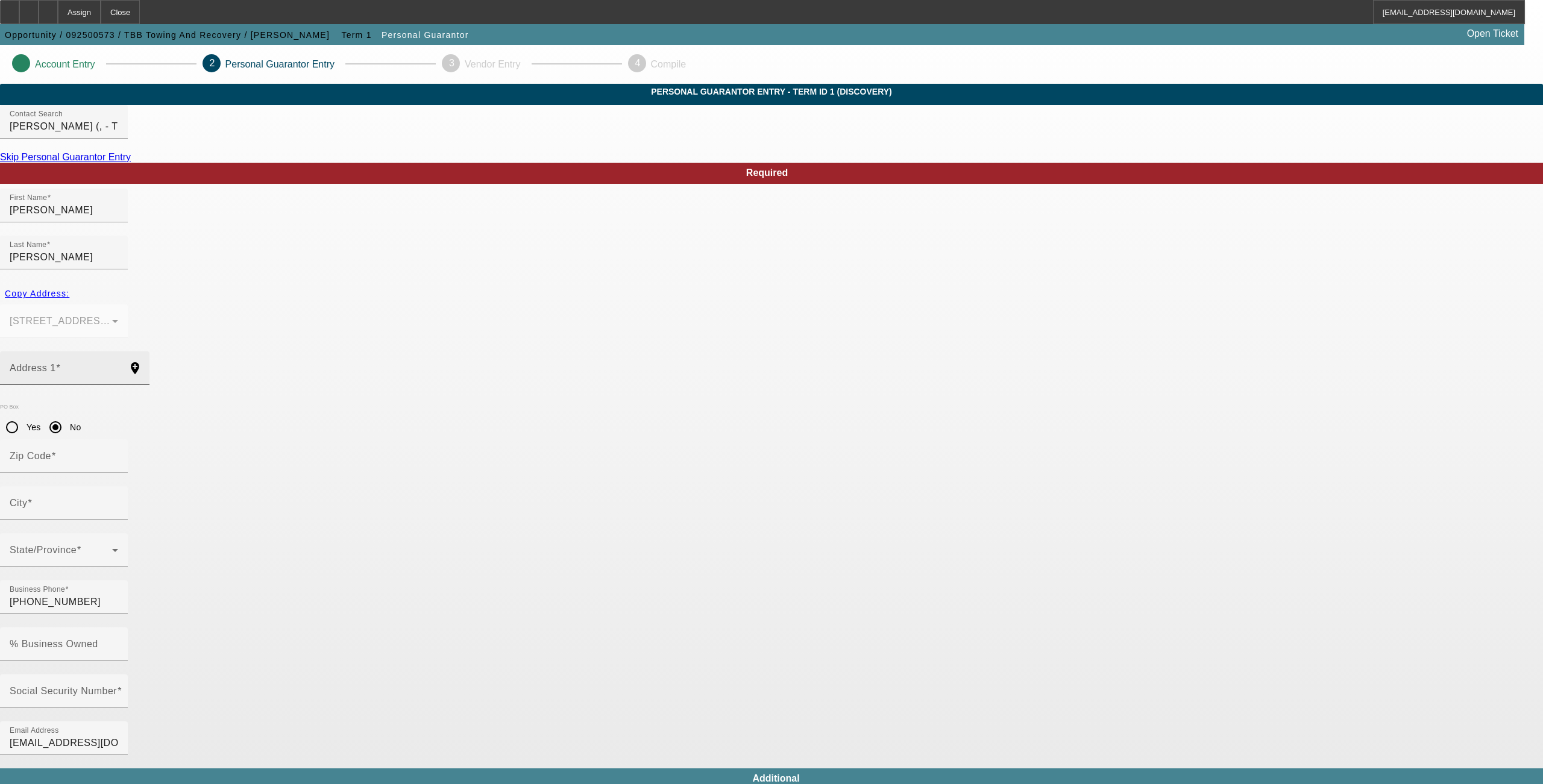
click at [56, 363] on mat-label "Address 1" at bounding box center [33, 368] width 46 height 10
click at [118, 366] on input "Address 1" at bounding box center [64, 373] width 108 height 14
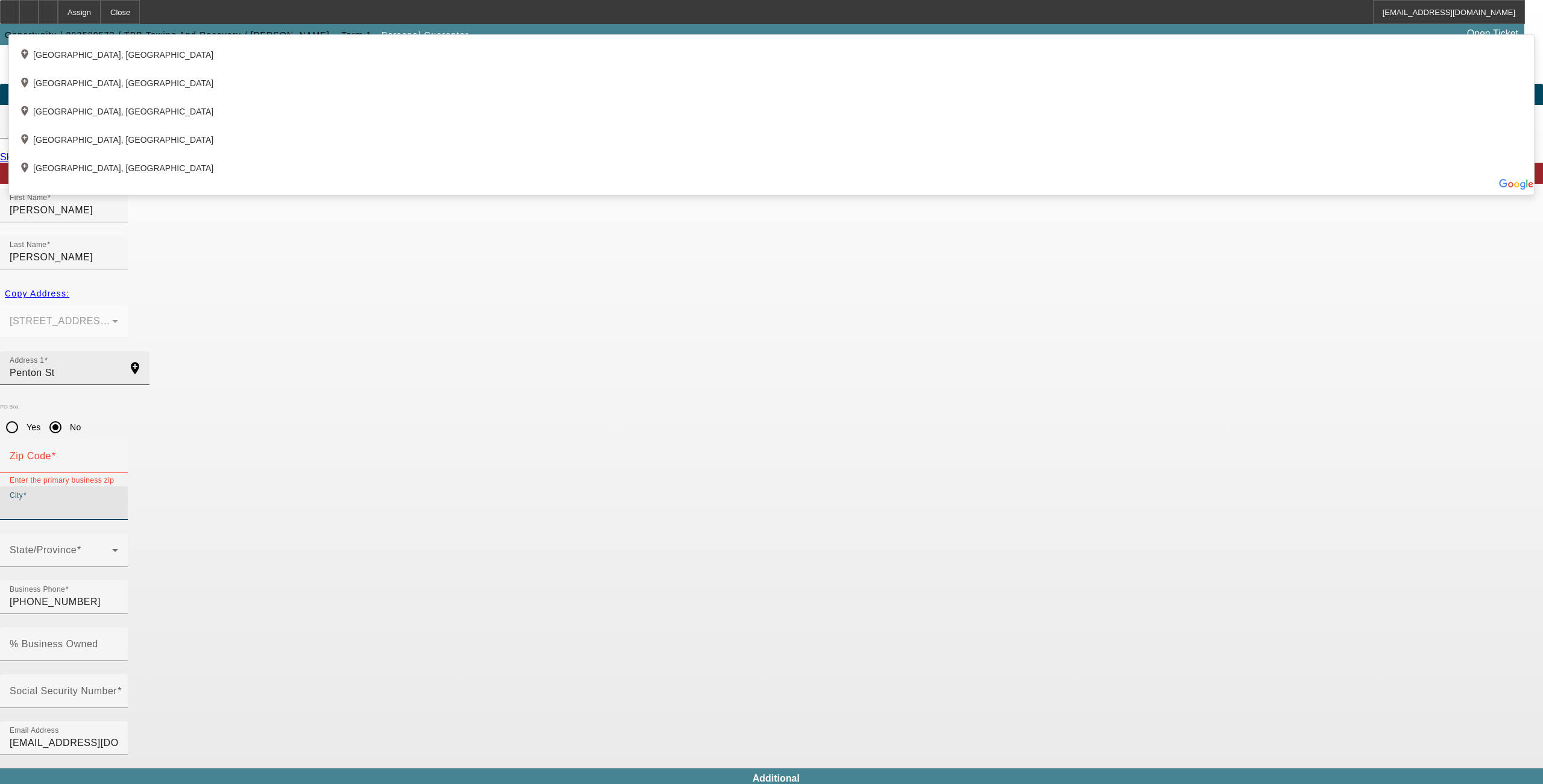
click at [118, 366] on input "Penton St" at bounding box center [64, 373] width 108 height 14
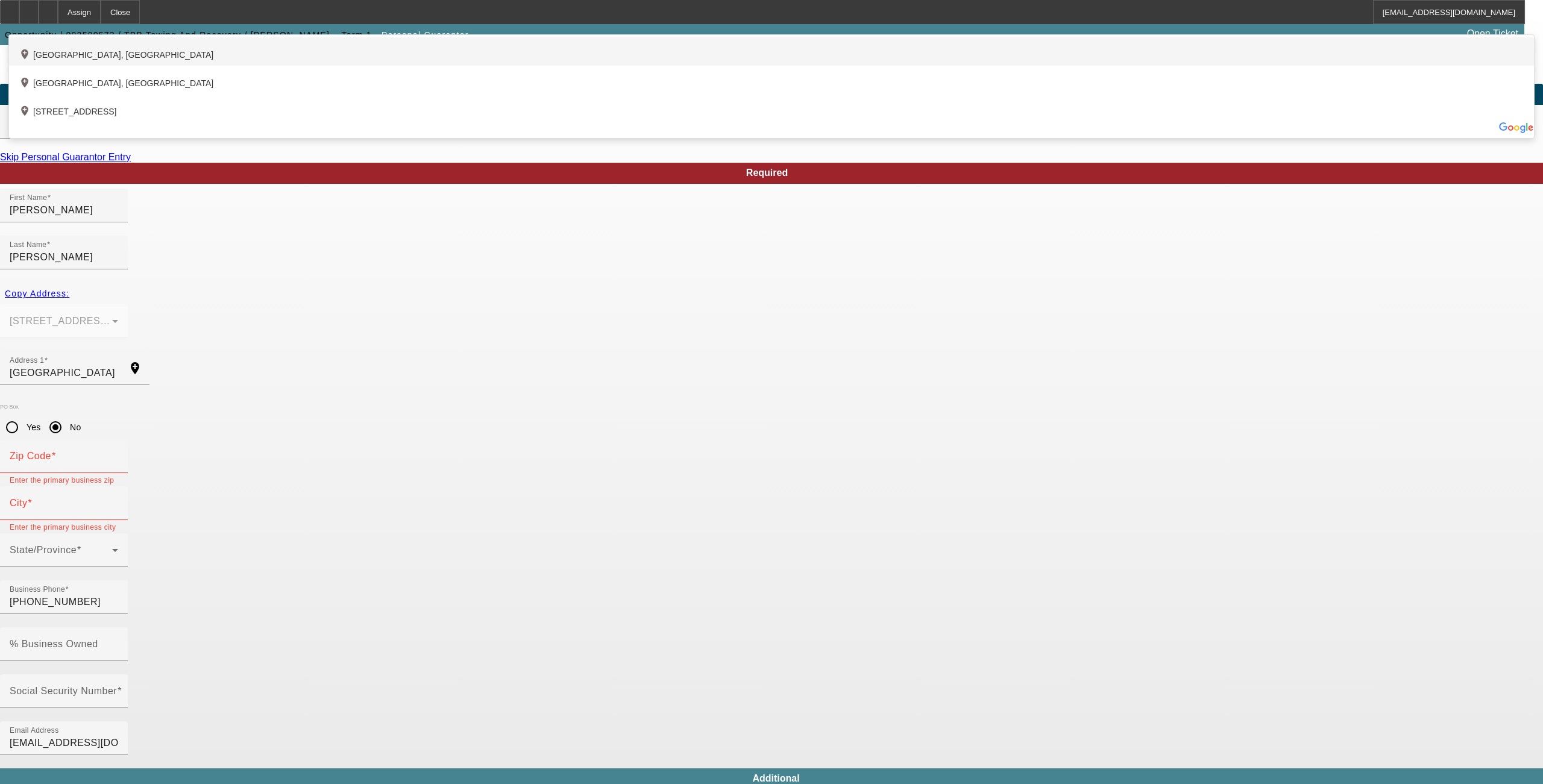
click at [530, 66] on div "add_location [GEOGRAPHIC_DATA], [GEOGRAPHIC_DATA]" at bounding box center [772, 51] width 1525 height 28
type input "[GEOGRAPHIC_DATA]"
type input "34608"
type input "[GEOGRAPHIC_DATA]"
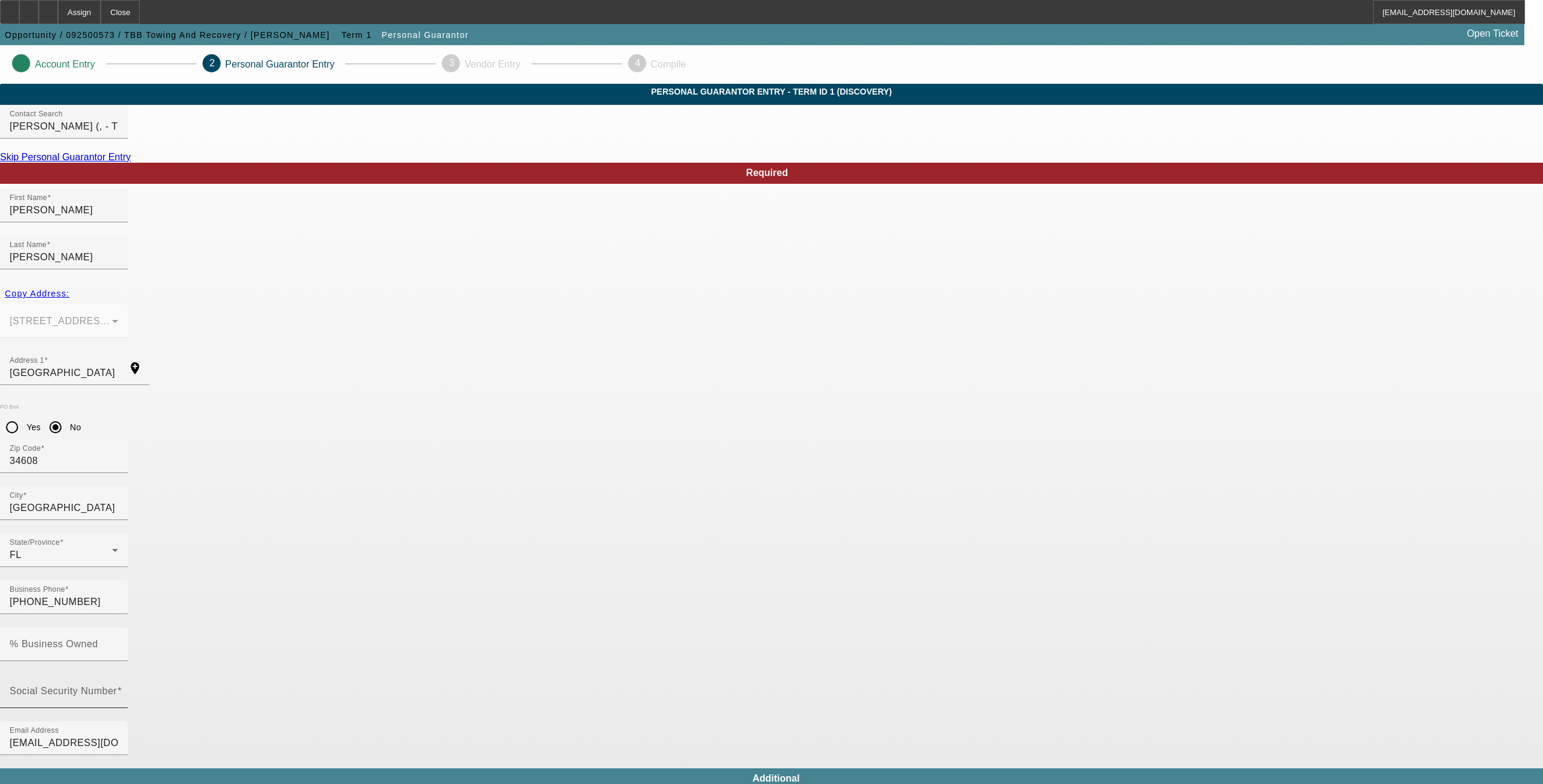
click at [117, 686] on mat-label "Social Security Number" at bounding box center [63, 690] width 108 height 10
click at [118, 689] on input "Social Security Number" at bounding box center [64, 696] width 108 height 14
type input "772-14-6328"
drag, startPoint x: 613, startPoint y: 548, endPoint x: 628, endPoint y: 538, distance: 18.0
click at [127, 755] on div at bounding box center [63, 761] width 127 height 14
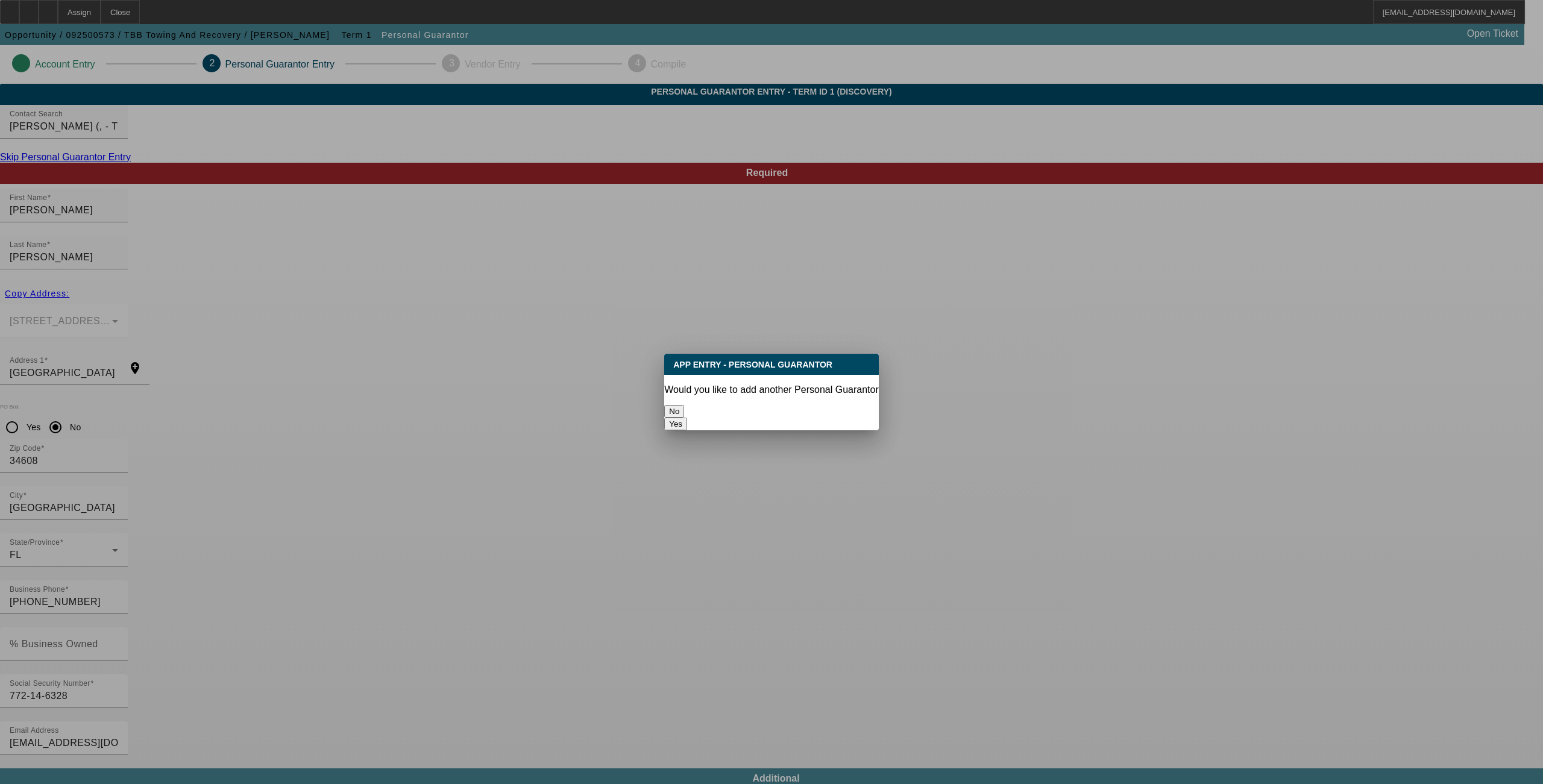
click at [684, 408] on button "No" at bounding box center [674, 411] width 20 height 13
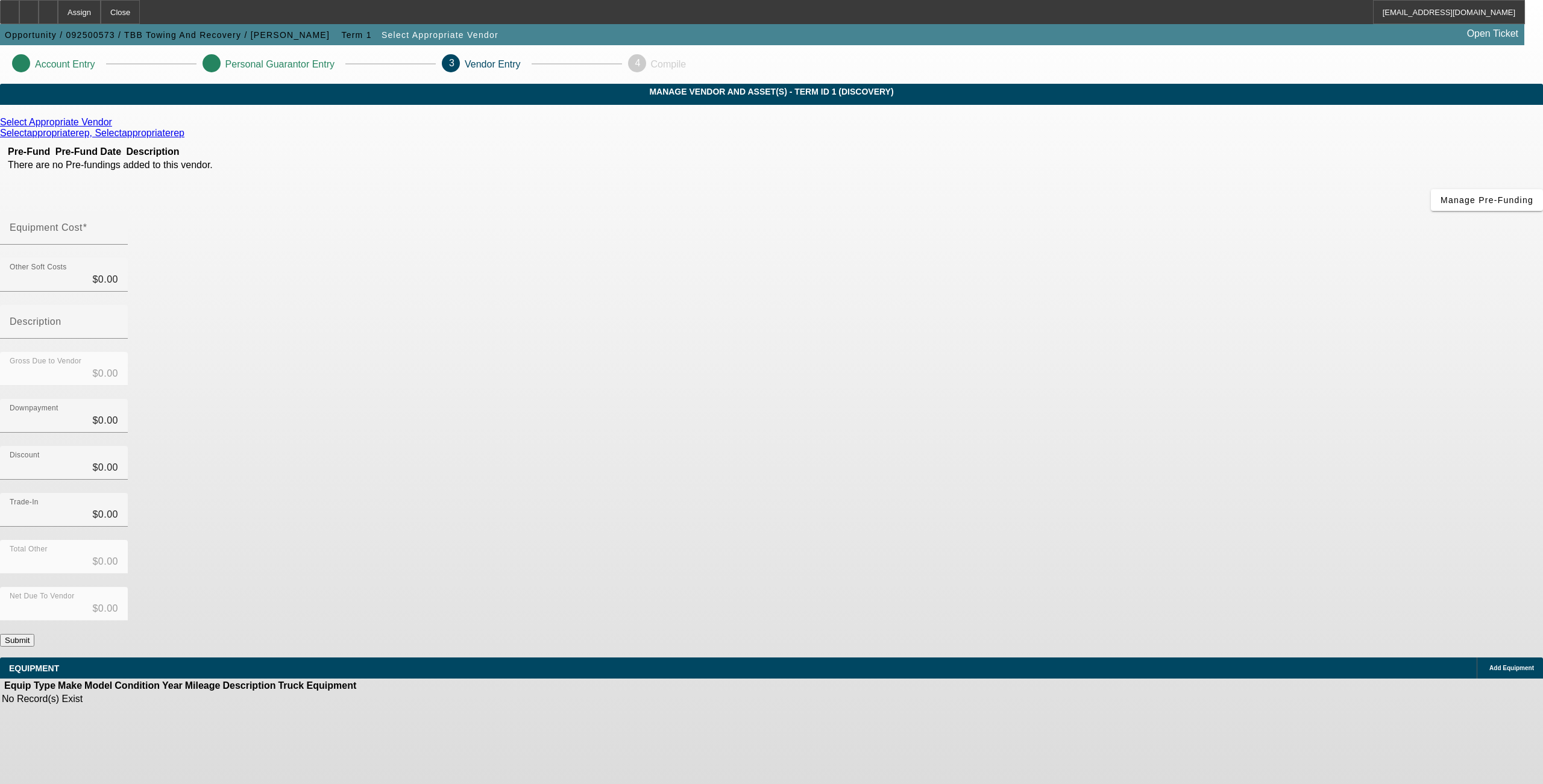
click at [115, 127] on icon at bounding box center [115, 121] width 0 height 10
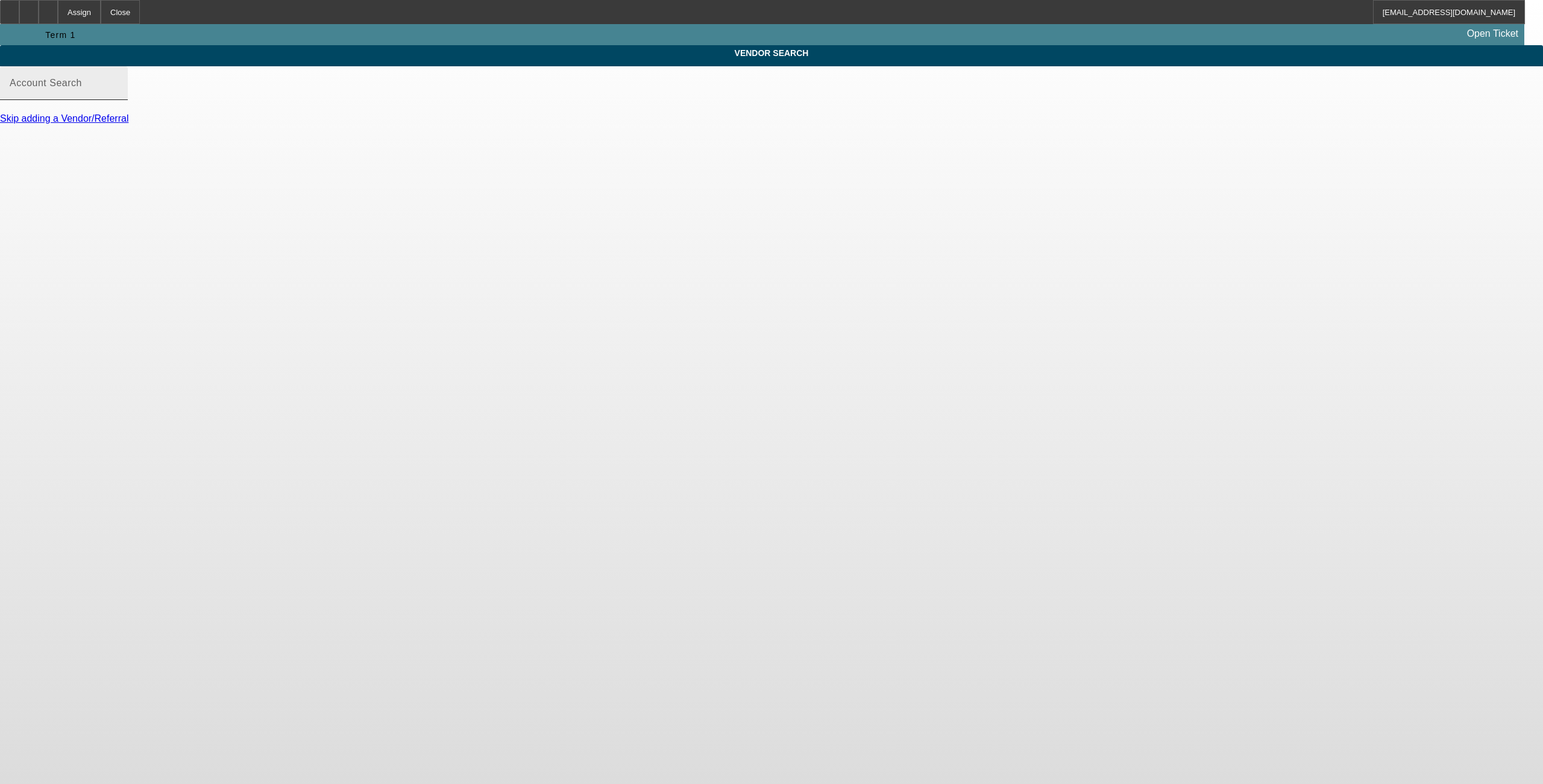
click at [118, 100] on div "Account Search" at bounding box center [64, 82] width 108 height 33
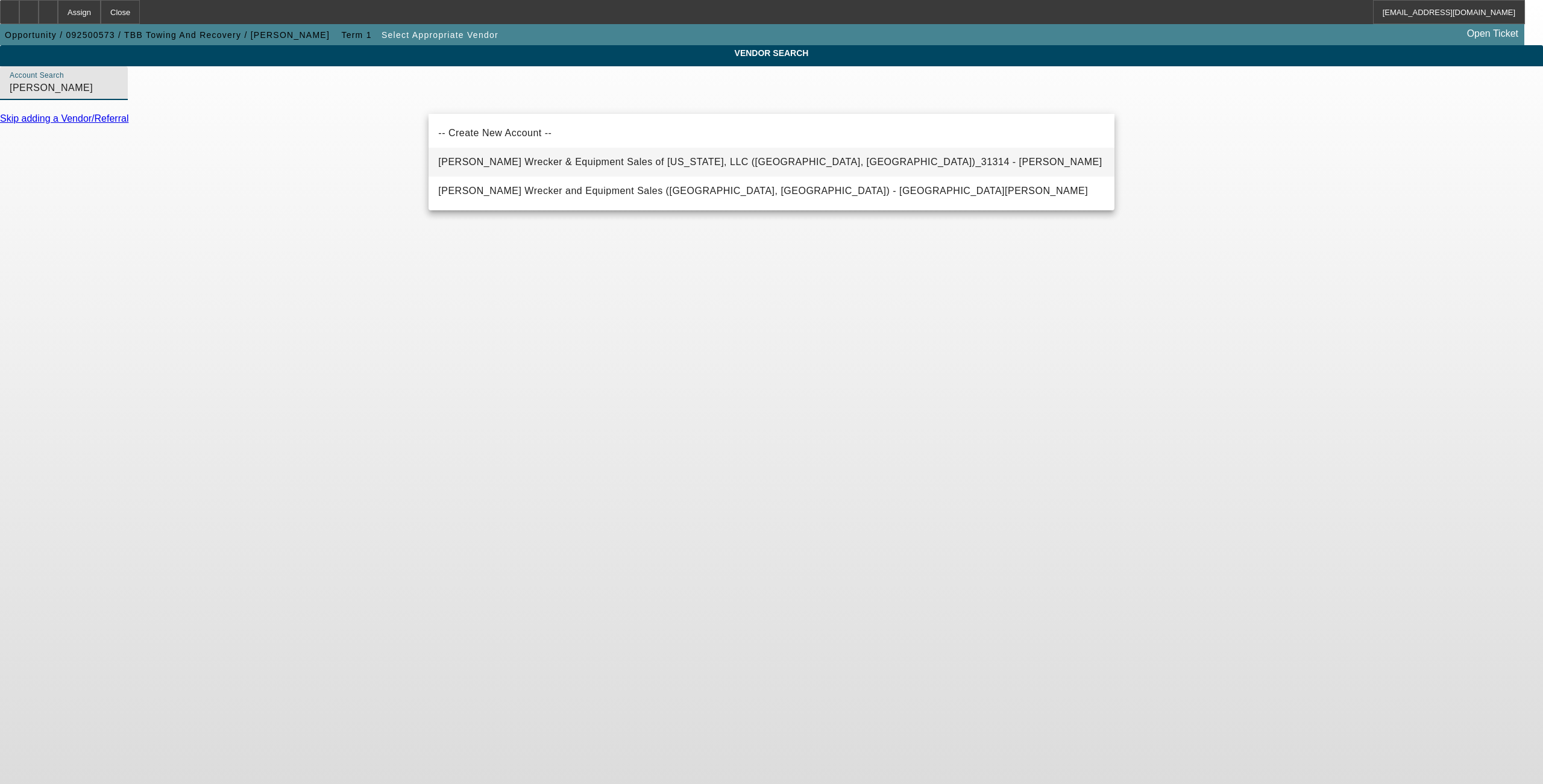
click at [544, 157] on span "[PERSON_NAME] Wrecker & Equipment Sales of [US_STATE], LLC ([GEOGRAPHIC_DATA], …" at bounding box center [770, 163] width 664 height 14
type input "[PERSON_NAME] Wrecker & Equipment Sales of [US_STATE], LLC ([GEOGRAPHIC_DATA], …"
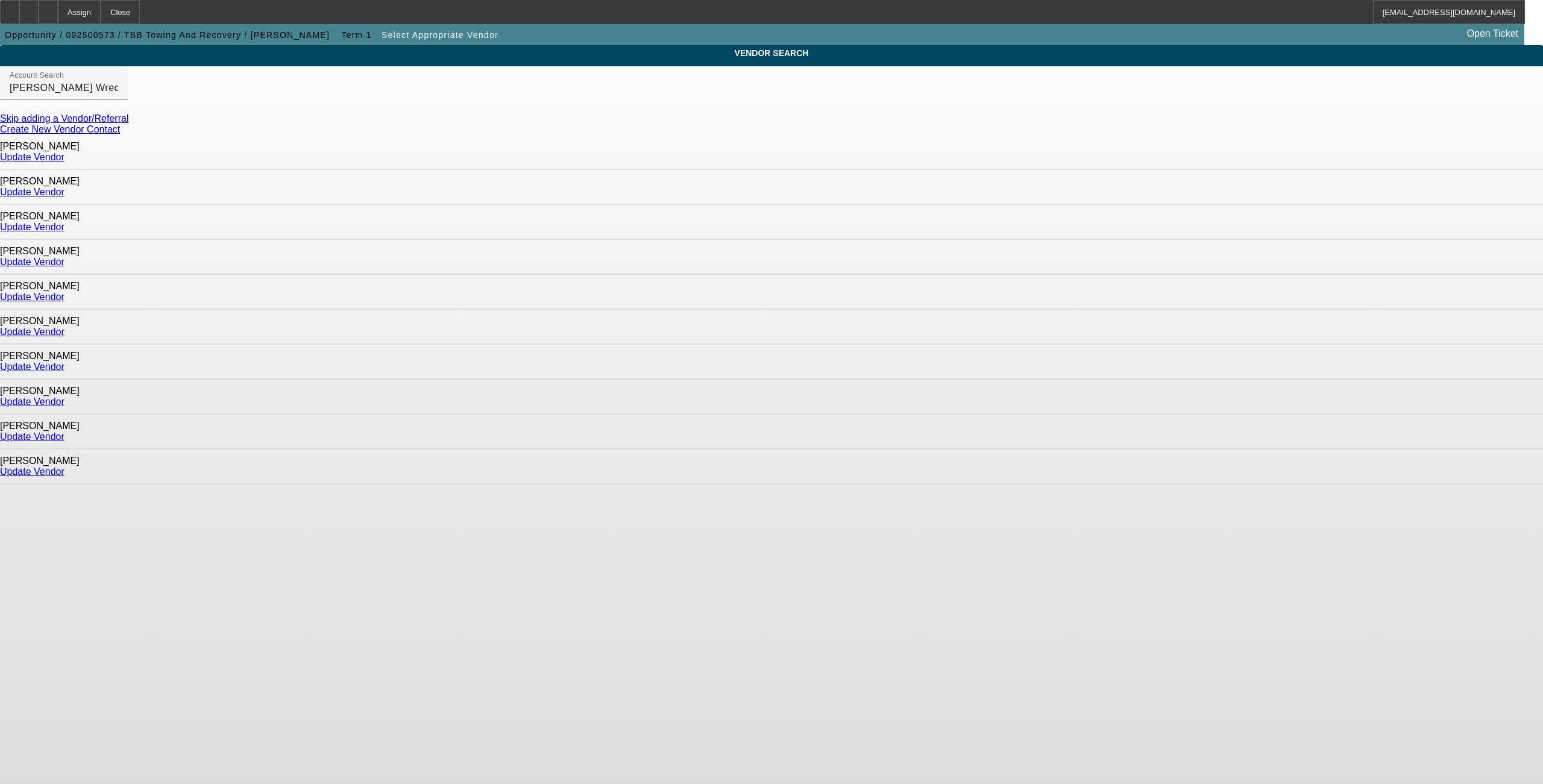
click at [1045, 292] on div "Update Vendor" at bounding box center [772, 297] width 1543 height 11
click at [64, 292] on link "Update Vendor" at bounding box center [32, 296] width 64 height 10
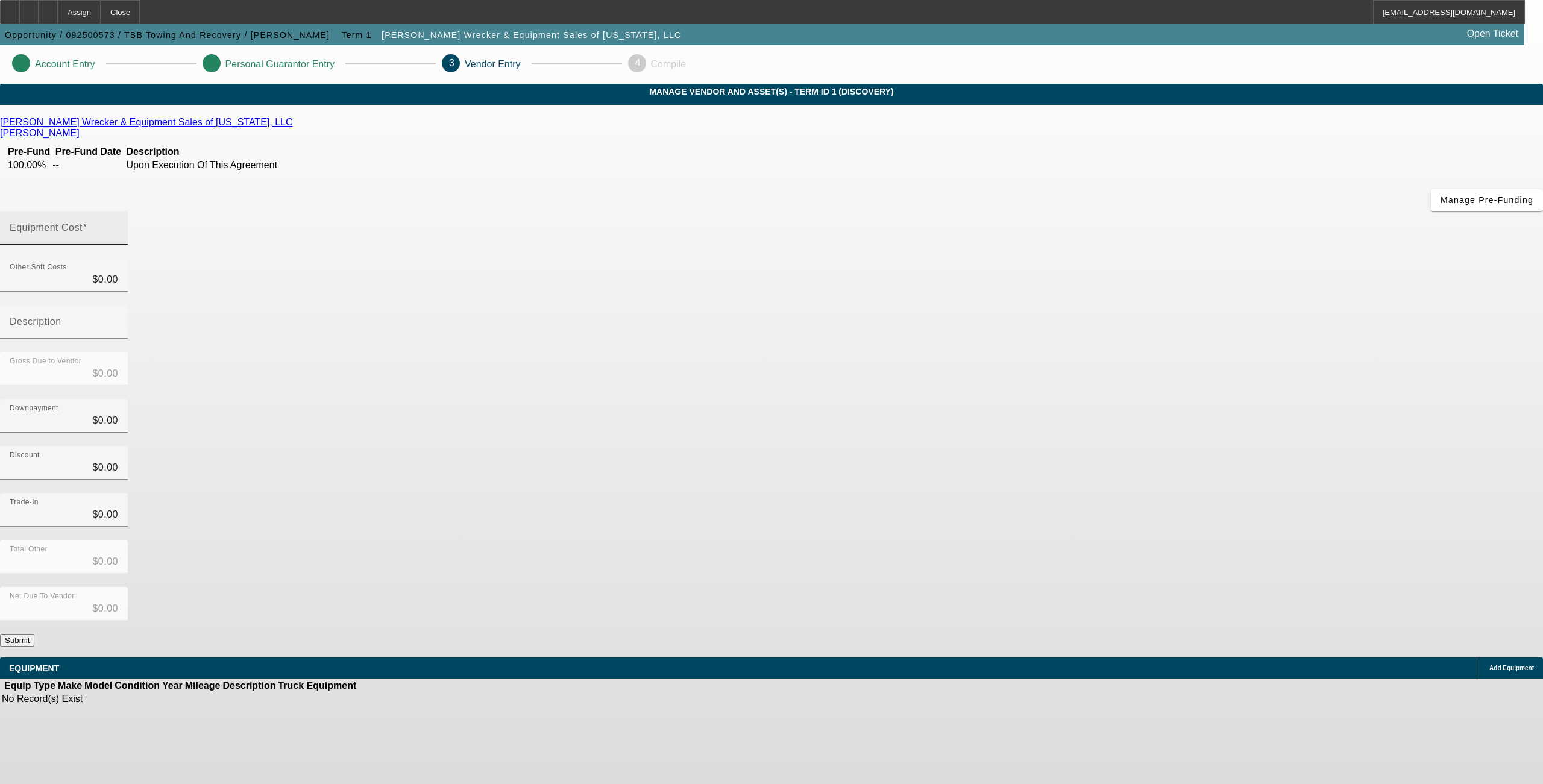
click at [118, 226] on input "Equipment Cost" at bounding box center [64, 233] width 108 height 14
type input "8"
type input "$8.00"
type input "82"
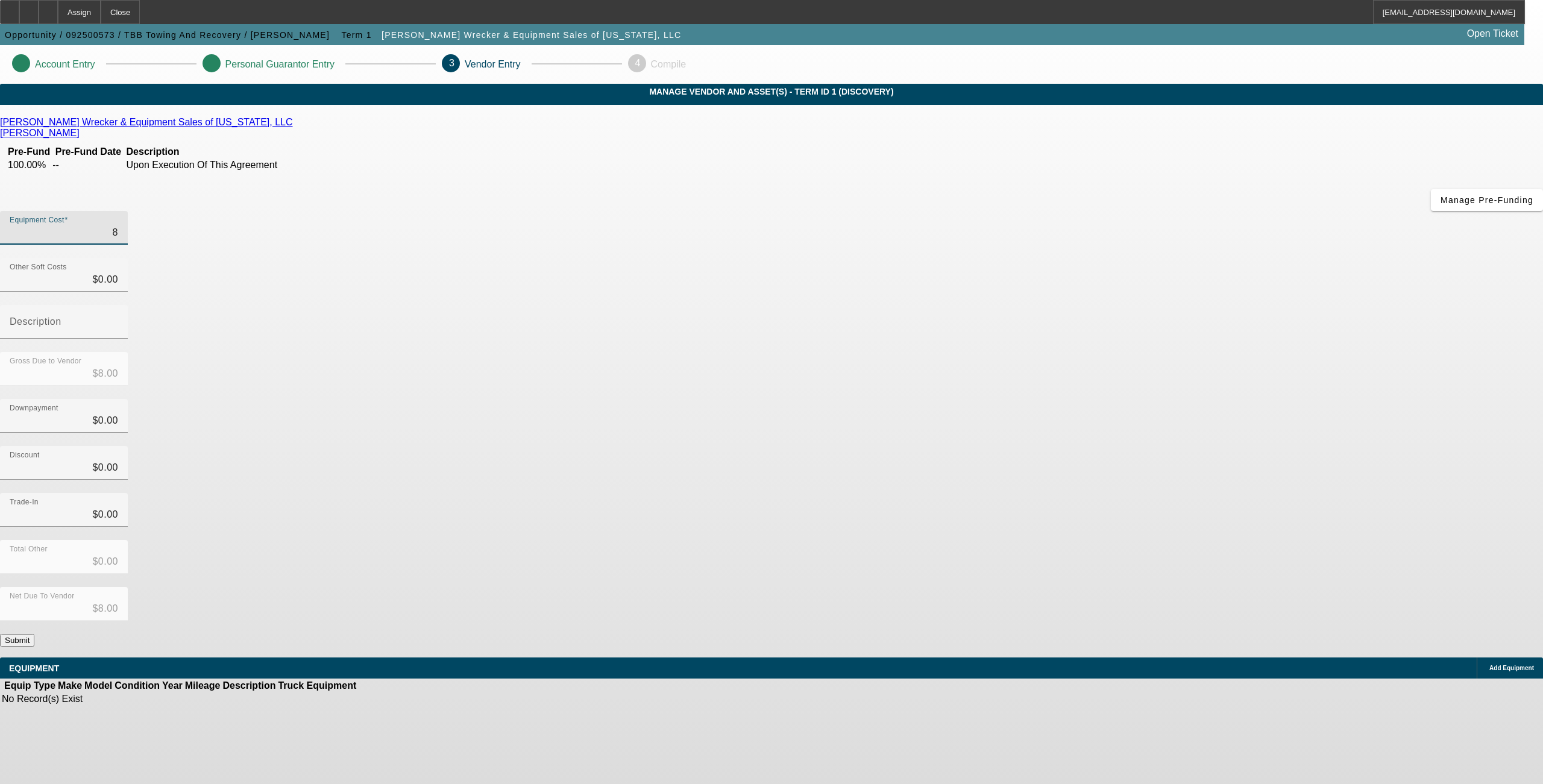
type input "$82.00"
type input "829"
type input "$829.00"
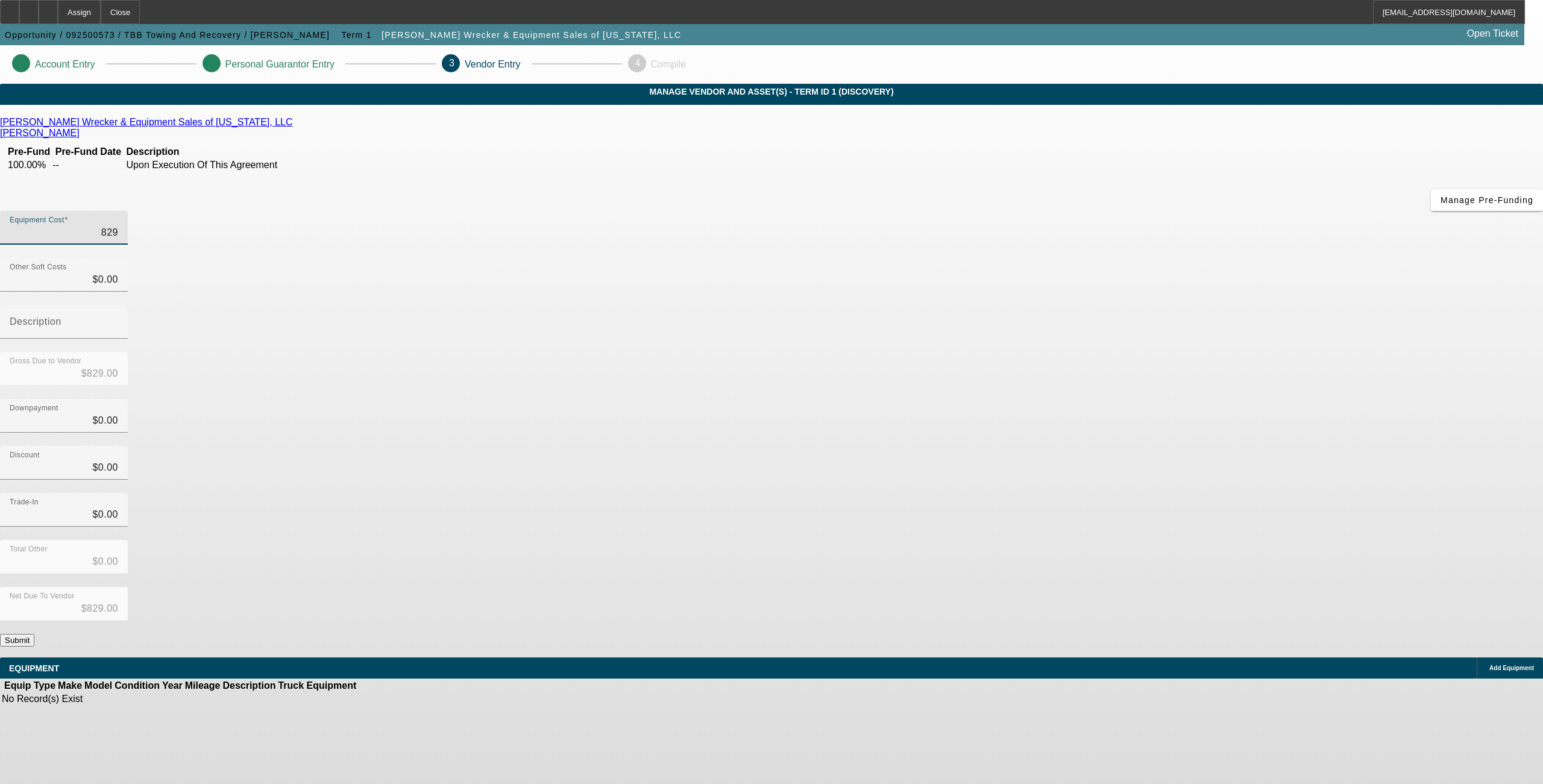
type input "8290"
type input "$8,290.00"
type input "82900"
type input "$82,900.00"
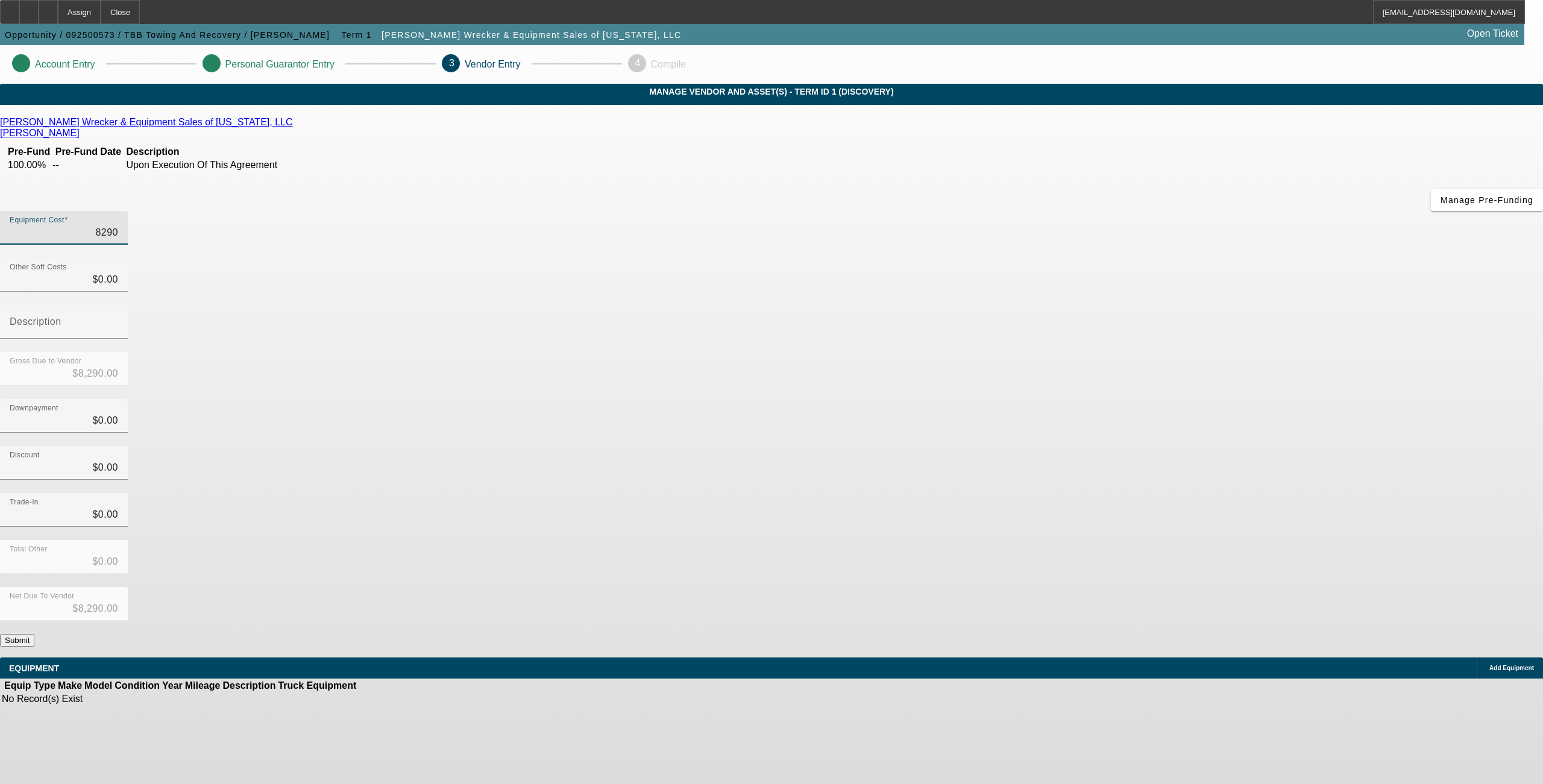
type input "$82,900.00"
type input "$0.00"
click at [34, 634] on button "Submit" at bounding box center [17, 640] width 34 height 13
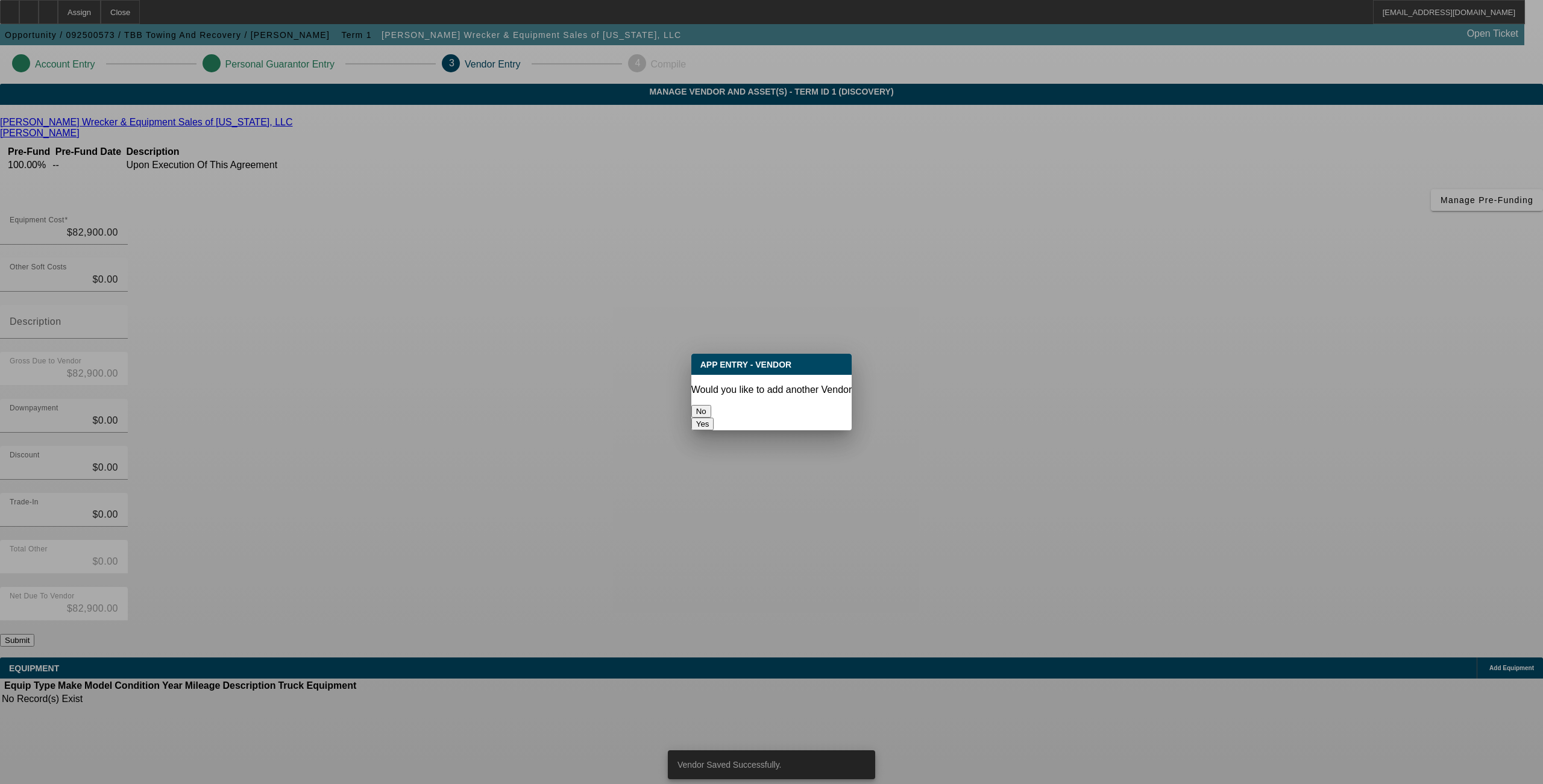
click at [712, 406] on button "No" at bounding box center [701, 411] width 20 height 13
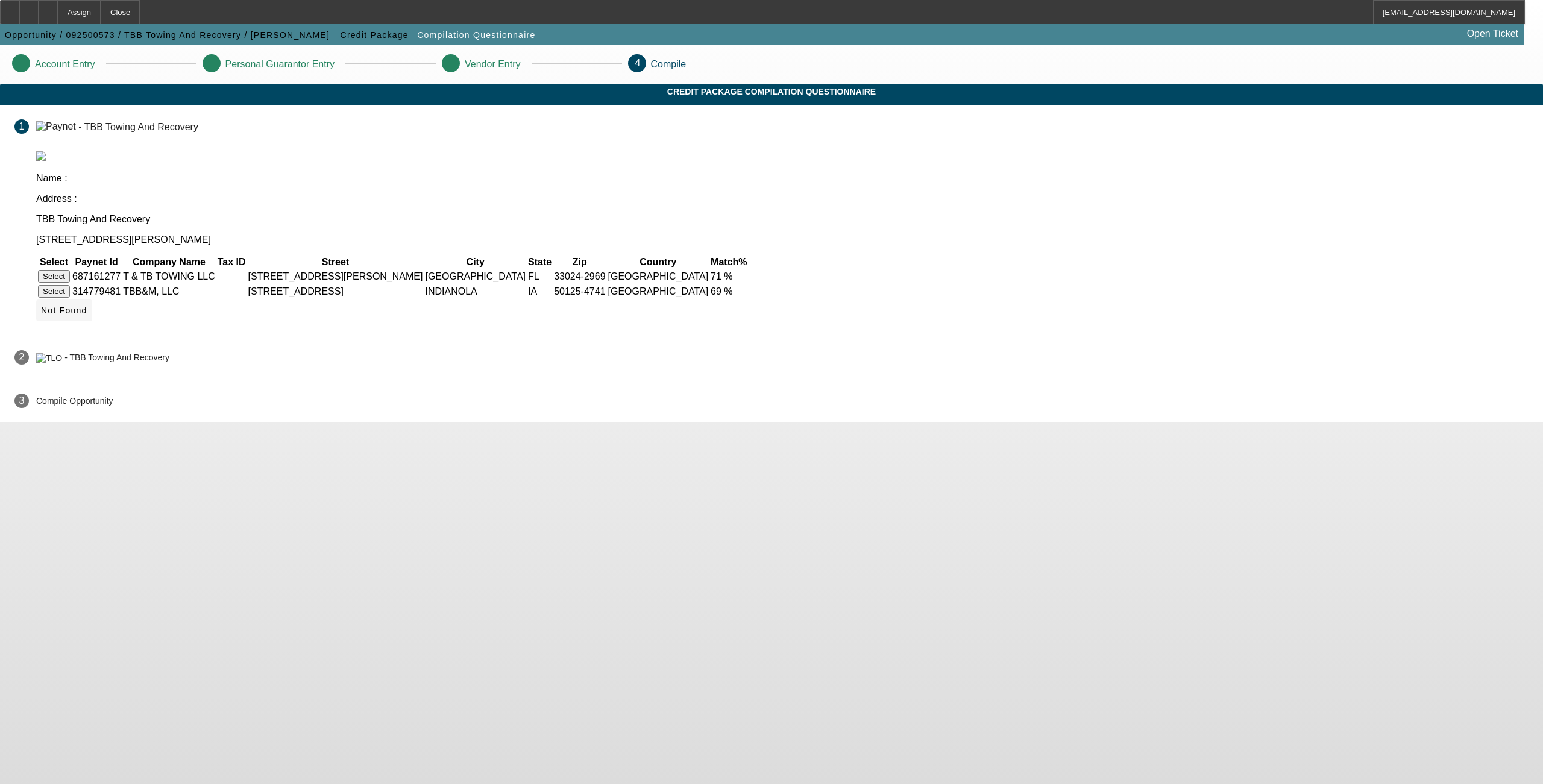
click at [41, 305] on icon at bounding box center [41, 310] width 0 height 10
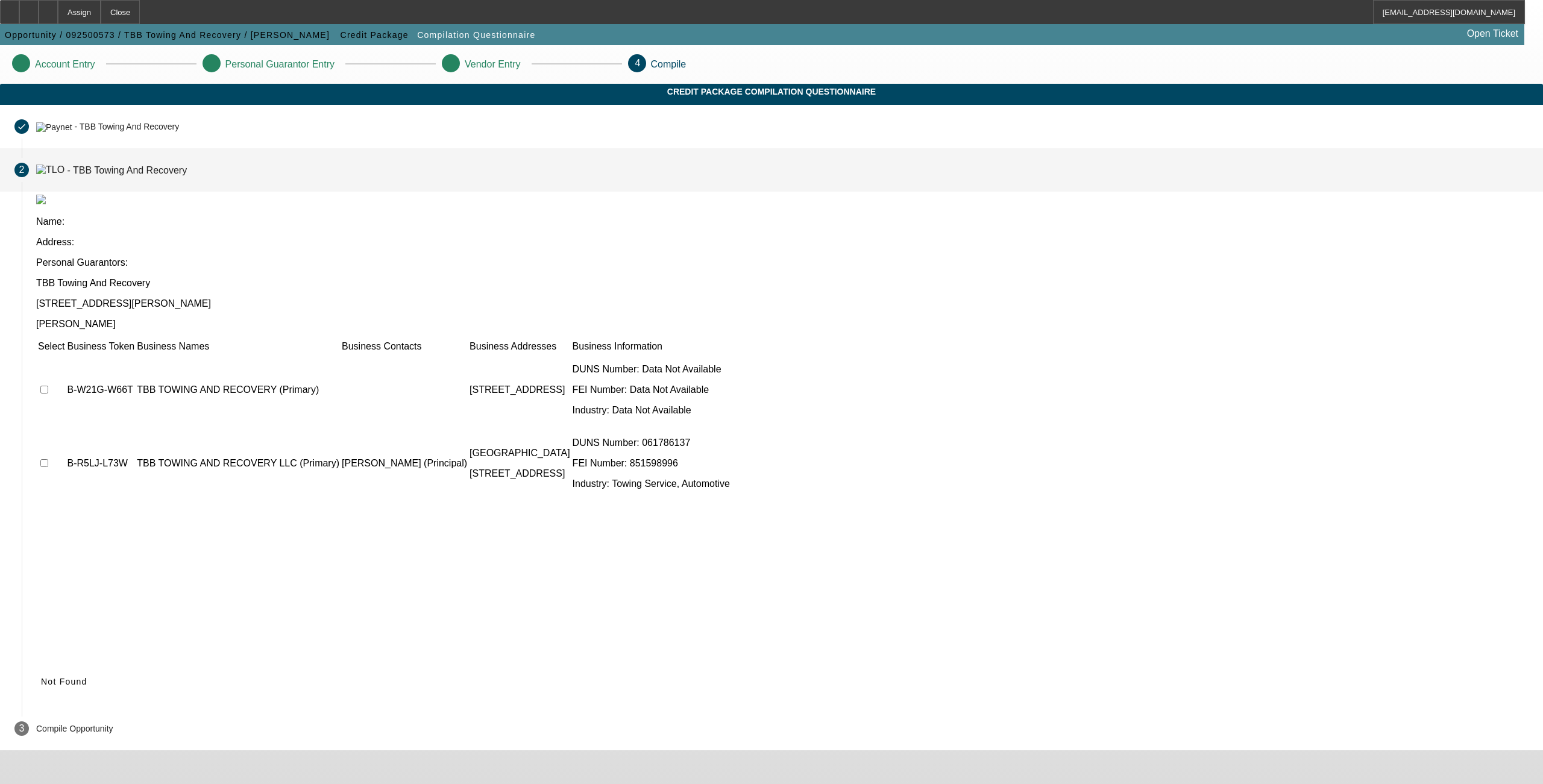
click at [135, 427] on td "B-R5LJ-L73W" at bounding box center [100, 463] width 69 height 72
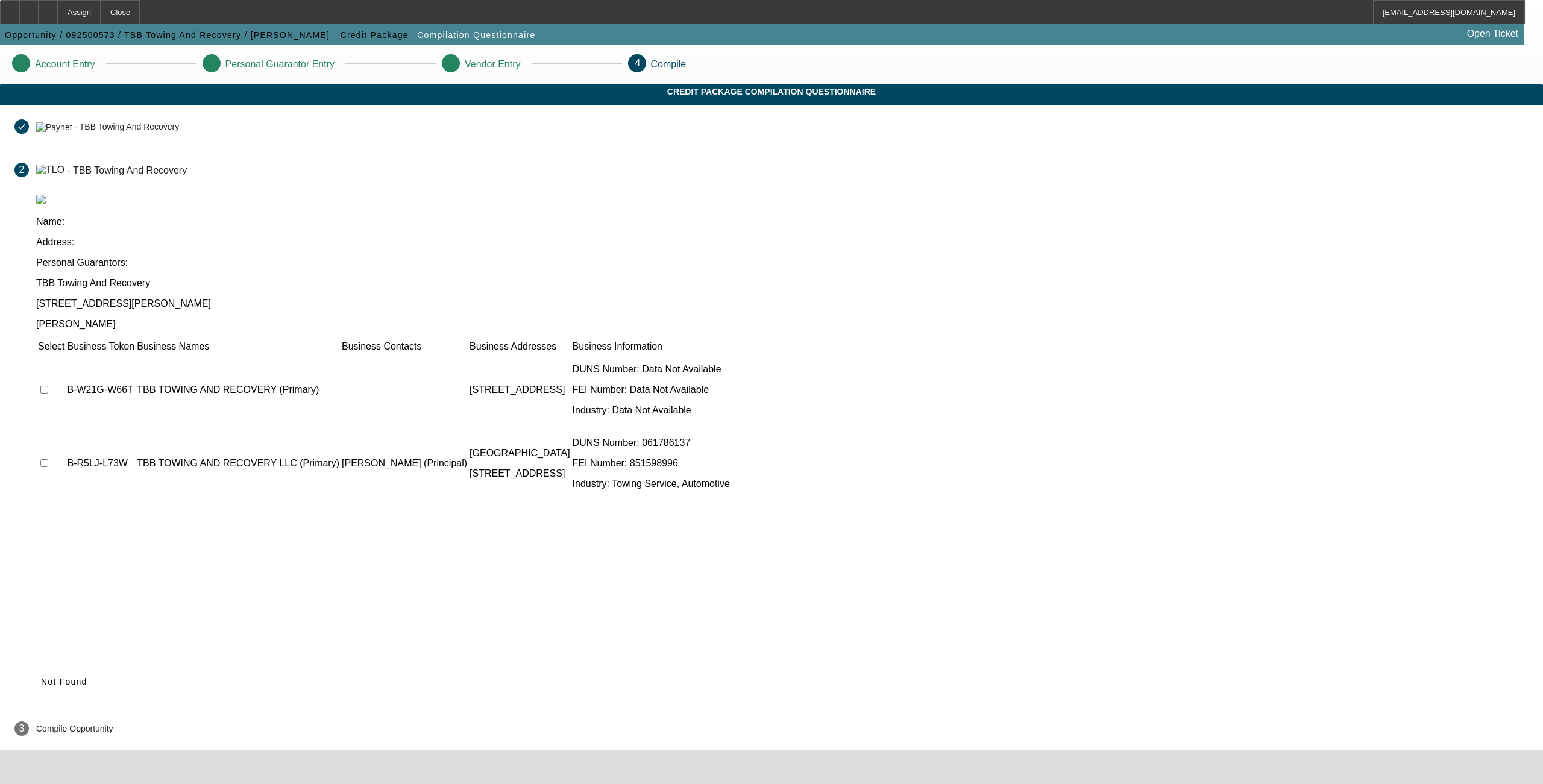
click at [65, 427] on td at bounding box center [51, 463] width 28 height 72
click at [48, 460] on input "checkbox" at bounding box center [44, 463] width 8 height 8
checkbox input "true"
click at [71, 677] on span "Submit" at bounding box center [56, 681] width 31 height 10
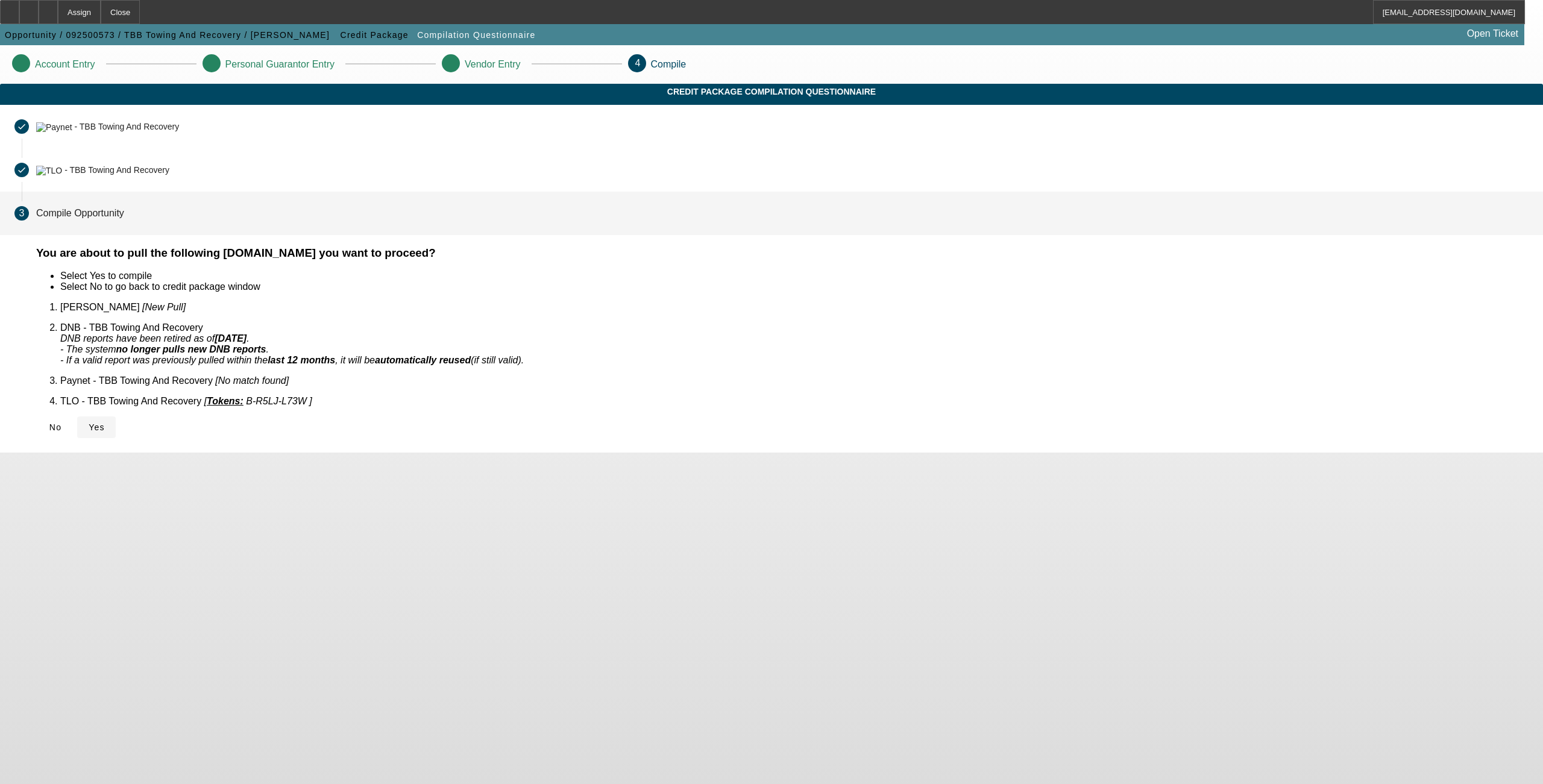
click at [116, 413] on span at bounding box center [96, 427] width 39 height 29
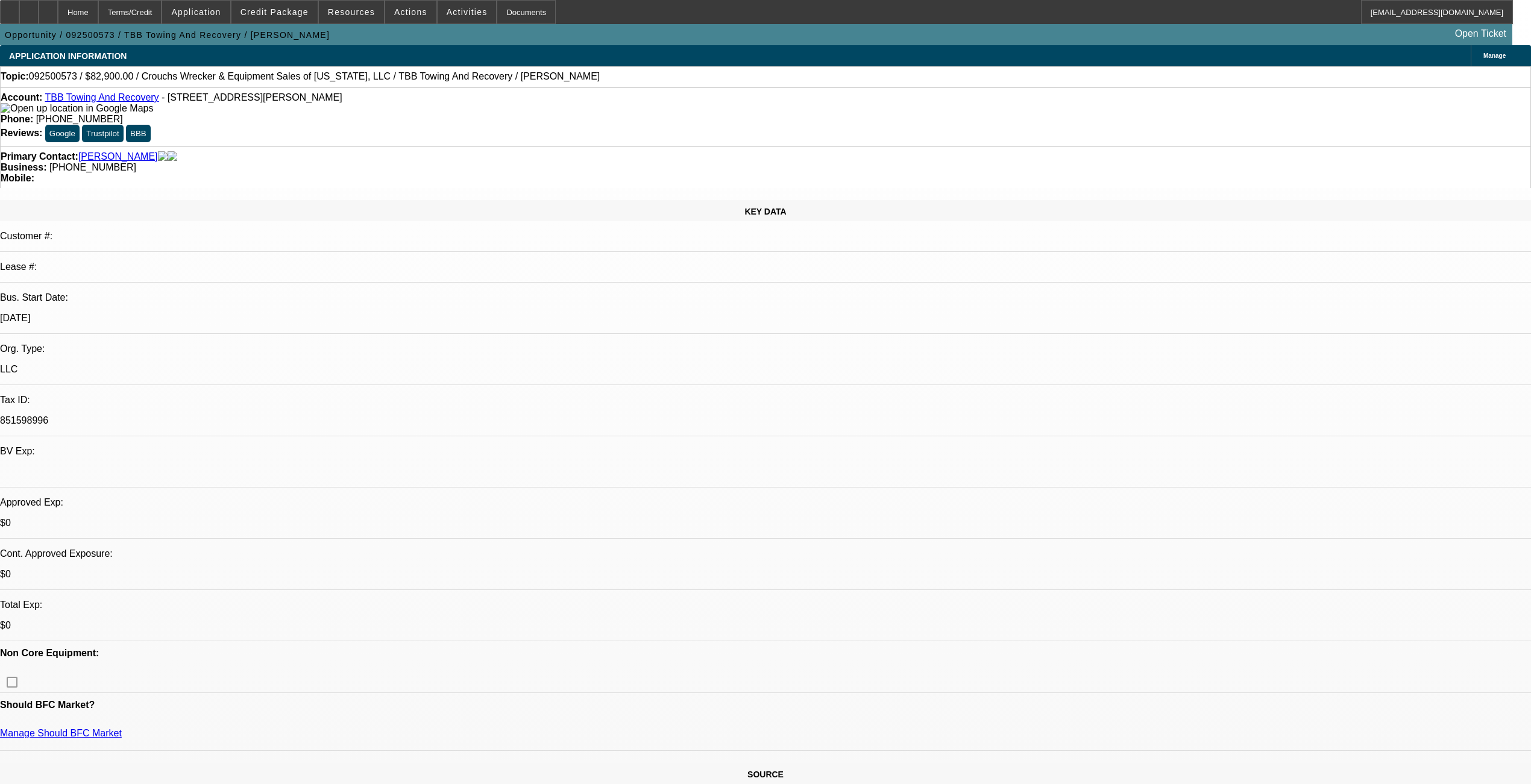
select select "0"
select select "2"
select select "0.1"
select select "4"
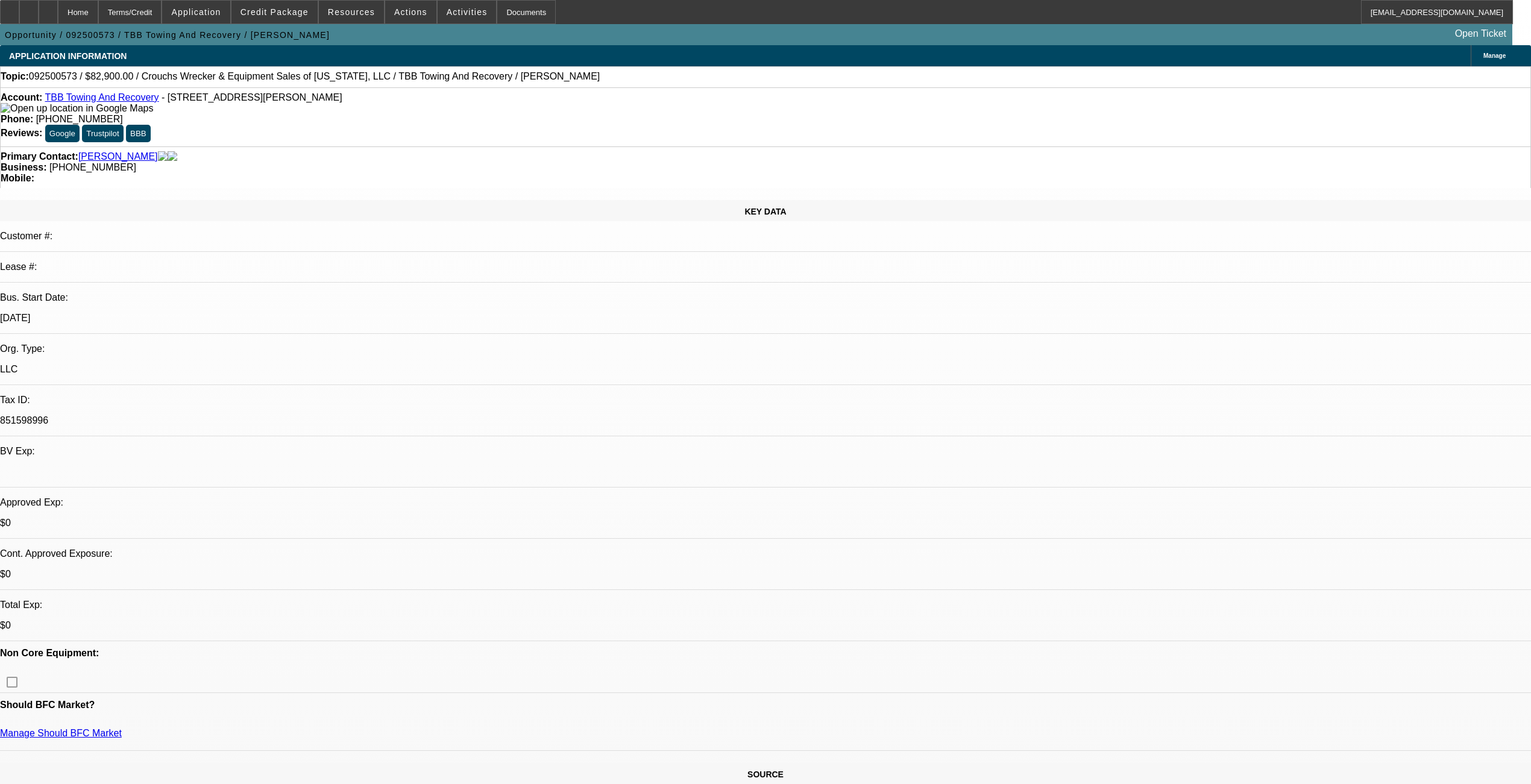
click at [58, 8] on div at bounding box center [48, 12] width 19 height 24
select select "0"
select select "2"
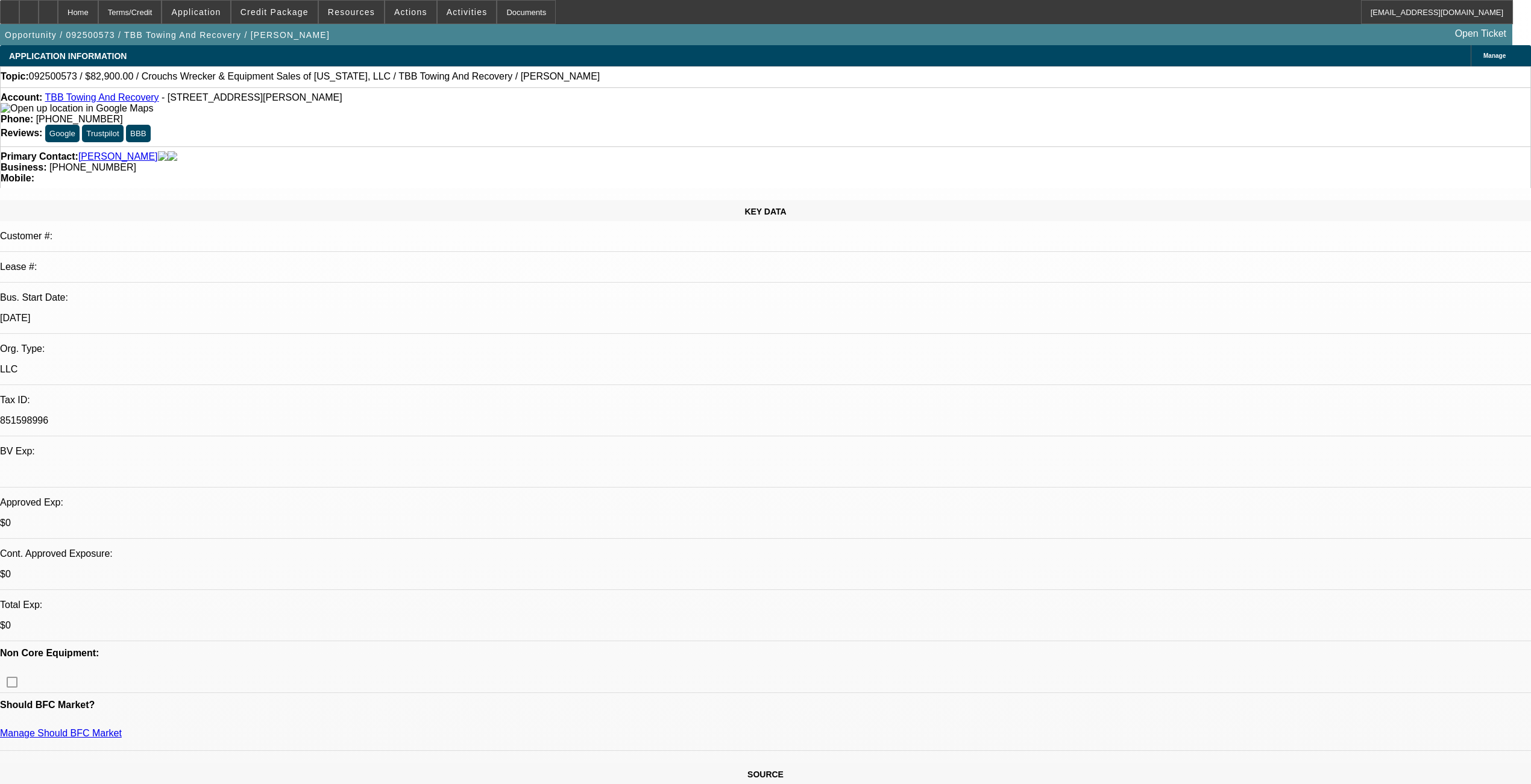
select select "0.1"
select select "4"
click at [304, 7] on span "Credit Package" at bounding box center [274, 12] width 68 height 10
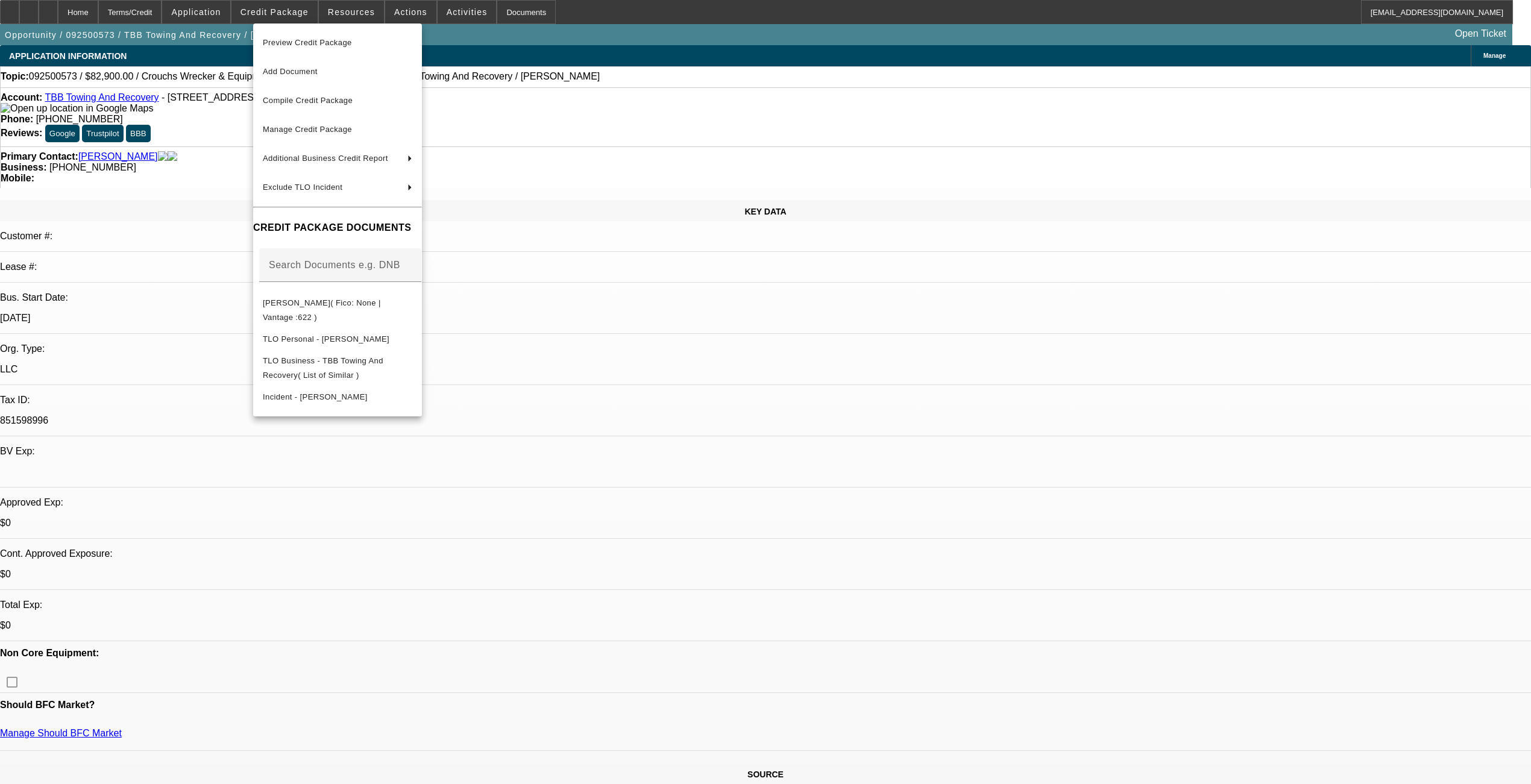
click at [310, 40] on span "Preview Credit Package" at bounding box center [307, 42] width 89 height 9
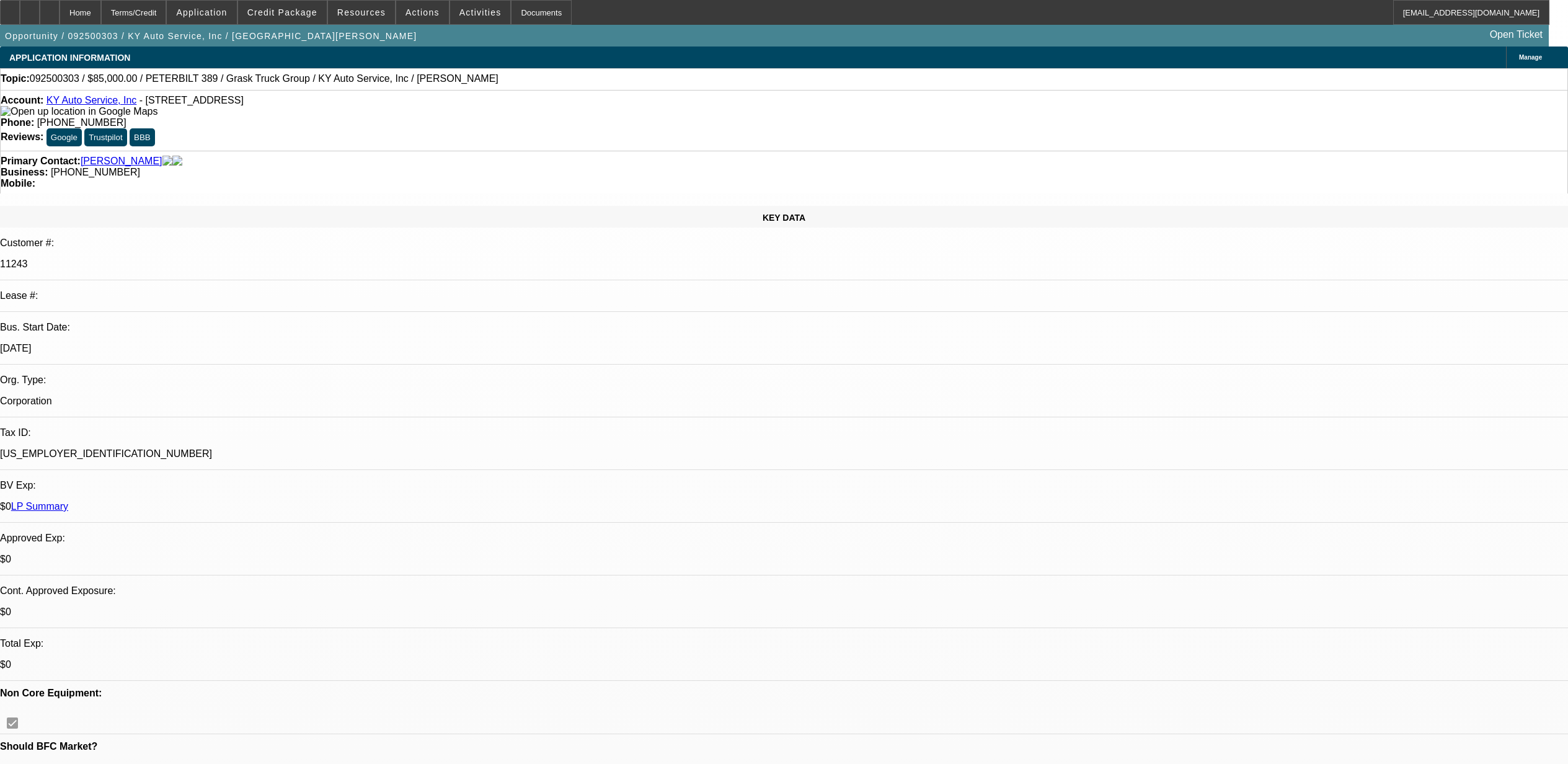
select select "0"
select select "2"
select select "0"
select select "6"
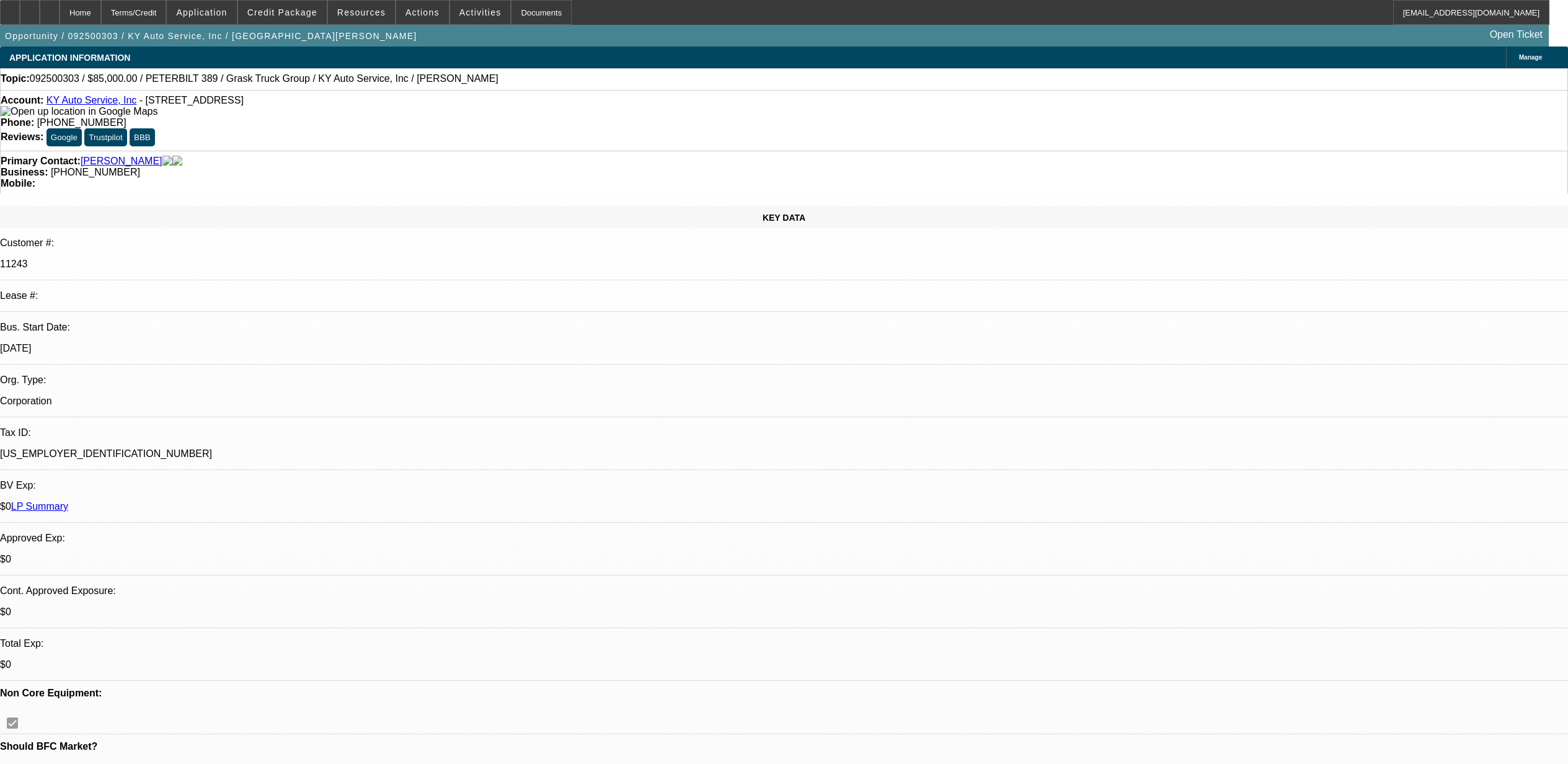
select select "0"
select select "2"
select select "0"
select select "6"
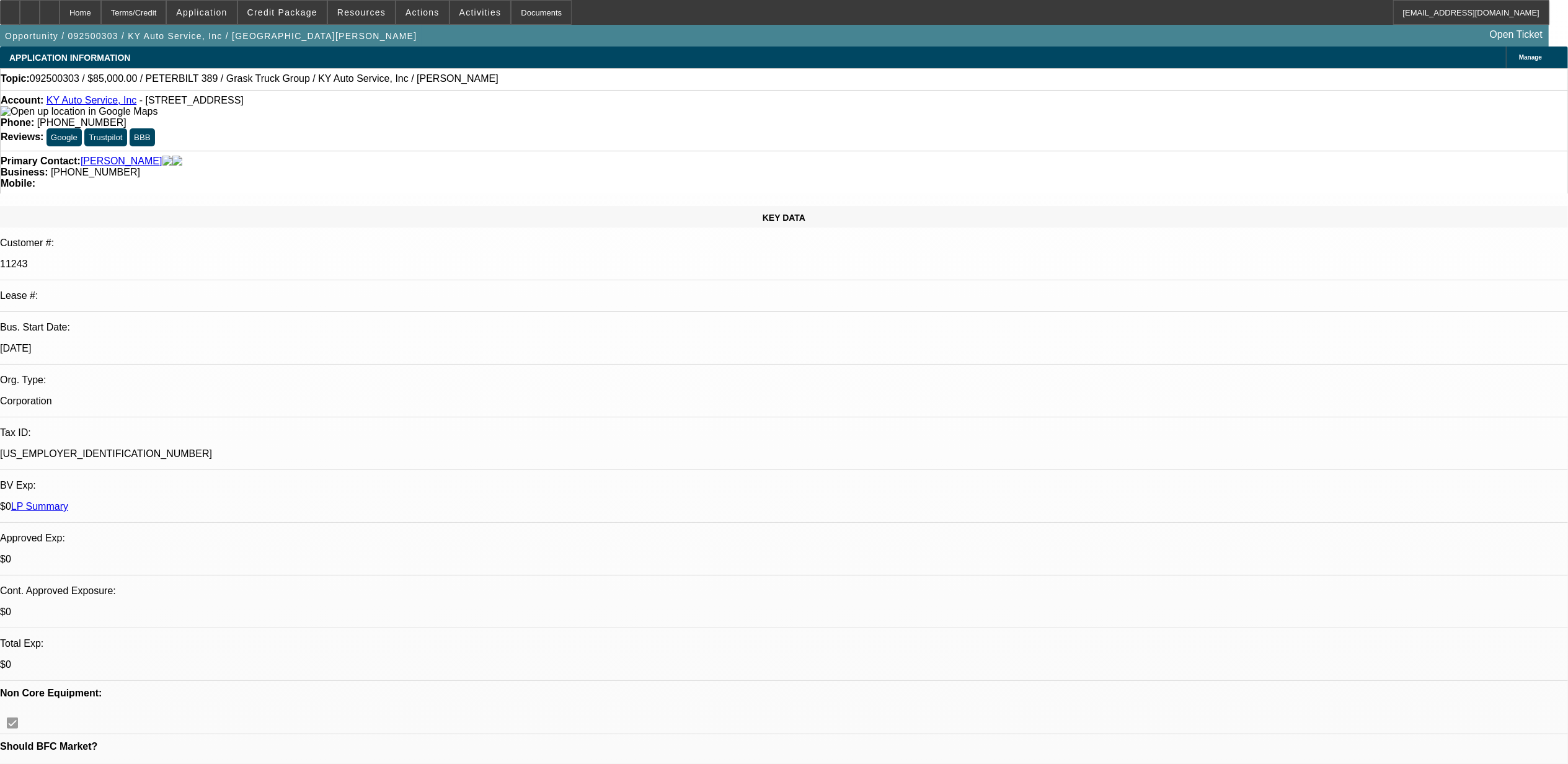
scroll to position [83, 0]
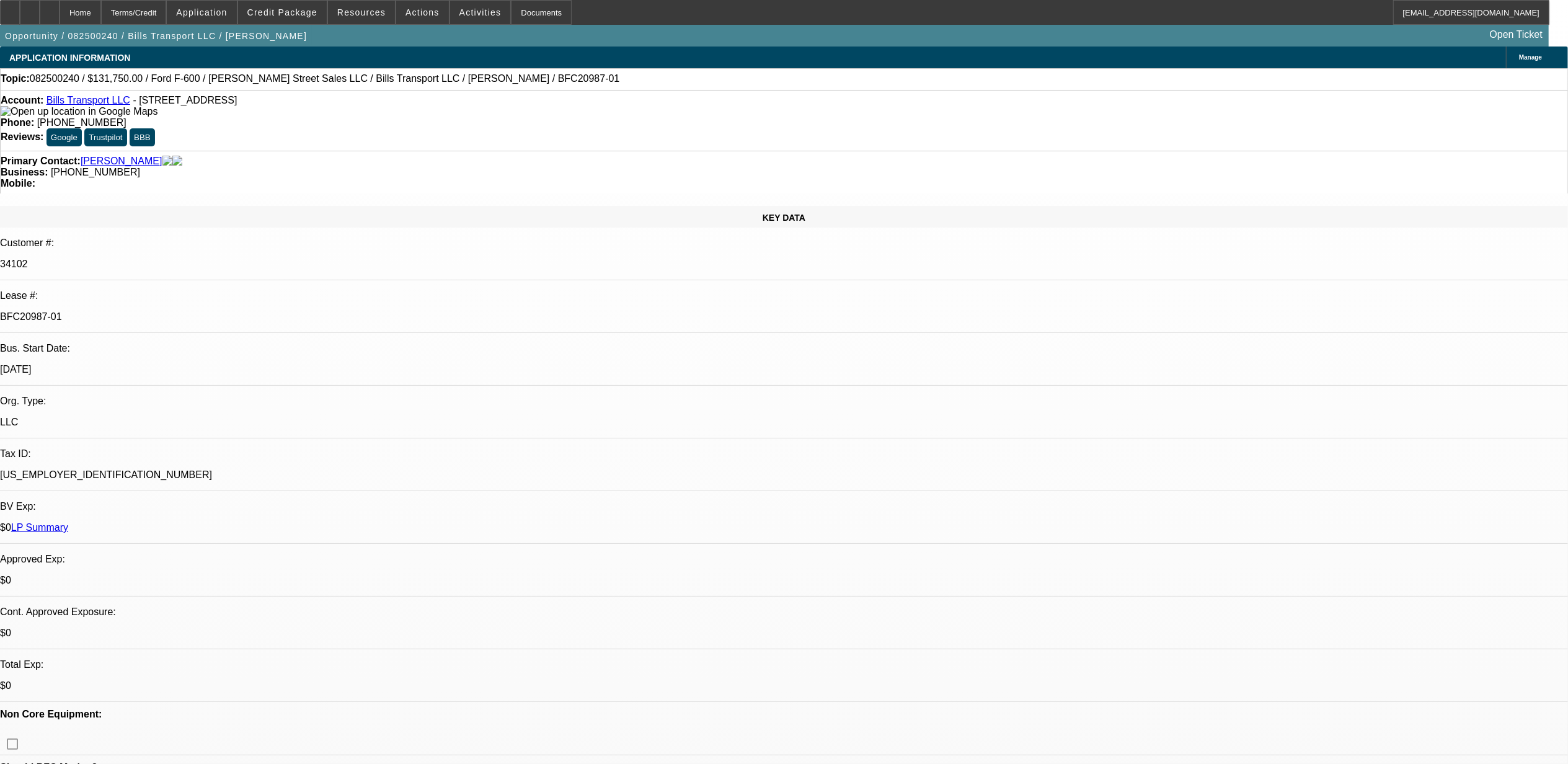
select select "0"
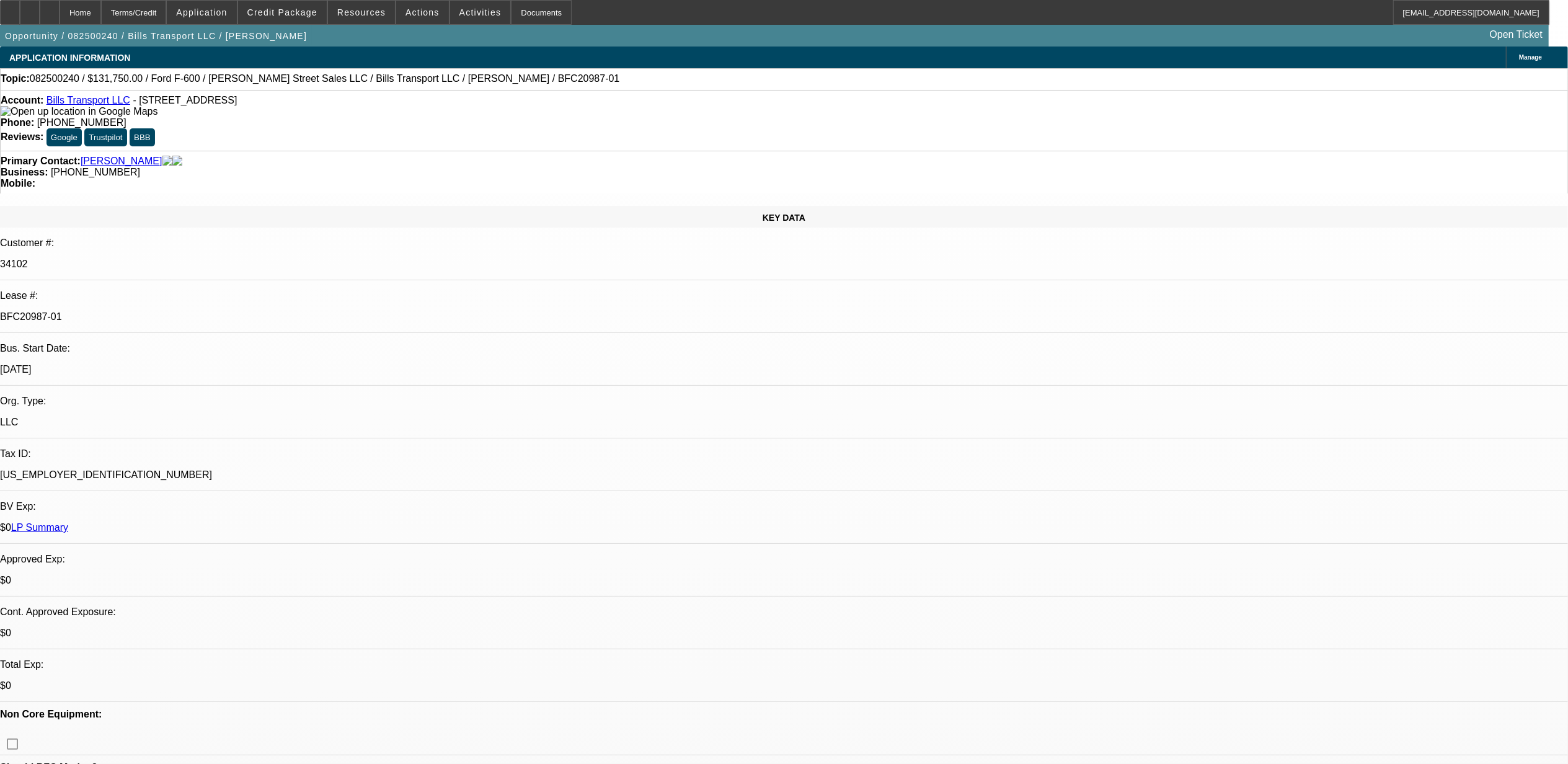
select select "0"
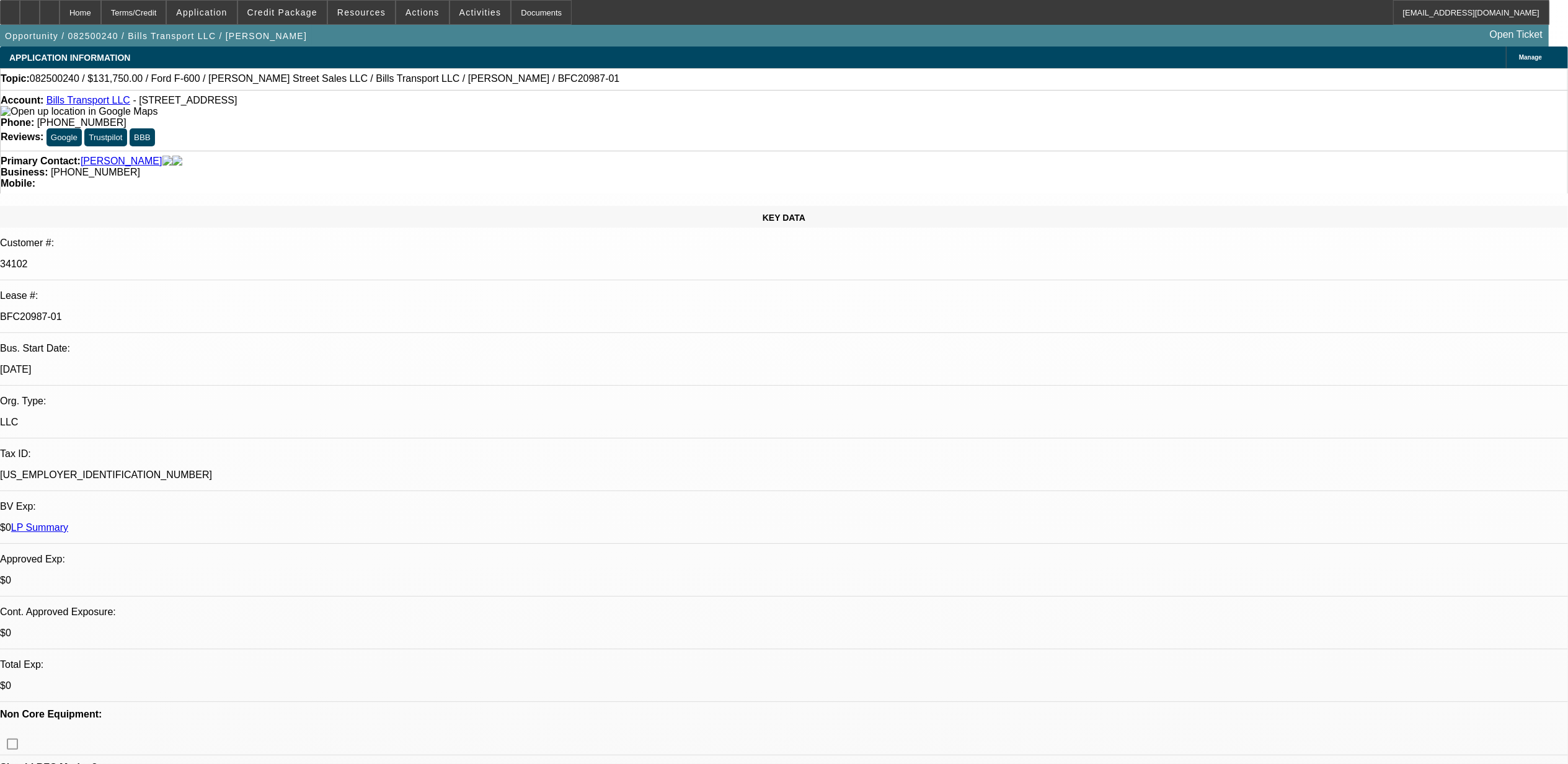
select select "0"
select select "1"
select select "3"
select select "6"
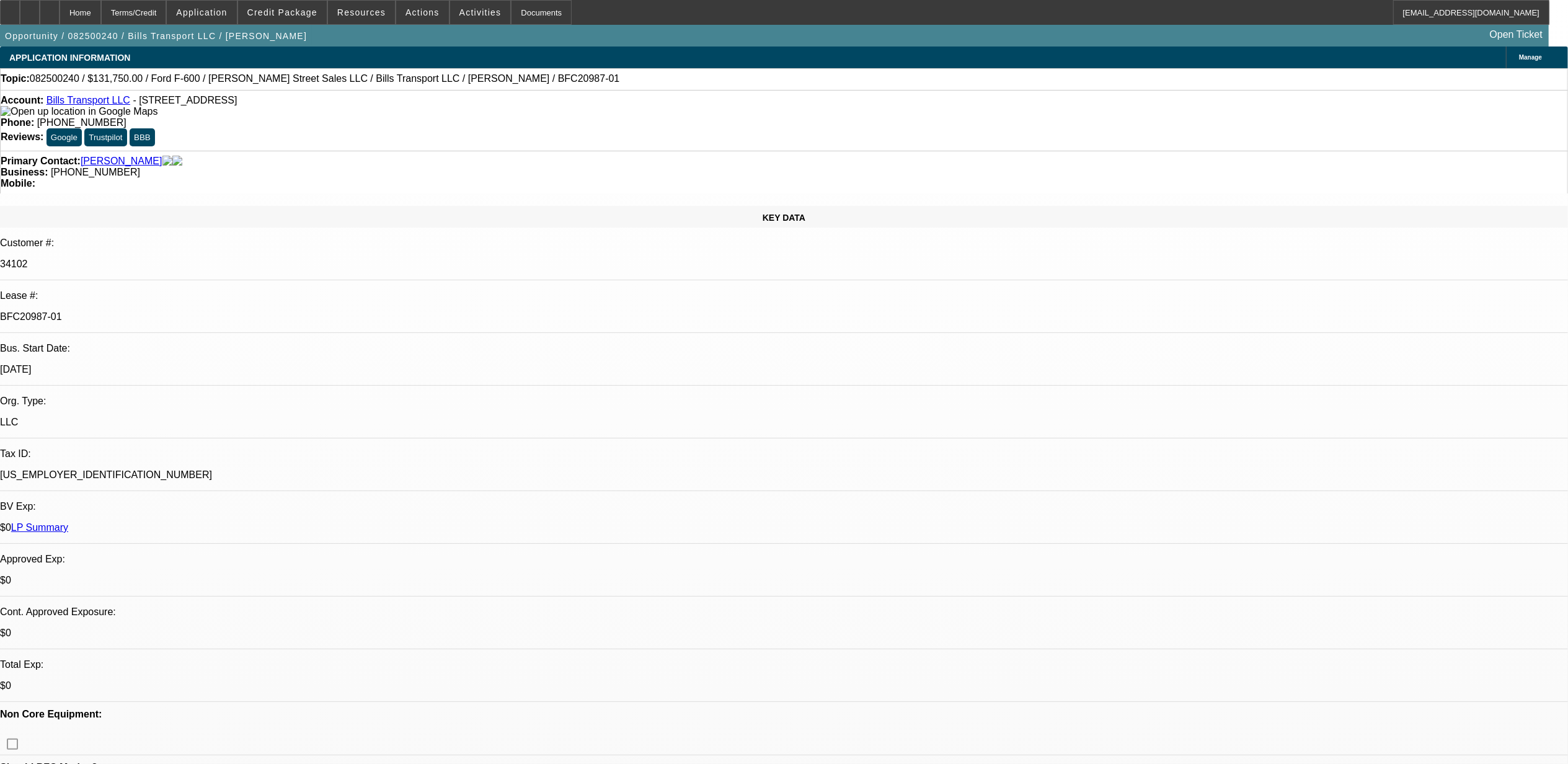
select select "1"
select select "3"
select select "6"
select select "1"
select select "3"
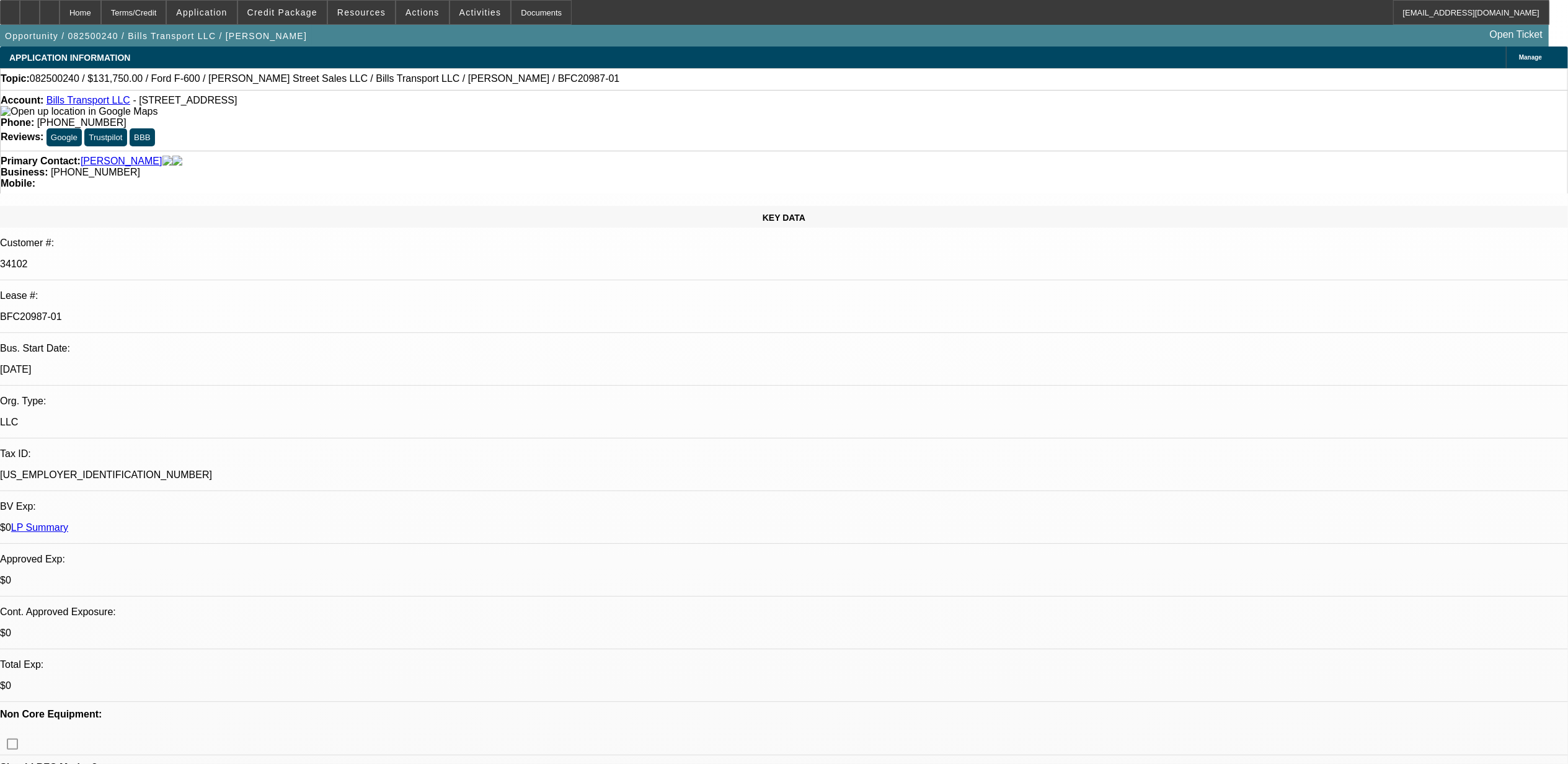
select select "6"
select select "1"
select select "6"
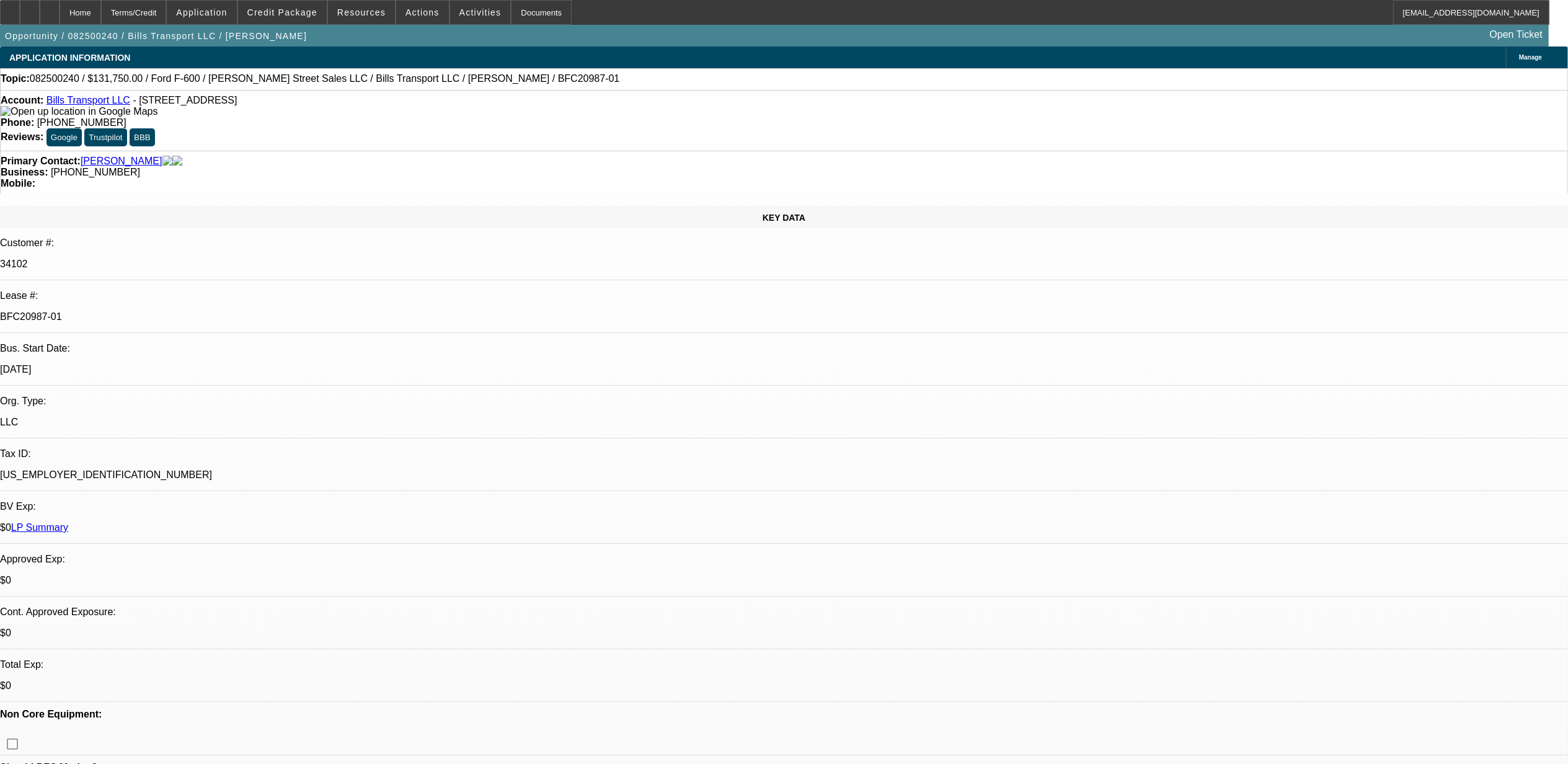
scroll to position [83, 0]
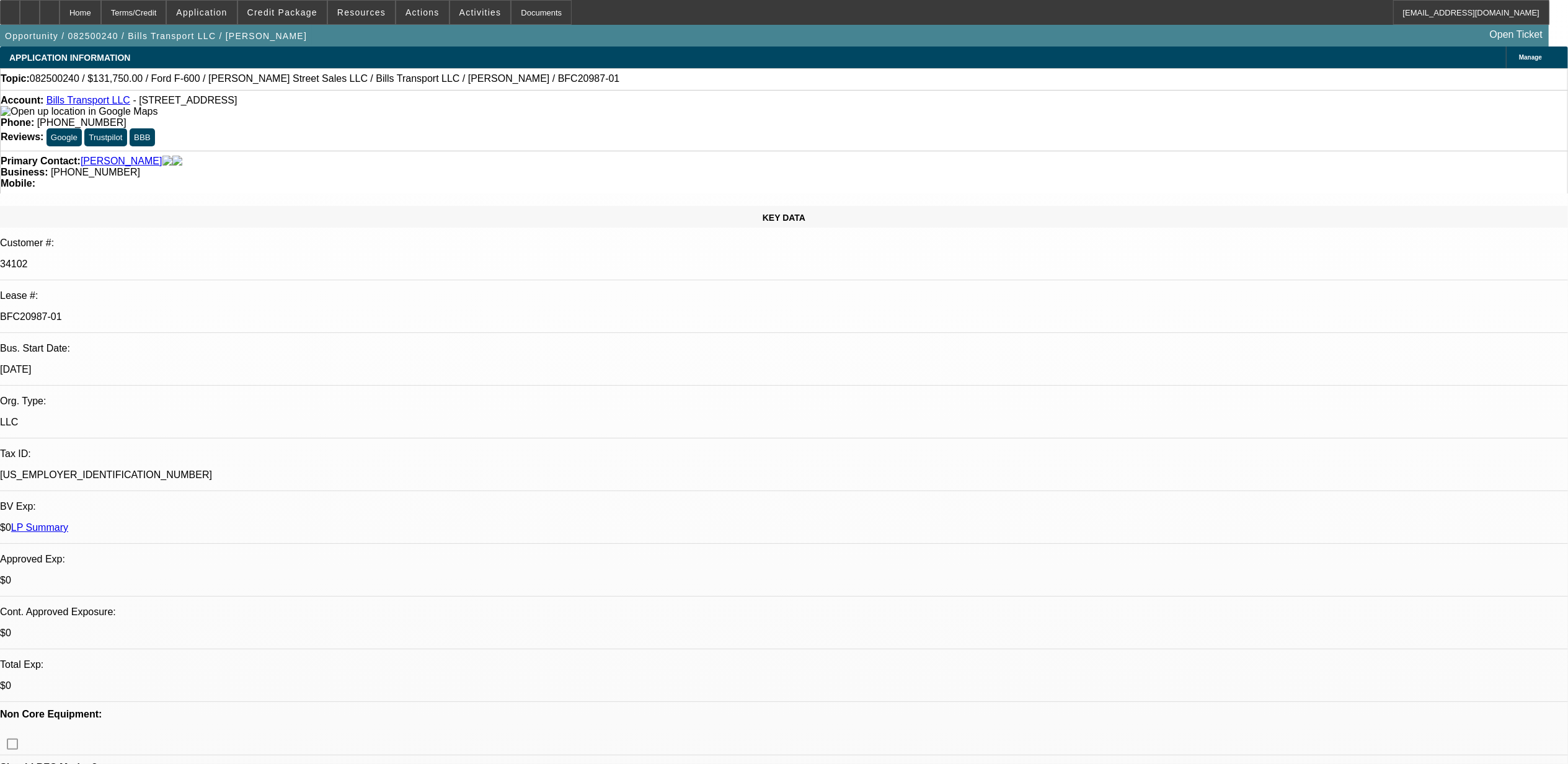
scroll to position [248, 0]
click at [18, 12] on div at bounding box center [9, 12] width 20 height 25
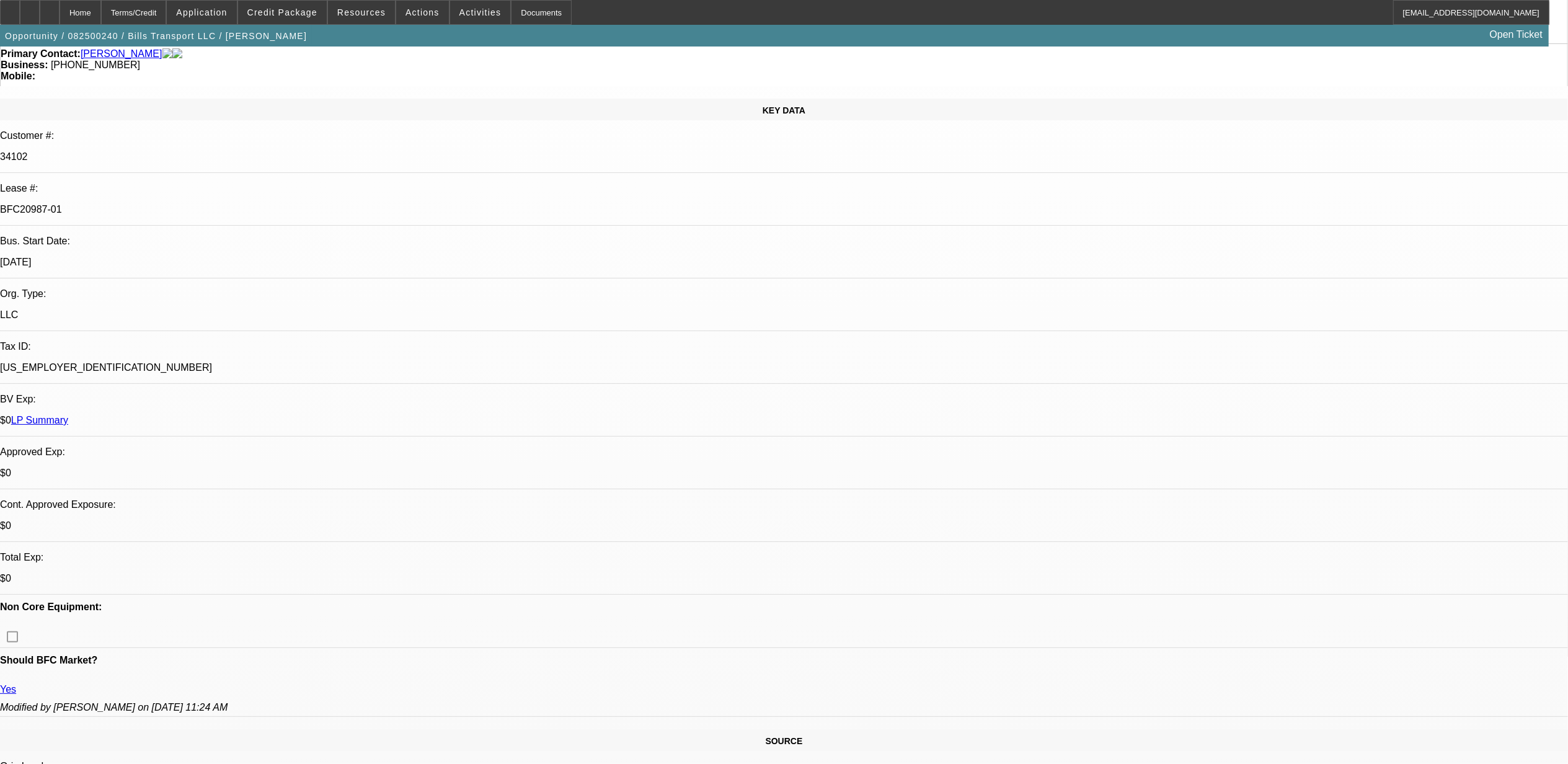
scroll to position [0, 0]
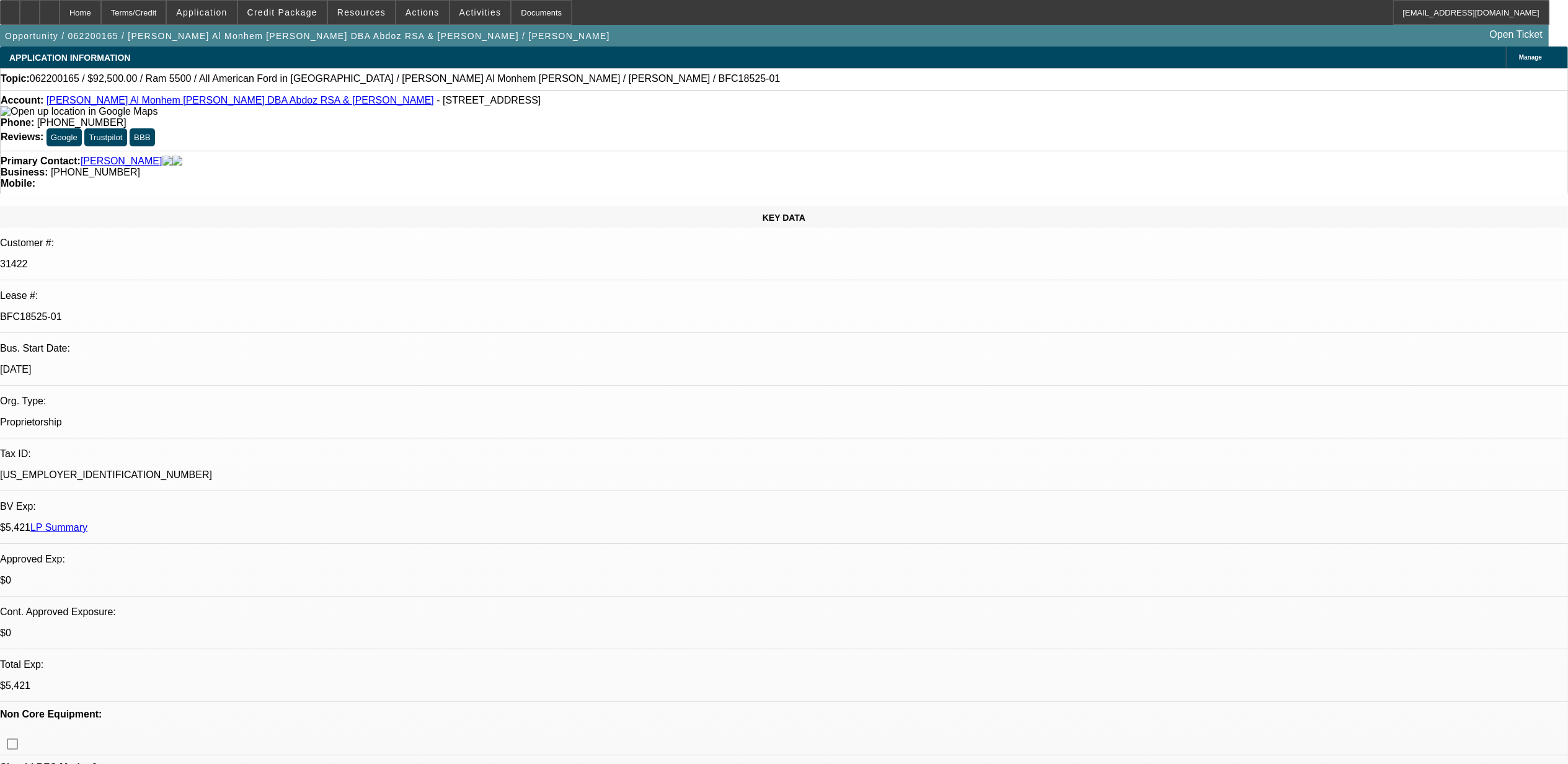
select select "0"
select select "2"
select select "0.1"
select select "0"
select select "2"
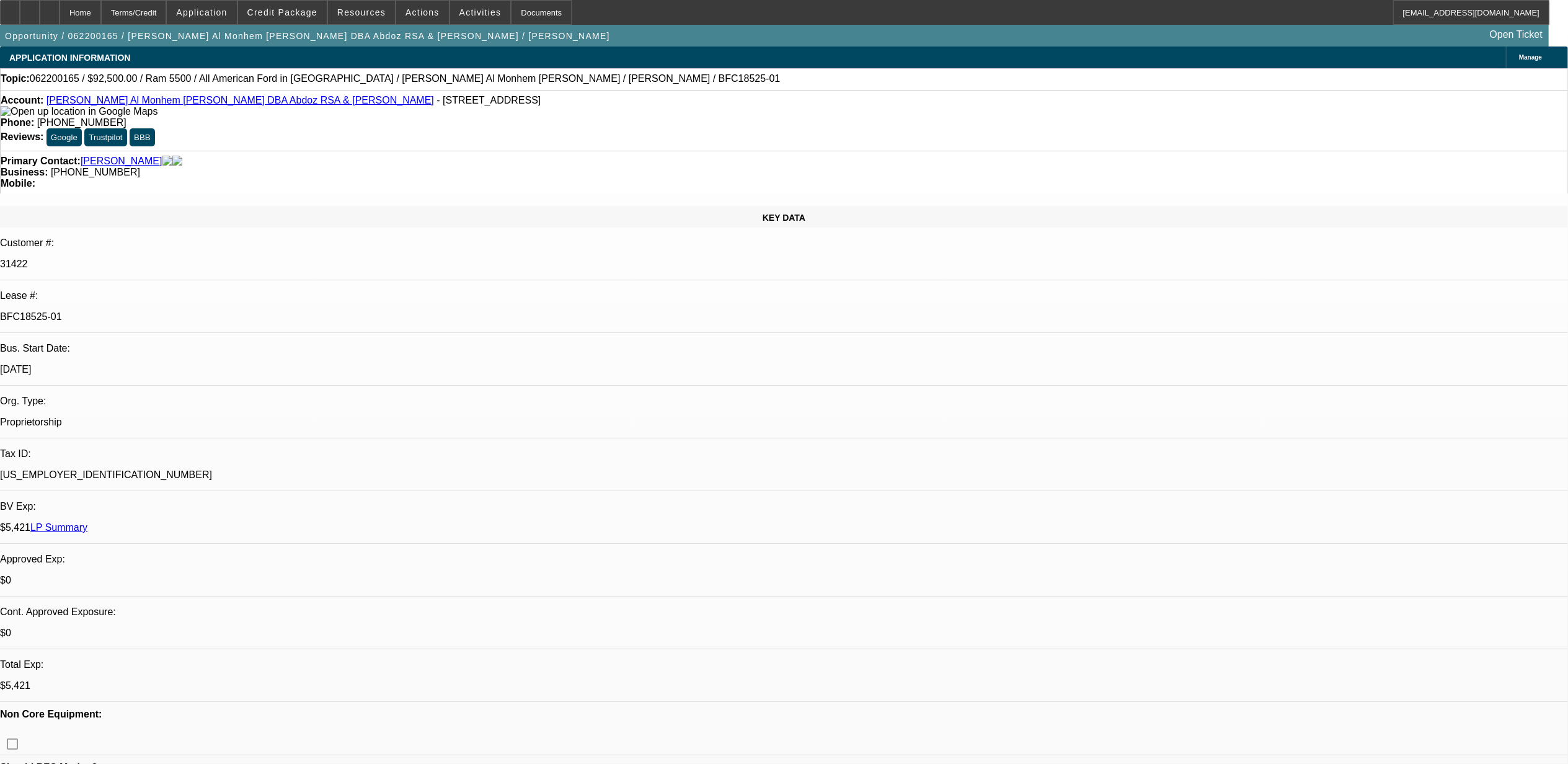
select select "0.1"
select select "0"
select select "2"
select select "0.1"
select select "0"
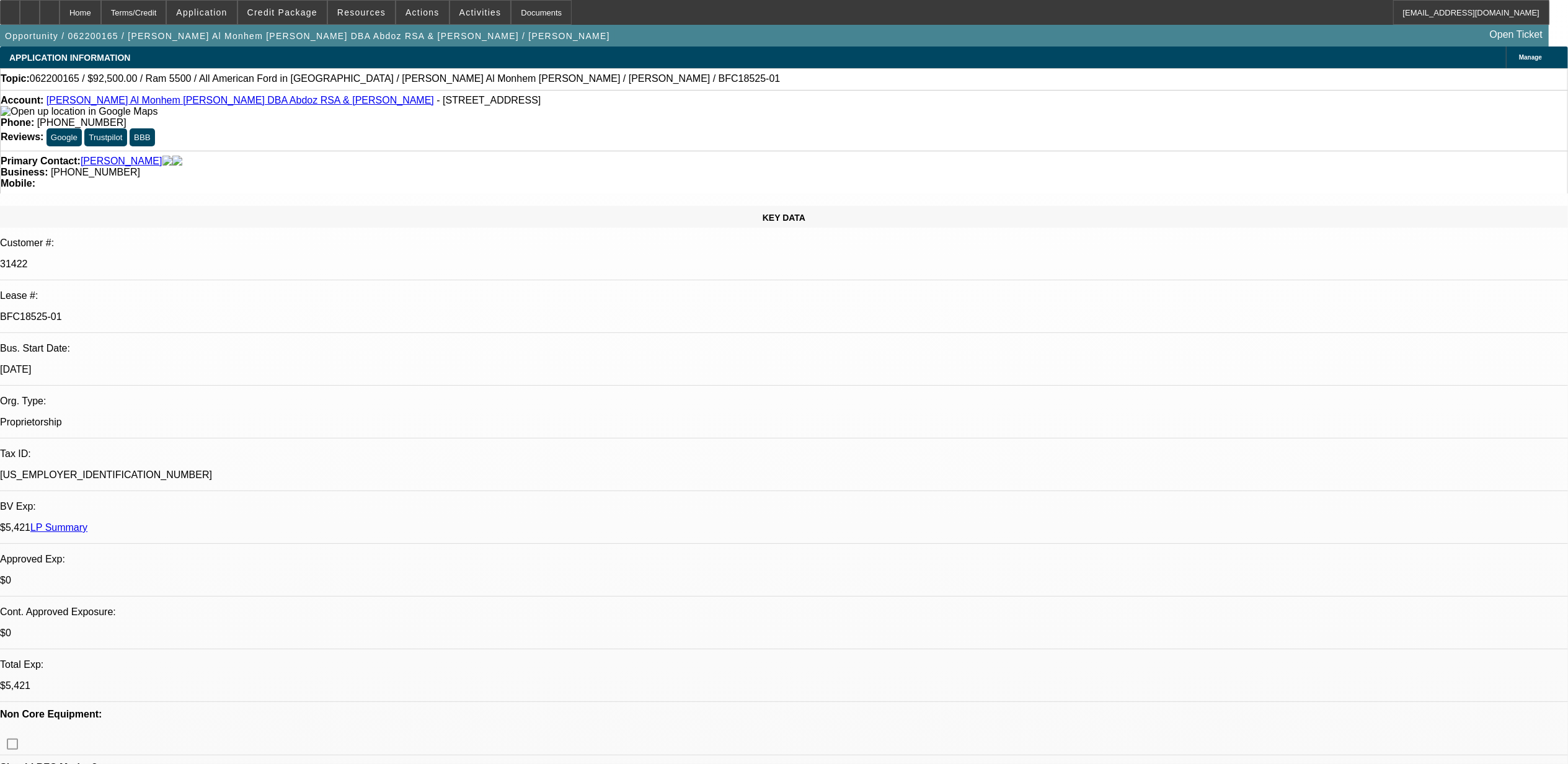
select select "2"
select select "0.1"
select select "1"
select select "2"
select select "4"
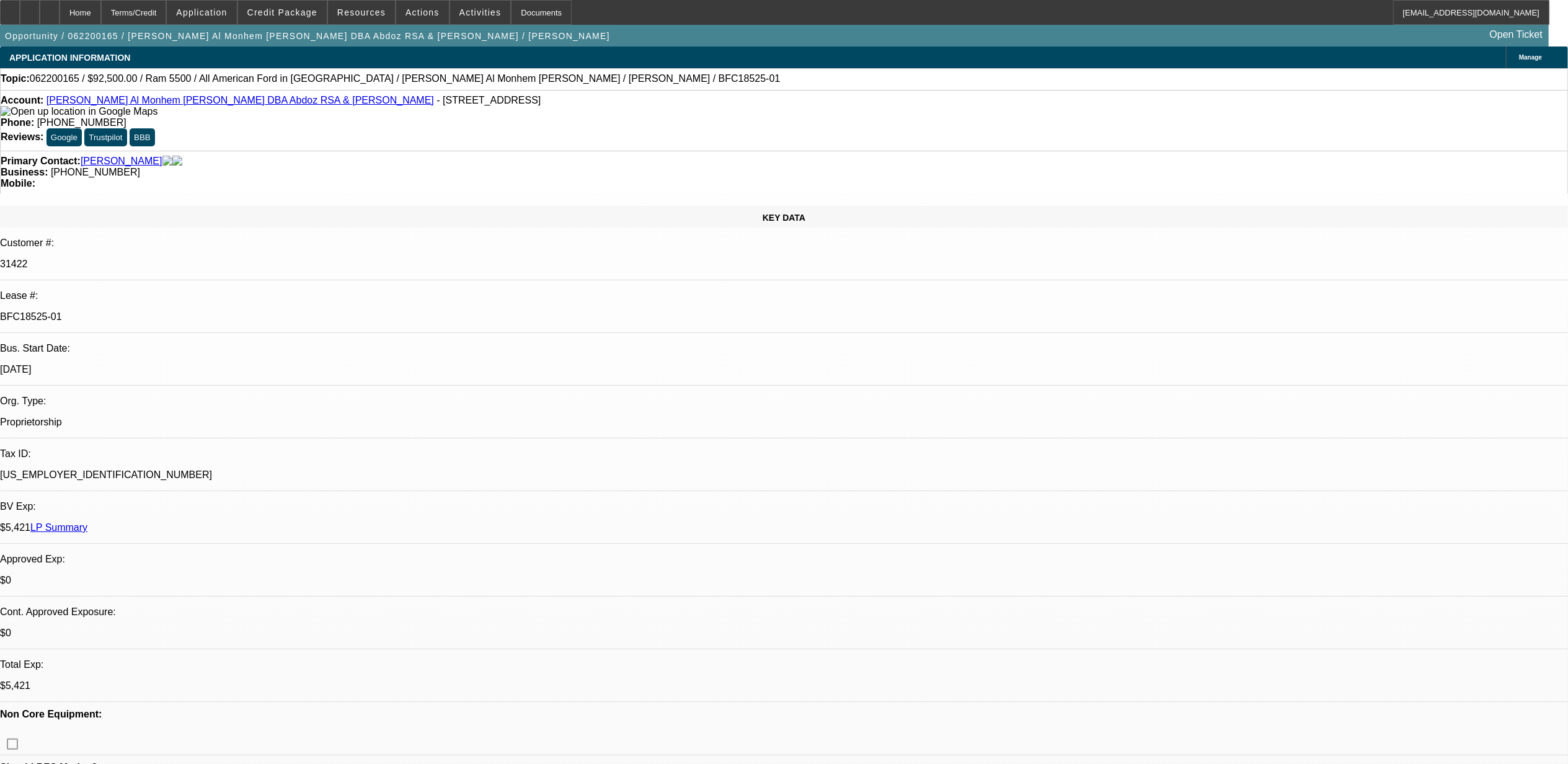
select select "1"
select select "2"
select select "4"
select select "1"
select select "2"
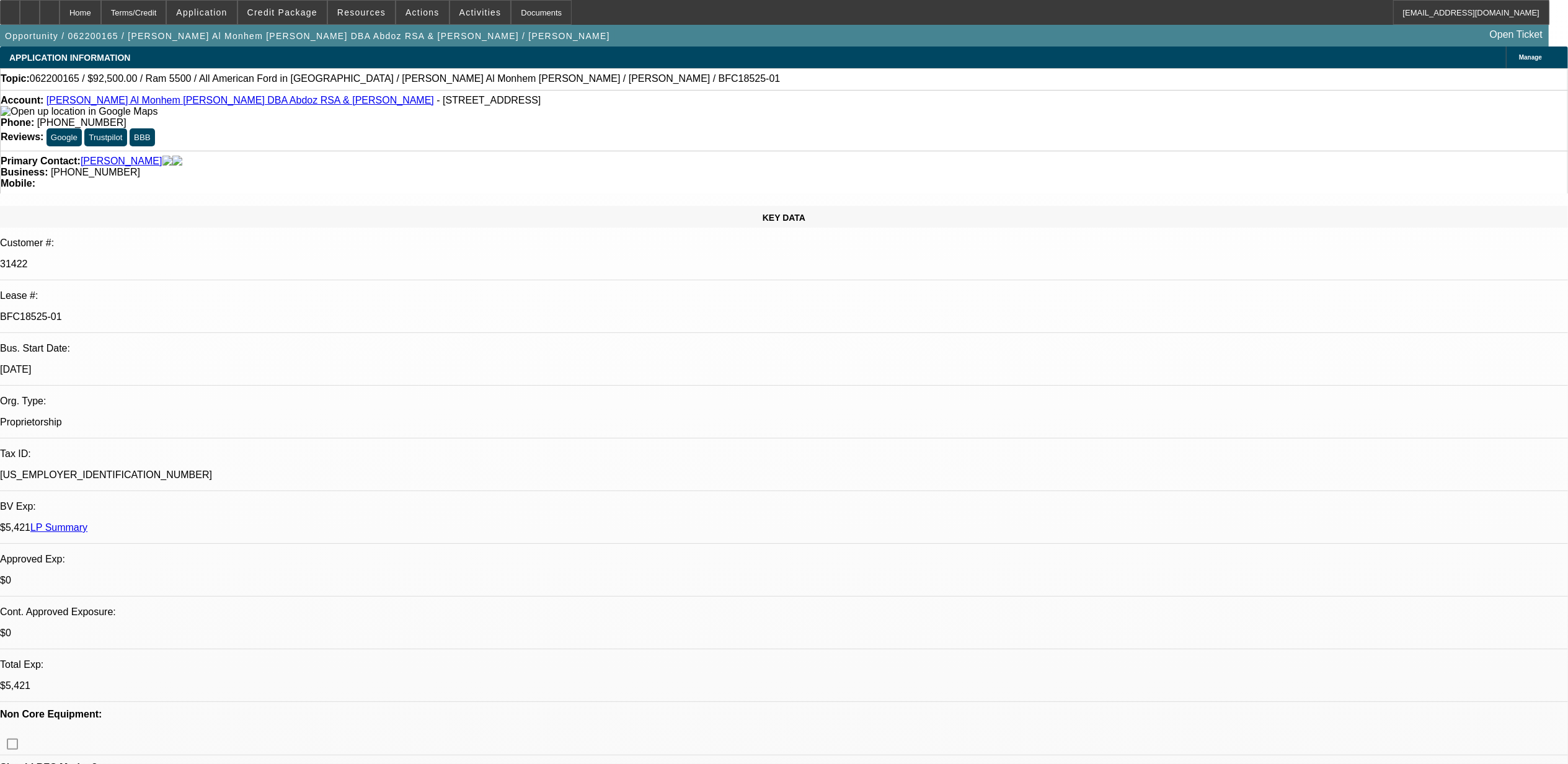
select select "4"
select select "1"
select select "2"
select select "4"
click at [251, 522] on div "$5,421 LP Summary" at bounding box center [784, 528] width 1568 height 11
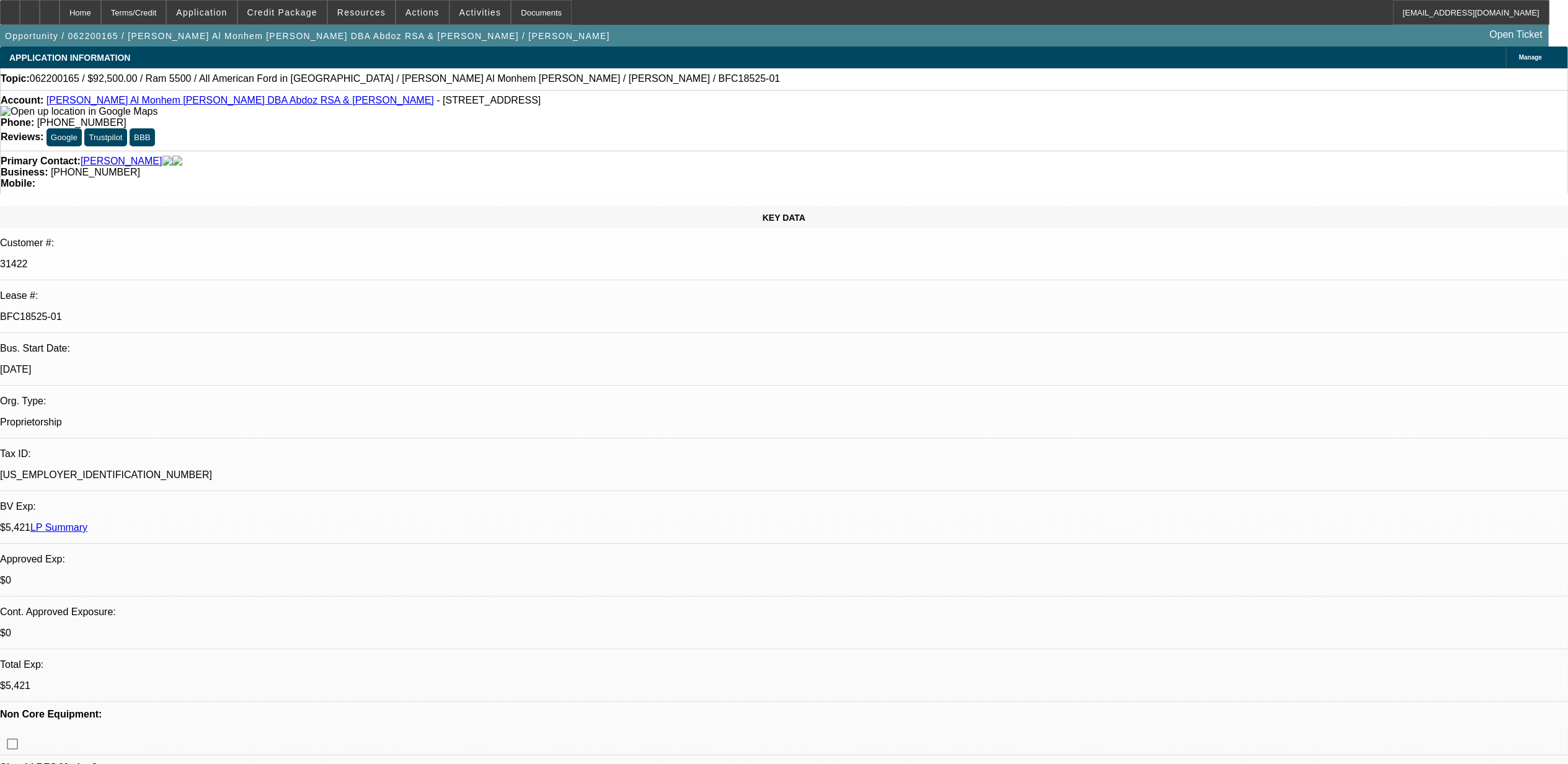
click at [87, 522] on link "LP Summary" at bounding box center [59, 527] width 57 height 10
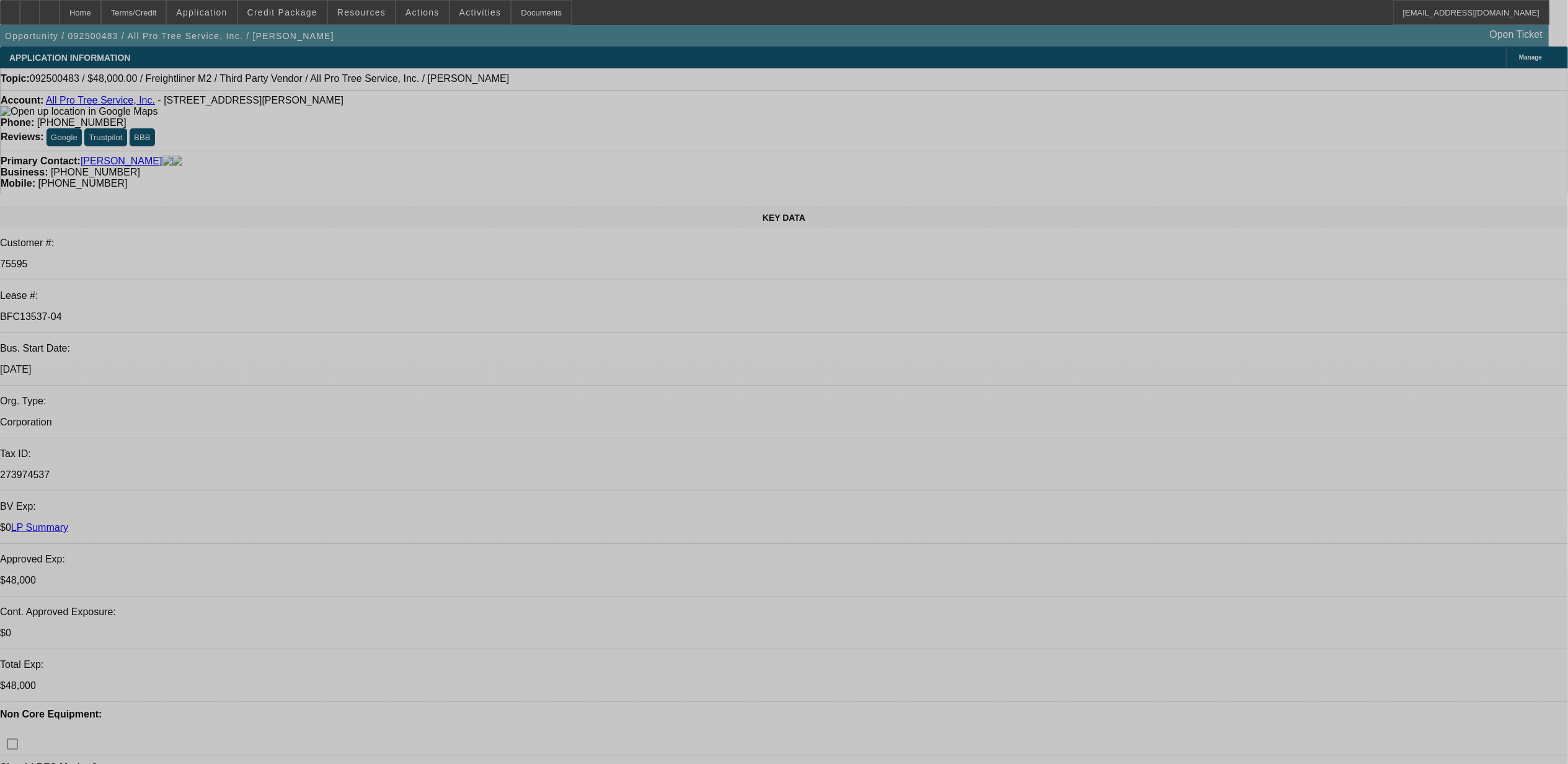
select select "0"
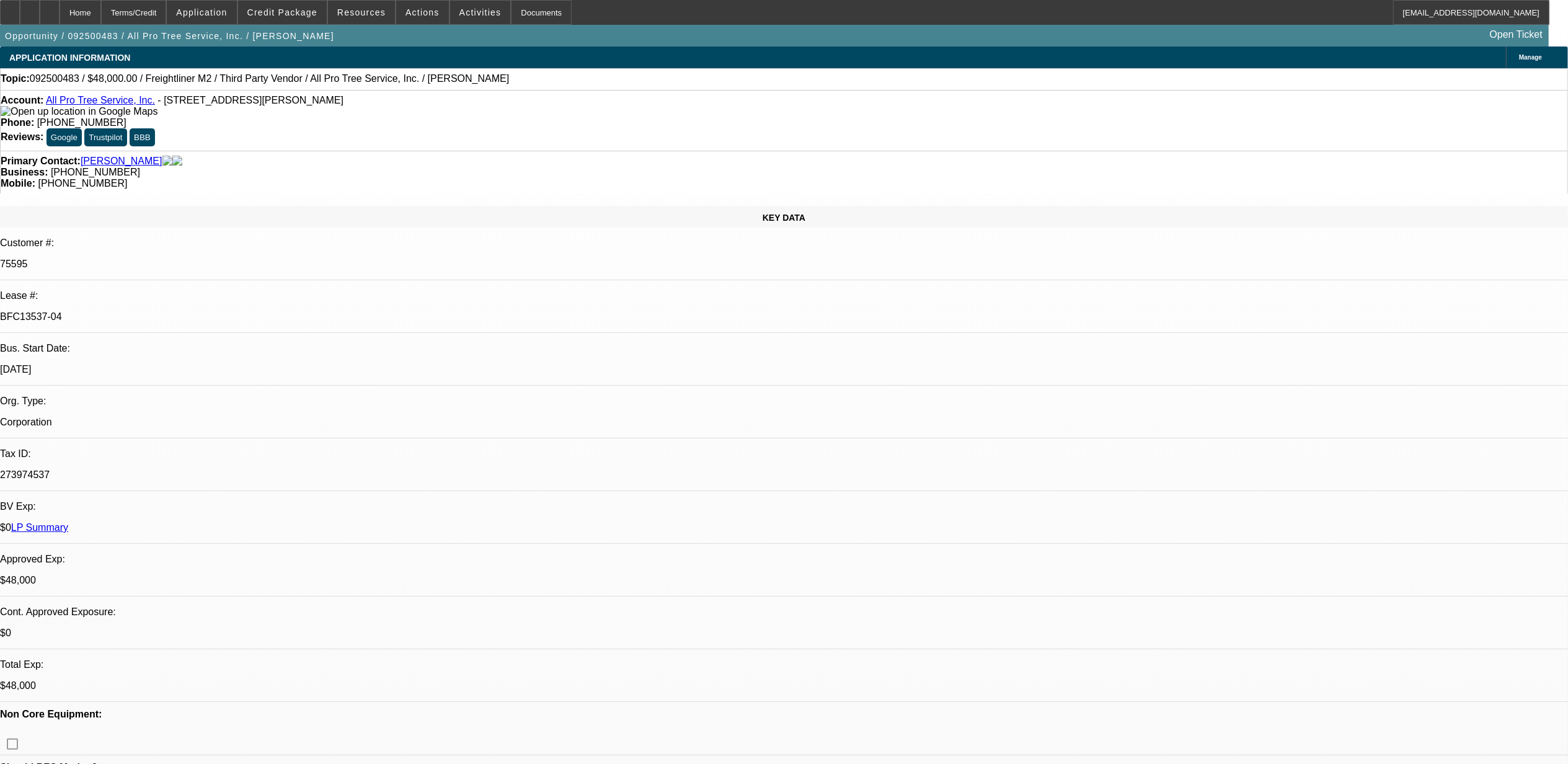
select select "0"
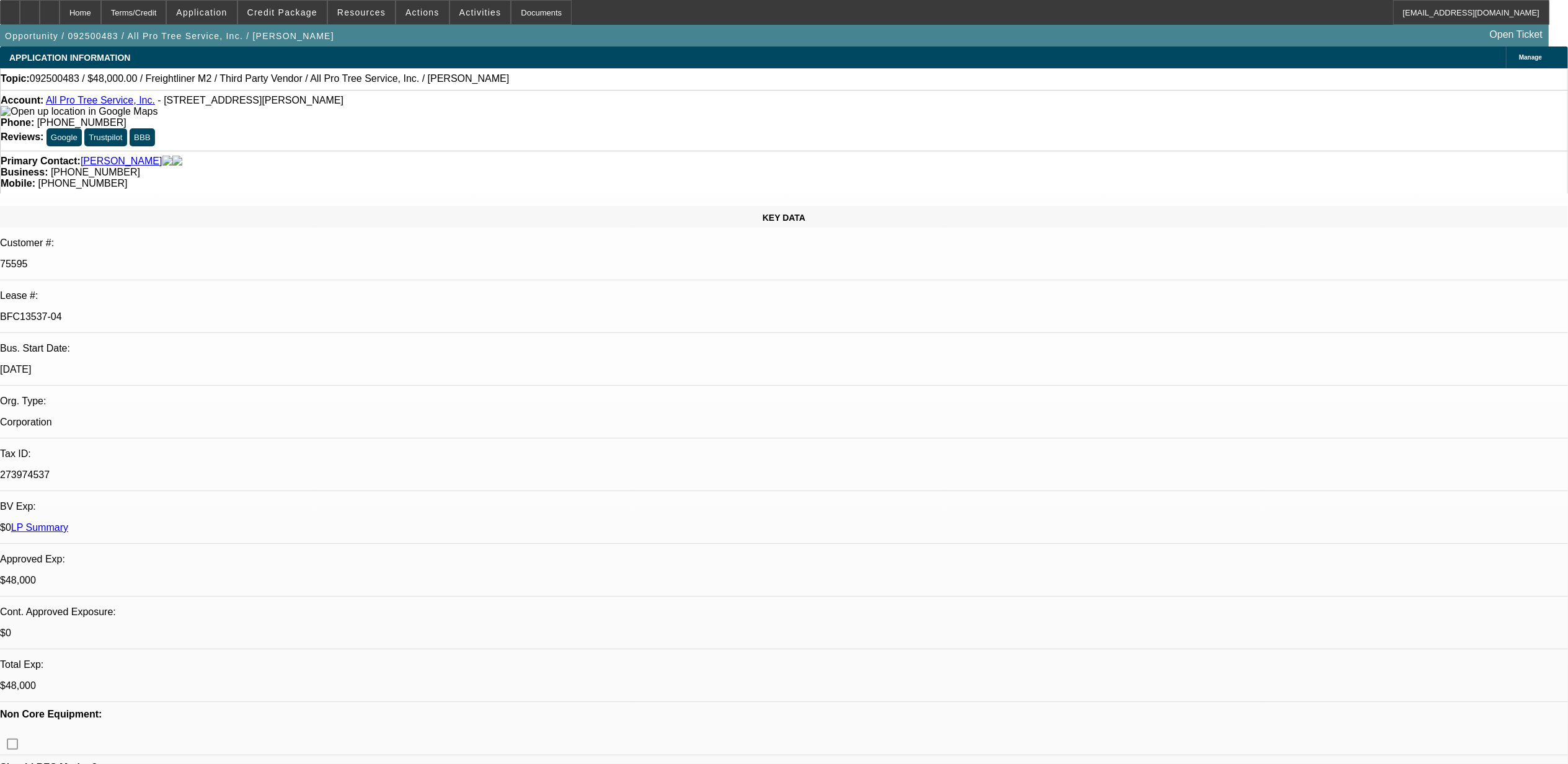
select select "0"
select select "1"
select select "6"
select select "1"
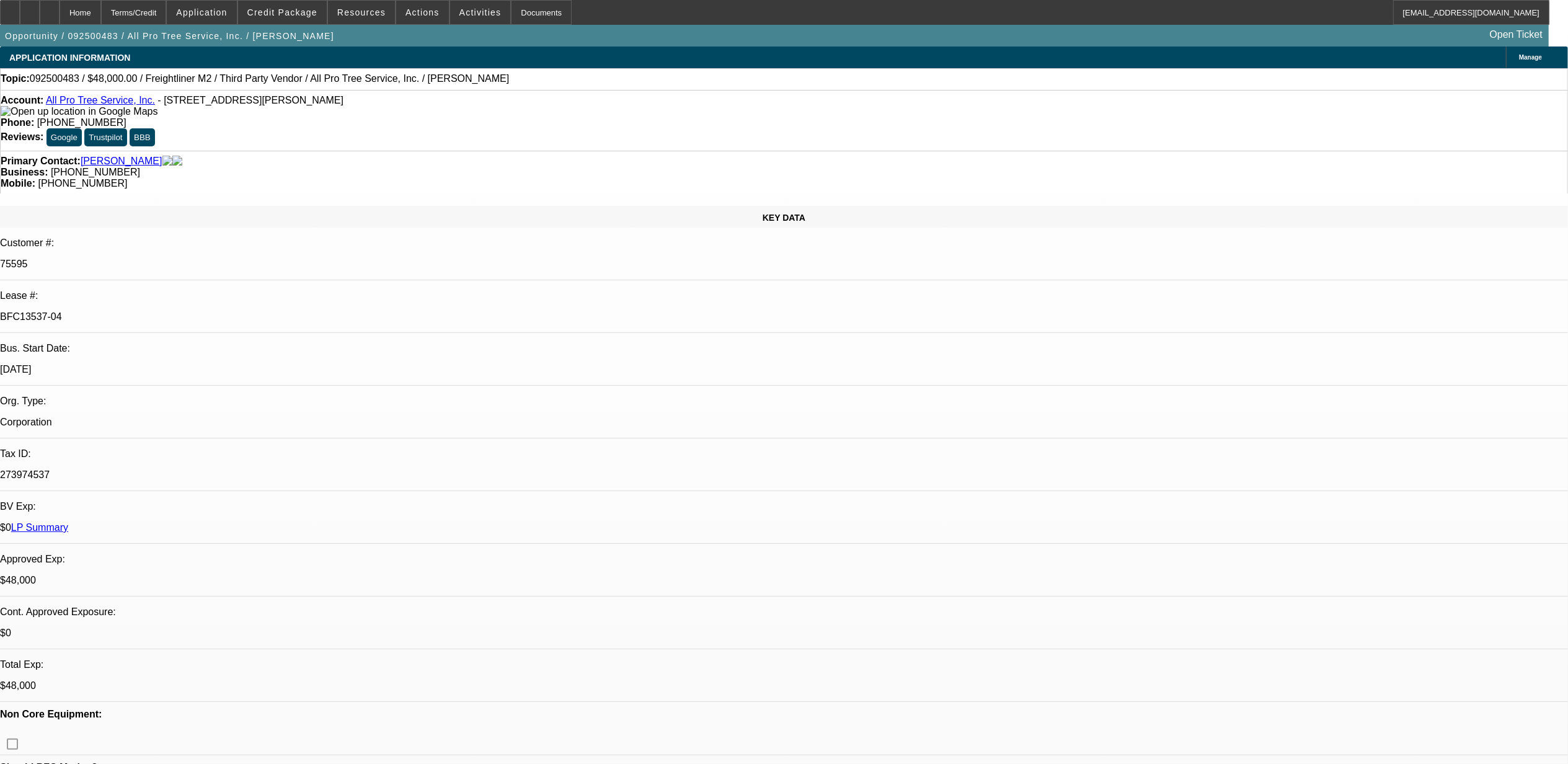
select select "1"
select select "6"
select select "1"
select select "6"
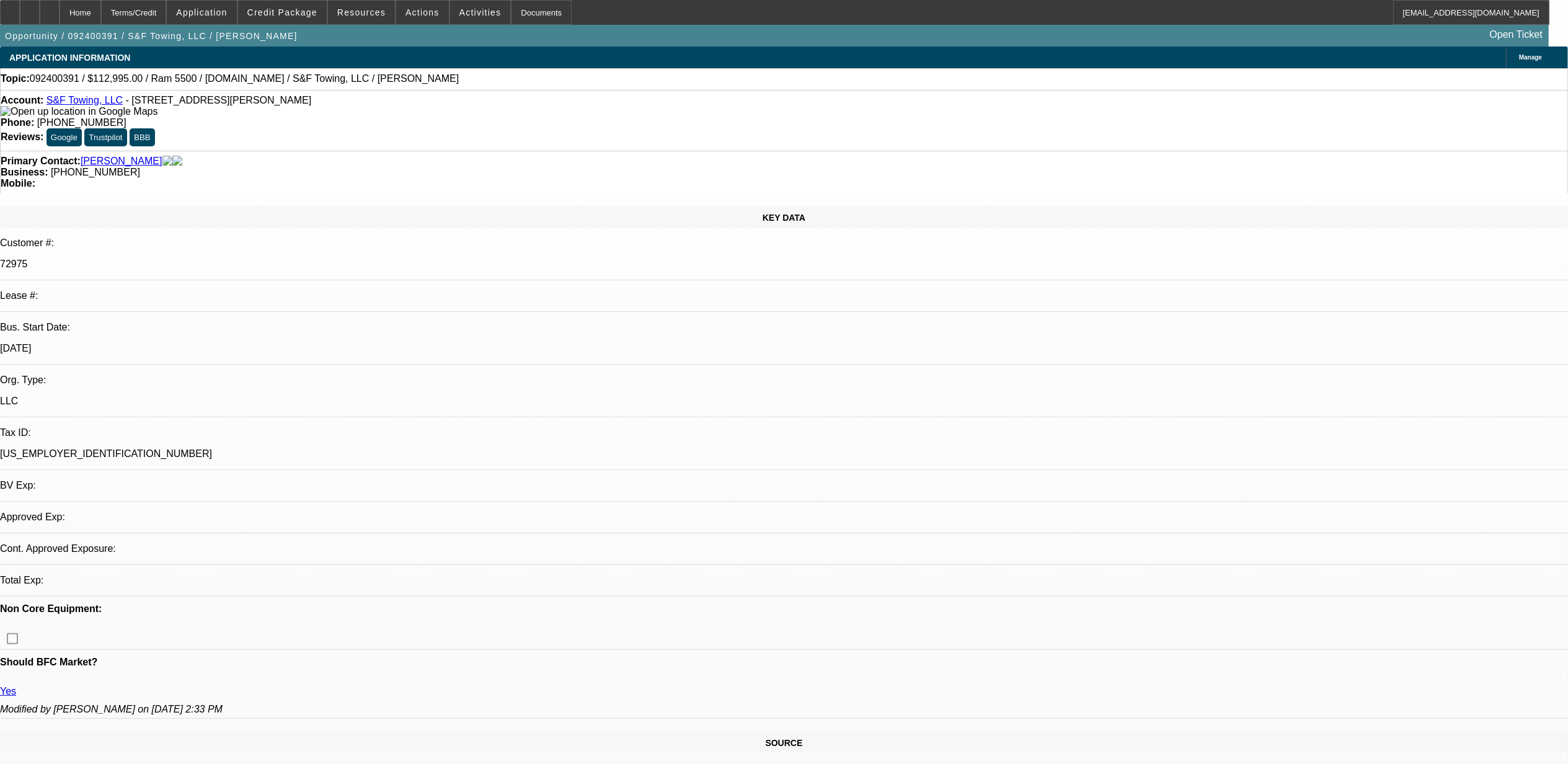
select select "0"
select select "0.1"
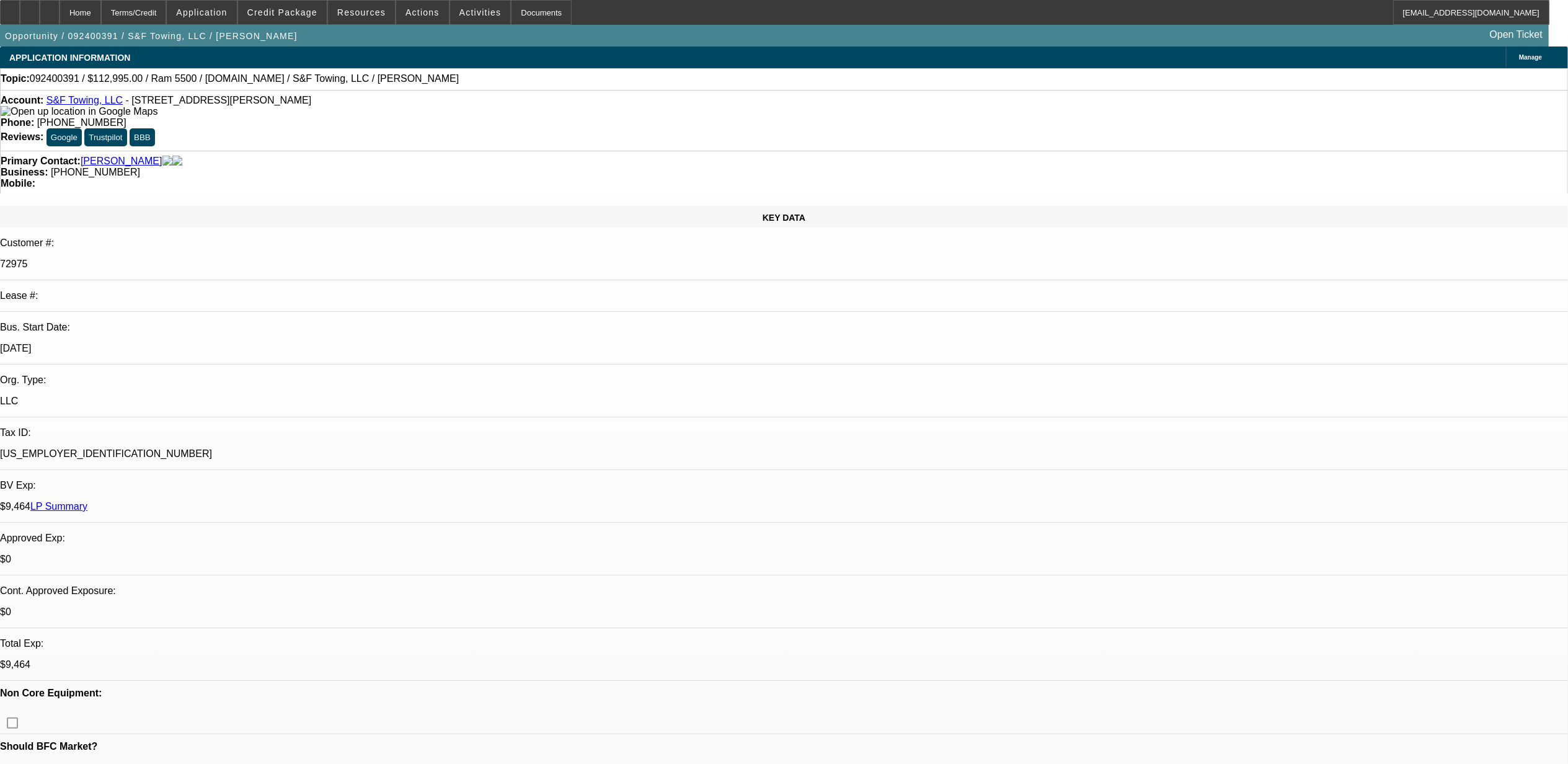
select select "1"
select select "2"
select select "4"
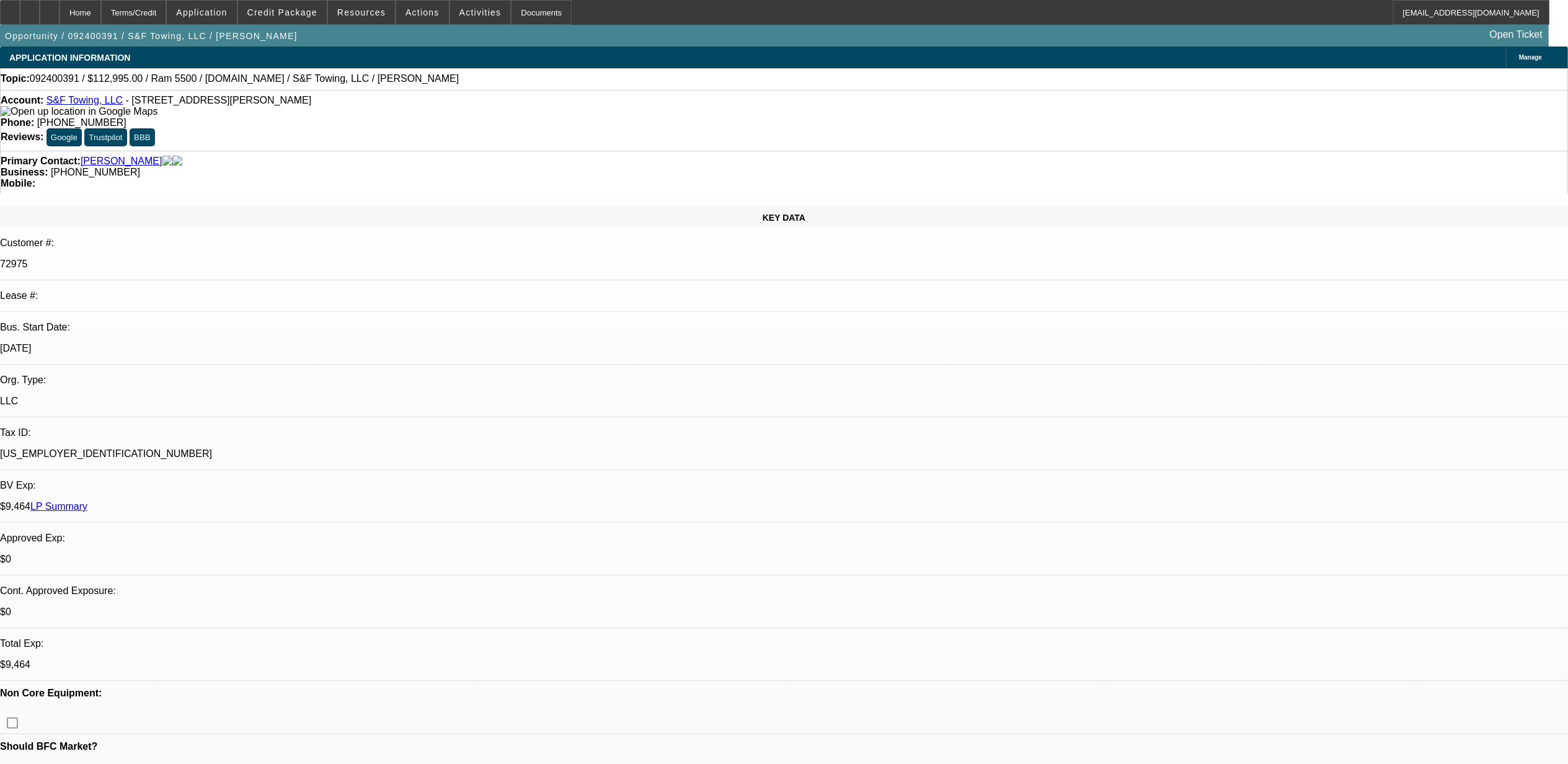
radio input "true"
type textarea "9.25, no answer"
radio input "true"
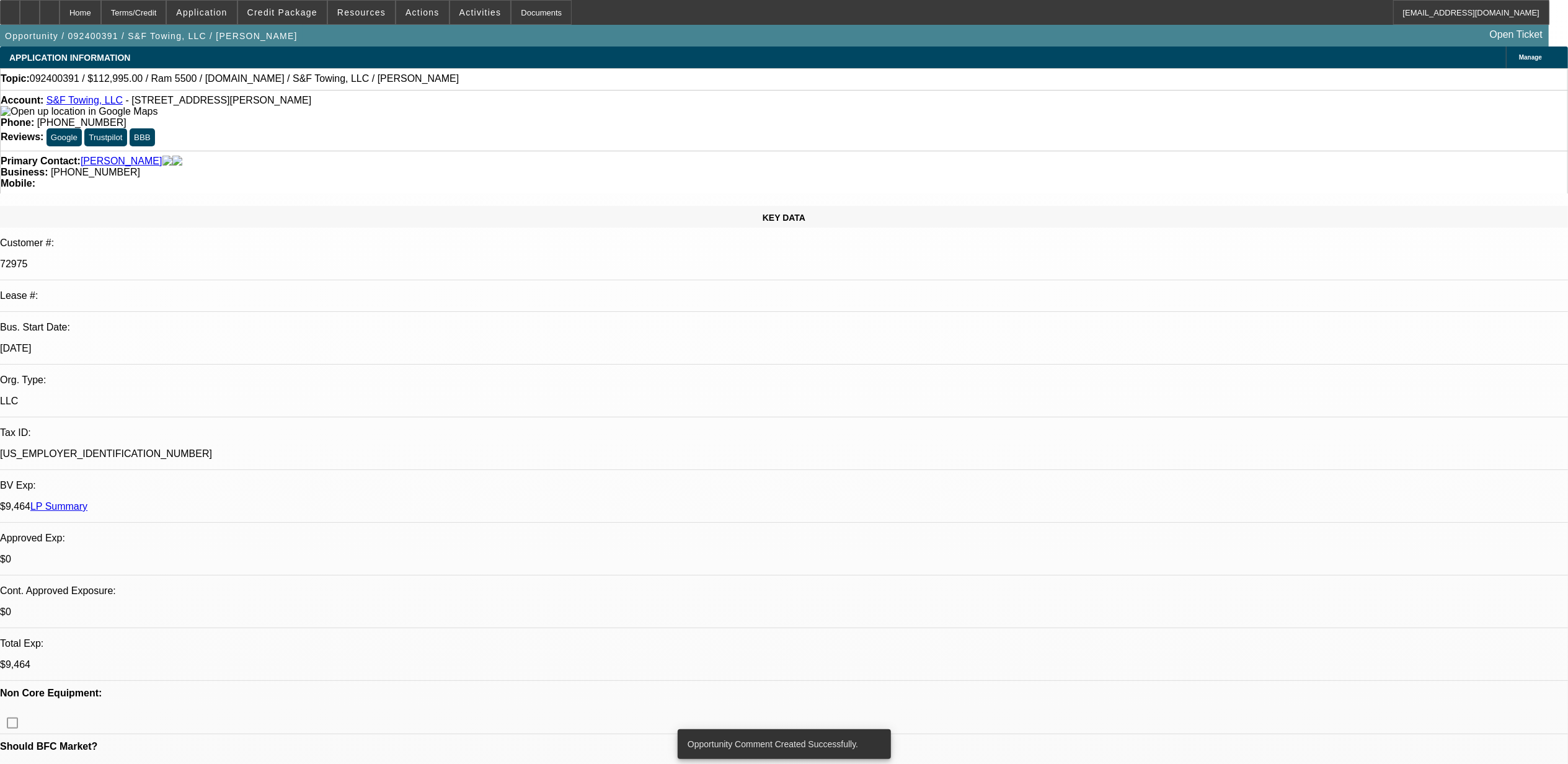
click at [63, 85] on div "Topic: 092400391 / $112,995.00 / Ram 5500 / Equip-Used.com / S&F Towing, LLC / …" at bounding box center [784, 79] width 1566 height 11
copy span "092400391"
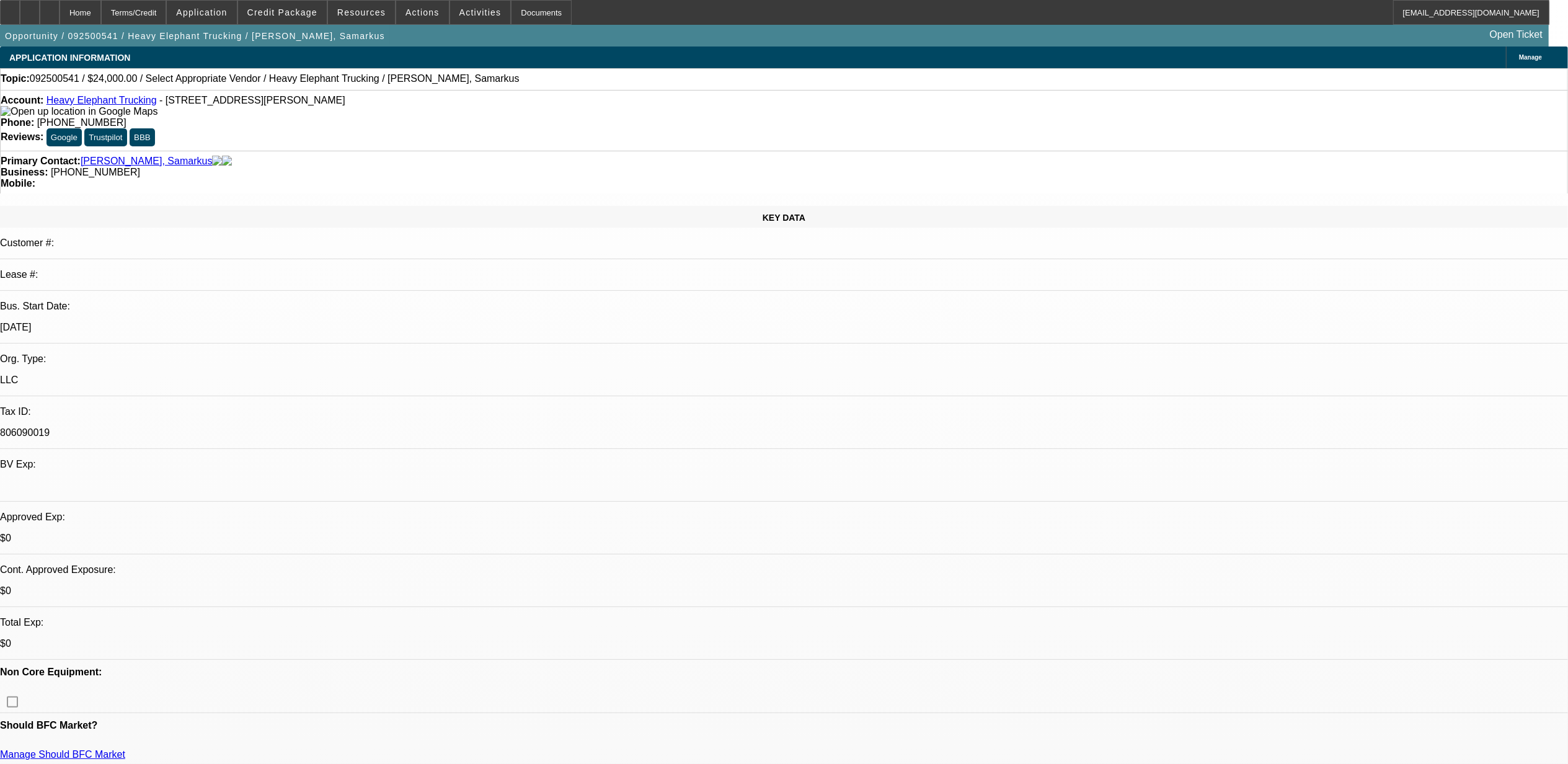
select select "0"
select select "2"
select select "0.1"
select select "4"
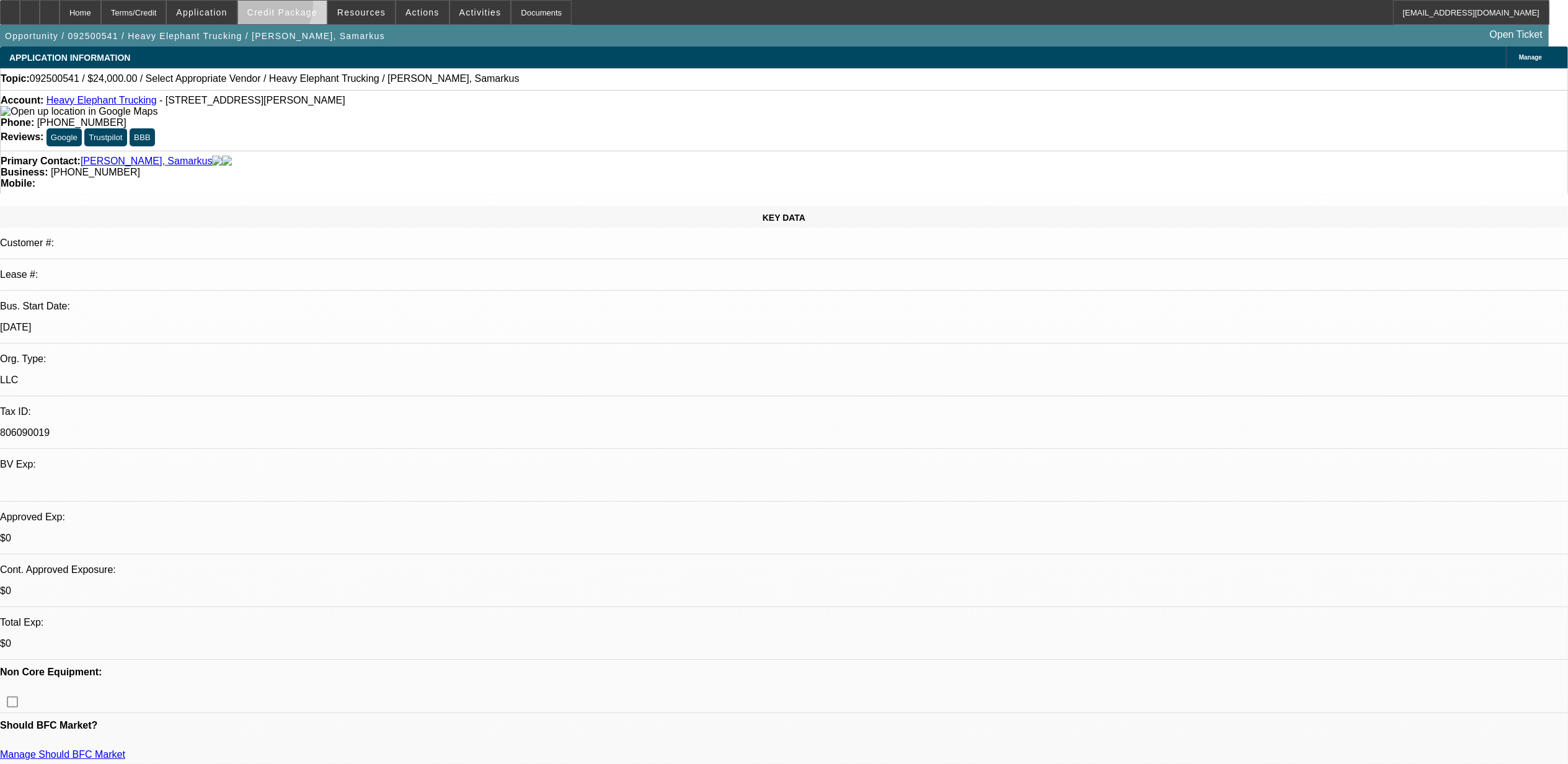
click at [284, 7] on button "Credit Package" at bounding box center [281, 12] width 88 height 23
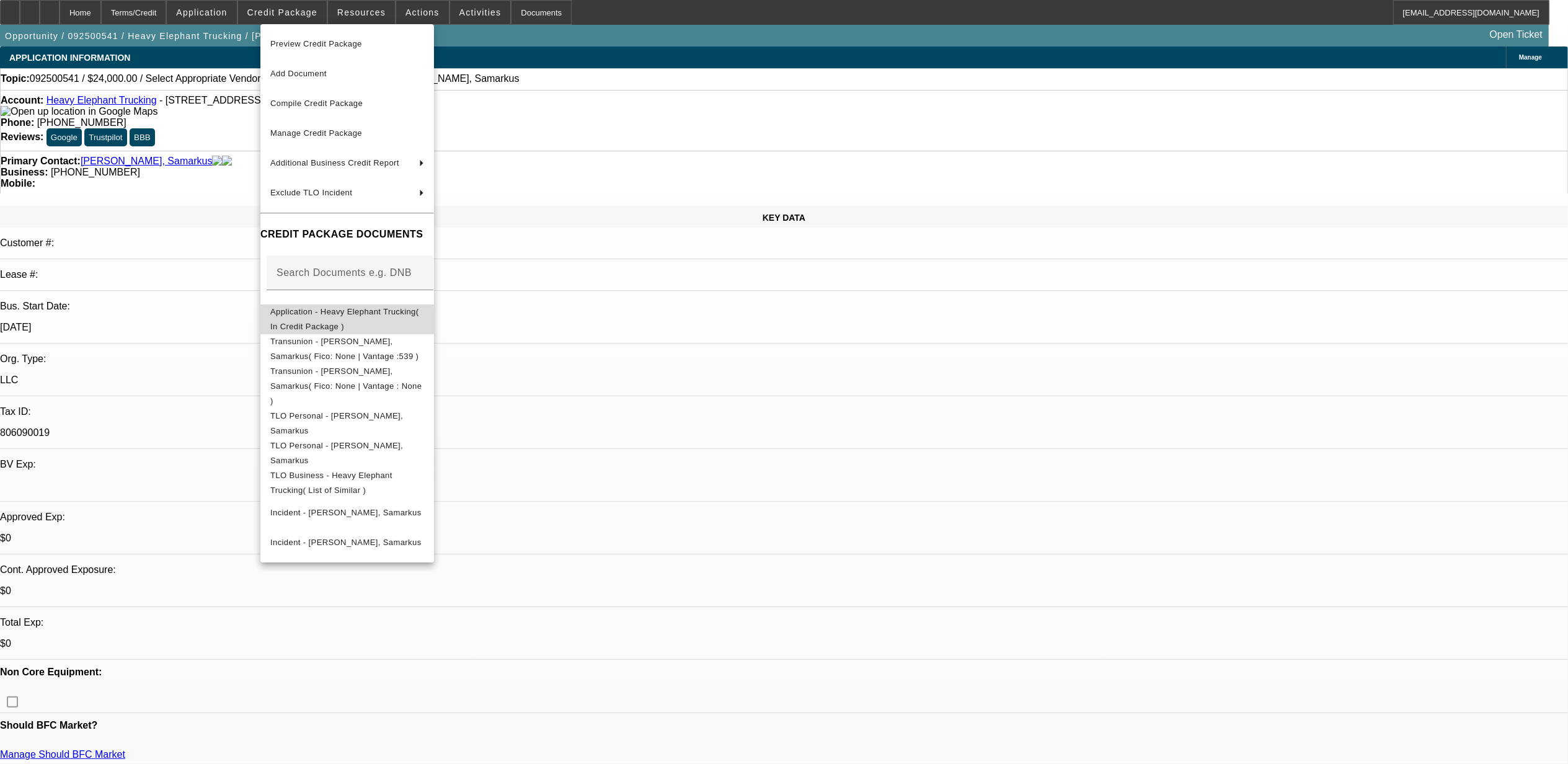
click at [323, 318] on span "Application - Heavy Elephant Trucking( In Credit Package )" at bounding box center [345, 319] width 149 height 24
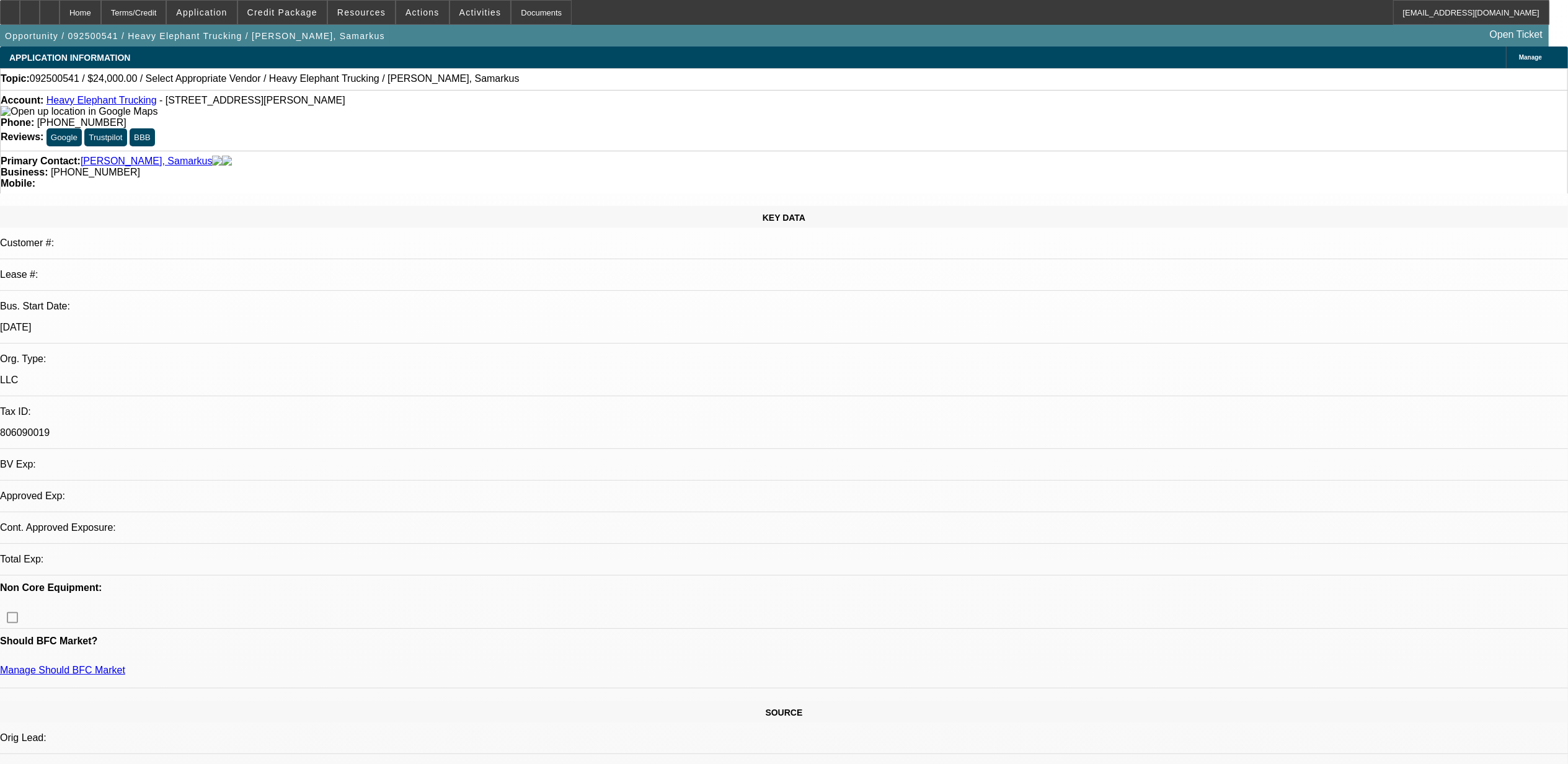
select select "0"
select select "2"
select select "0.1"
select select "1"
select select "2"
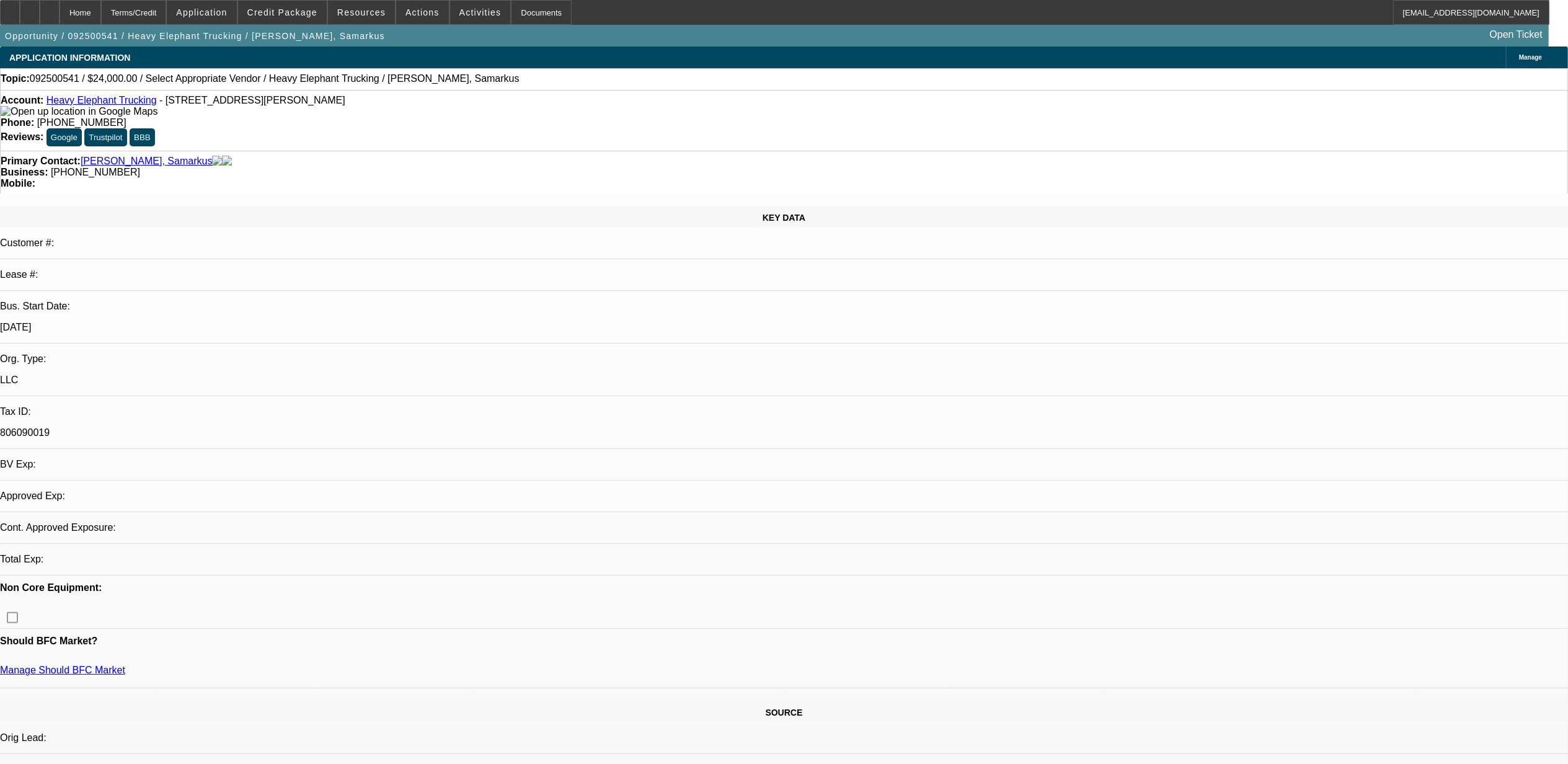
select select "4"
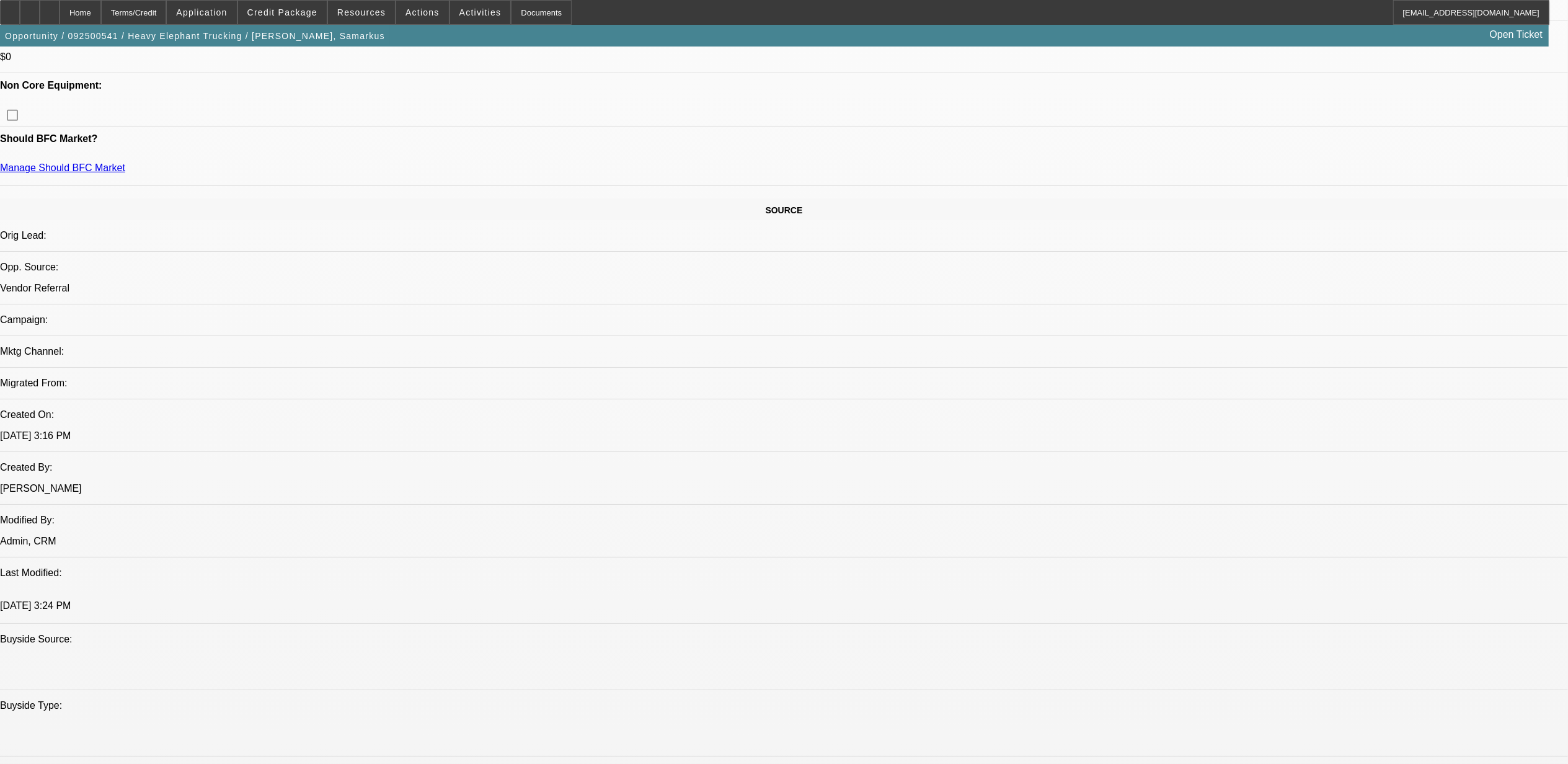
scroll to position [496, 0]
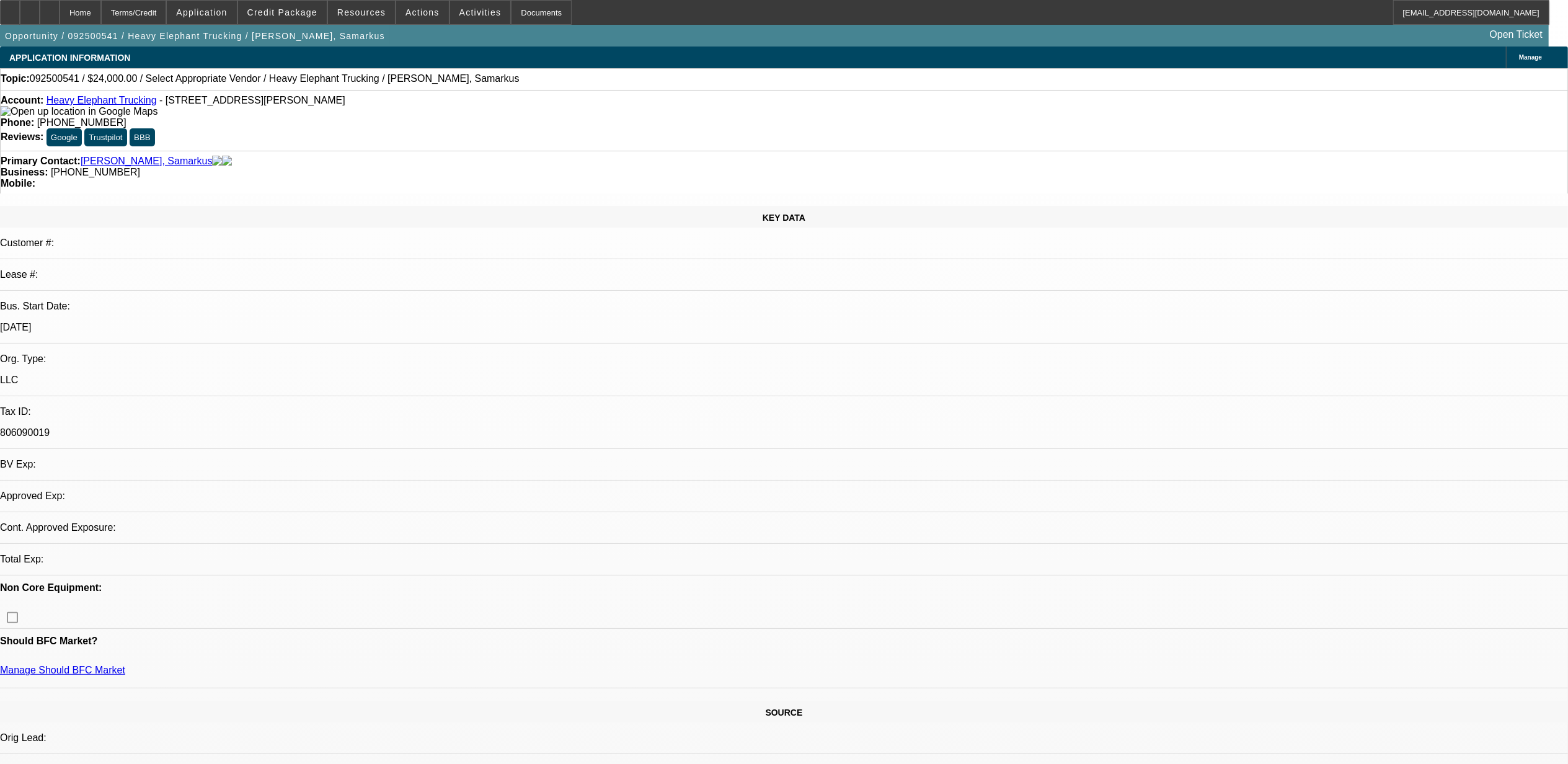
select select "0"
select select "2"
select select "0.1"
select select "1"
select select "2"
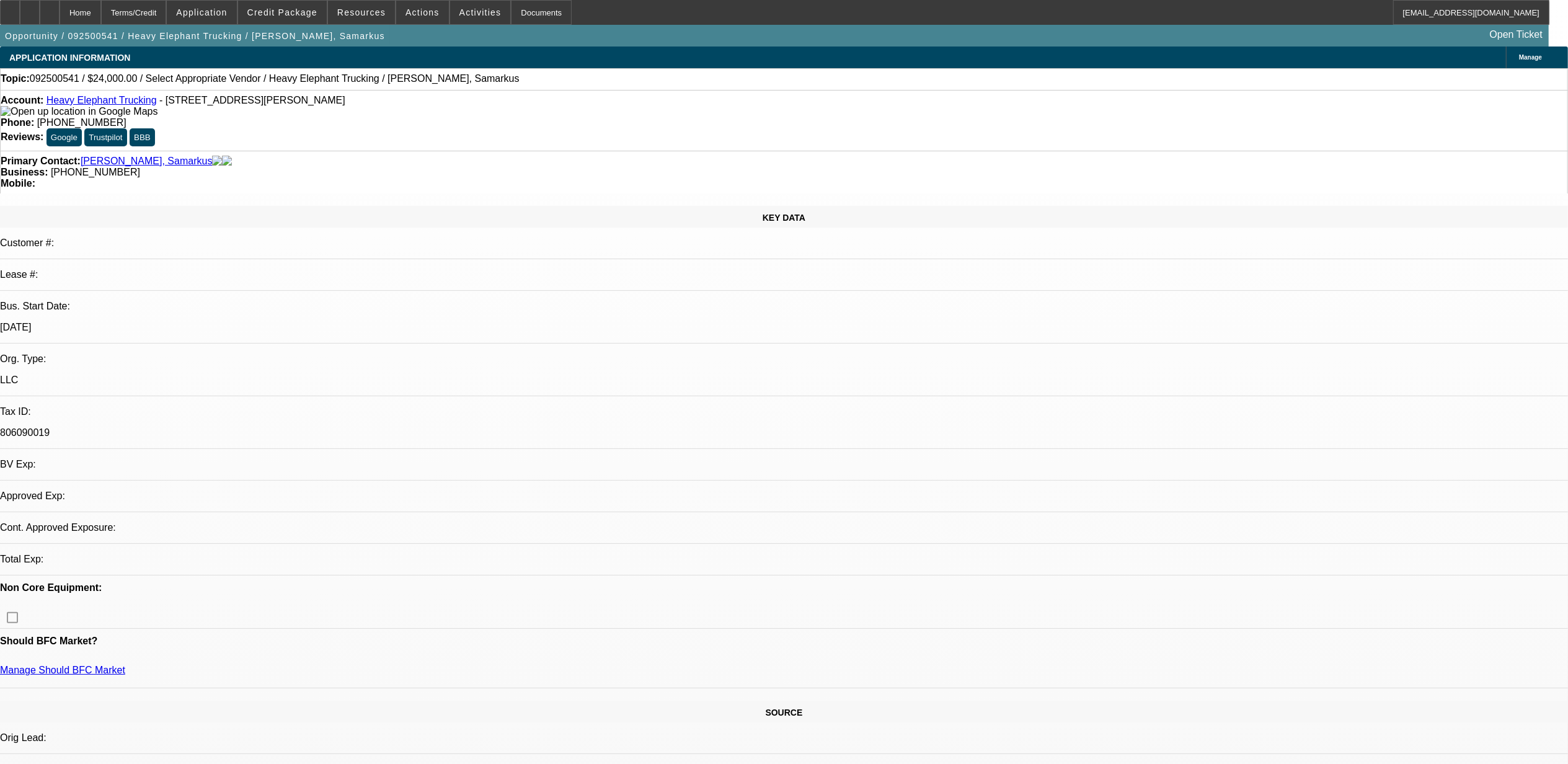
select select "4"
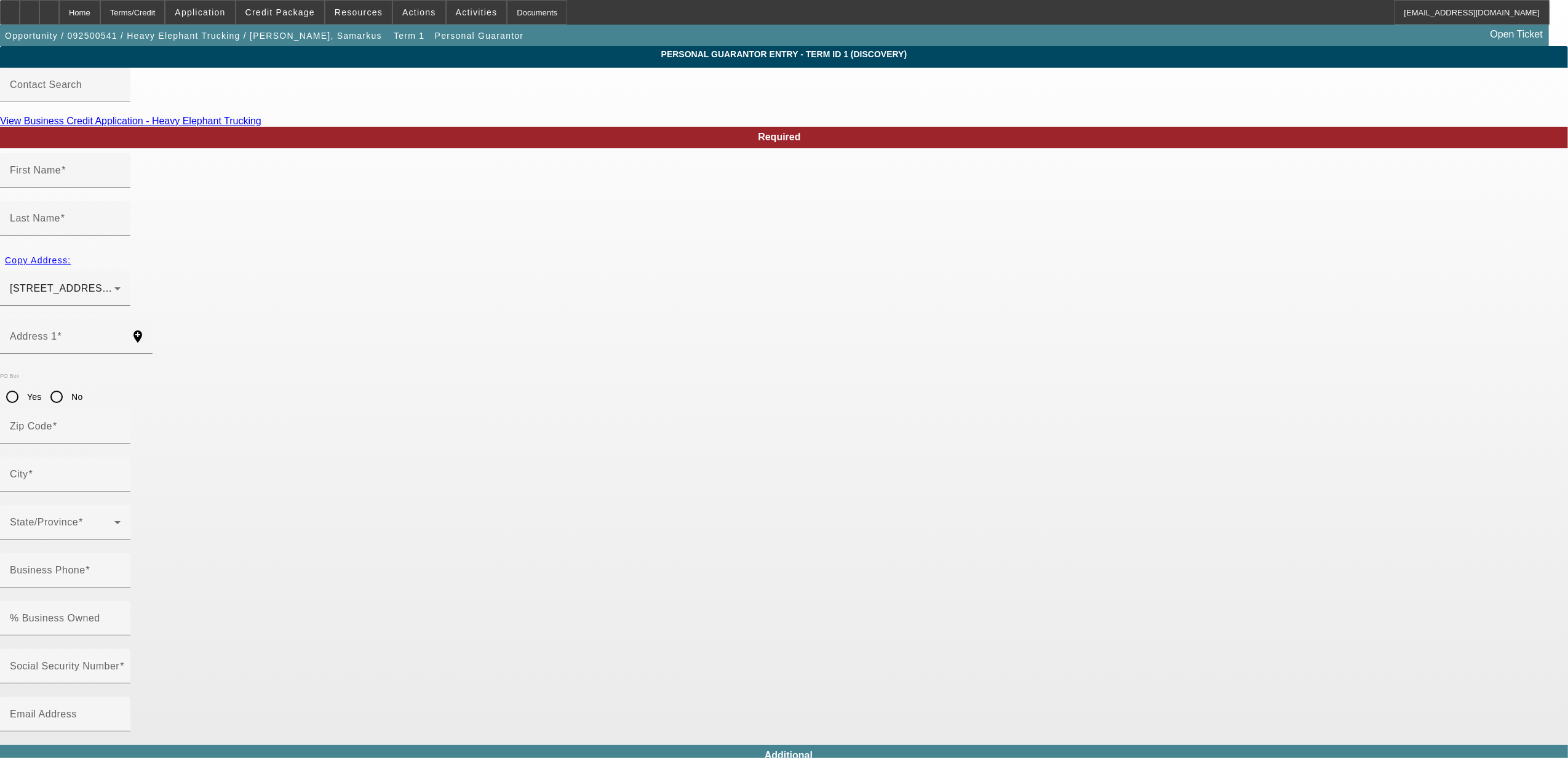
type input "Samarkus"
type input "[PERSON_NAME]"
type input "[STREET_ADDRESS][PERSON_NAME]"
radio input "true"
type input "78744"
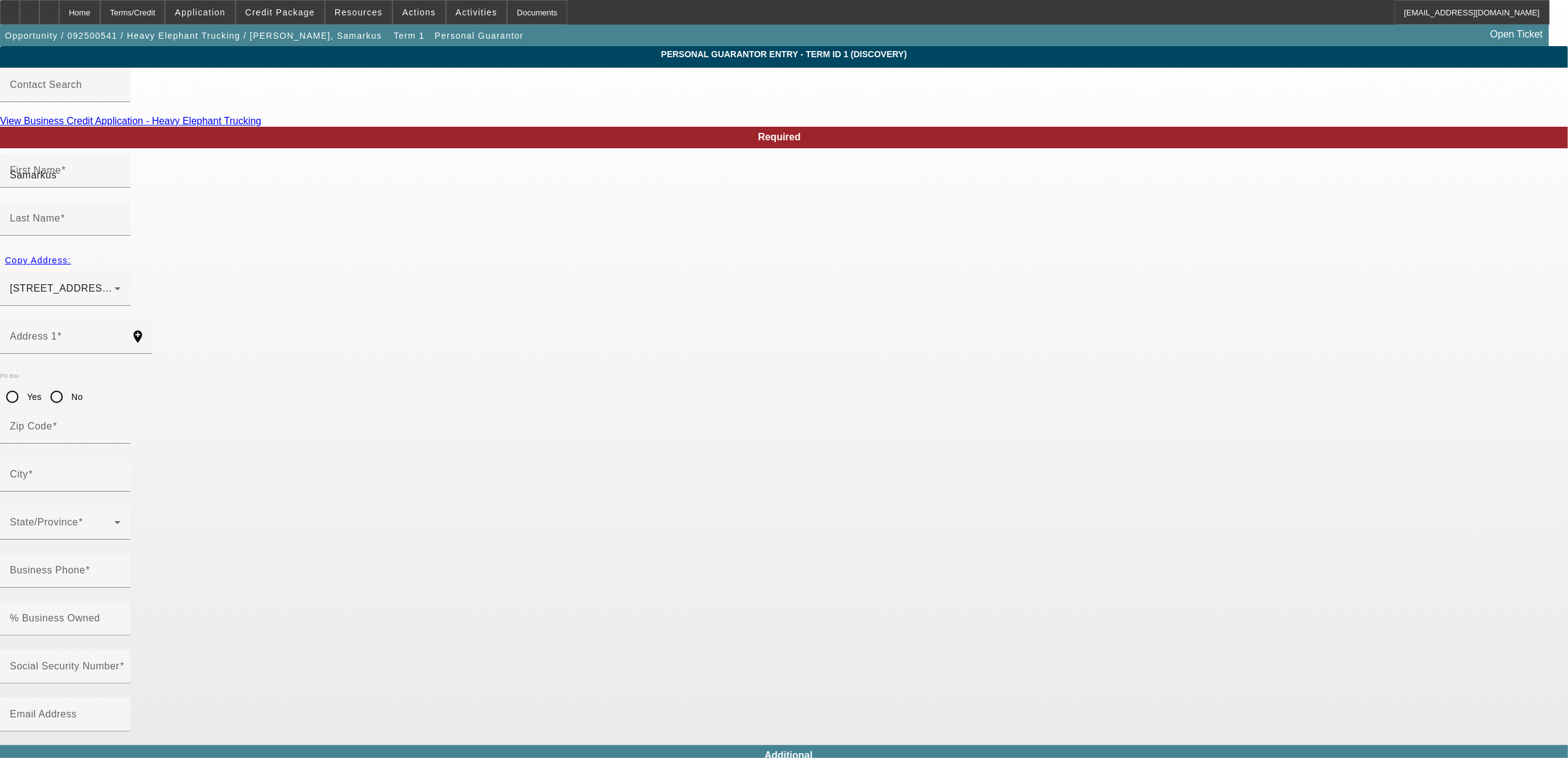
type input "Austin"
type input "[PHONE_NUMBER]"
type input "100"
type input "635-28-7433"
type input "[PHONE_NUMBER]"
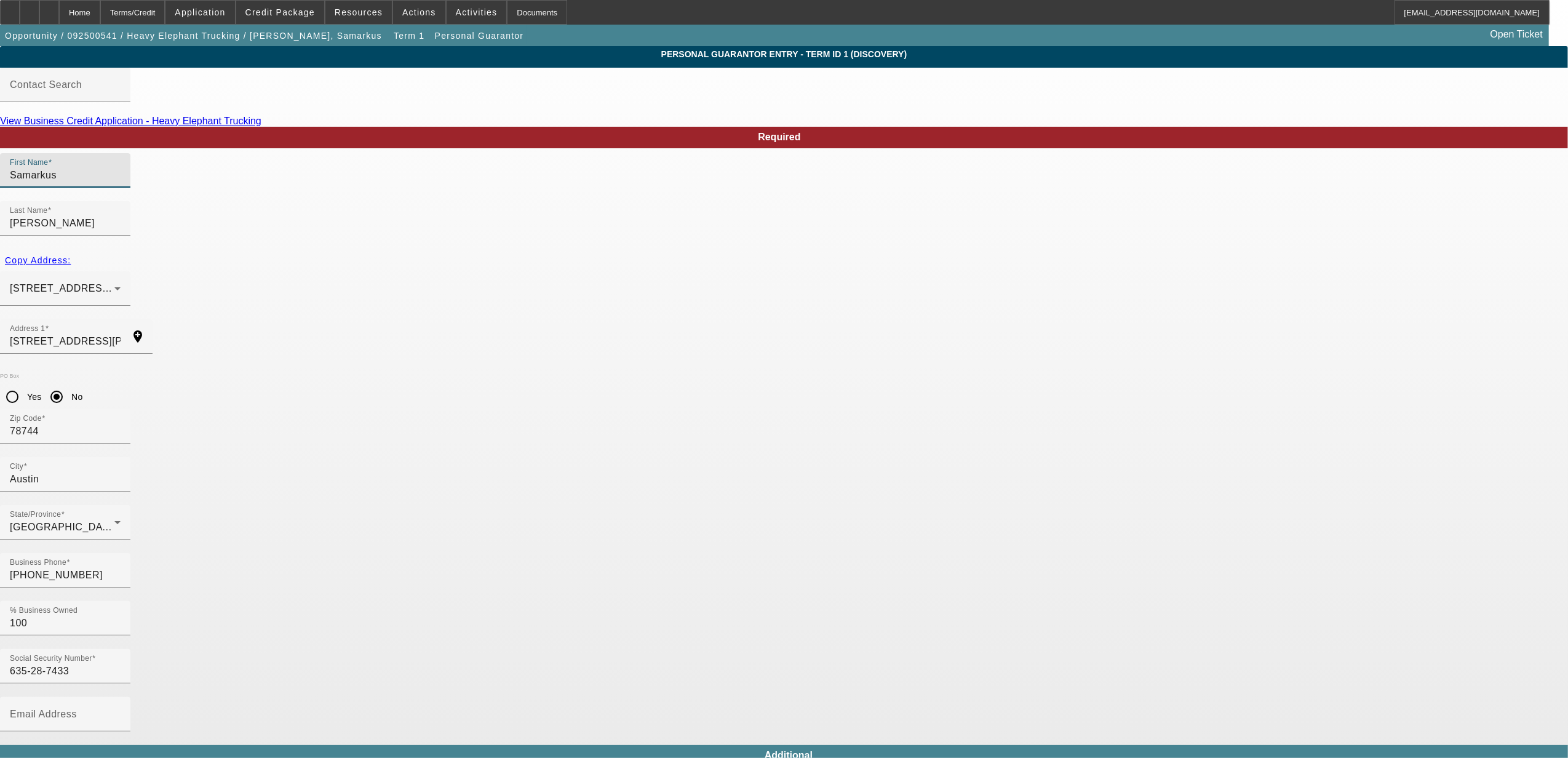
click at [121, 183] on input "Samarkus" at bounding box center [65, 175] width 111 height 15
drag, startPoint x: 508, startPoint y: 203, endPoint x: 378, endPoint y: 210, distance: 130.2
click at [378, 210] on app-personal-guarantor-manage "Personal Guarantor Entry - Term ID 1 (Discovery) Contact Search View Business C…" at bounding box center [784, 661] width 1568 height 1231
type input "Naomi"
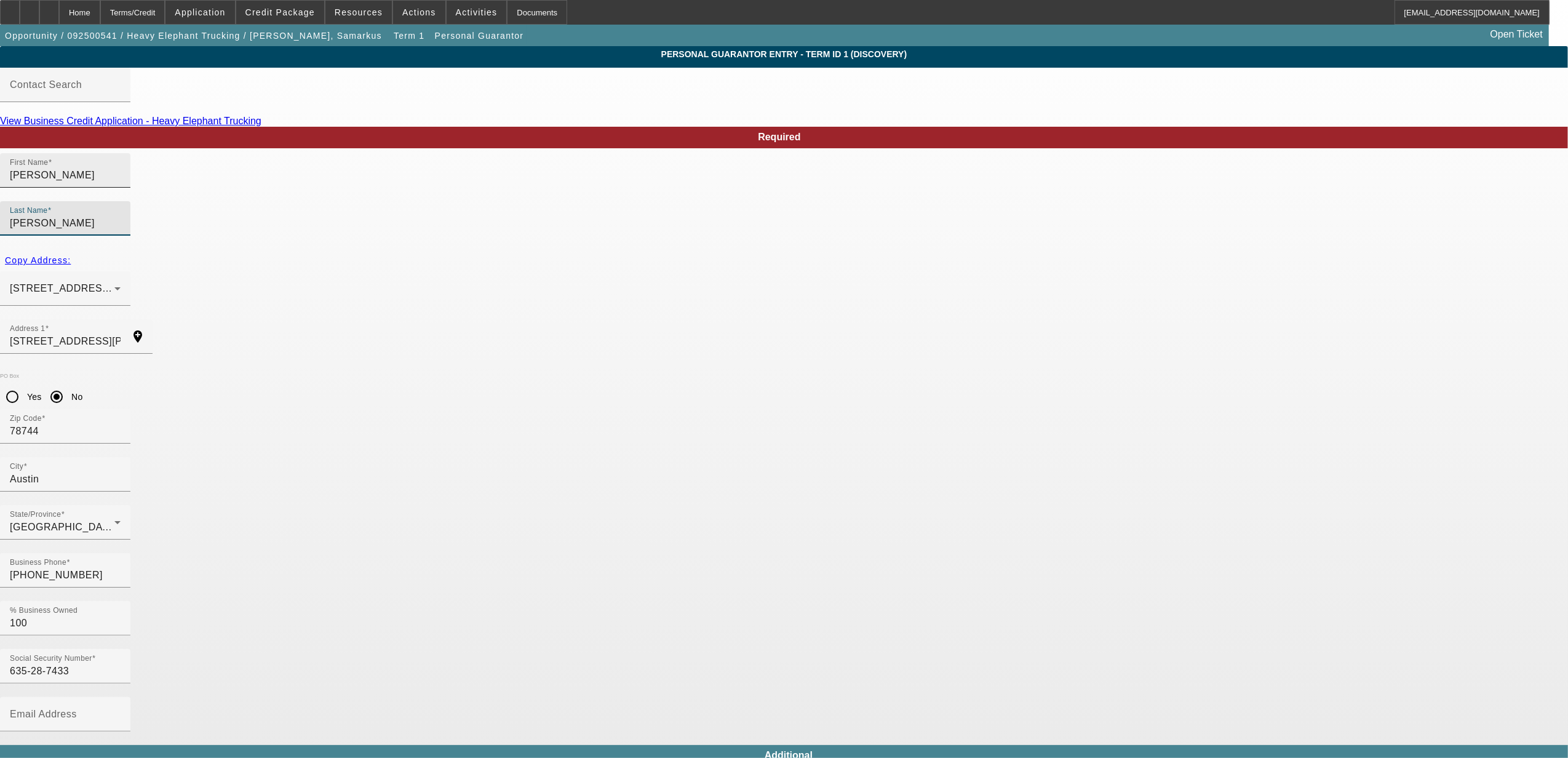
type input "Arnold"
click at [497, 593] on body "Home Terms/Credit Application Credit Package Resources Actions Activities Docum…" at bounding box center [784, 638] width 1568 height 1277
drag, startPoint x: 962, startPoint y: 298, endPoint x: 875, endPoint y: 311, distance: 88.0
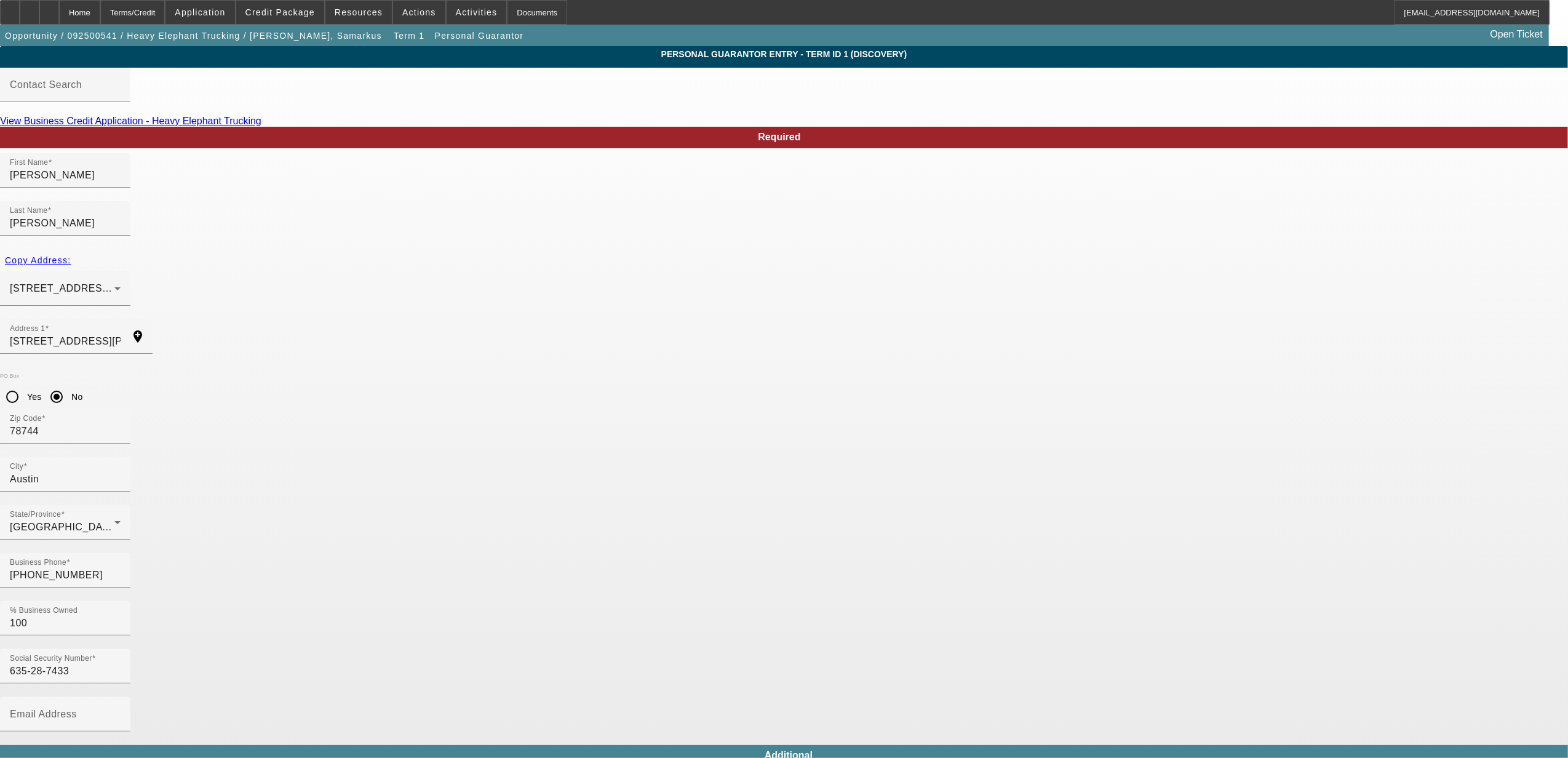
type input "(512) 676-7356"
click at [1032, 482] on div "Required First Name Naomi Last Name Arnold Copy Address: 4600 Nuckols Crossing …" at bounding box center [784, 689] width 1568 height 1125
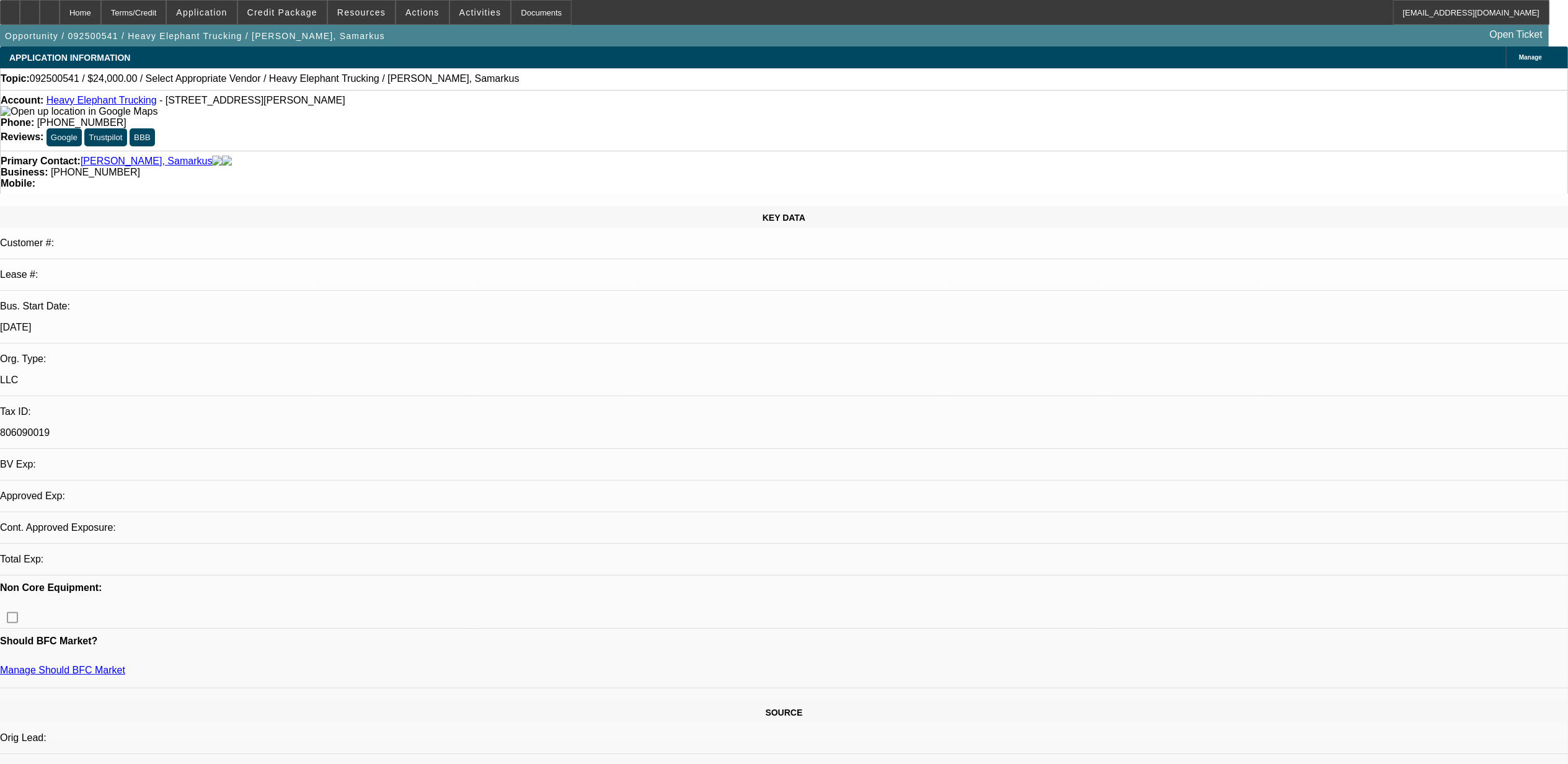
select select "0"
select select "2"
select select "0.1"
select select "4"
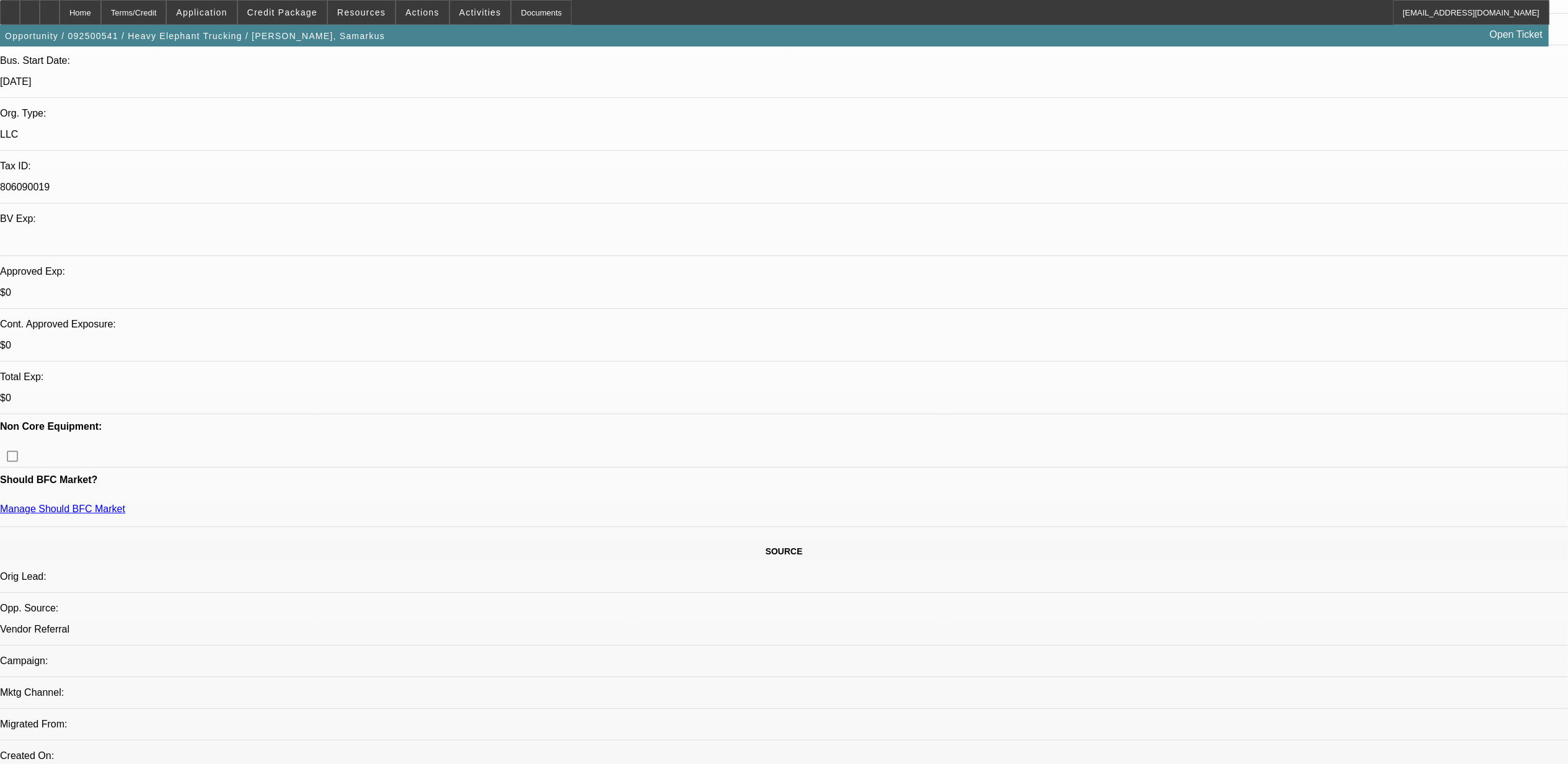
scroll to position [331, 0]
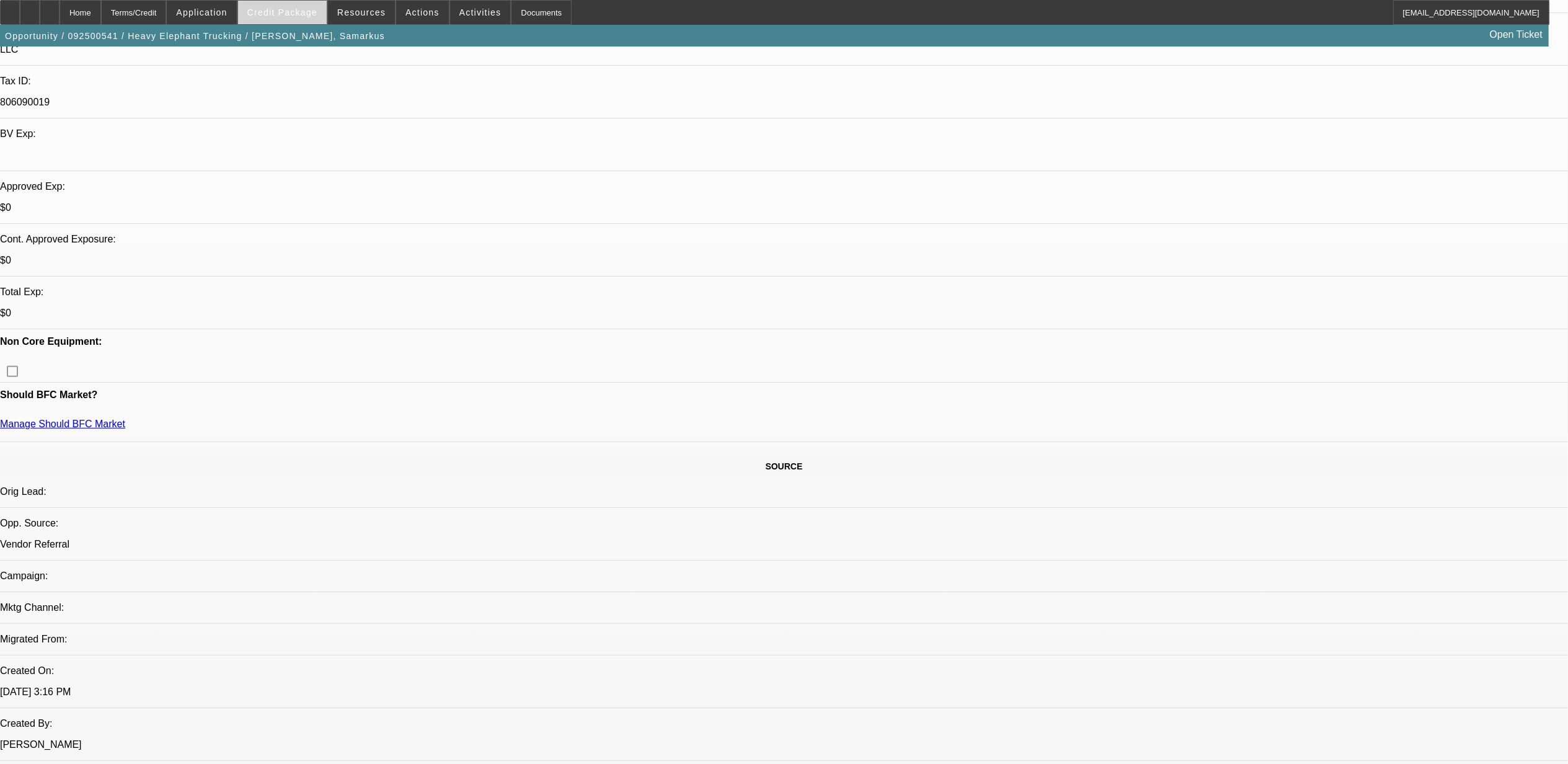
click at [298, 16] on button "Credit Package" at bounding box center [281, 12] width 88 height 23
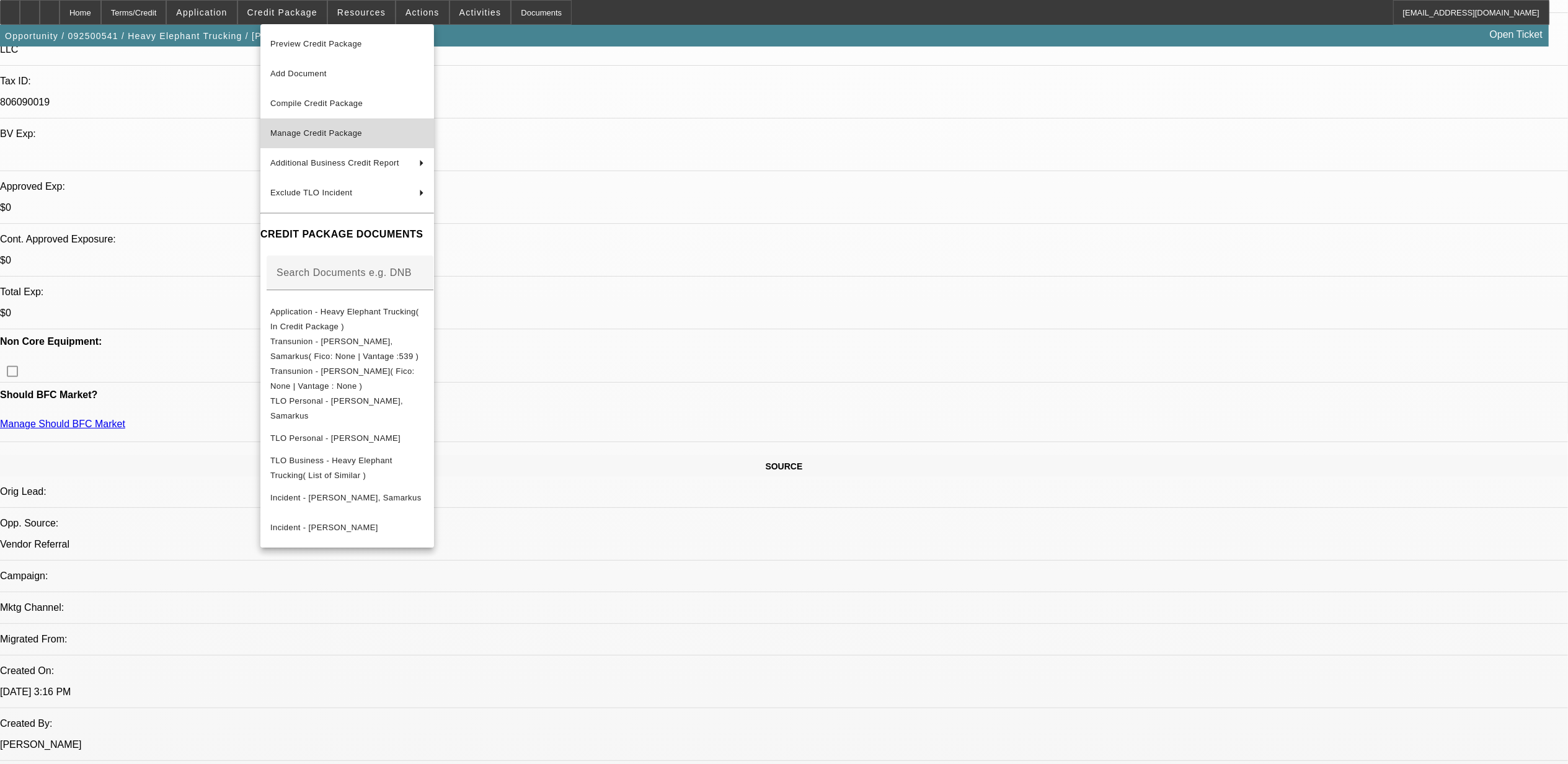
click at [323, 134] on span "Manage Credit Package" at bounding box center [316, 133] width 92 height 9
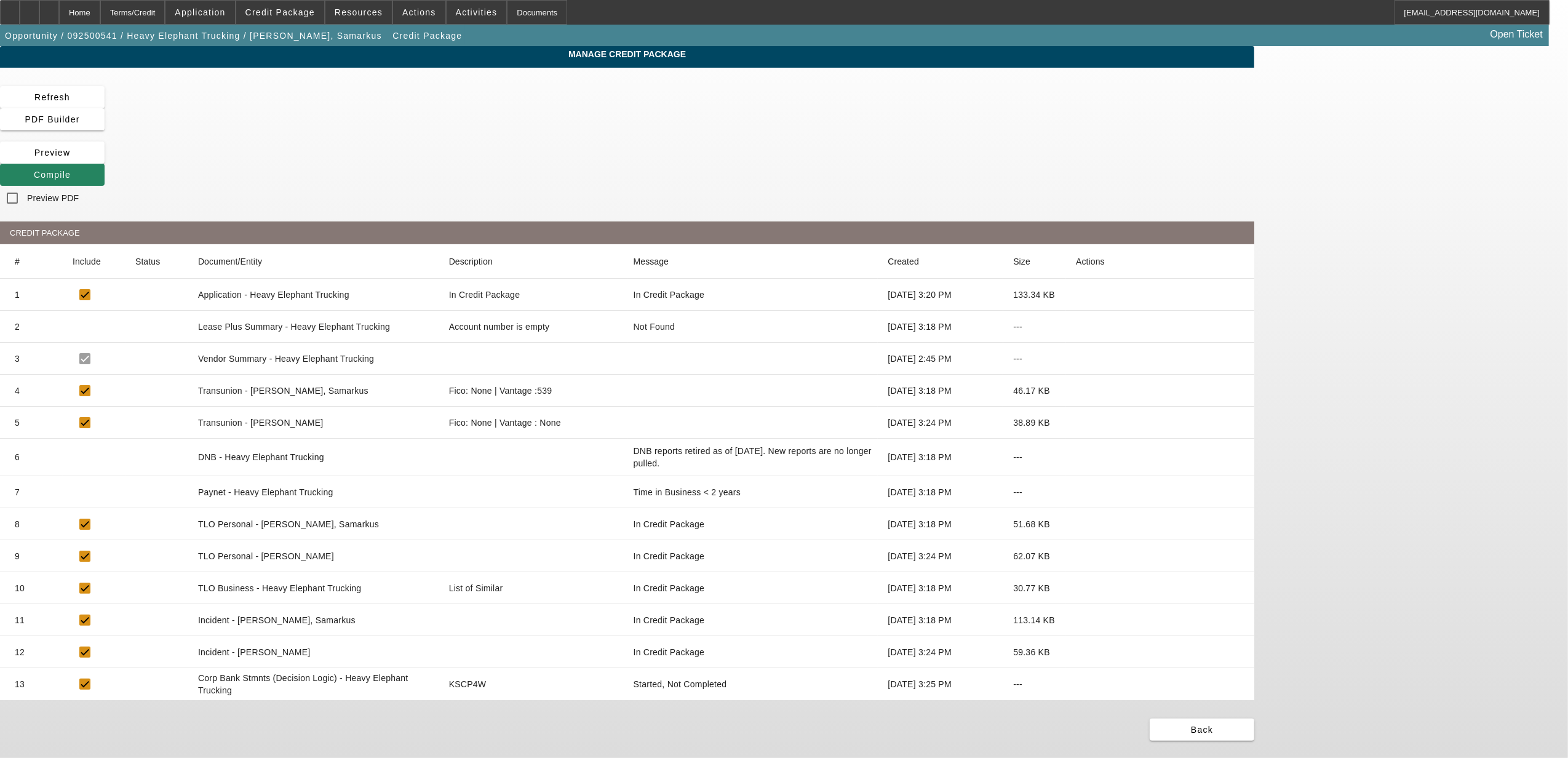
click at [1076, 422] on icon at bounding box center [1076, 422] width 0 height 0
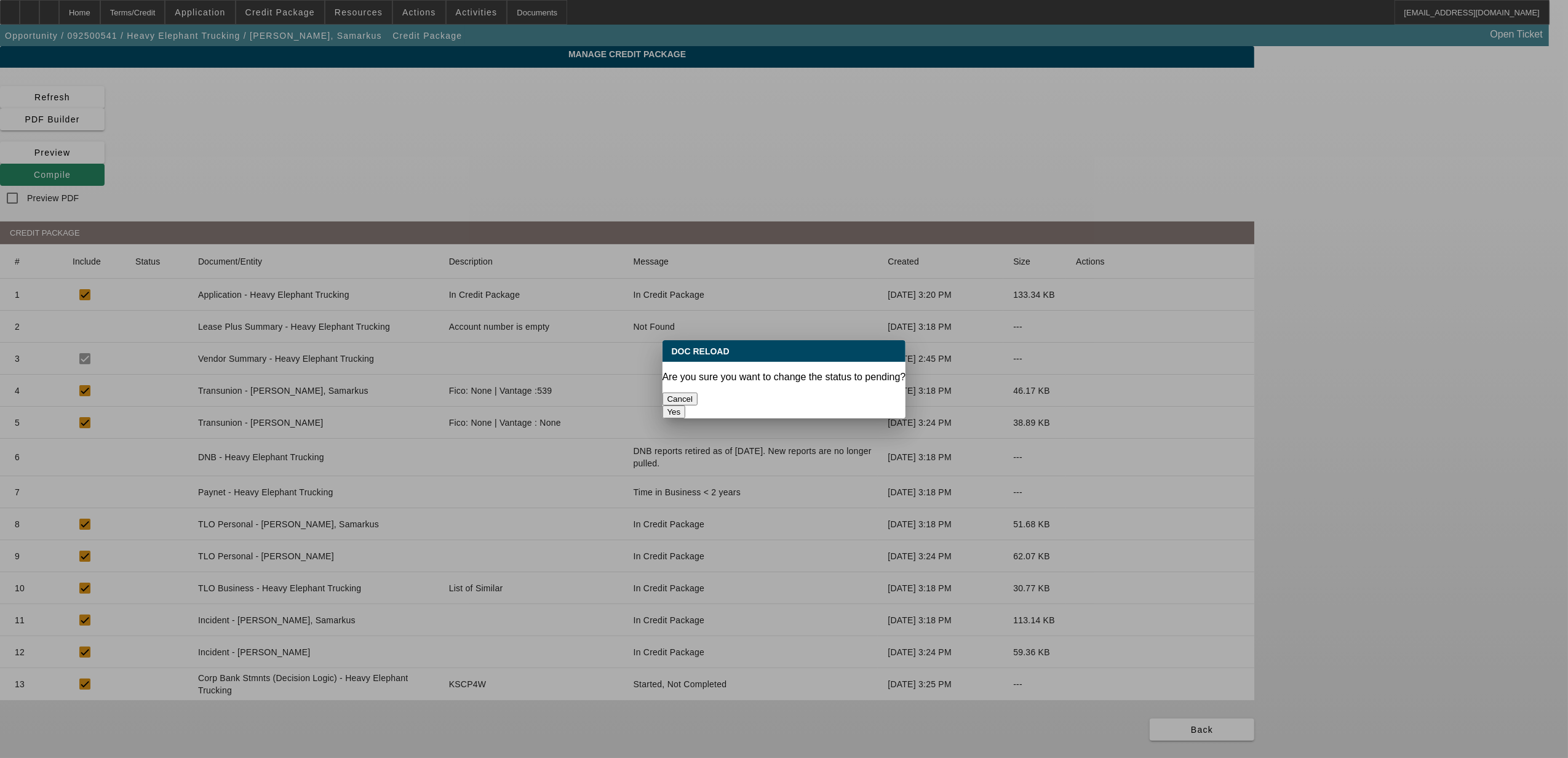
click at [686, 406] on button "Yes" at bounding box center [674, 412] width 23 height 13
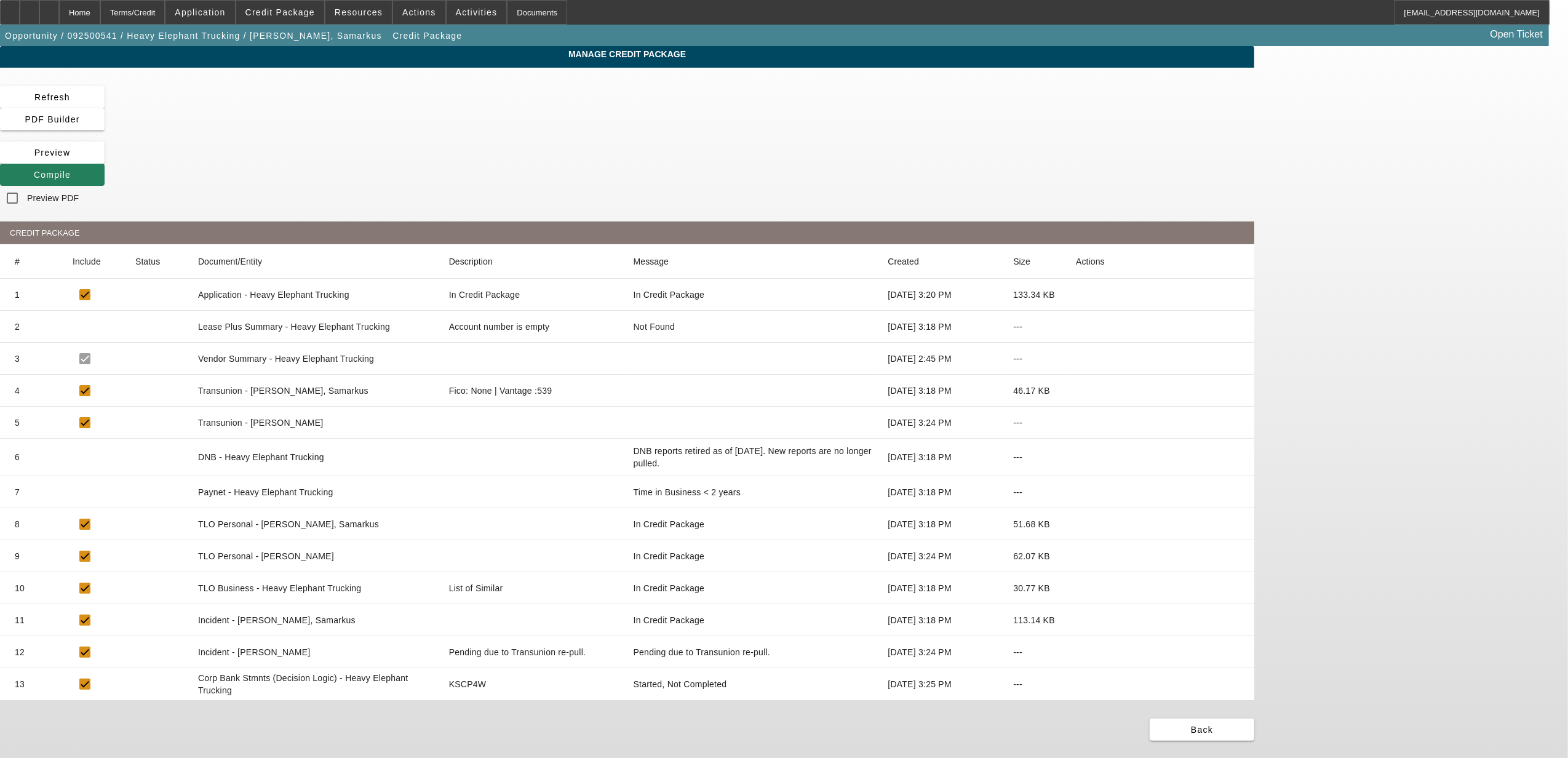
click at [71, 170] on span "Compile" at bounding box center [53, 174] width 37 height 10
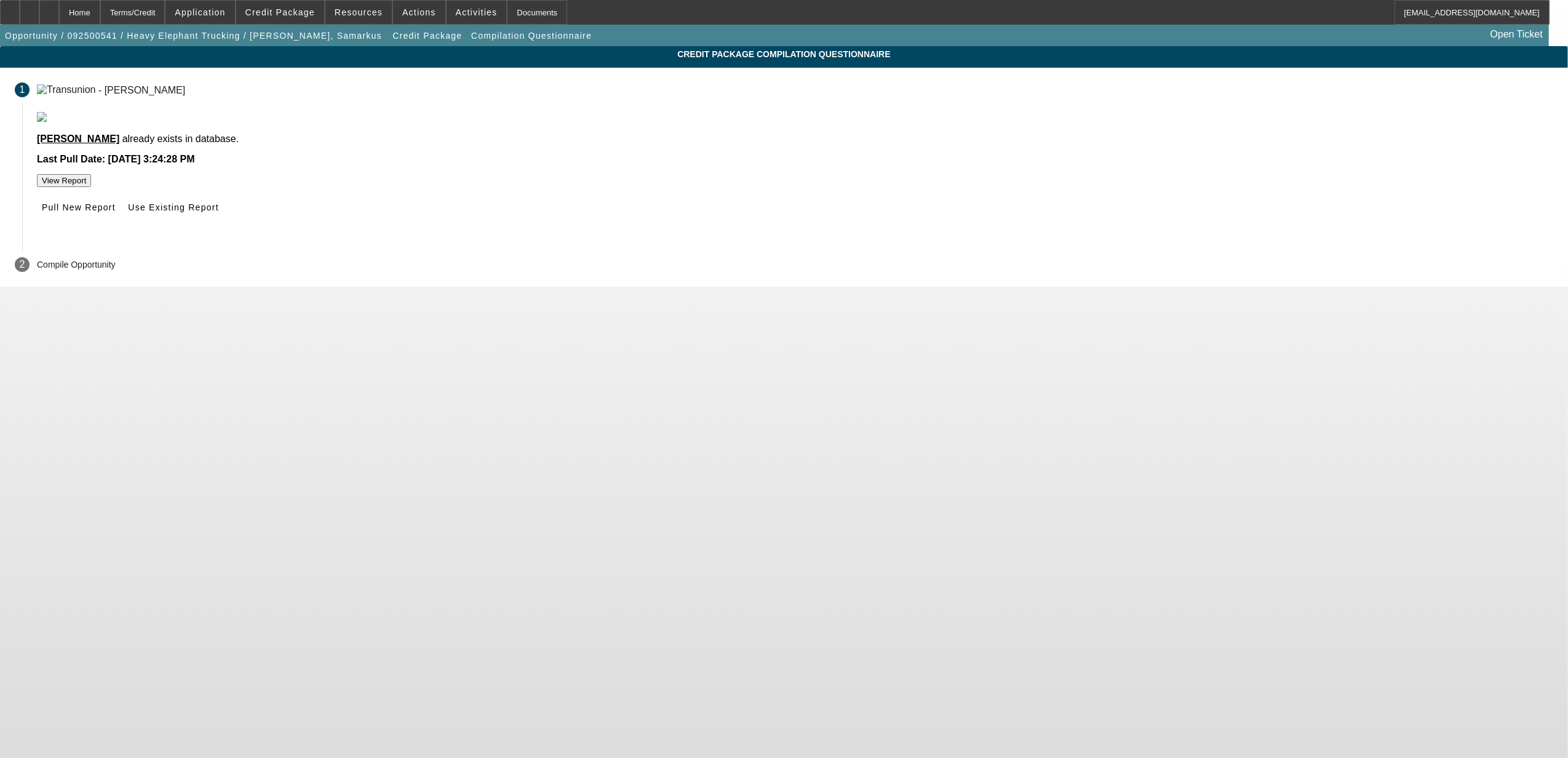
click at [115, 212] on span "Pull New Report" at bounding box center [78, 207] width 74 height 10
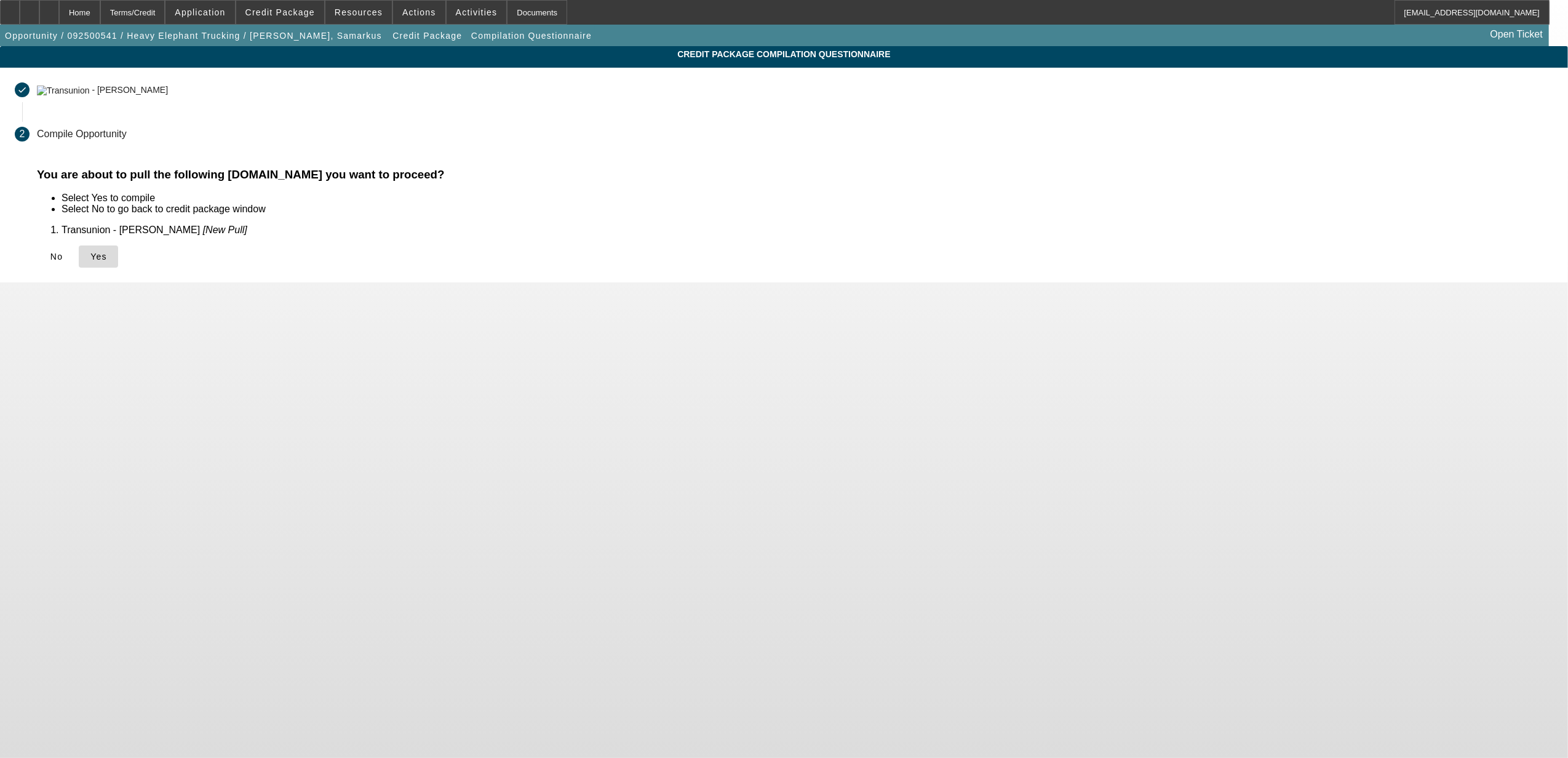
click at [118, 256] on span at bounding box center [98, 256] width 40 height 30
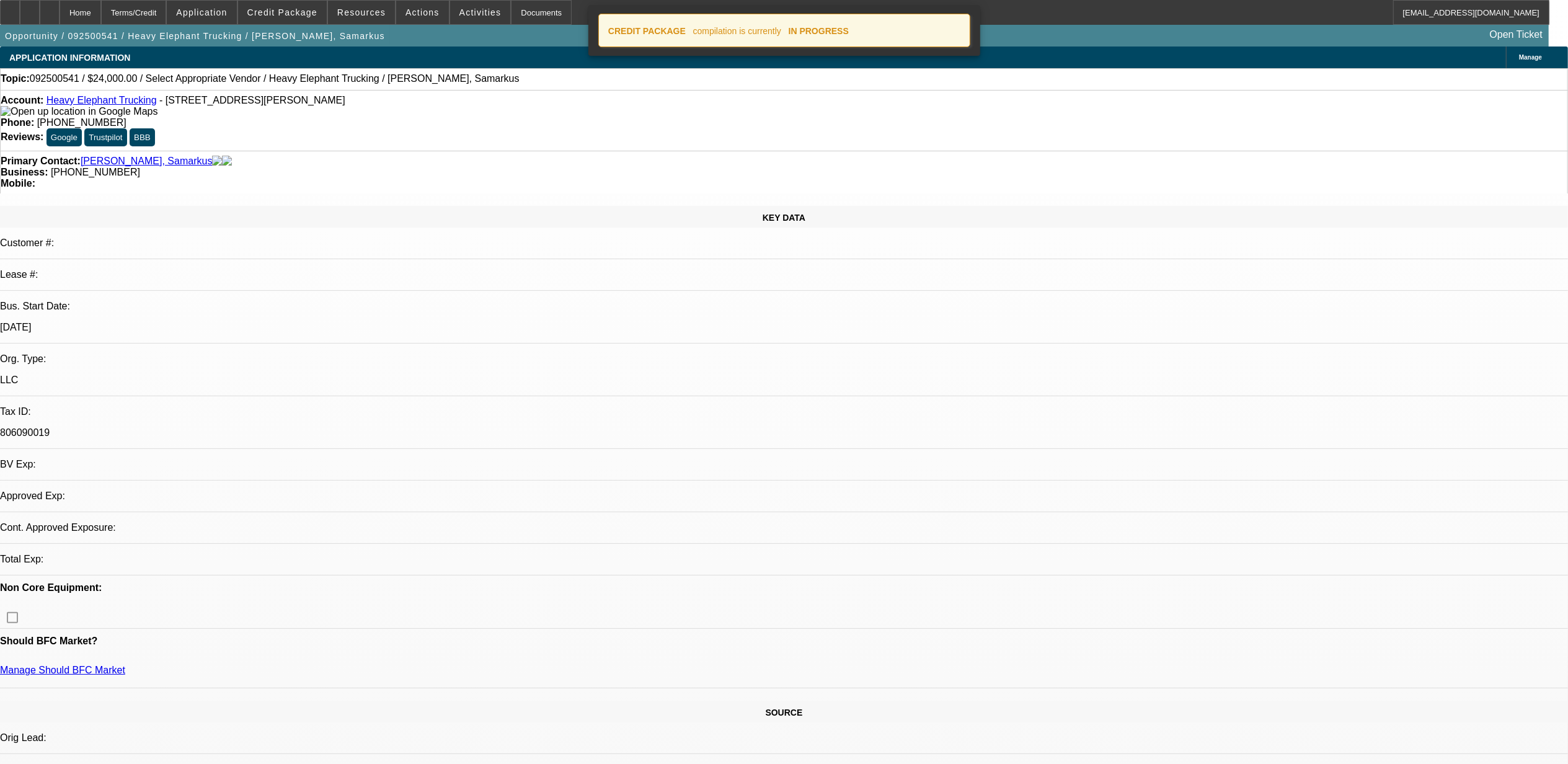
select select "0"
select select "2"
select select "0.1"
select select "4"
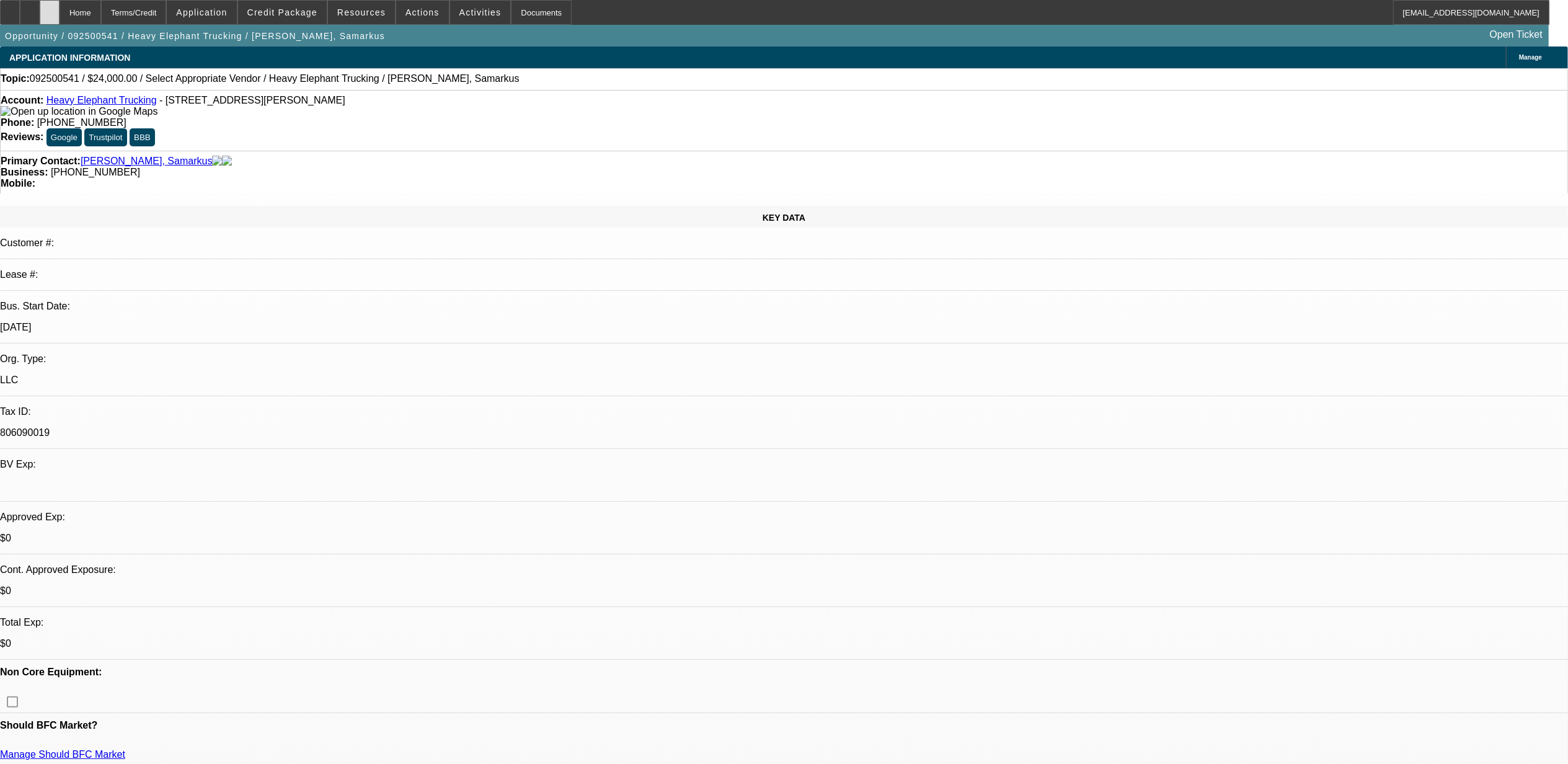
click at [59, 18] on div at bounding box center [49, 12] width 20 height 25
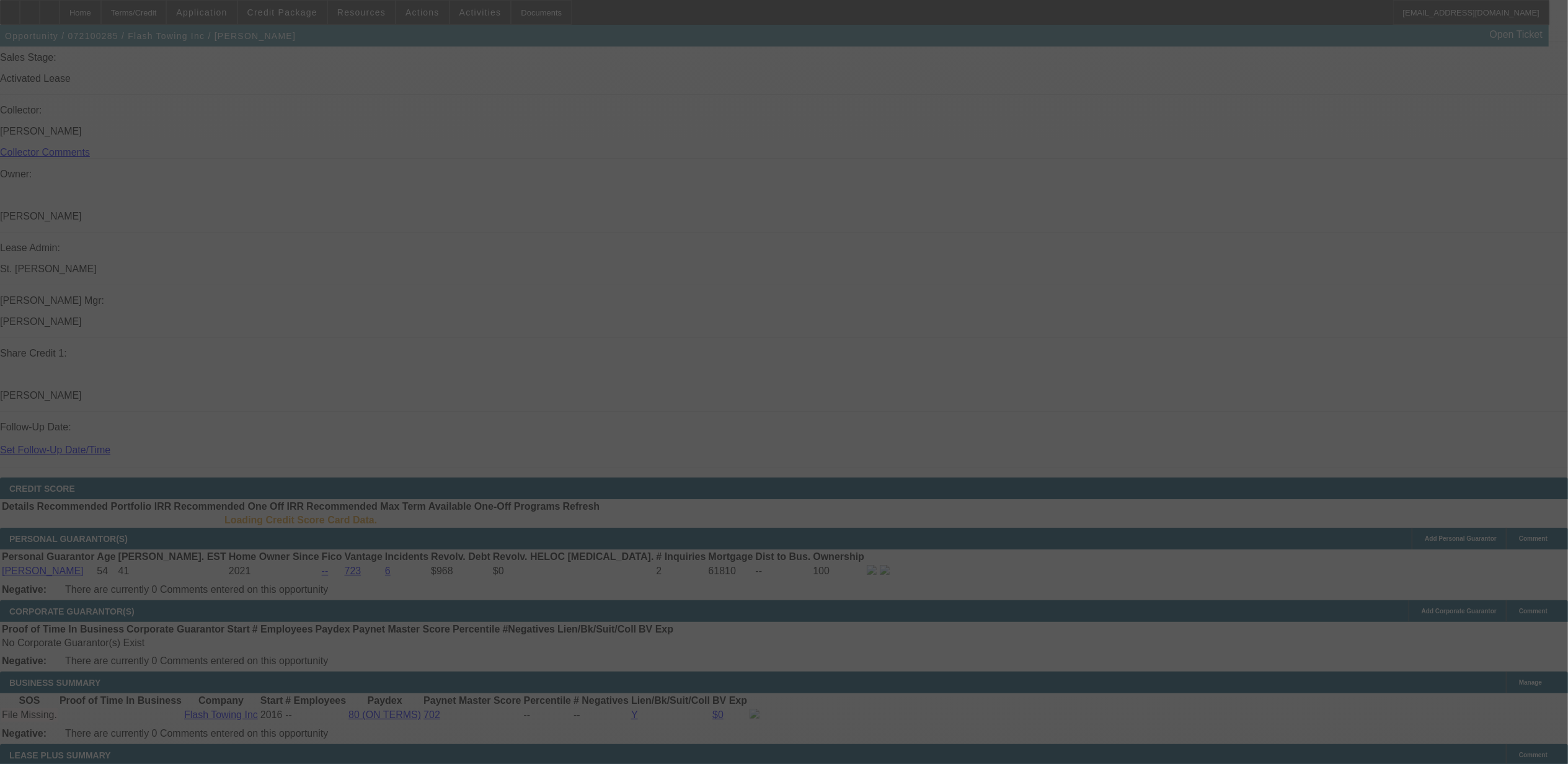
scroll to position [1477, 0]
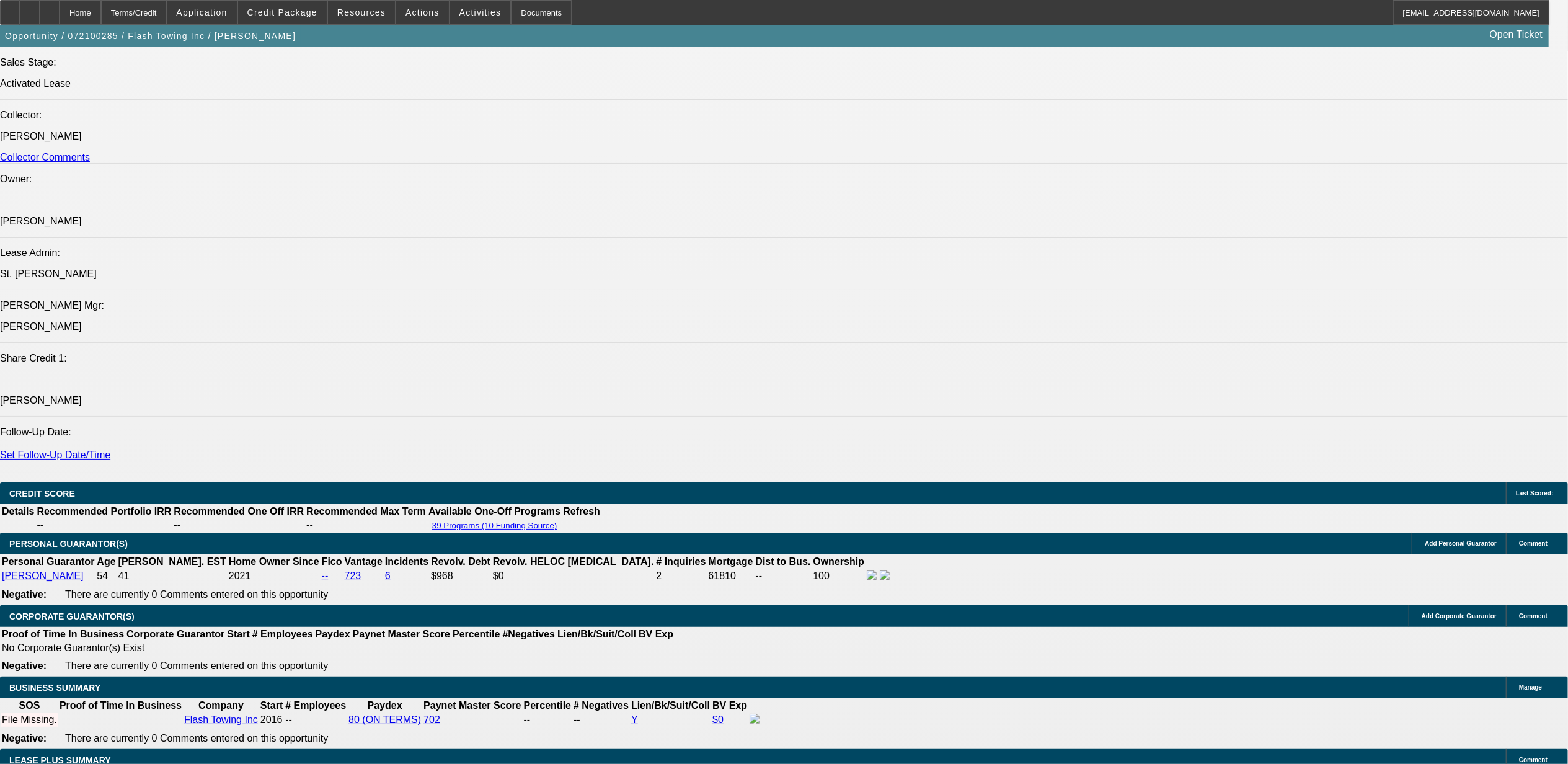
select select "0"
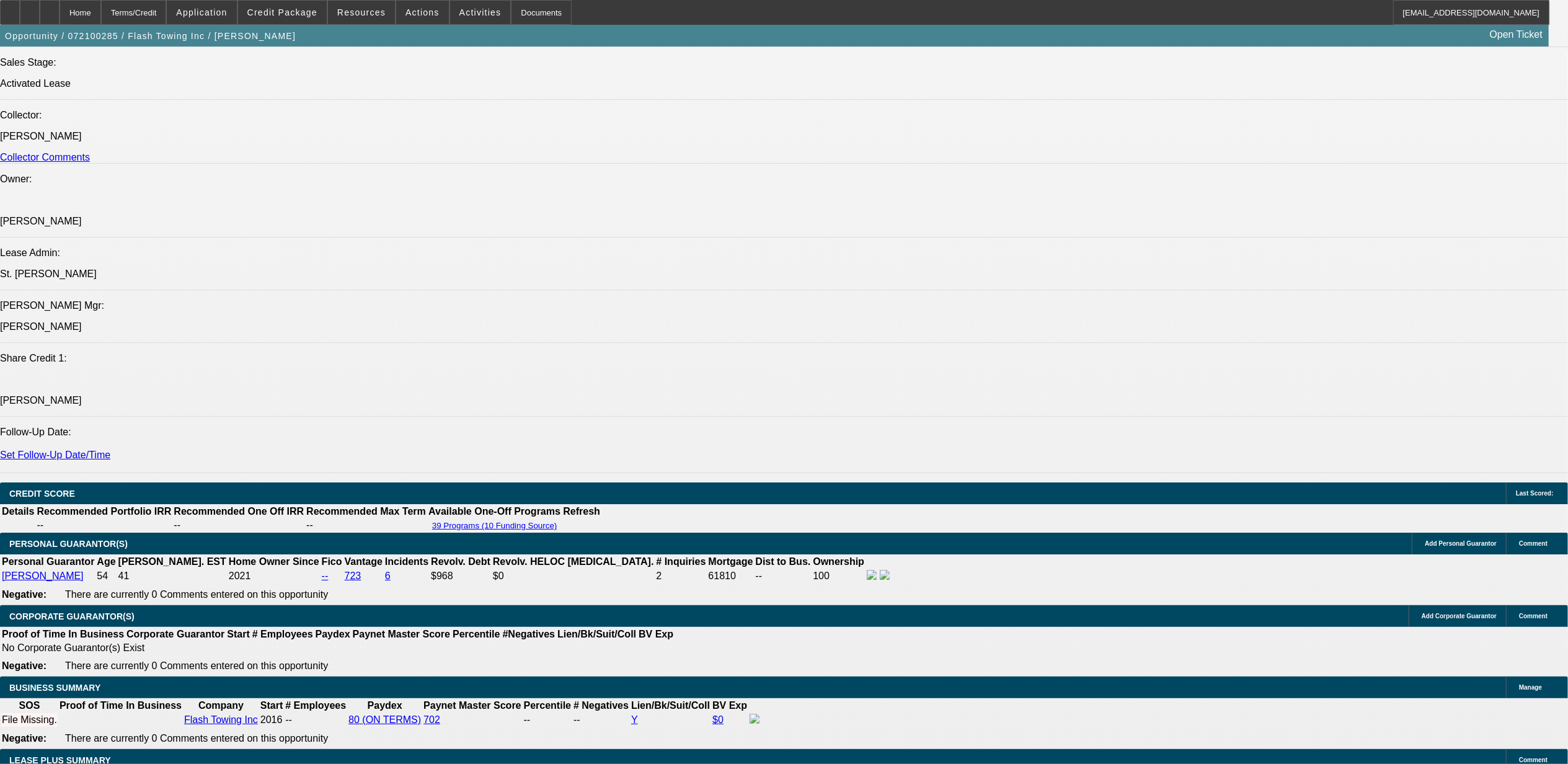
select select "0"
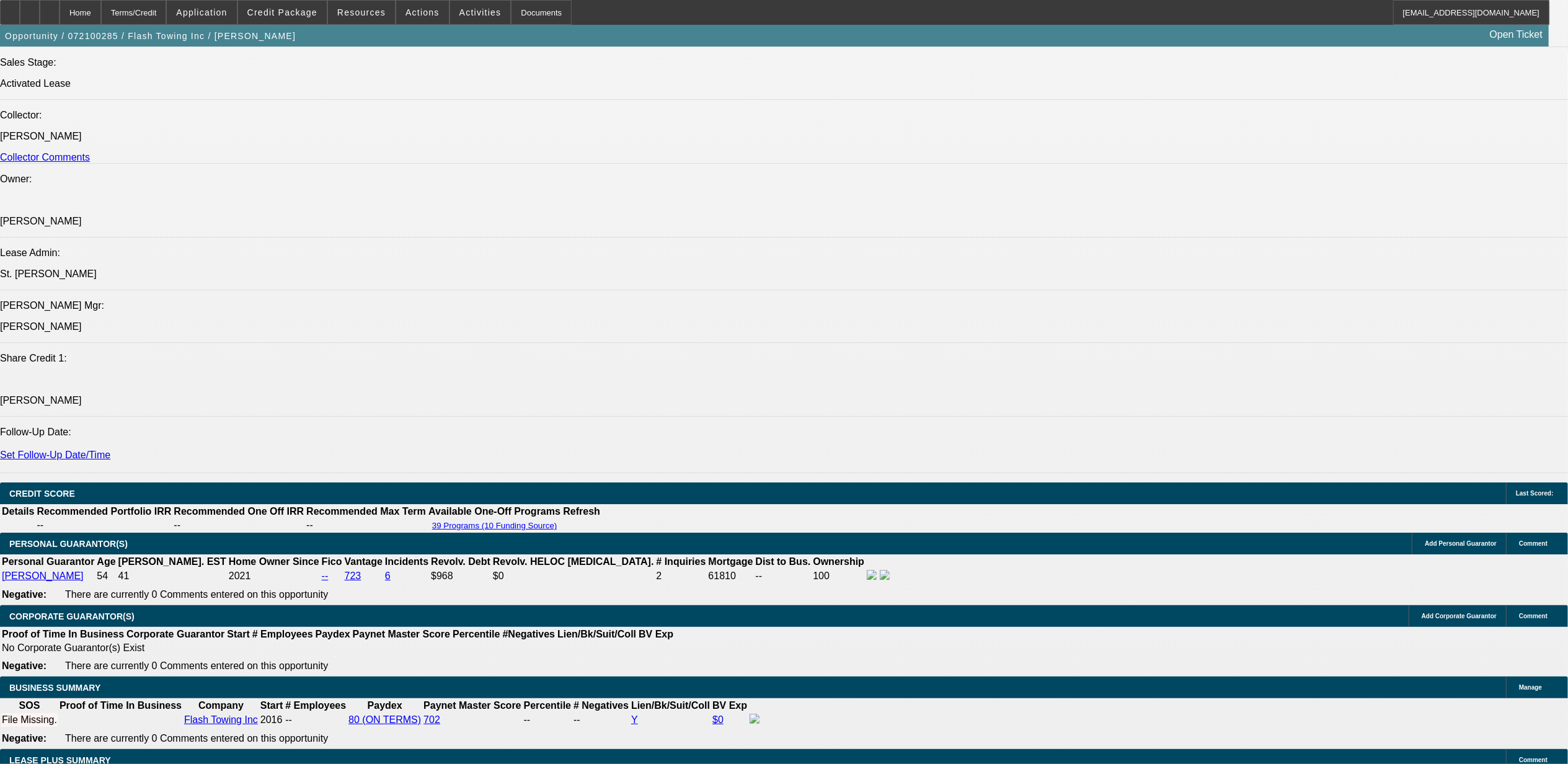
select select "0"
select select "1"
select select "6"
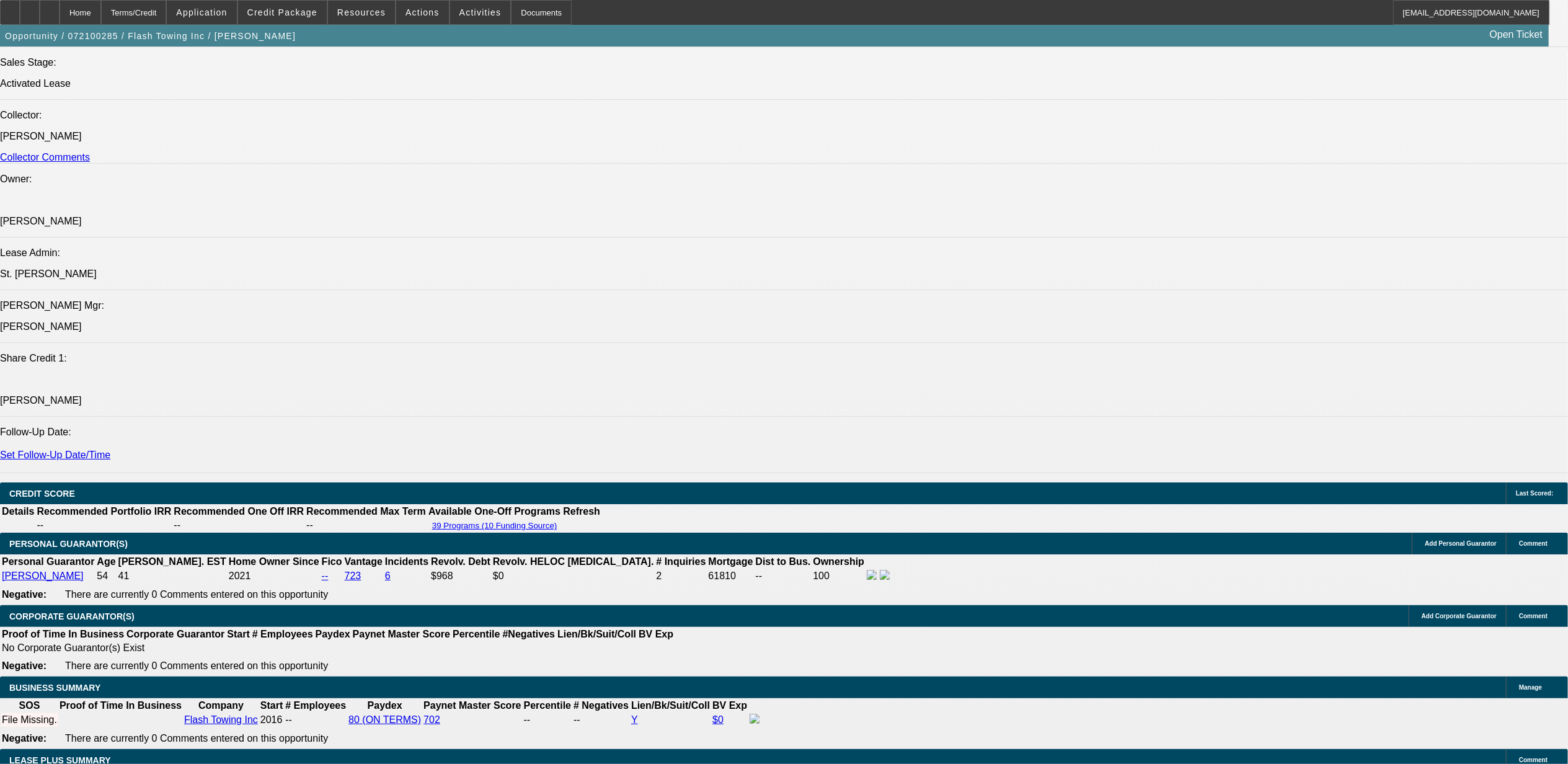
select select "1"
select select "2"
select select "6"
select select "1"
select select "2"
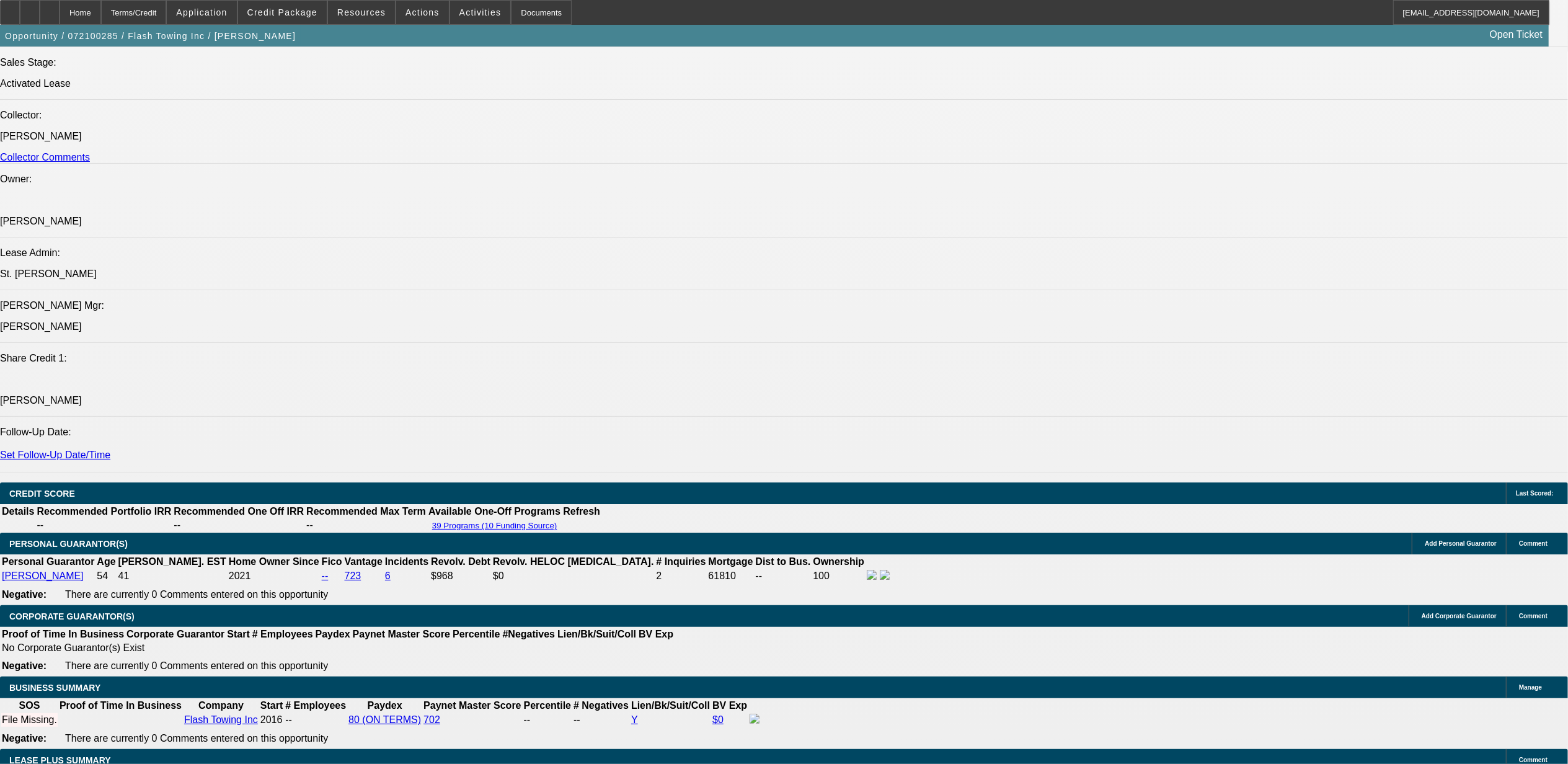
select select "6"
select select "1"
select select "2"
select select "6"
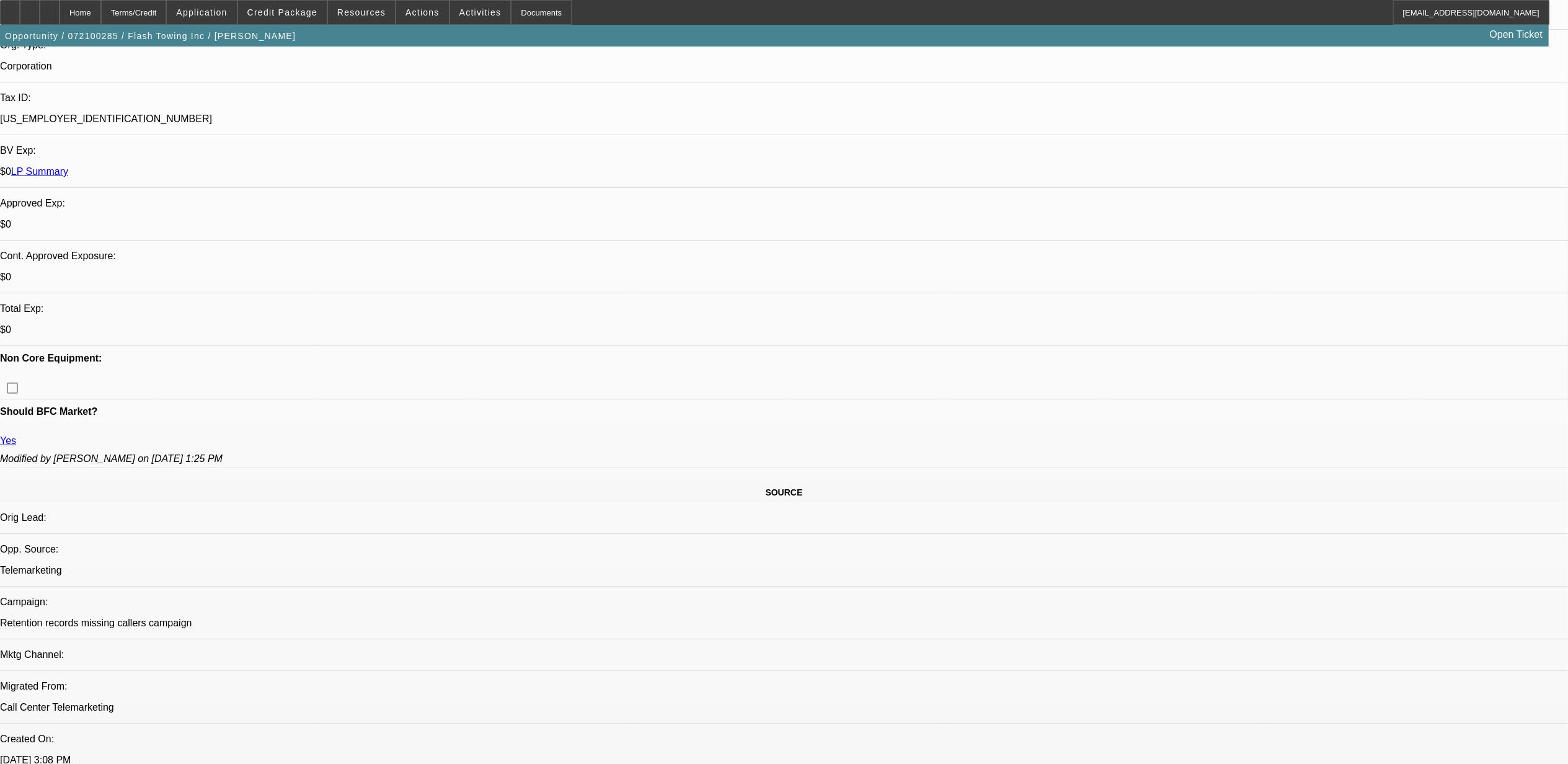
scroll to position [0, 0]
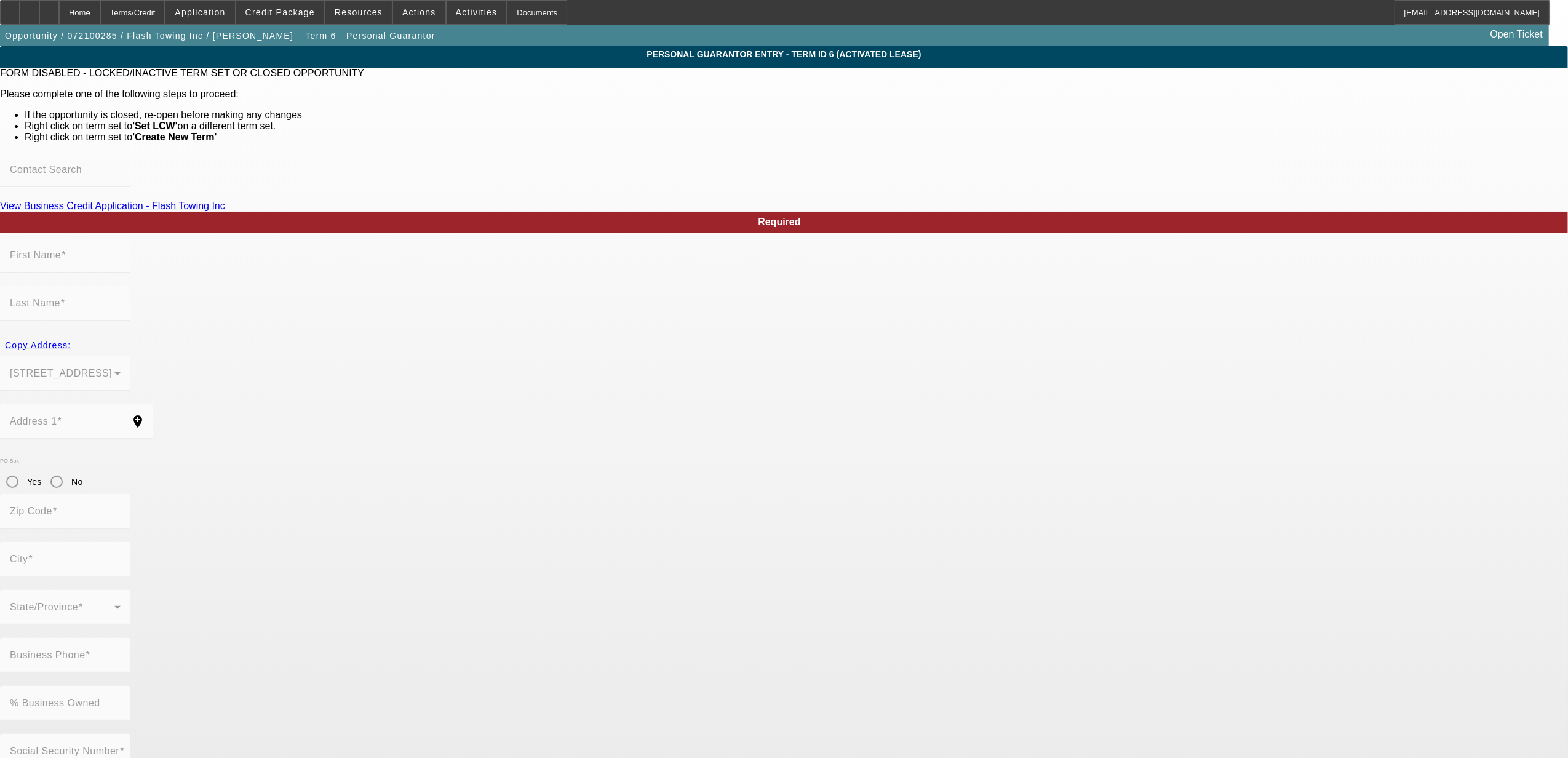
type input "Alaa"
type input "Saidi"
type input "[STREET_ADDRESS]"
radio input "true"
type input "78250"
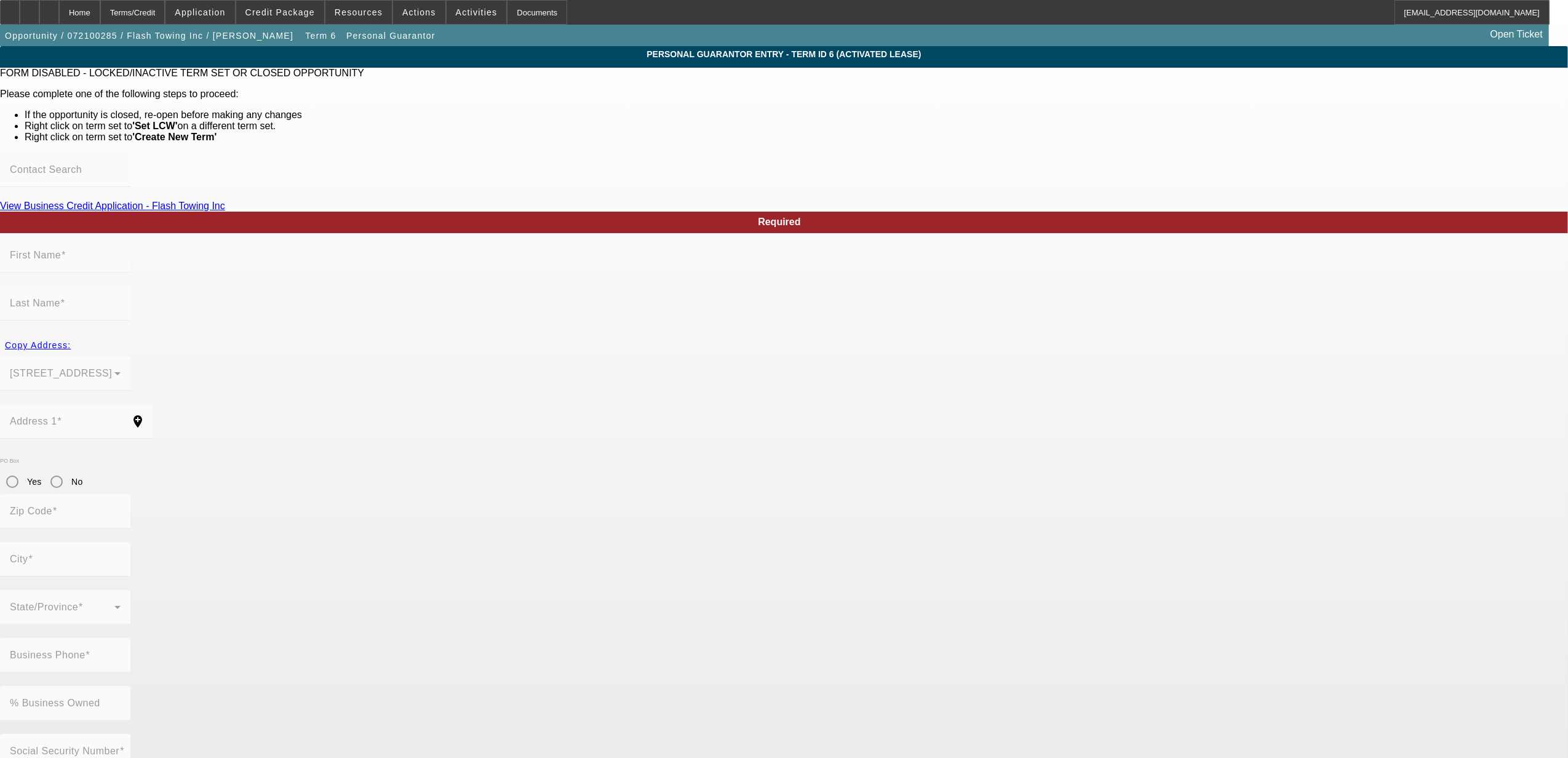
type input "San Antonio"
type input "[PHONE_NUMBER]"
type input "100"
type input "501-73-3449"
type input "[EMAIL_ADDRESS][DOMAIN_NAME]"
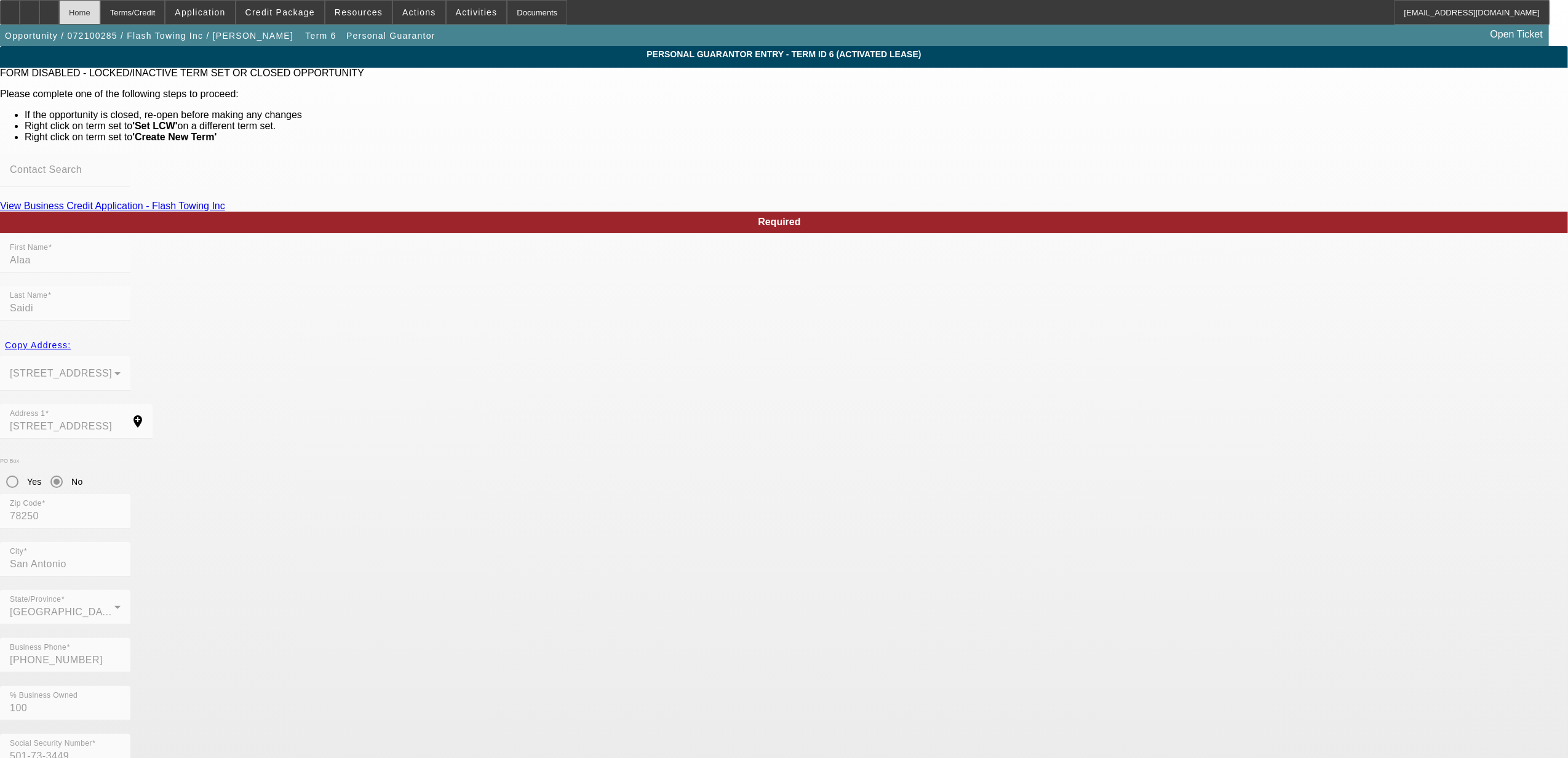
click at [100, 13] on div "Home" at bounding box center [79, 12] width 41 height 25
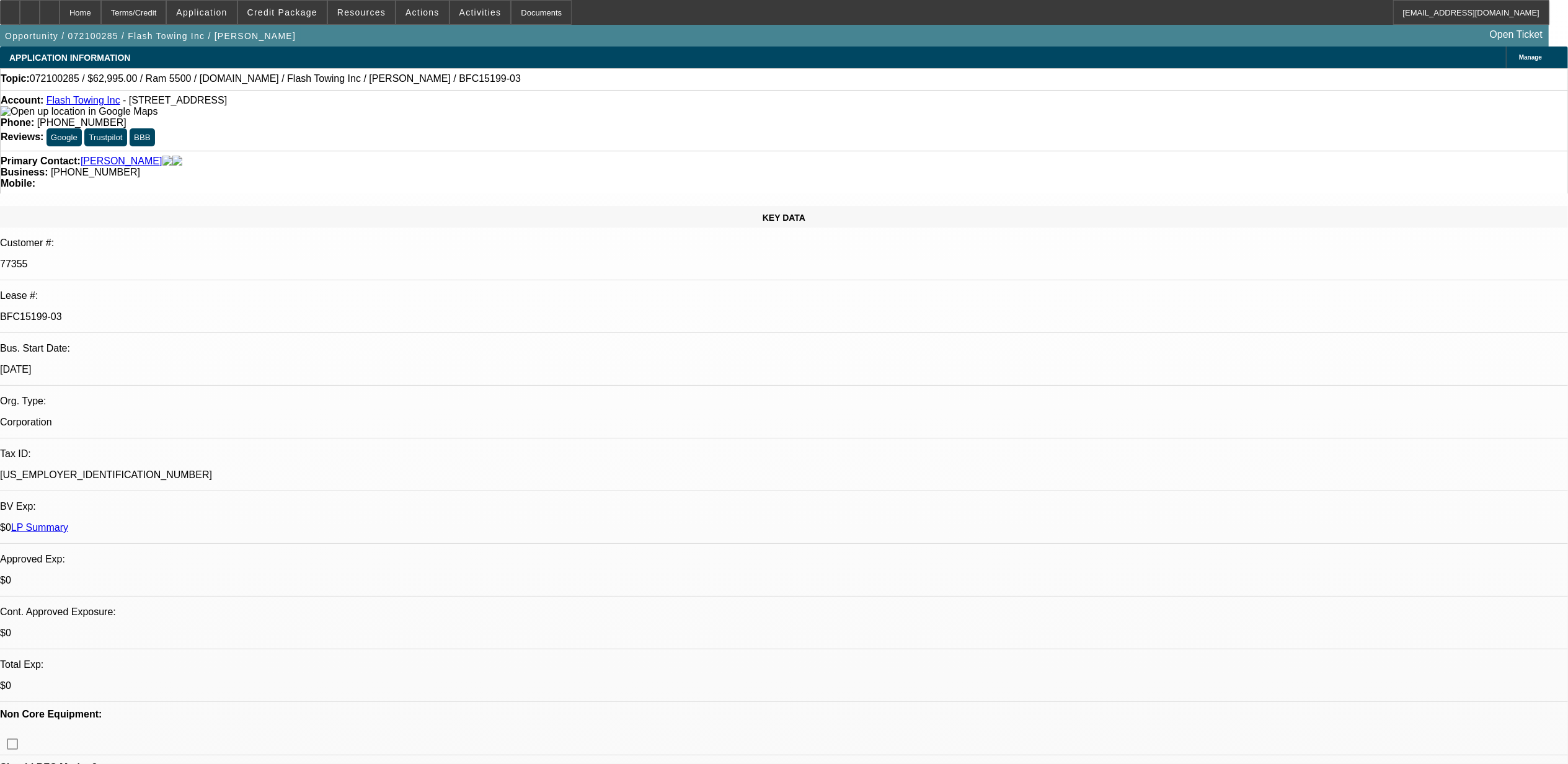
select select "0"
select select "6"
select select "0"
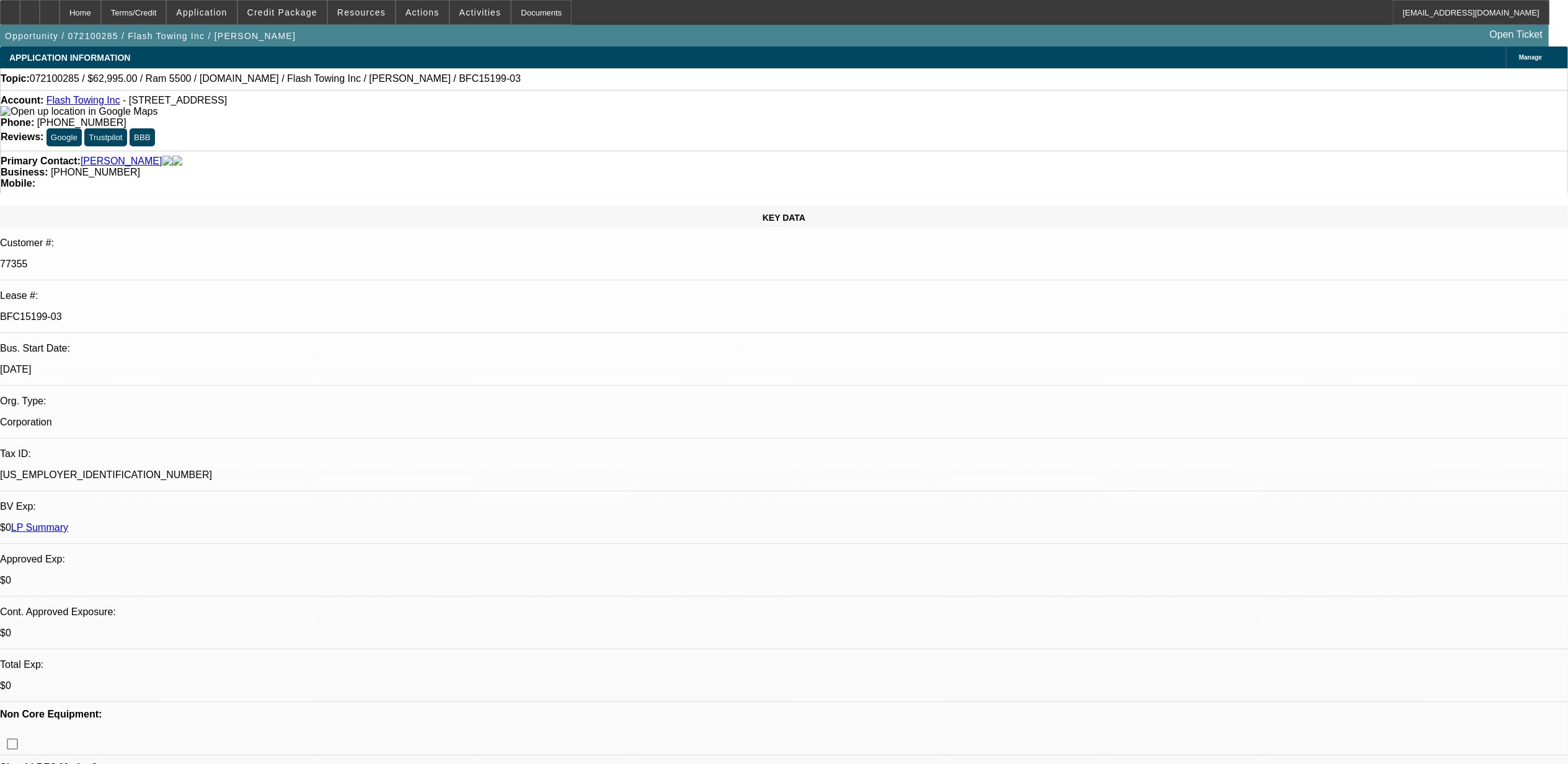
select select "0"
select select "2"
select select "0"
select select "6"
select select "0"
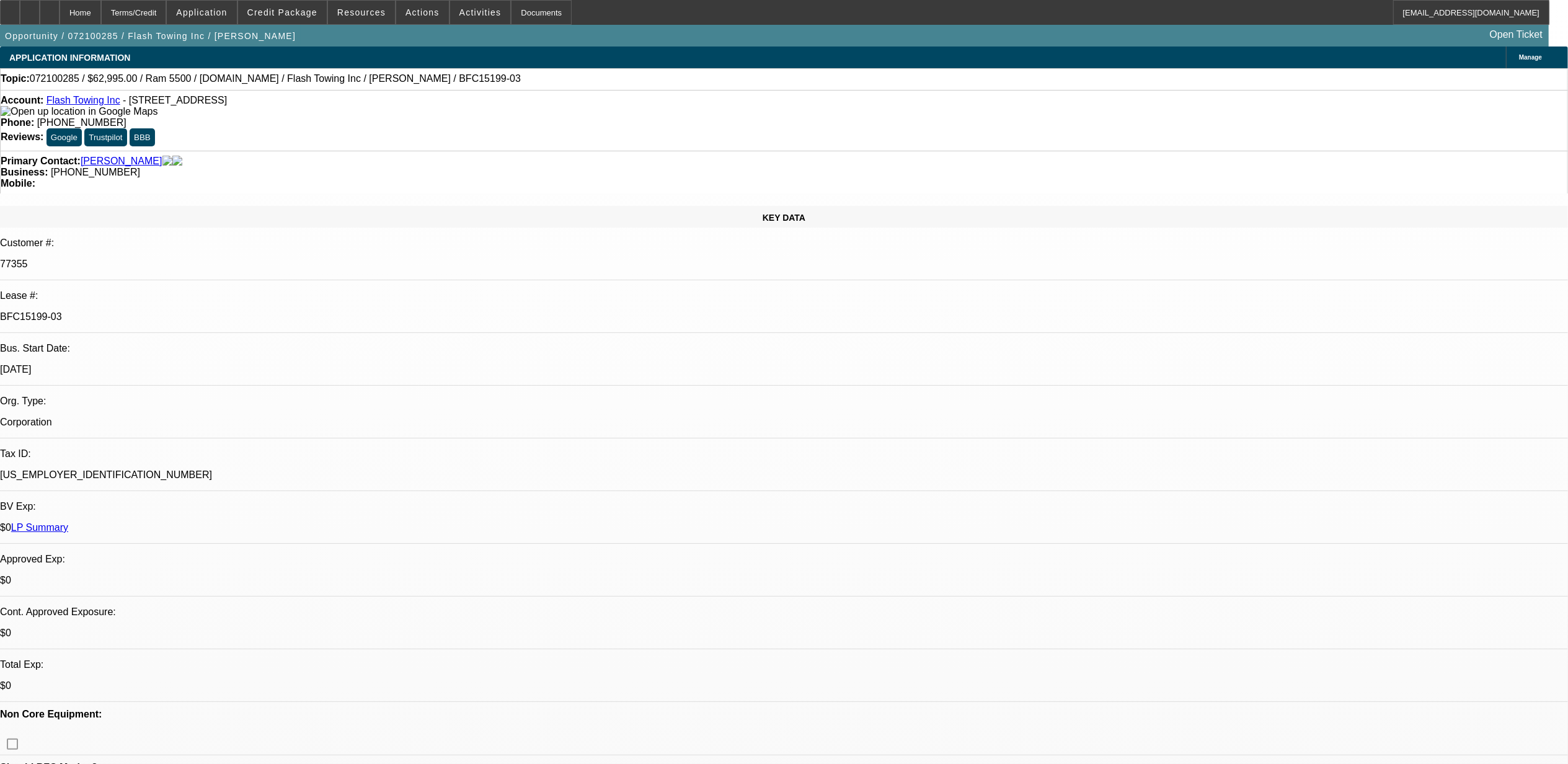
select select "0"
select select "2"
select select "0"
select select "6"
select select "0"
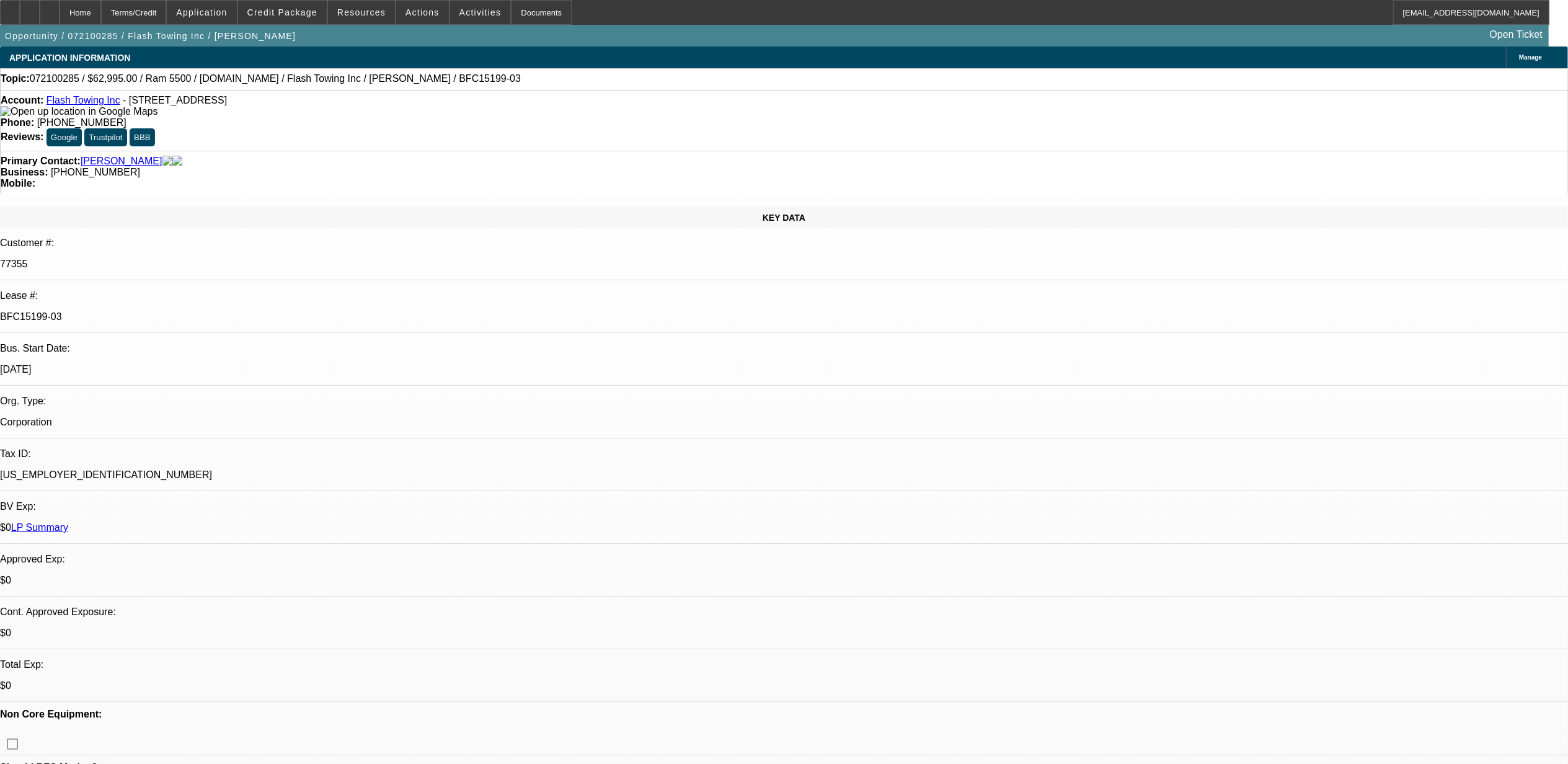
select select "0"
select select "2"
select select "0"
select select "6"
click at [94, 105] on link "Flash Towing Inc" at bounding box center [83, 99] width 73 height 10
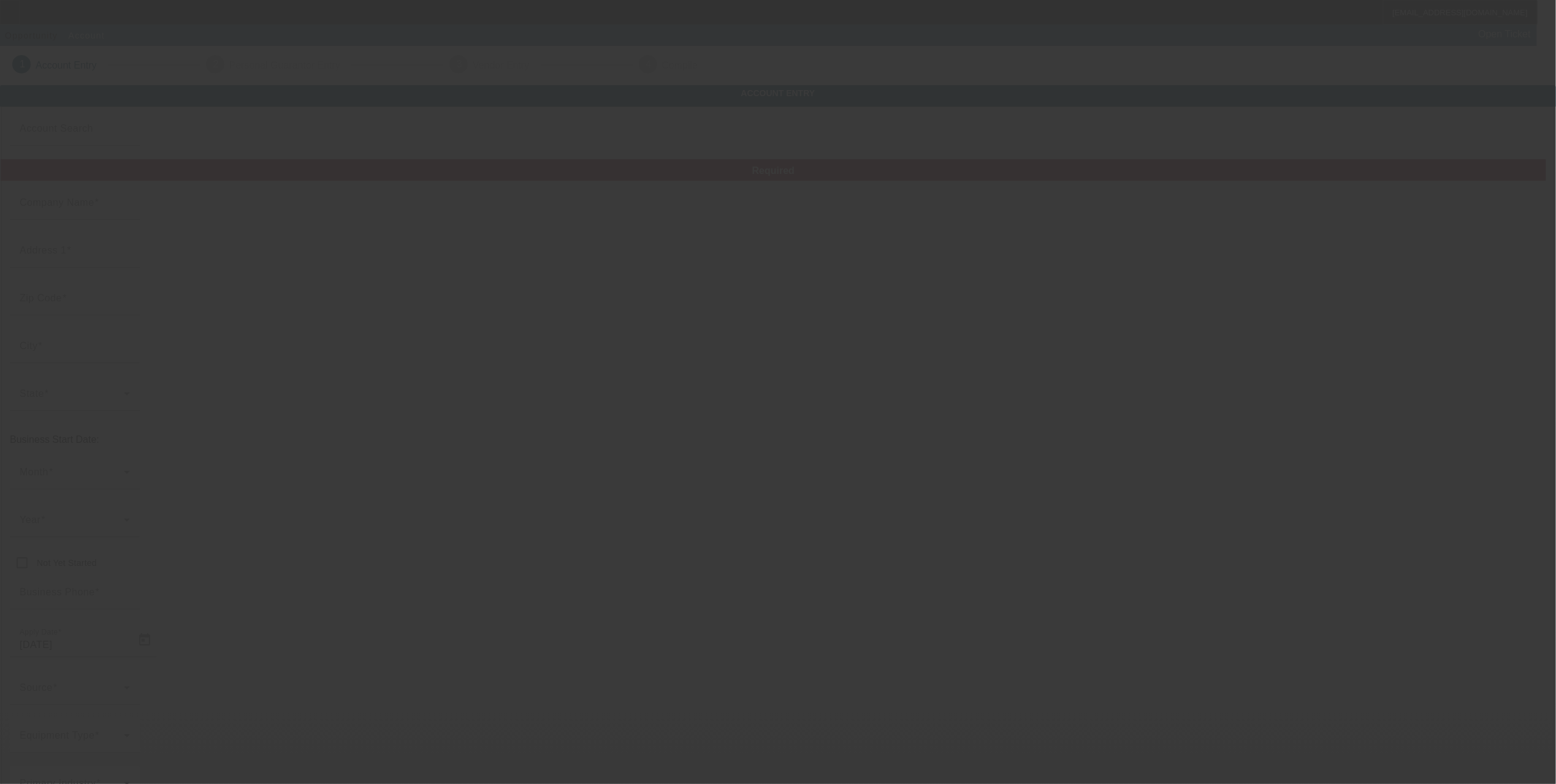
type input "Flash Towing Inc"
type input "6510 Tezel Oaks"
type input "78250"
type input "San Antonio"
type input "(806) 340-9571"
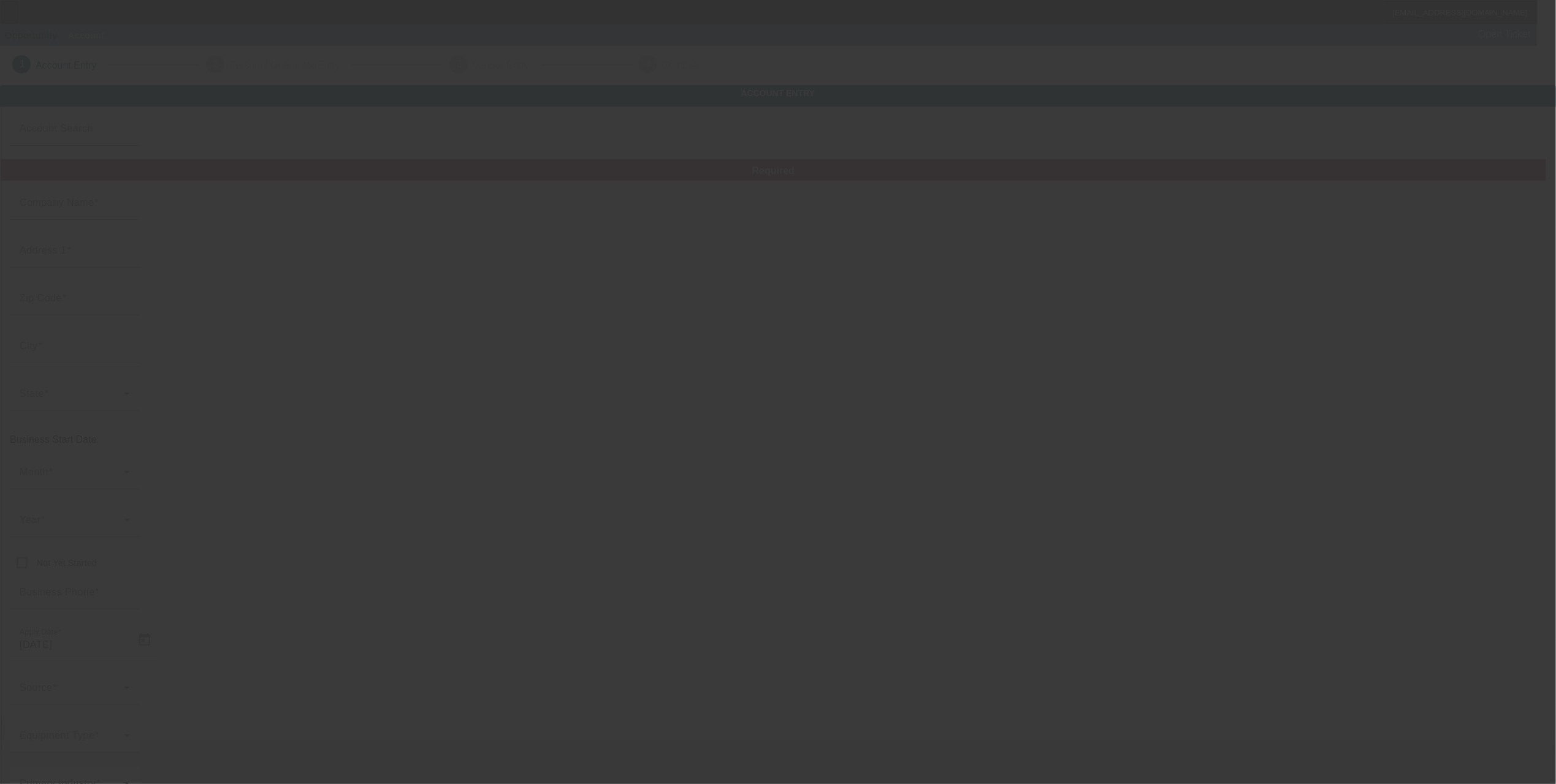
type input "ihsan_alaa@yahoo.com"
type input "Bexar"
type input "81-3061713"
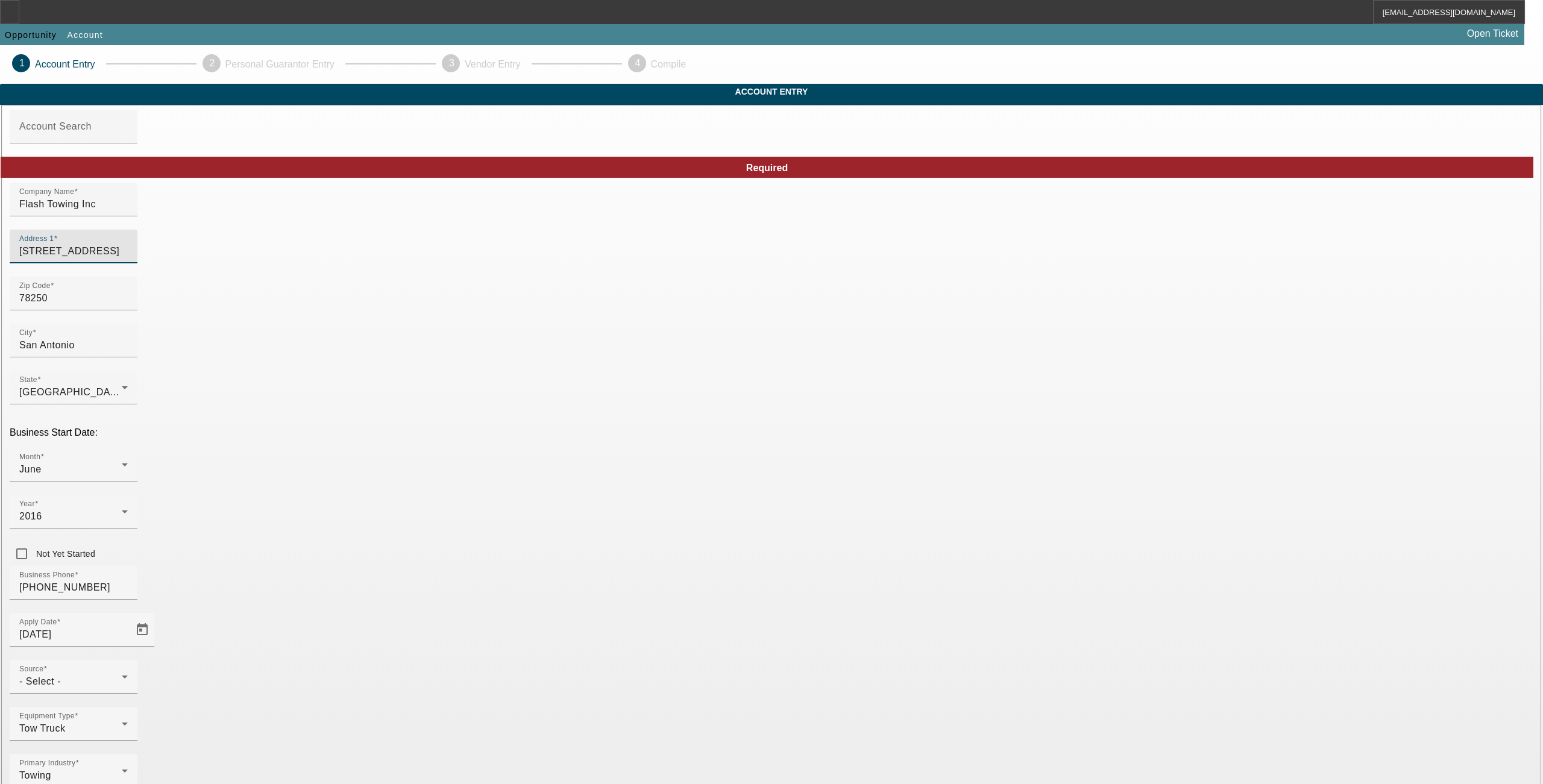
click at [127, 258] on input "6510 Tezel Oaks" at bounding box center [73, 251] width 108 height 14
drag, startPoint x: 595, startPoint y: 273, endPoint x: 382, endPoint y: 285, distance: 213.3
click at [382, 285] on app-account-manage "1 Account Entry 2 Personal Guarantor Entry 3 Vendor Entry 4 Compile Account Ent…" at bounding box center [772, 788] width 1543 height 1485
click at [379, 299] on app-account-manage "1 Account Entry 2 Personal Guarantor Entry 3 Vendor Entry 4 Compile Account Ent…" at bounding box center [772, 788] width 1543 height 1485
click at [127, 258] on input "6510 Tezel Oaks" at bounding box center [73, 251] width 108 height 14
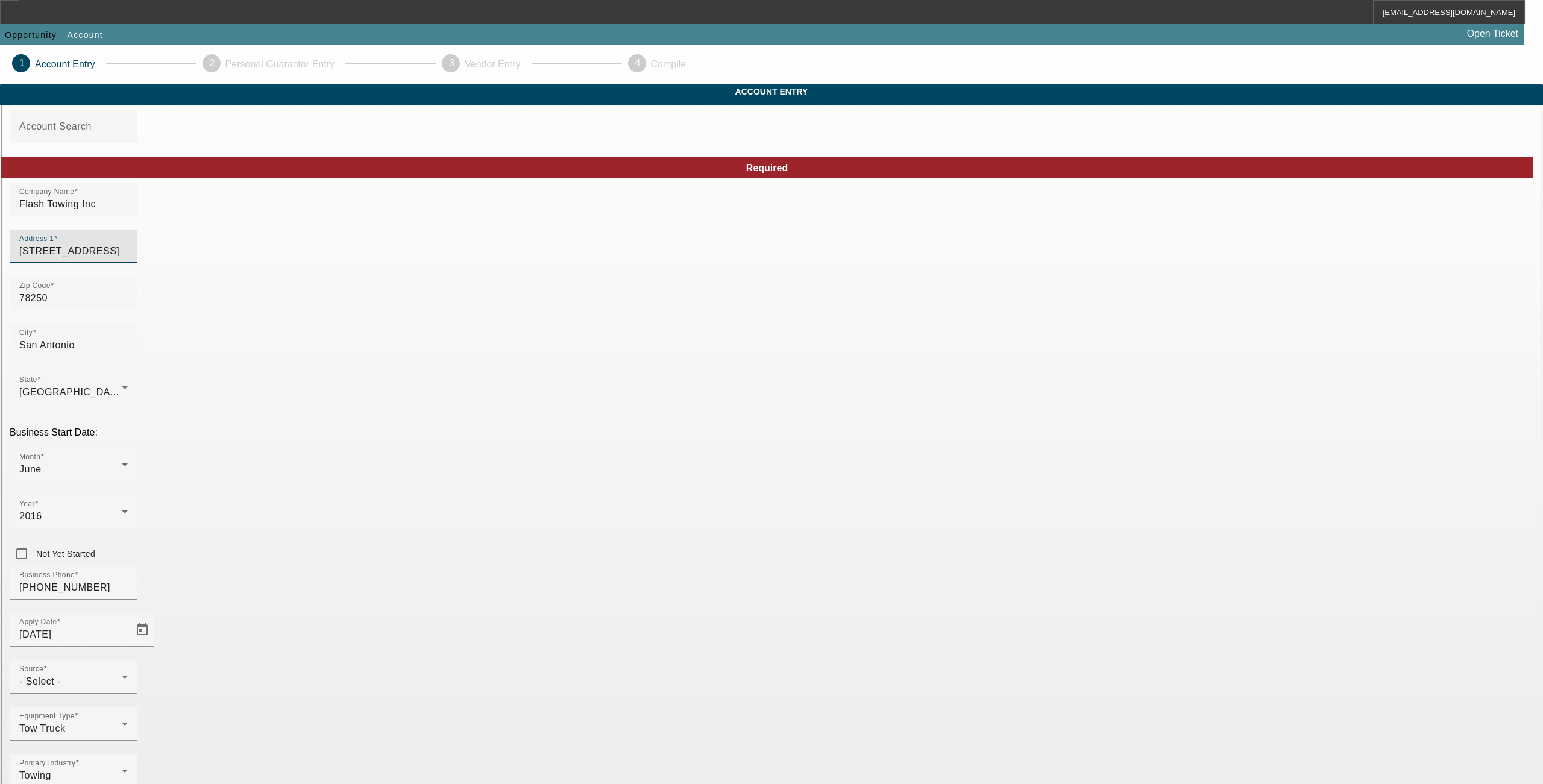
drag, startPoint x: 552, startPoint y: 273, endPoint x: 383, endPoint y: 261, distance: 169.4
click at [383, 261] on app-account-manage "1 Account Entry 2 Personal Guarantor Entry 3 Vendor Entry 4 Compile Account Ent…" at bounding box center [772, 788] width 1543 height 1485
type input "8874 Grisim Rd."
type input "San Antonio"
click at [137, 323] on div at bounding box center [73, 317] width 127 height 14
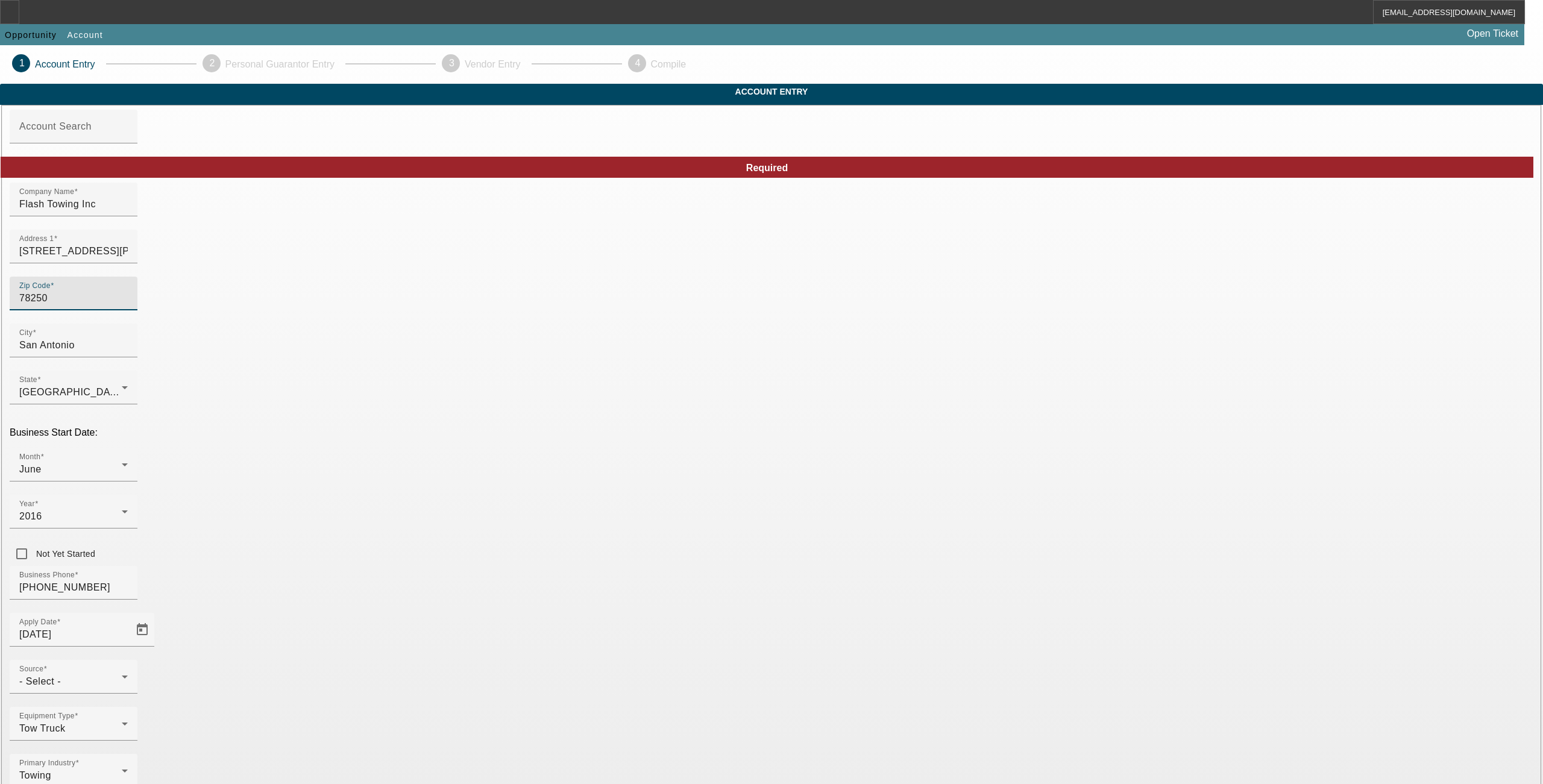
click at [127, 305] on input "78250" at bounding box center [73, 298] width 108 height 14
type input "78"
type input "78251"
type input "San Antonio"
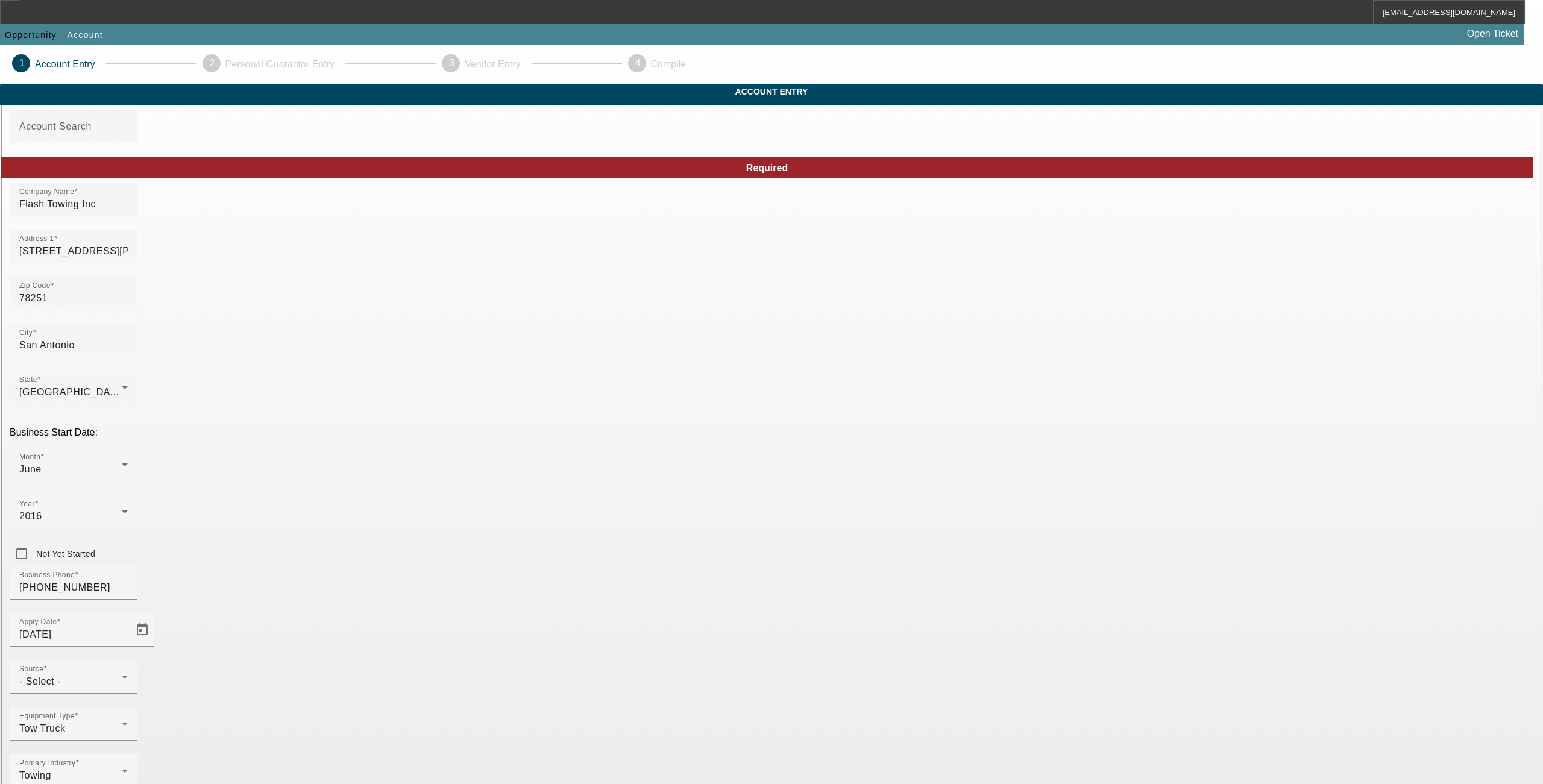
click at [389, 462] on app-account-manage "1 Account Entry 2 Personal Guarantor Entry 3 Vendor Entry 4 Compile Account Ent…" at bounding box center [772, 788] width 1543 height 1485
click at [127, 258] on input "8874 Grisim Rd." at bounding box center [73, 251] width 108 height 14
type input "8874 Grissom Rd."
click at [211, 511] on app-account-manage "1 Account Entry 2 Personal Guarantor Entry 3 Vendor Entry 4 Compile Account Ent…" at bounding box center [772, 788] width 1543 height 1485
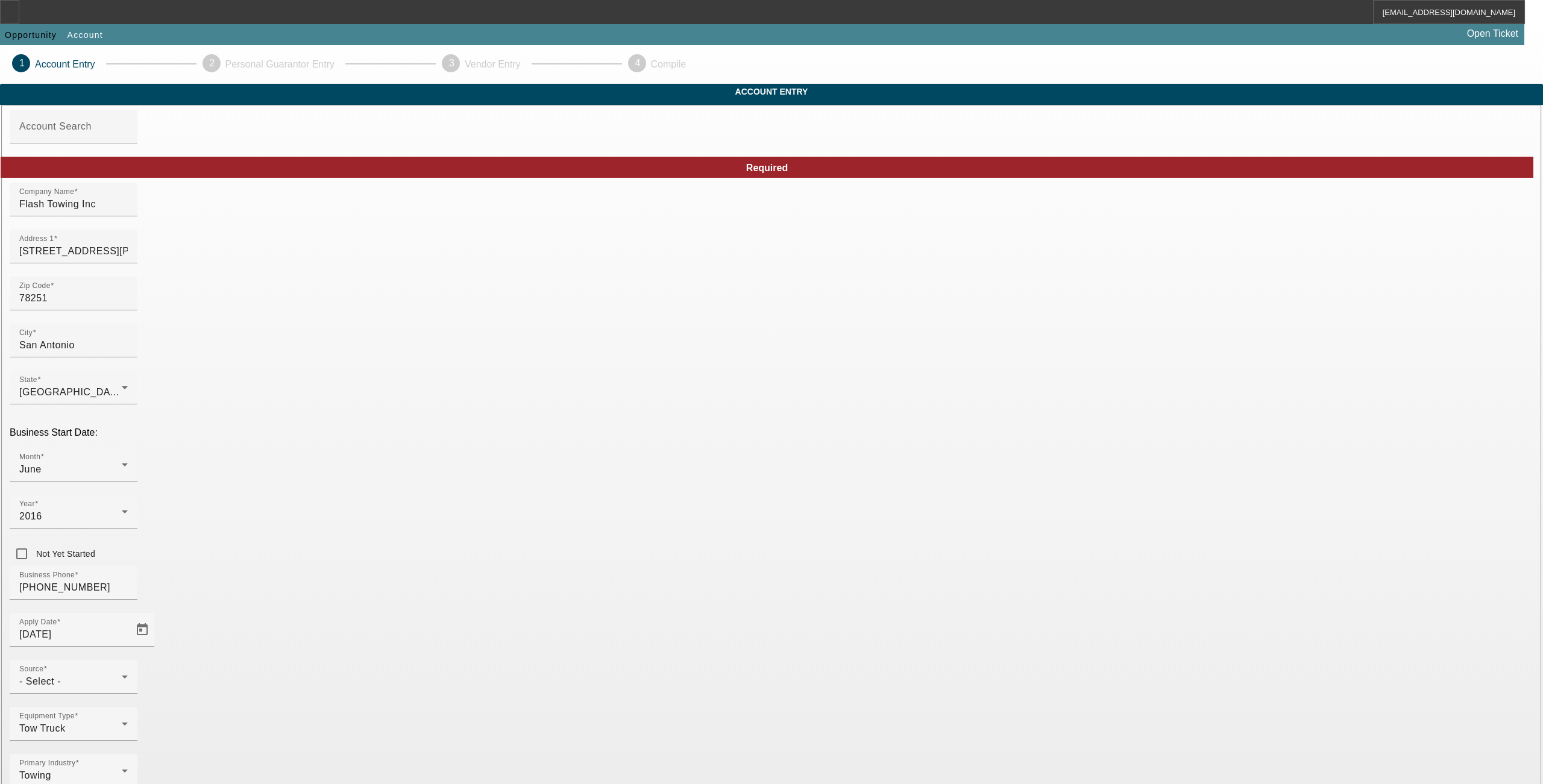
click at [122, 675] on div "- Select -" at bounding box center [70, 682] width 102 height 14
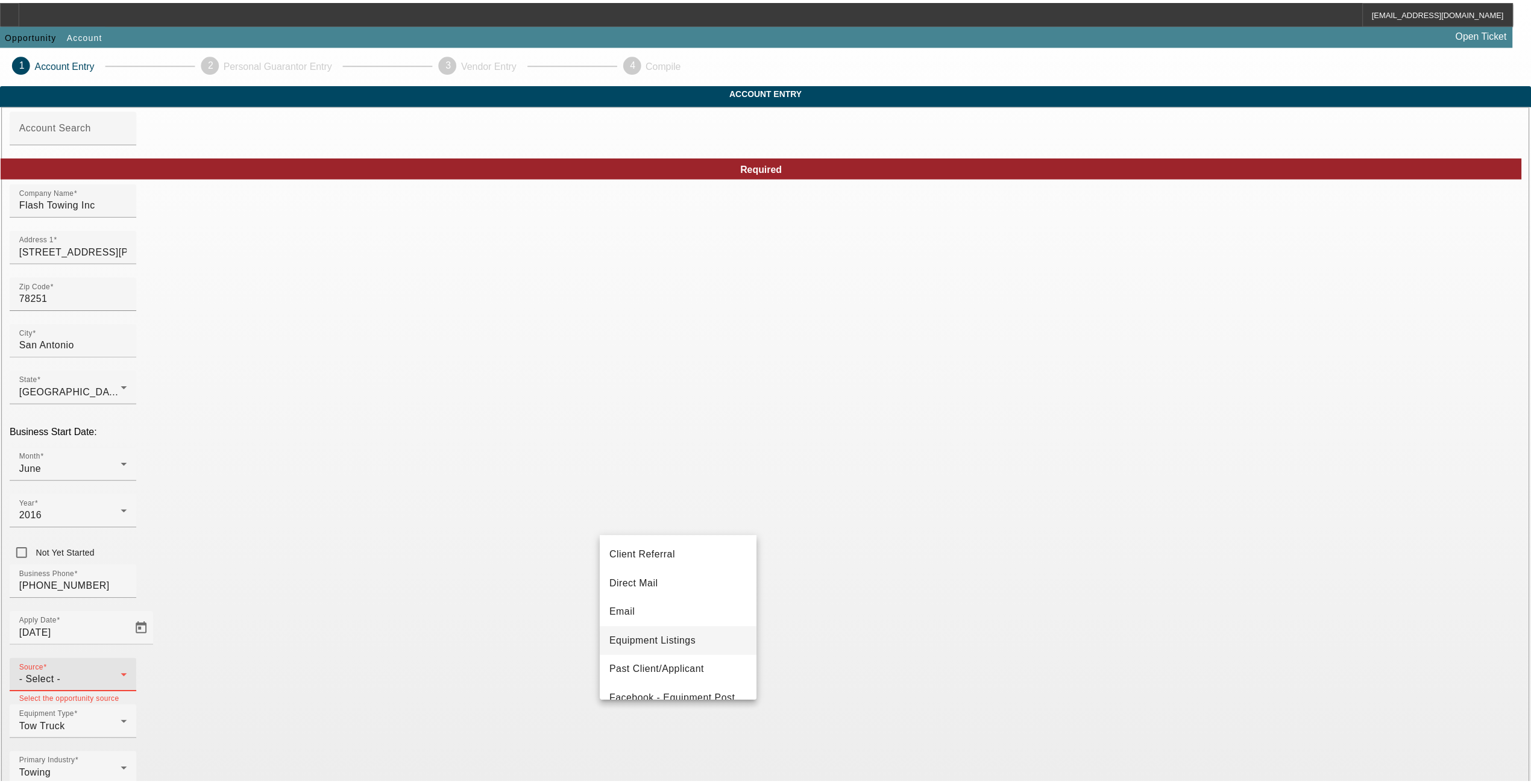
scroll to position [93, 0]
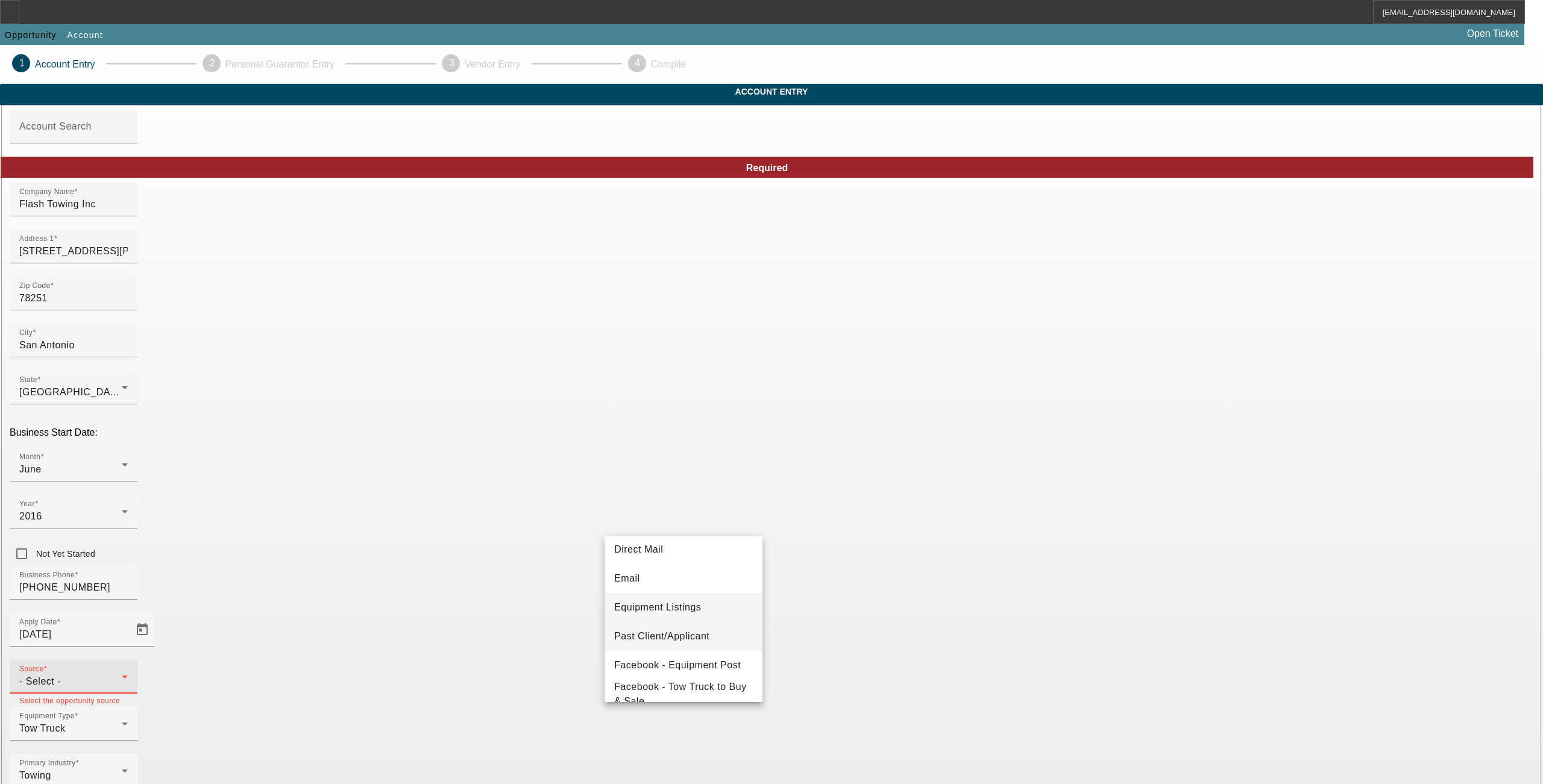
click at [668, 631] on span "Past Client/Applicant" at bounding box center [661, 637] width 95 height 14
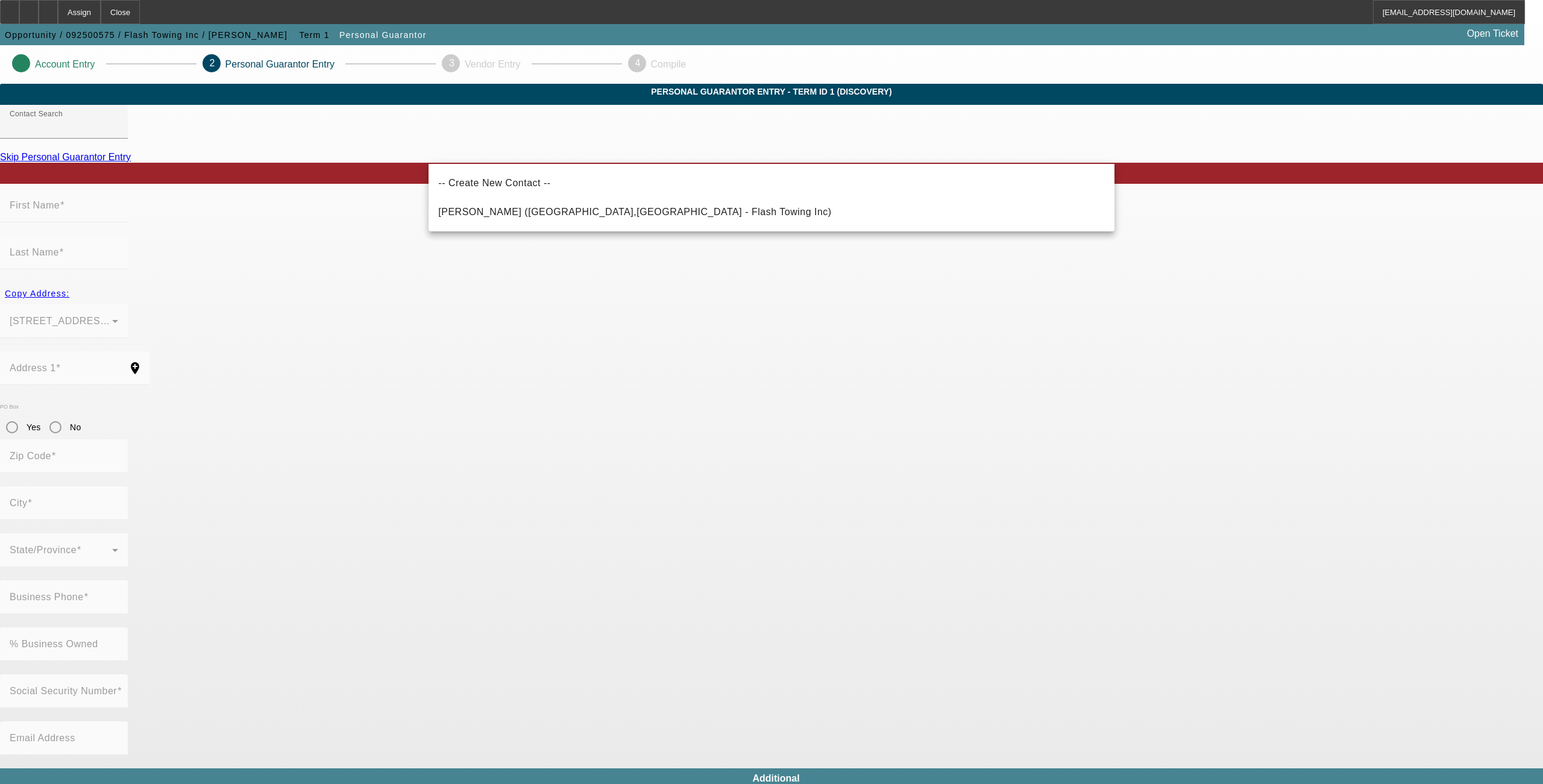
click at [378, 205] on app-personal-guarantor-manage "Account Entry 2 Personal Guarantor Entry 3 Vendor Entry 4 Compile Personal Guar…" at bounding box center [772, 661] width 1543 height 1232
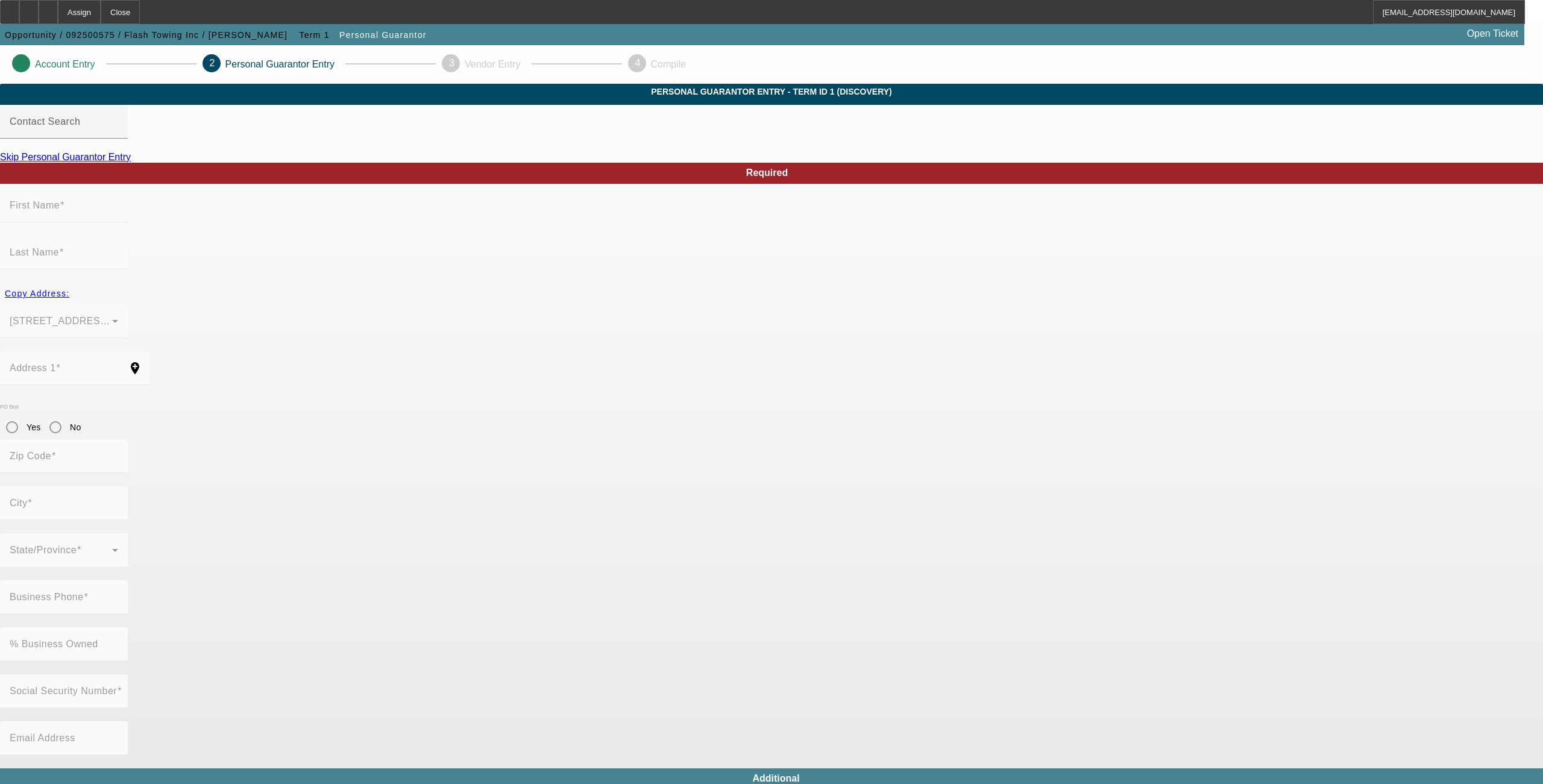
click at [131, 163] on link "Skip Personal Guarantor Entry" at bounding box center [65, 156] width 131 height 10
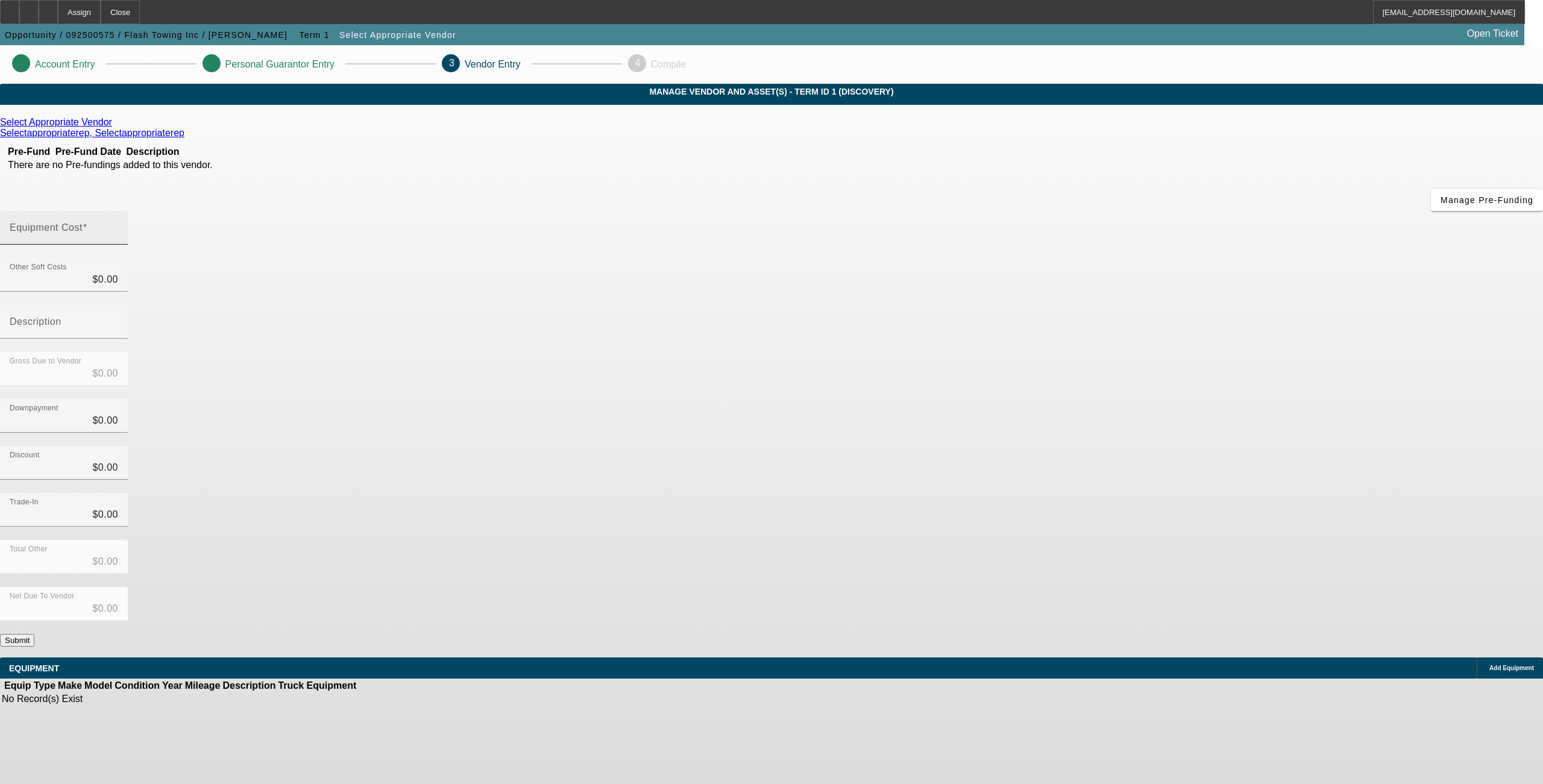
click at [82, 222] on mat-label "Equipment Cost" at bounding box center [46, 227] width 73 height 10
click at [118, 226] on input "Equipment Cost" at bounding box center [64, 233] width 108 height 14
type input "8"
type input "$8.00"
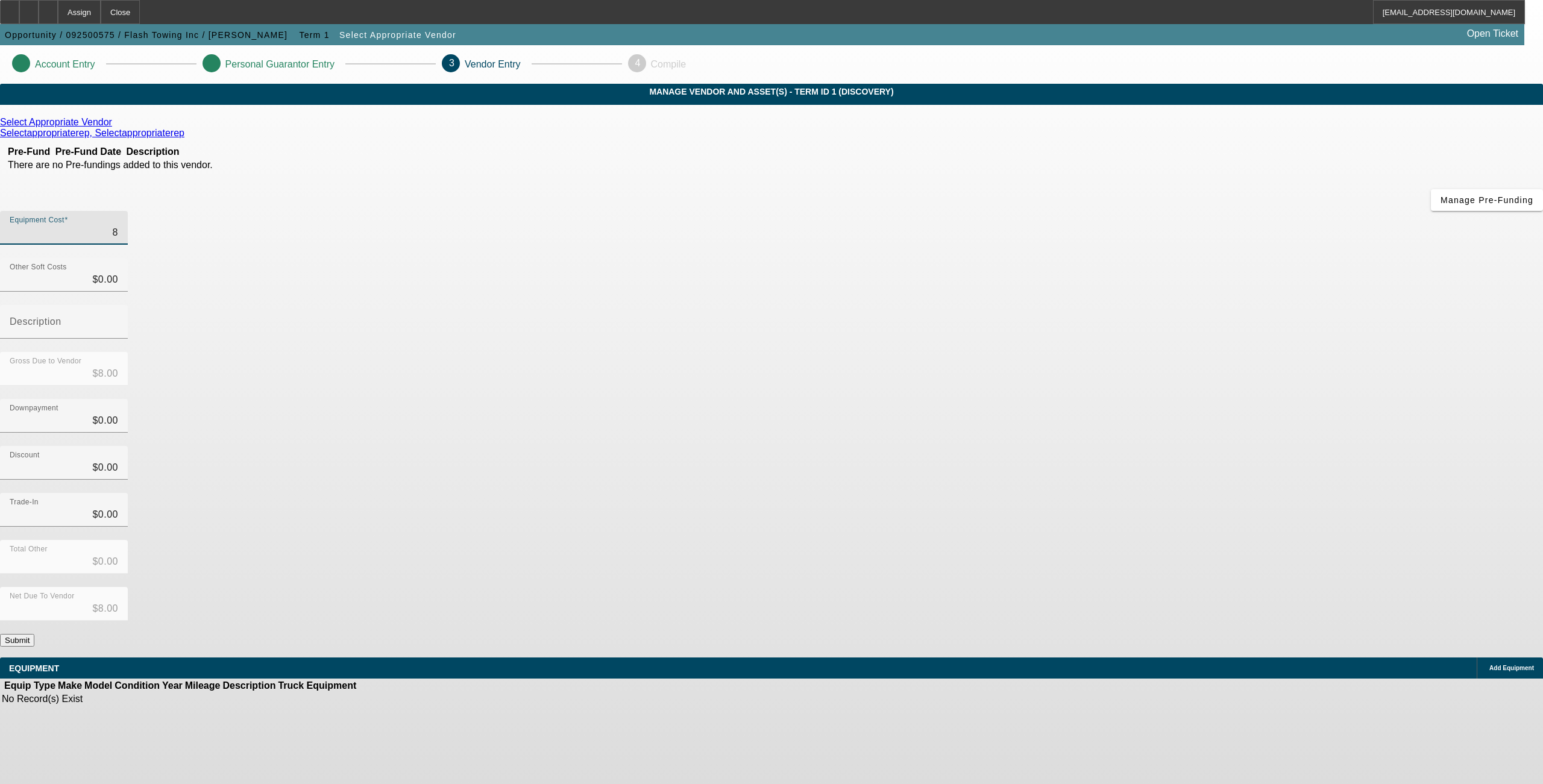
type input "85"
type input "$85.00"
type input "850"
type input "$850.00"
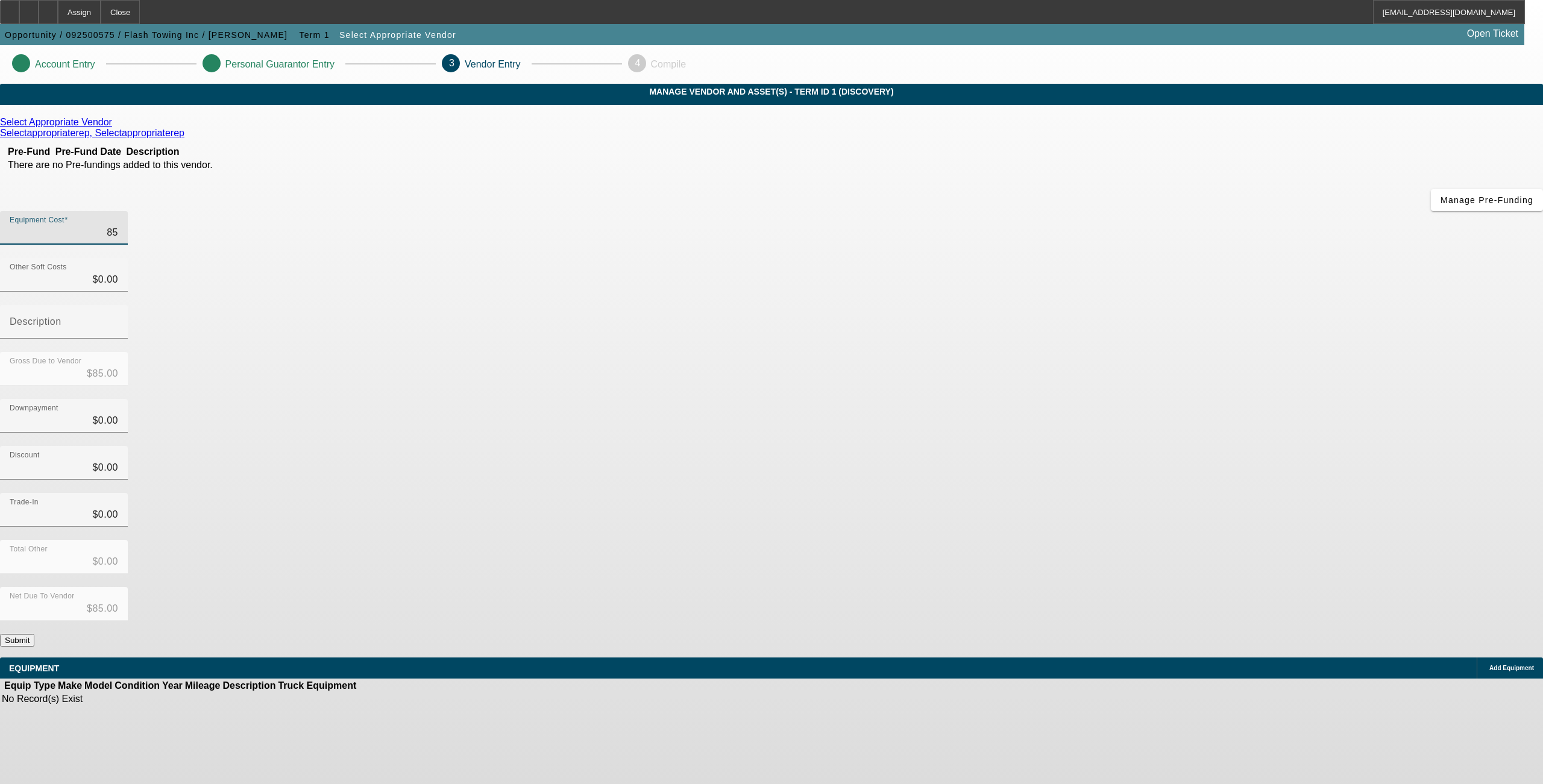
type input "$850.00"
type input "8500"
type input "$8,500.00"
type input "85000"
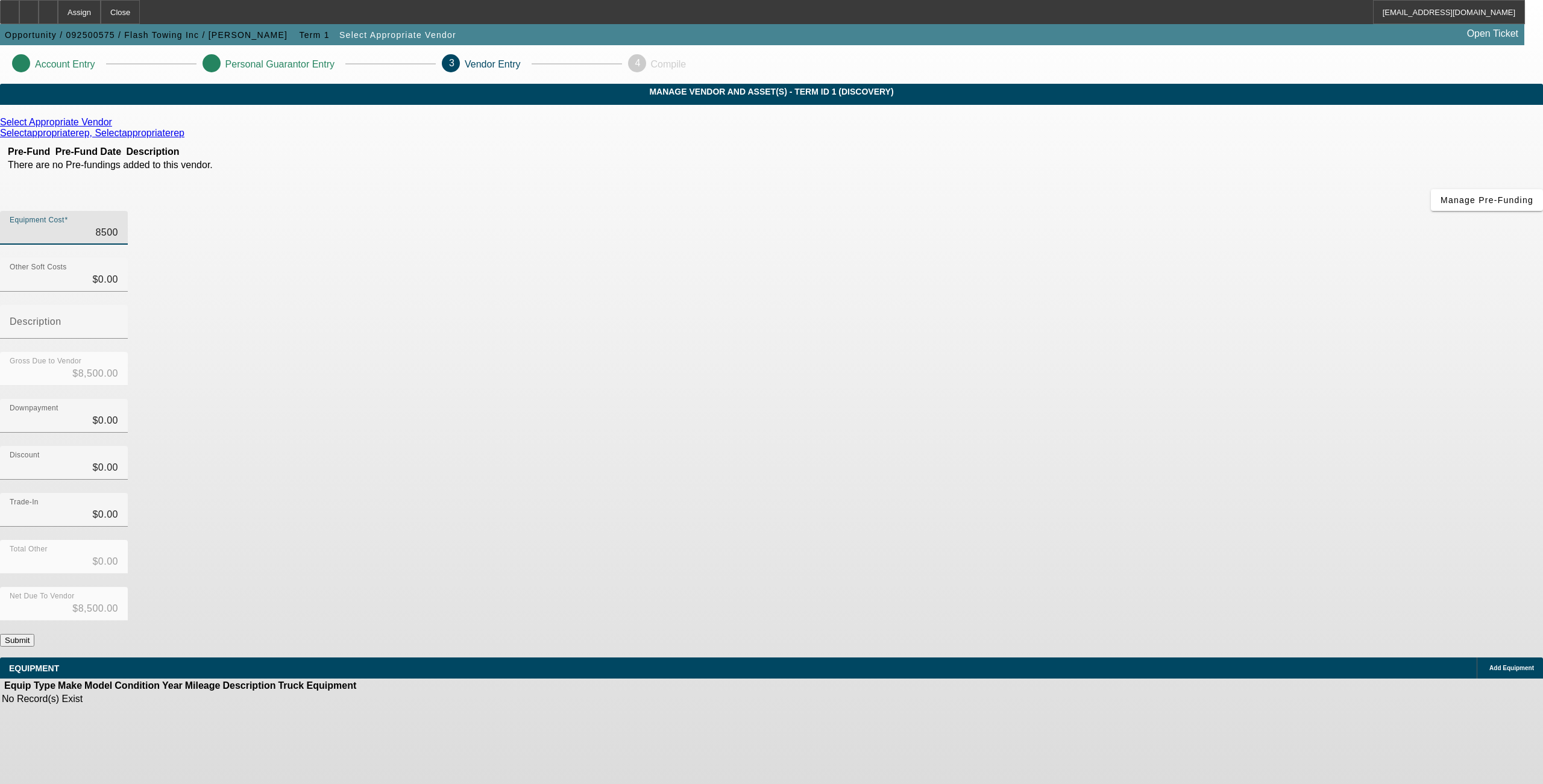
type input "$85,000.00"
type input "$0.00"
click at [34, 634] on button "Submit" at bounding box center [17, 640] width 34 height 13
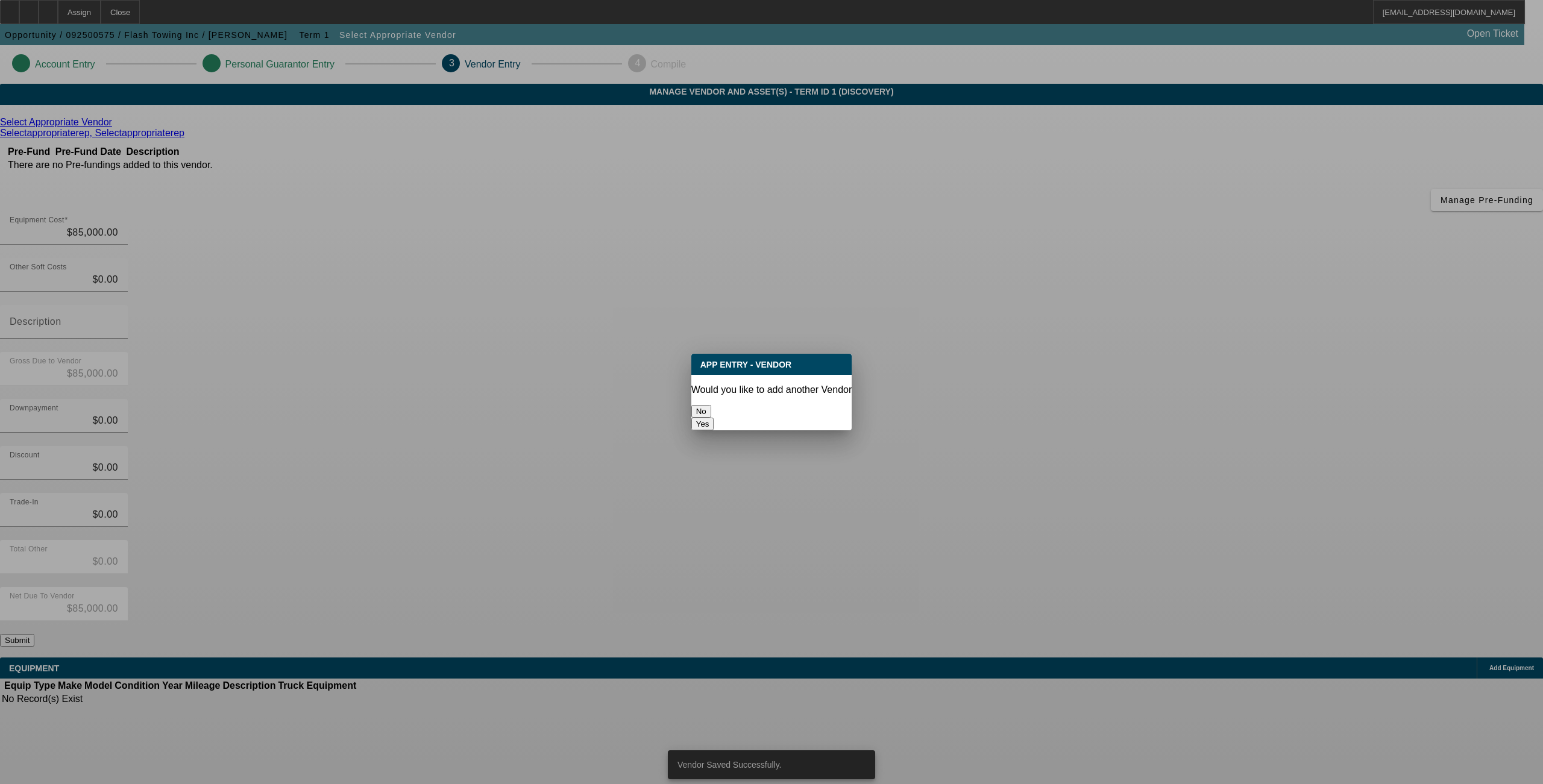
click at [712, 405] on button "No" at bounding box center [701, 411] width 20 height 13
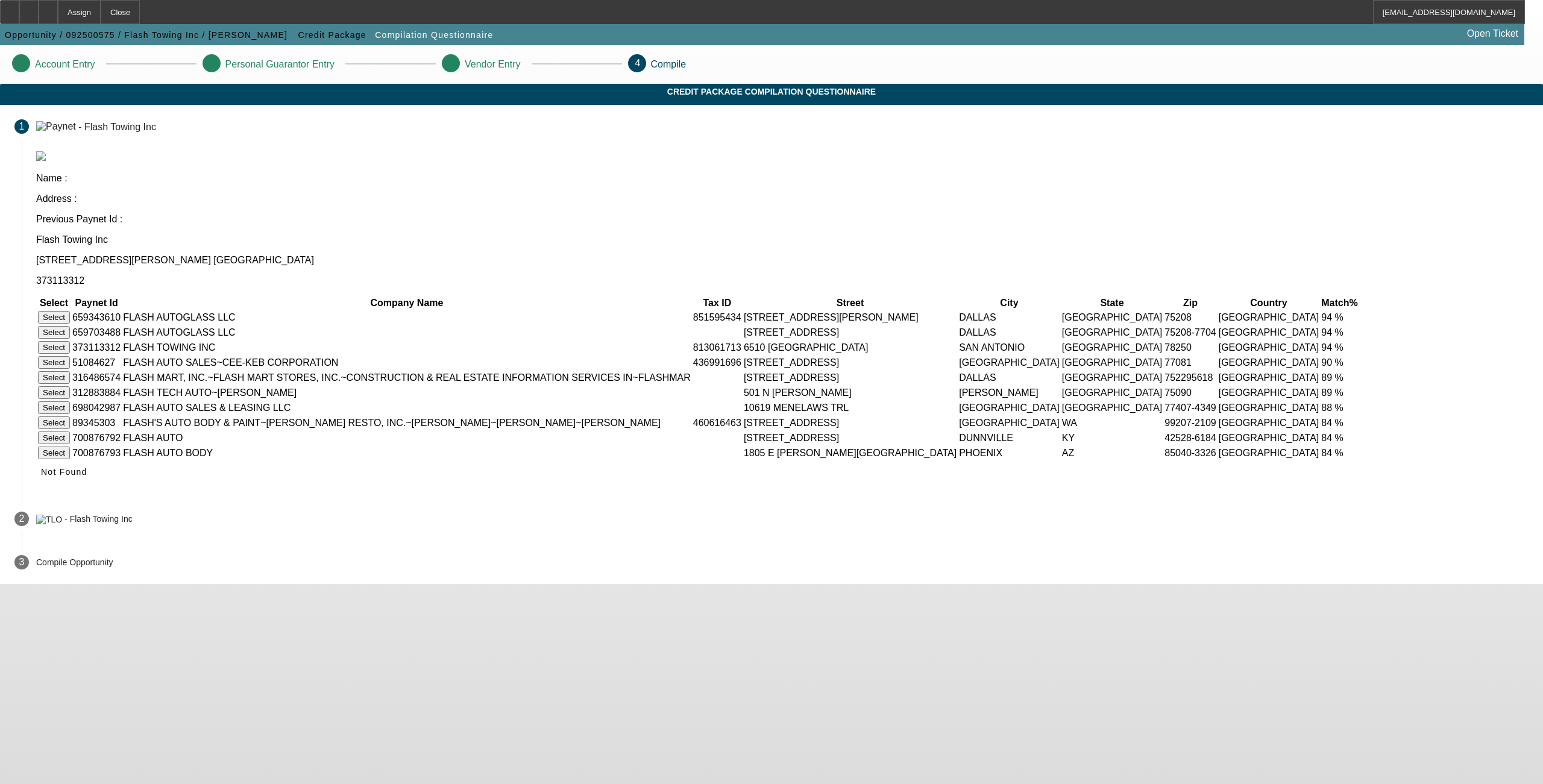
click at [70, 341] on button "Select" at bounding box center [53, 348] width 32 height 13
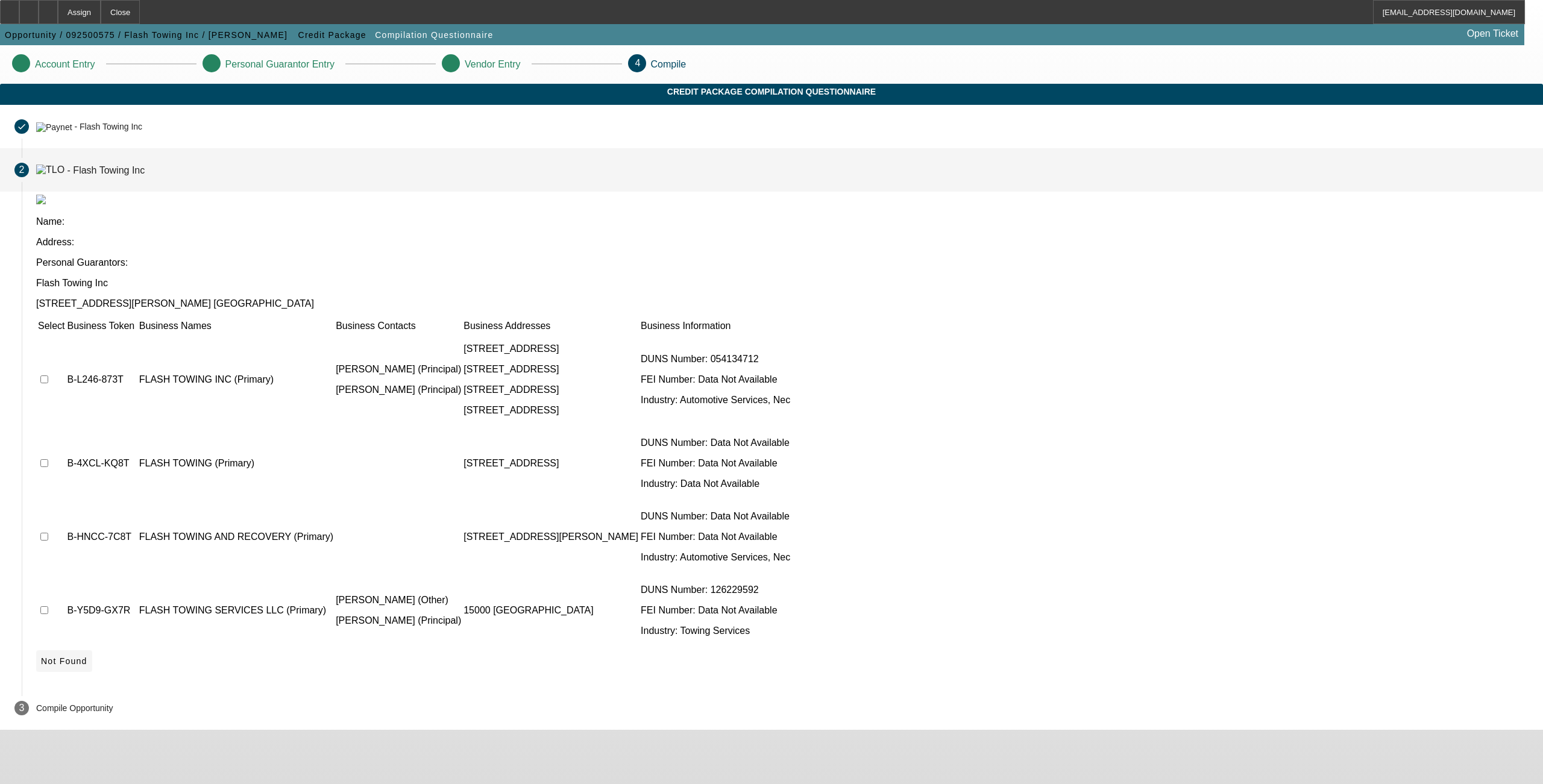
click at [41, 657] on icon at bounding box center [41, 661] width 0 height 10
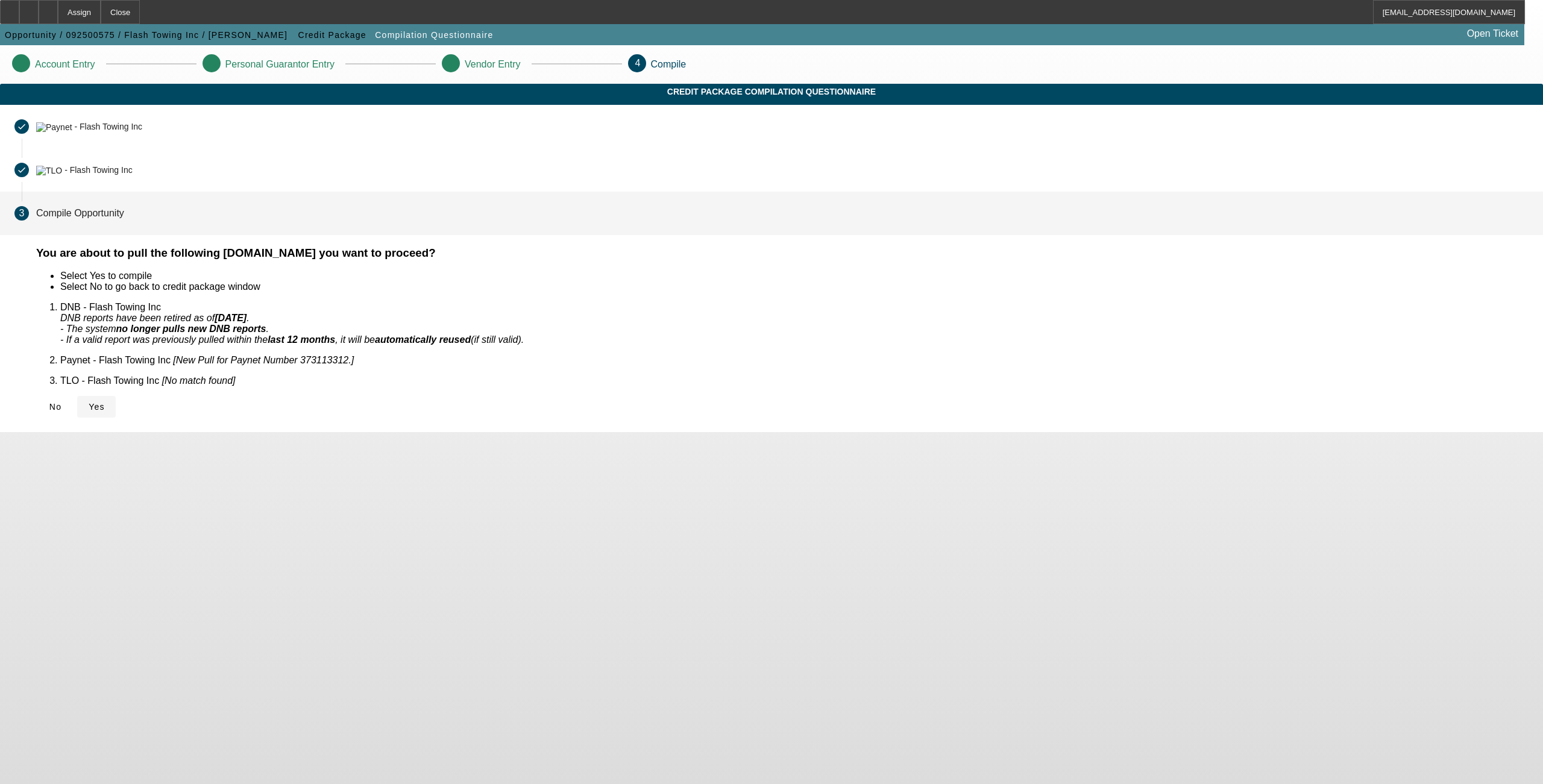
click at [105, 402] on span "Yes" at bounding box center [97, 406] width 16 height 10
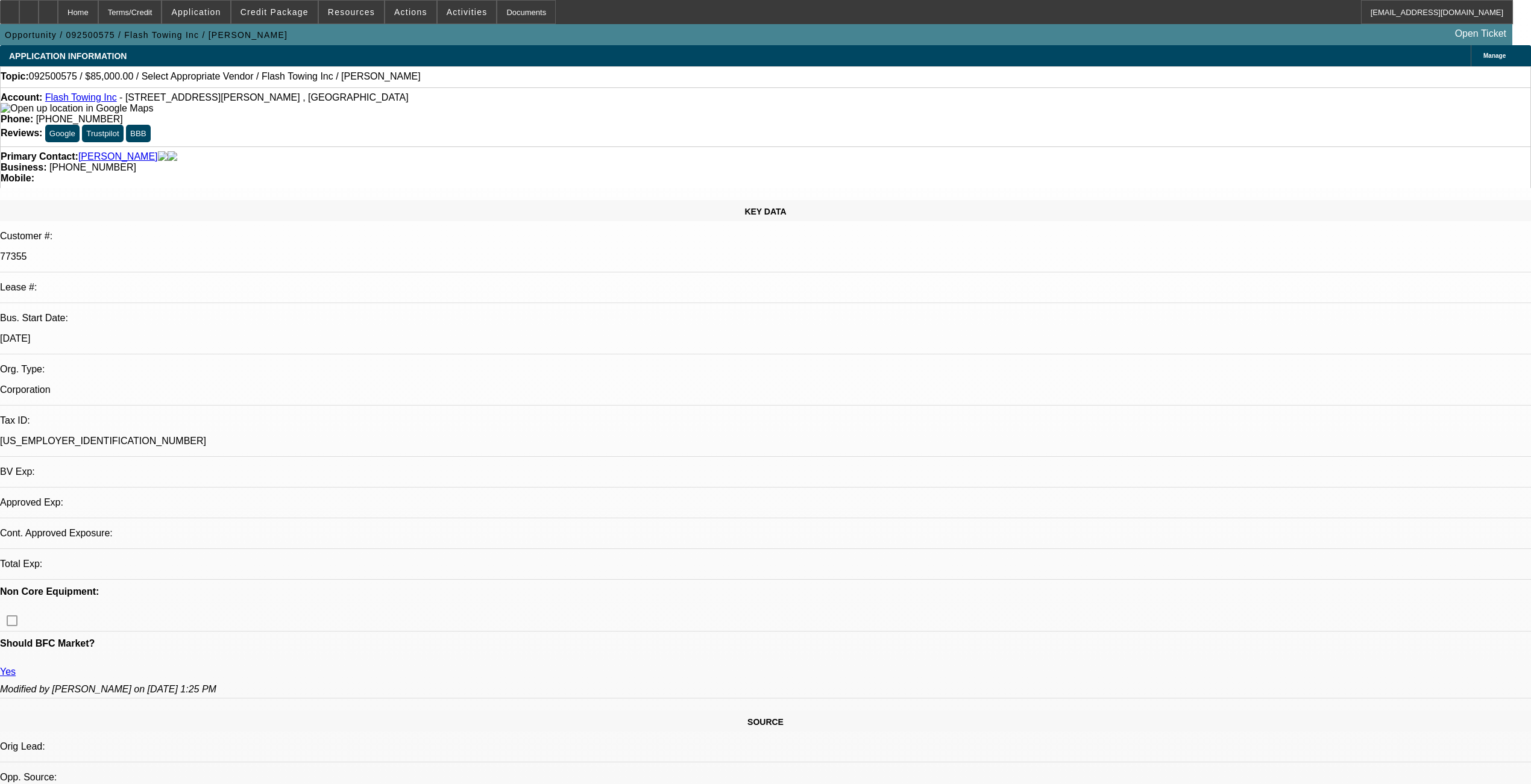
select select "0"
select select "2"
select select "0.1"
select select "4"
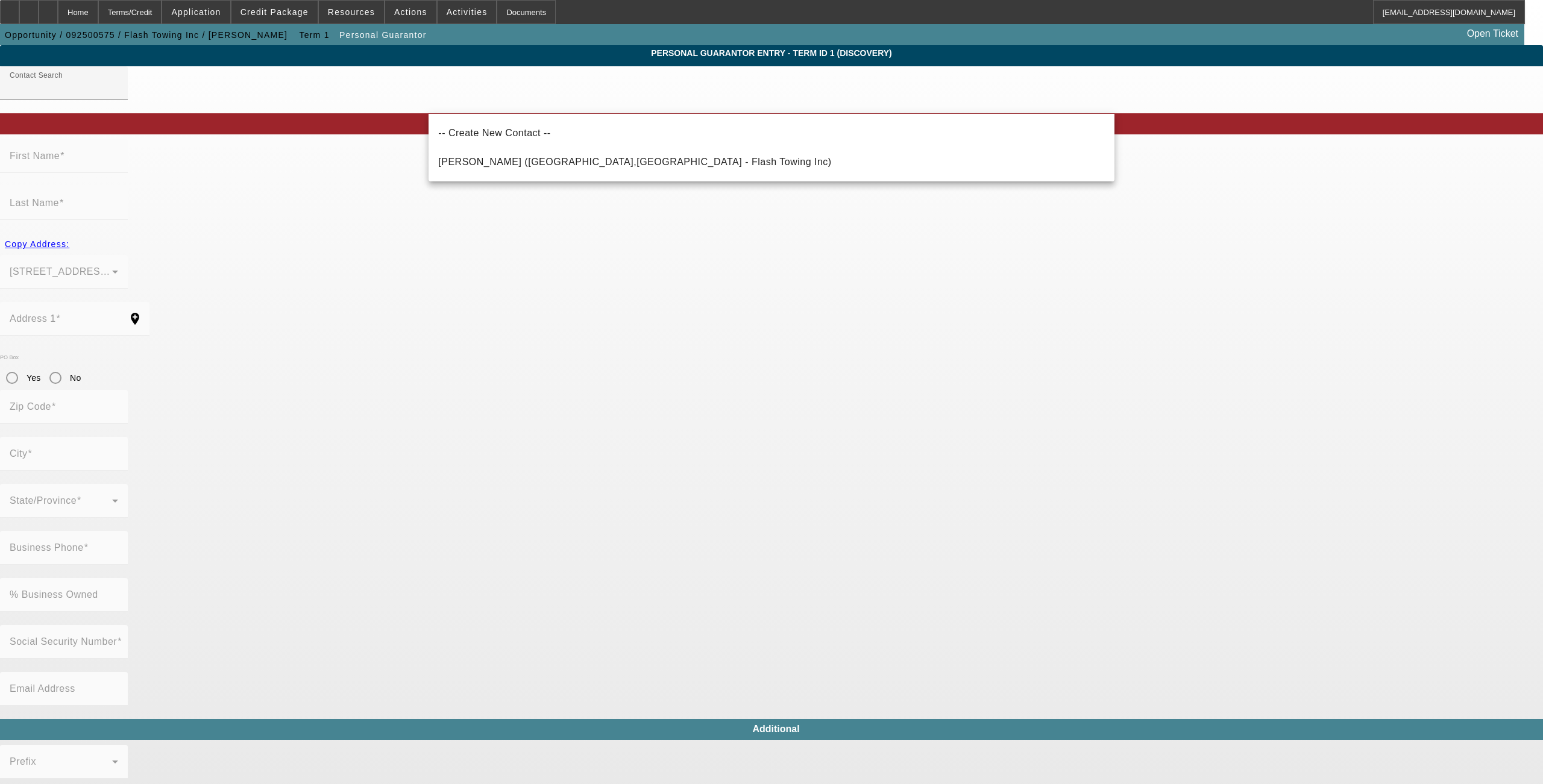
click at [503, 168] on span "Saidi, Alaa (San Antonio,TX - Flash Towing Inc)" at bounding box center [634, 163] width 393 height 14
type input "Saidi, Alaa (San Antonio,TX - Flash Towing Inc)"
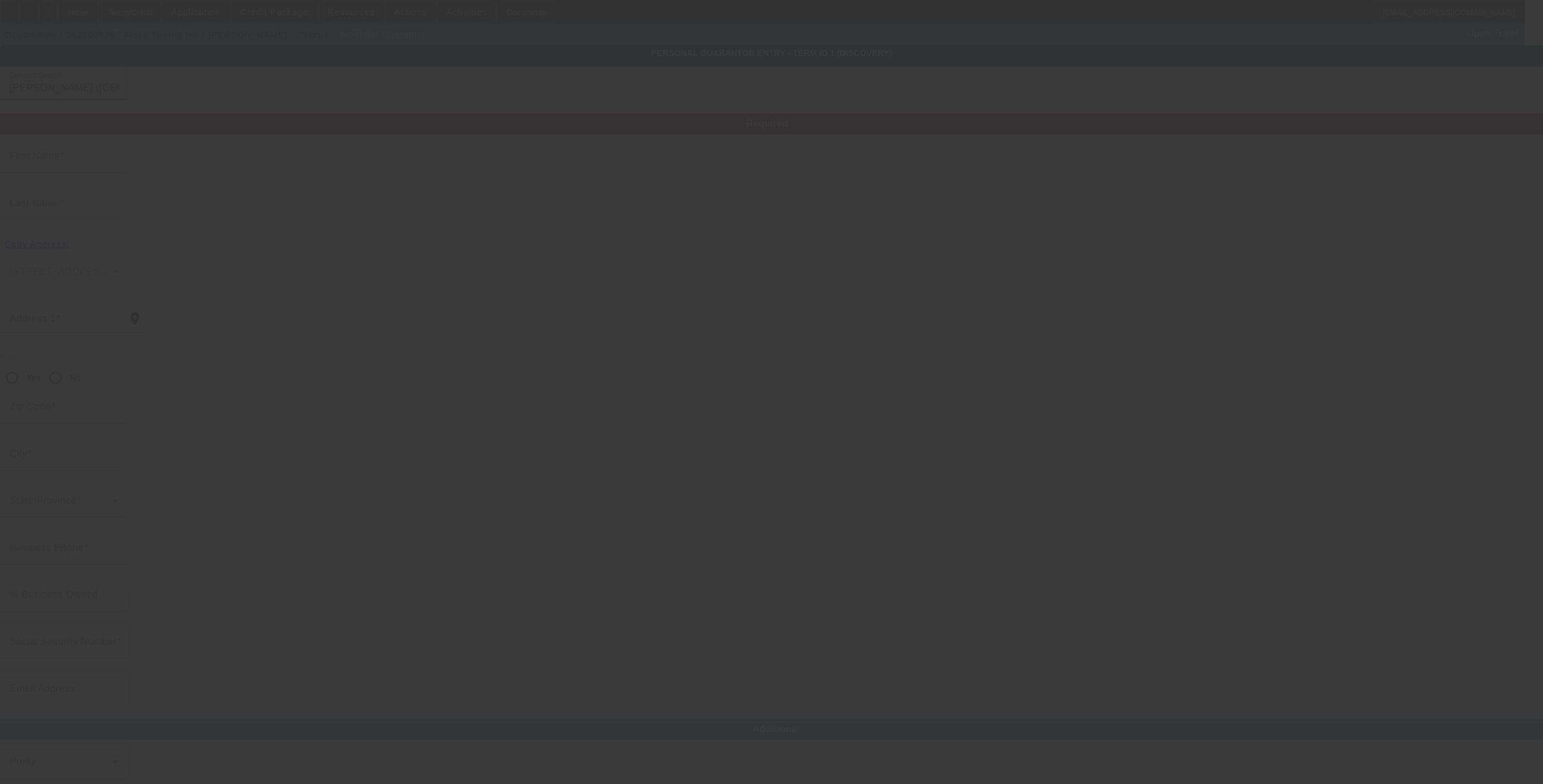
type input "Alaa"
type input "Saidi"
type input "6510 Tezel Oaks"
radio input "true"
type input "78250"
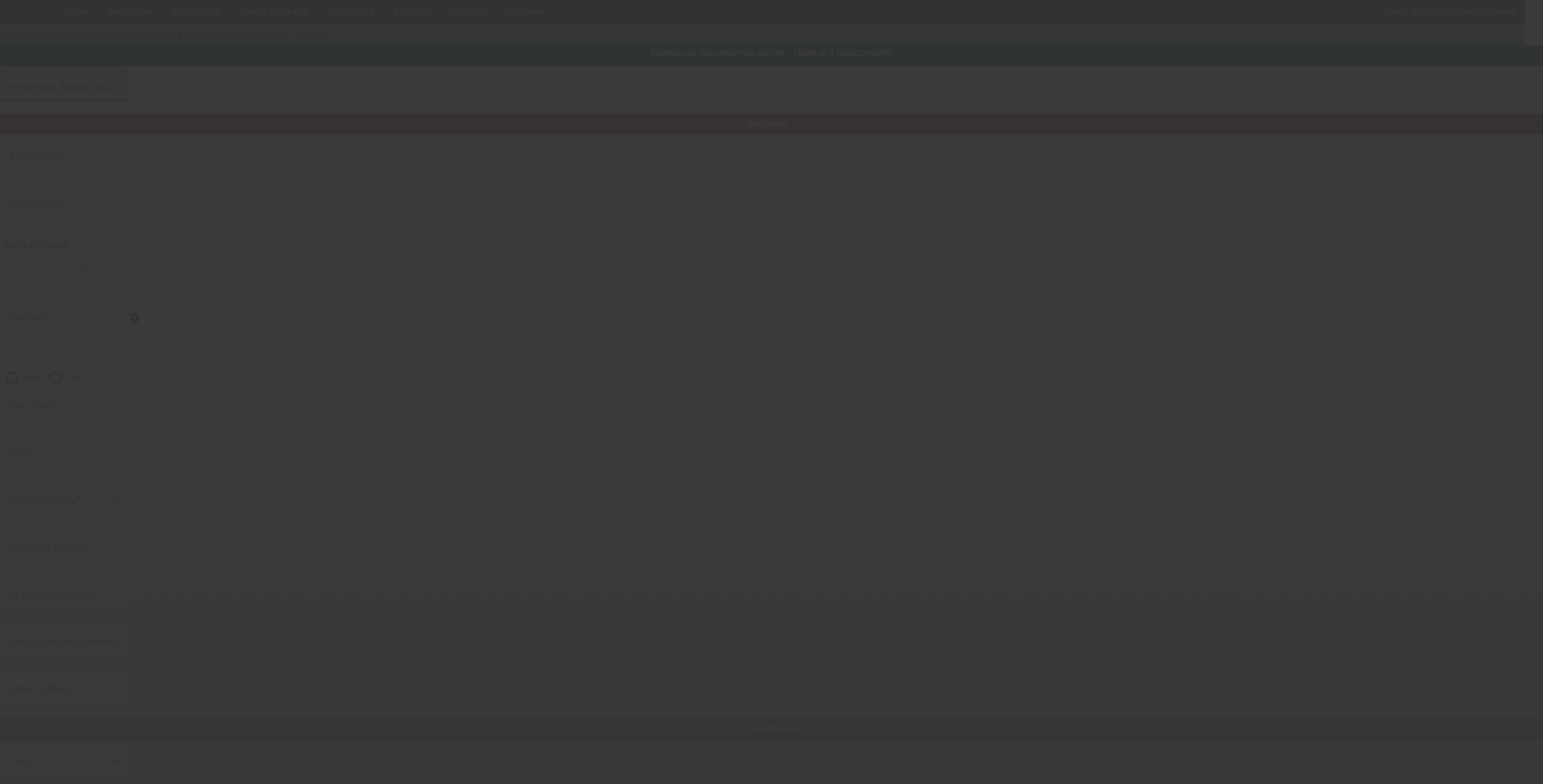
type input "San Antonio"
type input "(806) 340-9571"
type input "100"
type input "501-73-3449"
type input "ihsan_alaa@yahoo.com"
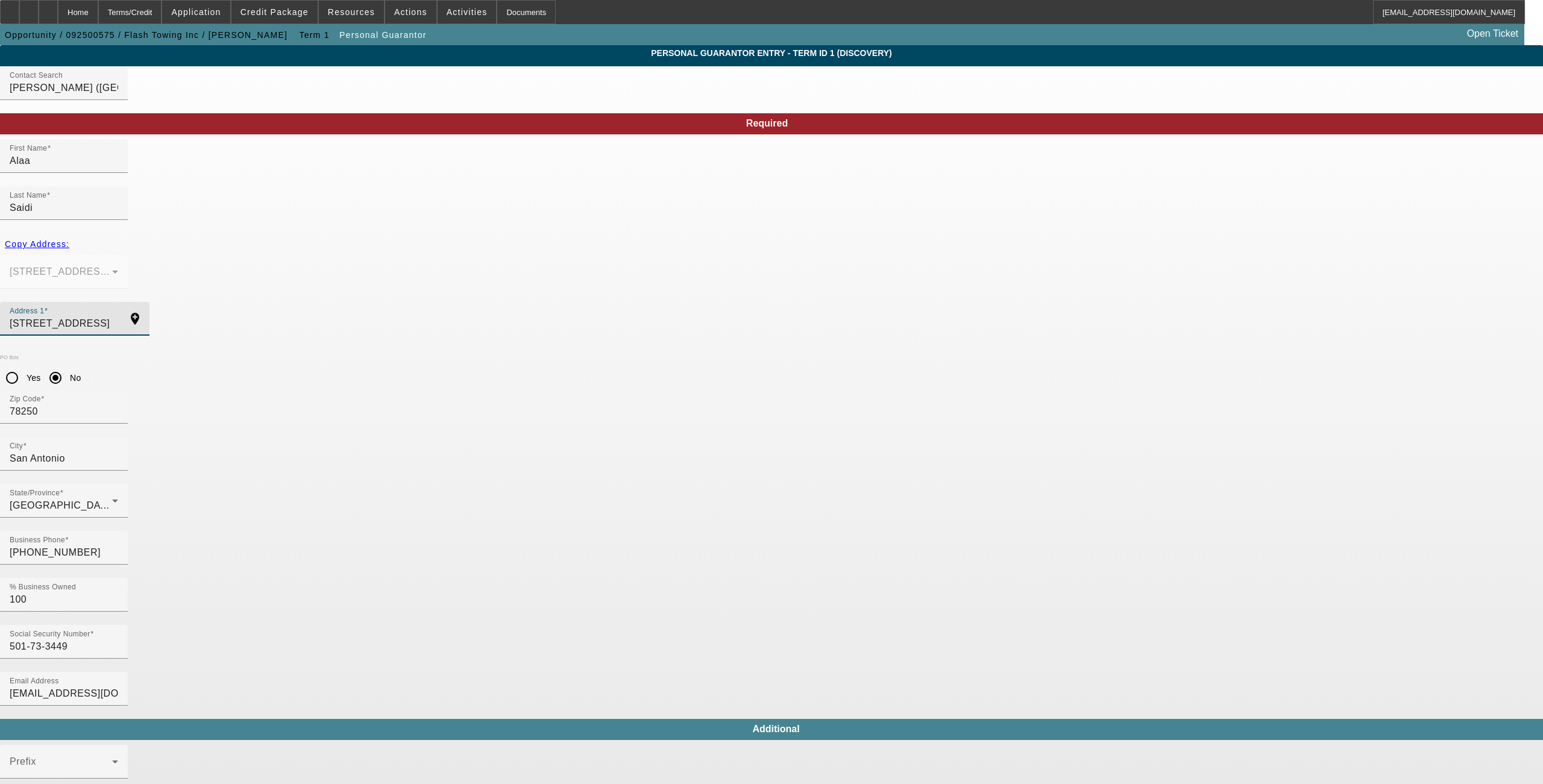
click at [118, 316] on input "6510 Tezel Oaks" at bounding box center [64, 323] width 108 height 14
drag, startPoint x: 541, startPoint y: 278, endPoint x: 329, endPoint y: 251, distance: 213.7
click at [329, 251] on app-personal-guarantor-manage "Personal Guarantor Entry - Term ID 1 (Discovery) Contact Search Saidi, Alaa (Sa…" at bounding box center [772, 642] width 1543 height 1195
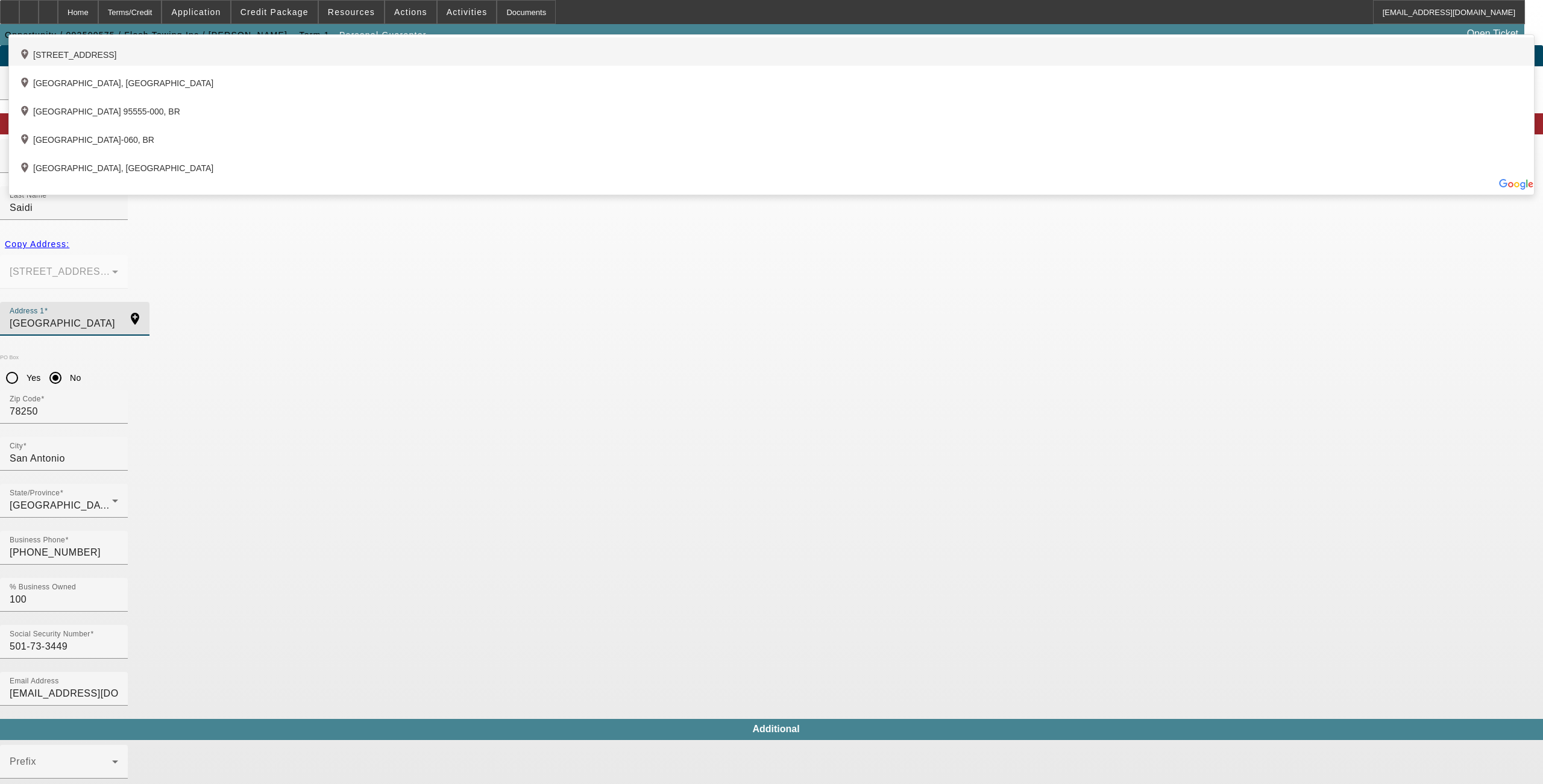
type input "8915 Laguna Rio"
click at [512, 66] on div "add_location 8915 Laguna Rio, San Antonio, TX 78251, US" at bounding box center [772, 51] width 1525 height 28
type input "78251"
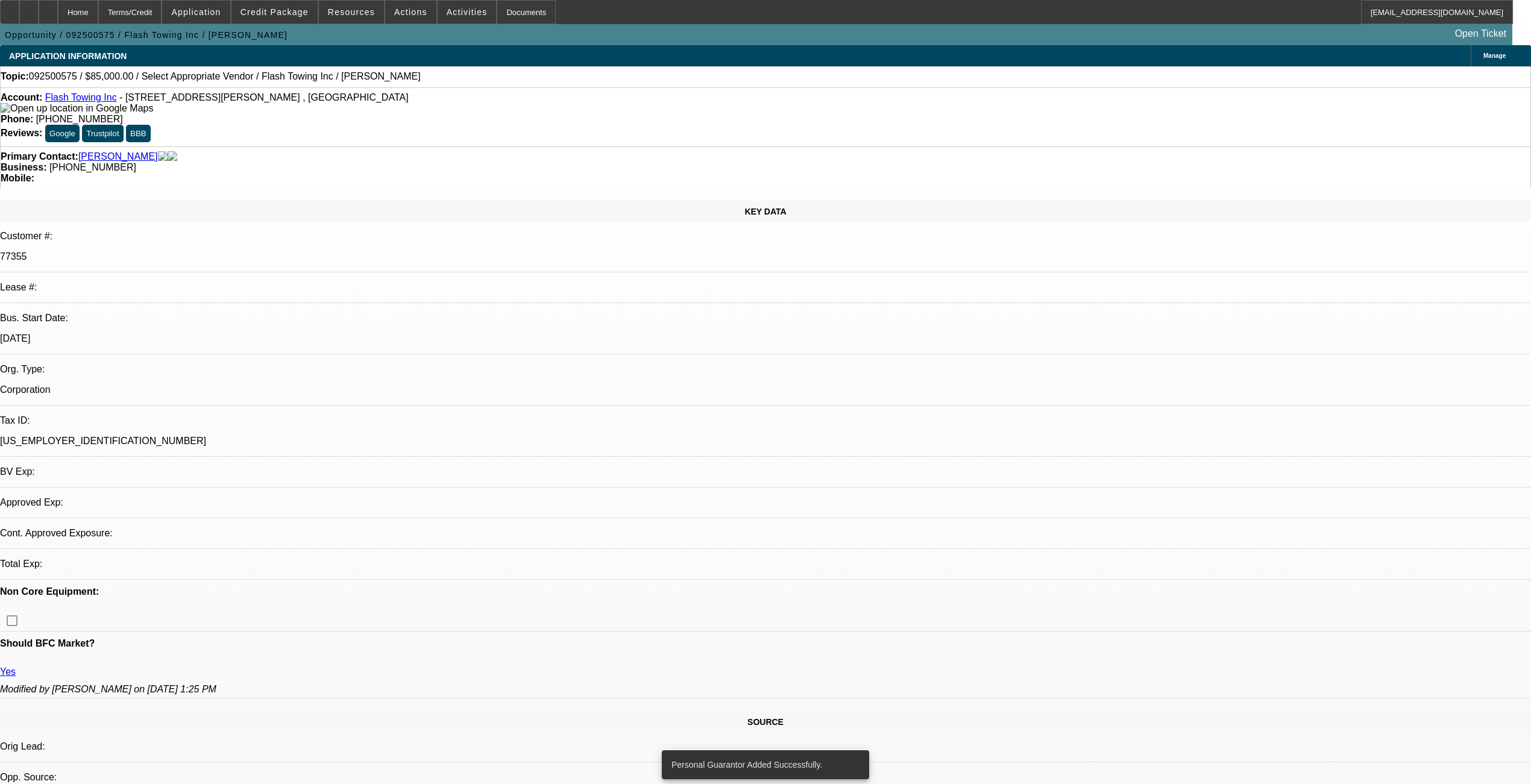
select select "0"
select select "2"
select select "0.1"
select select "4"
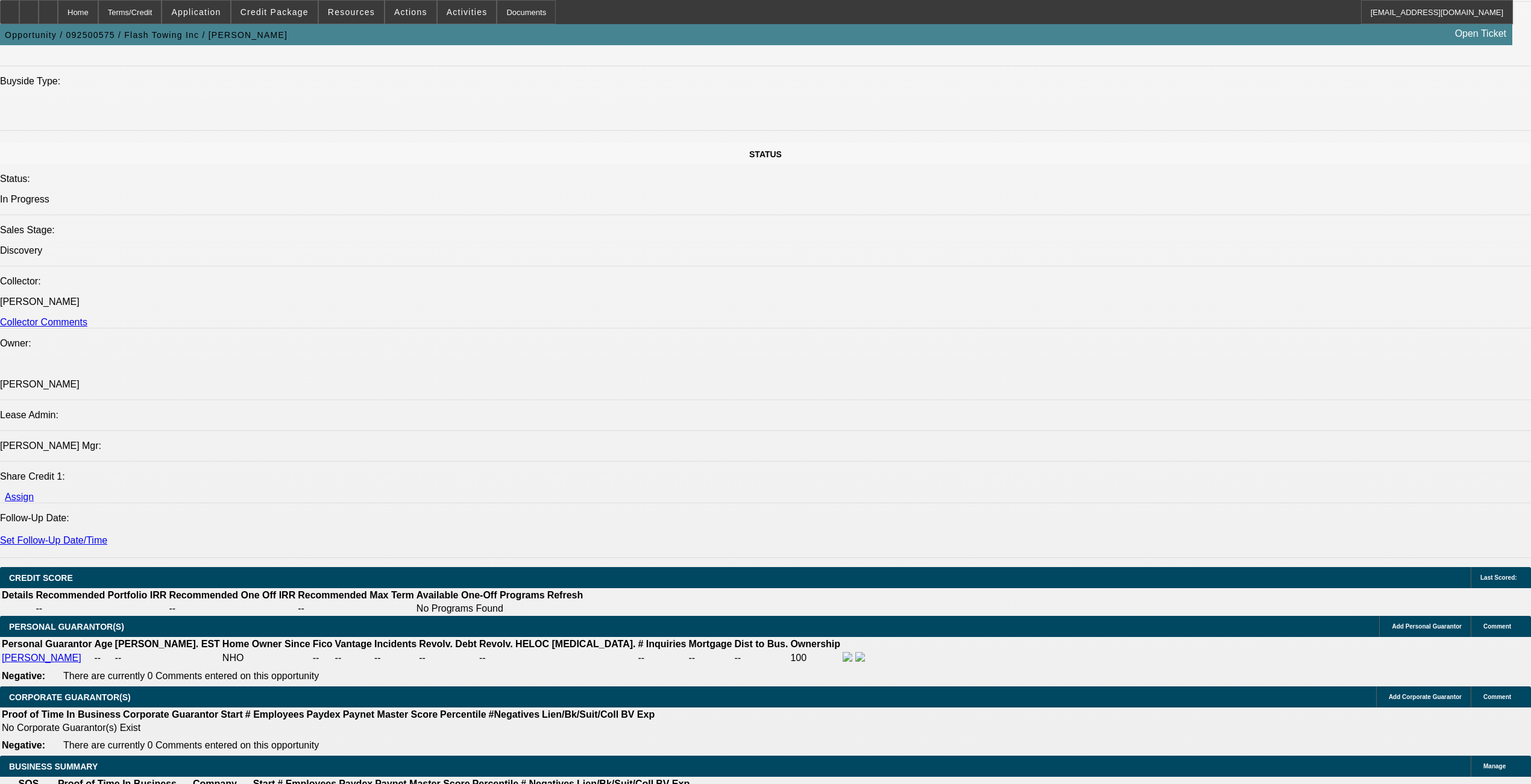
scroll to position [1206, 0]
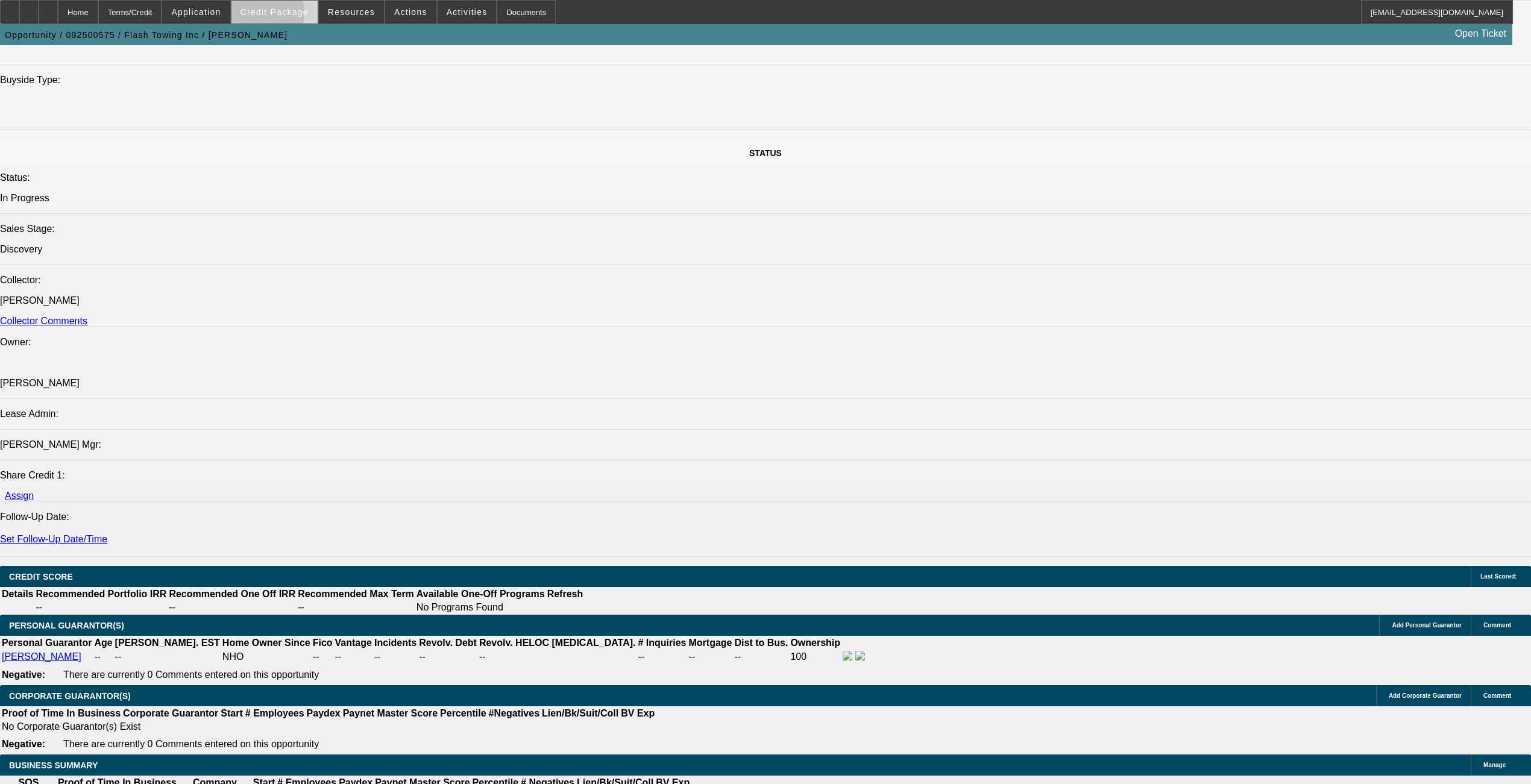
click at [282, 15] on span "Credit Package" at bounding box center [274, 12] width 68 height 10
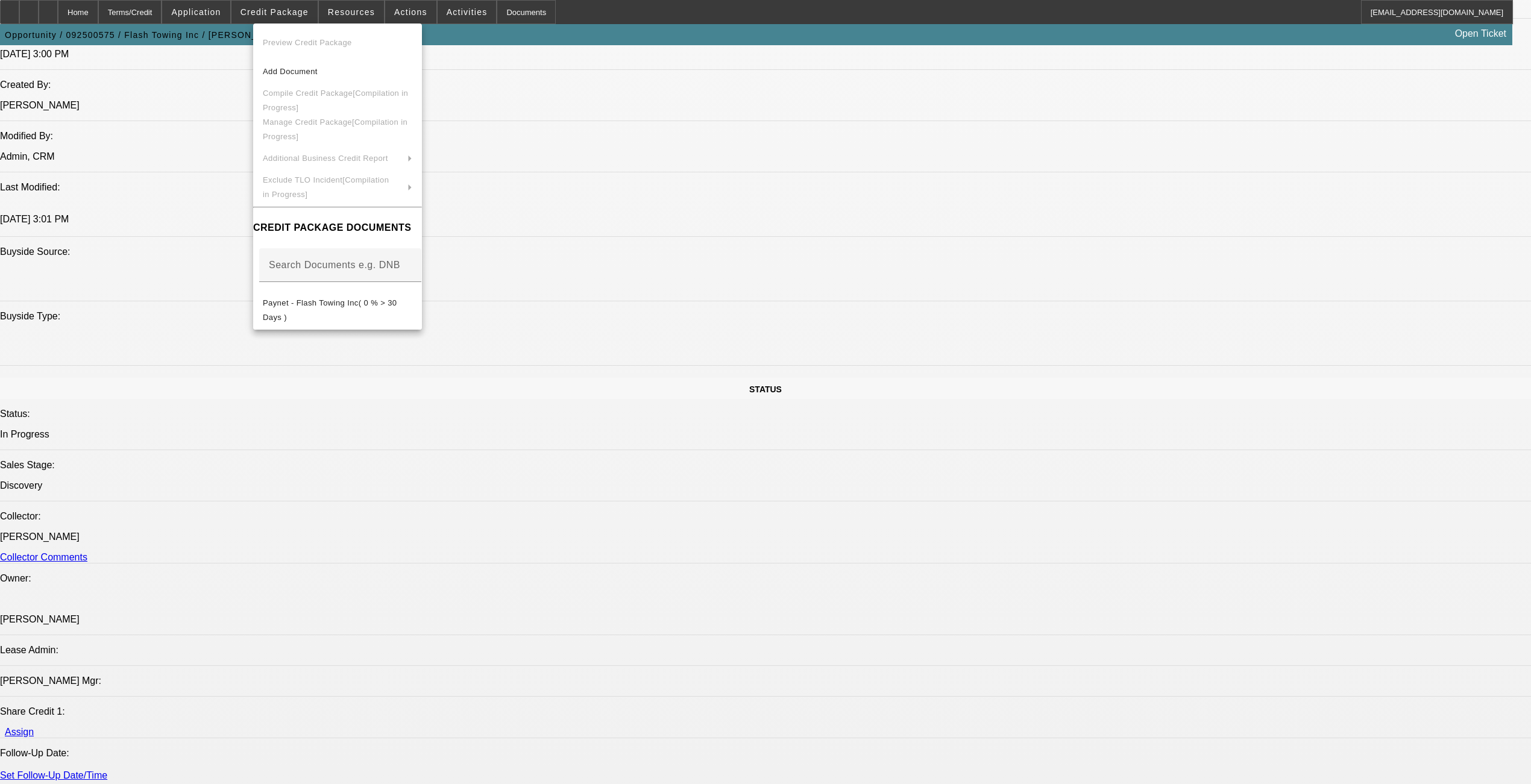
scroll to position [965, 0]
click at [653, 565] on div at bounding box center [765, 392] width 1531 height 784
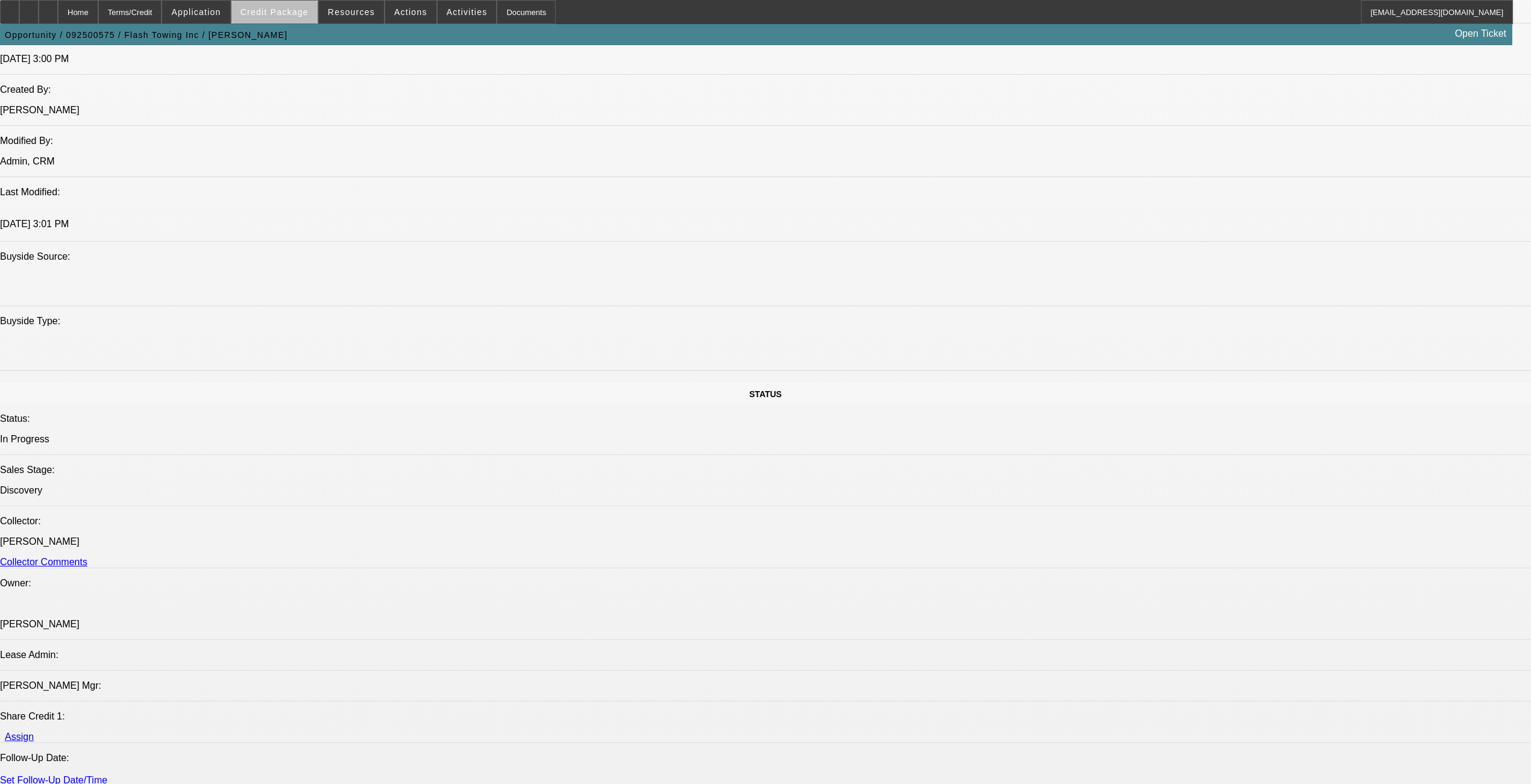
click at [316, 15] on span at bounding box center [274, 12] width 86 height 29
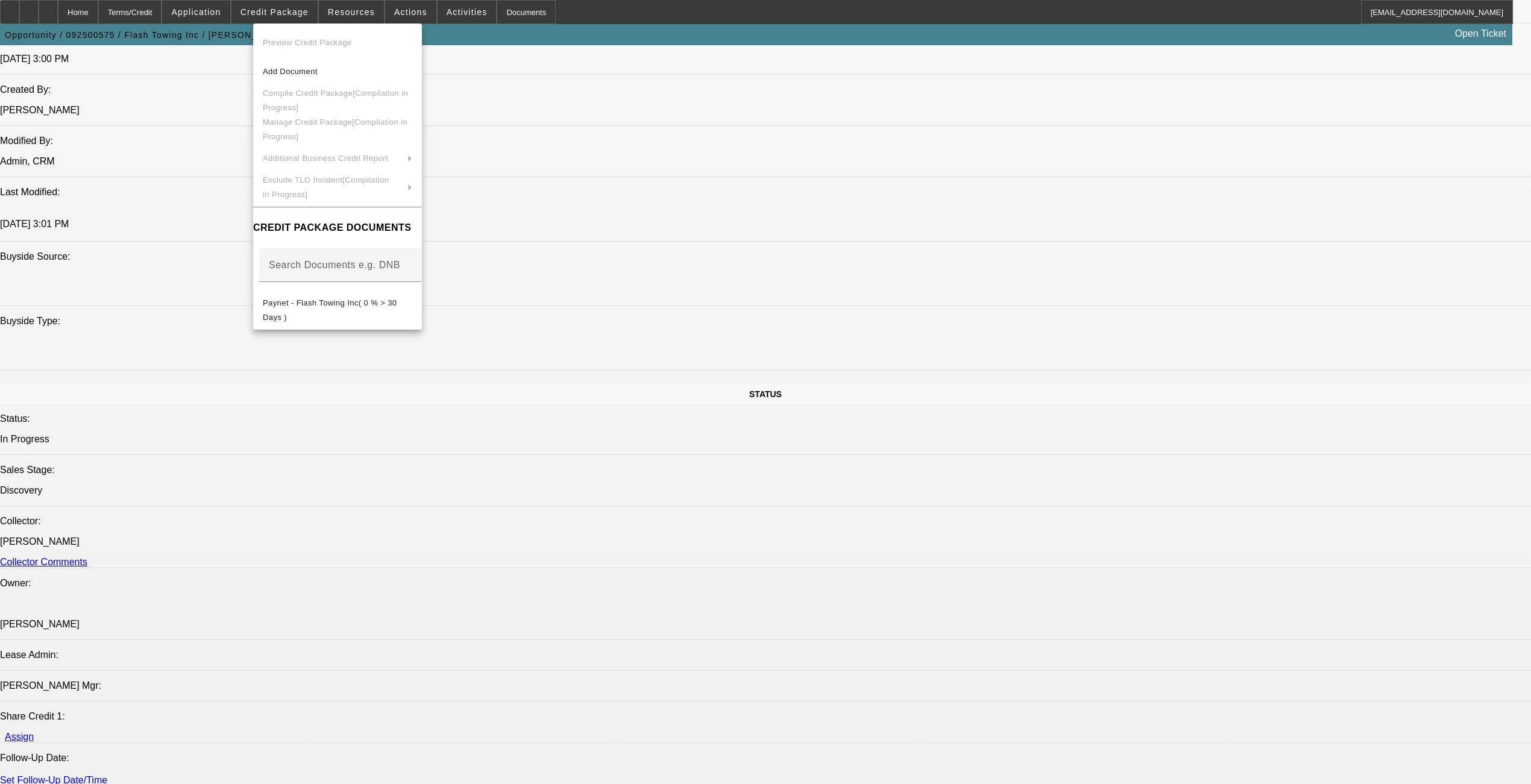
click at [704, 552] on div at bounding box center [765, 392] width 1531 height 784
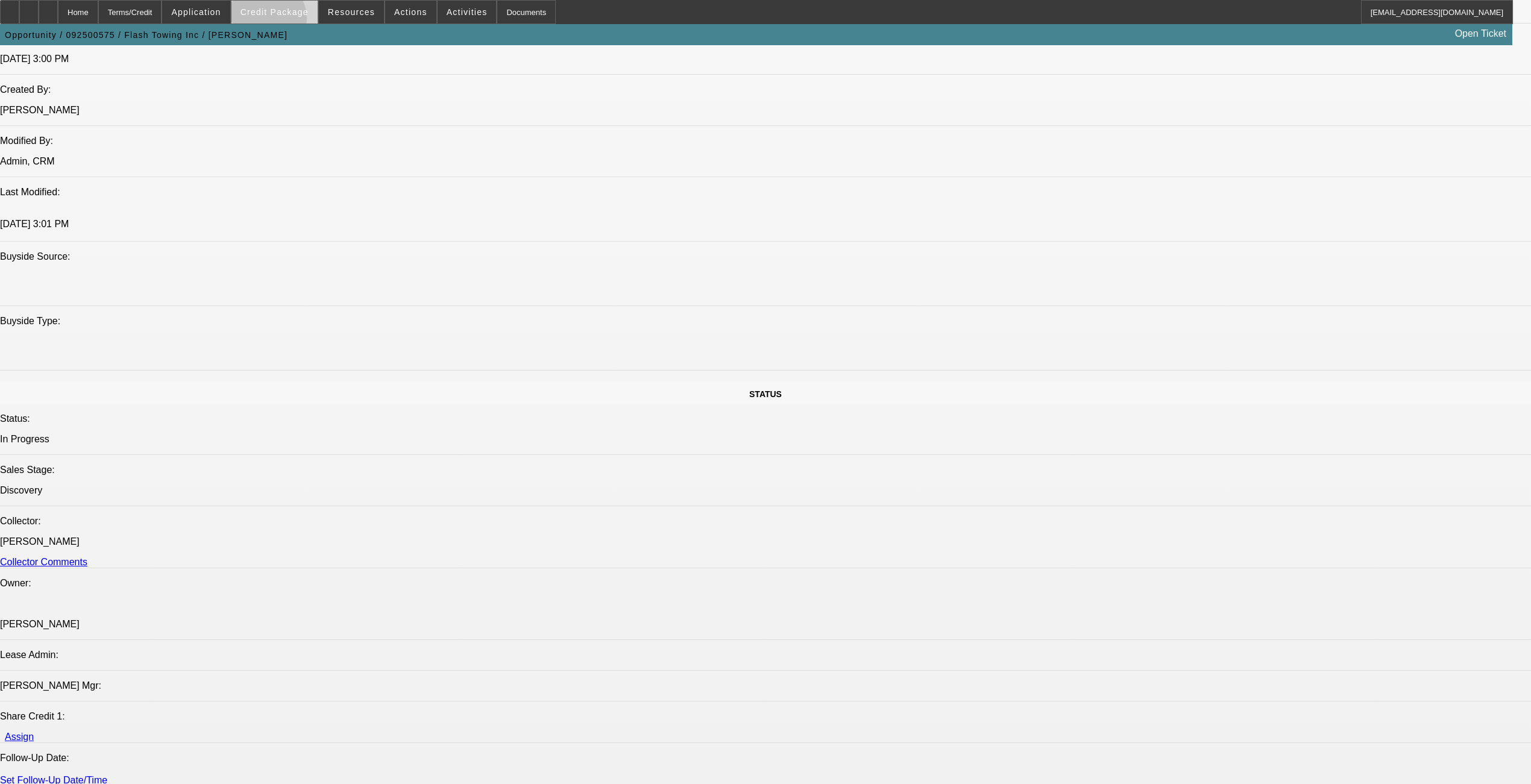
click at [285, 21] on span at bounding box center [274, 12] width 86 height 29
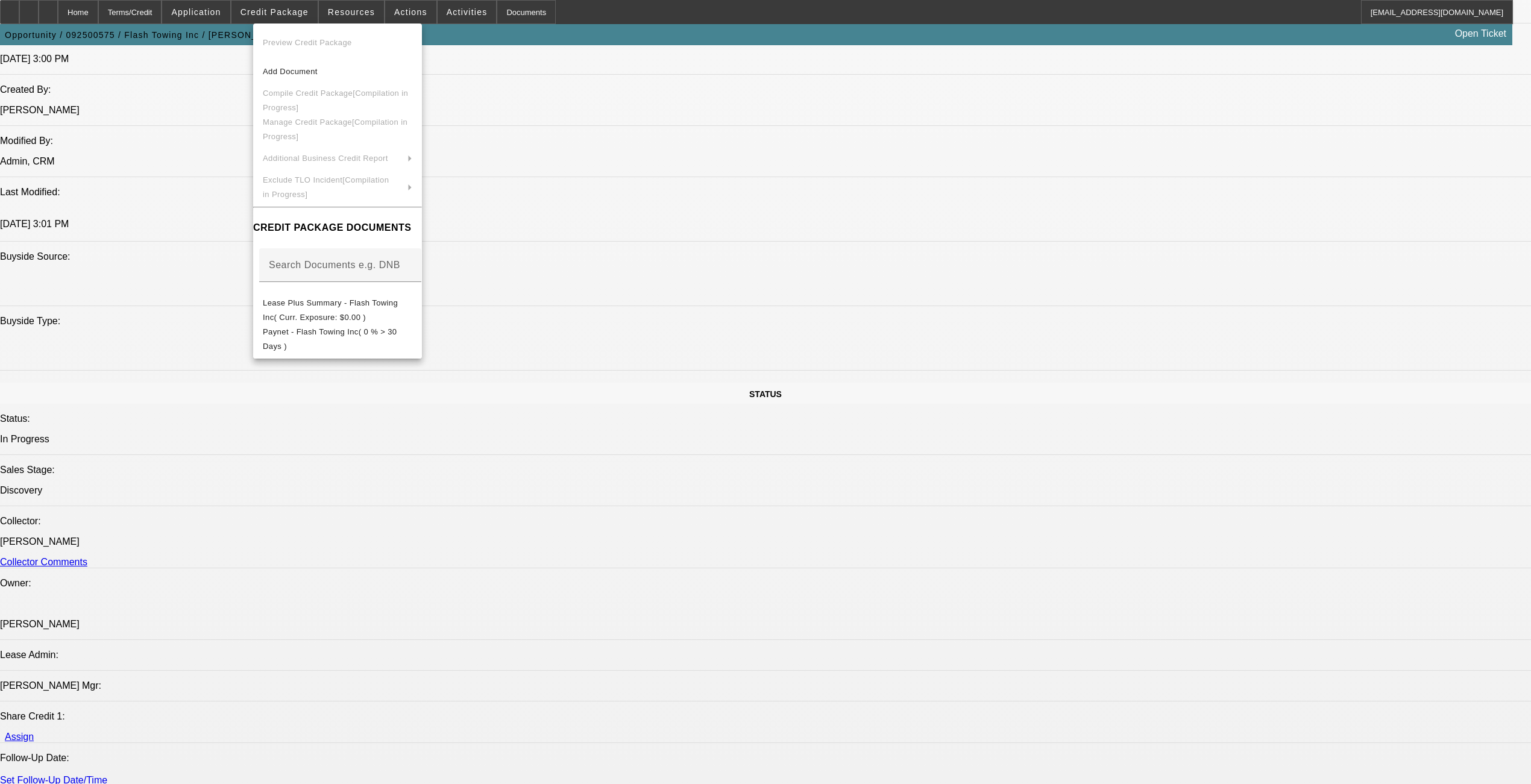
click at [638, 514] on div at bounding box center [765, 392] width 1531 height 784
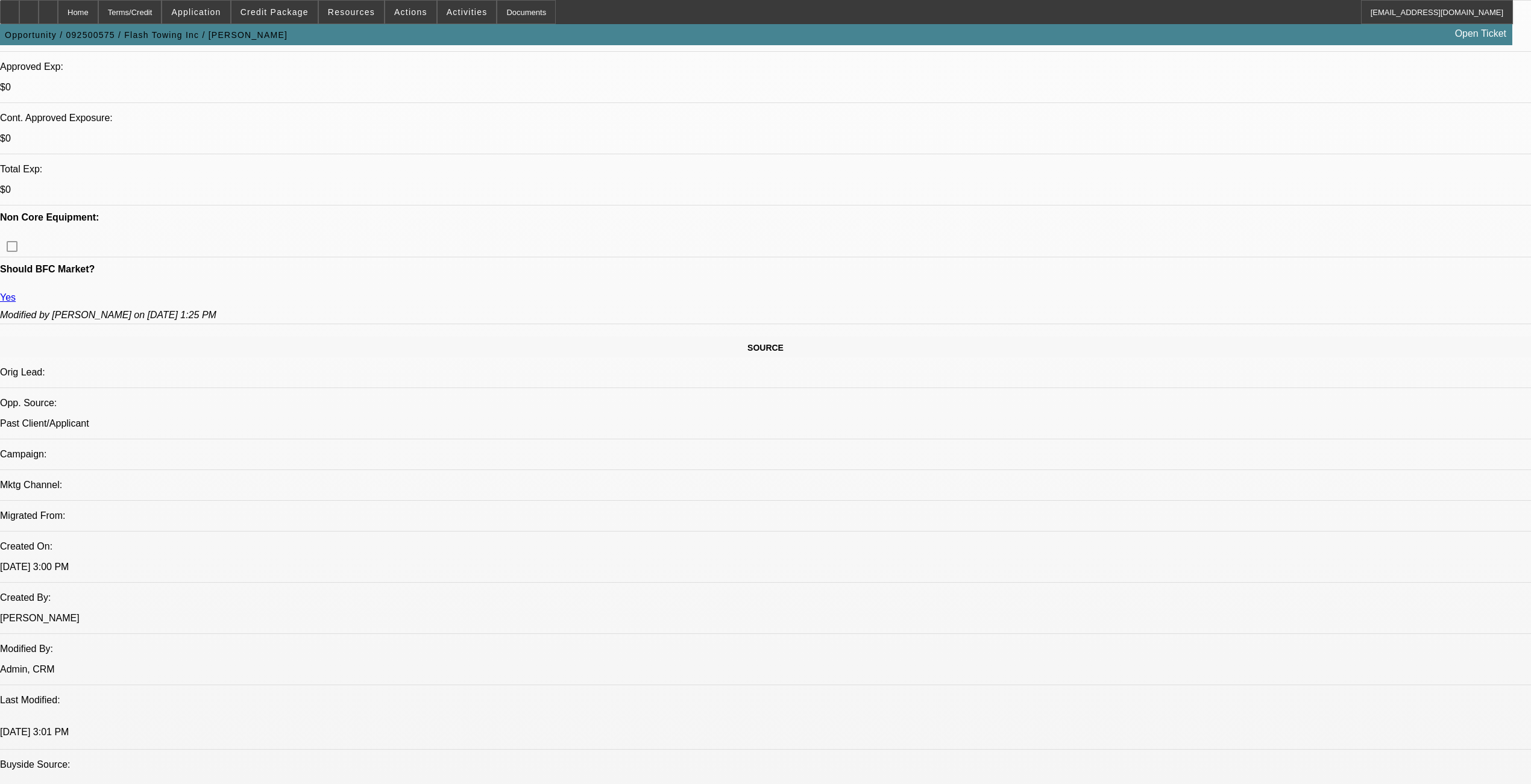
scroll to position [322, 0]
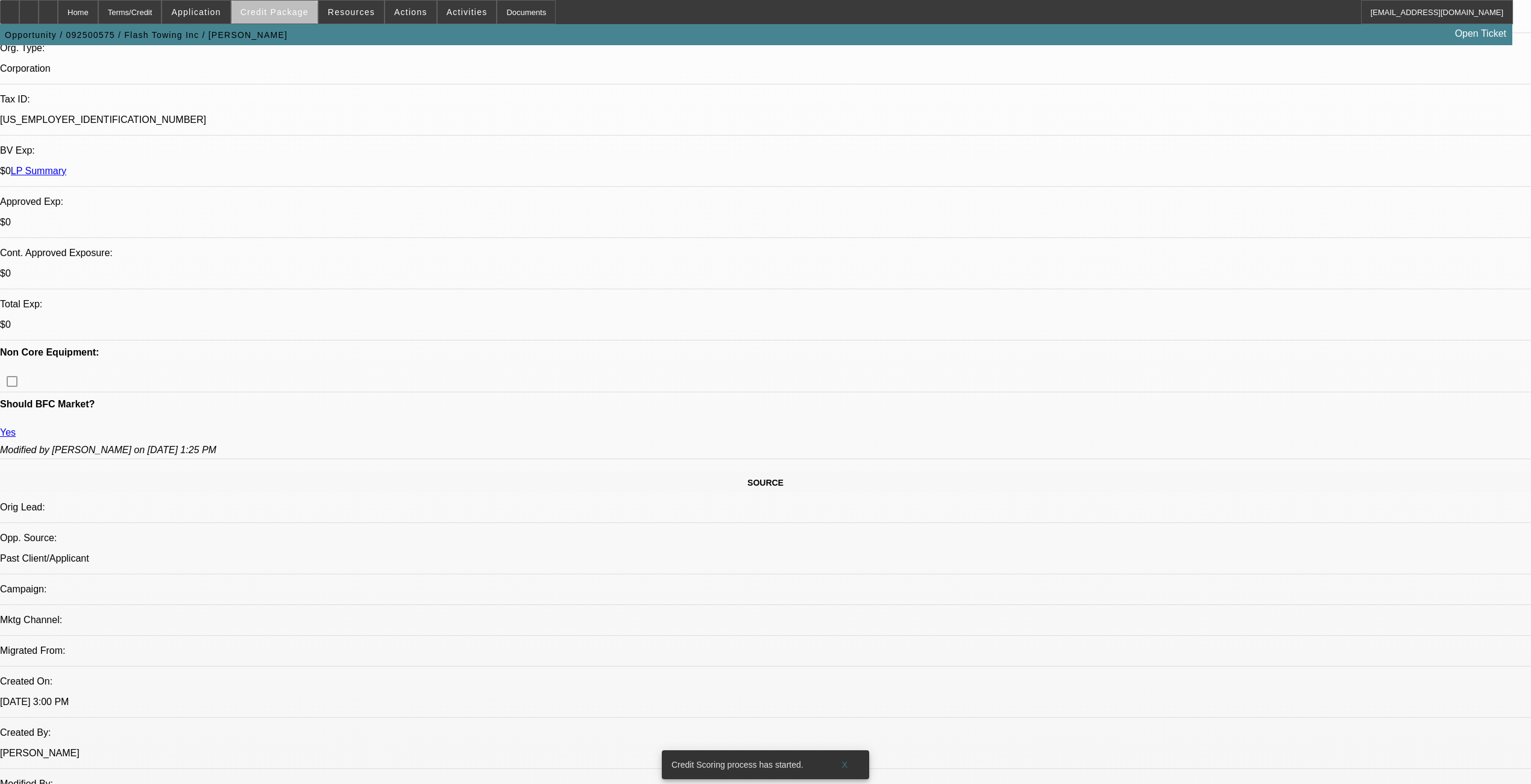
click at [295, 20] on span at bounding box center [274, 12] width 86 height 29
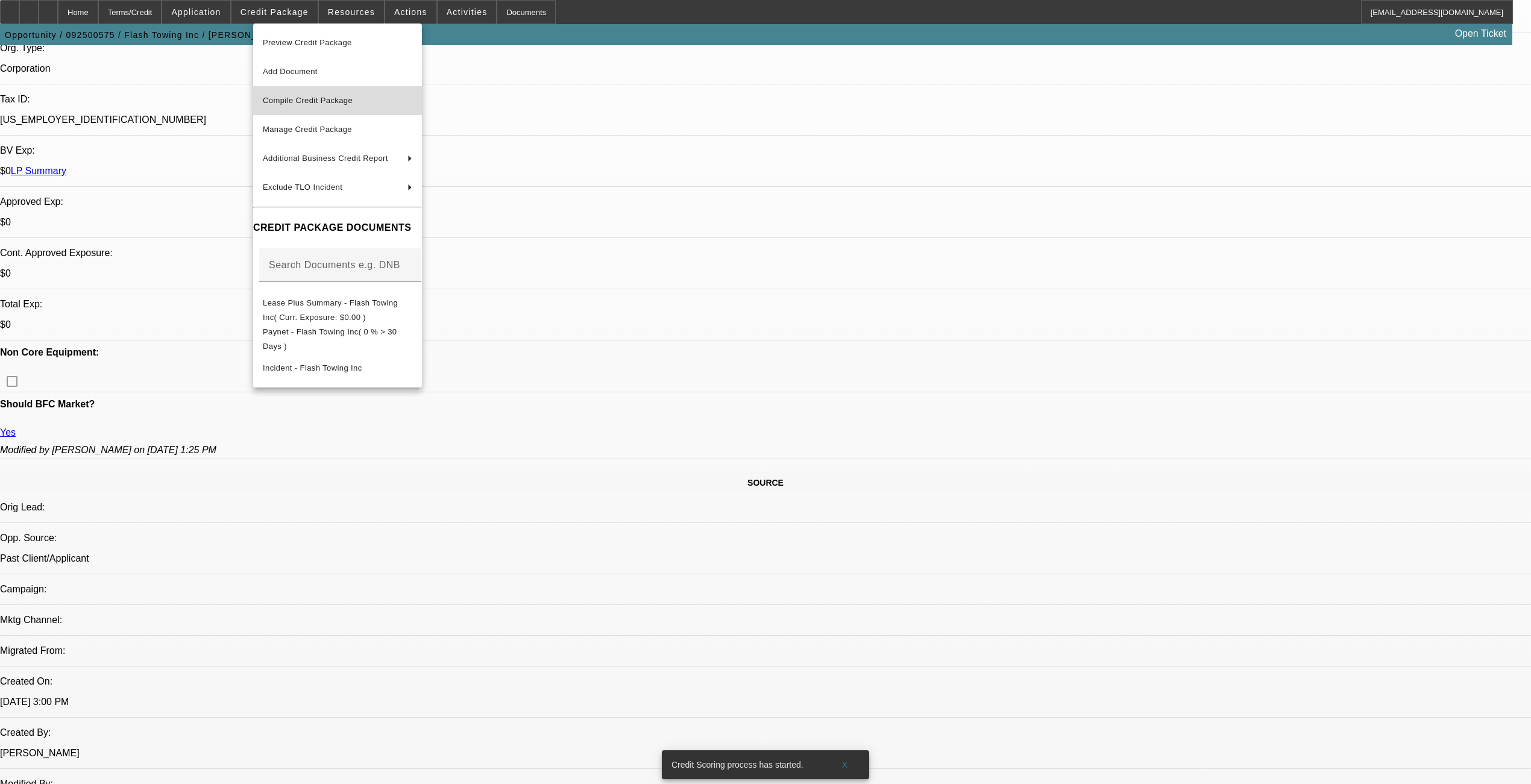
click at [313, 94] on span "Compile Credit Package" at bounding box center [338, 100] width 150 height 14
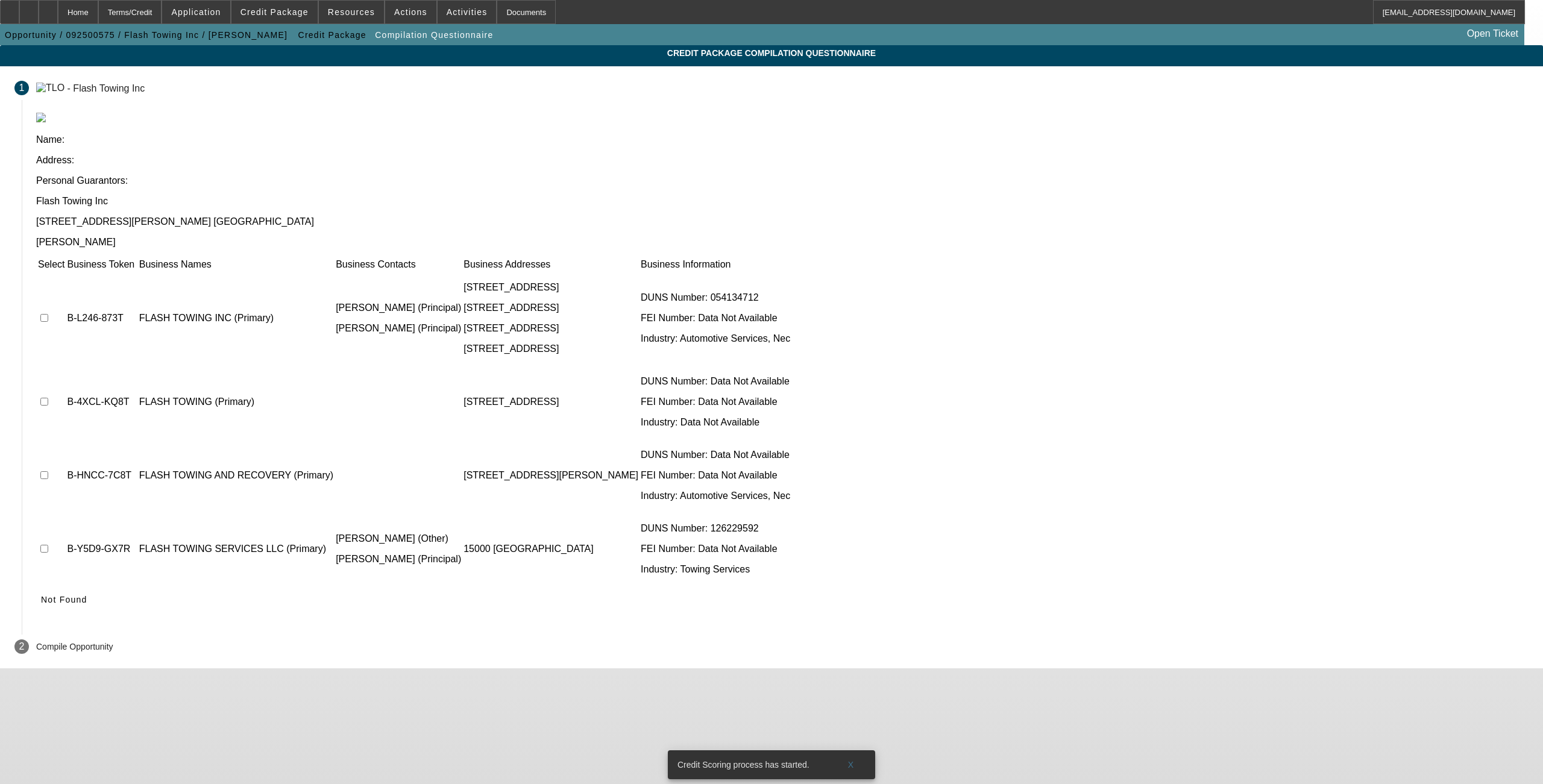
click at [41, 595] on icon at bounding box center [41, 600] width 0 height 10
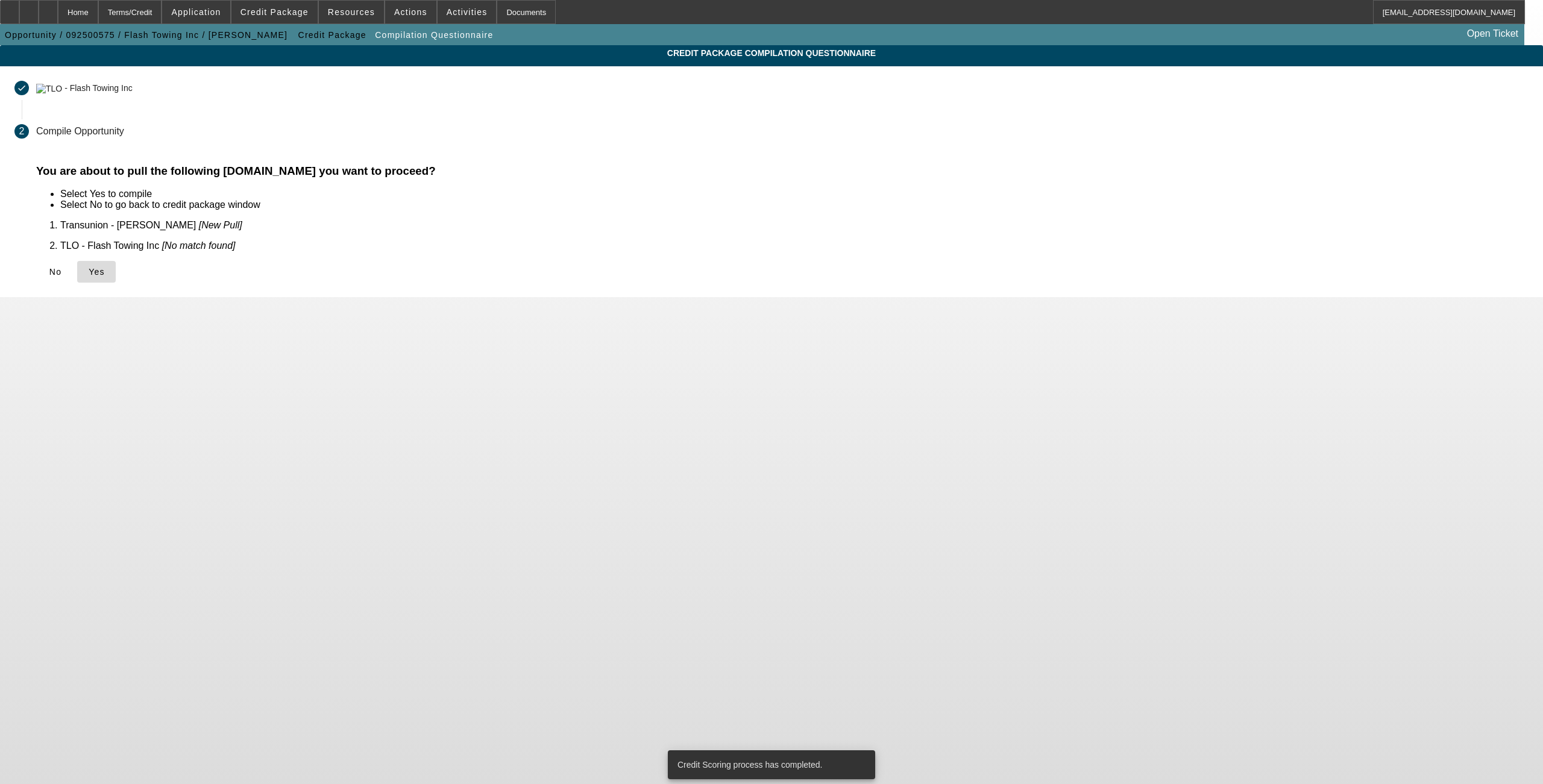
click at [116, 276] on span at bounding box center [96, 272] width 39 height 29
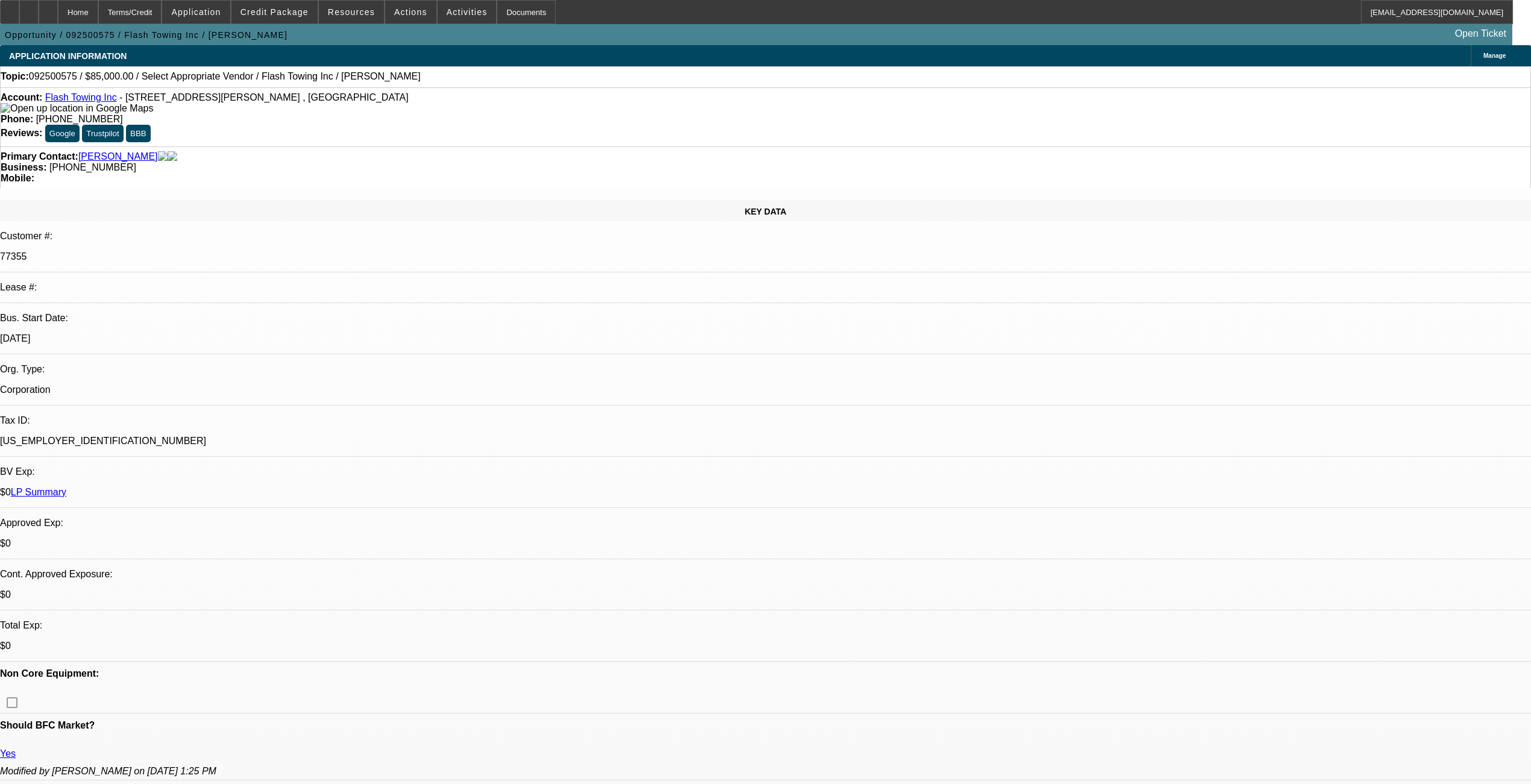
select select "0"
select select "2"
select select "0.1"
select select "4"
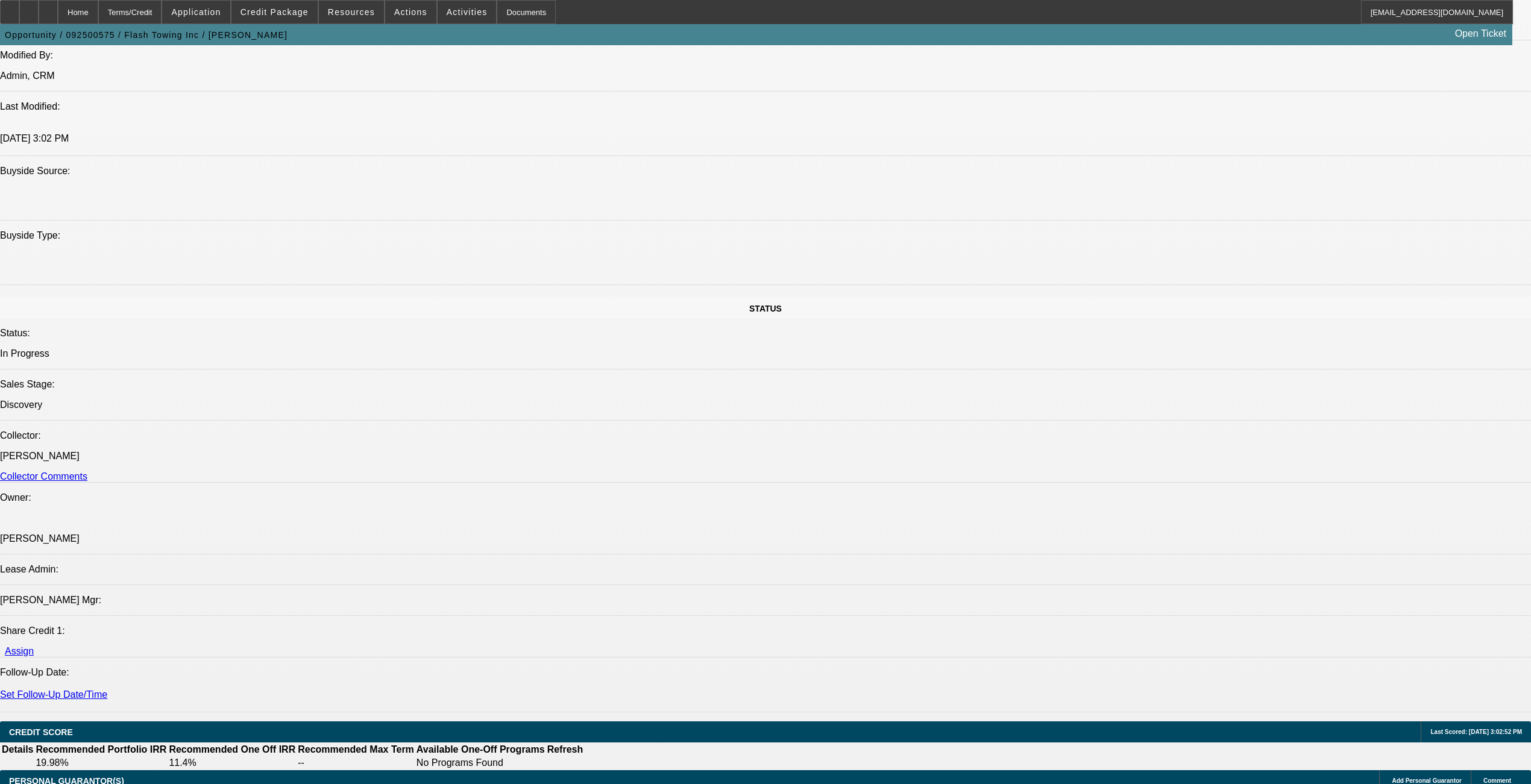
scroll to position [1366, 0]
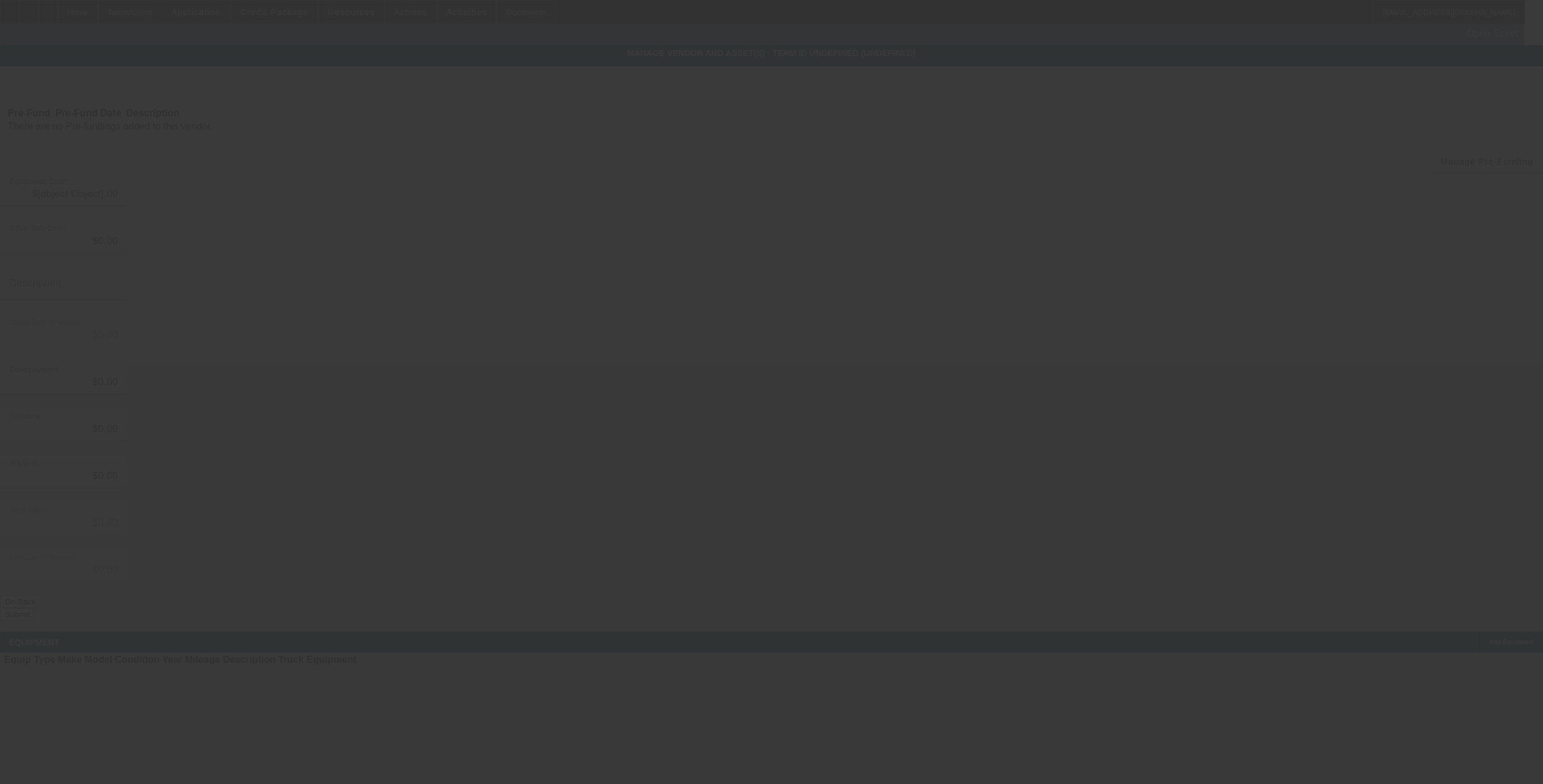
type input "$85,000.00"
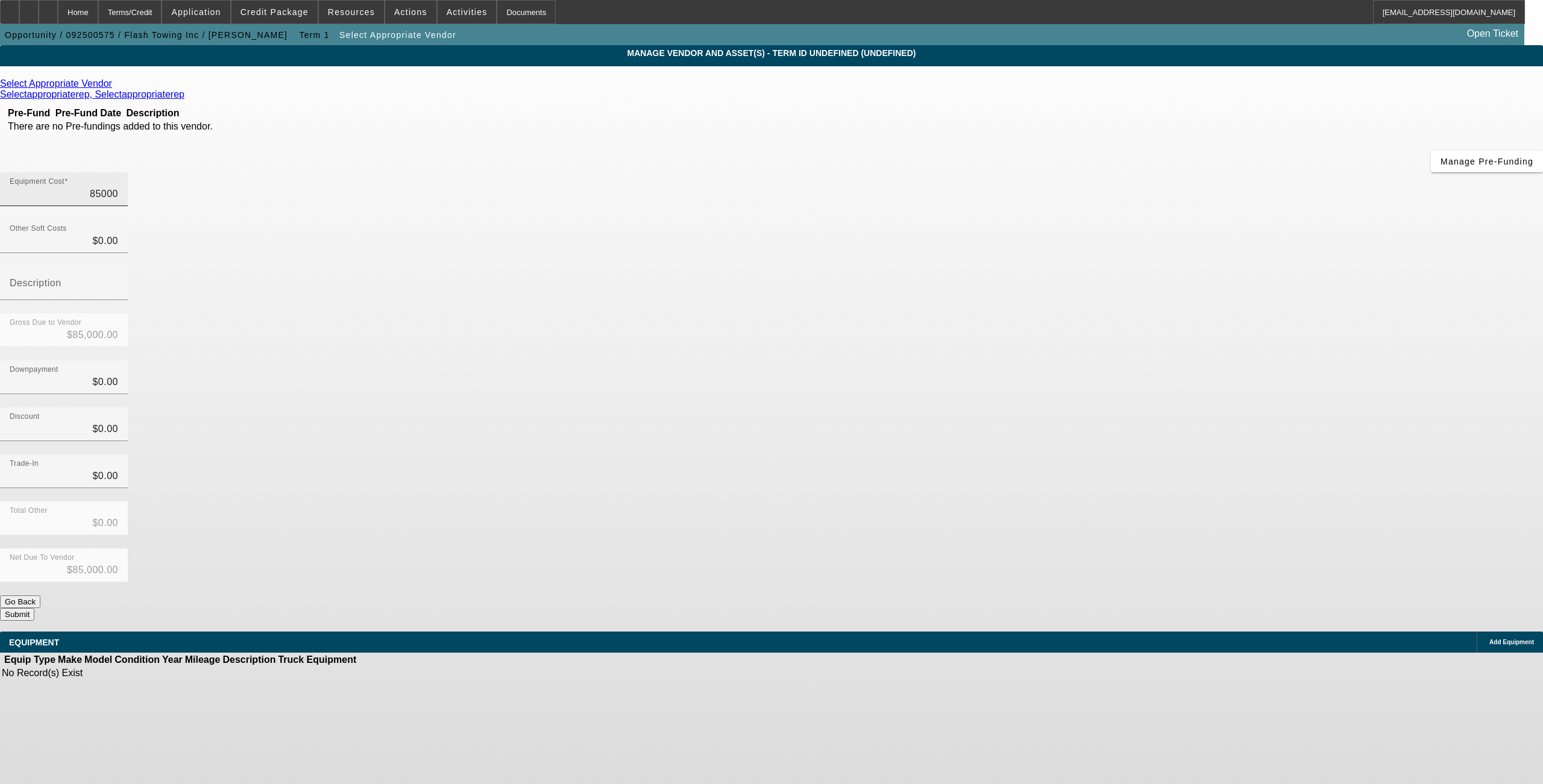
click at [118, 187] on input "85000" at bounding box center [64, 194] width 108 height 14
type input "8"
type input "$8.00"
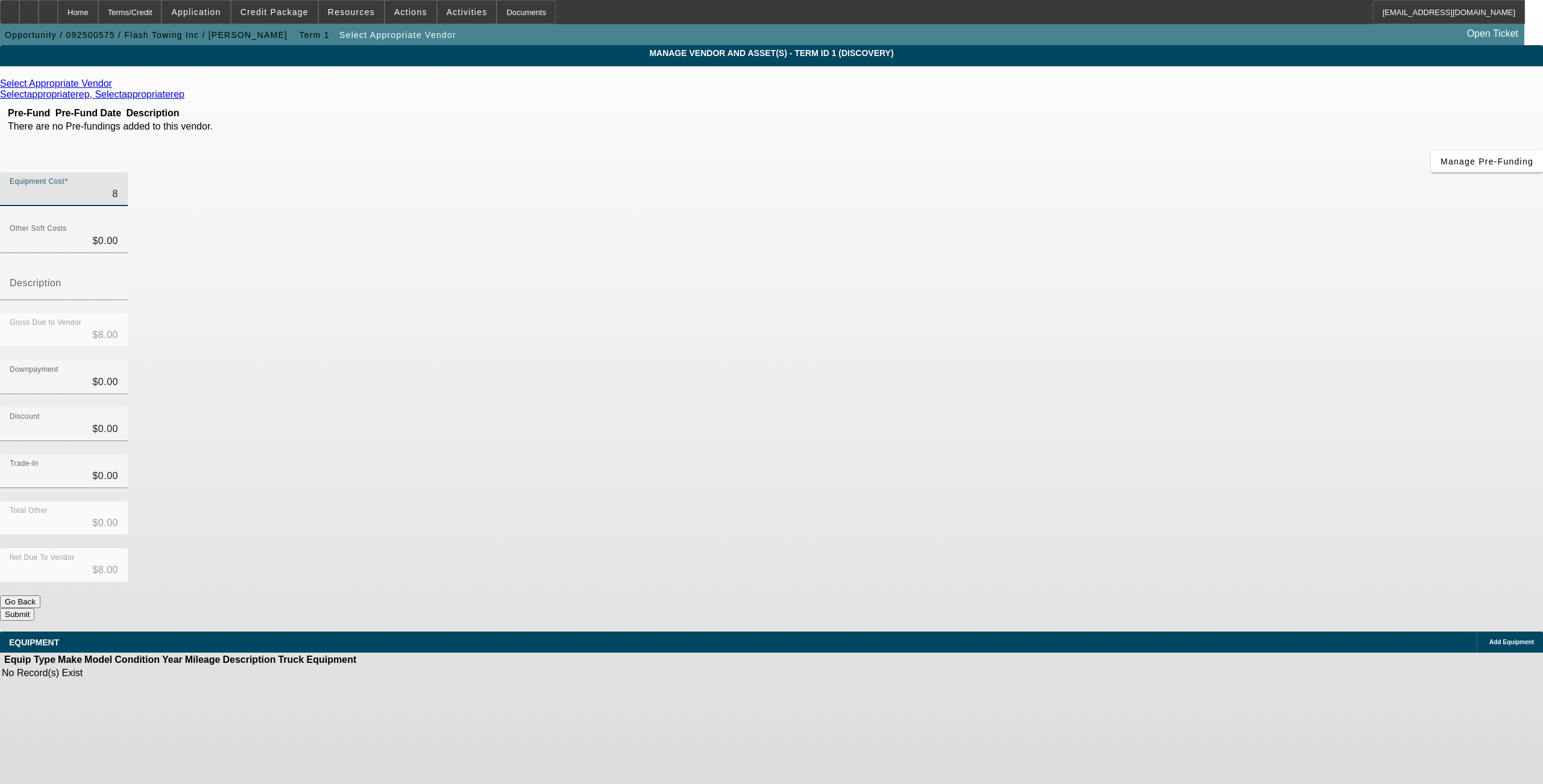
type input "88"
type input "$88.00"
type input "880"
type input "$880.00"
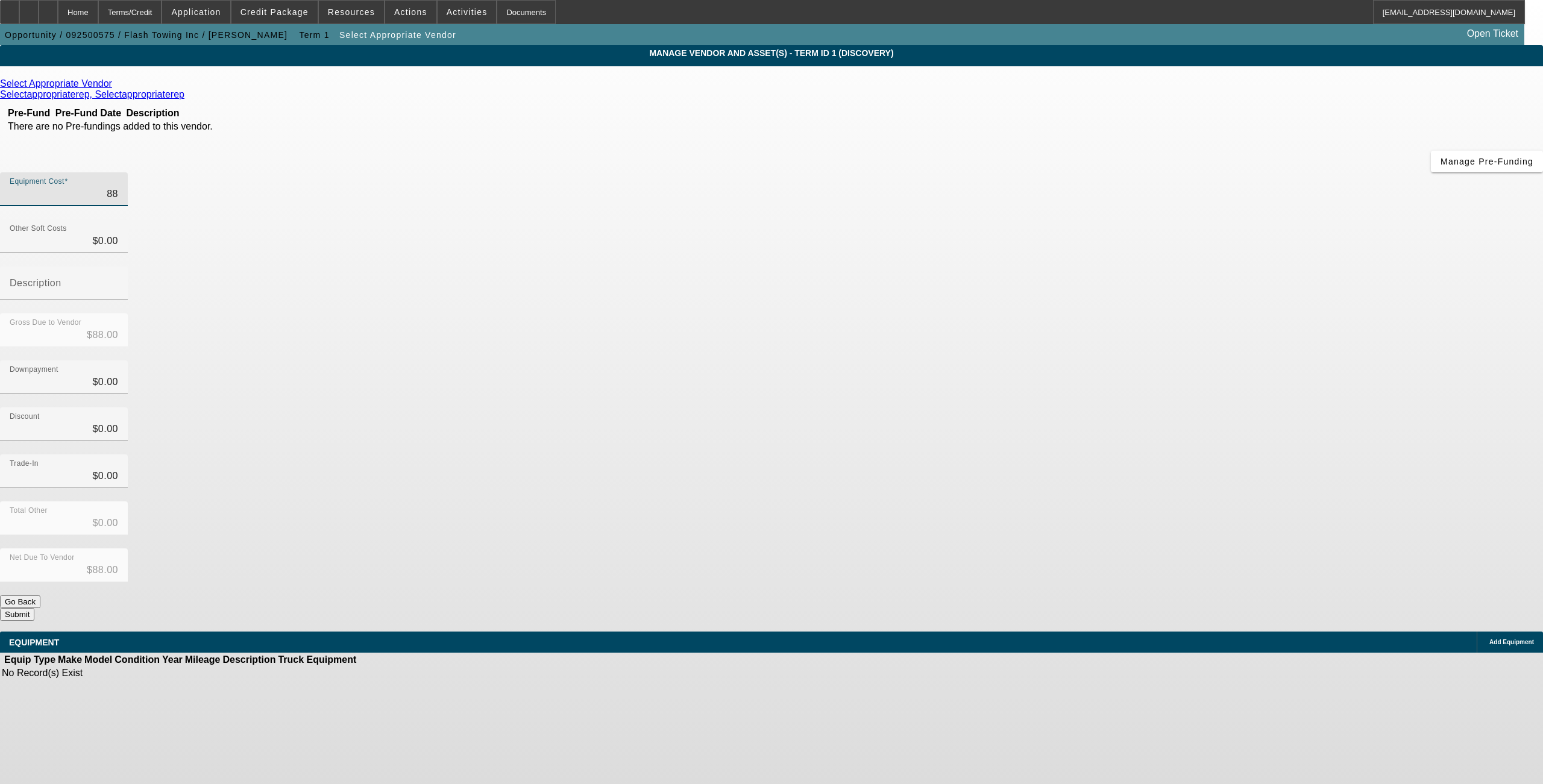
type input "$880.00"
type input "8800"
type input "$8,800.00"
type input "88000"
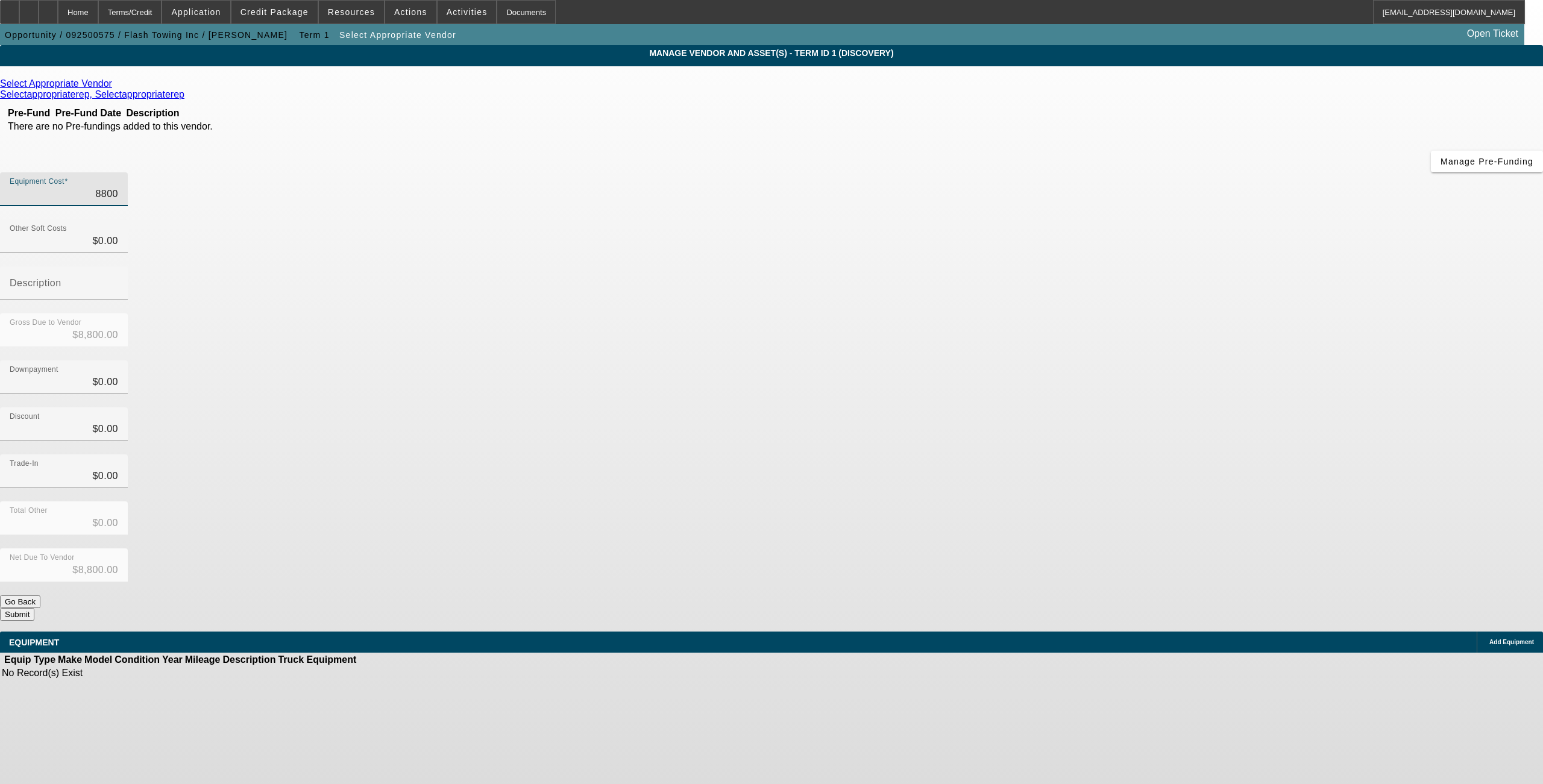
type input "$88,000.00"
drag, startPoint x: 970, startPoint y: 193, endPoint x: 977, endPoint y: 237, distance: 44.6
click at [970, 313] on div "Gross Due to Vendor $88,000.00" at bounding box center [772, 337] width 1543 height 47
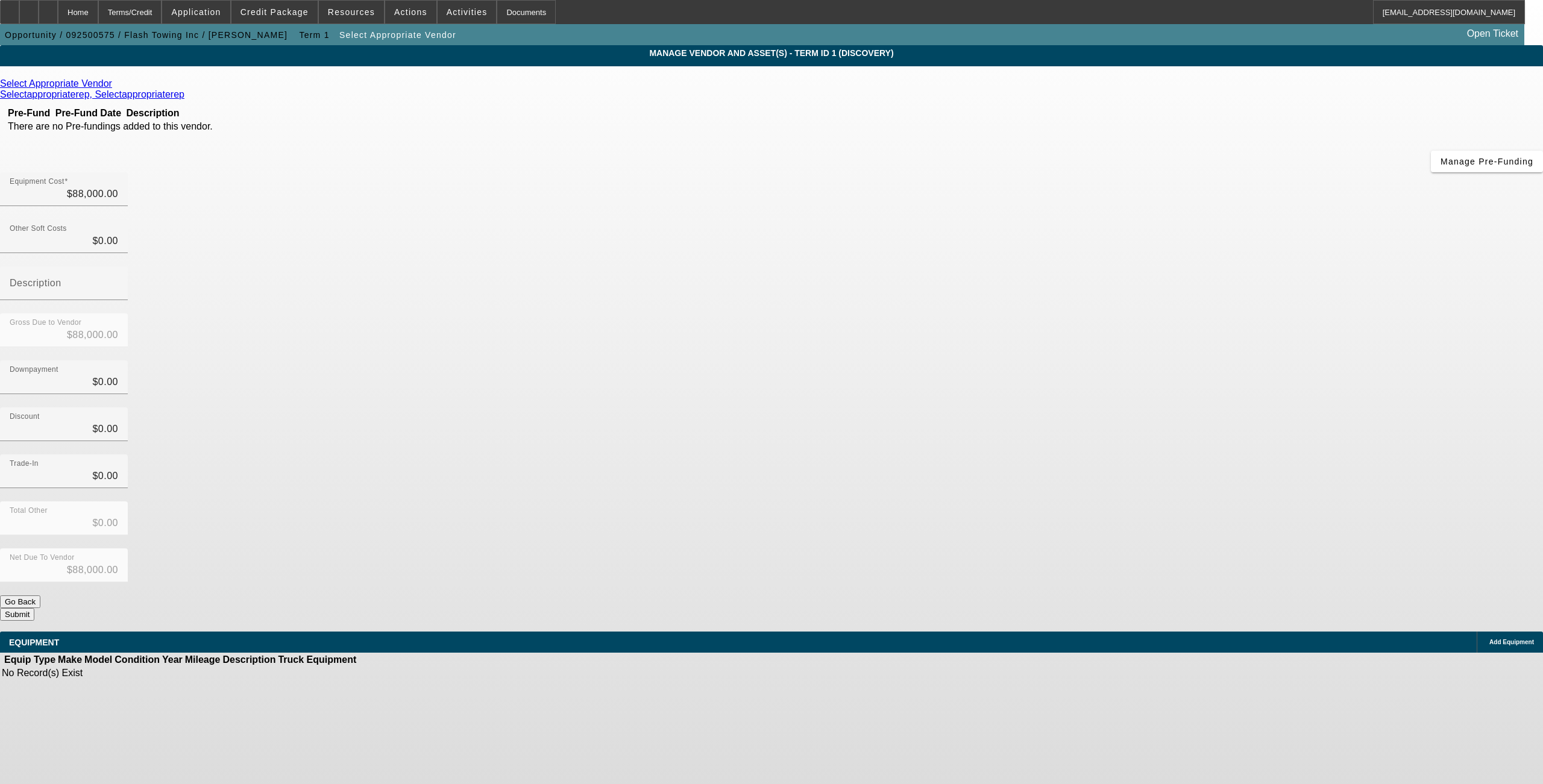
click at [34, 608] on button "Submit" at bounding box center [17, 614] width 34 height 13
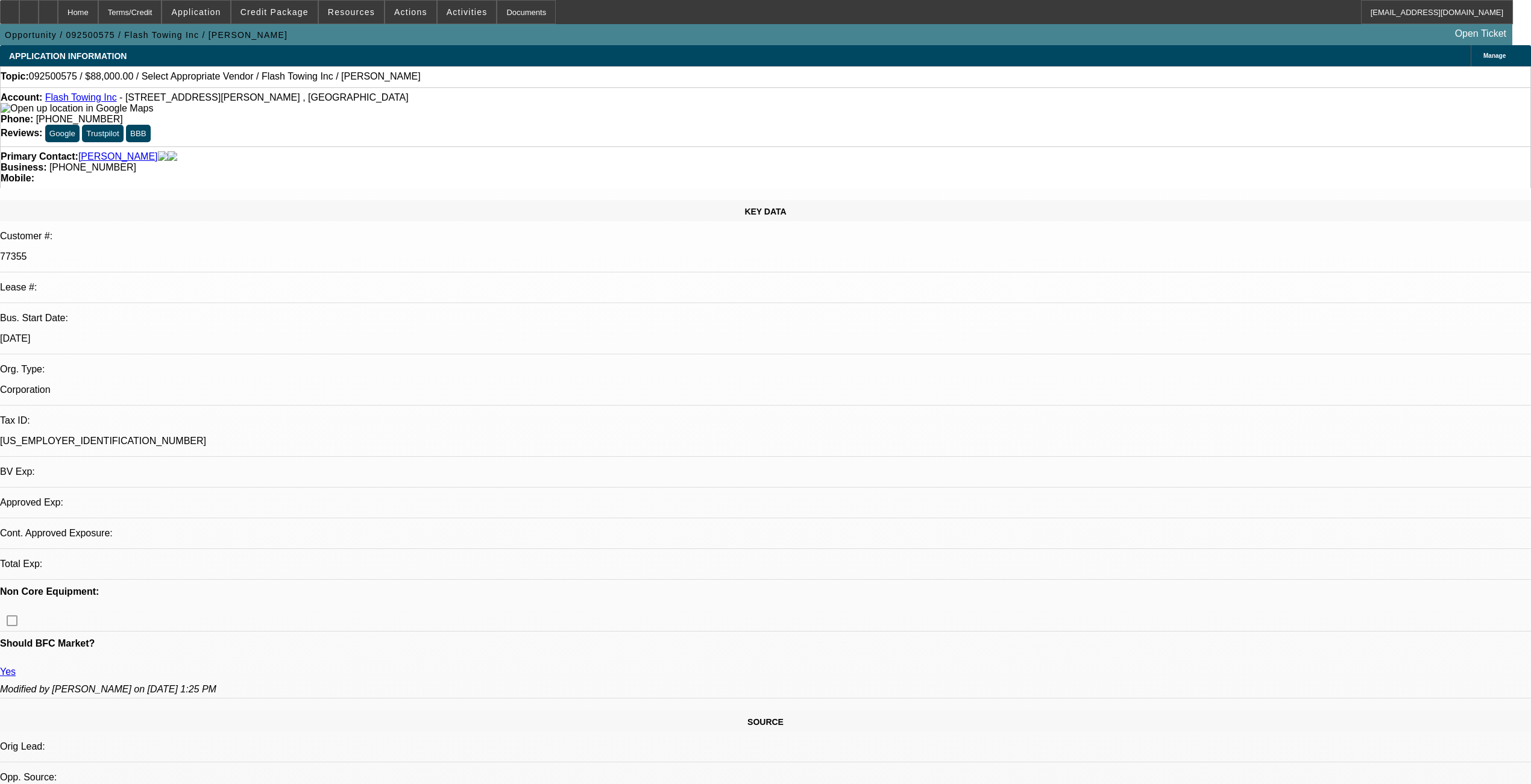
select select "0"
select select "2"
select select "0.1"
select select "4"
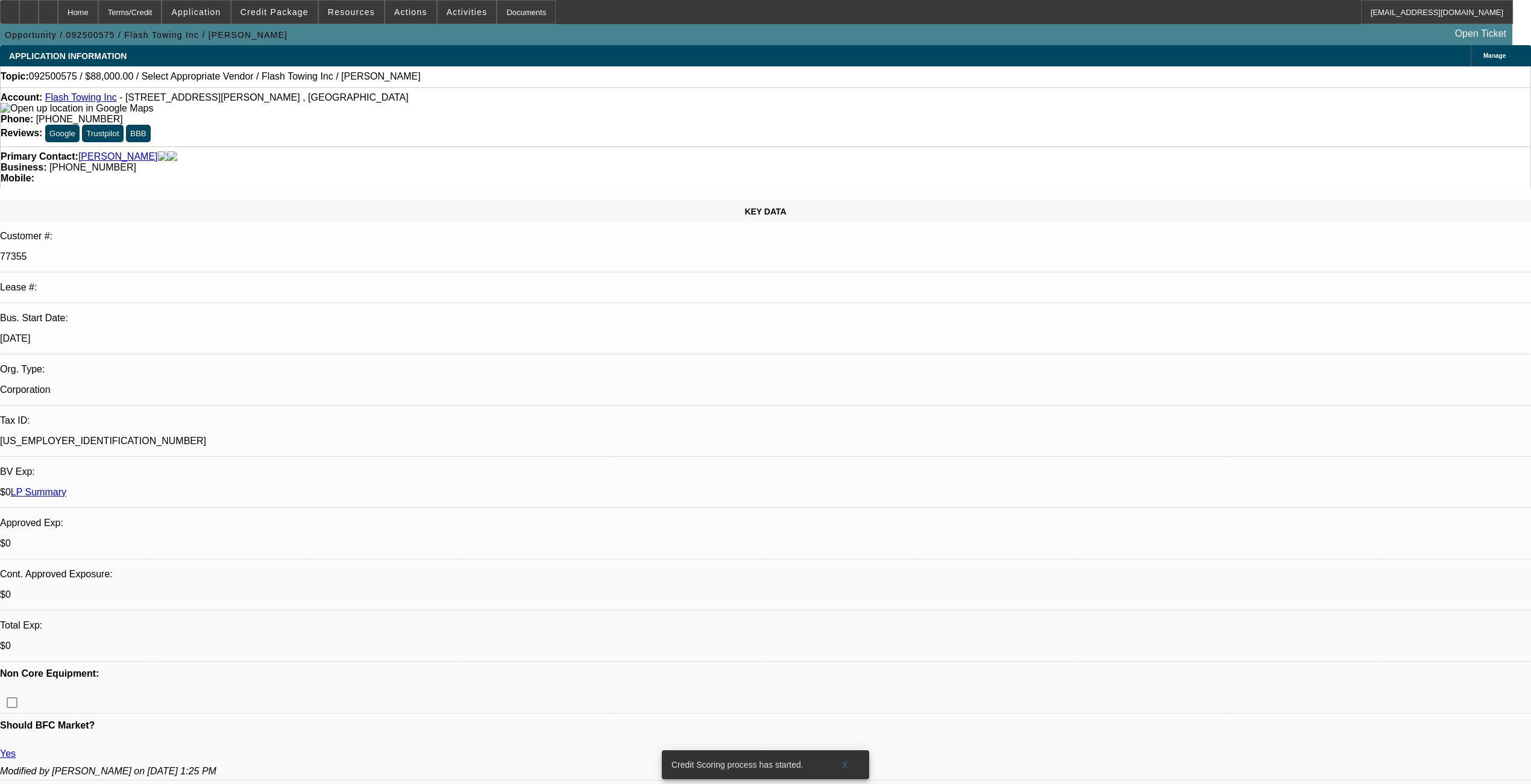
click at [280, 15] on span "Credit Package" at bounding box center [274, 12] width 68 height 10
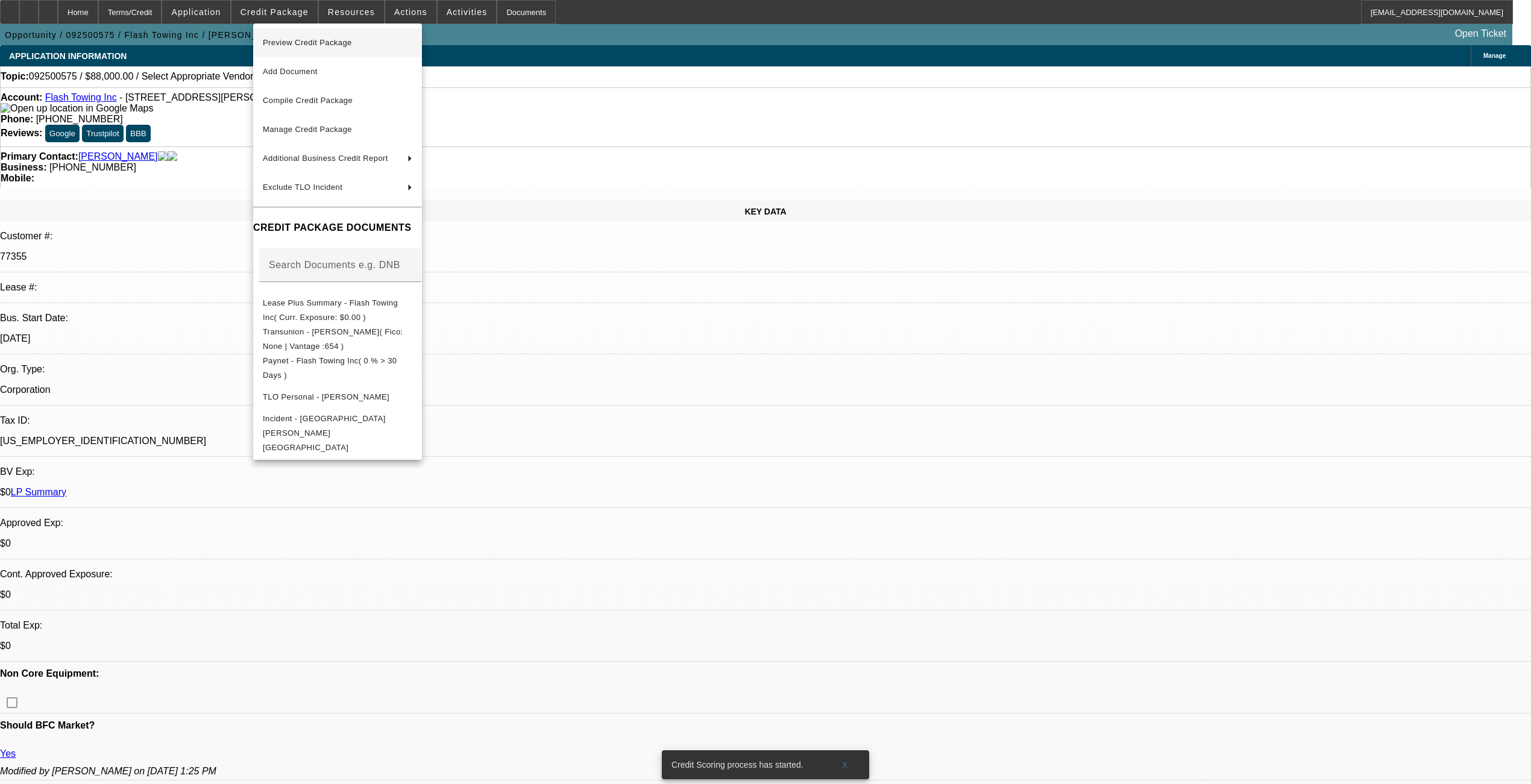
click at [294, 51] on button "Preview Credit Package" at bounding box center [337, 42] width 169 height 29
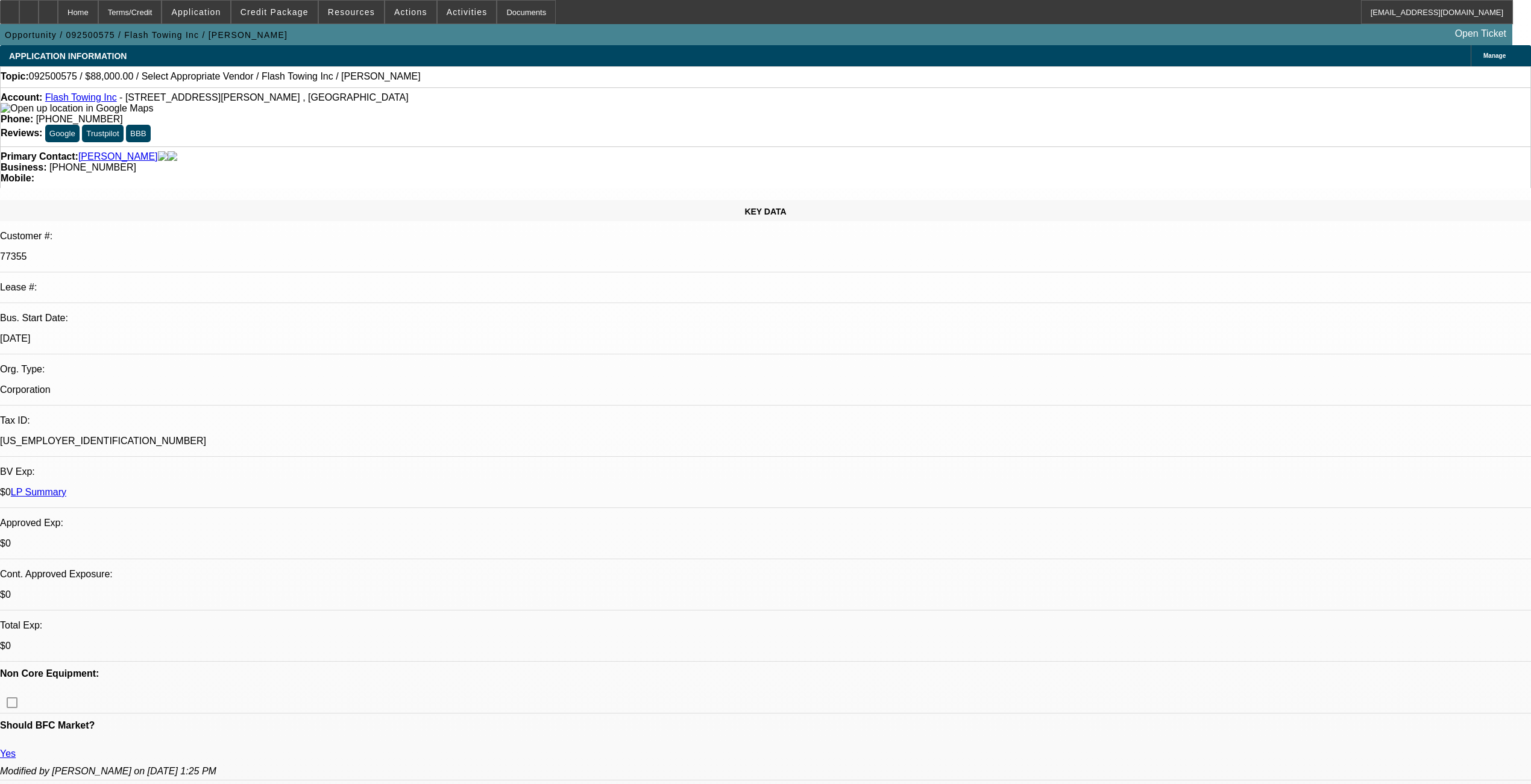
click at [62, 80] on span "092500575 / $88,000.00 / Select Appropriate Vendor / Flash Towing Inc / Saidi, …" at bounding box center [225, 77] width 392 height 11
click at [61, 79] on span "092500575 / $88,000.00 / Select Appropriate Vendor / Flash Towing Inc / Saidi, …" at bounding box center [225, 77] width 392 height 11
copy span "092500575"
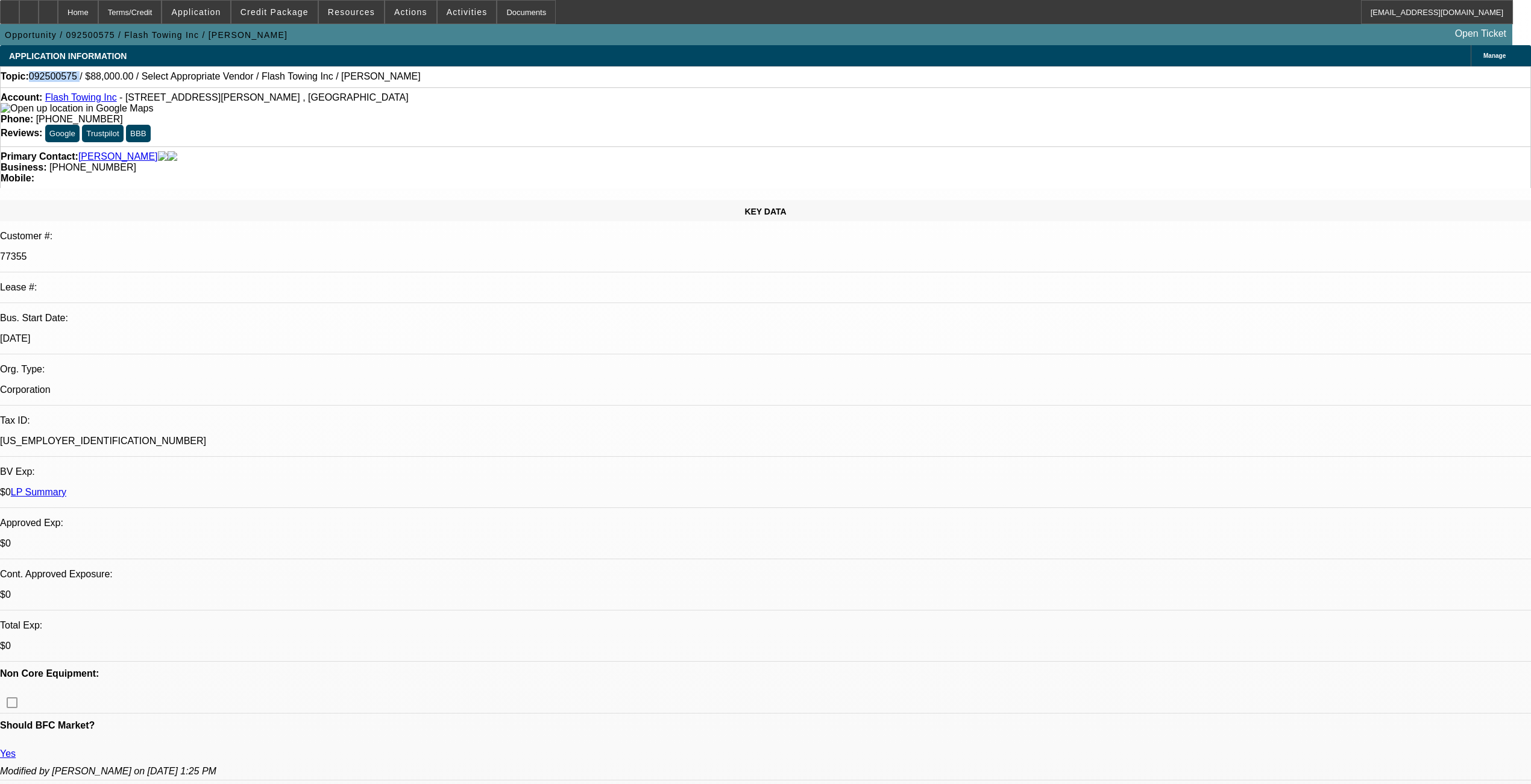
radio input "true"
type textarea "9.25, requested banks and truck info. also emailed Gambla about HNB title to 03…"
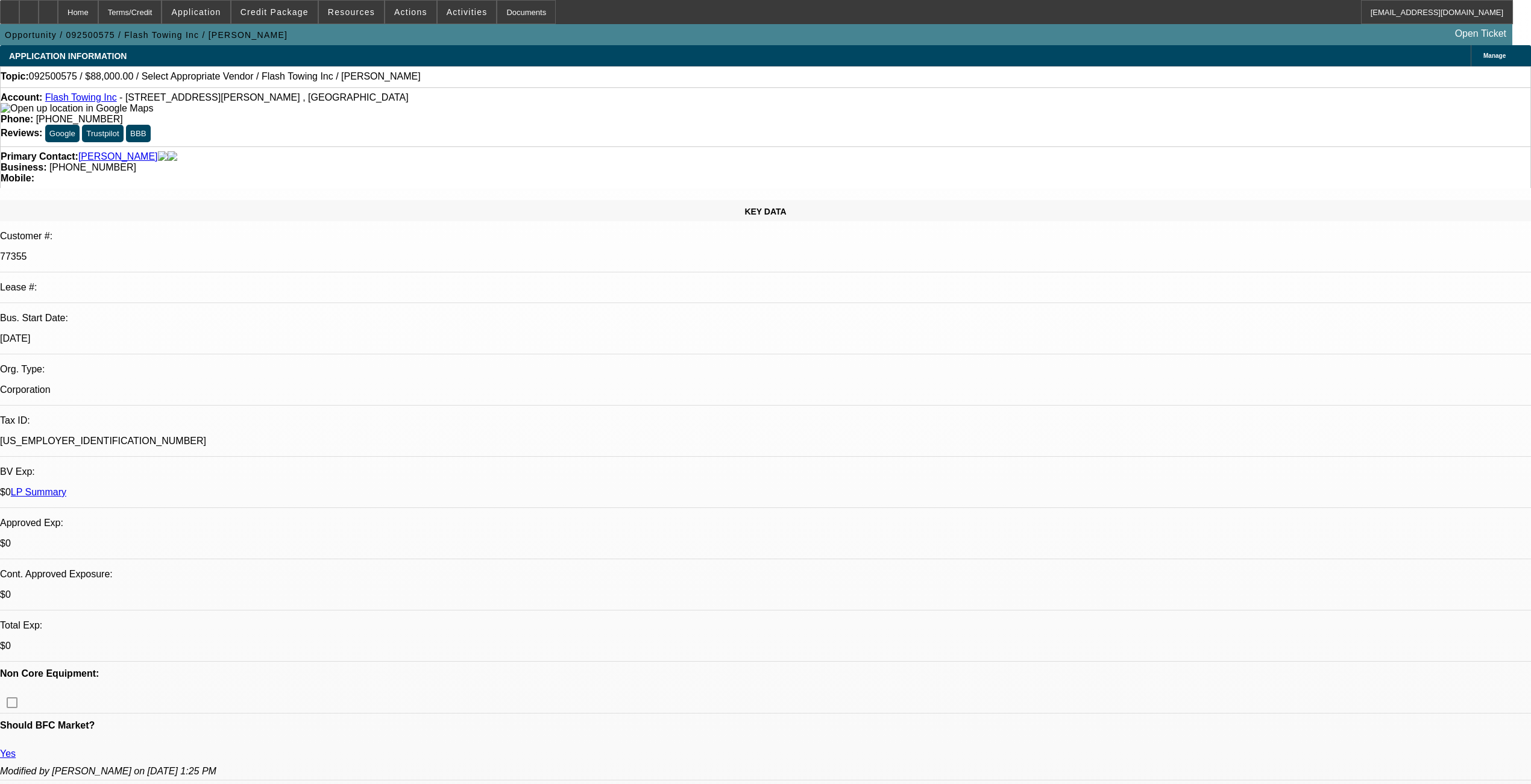
radio input "true"
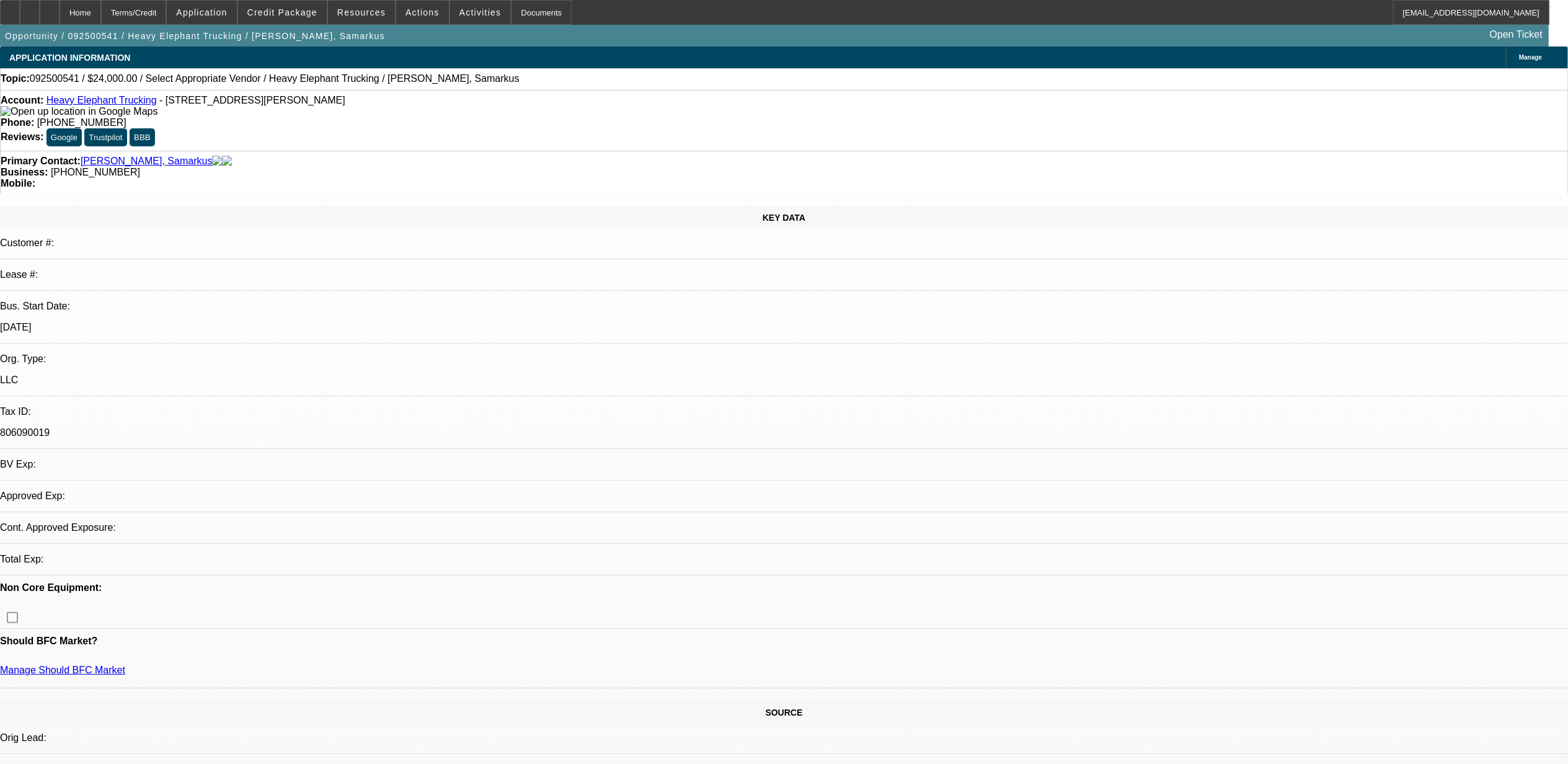
select select "0"
select select "2"
select select "0.1"
select select "4"
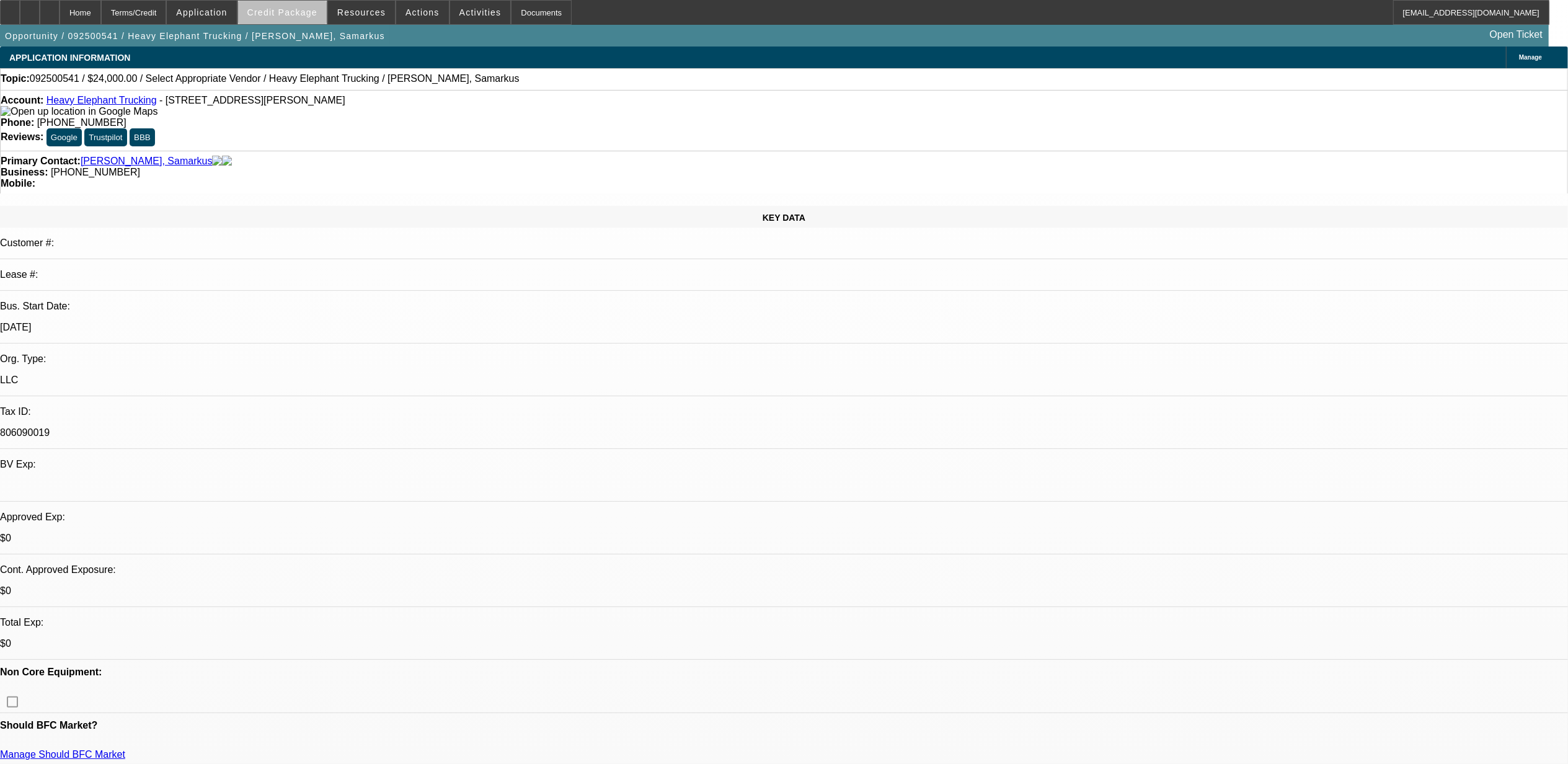
click at [316, 13] on span "Credit Package" at bounding box center [281, 12] width 70 height 10
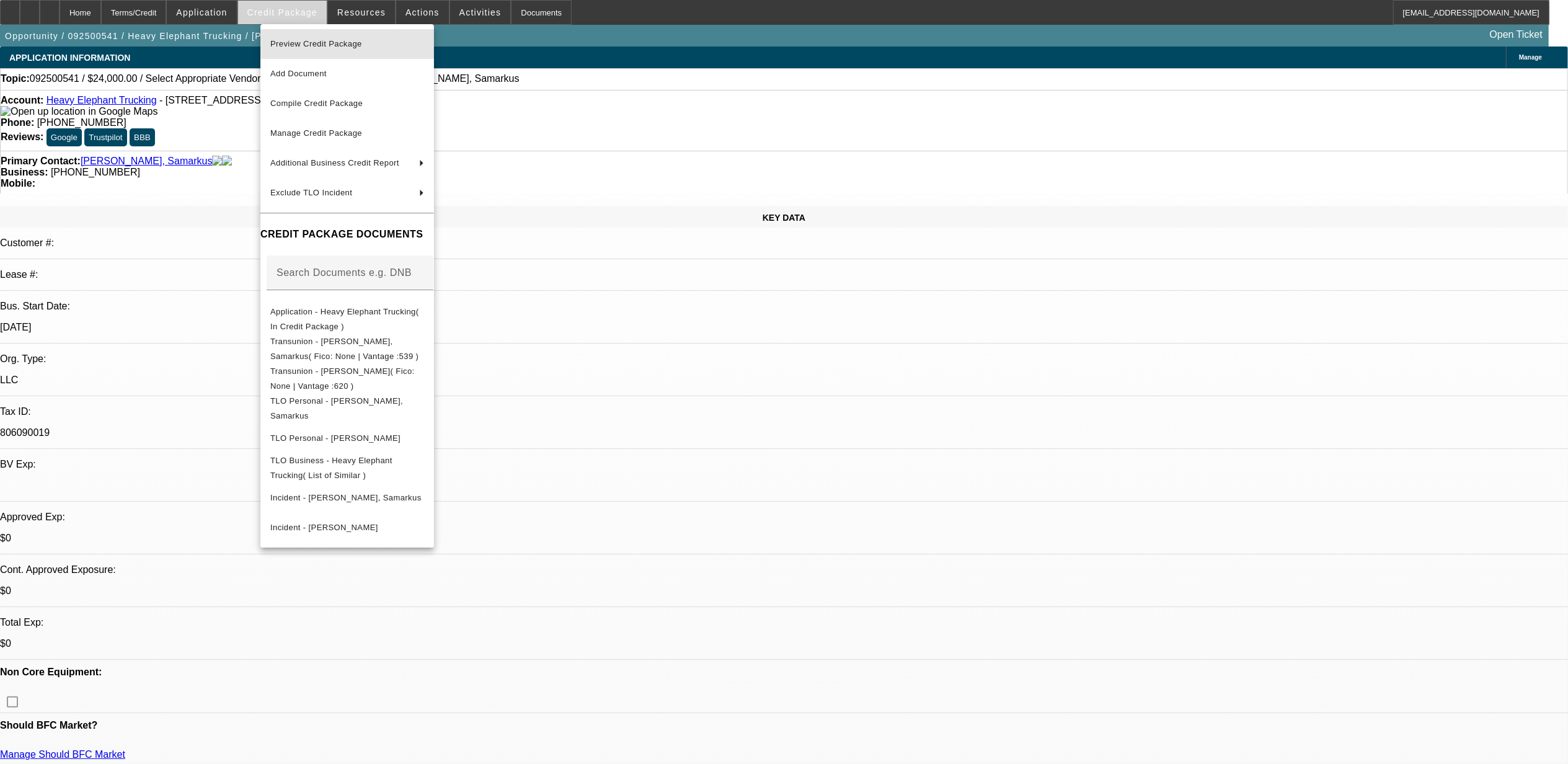
click at [320, 49] on span "Preview Credit Package" at bounding box center [347, 44] width 154 height 15
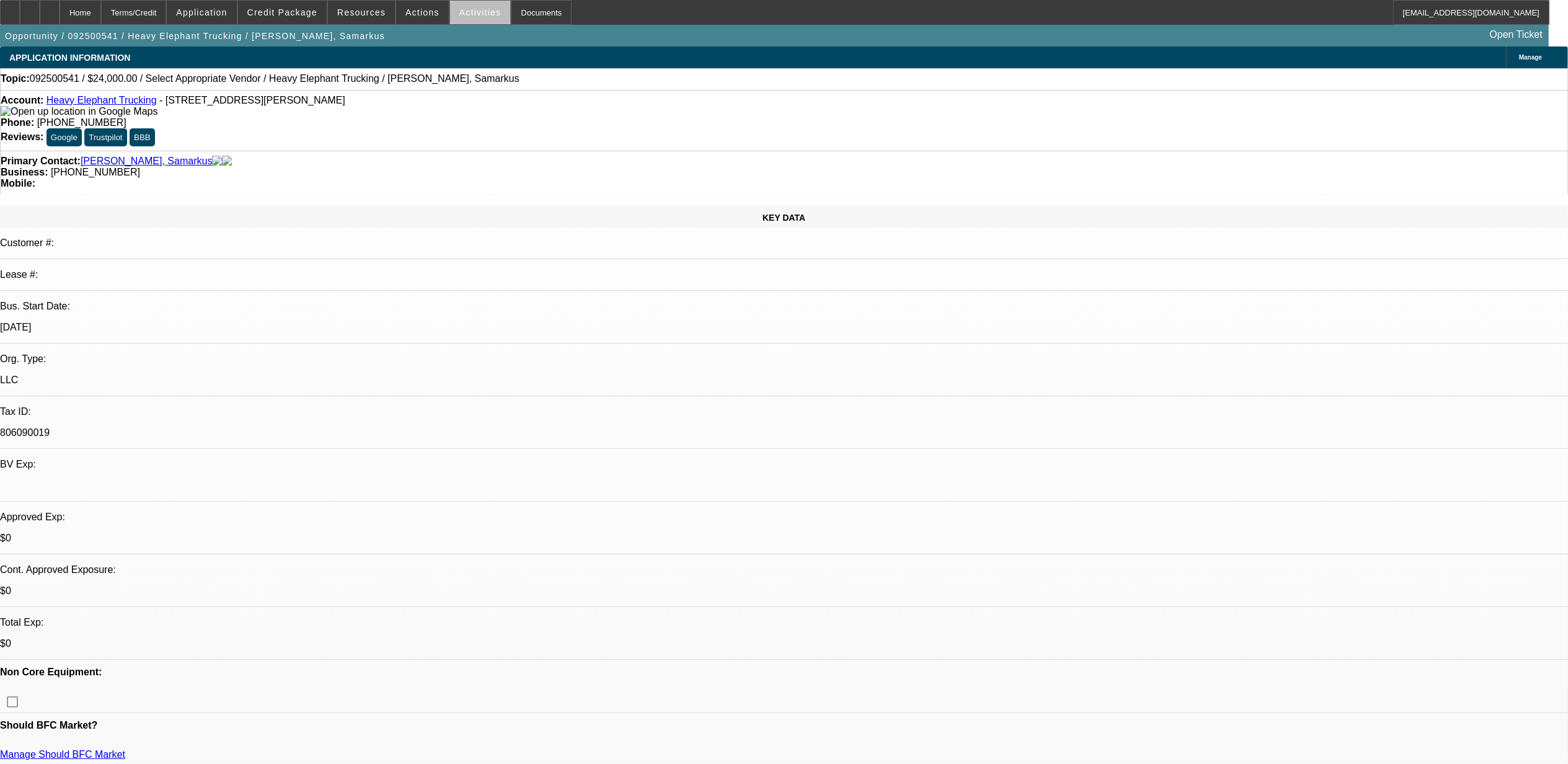
click at [489, 19] on span at bounding box center [480, 12] width 60 height 30
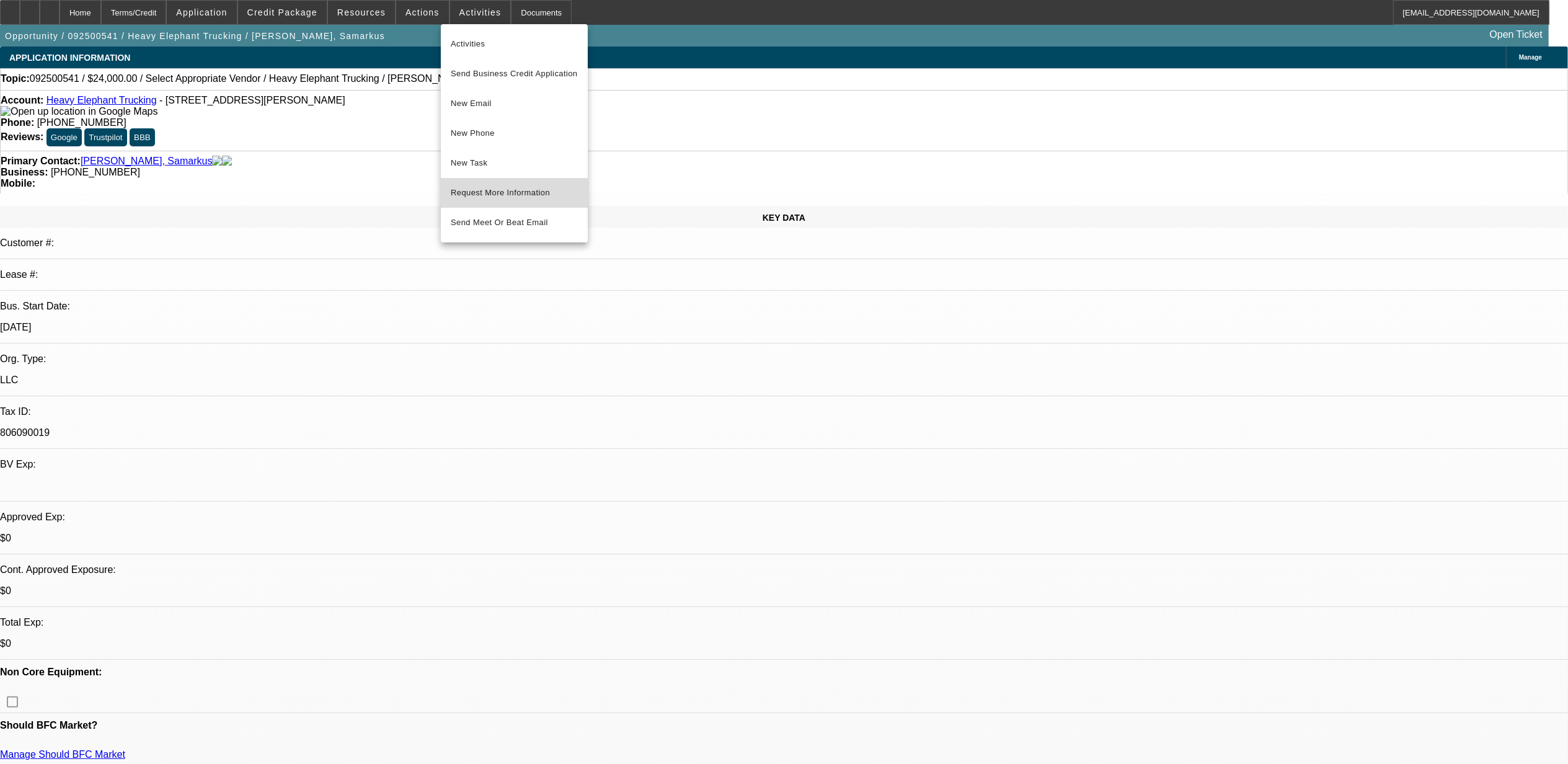
click at [495, 199] on span "Request More Information" at bounding box center [514, 193] width 127 height 15
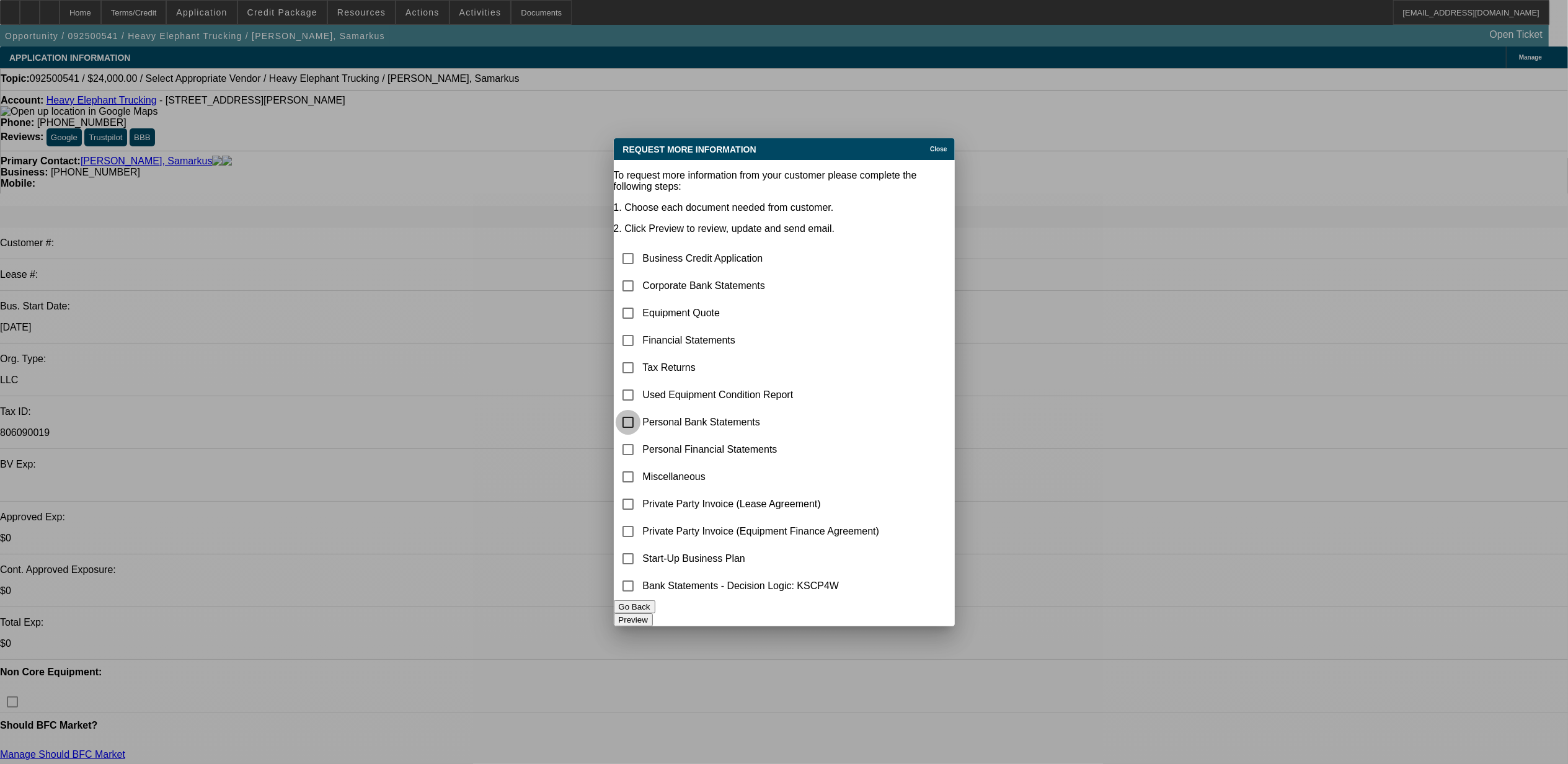
click at [640, 410] on input "checkbox" at bounding box center [628, 422] width 25 height 25
checkbox input "true"
click at [653, 626] on button "Preview" at bounding box center [634, 620] width 39 height 13
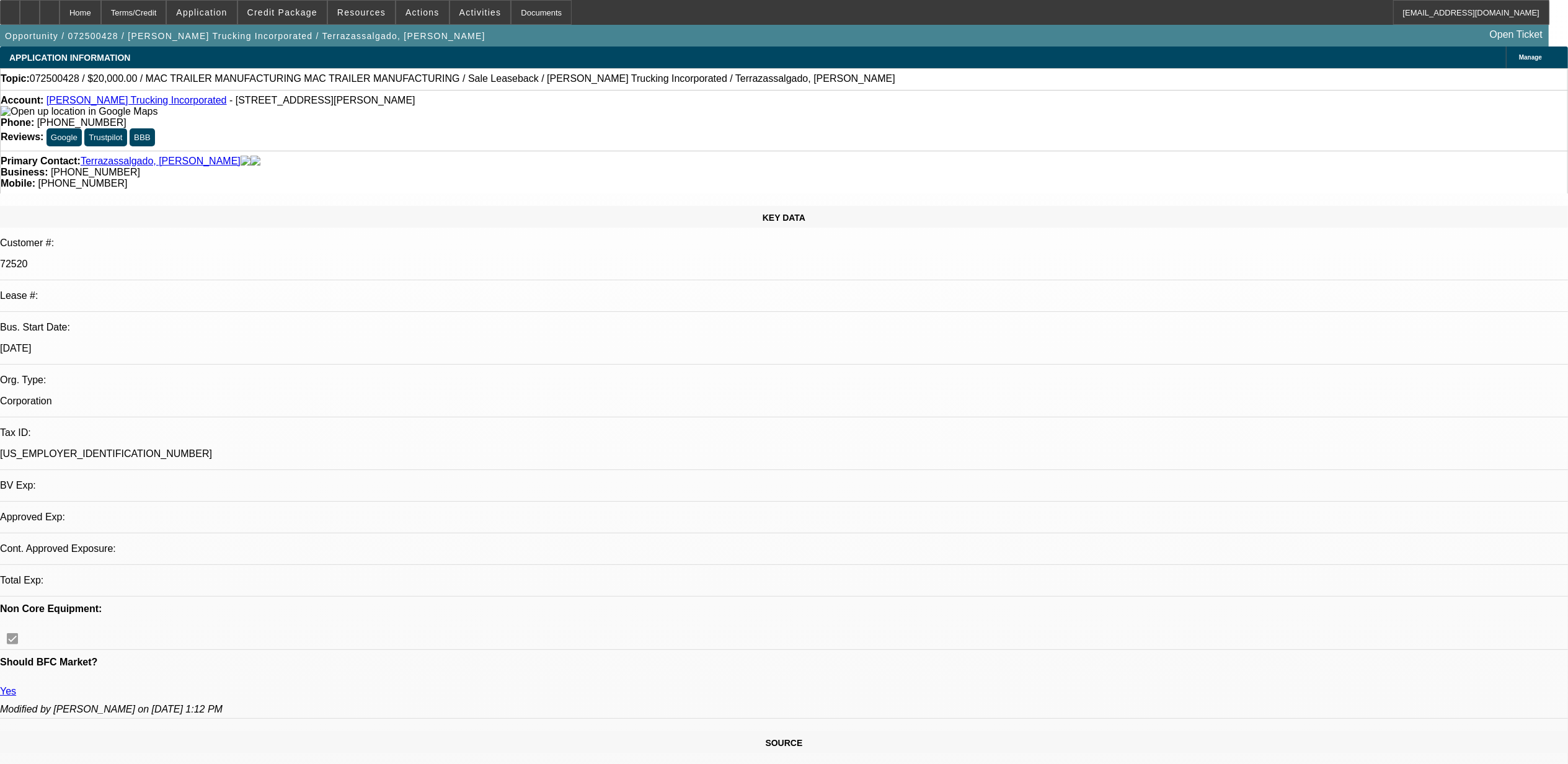
select select "0"
select select "2"
select select "0"
select select "6"
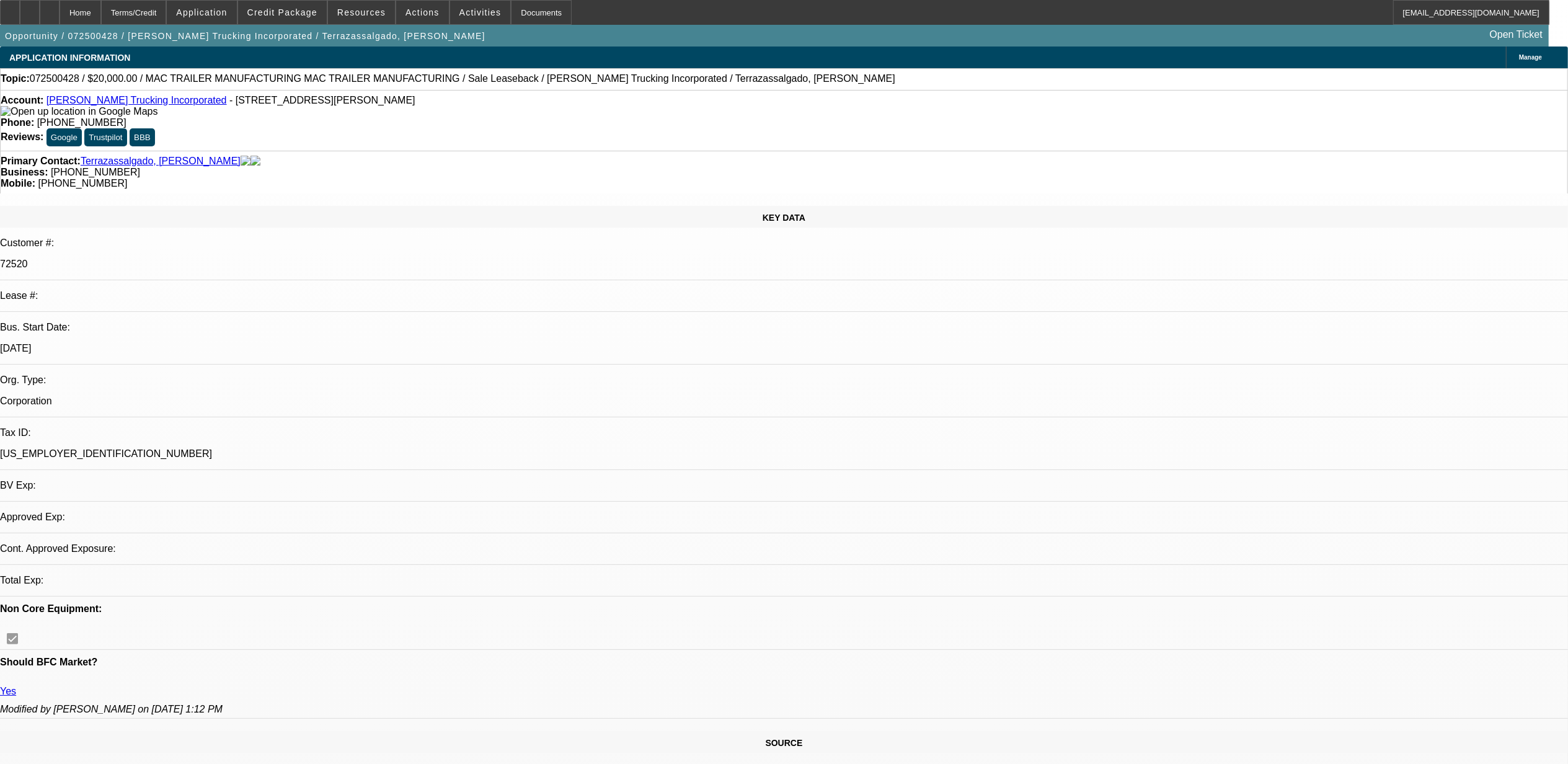
select select "0"
select select "2"
select select "0"
select select "6"
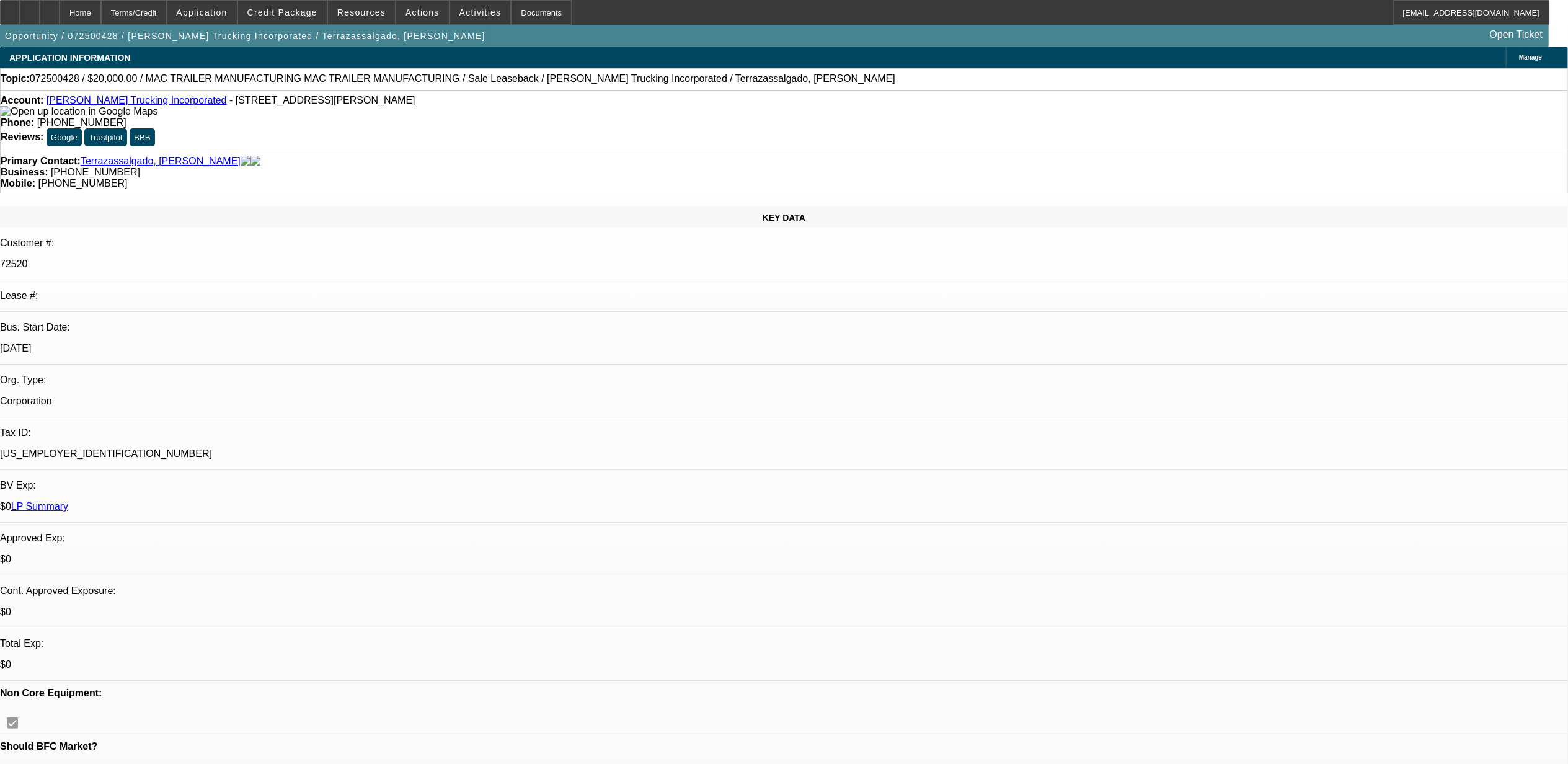
click at [414, 18] on span at bounding box center [422, 12] width 53 height 30
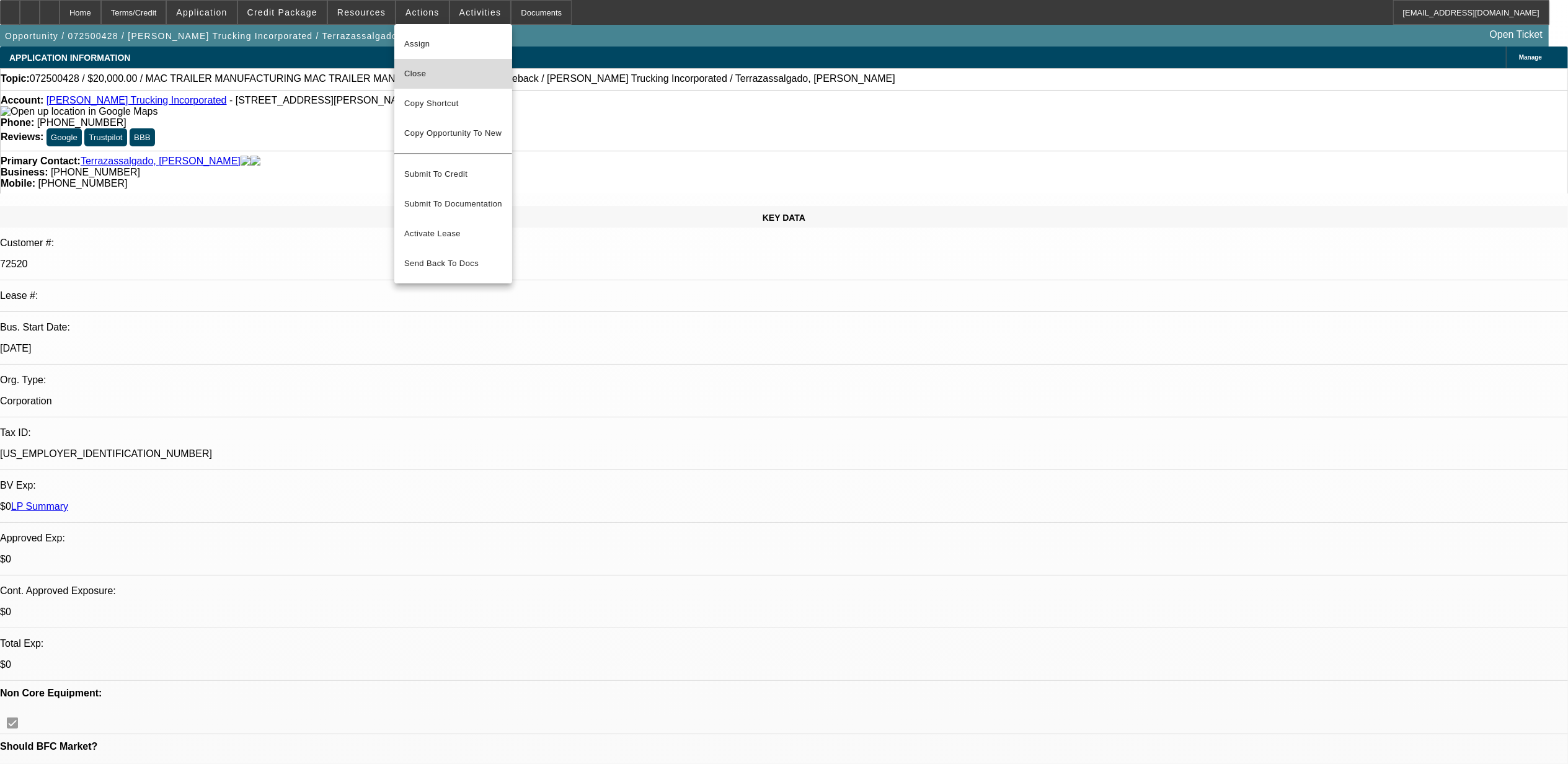
click at [440, 75] on span "Close" at bounding box center [452, 73] width 98 height 15
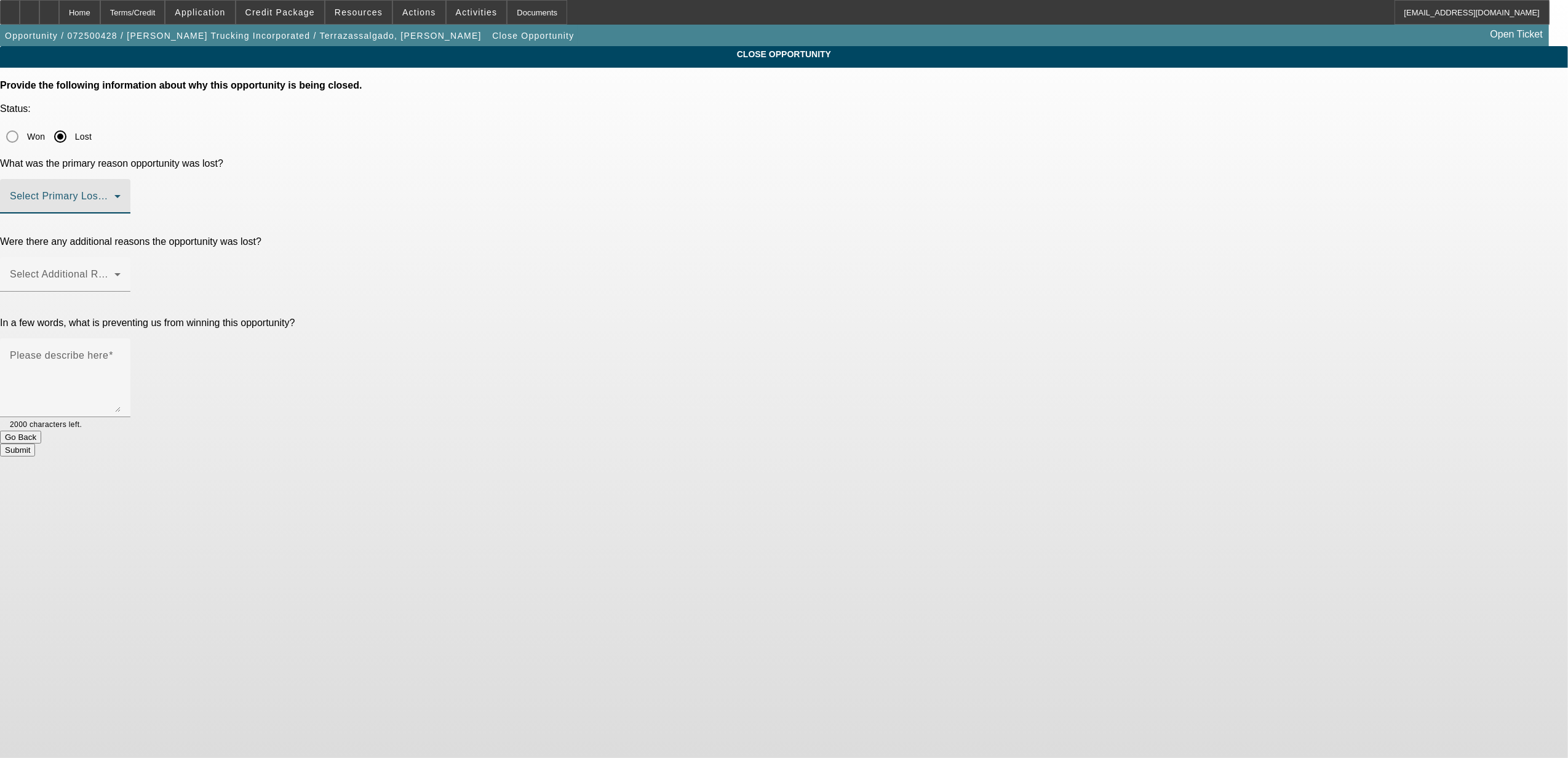
click at [114, 194] on span at bounding box center [62, 201] width 104 height 15
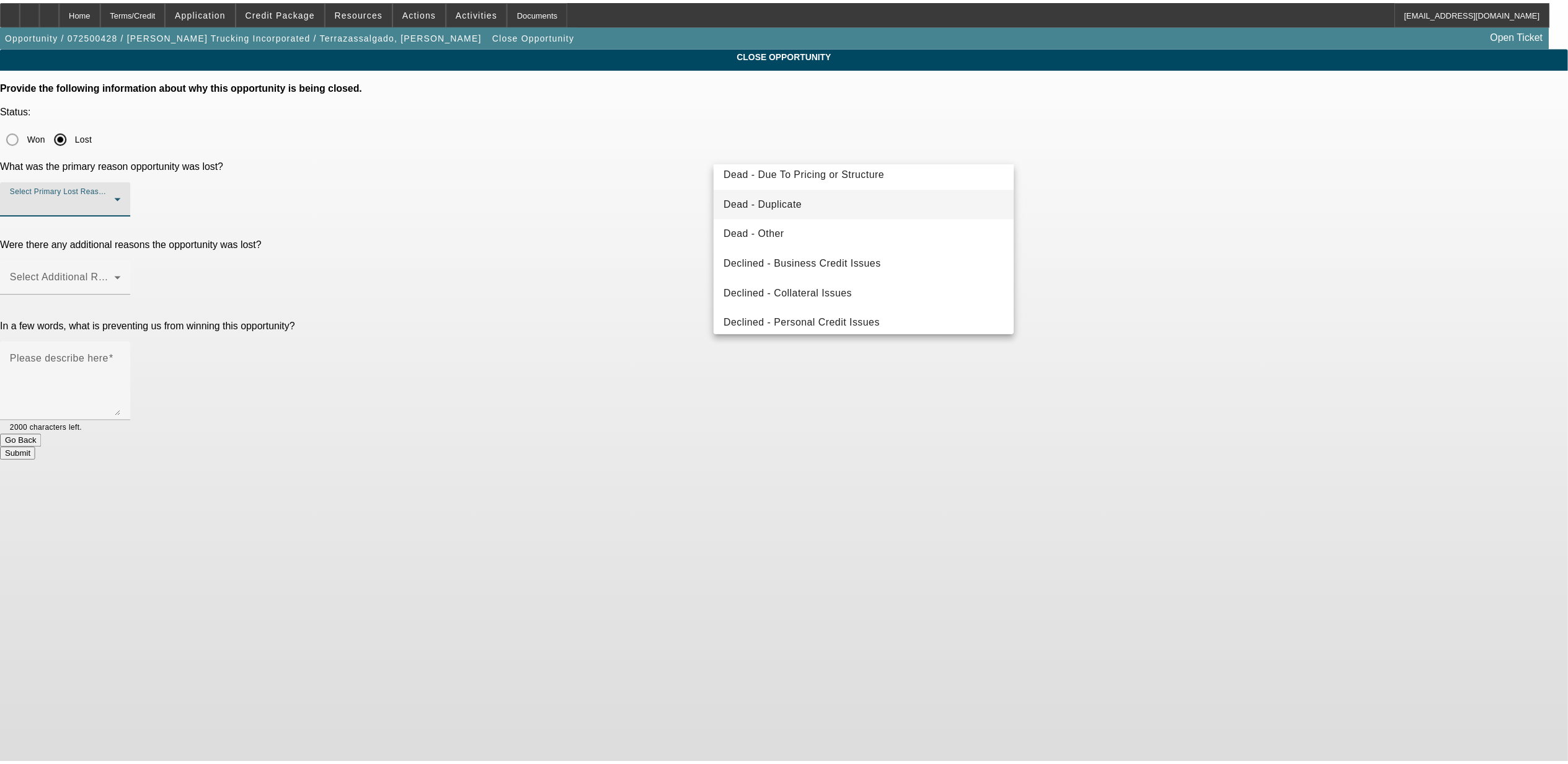
scroll to position [165, 0]
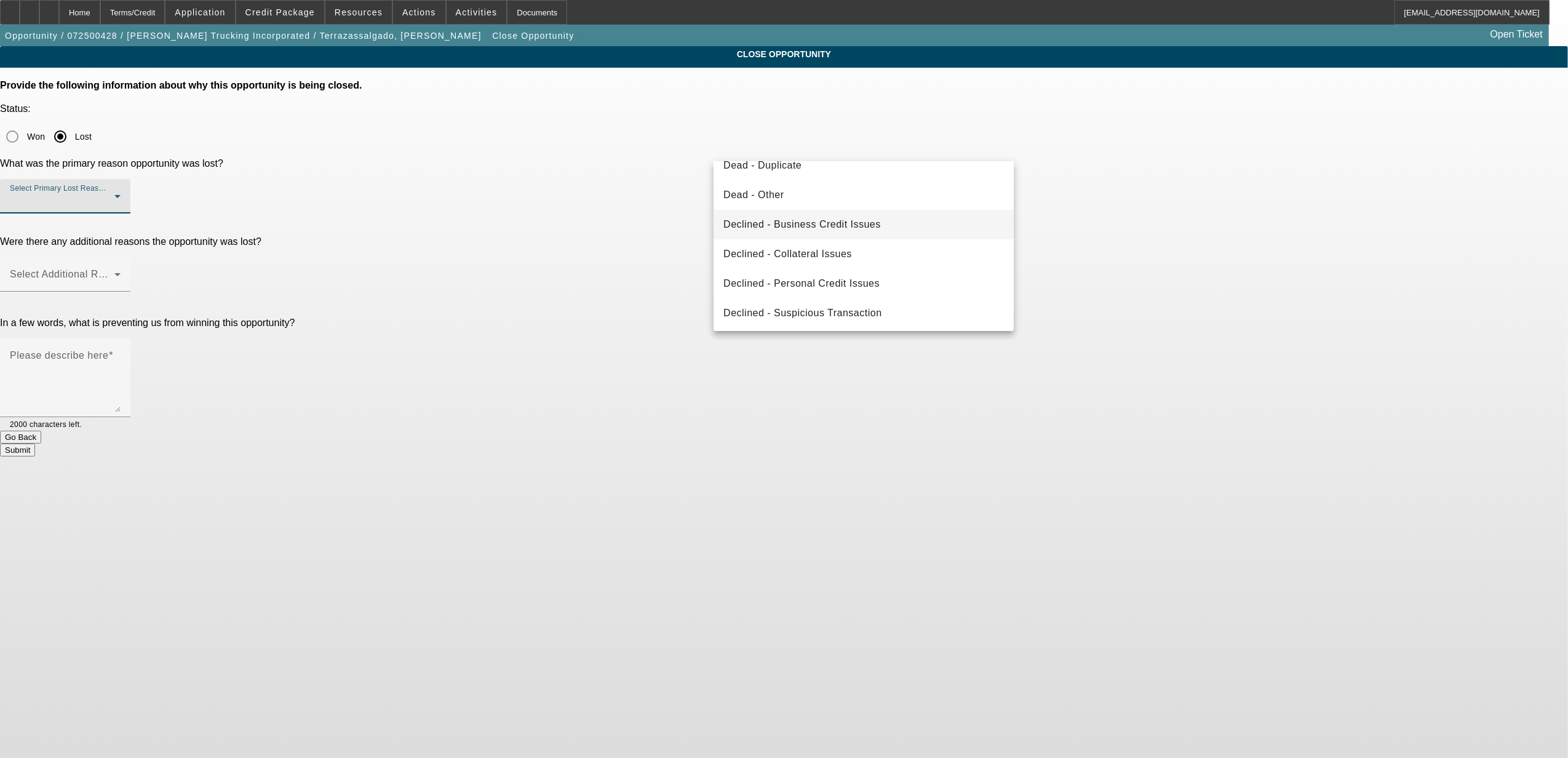
click at [776, 225] on span "Declined - Business Credit Issues" at bounding box center [802, 225] width 158 height 15
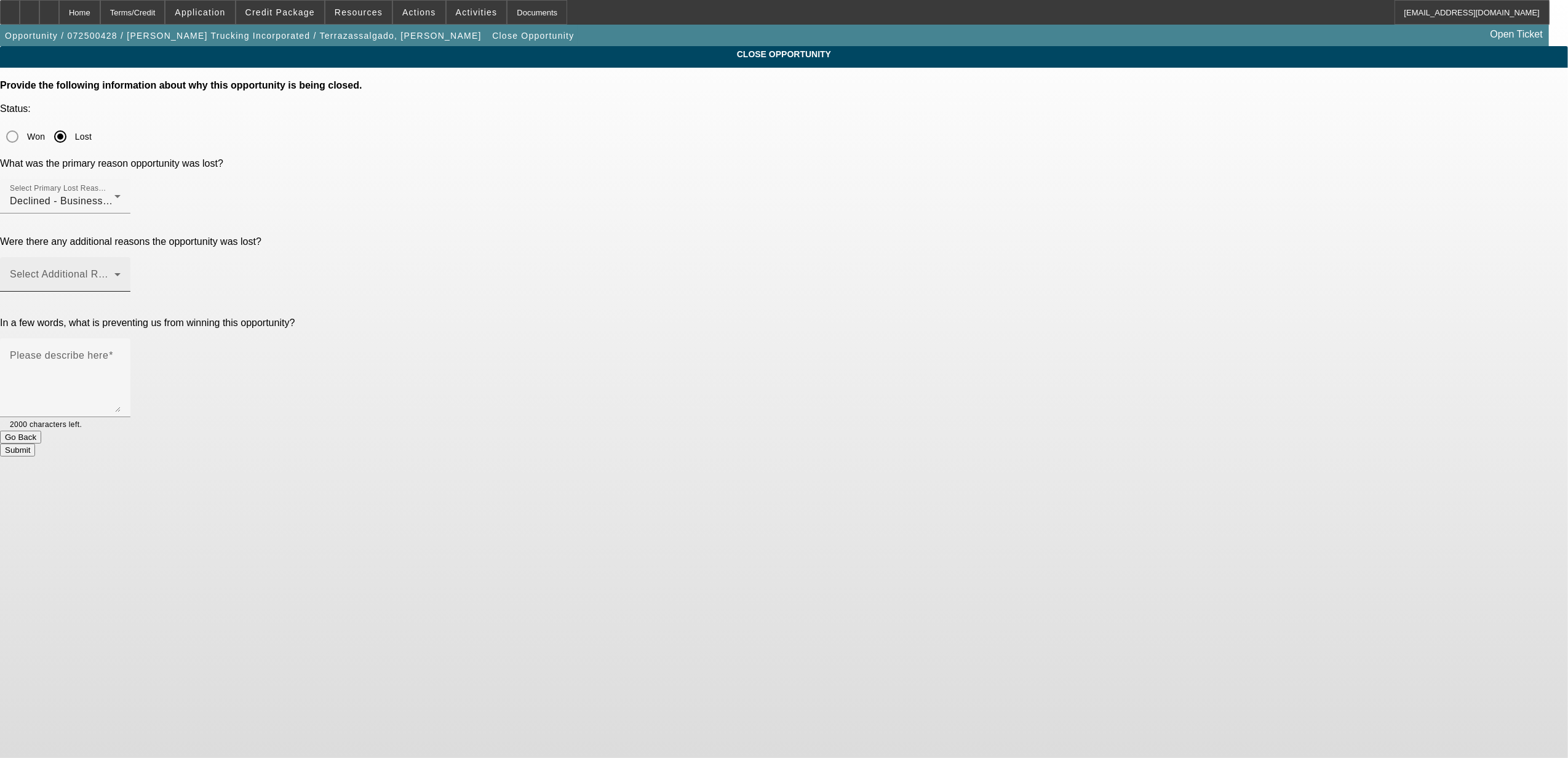
click at [121, 257] on div "Select Additional Reasons" at bounding box center [65, 274] width 111 height 34
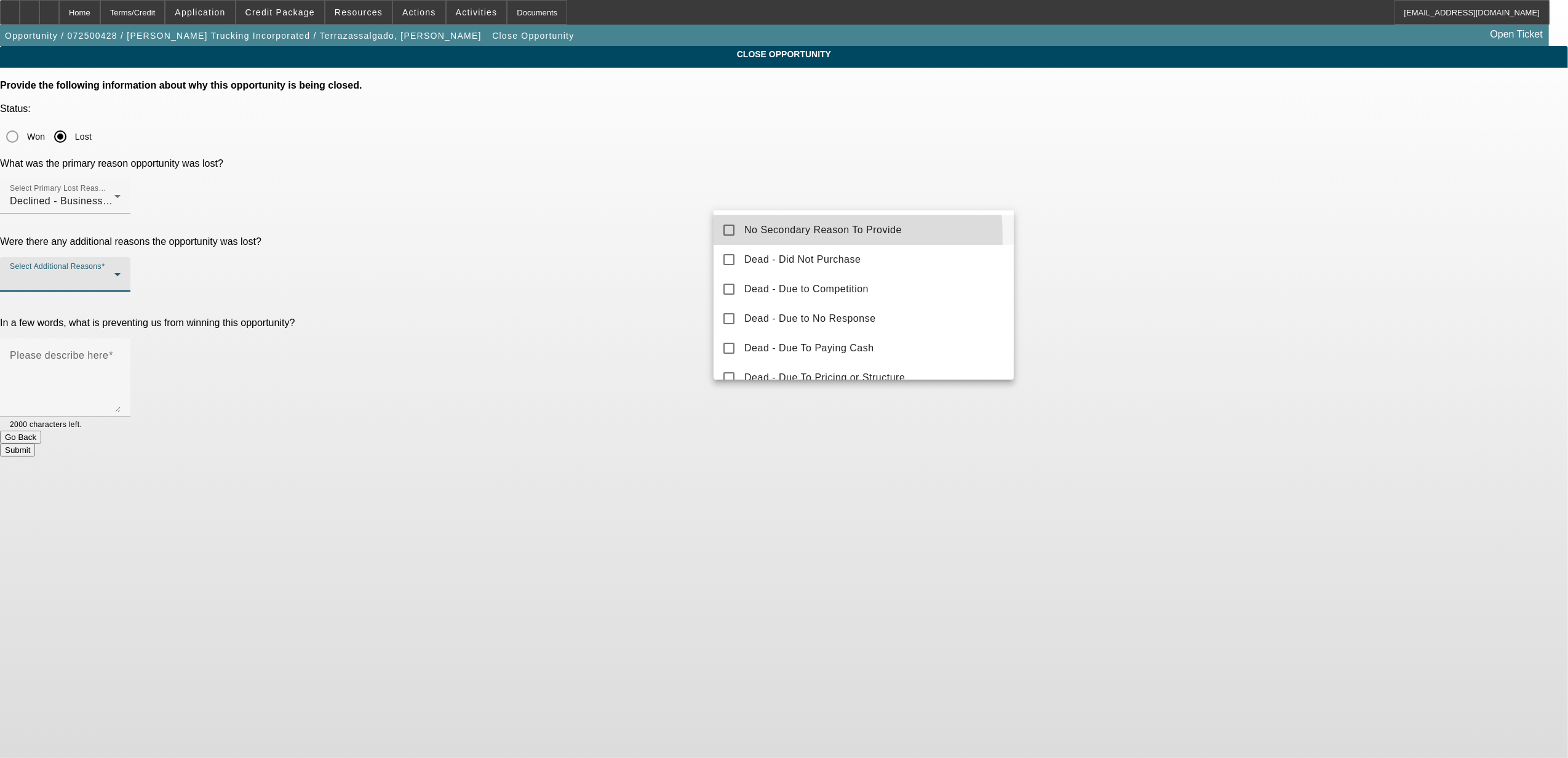
click at [741, 238] on mat-option "No Secondary Reason To Provide" at bounding box center [864, 231] width 301 height 30
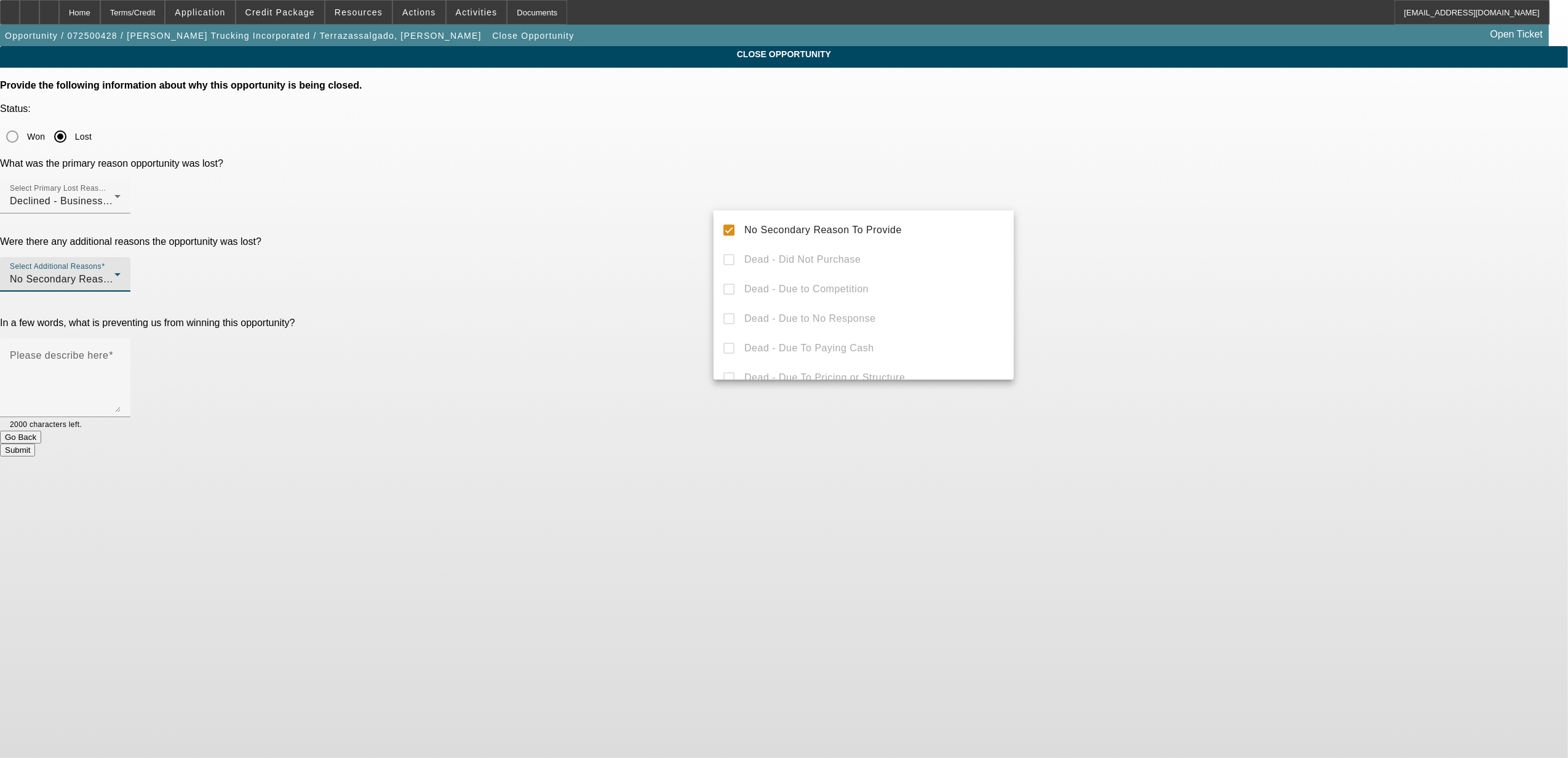
click at [694, 284] on div at bounding box center [784, 379] width 1568 height 758
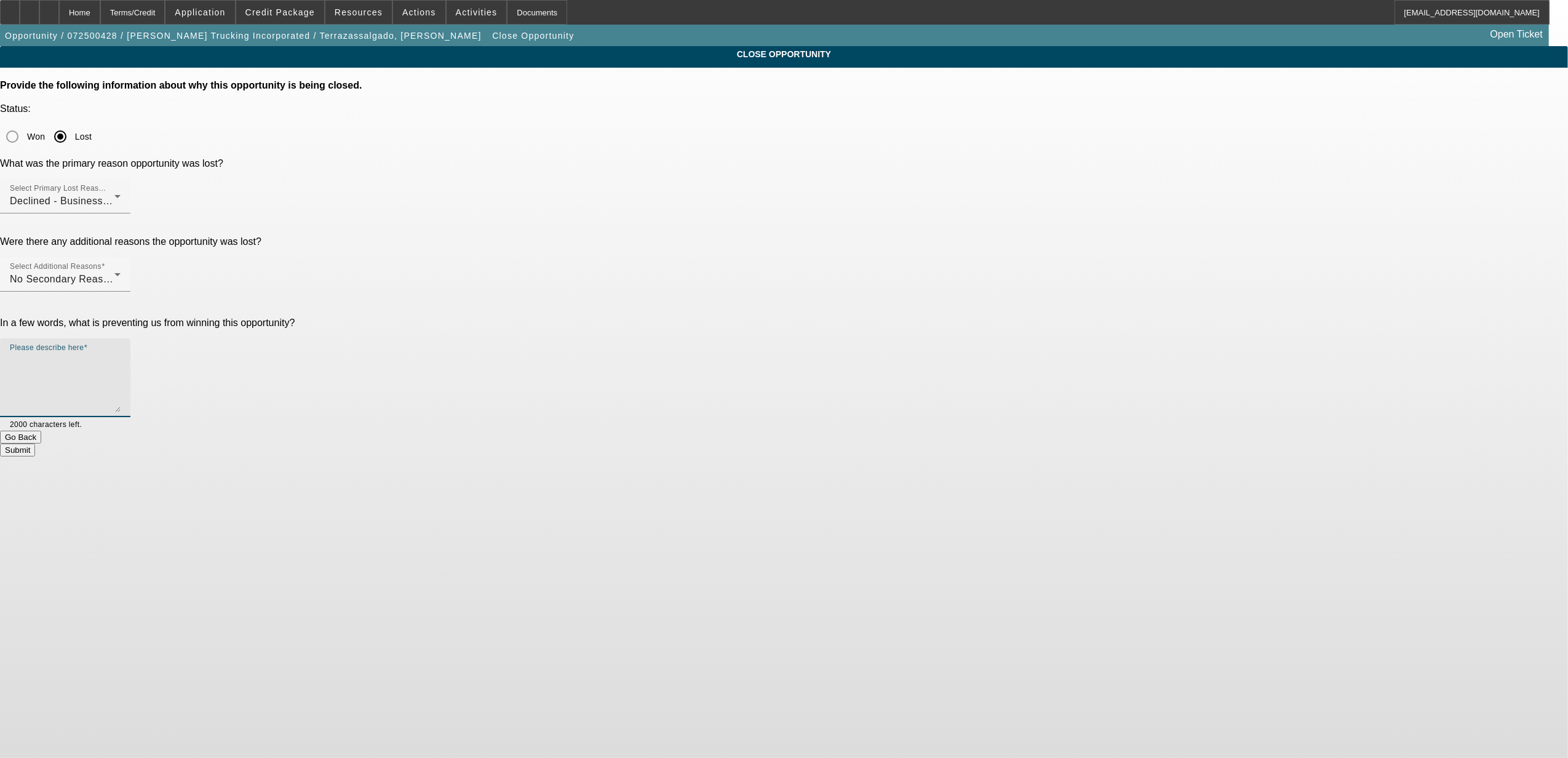
click at [121, 353] on textarea "Please describe here" at bounding box center [65, 383] width 111 height 59
type textarea "see notes."
click at [35, 444] on button "Submit" at bounding box center [18, 450] width 35 height 13
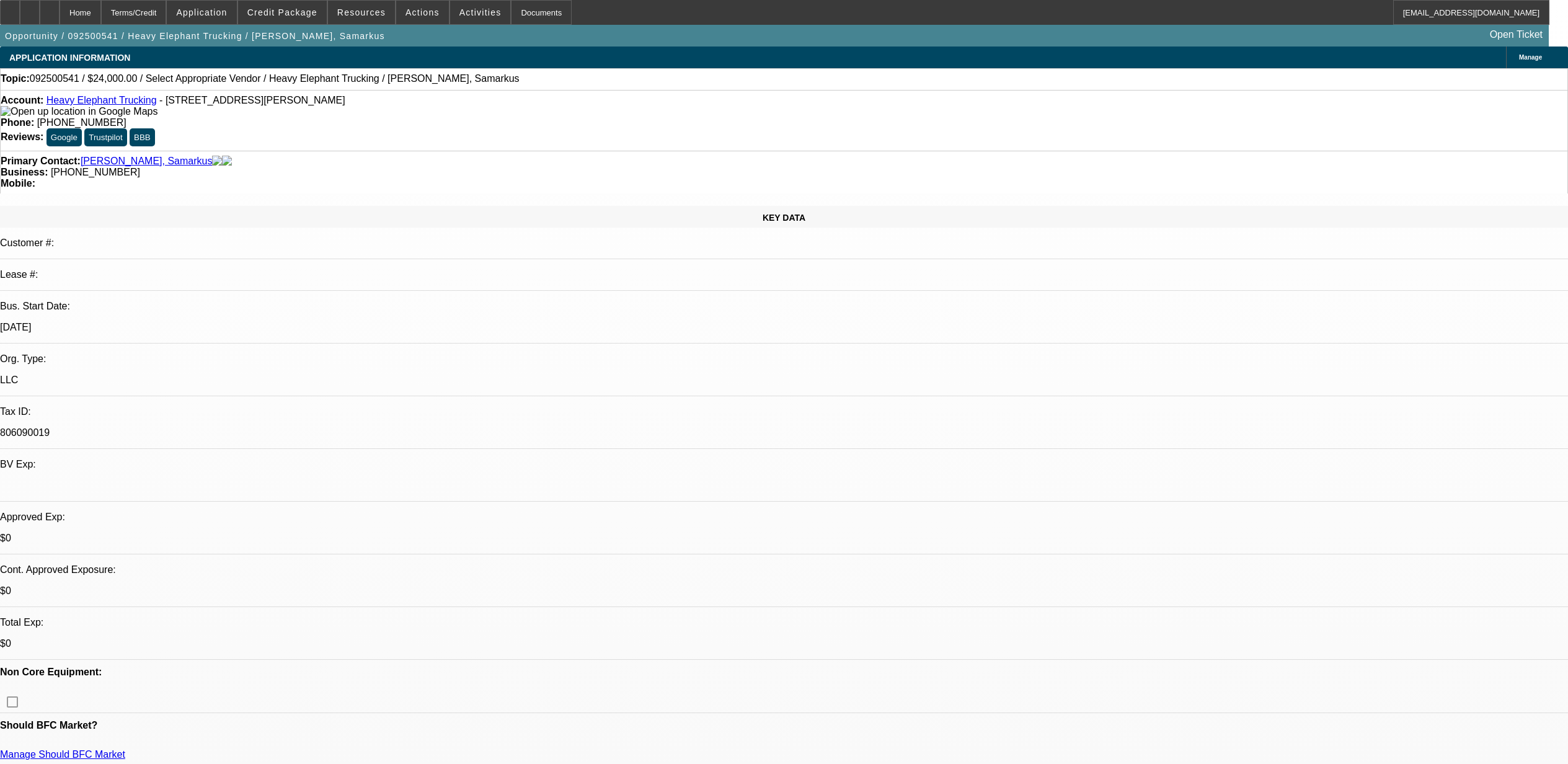
select select "0"
select select "2"
select select "0.1"
select select "4"
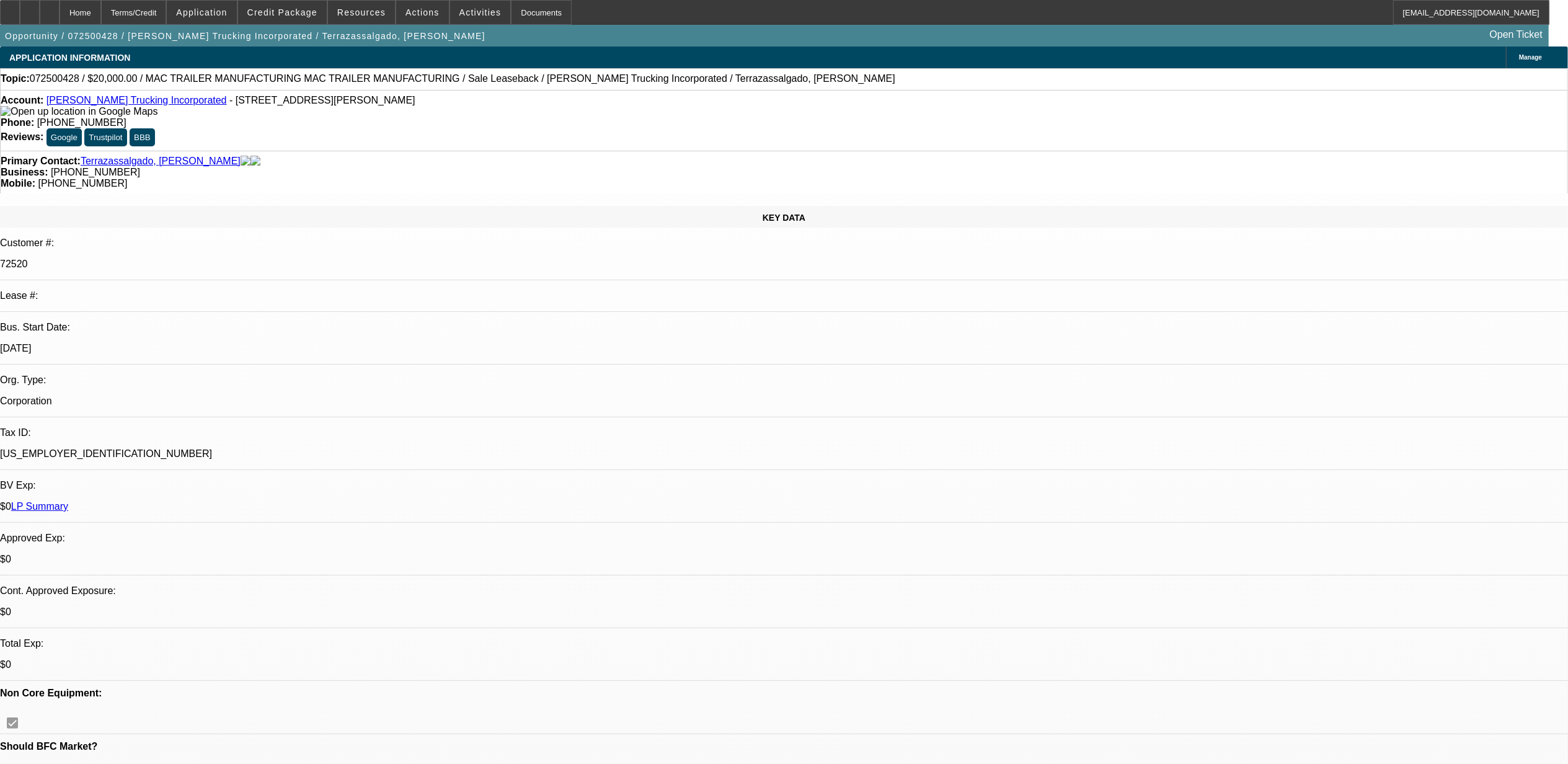
select select "0"
select select "2"
select select "0"
select select "6"
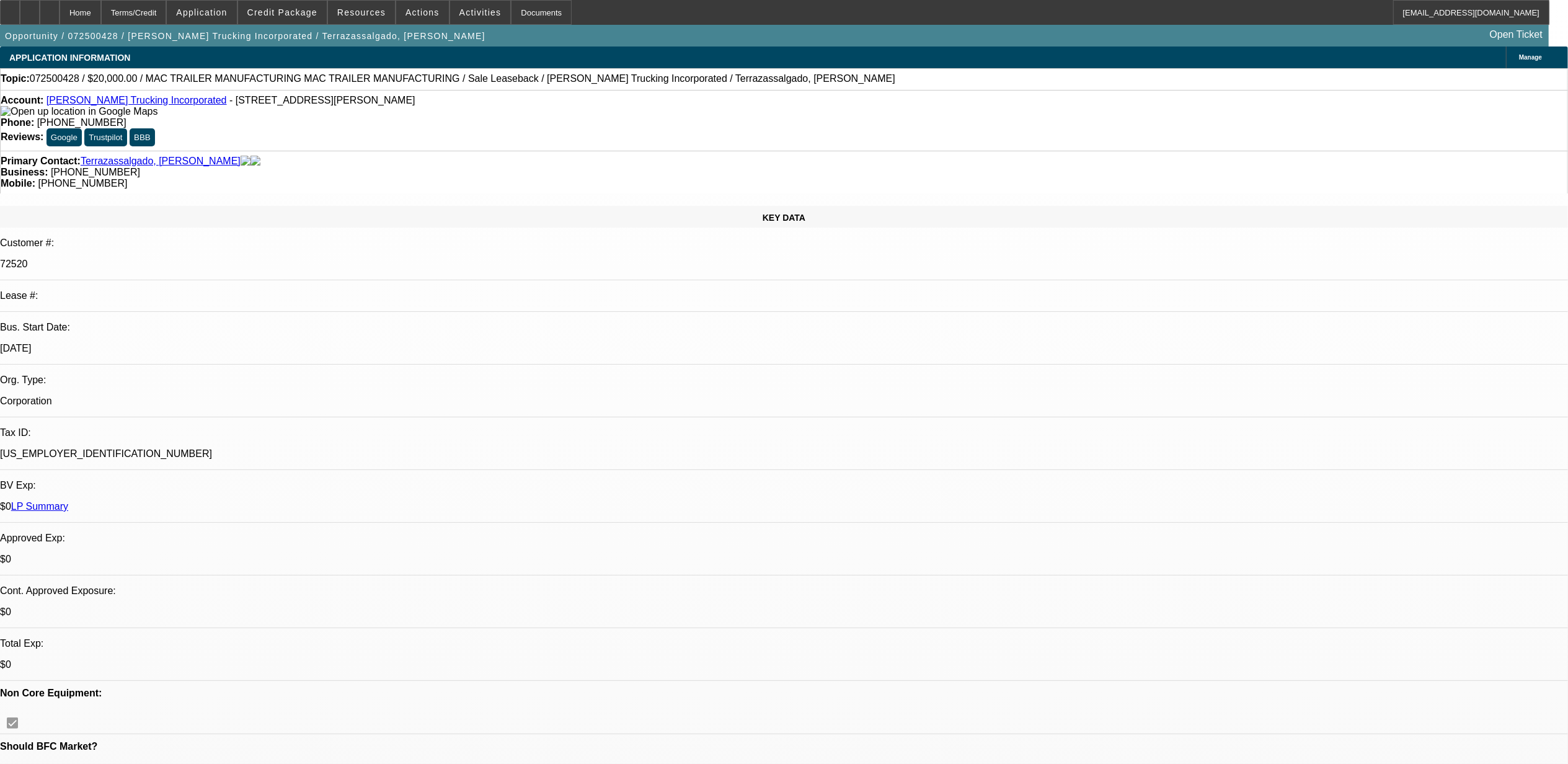
select select "0"
select select "2"
select select "0"
select select "6"
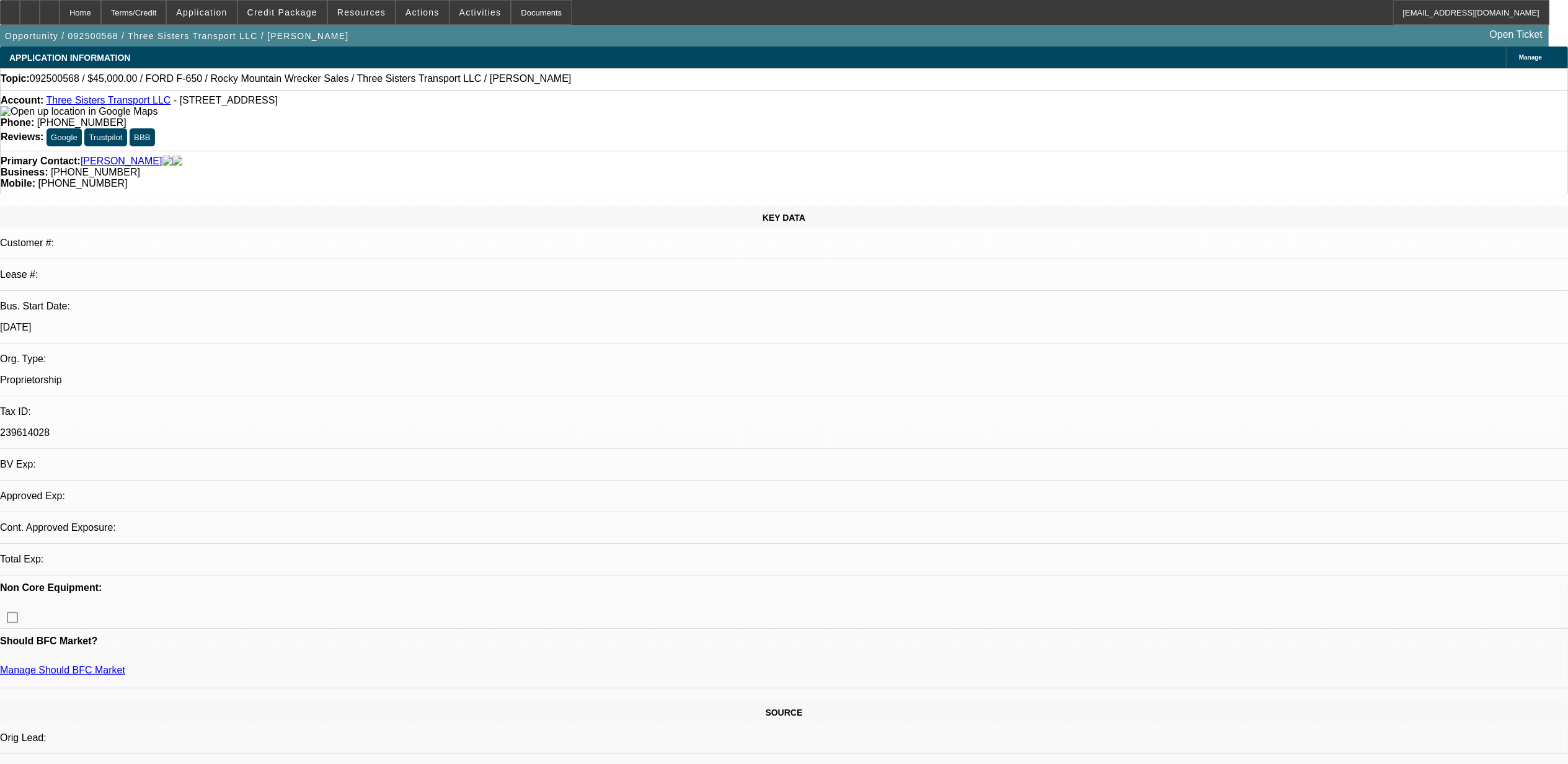
select select "0"
select select "2"
select select "0.1"
select select "4"
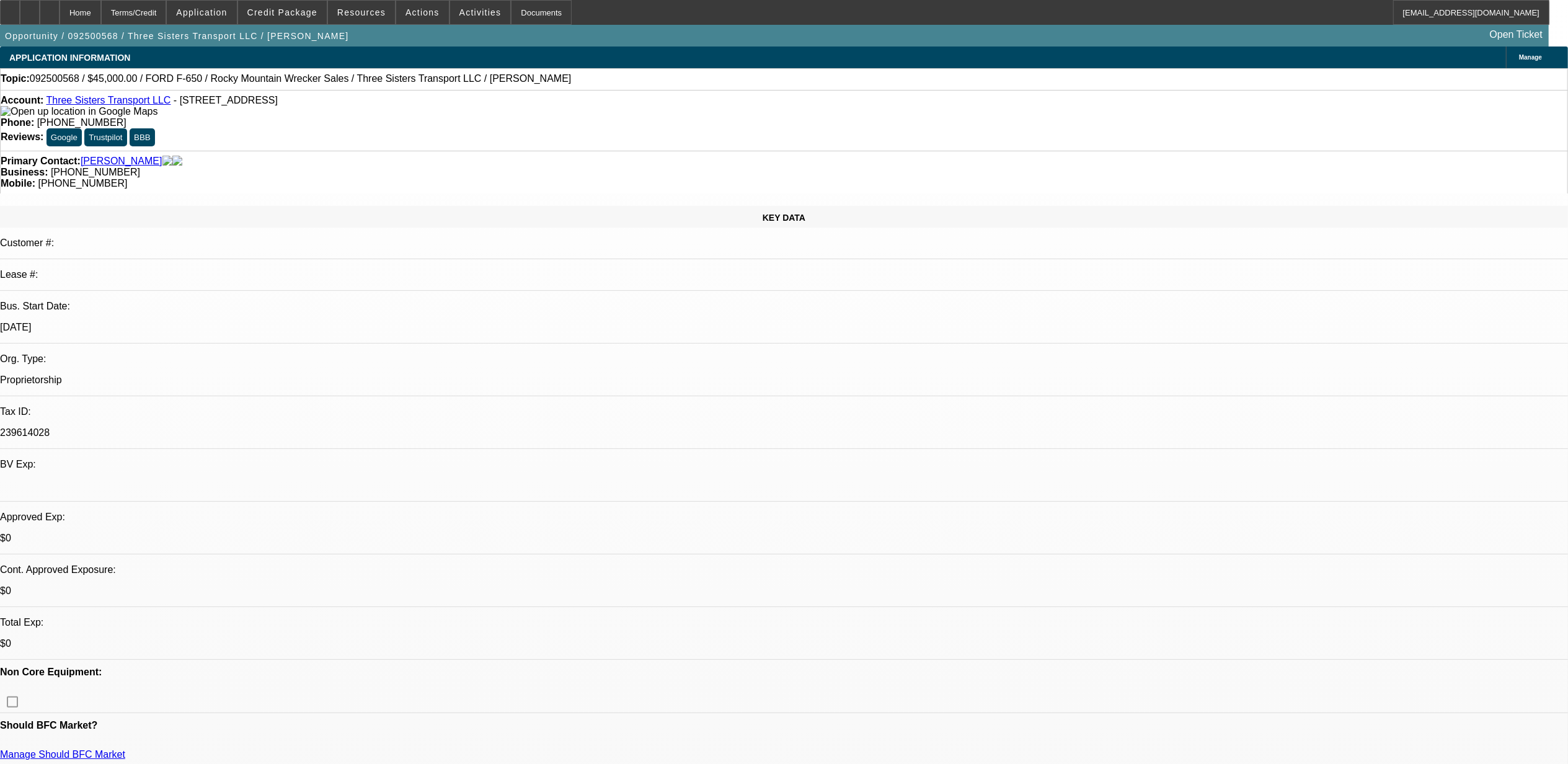
select select "1"
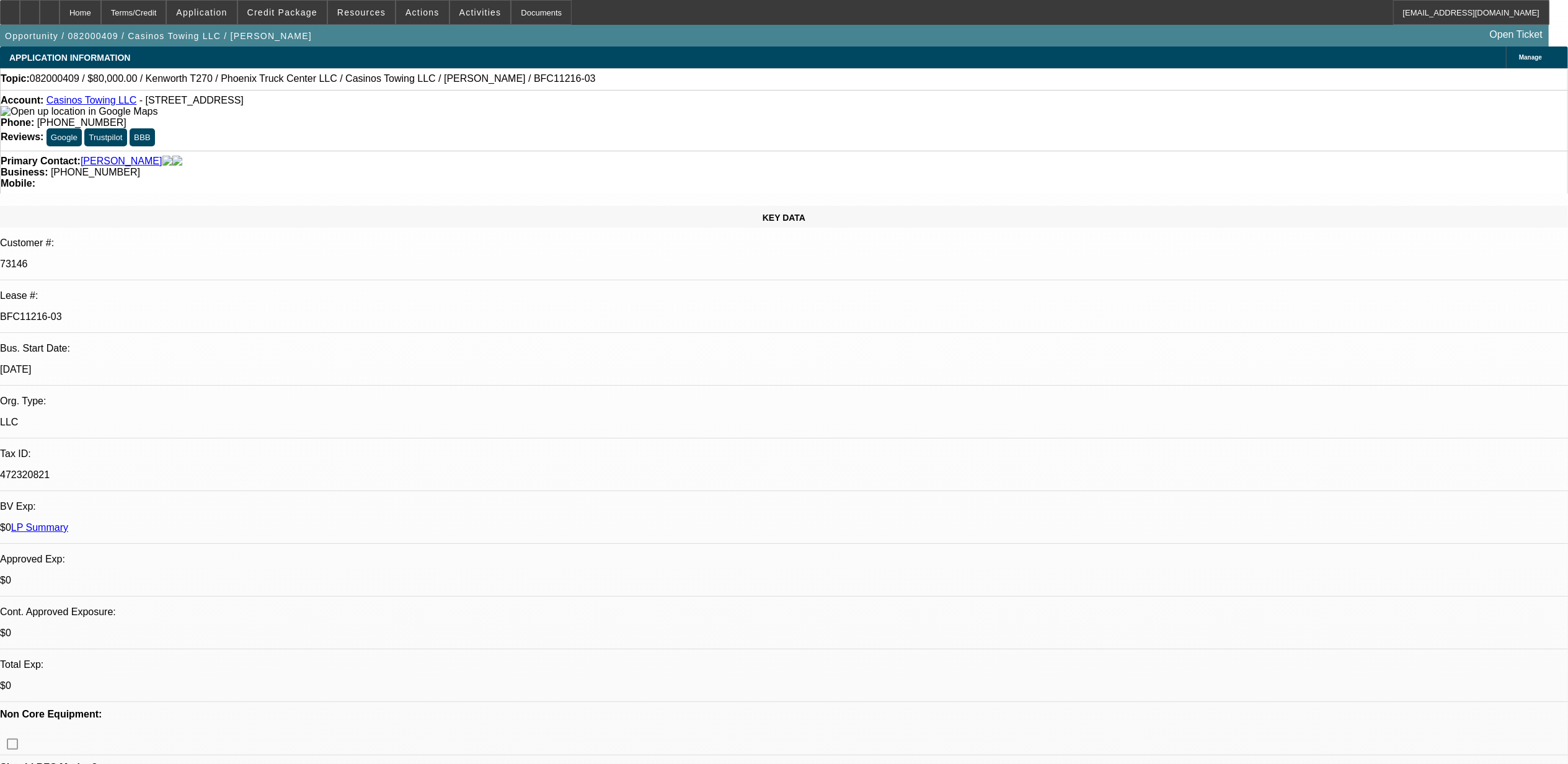
select select "0"
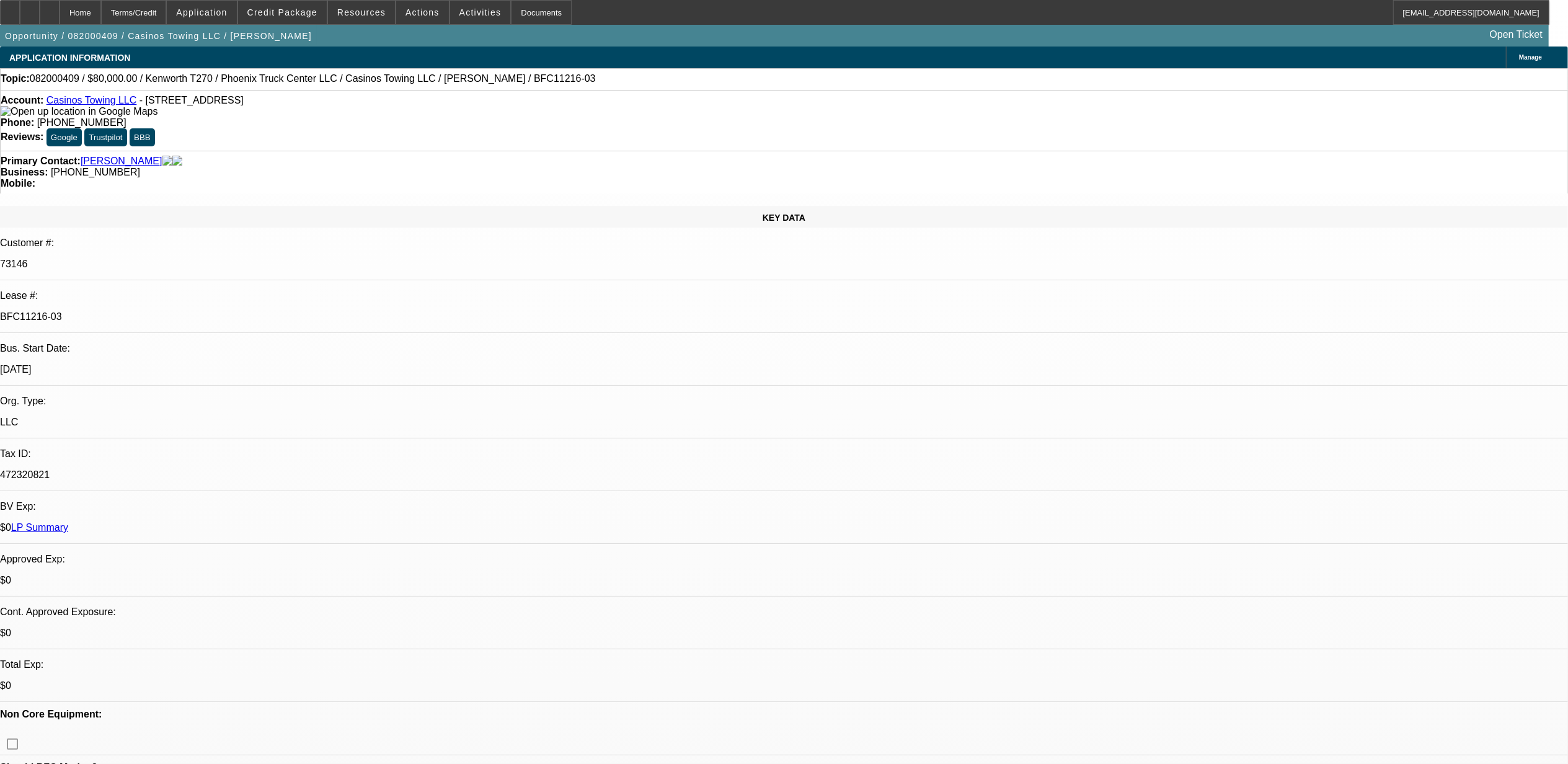
select select "0"
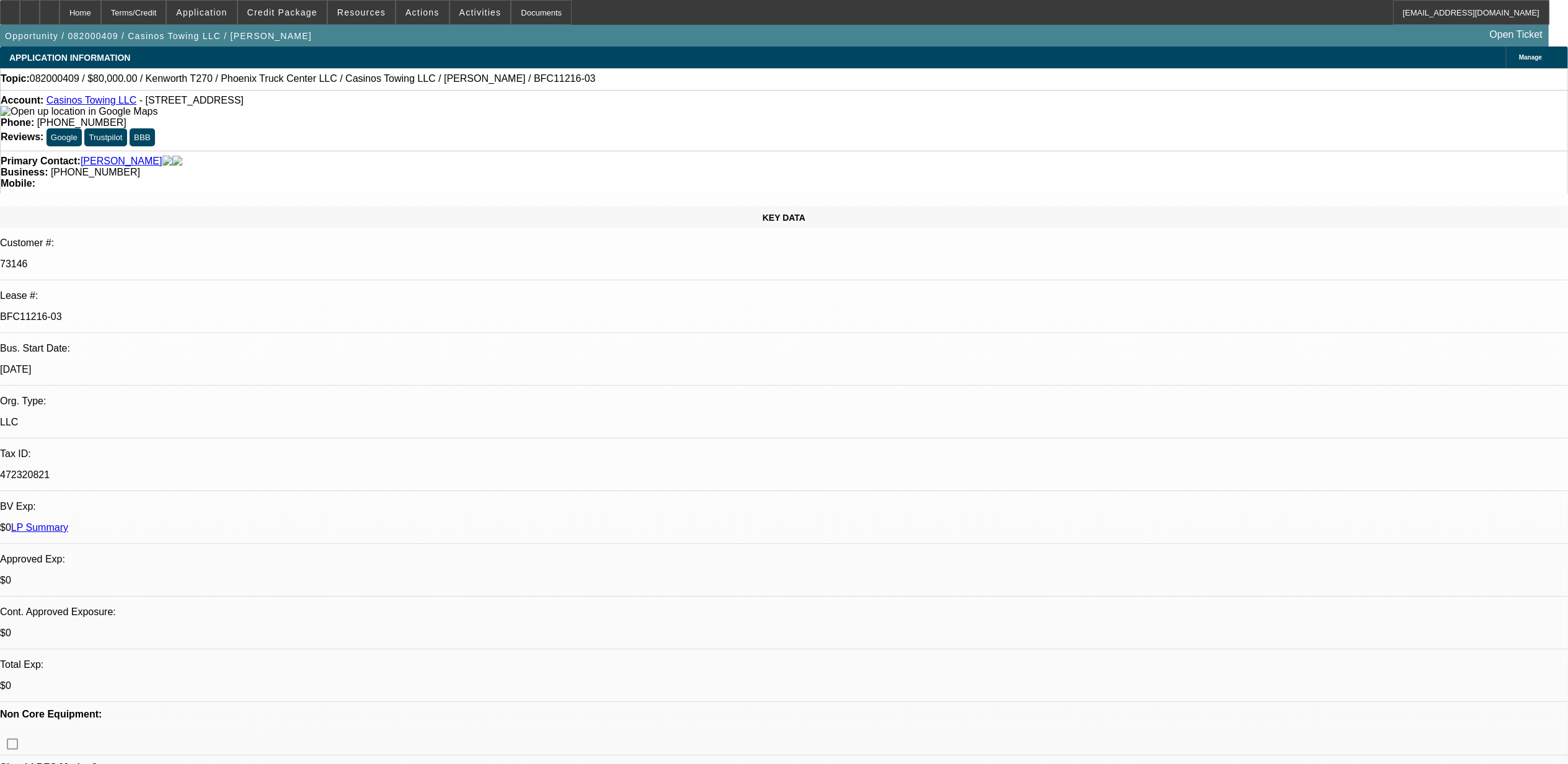
select select "0"
select select "1"
select select "6"
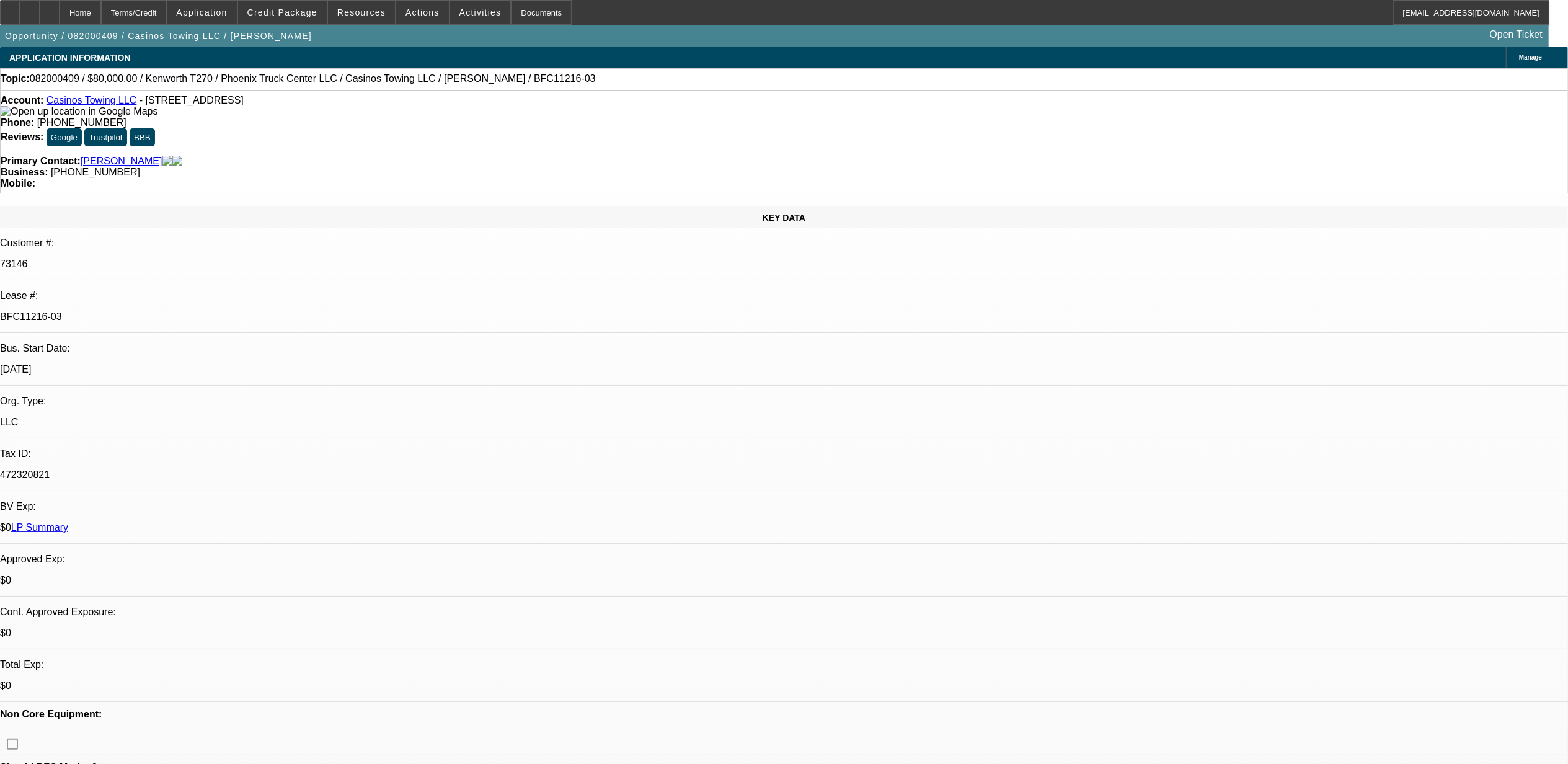
select select "1"
select select "2"
select select "6"
select select "1"
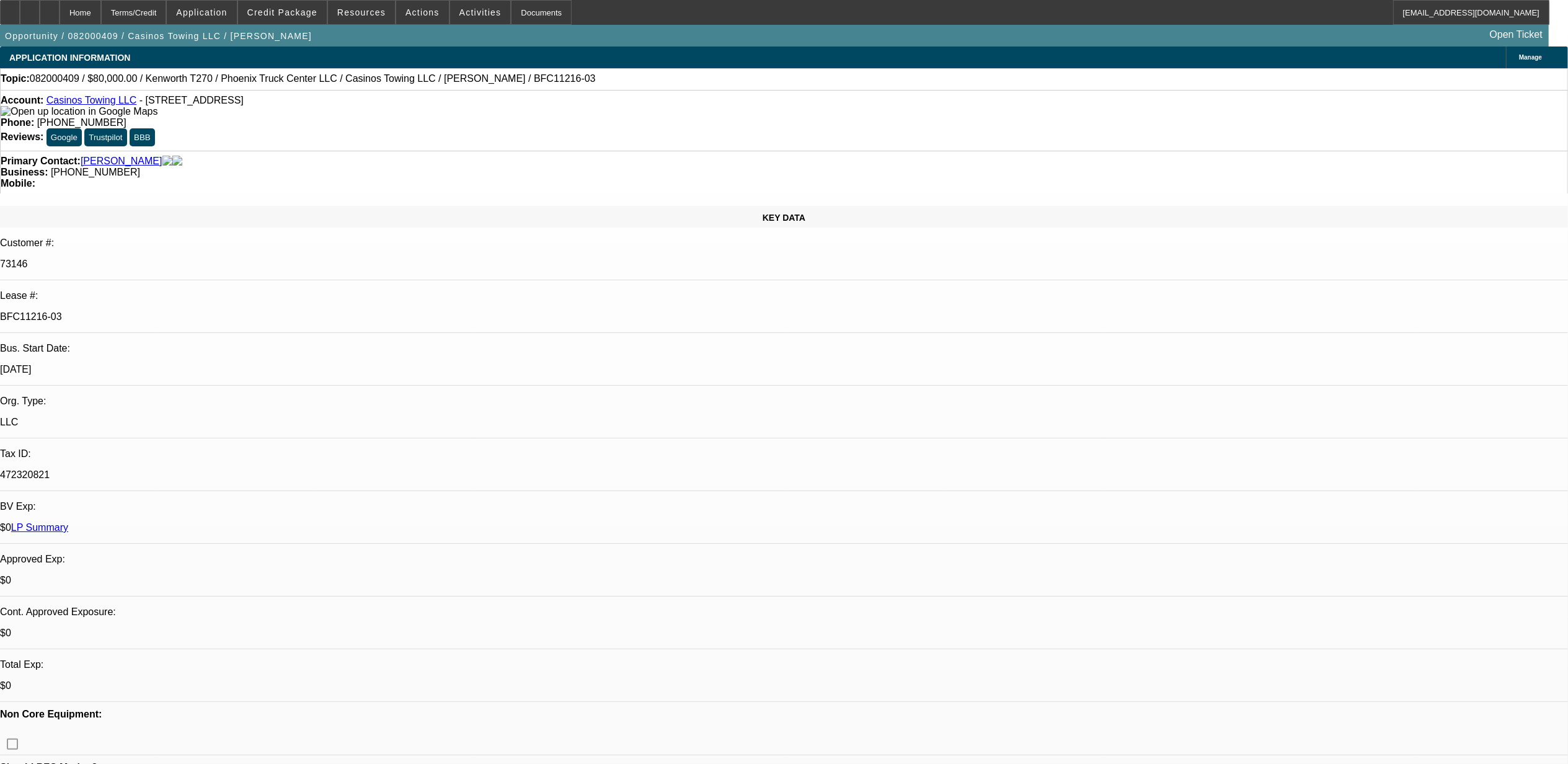
select select "6"
select select "1"
select select "2"
select select "6"
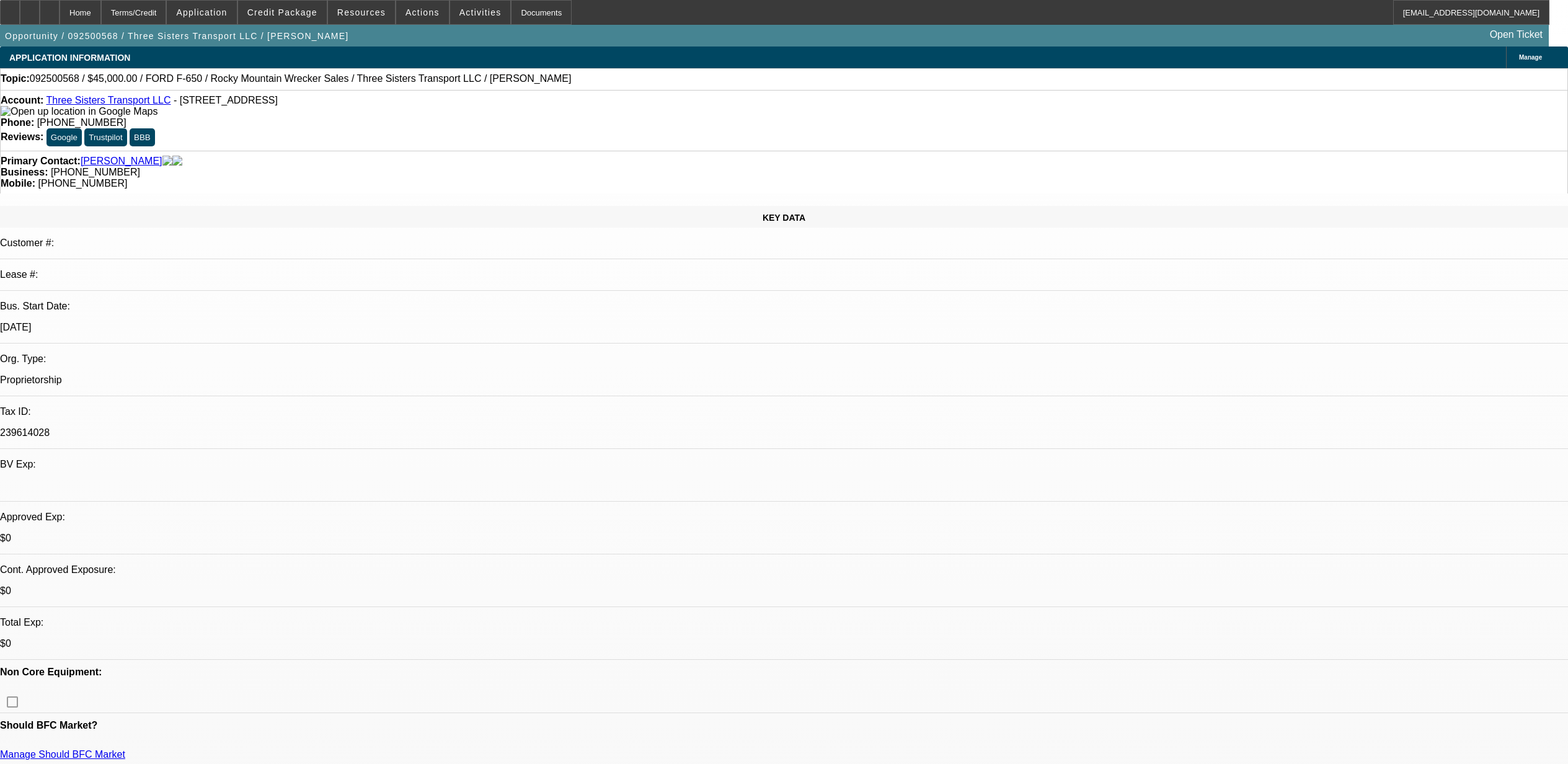
select select "0"
select select "2"
select select "0.1"
select select "4"
